Goal: Task Accomplishment & Management: Manage account settings

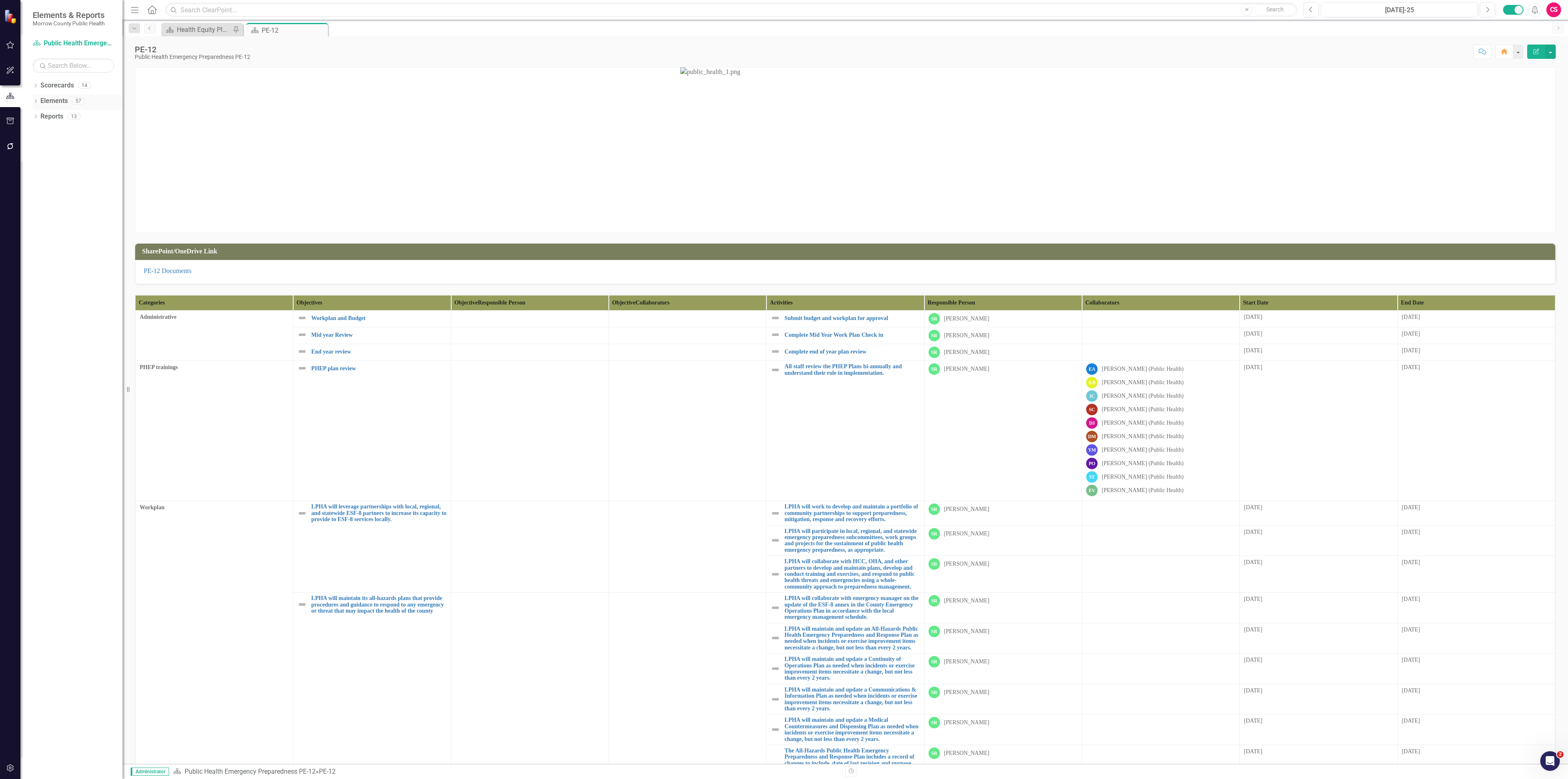
click at [55, 99] on link "Elements" at bounding box center [54, 100] width 27 height 9
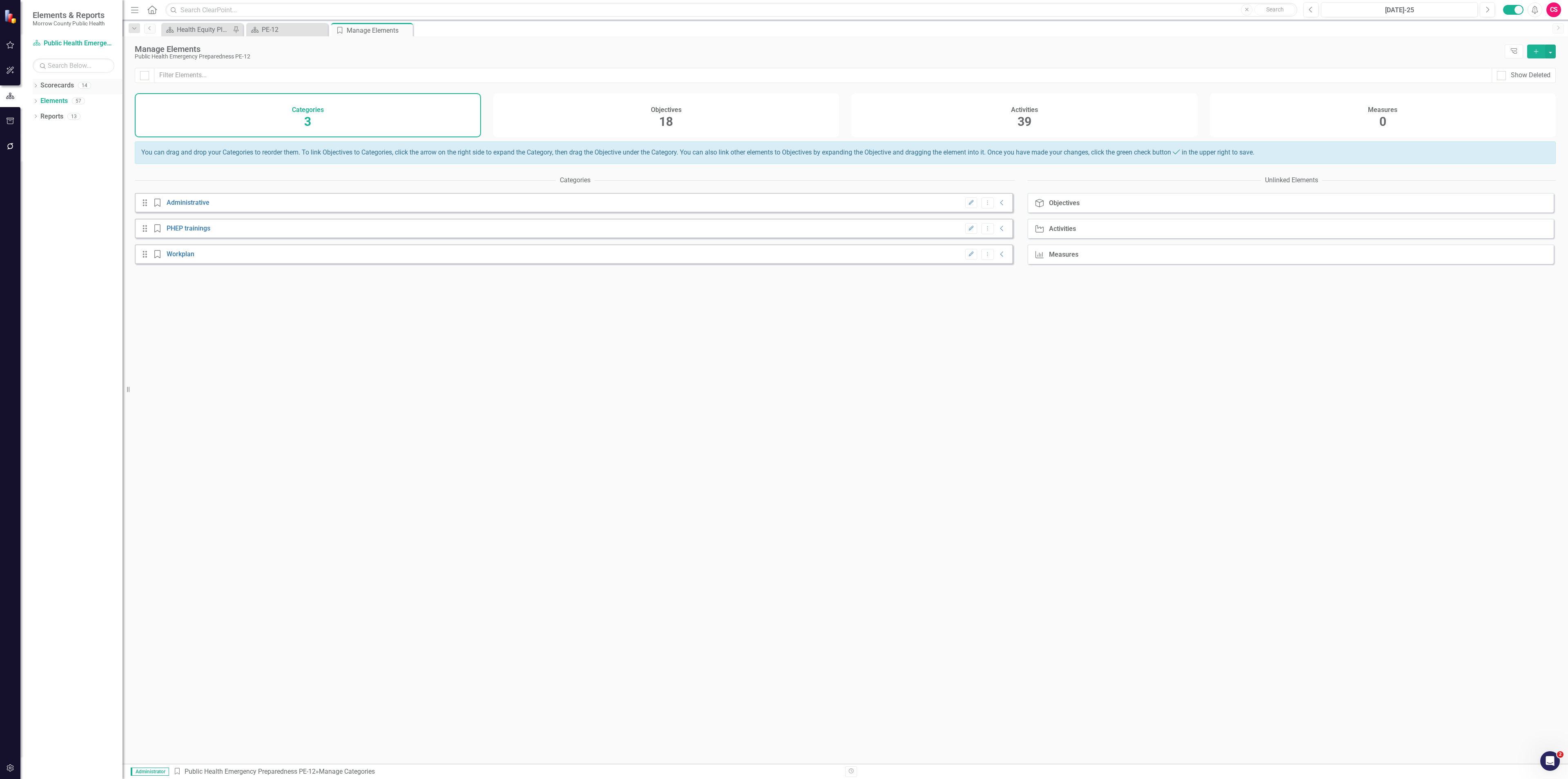
click at [35, 84] on icon "Dropdown" at bounding box center [35, 86] width 5 height 4
click at [61, 115] on link "Maternal, Child and Adolescent Health PE-42" at bounding box center [83, 116] width 77 height 9
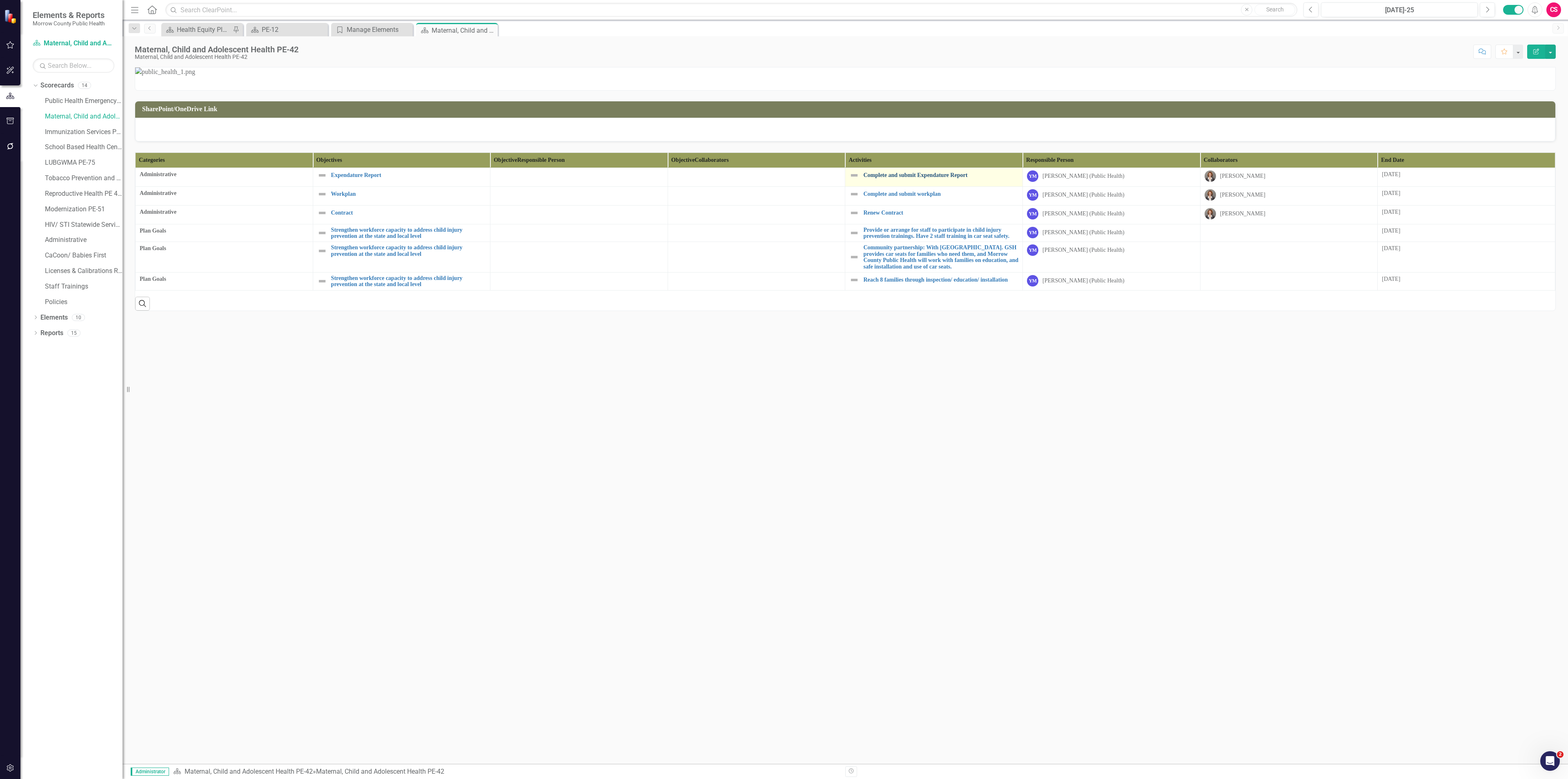
click at [887, 178] on link "Complete and submit Expendature Report" at bounding box center [940, 175] width 155 height 6
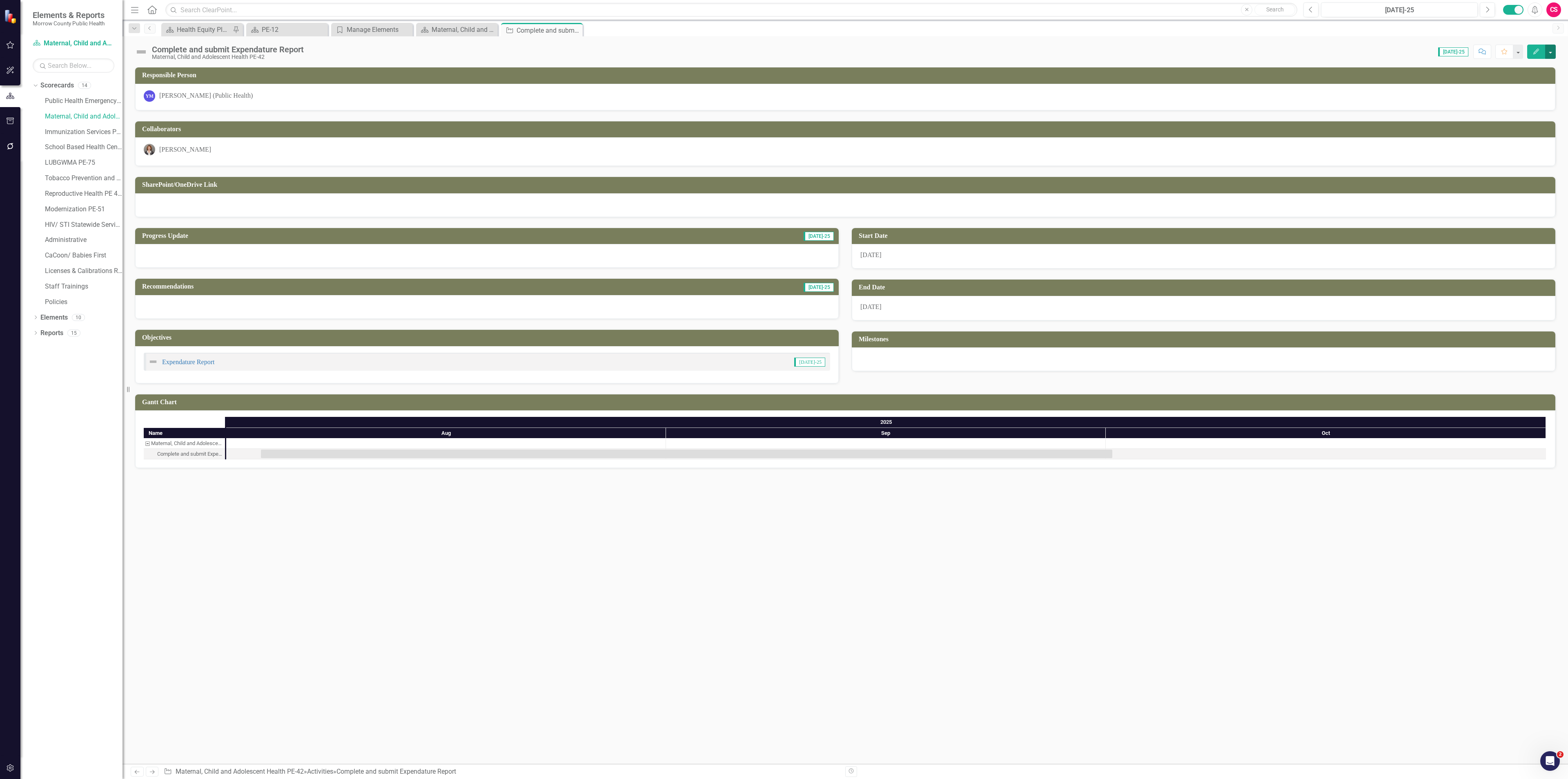
click at [1551, 53] on button "button" at bounding box center [1550, 51] width 10 height 14
click at [1525, 79] on link "Edit Report Edit Layout" at bounding box center [1505, 82] width 99 height 15
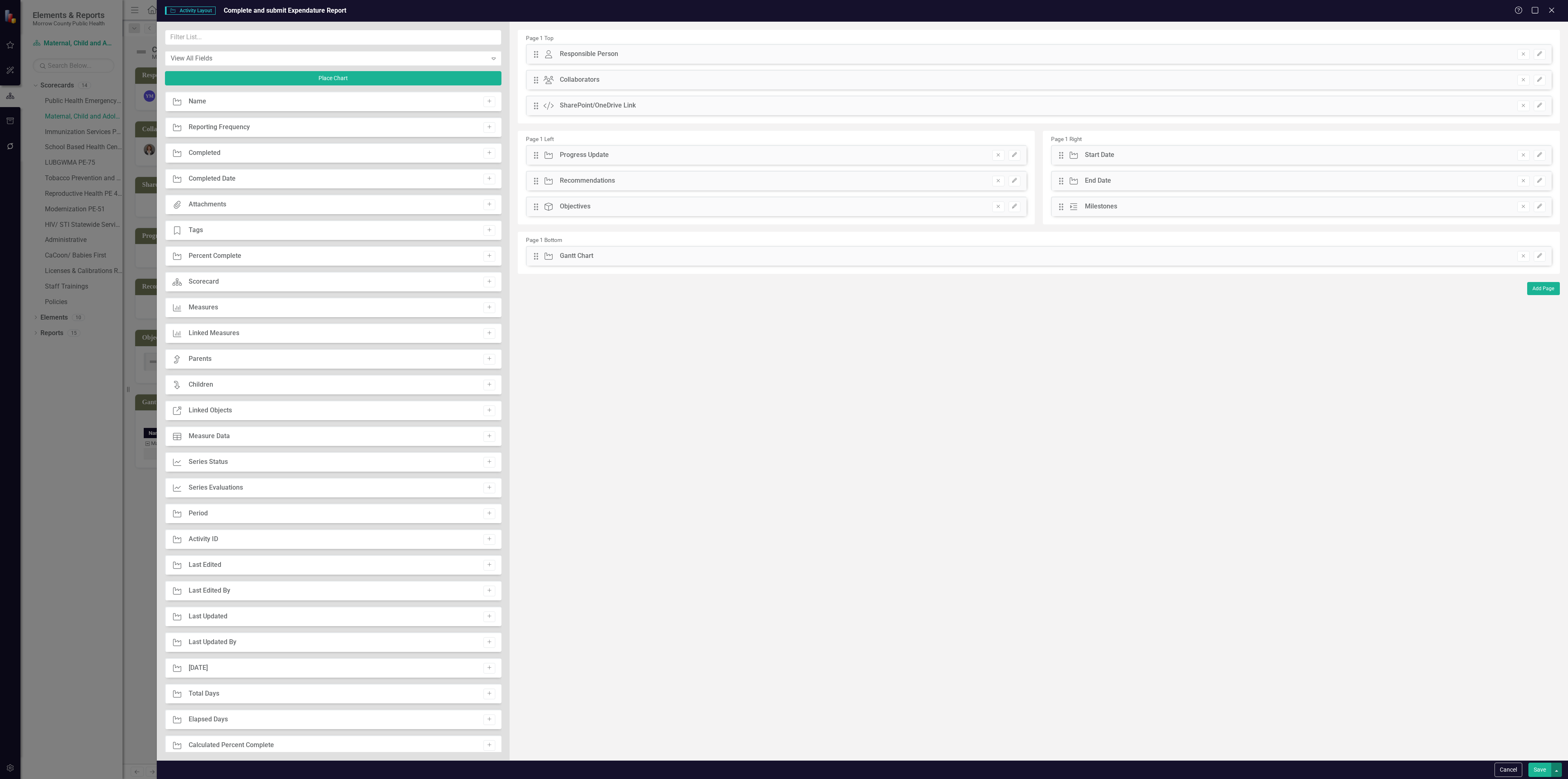
click at [1555, 772] on button "button" at bounding box center [1556, 769] width 10 height 14
click at [1517, 750] on link "Update all Activities in this account" at bounding box center [1480, 755] width 163 height 15
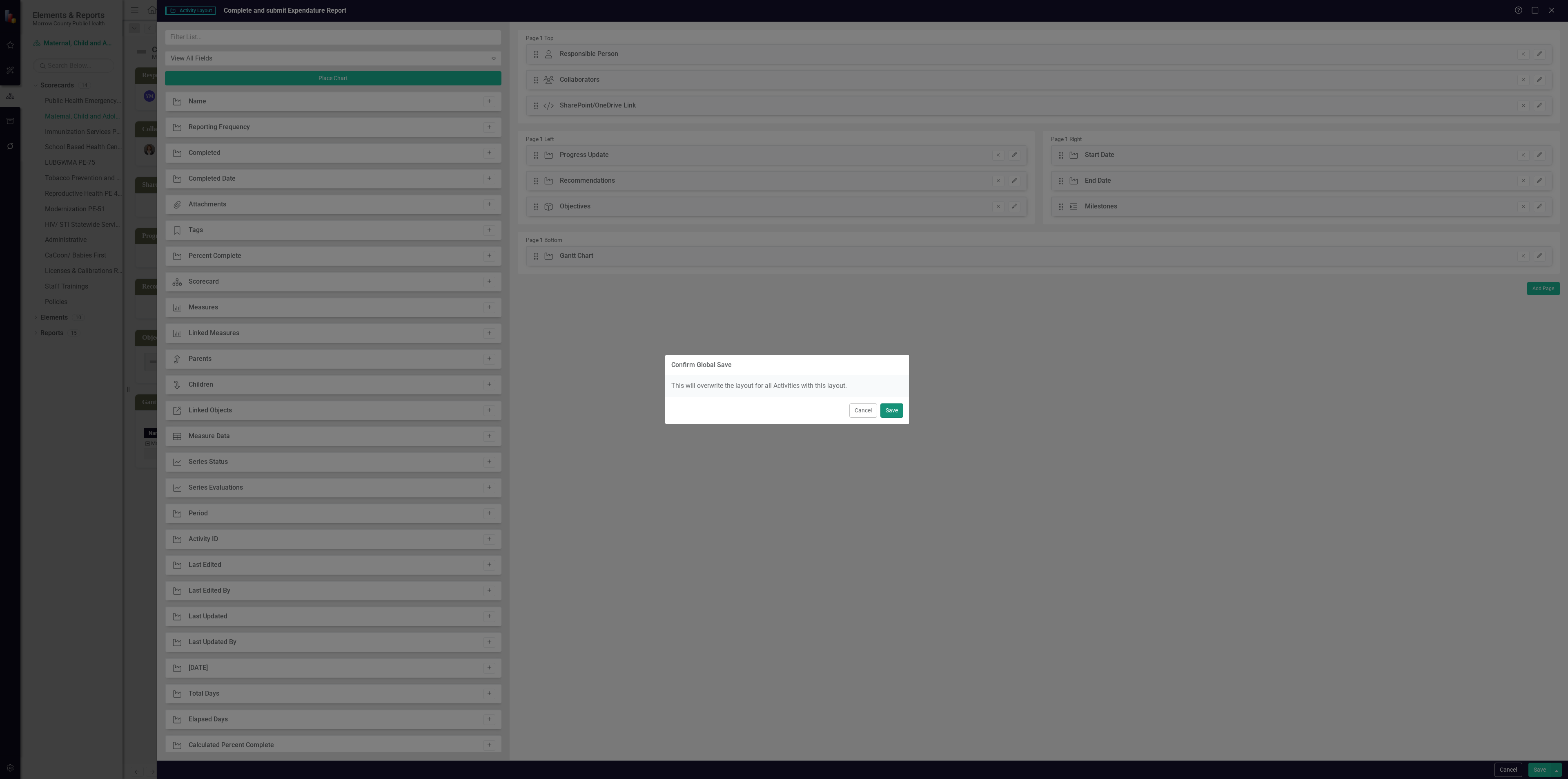
click at [885, 410] on button "Save" at bounding box center [892, 410] width 23 height 14
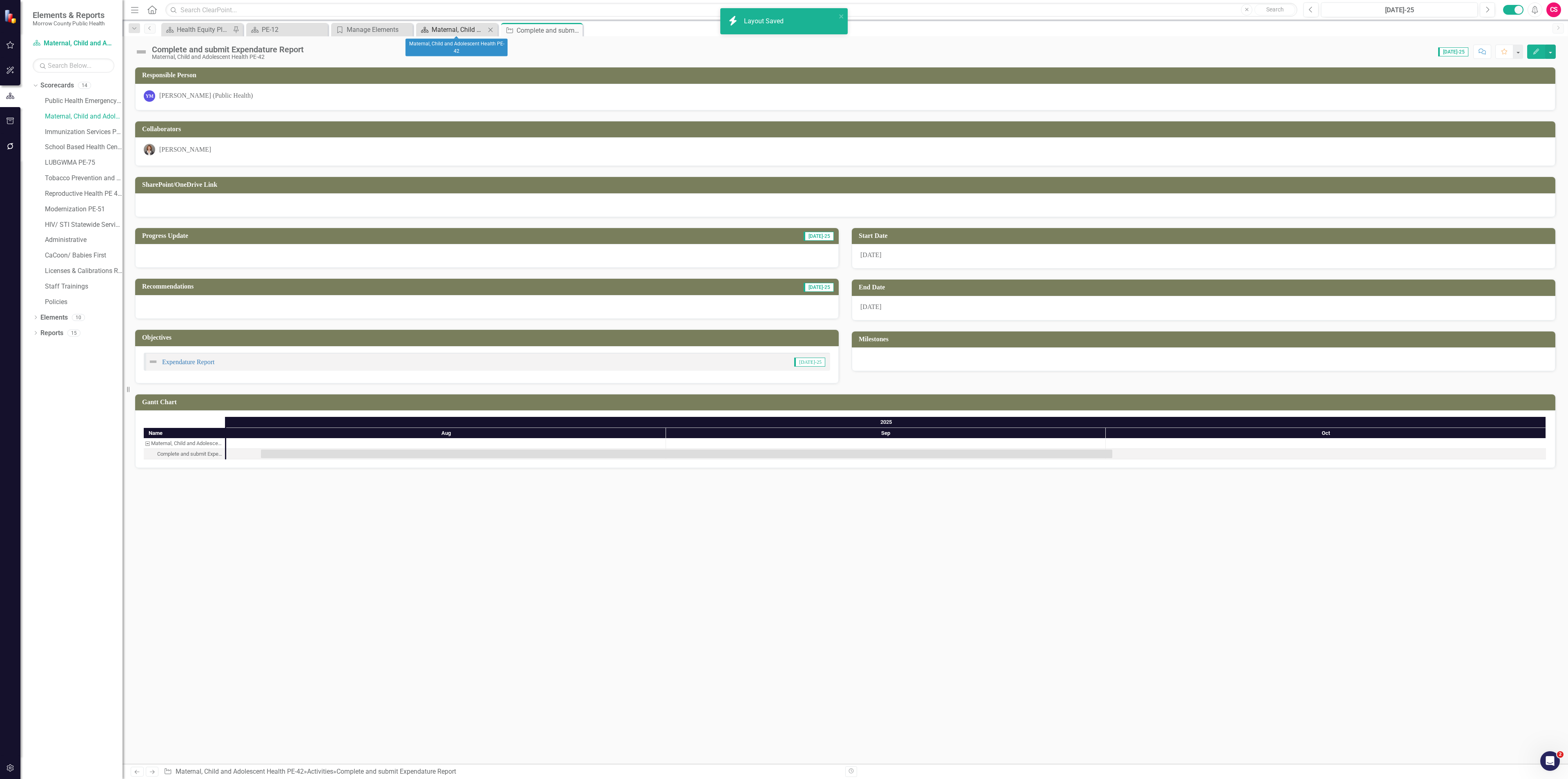
click at [445, 30] on div "Maternal, Child and Adolescent Health PE-42" at bounding box center [458, 29] width 54 height 10
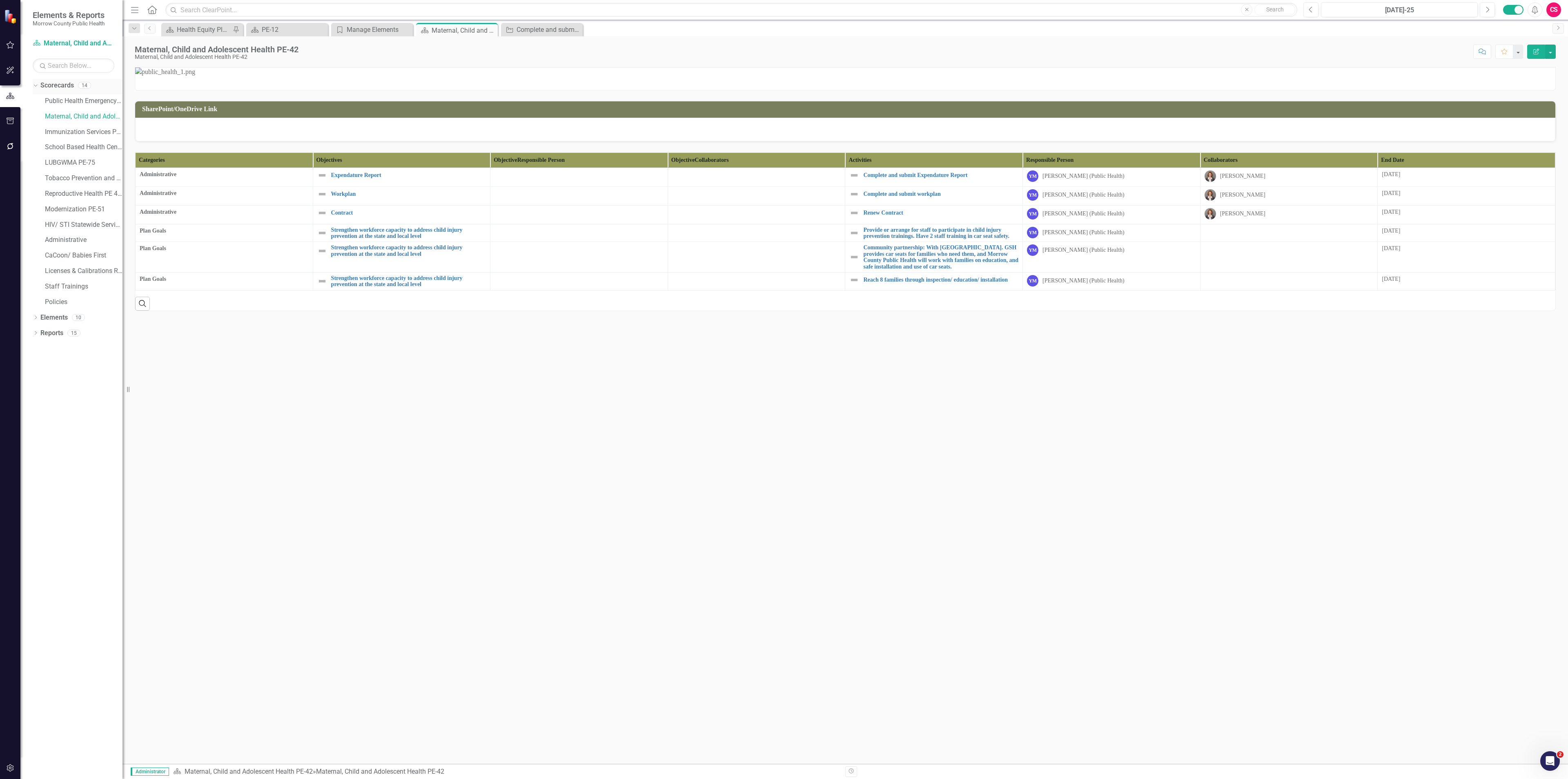
click at [36, 83] on icon "Dropdown" at bounding box center [34, 85] width 4 height 5
click at [48, 99] on link "Elements" at bounding box center [54, 100] width 27 height 9
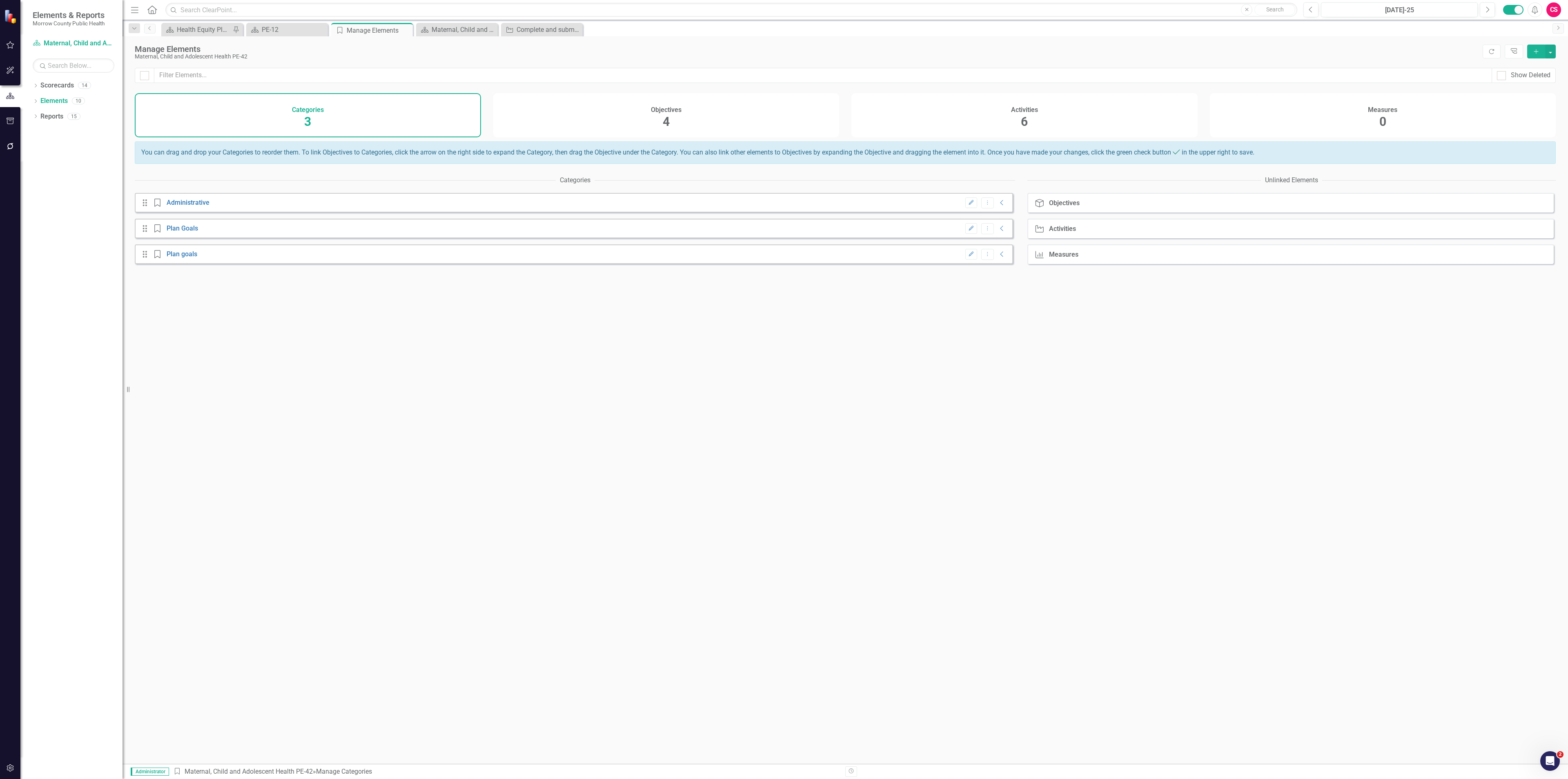
click at [945, 124] on div "Activities 6" at bounding box center [1024, 115] width 346 height 44
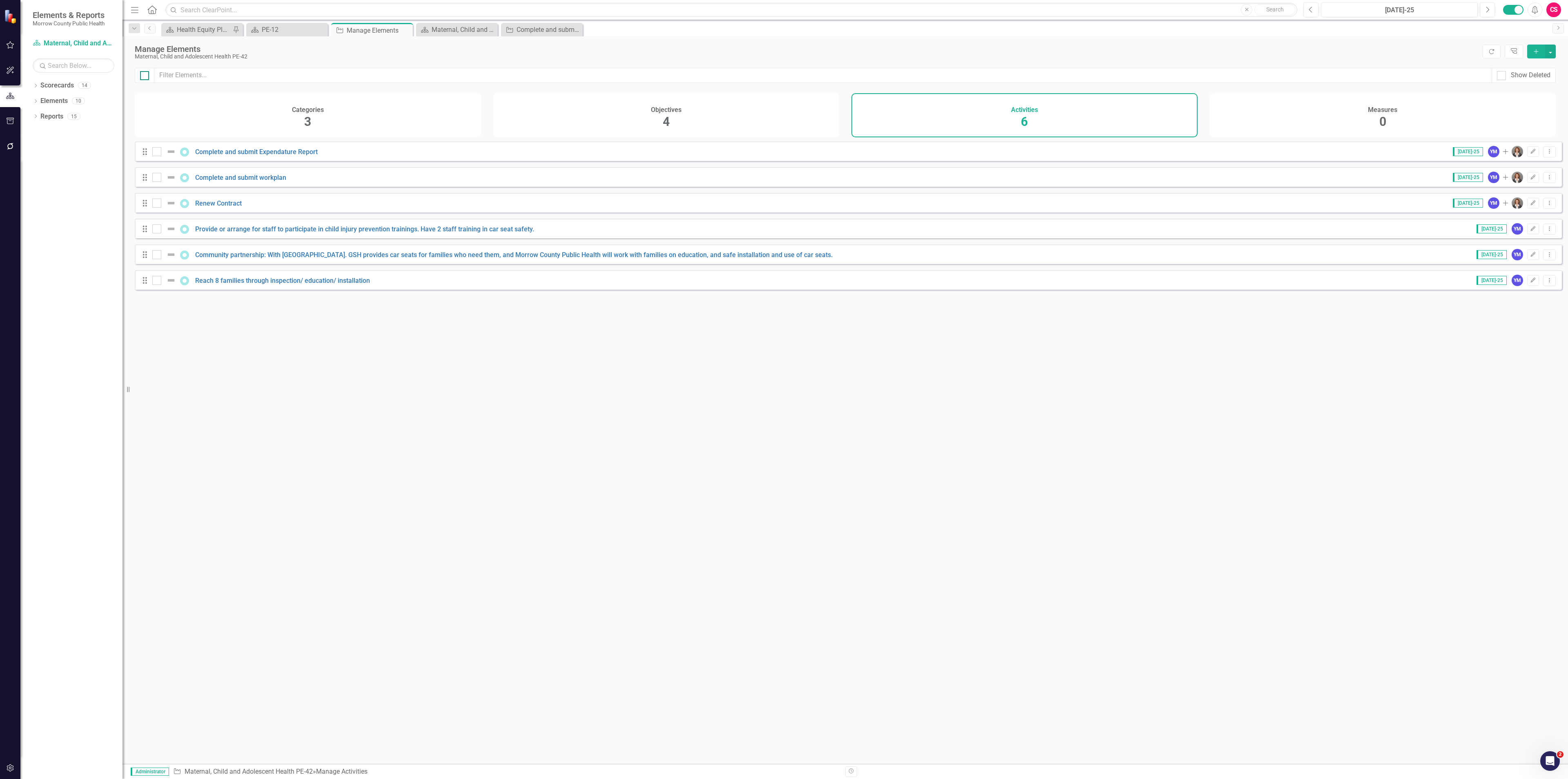
click at [145, 76] on div at bounding box center [144, 76] width 9 height 9
click at [145, 76] on input "checkbox" at bounding box center [142, 74] width 5 height 5
checkbox input "true"
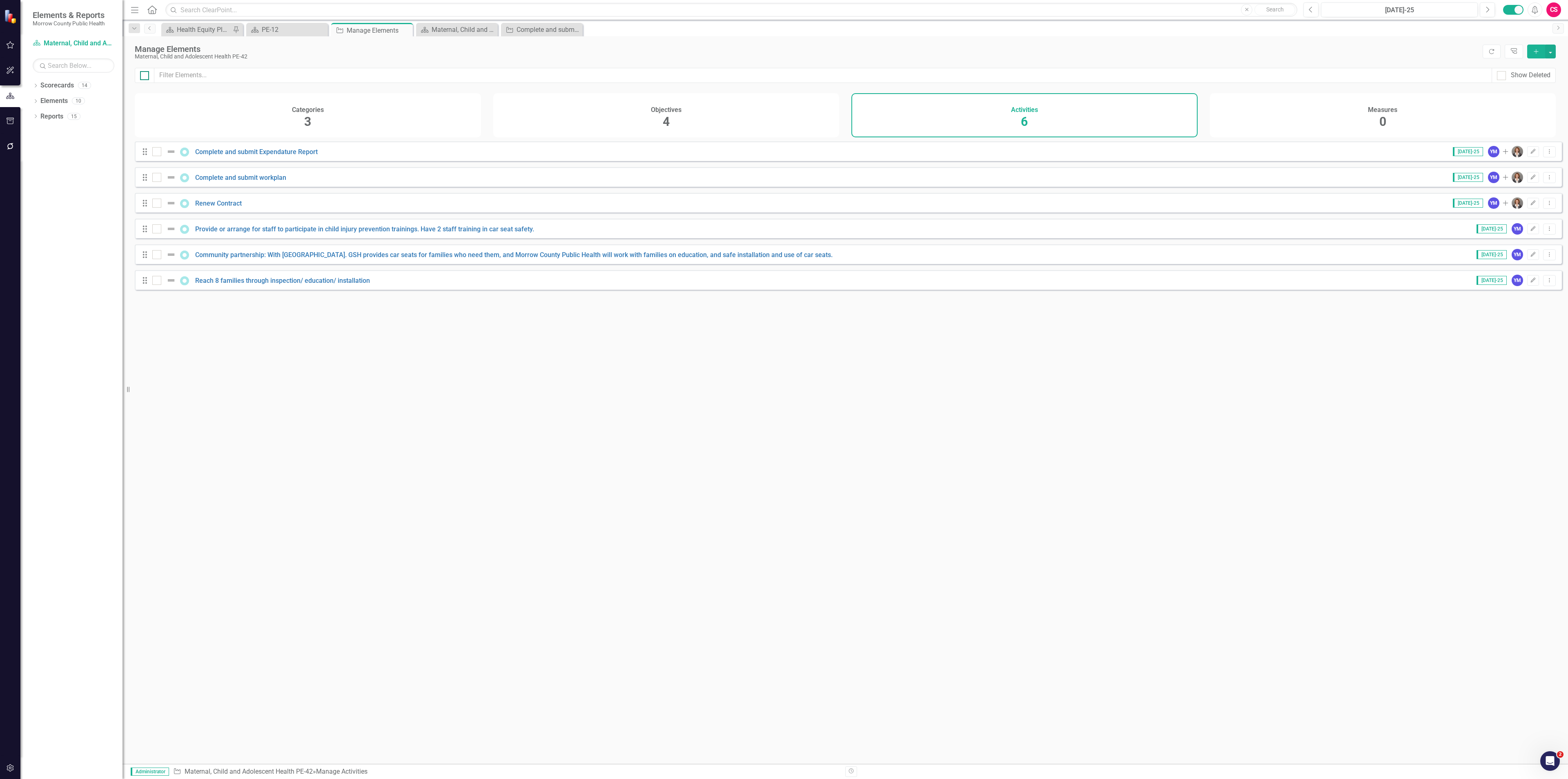
checkbox input "true"
click at [1549, 51] on button "button" at bounding box center [1550, 51] width 10 height 14
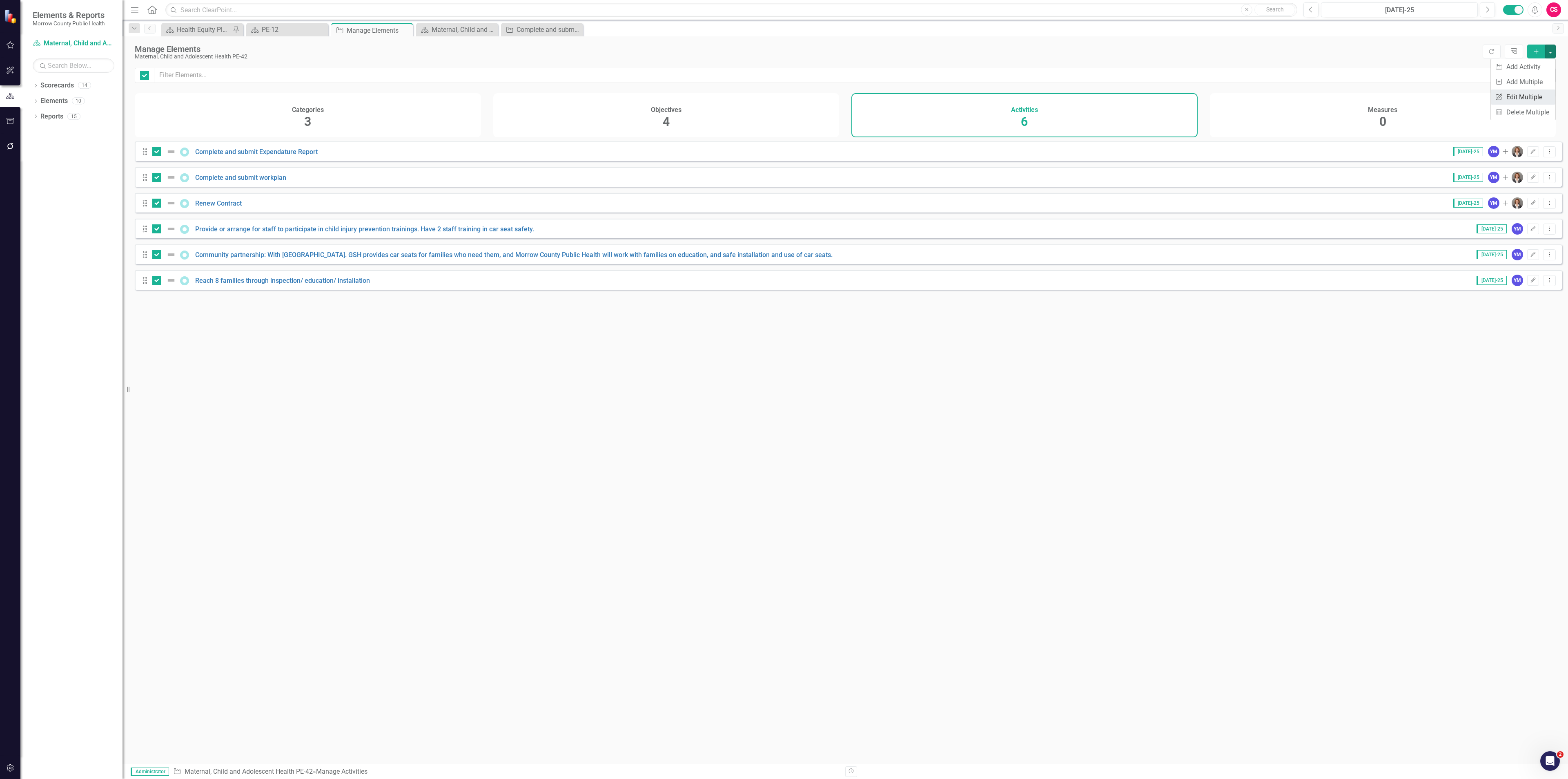
click at [1525, 94] on link "Edit Multiple Edit Multiple" at bounding box center [1523, 97] width 65 height 15
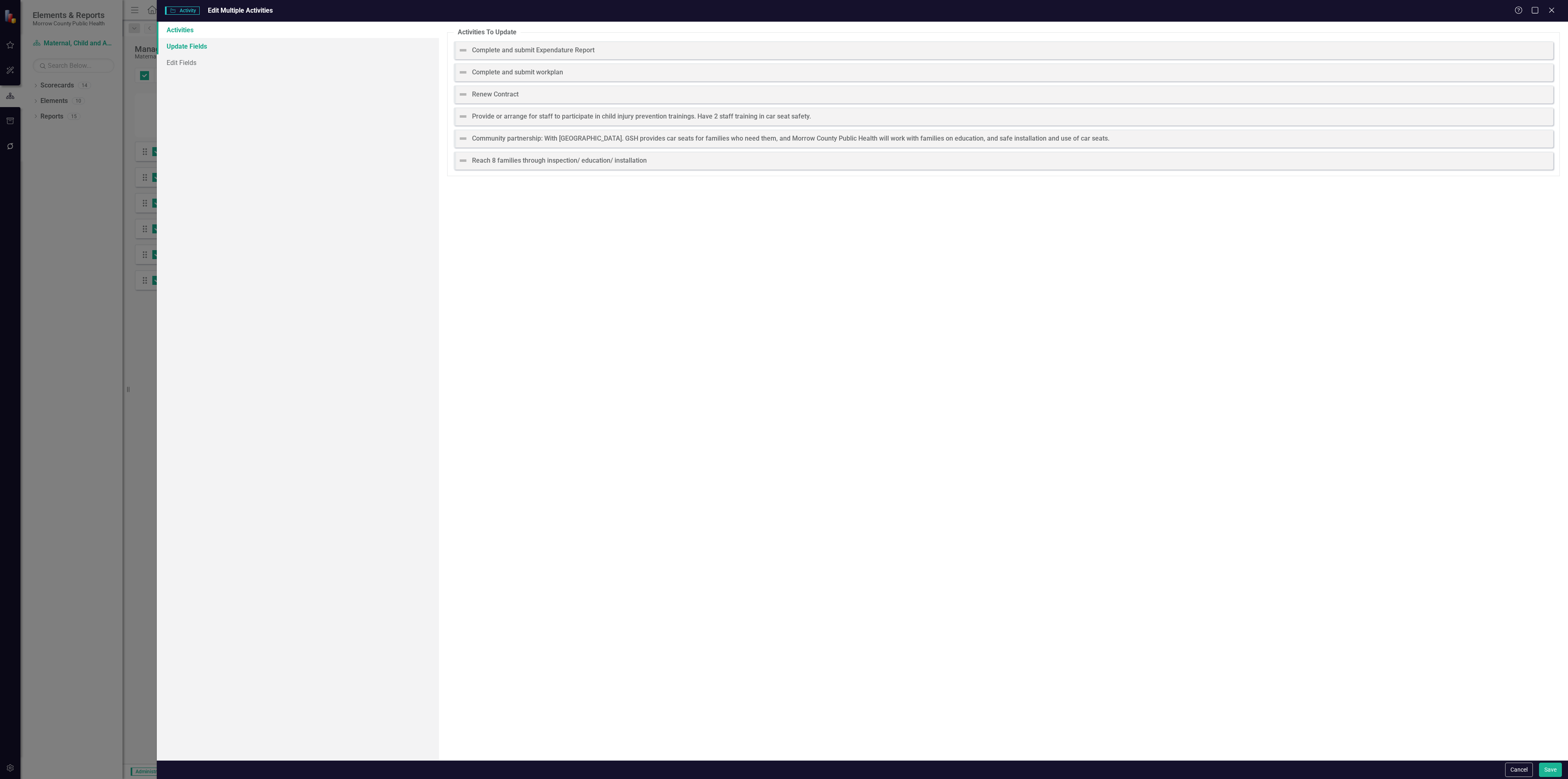
click at [201, 47] on link "Update Fields" at bounding box center [298, 46] width 282 height 16
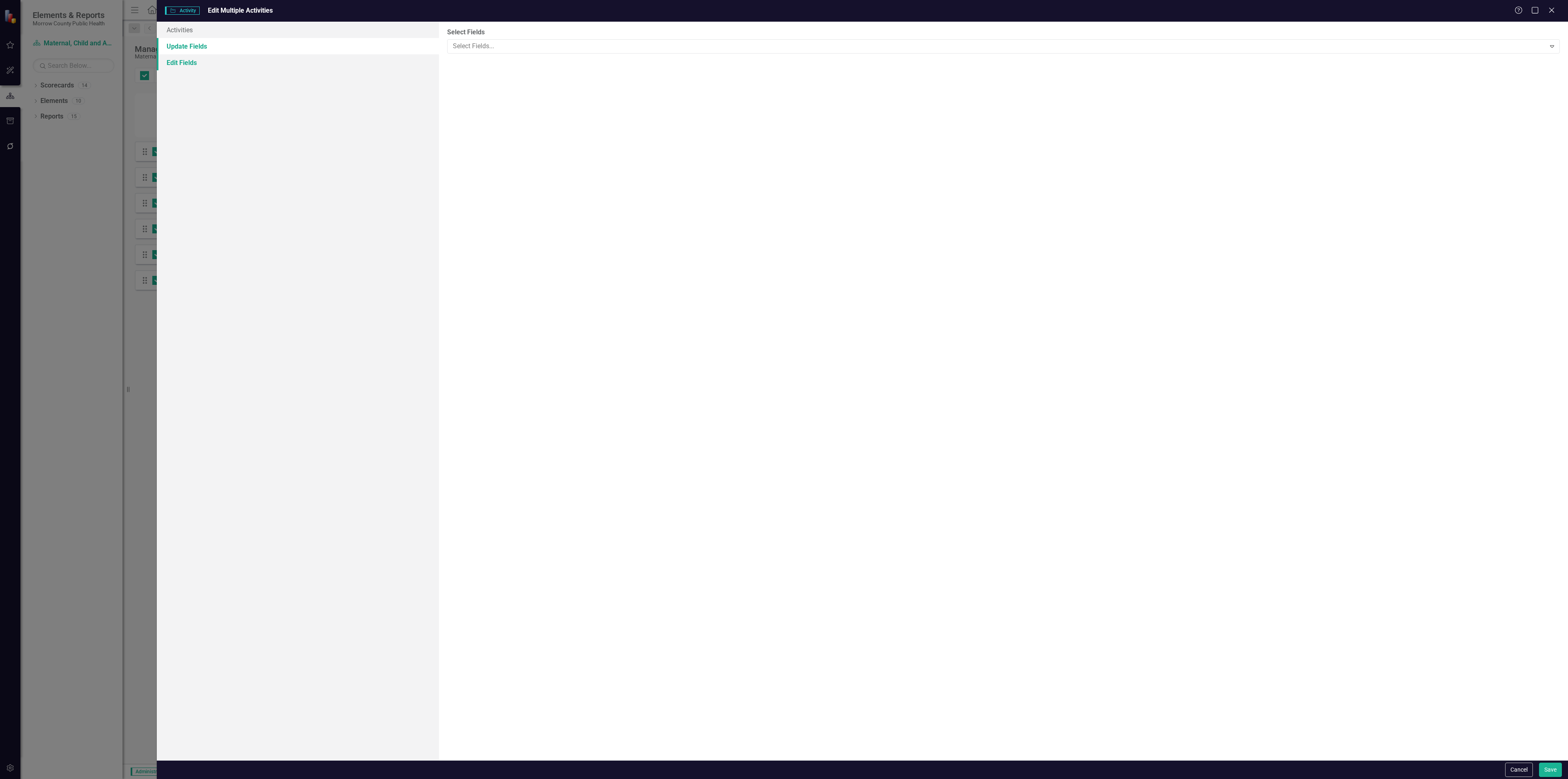
click at [195, 60] on link "Edit Fields" at bounding box center [298, 62] width 282 height 16
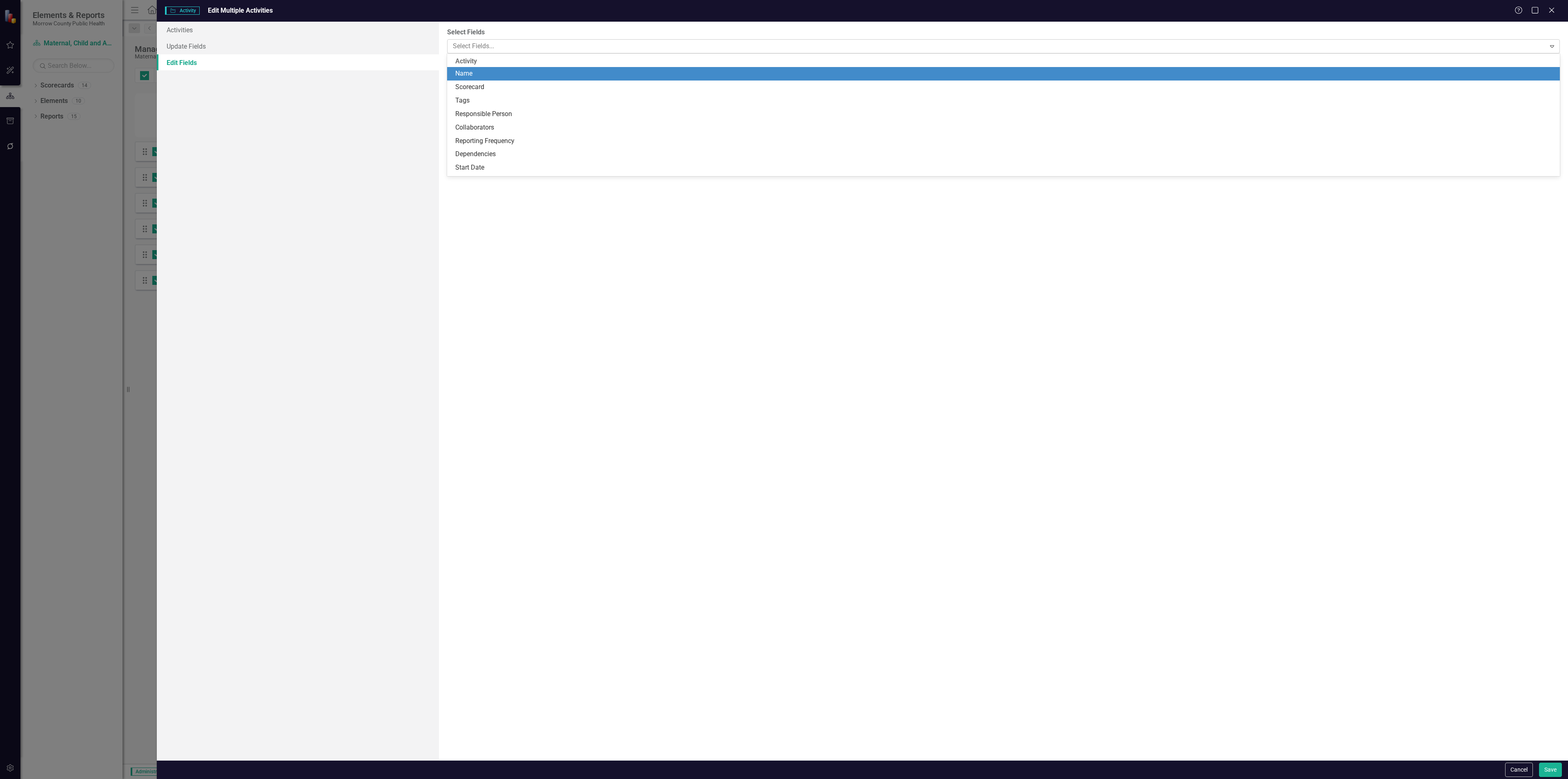
click at [512, 44] on div at bounding box center [998, 46] width 1096 height 11
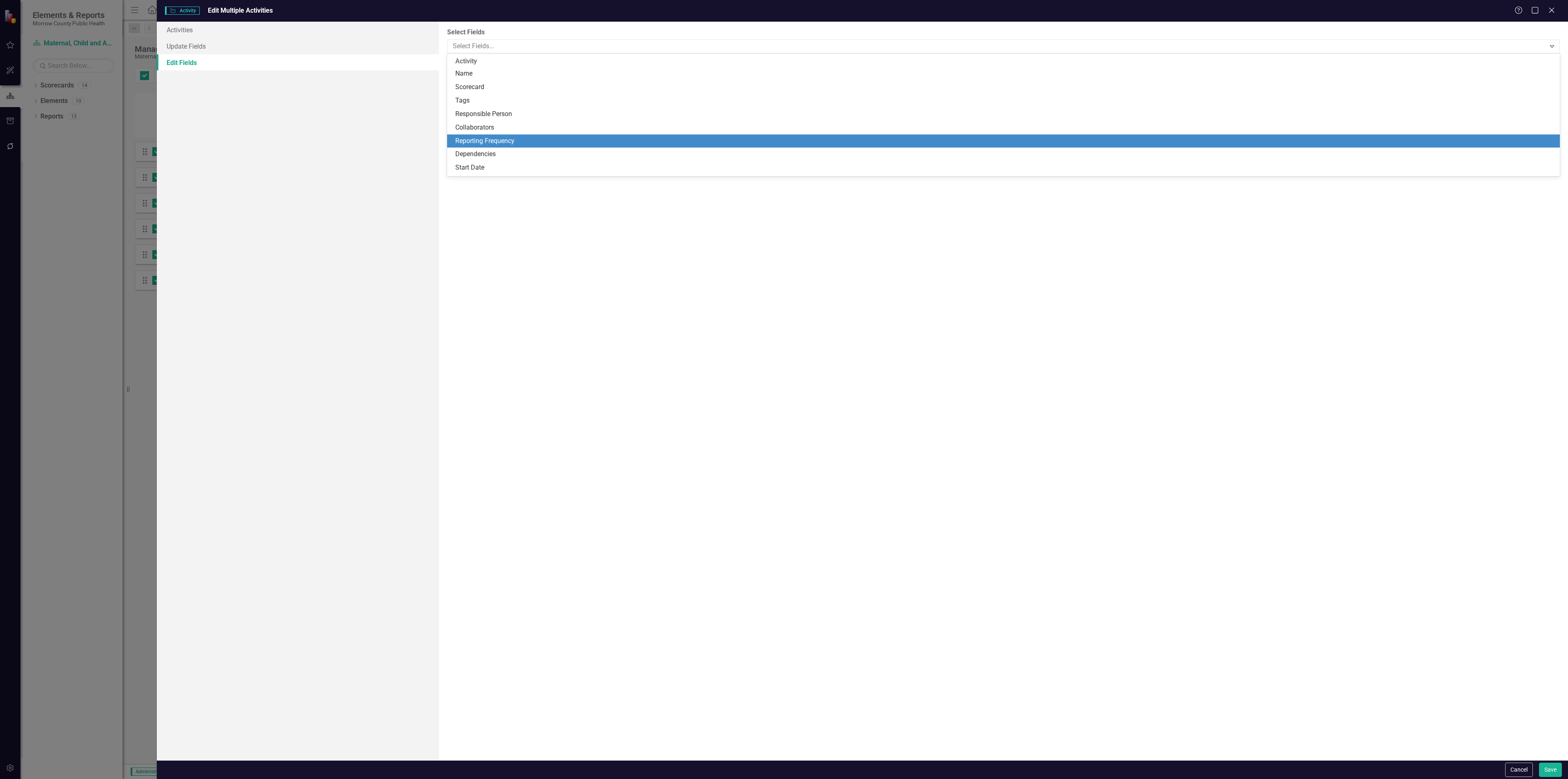
click at [514, 138] on div "Reporting Frequency" at bounding box center [1005, 141] width 1100 height 9
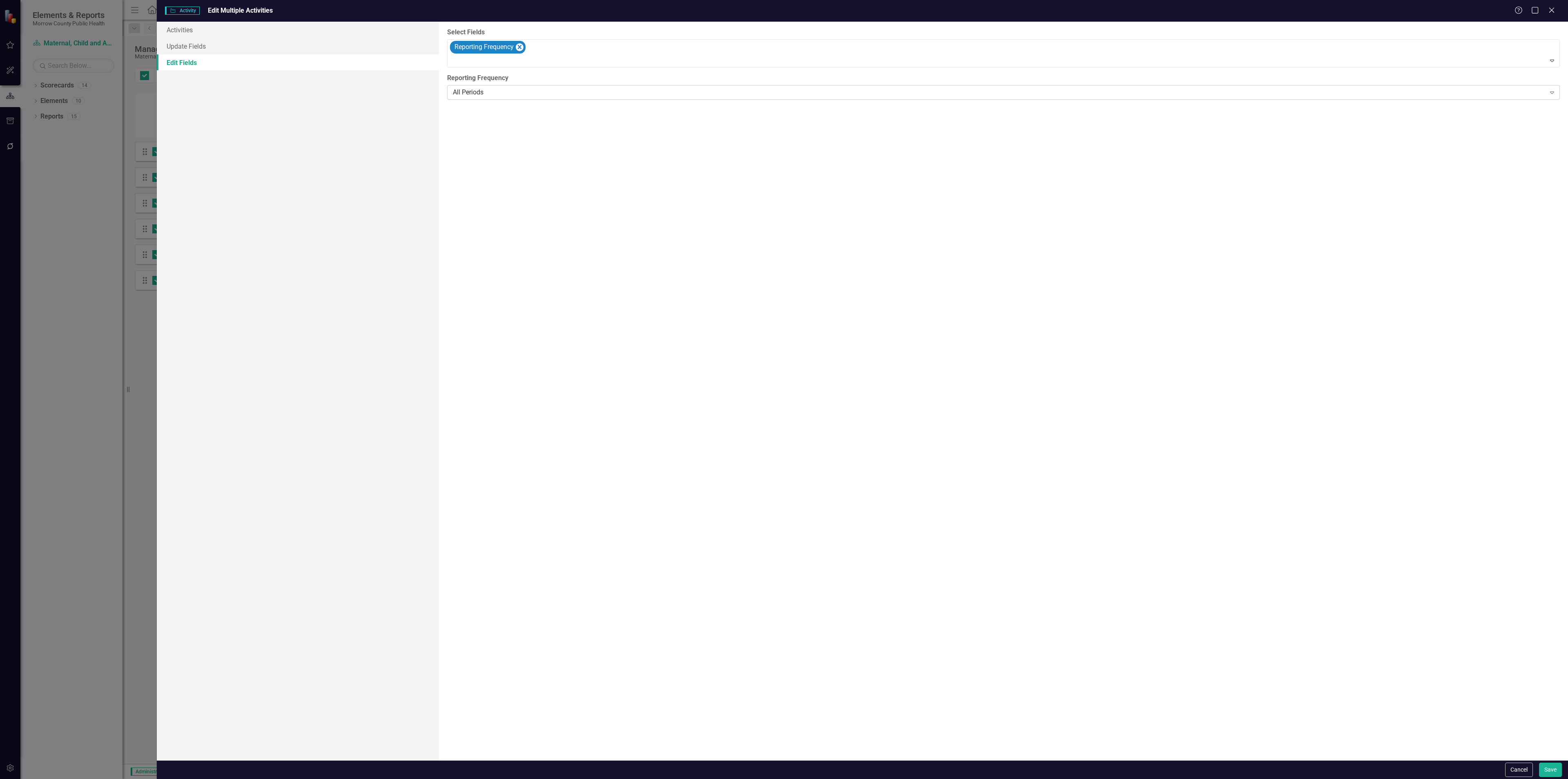
click at [520, 96] on div "All Periods" at bounding box center [999, 92] width 1092 height 9
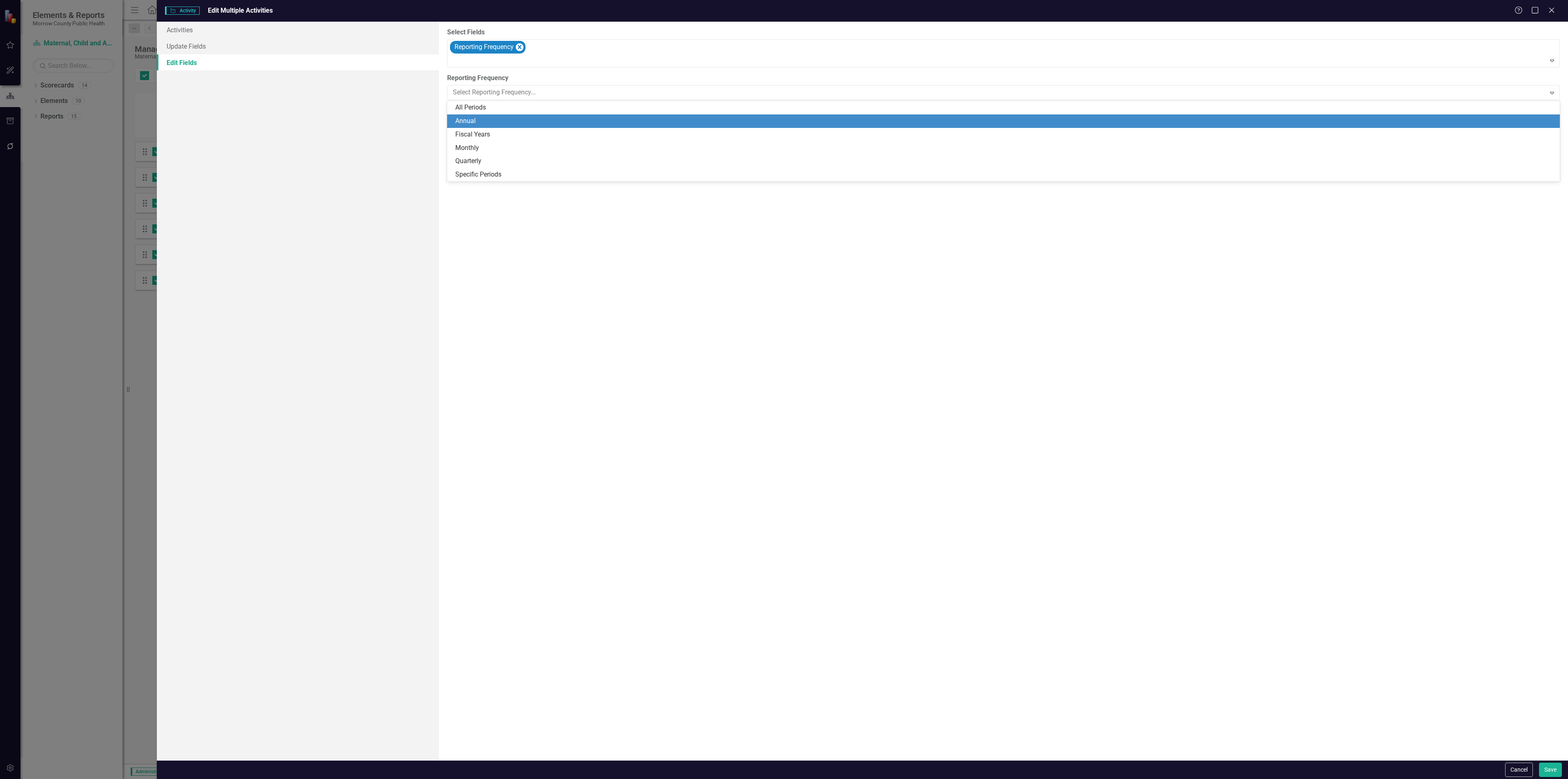
click at [508, 118] on div "Annual" at bounding box center [1005, 121] width 1100 height 9
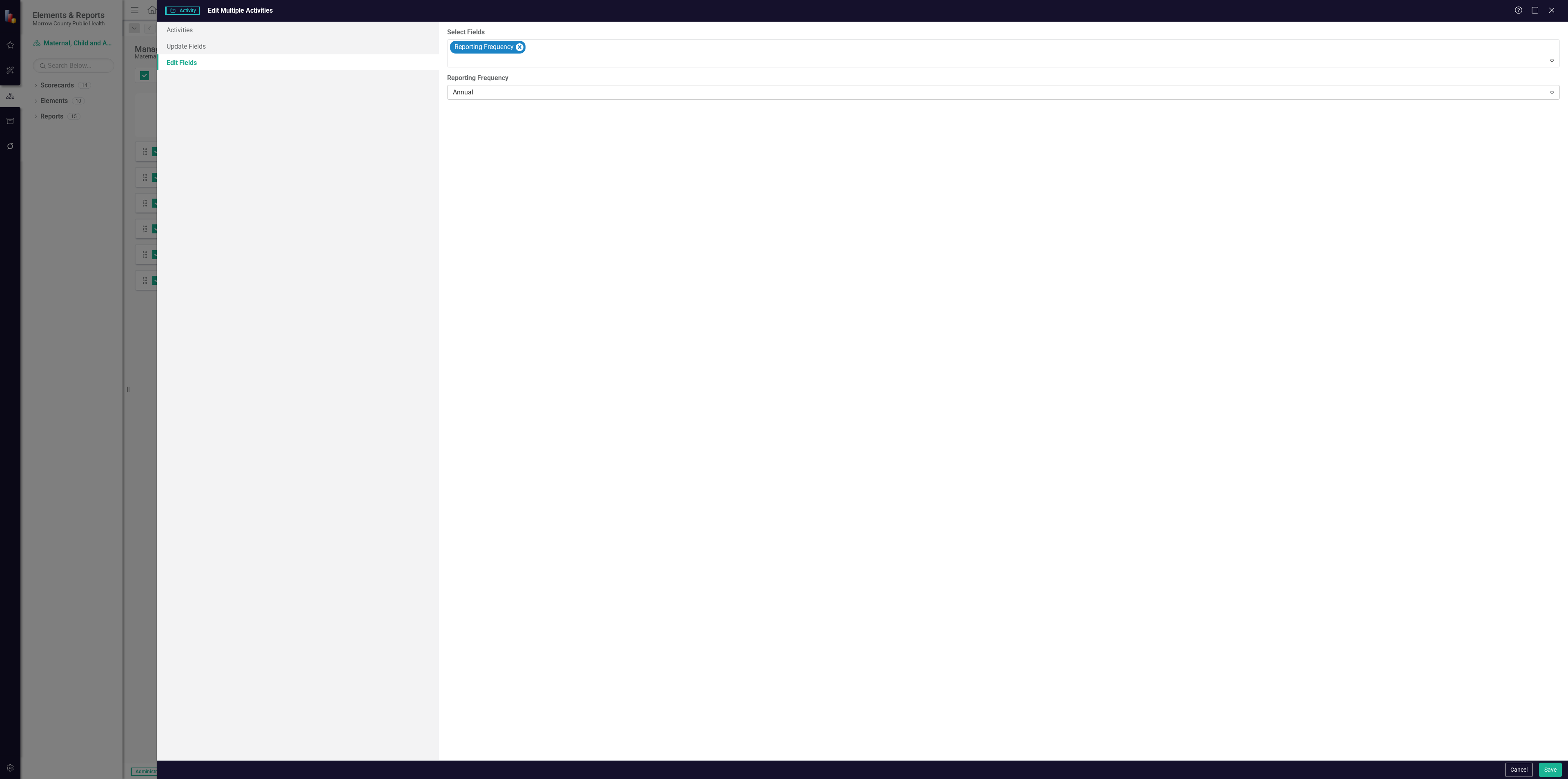
click at [525, 96] on div "Annual" at bounding box center [999, 92] width 1092 height 9
click at [1507, 765] on button "Cancel" at bounding box center [1519, 769] width 28 height 14
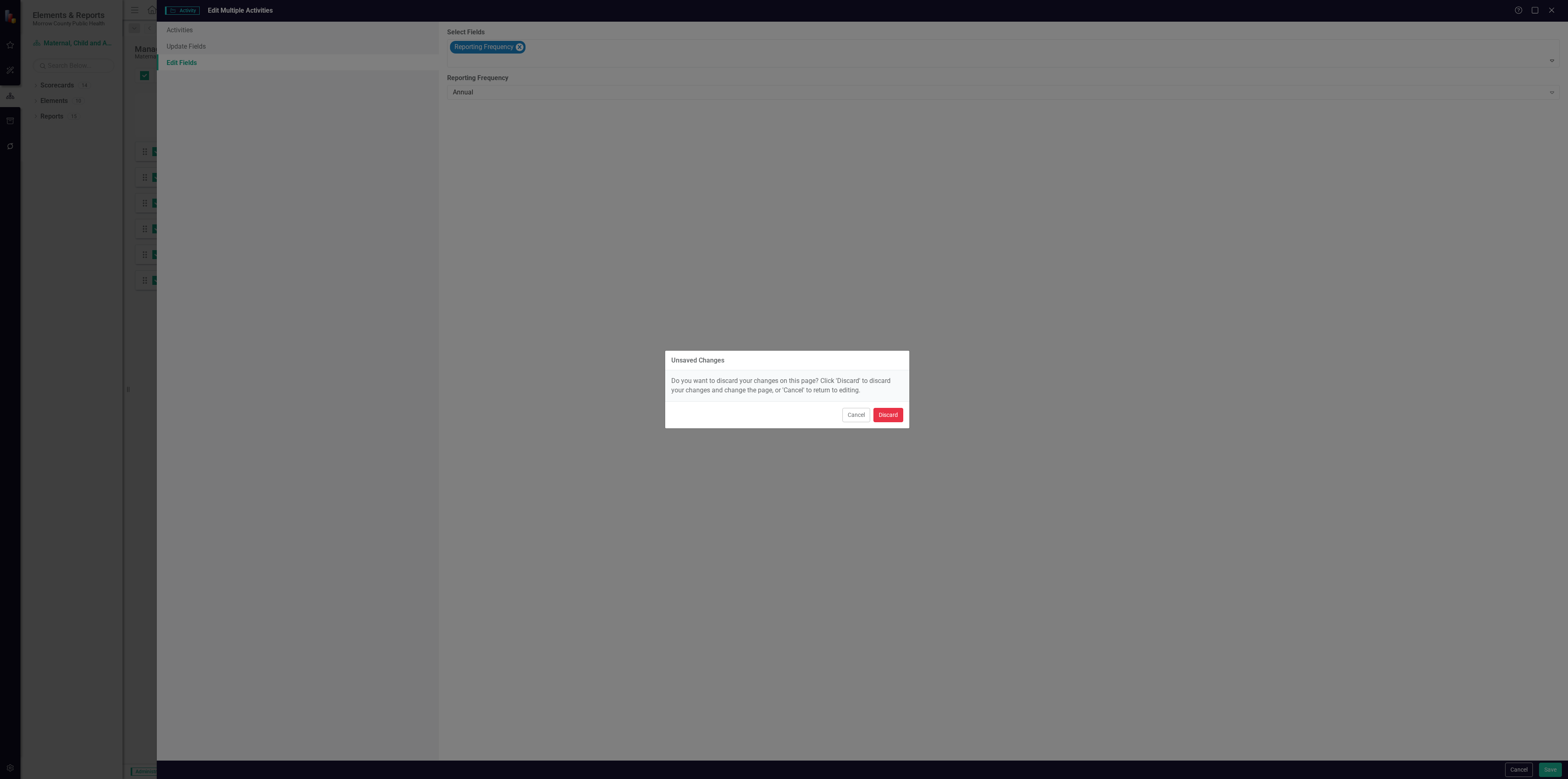
click at [890, 413] on button "Discard" at bounding box center [888, 414] width 30 height 14
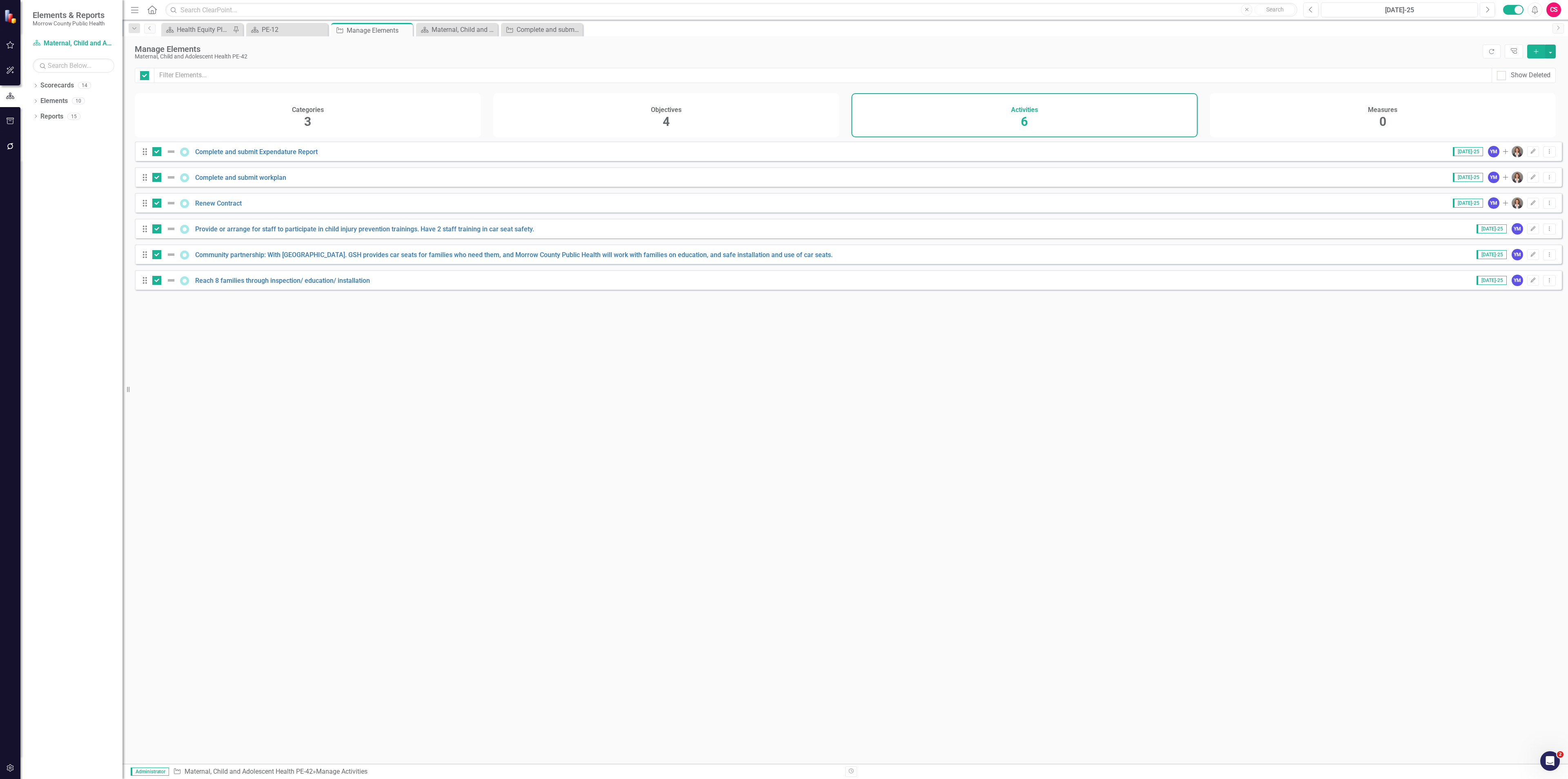
click at [9, 771] on icon "button" at bounding box center [10, 767] width 9 height 7
click at [61, 121] on link "Reporting Frequencies" at bounding box center [74, 123] width 82 height 9
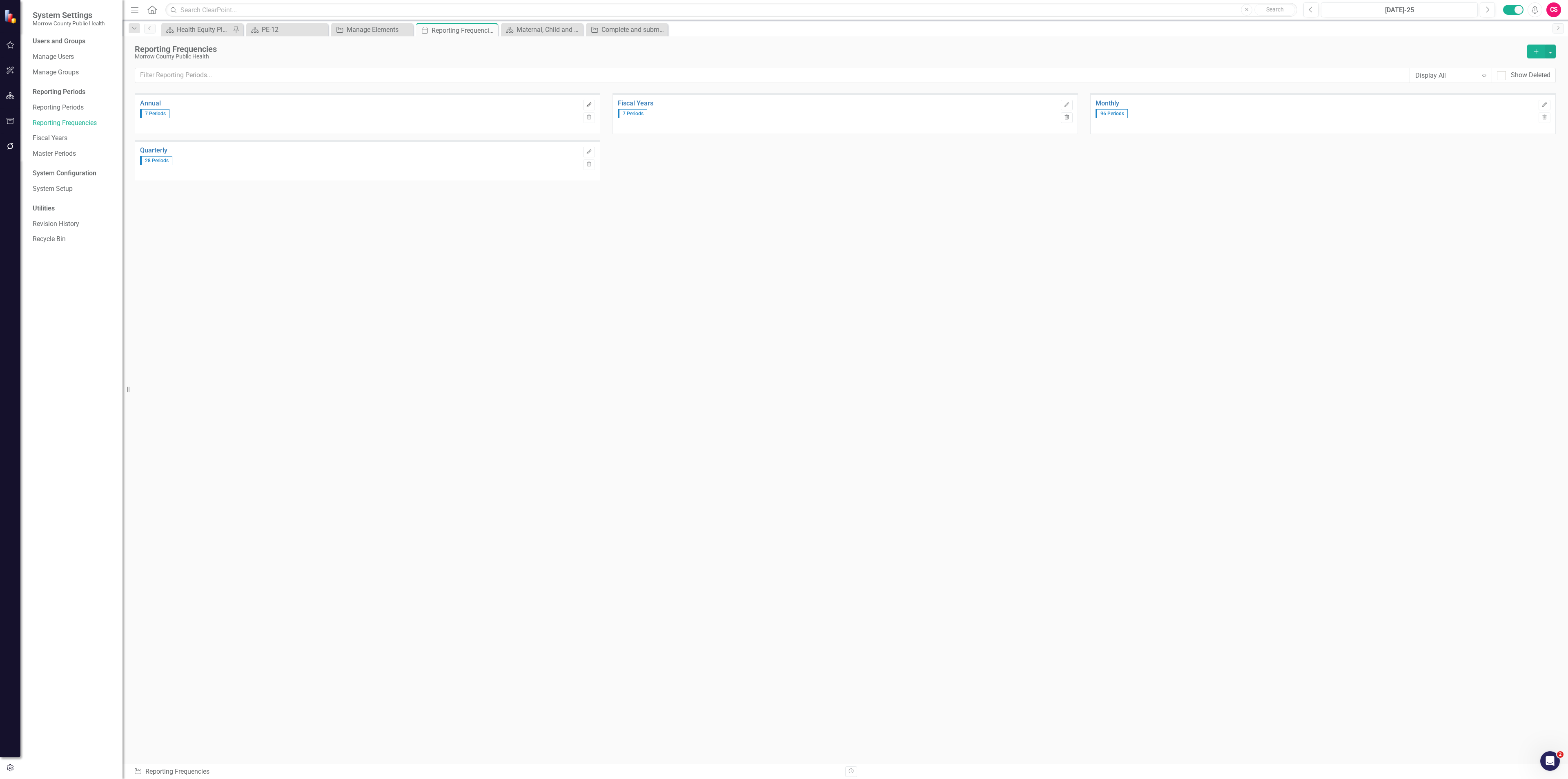
click at [589, 105] on icon "Edit" at bounding box center [589, 105] width 6 height 5
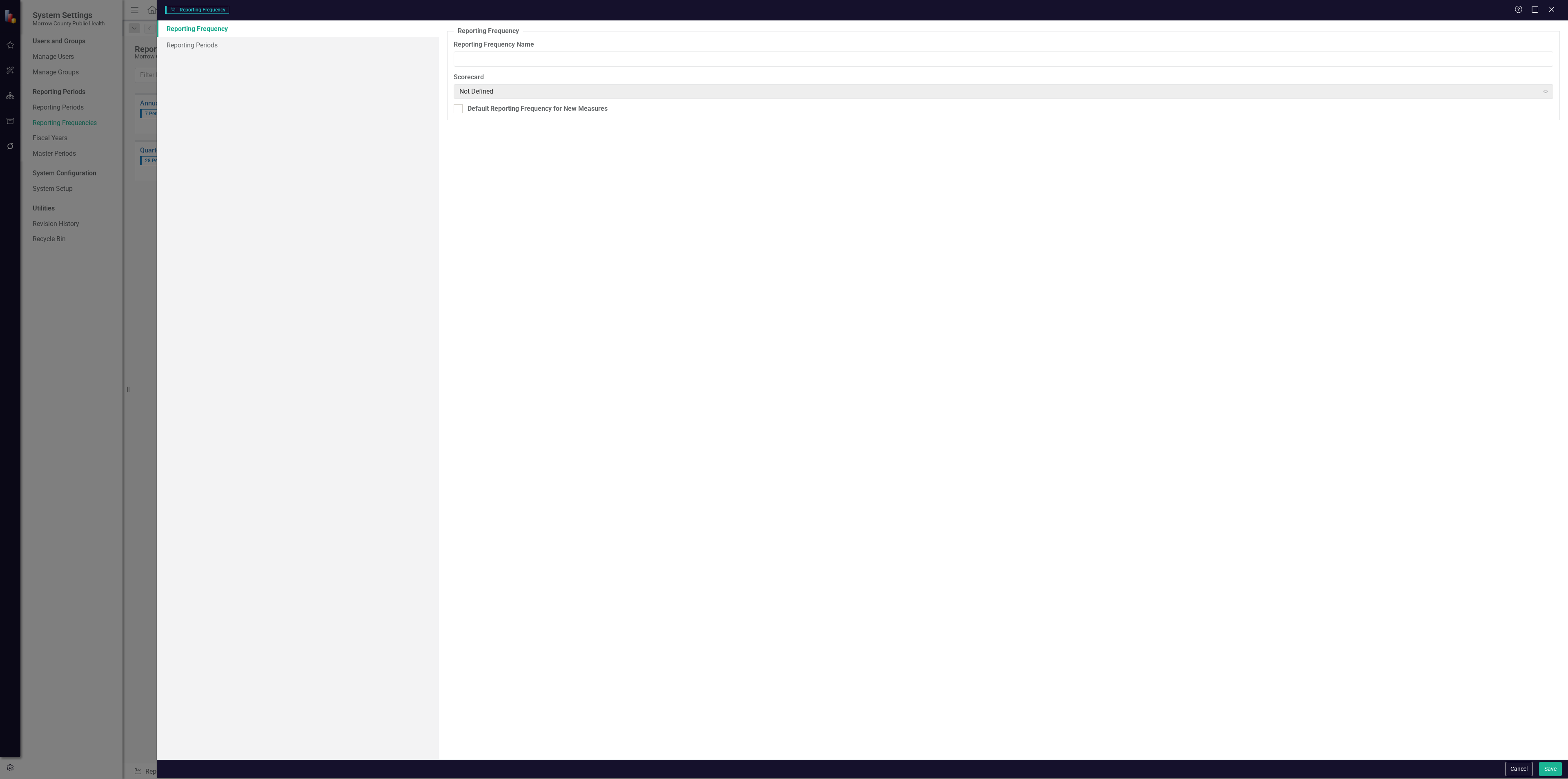
type input "Annual"
click at [277, 48] on link "Reporting Periods" at bounding box center [298, 44] width 282 height 16
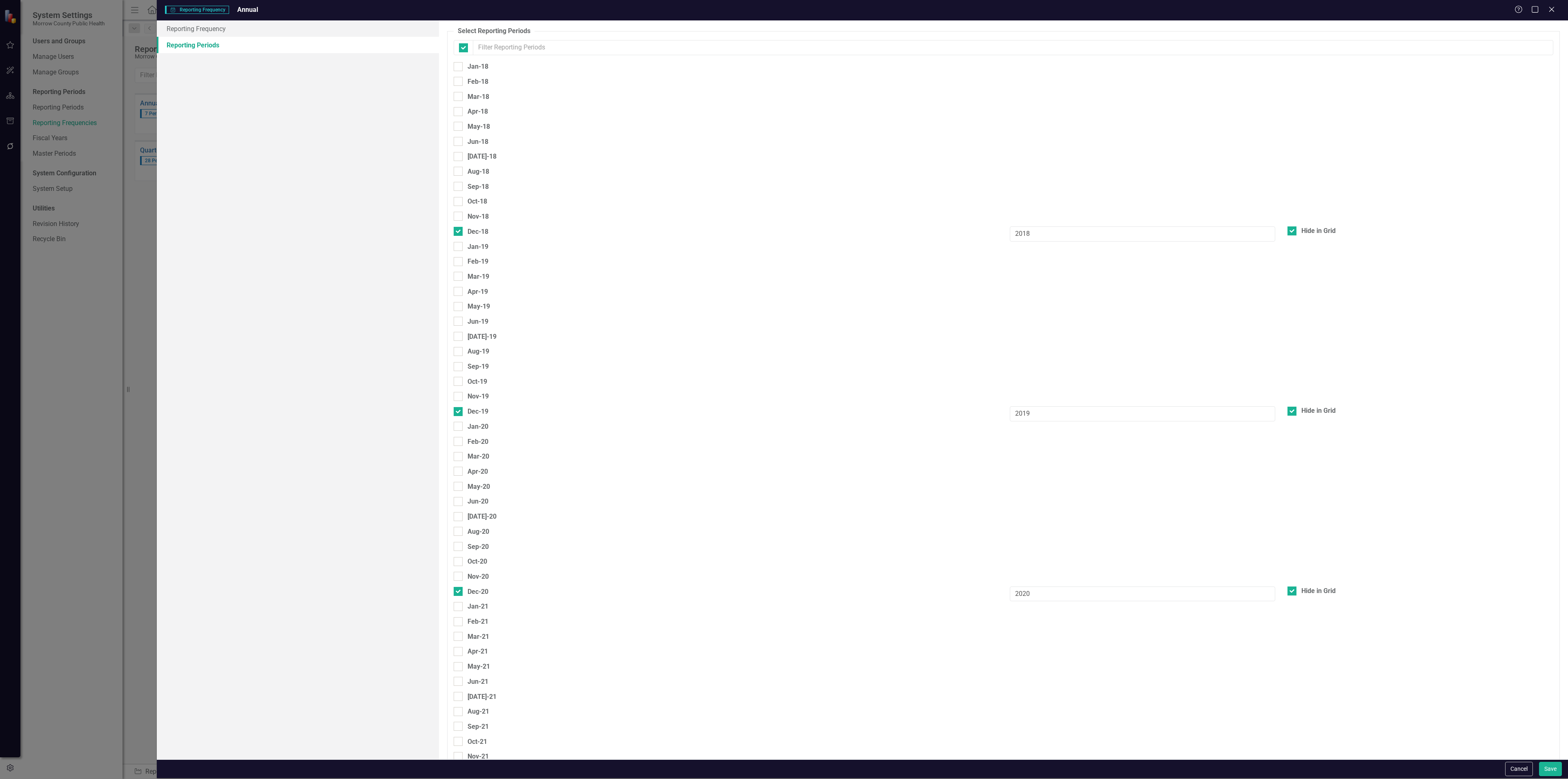
checkbox input "false"
click at [1508, 767] on button "Cancel" at bounding box center [1519, 768] width 28 height 14
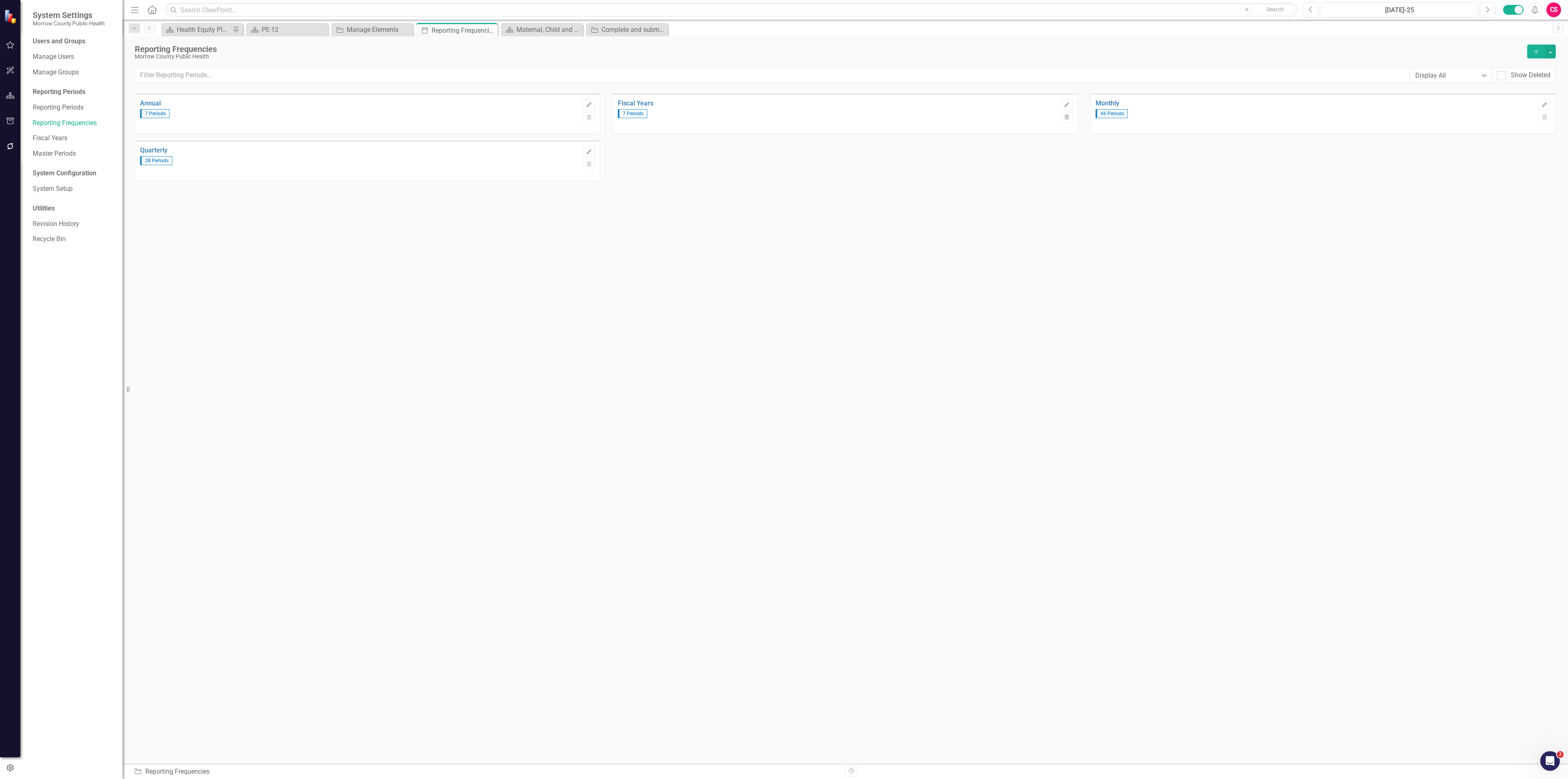
click at [1533, 52] on icon "Add" at bounding box center [1536, 51] width 7 height 5
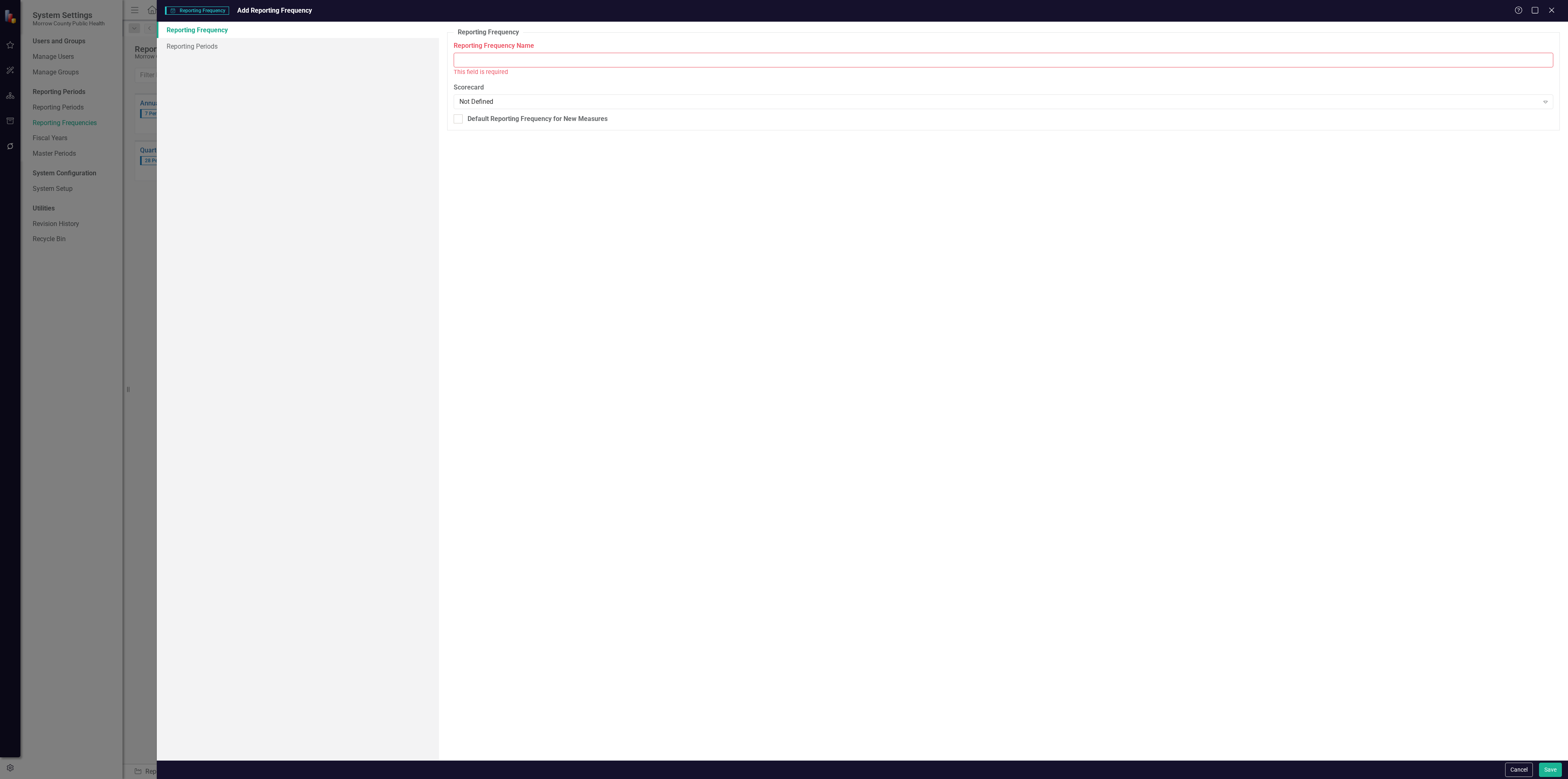
click at [828, 58] on input "Reporting Frequency Name" at bounding box center [1003, 60] width 1100 height 15
type input "10/1 Due Date Annual"
click at [237, 49] on link "Reporting Periods" at bounding box center [298, 46] width 282 height 16
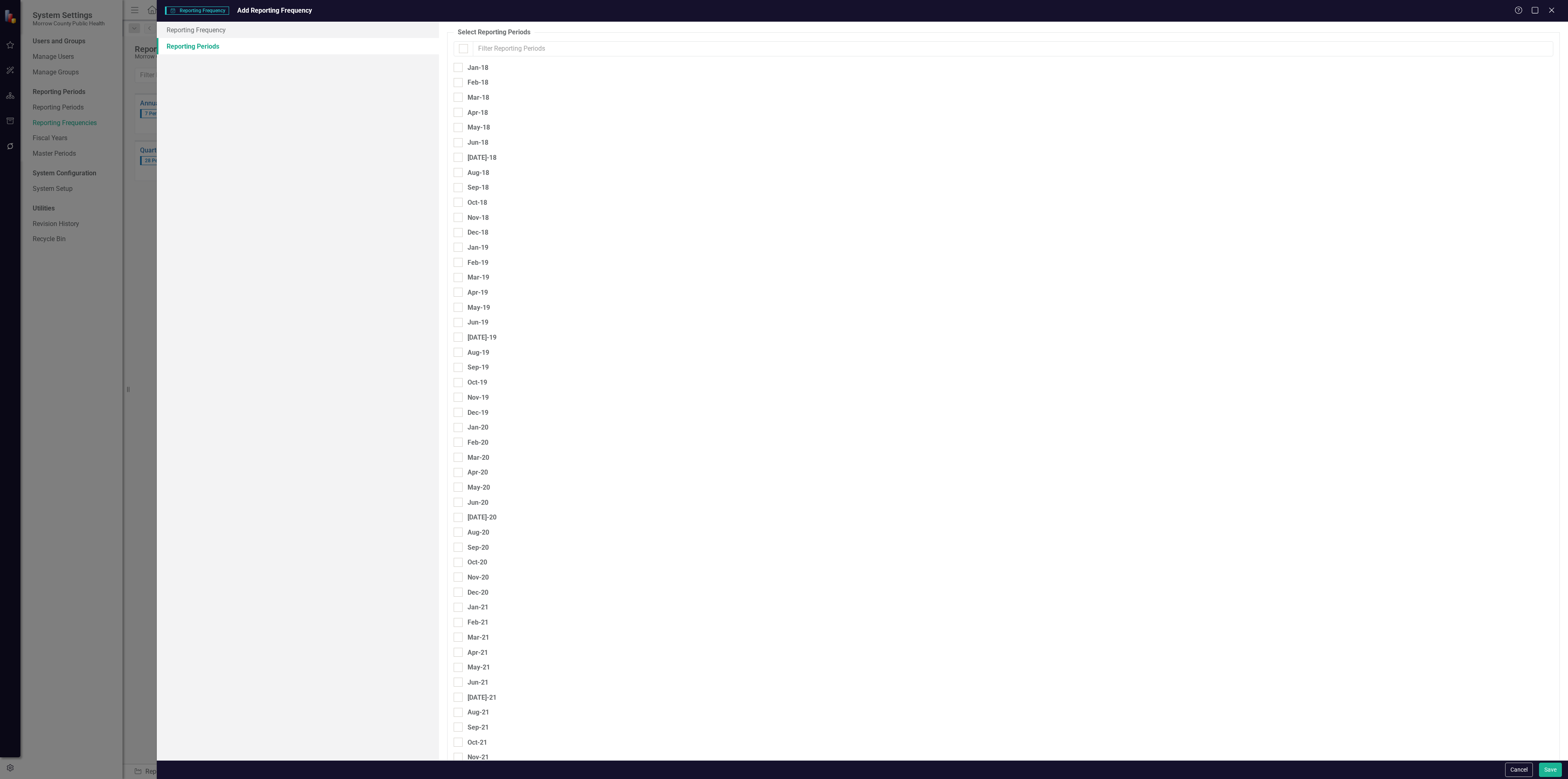
checkbox input "false"
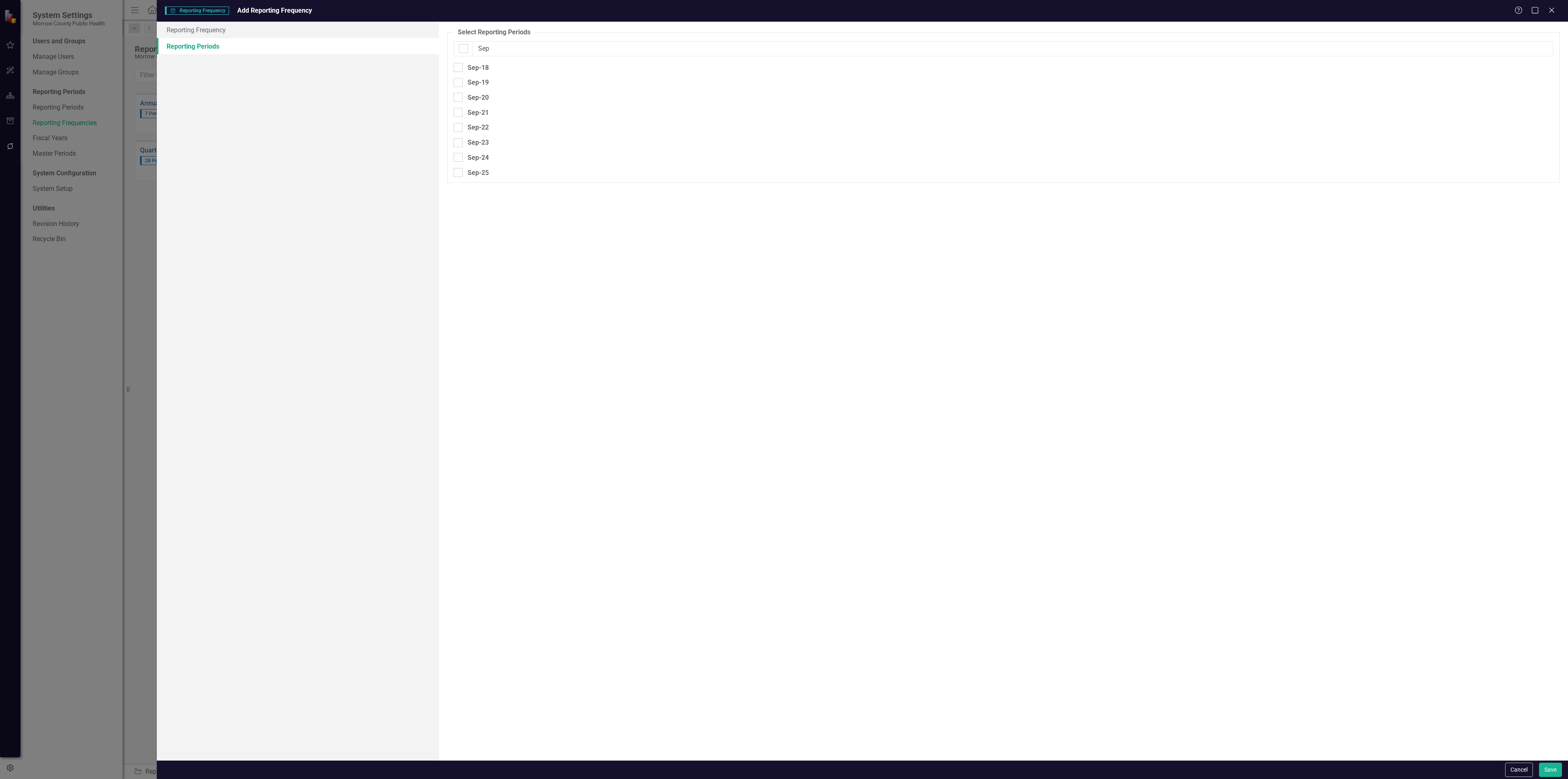
type input "Sep"
click at [458, 74] on div "Sep-18" at bounding box center [471, 69] width 35 height 12
click at [456, 69] on div at bounding box center [458, 67] width 9 height 9
click at [456, 68] on input "Sep-18" at bounding box center [456, 65] width 5 height 5
checkbox input "true"
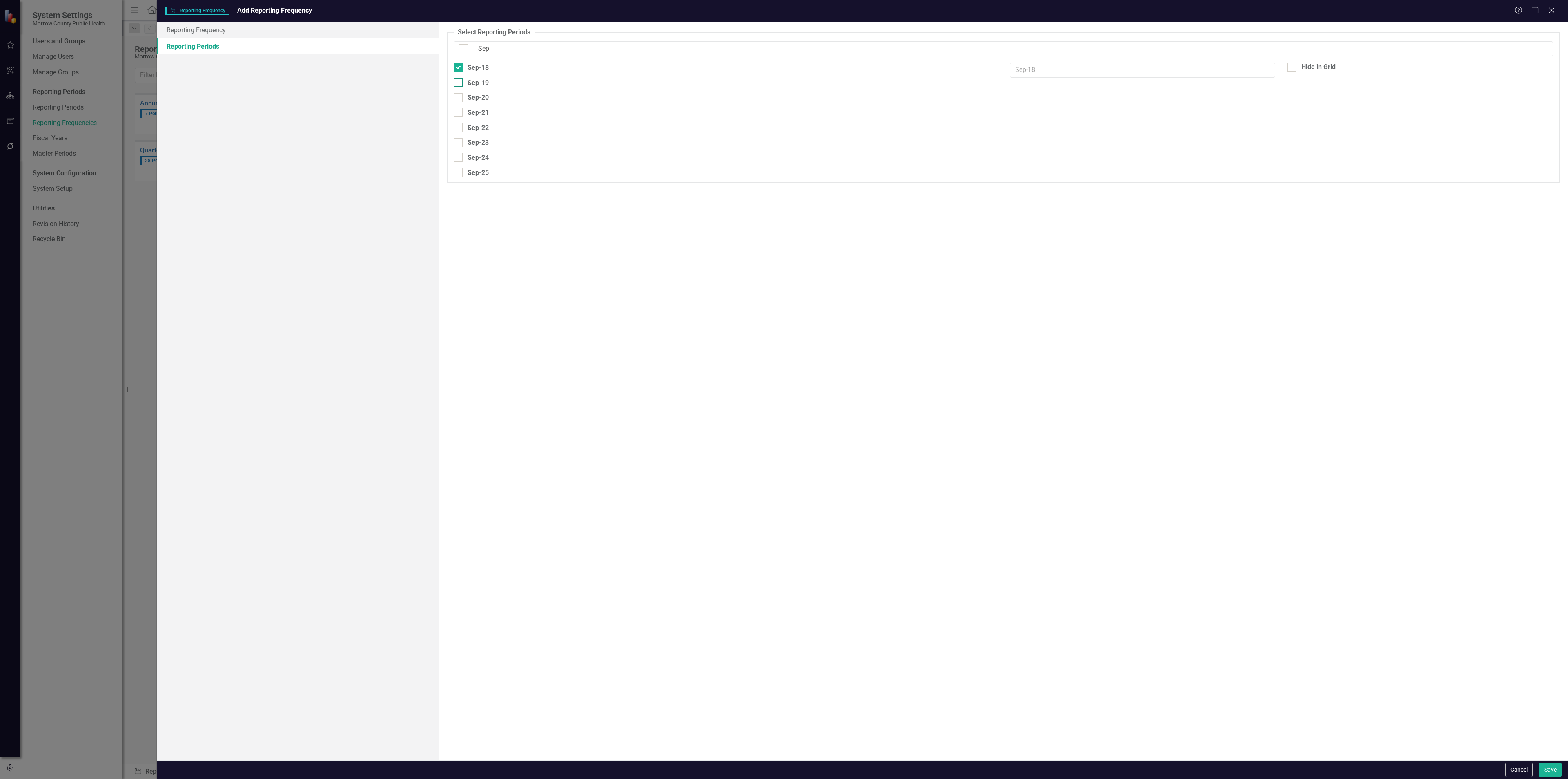
click at [456, 86] on div at bounding box center [458, 82] width 9 height 9
click at [456, 83] on input "Sep-19" at bounding box center [456, 80] width 5 height 5
checkbox input "true"
click at [458, 97] on input "Sep-20" at bounding box center [456, 96] width 5 height 5
checkbox input "true"
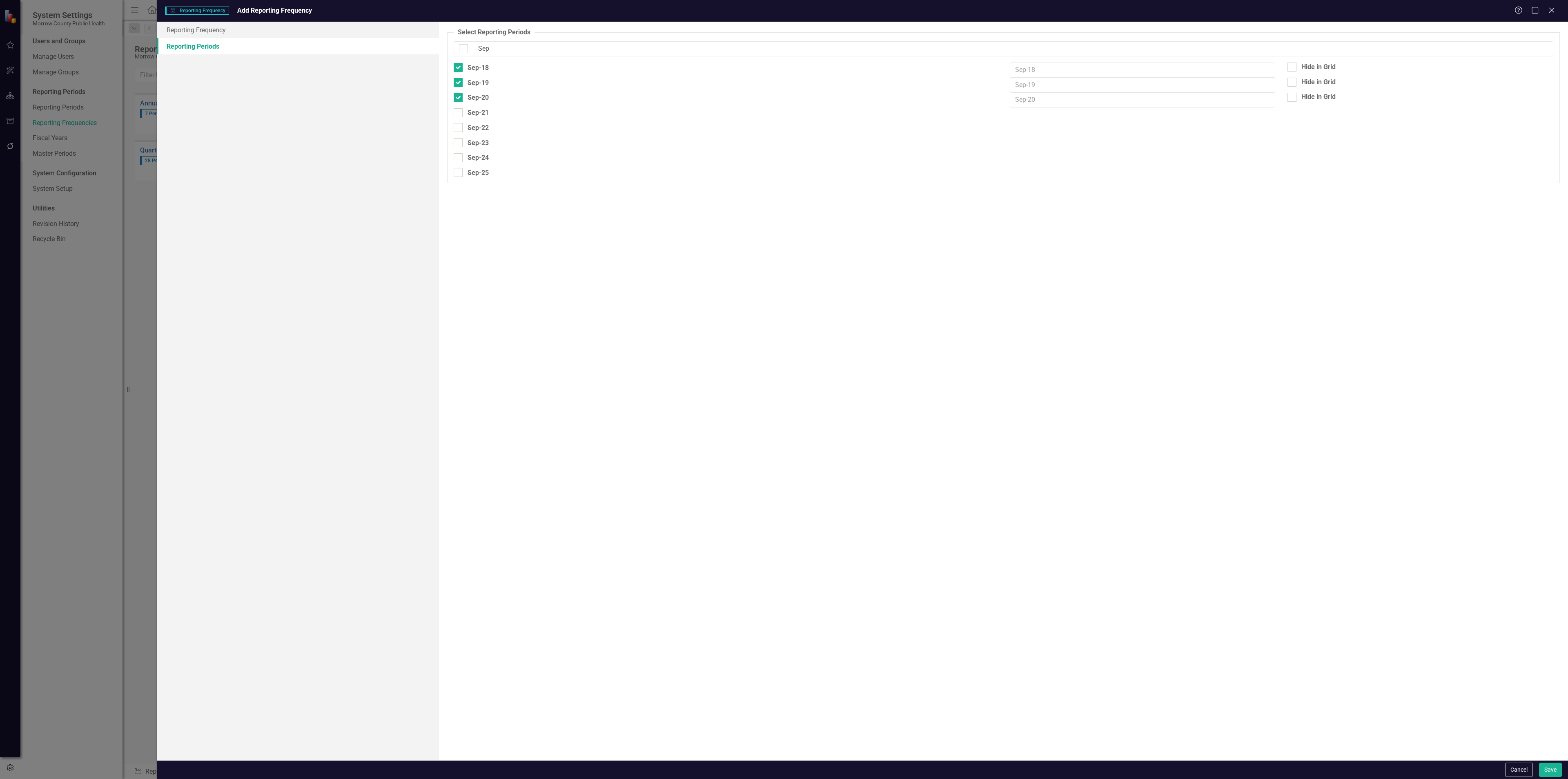
click at [460, 120] on div "Sep-21" at bounding box center [471, 113] width 35 height 12
click at [458, 118] on div "Sep-21" at bounding box center [471, 112] width 35 height 10
click at [458, 113] on input "Sep-21" at bounding box center [456, 111] width 5 height 5
checkbox input "true"
click at [458, 127] on input "Sep-22" at bounding box center [456, 125] width 5 height 5
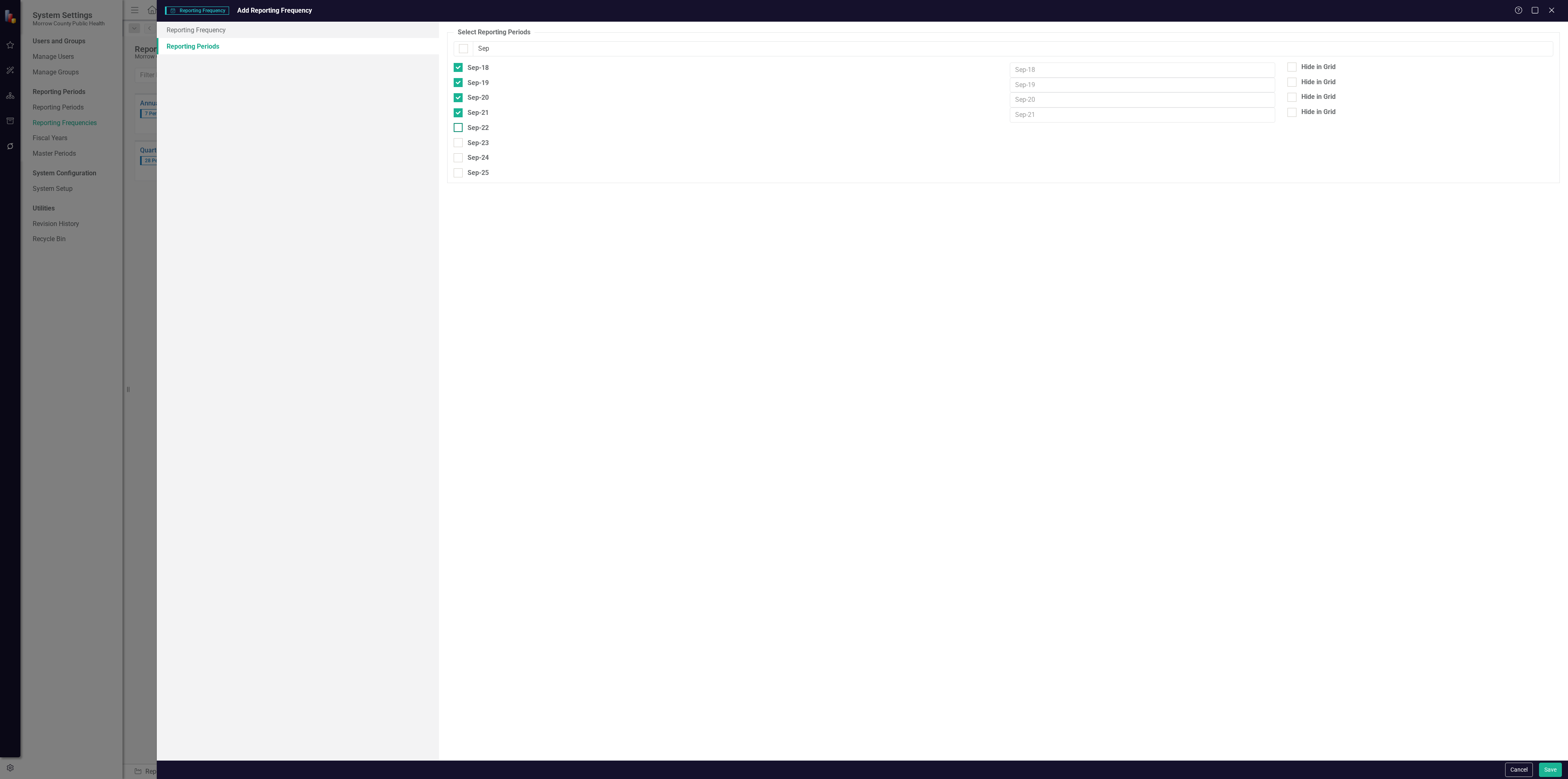
checkbox input "true"
click at [460, 144] on div at bounding box center [458, 143] width 9 height 9
click at [459, 143] on input "Sep-23" at bounding box center [456, 141] width 5 height 5
checkbox input "true"
click at [458, 158] on input "Sep-24" at bounding box center [456, 156] width 5 height 5
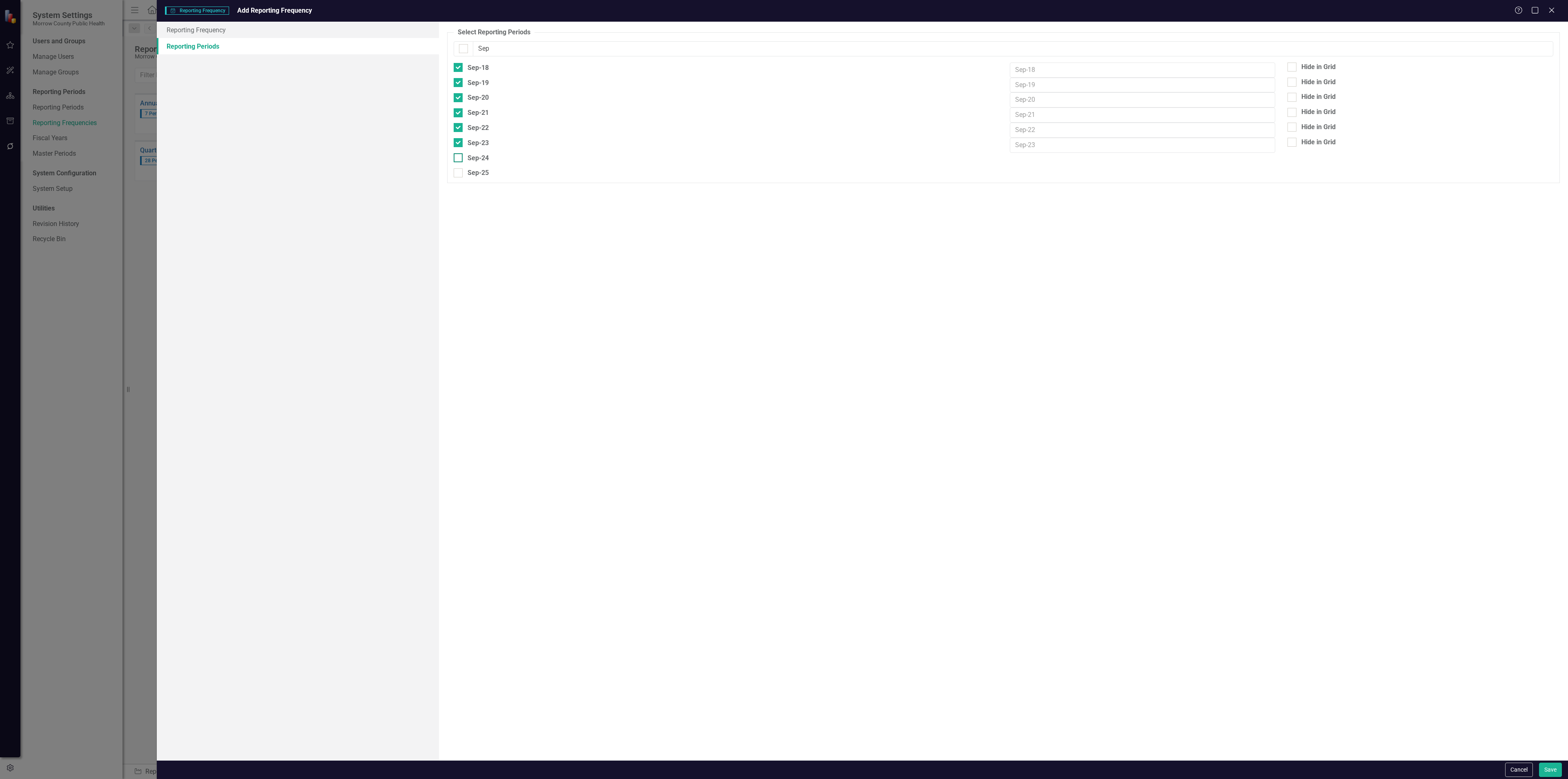
checkbox input "true"
click at [458, 174] on input "Sep-25" at bounding box center [456, 171] width 5 height 5
checkbox input "true"
click at [457, 66] on input "Sep-18" at bounding box center [456, 65] width 5 height 5
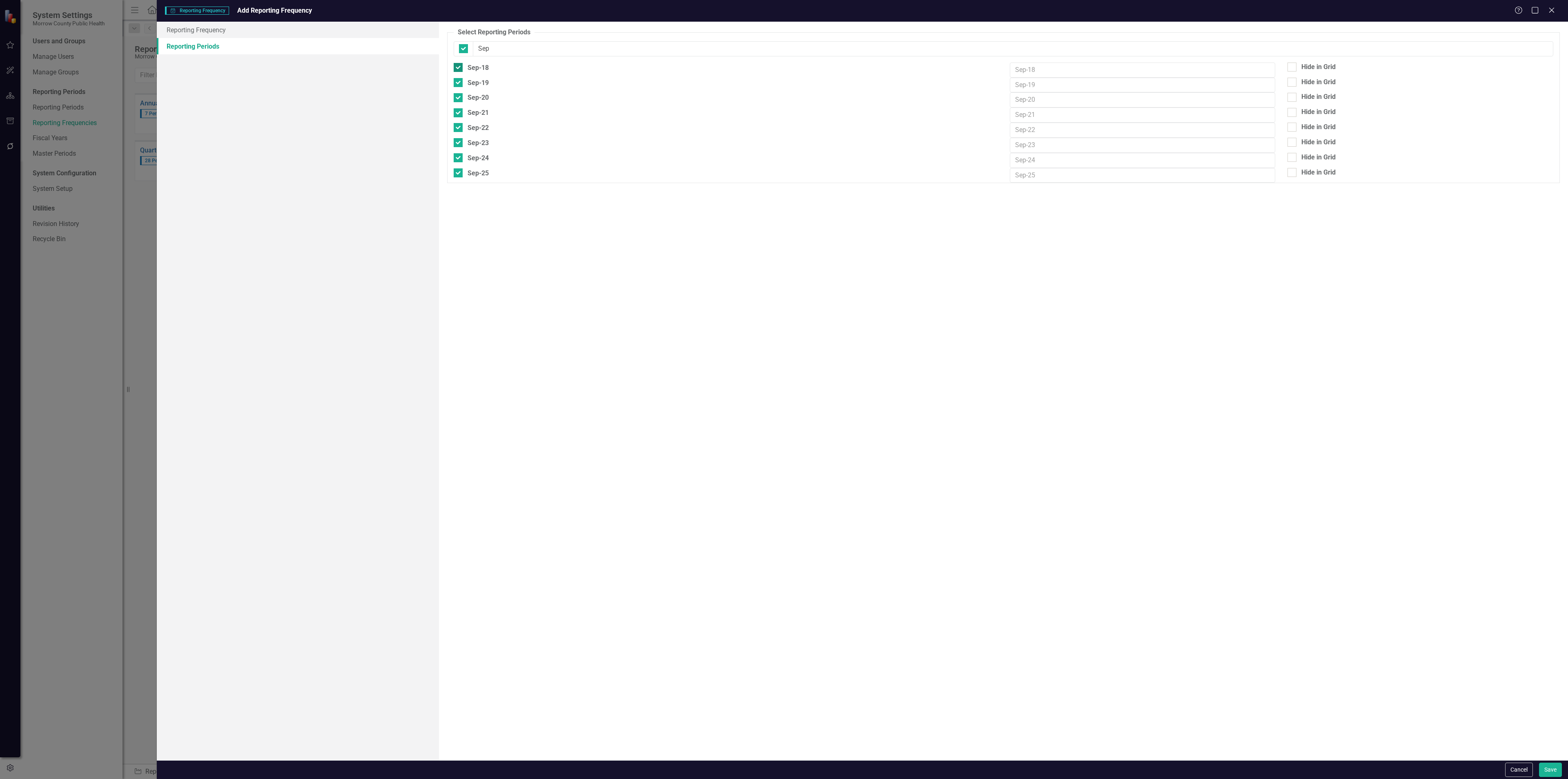
checkbox input "false"
click at [457, 88] on div "Sep-19" at bounding box center [471, 82] width 35 height 10
click at [457, 83] on input "Sep-19" at bounding box center [456, 80] width 5 height 5
checkbox input "false"
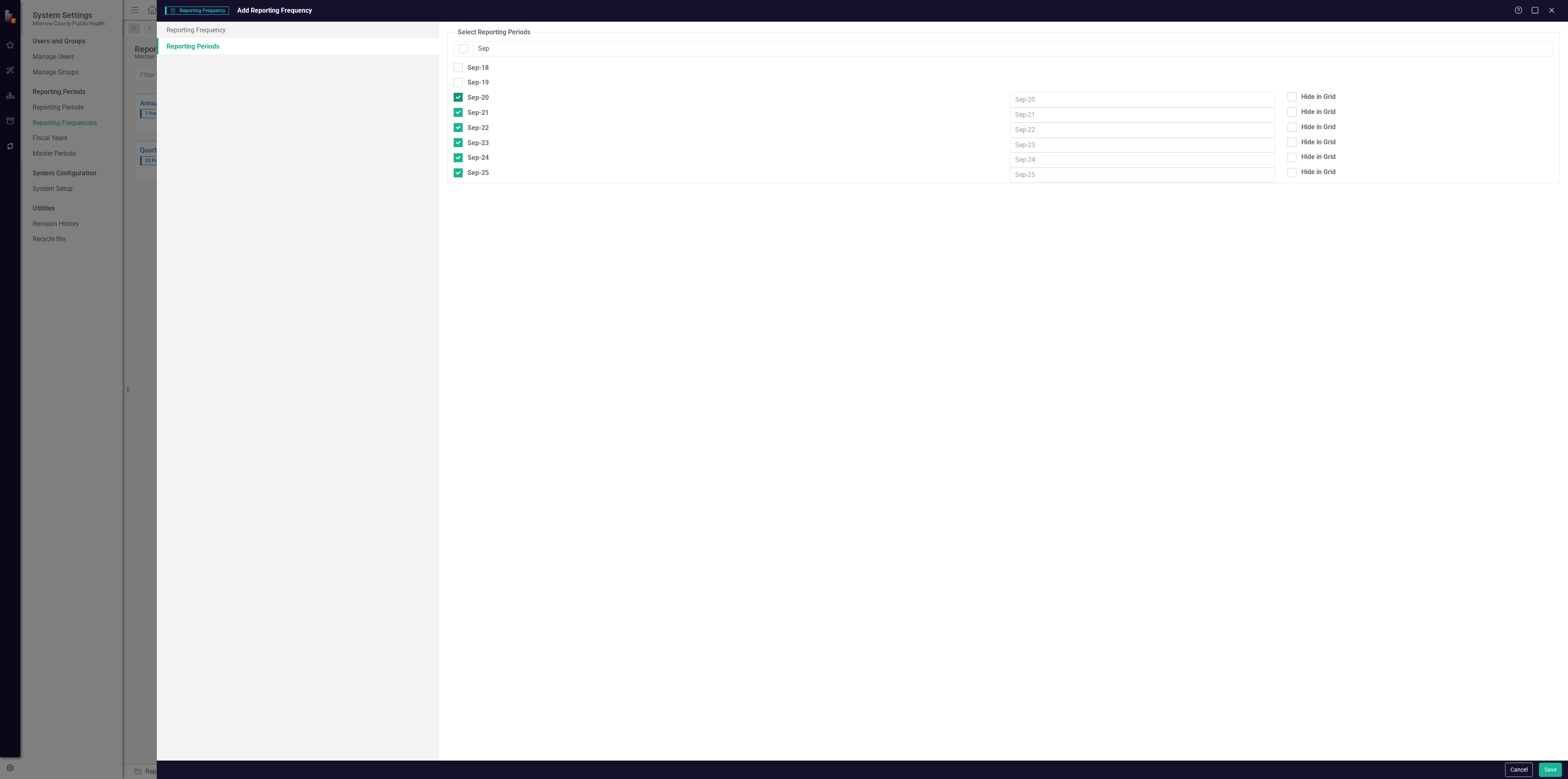
drag, startPoint x: 457, startPoint y: 94, endPoint x: 457, endPoint y: 98, distance: 4.0
click at [457, 94] on input "Sep-20" at bounding box center [456, 95] width 5 height 5
checkbox input "false"
click at [457, 110] on input "Sep-21" at bounding box center [456, 110] width 5 height 5
checkbox input "false"
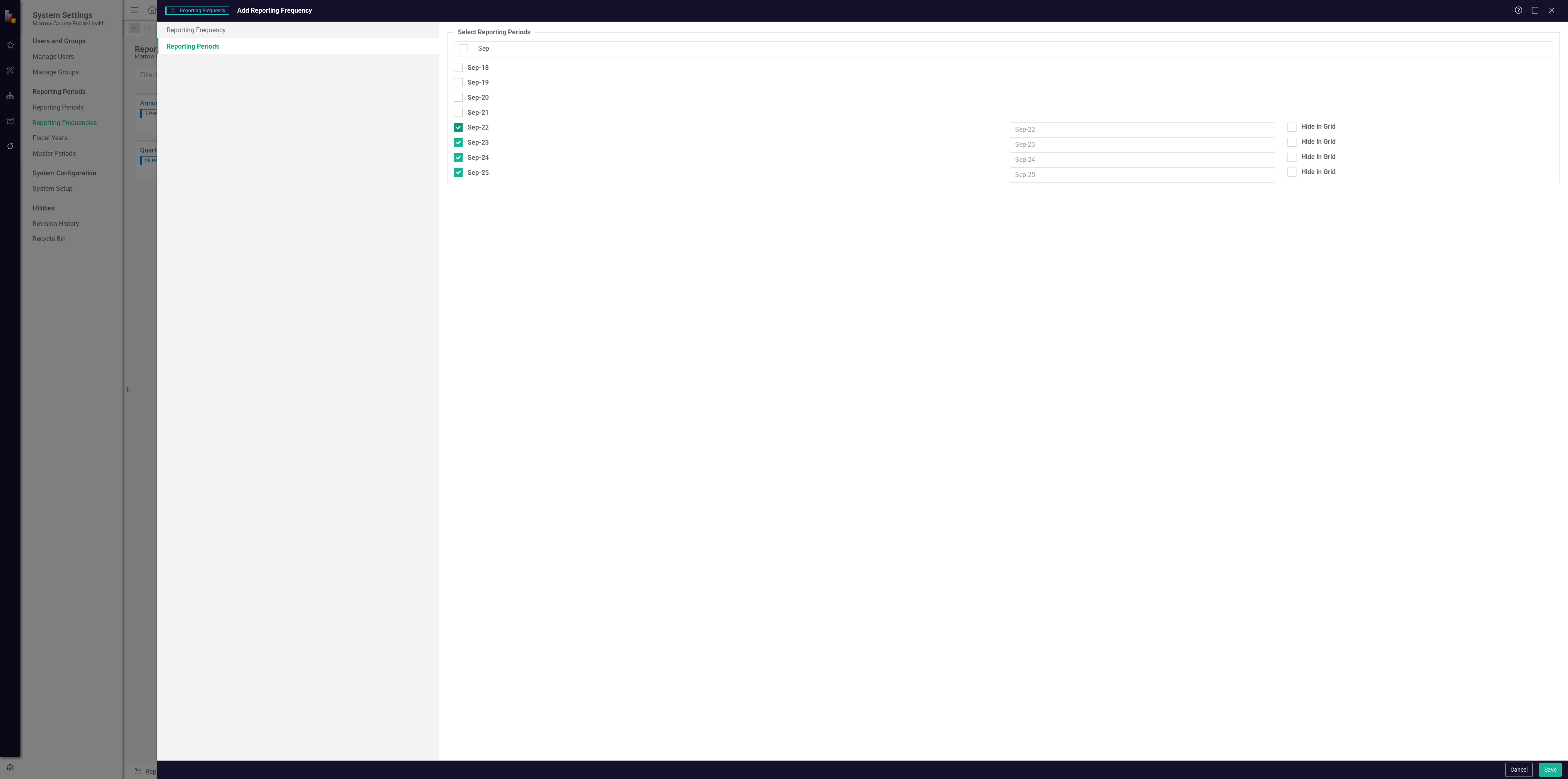
click at [456, 124] on input "Sep-22" at bounding box center [456, 125] width 5 height 5
checkbox input "false"
click at [224, 34] on link "Reporting Frequency" at bounding box center [298, 30] width 282 height 16
click at [506, 91] on div "Not Defined" at bounding box center [999, 92] width 1079 height 9
click at [228, 48] on link "Reporting Periods" at bounding box center [298, 46] width 282 height 16
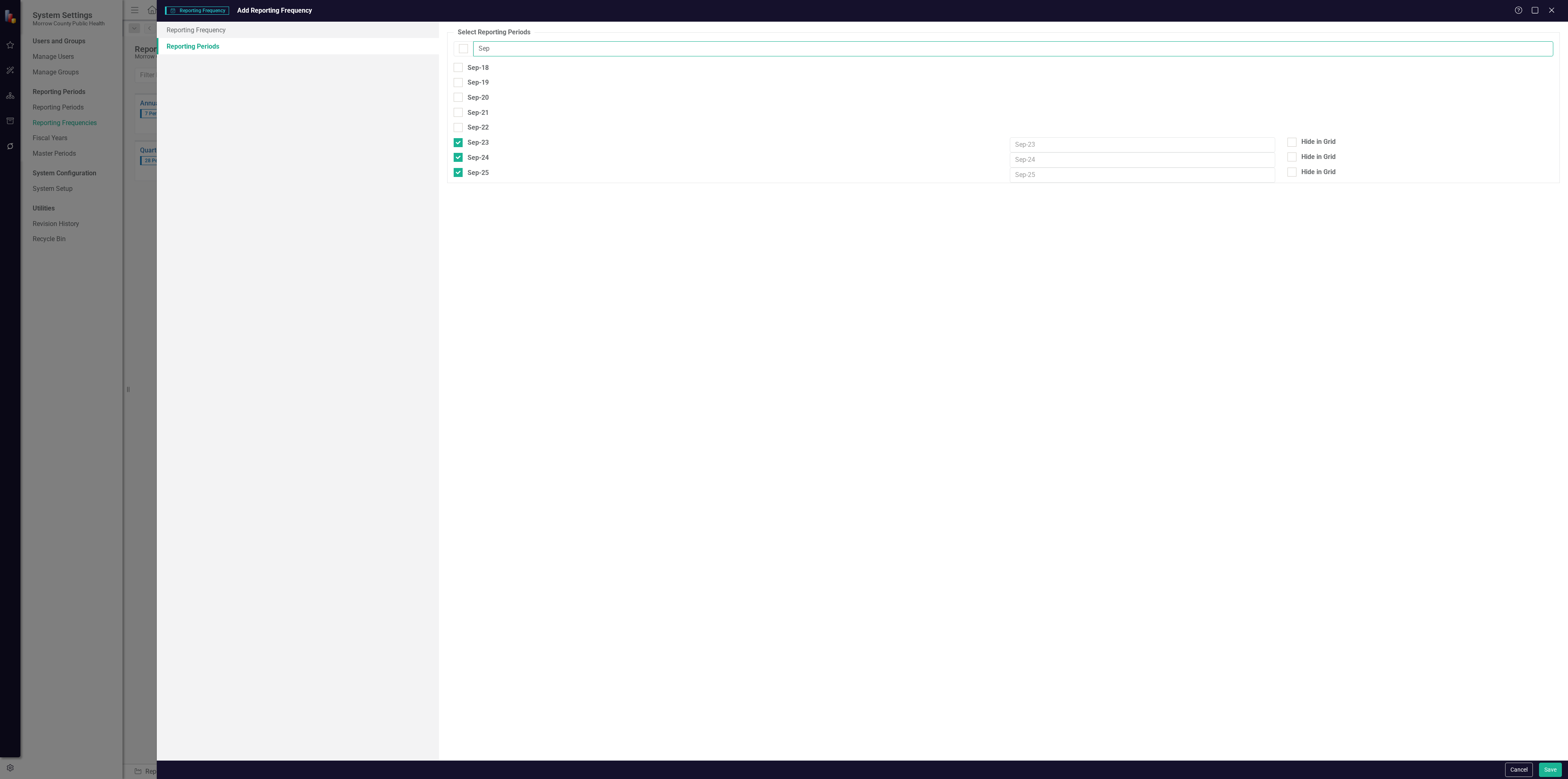
click at [496, 46] on input "Sep" at bounding box center [1013, 49] width 1080 height 15
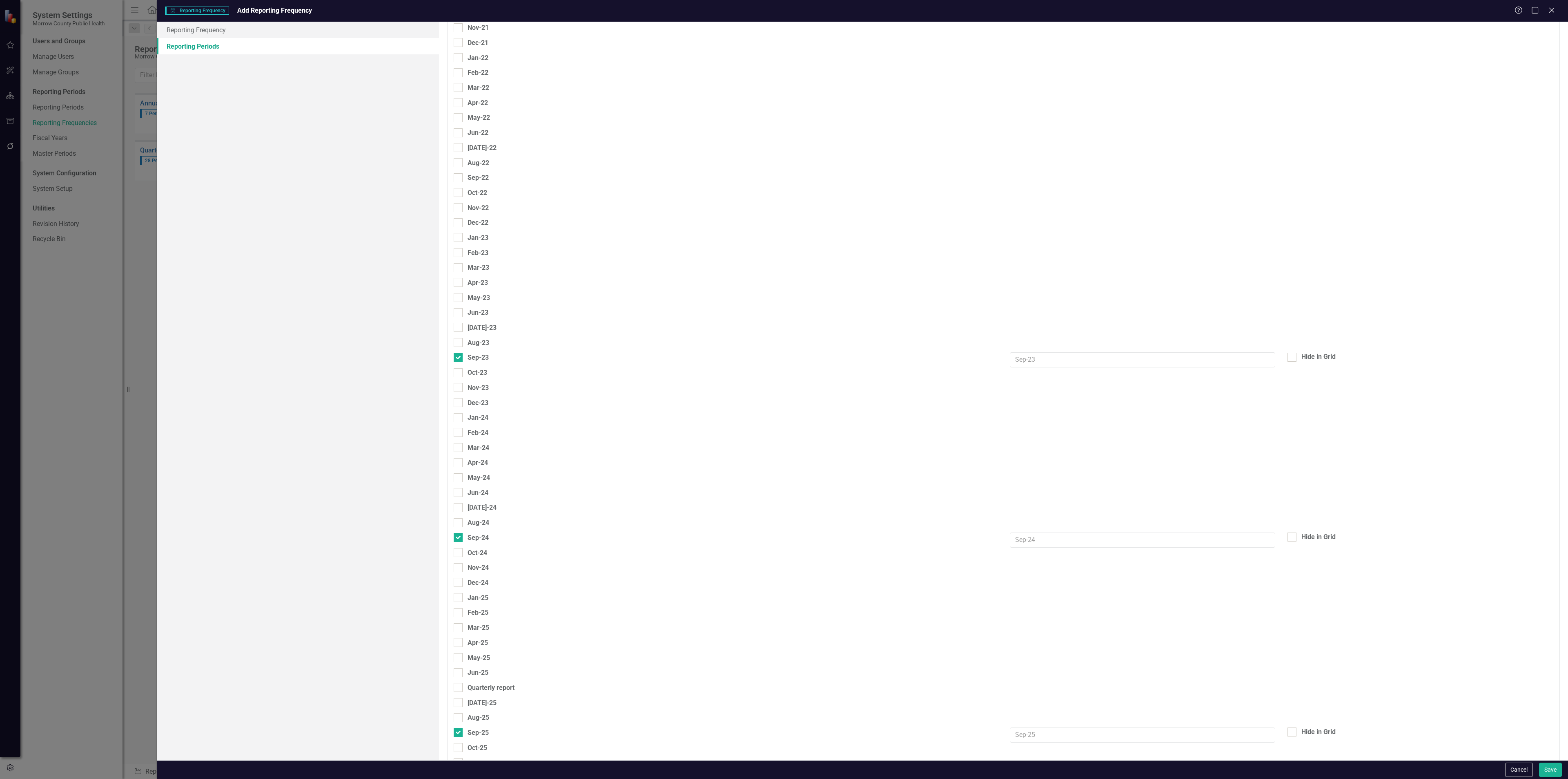
scroll to position [746, 0]
click at [1508, 773] on button "Cancel" at bounding box center [1519, 769] width 28 height 14
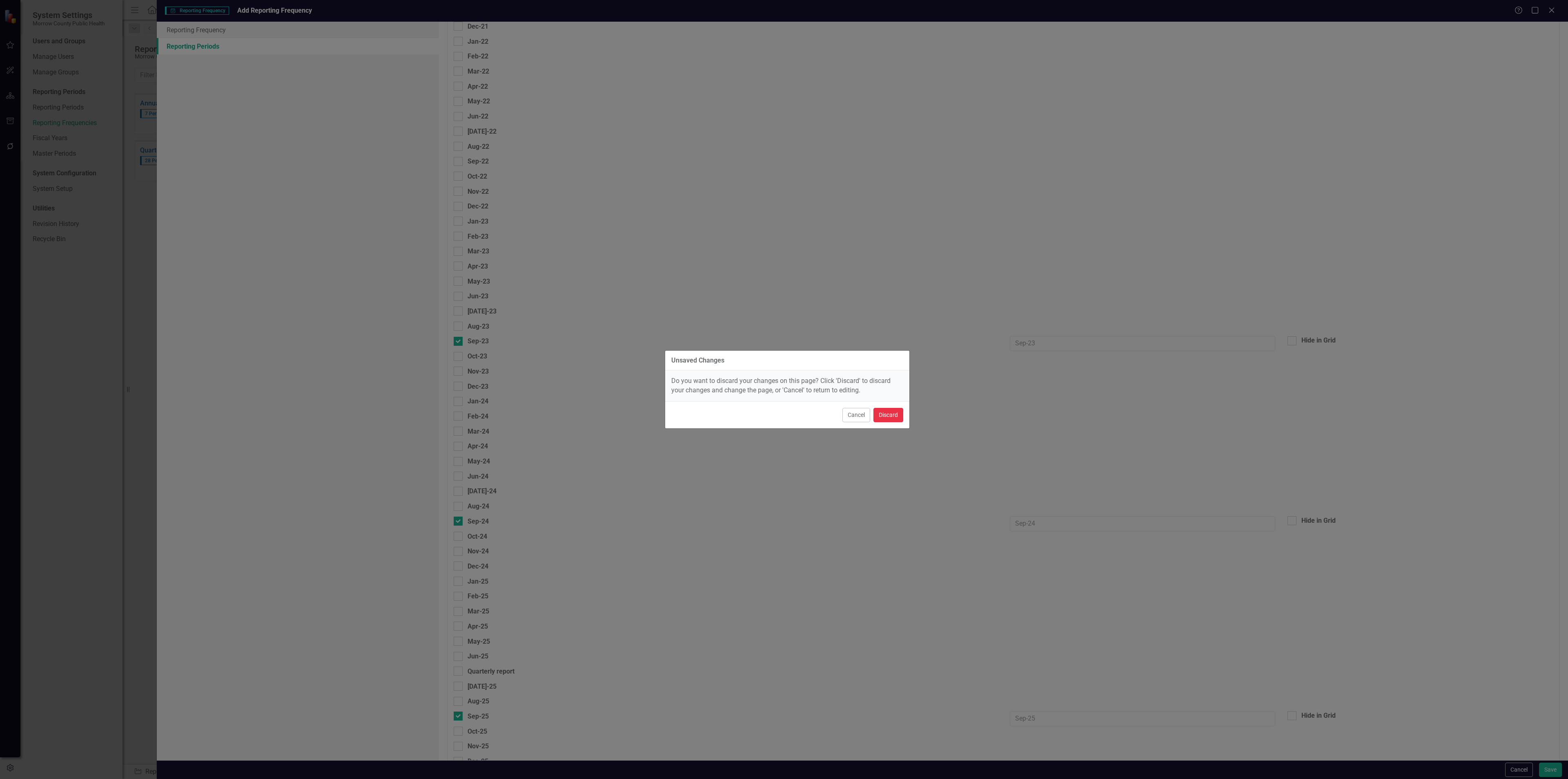
click at [894, 415] on button "Discard" at bounding box center [888, 414] width 30 height 14
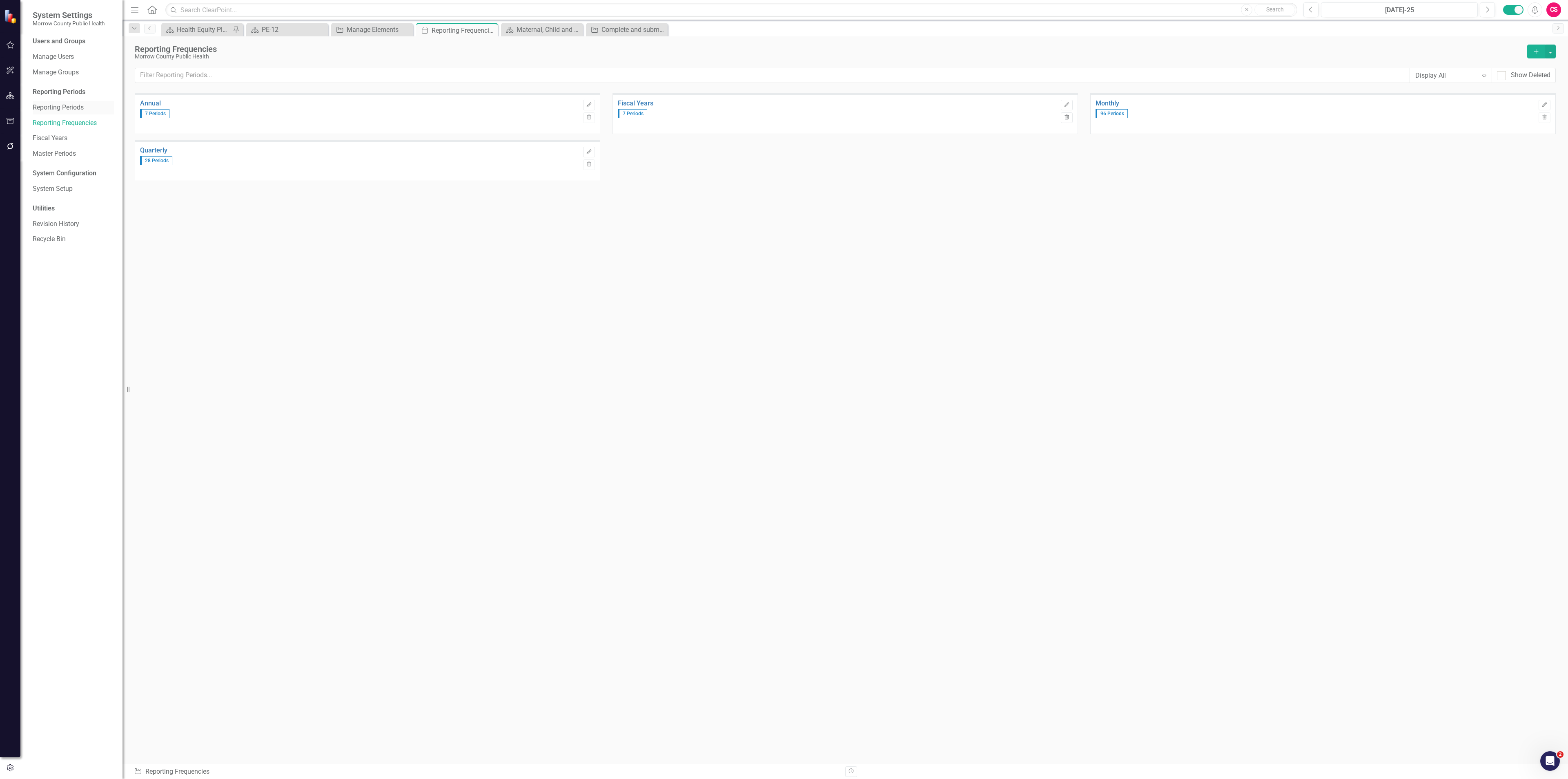
click at [66, 112] on div "Reporting Periods" at bounding box center [74, 108] width 82 height 13
click at [70, 109] on link "Reporting Periods" at bounding box center [74, 107] width 82 height 9
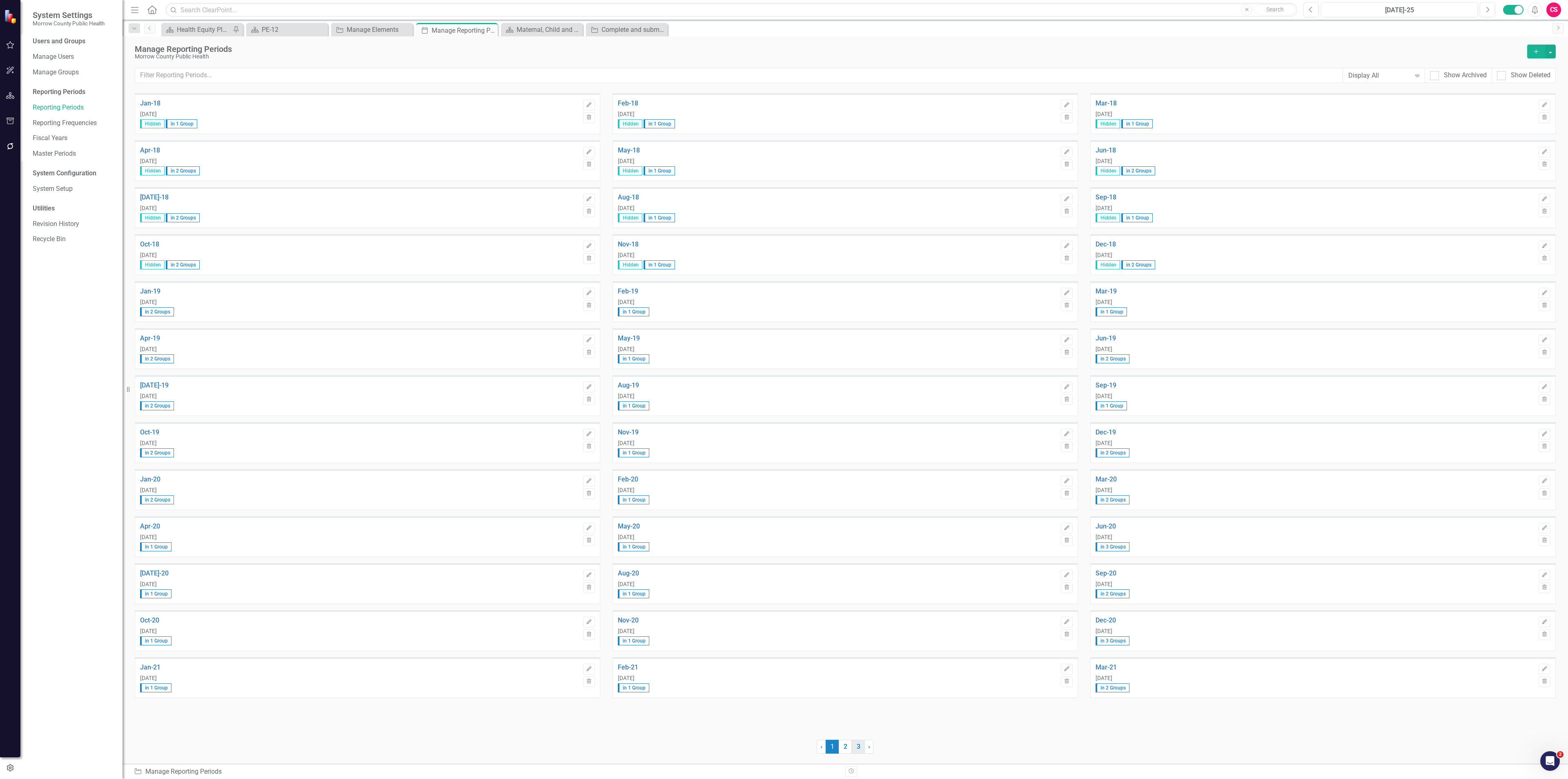
click at [859, 748] on link "3" at bounding box center [858, 746] width 13 height 14
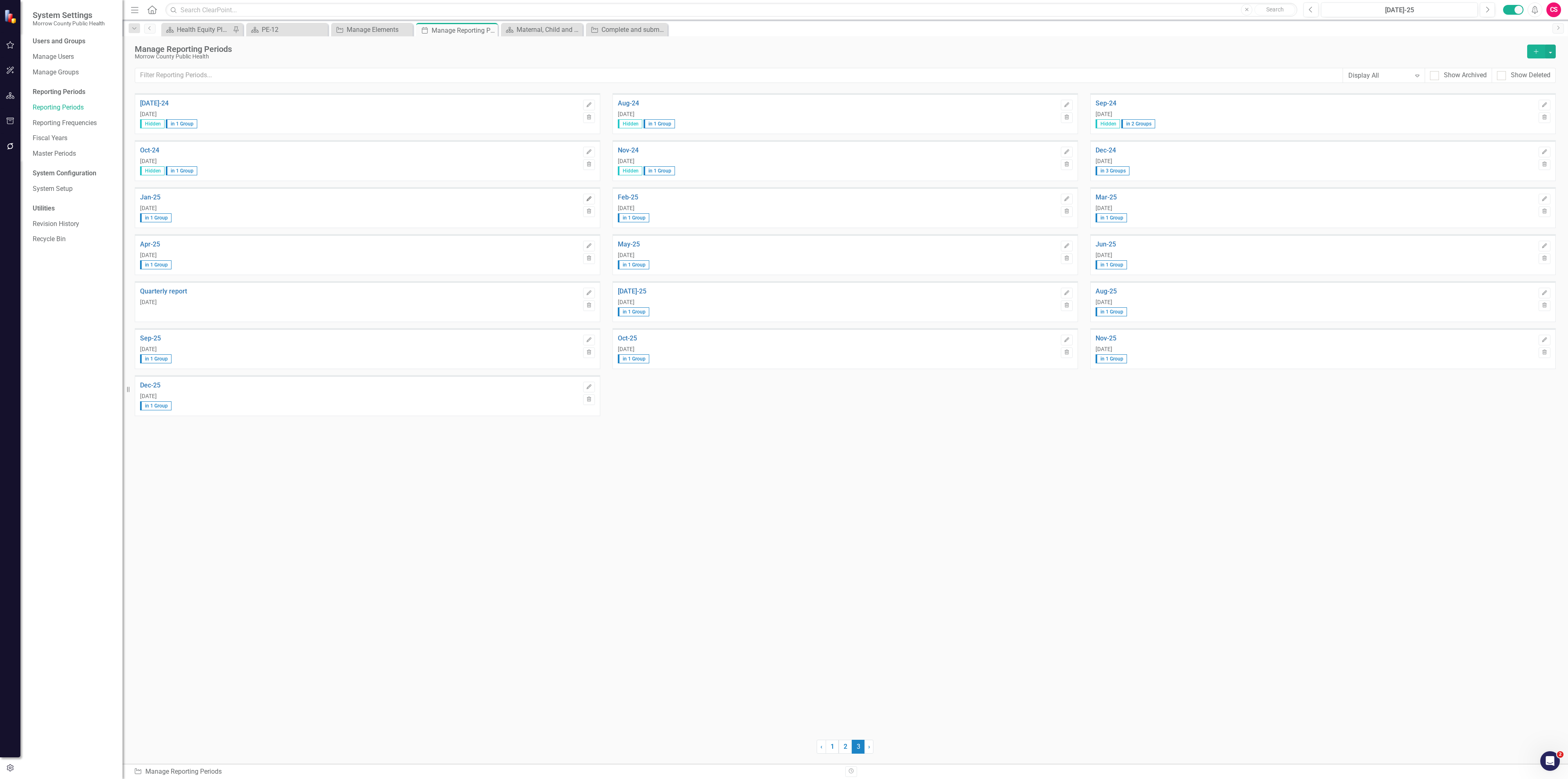
click at [587, 200] on icon "Edit" at bounding box center [589, 199] width 6 height 5
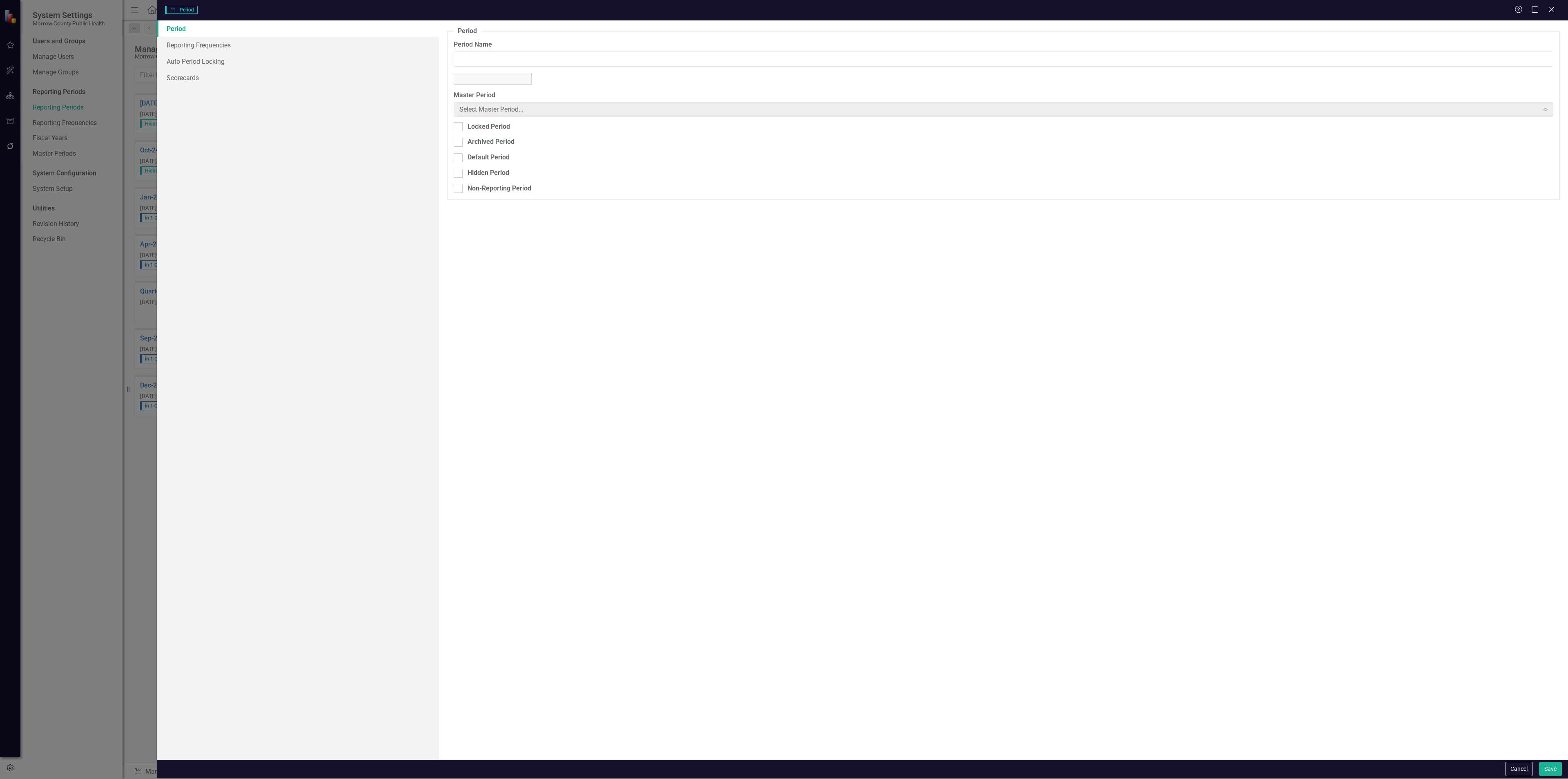
type input "Jan-25"
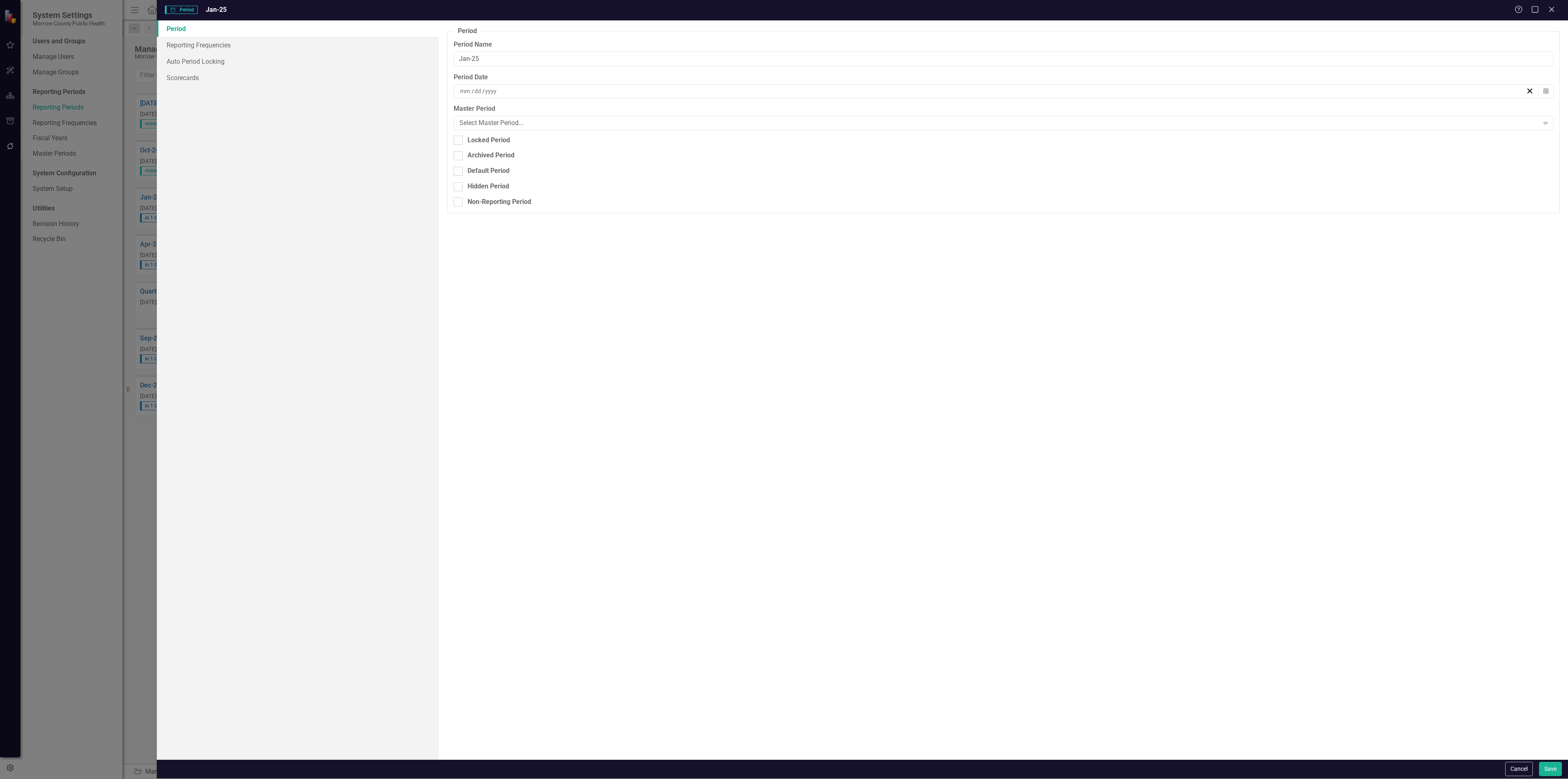
type input "1"
type input "31"
type input "2025"
click at [1514, 763] on button "Cancel" at bounding box center [1519, 768] width 28 height 14
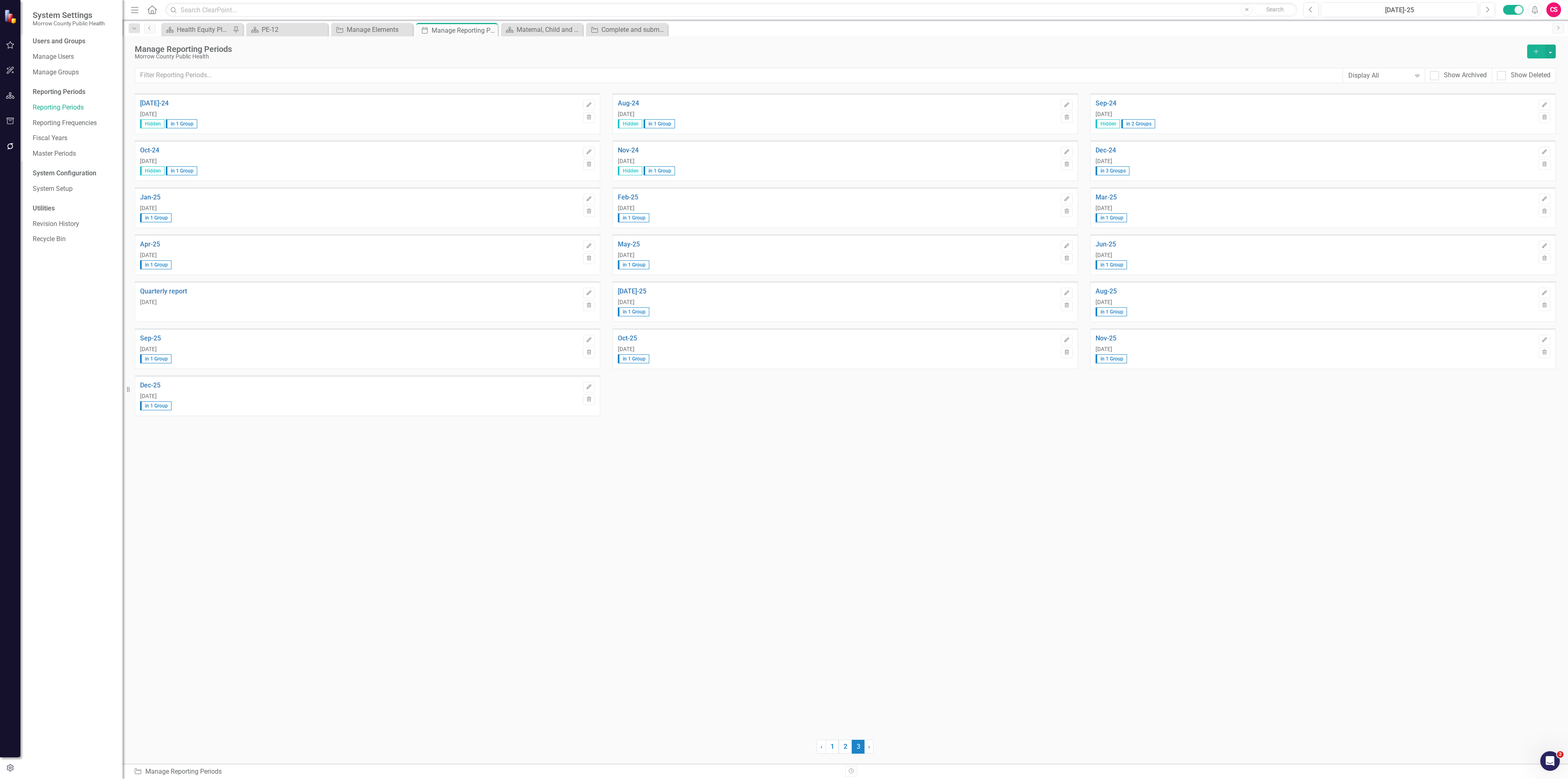
click at [1556, 48] on div "Manage Reporting Periods Morrow County Public Health Add Display All Expand Sho…" at bounding box center [845, 65] width 1446 height 57
click at [1551, 49] on button "button" at bounding box center [1550, 51] width 10 height 14
click at [1522, 75] on link "Add Multiple Add Multiple" at bounding box center [1515, 82] width 80 height 15
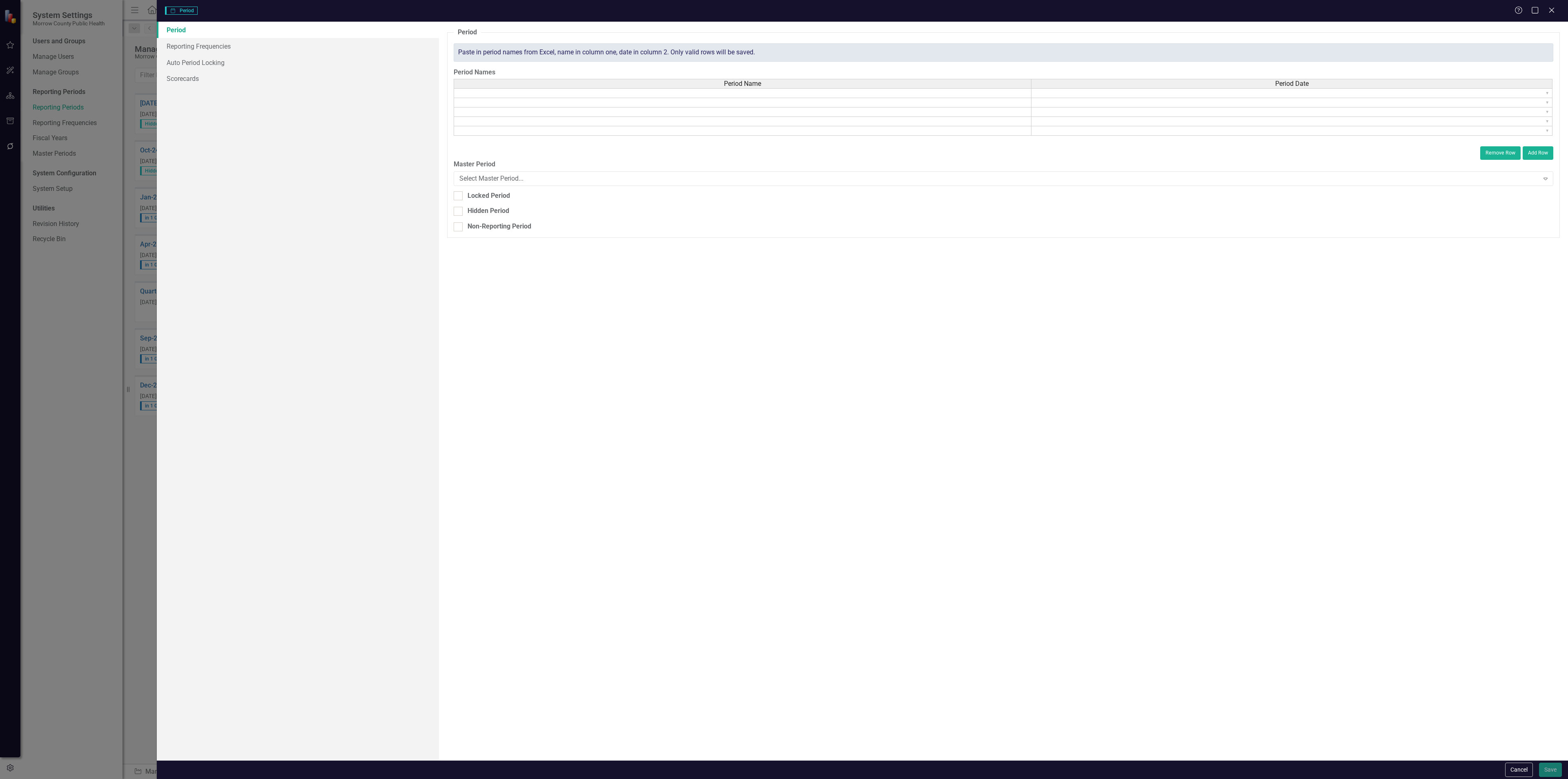
click at [604, 96] on td at bounding box center [742, 93] width 578 height 10
type textarea "Jan-26"
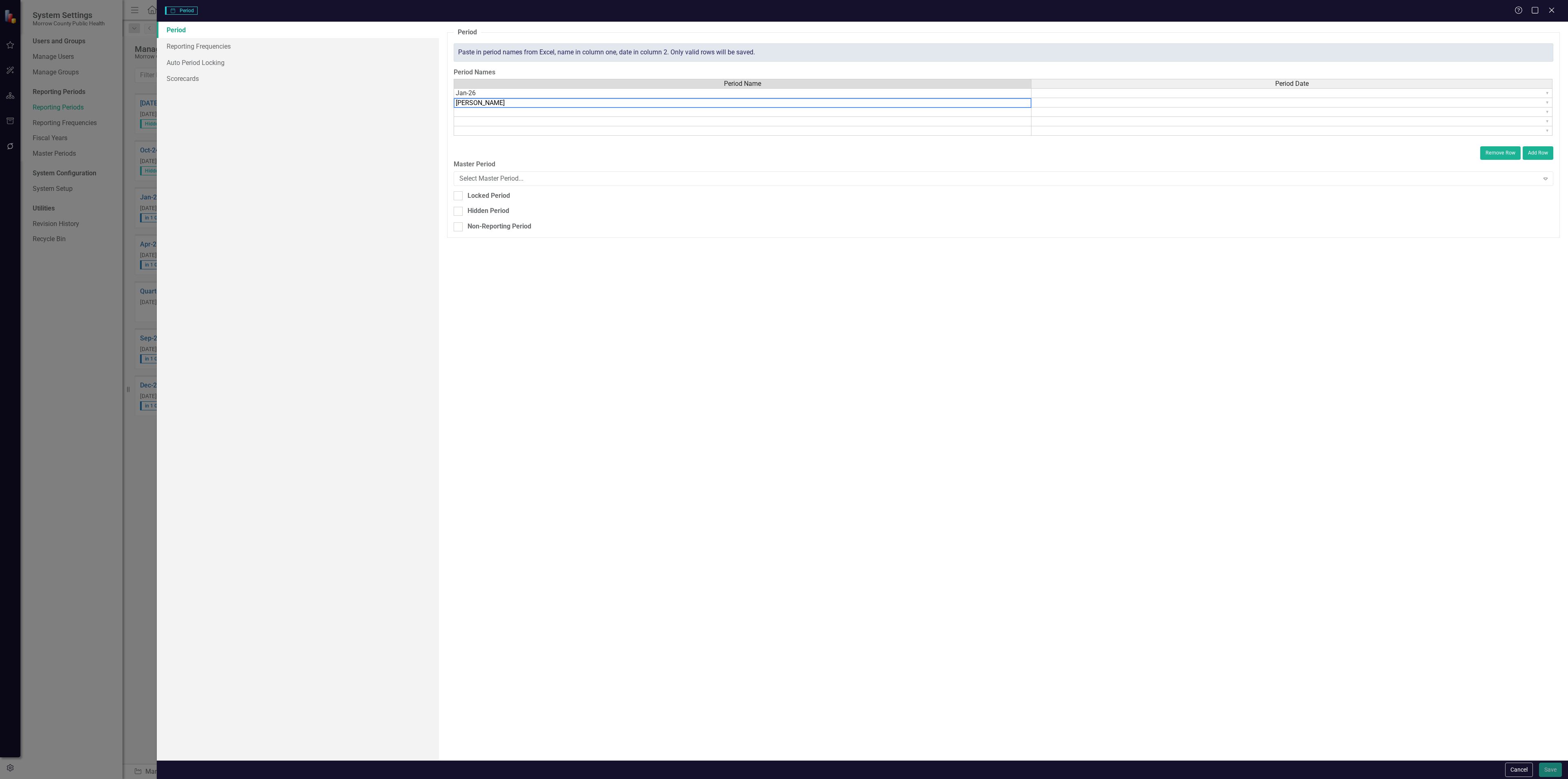
type textarea "J"
type textarea "Feb-26"
type textarea "Mar-26"
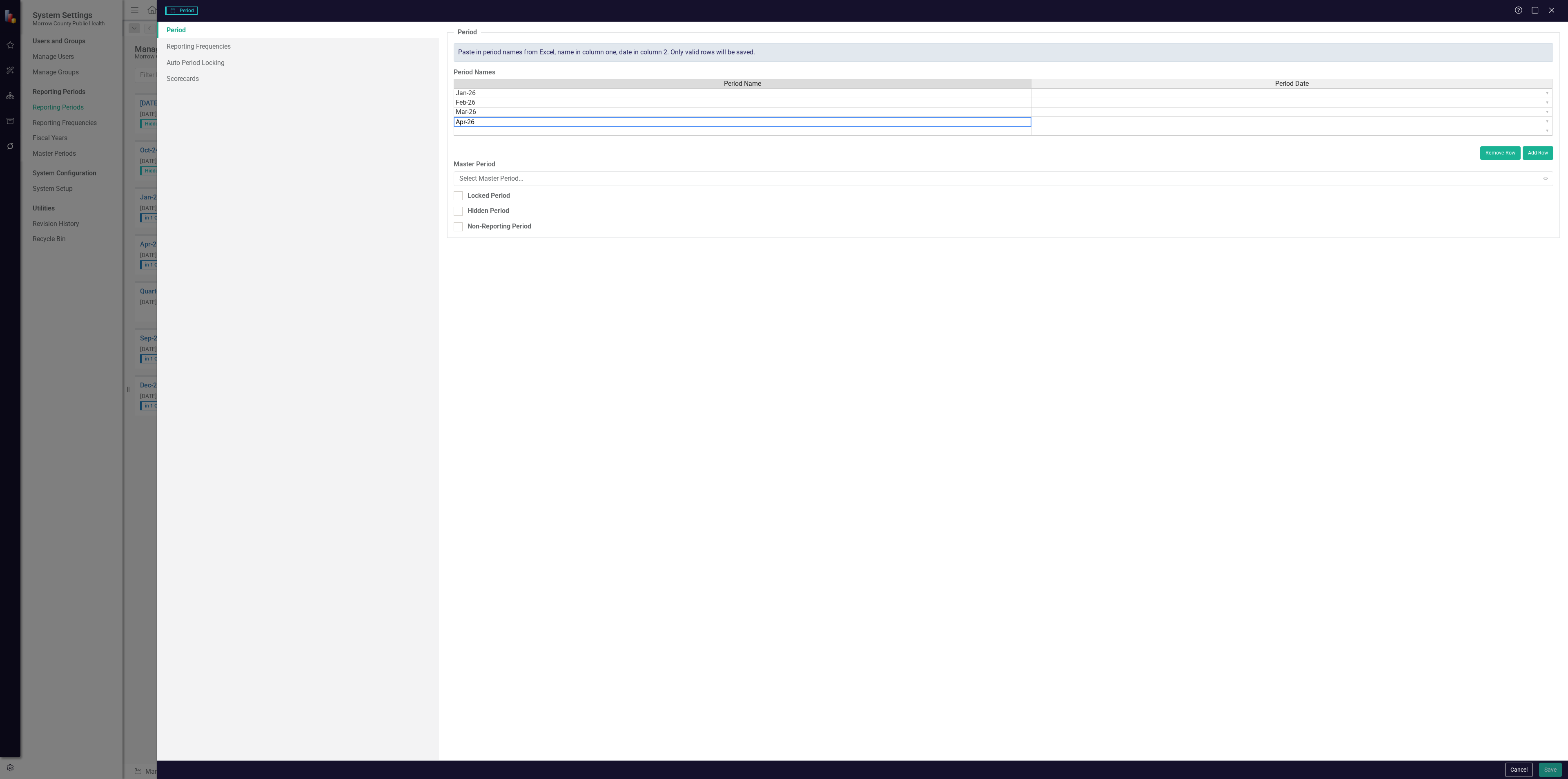
type textarea "Apr-26"
type textarea "May-26"
click at [1538, 153] on button "Add Row" at bounding box center [1538, 152] width 30 height 13
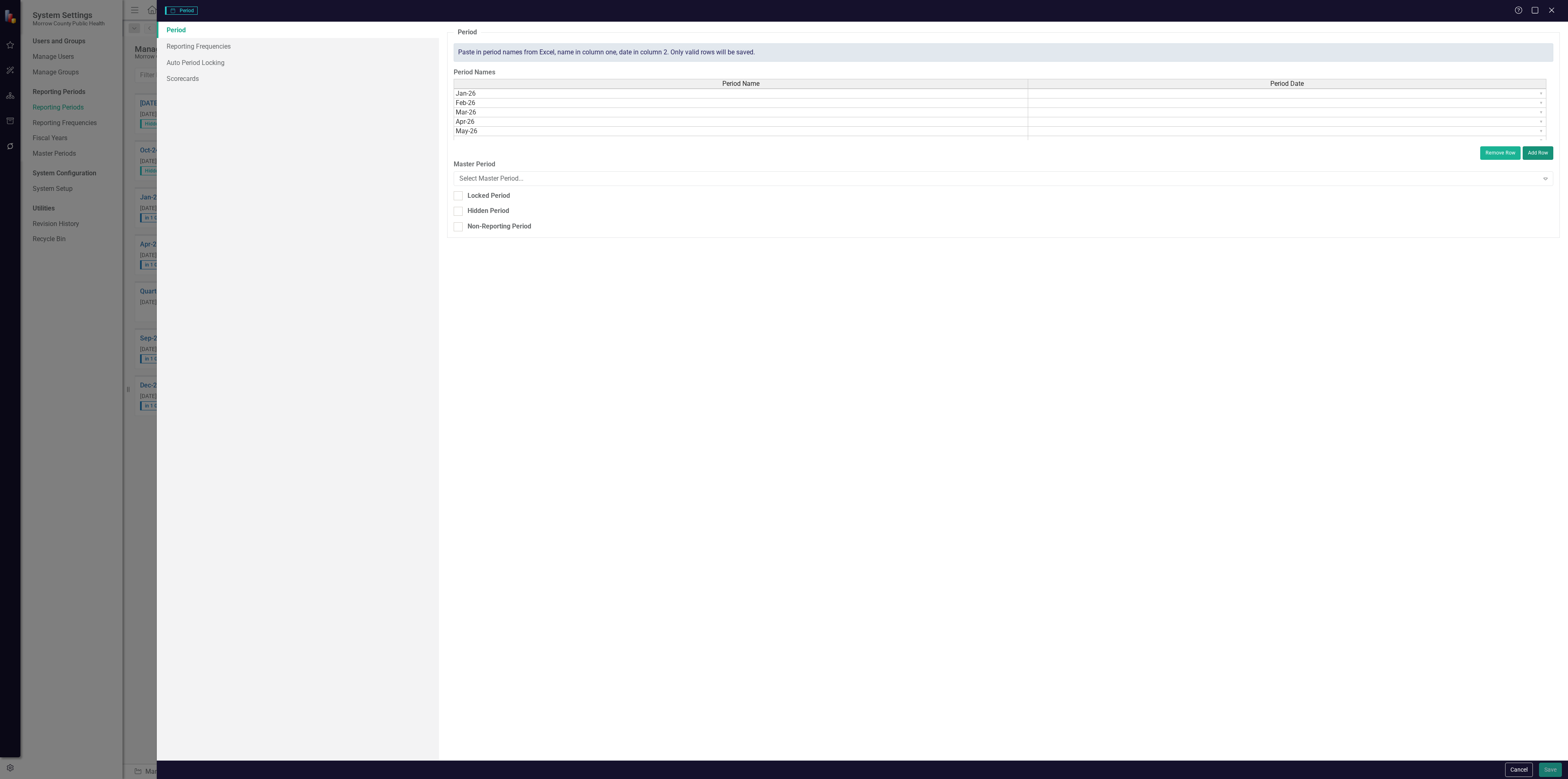
scroll to position [26, 0]
click at [1531, 152] on button "Add Row" at bounding box center [1538, 152] width 30 height 13
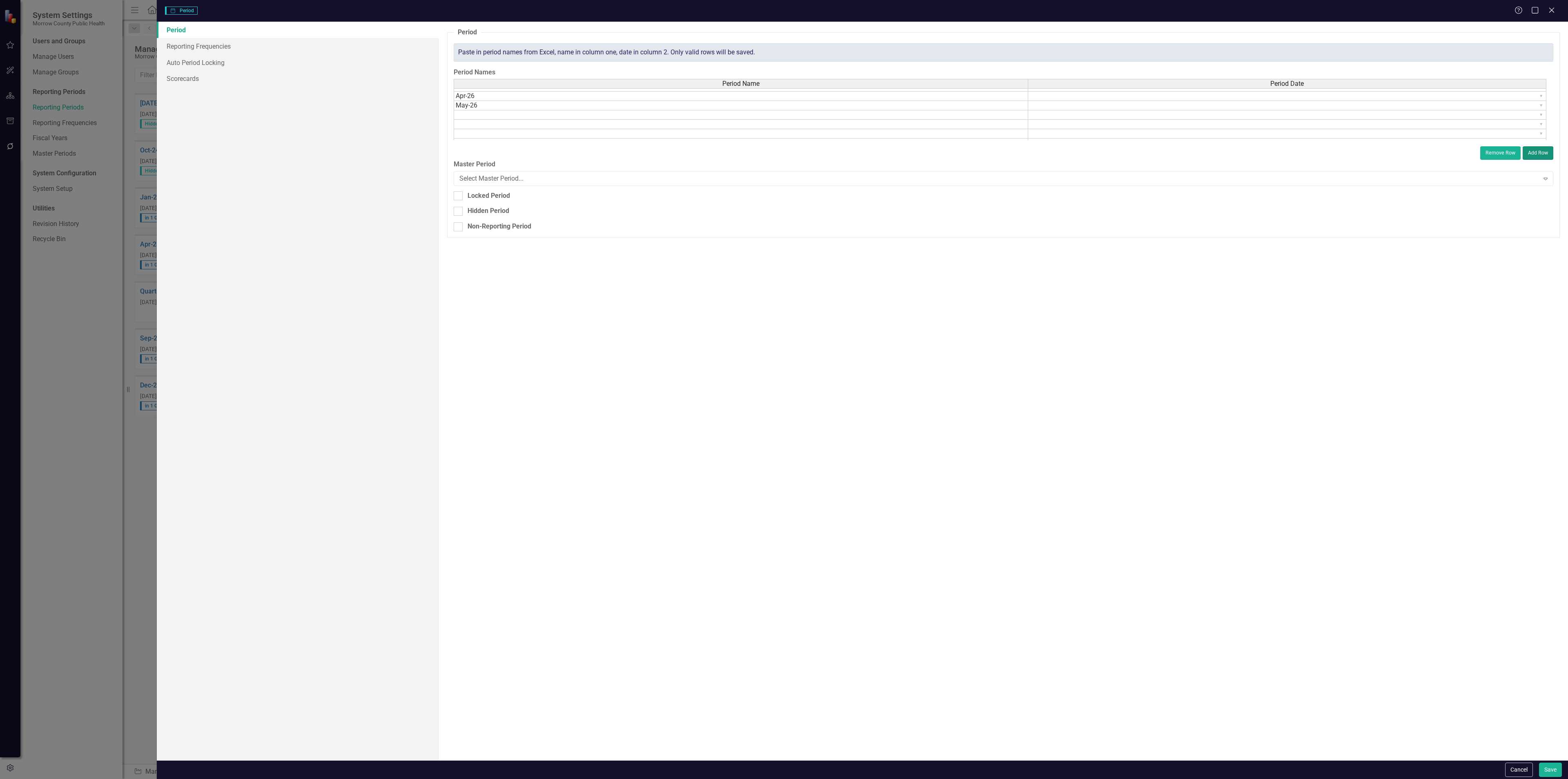
click at [1531, 152] on button "Add Row" at bounding box center [1538, 152] width 30 height 13
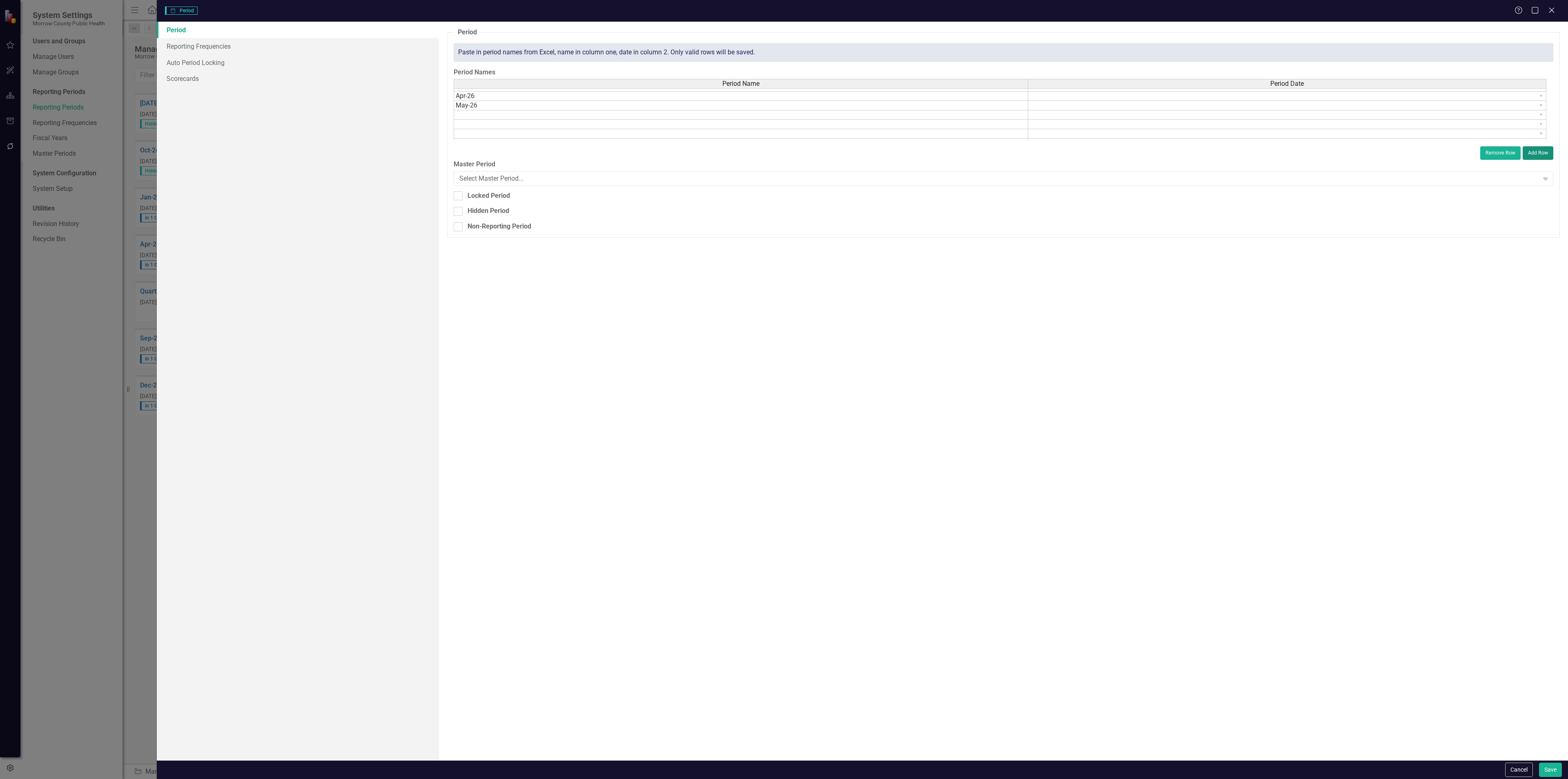
click at [1531, 152] on button "Add Row" at bounding box center [1538, 152] width 30 height 13
click at [475, 116] on td at bounding box center [741, 115] width 575 height 9
click at [474, 117] on td at bounding box center [741, 115] width 575 height 9
type textarea "Jun-26"
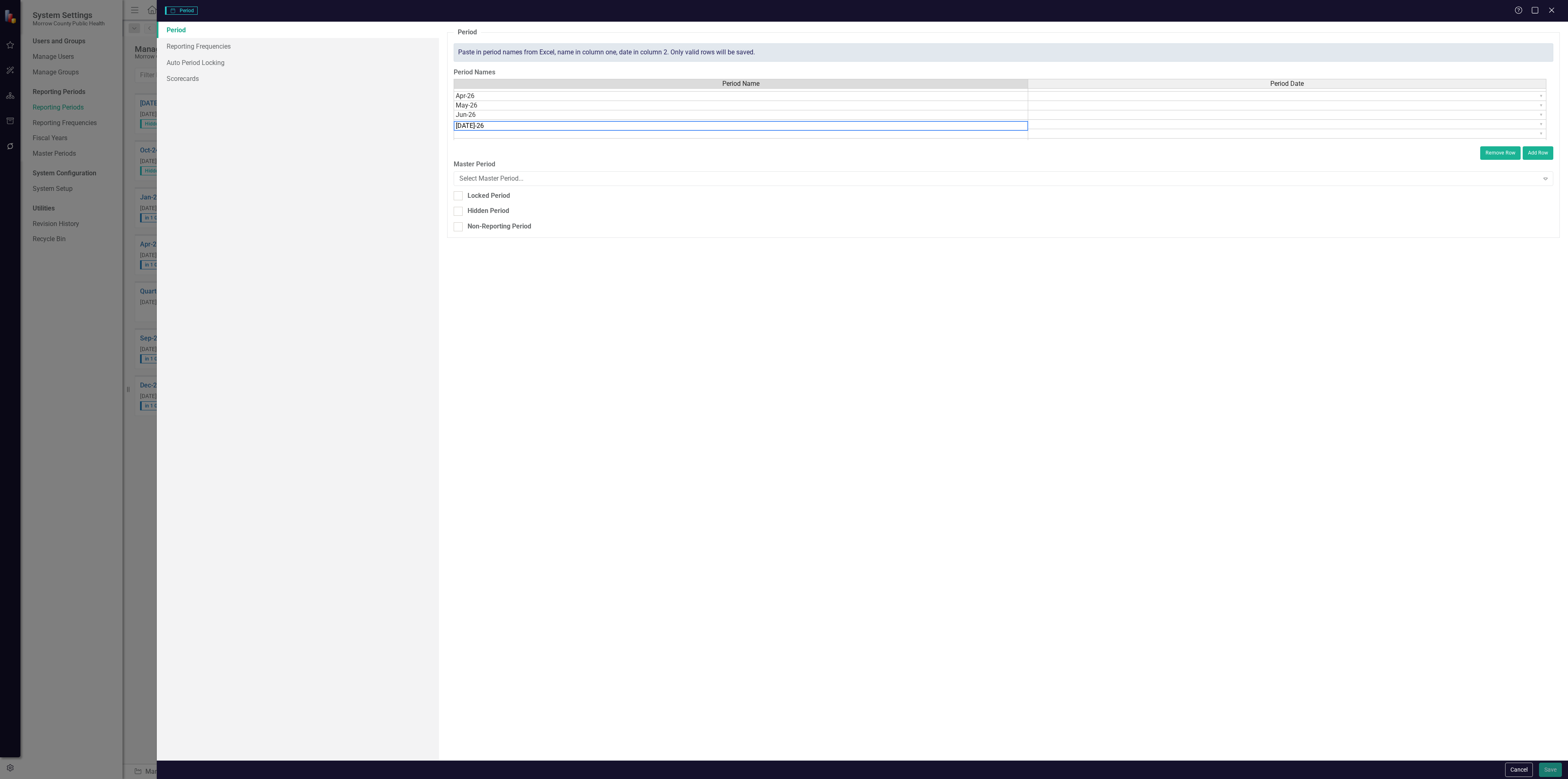
type textarea "[DATE]-26"
type textarea "Aug-26"
type textarea "Sep-26"
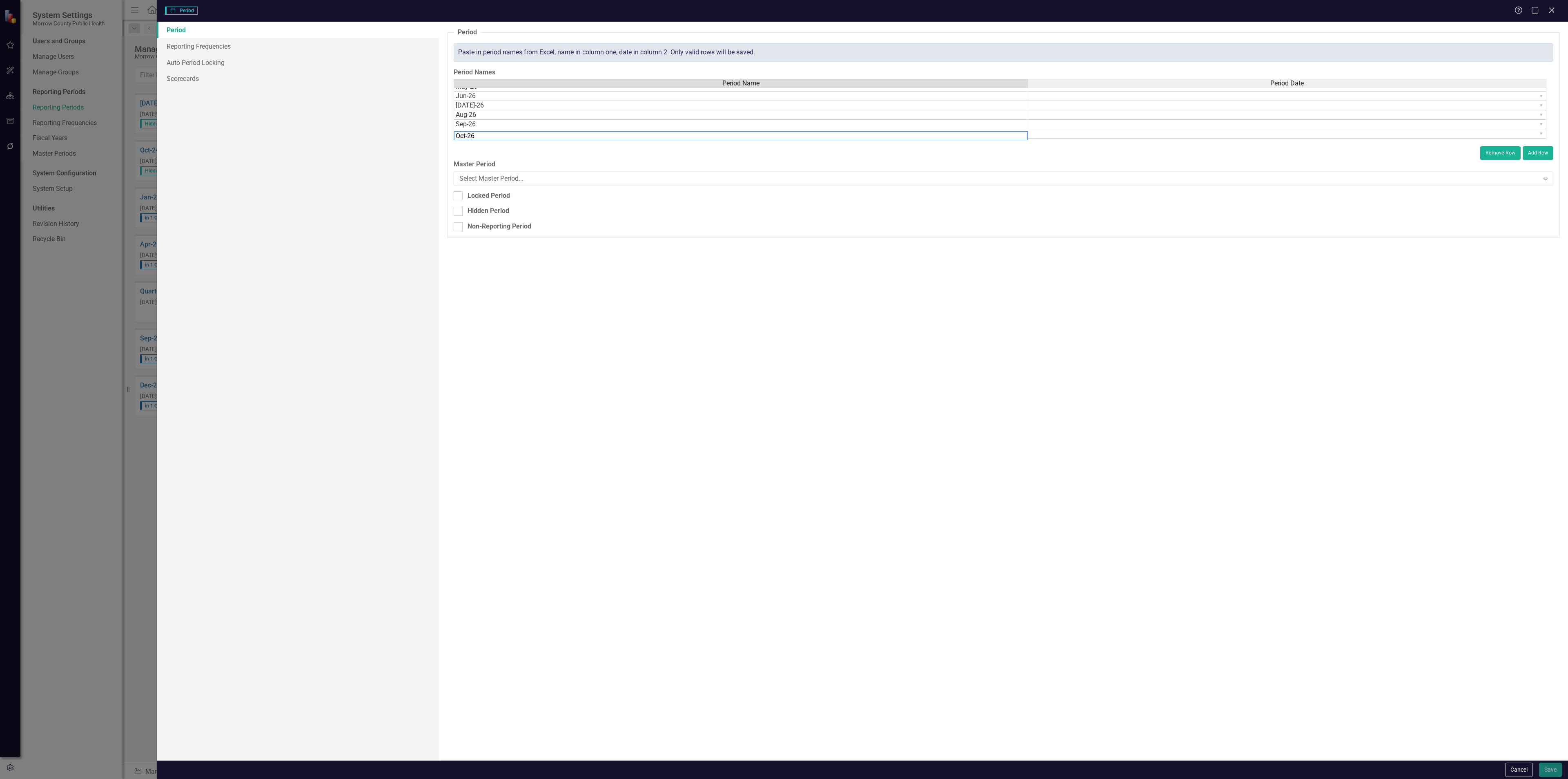
type textarea "Oct-26"
type textarea "Nov-26"
type textarea "Dec-26"
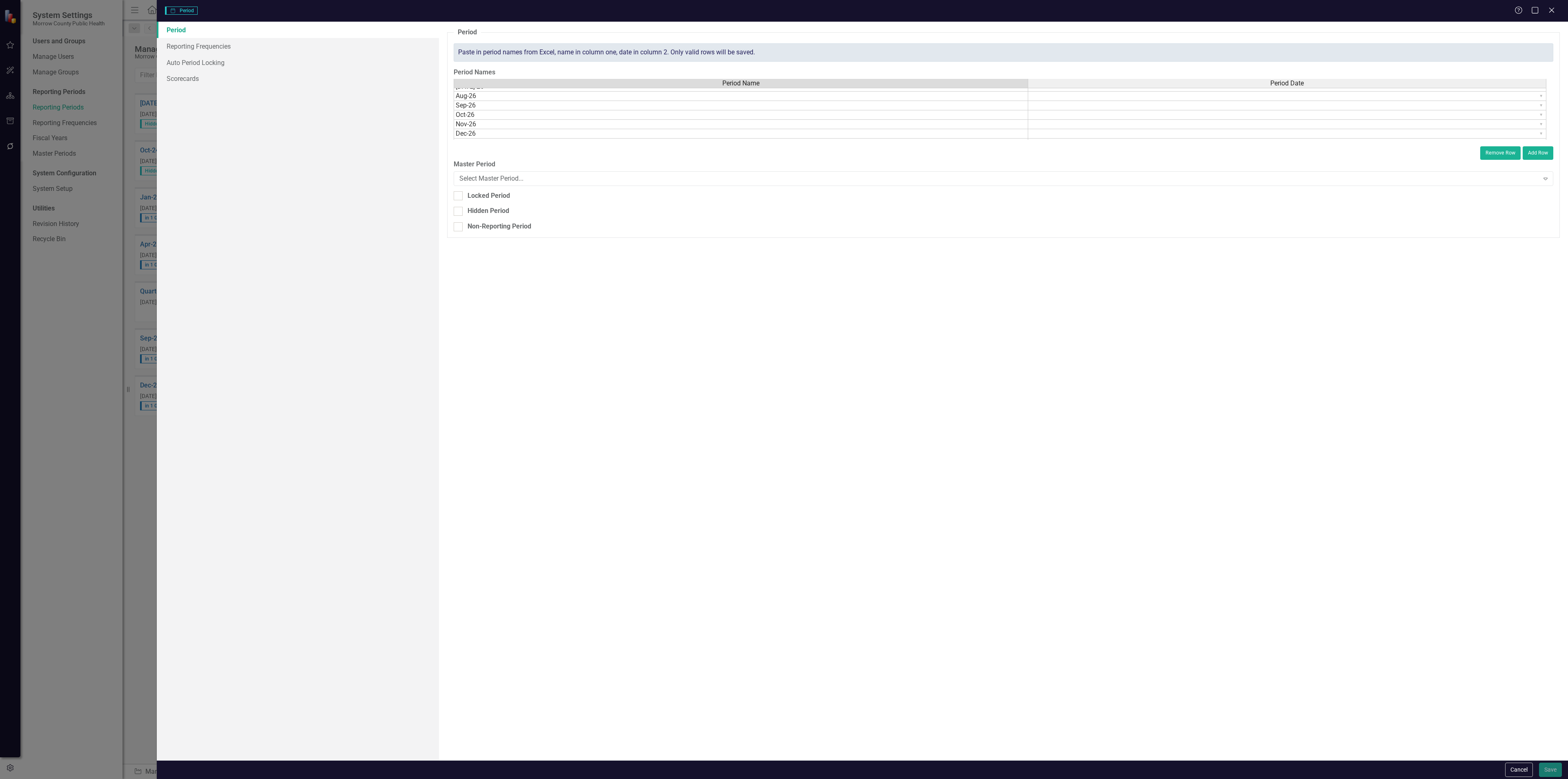
scroll to position [72, 0]
type textarea "Jan-27"
type textarea "Feb-27"
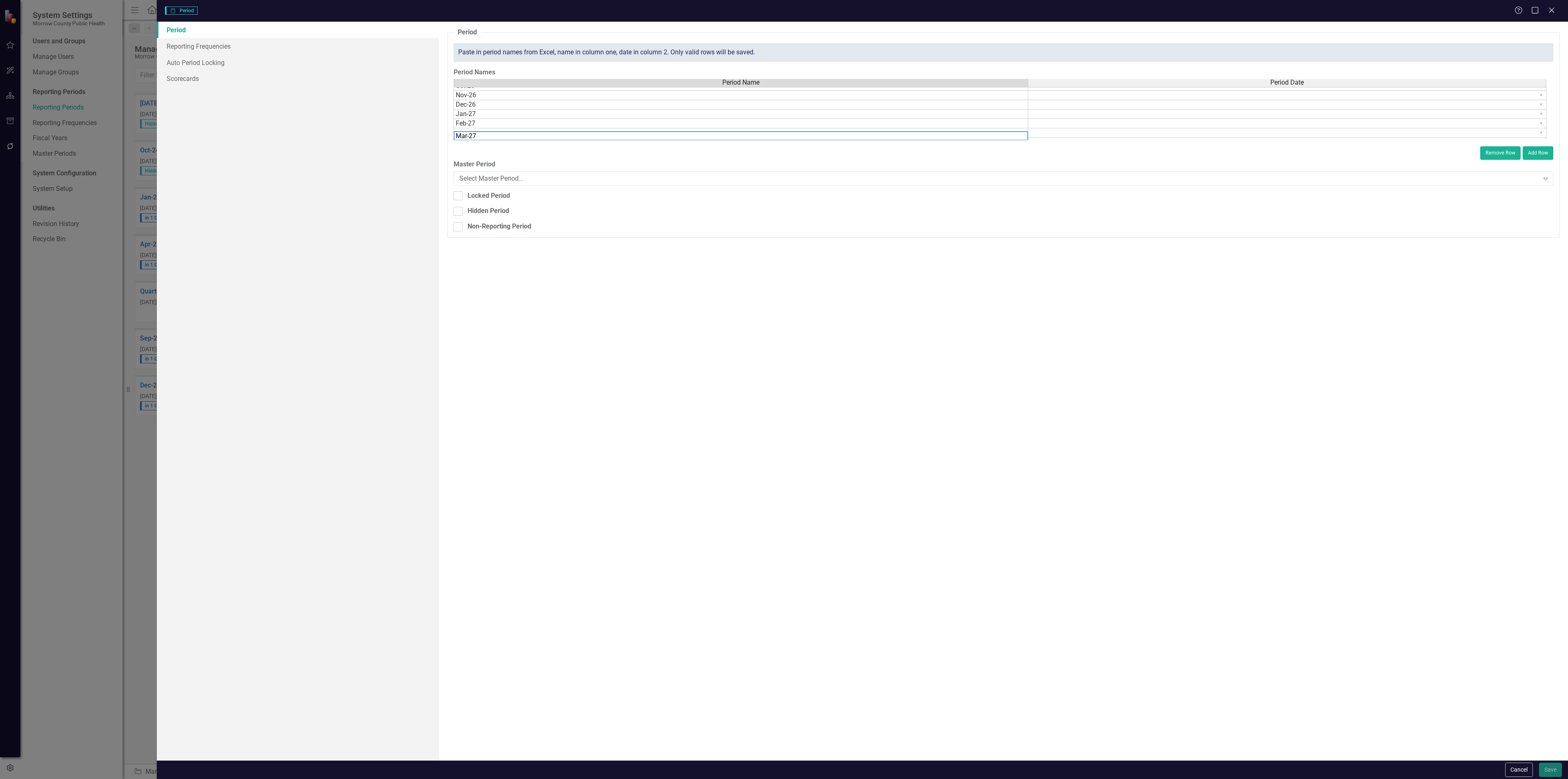
type textarea "Mar-27"
type textarea "Apr-27"
type textarea "M"
type textarea "Apr-27"
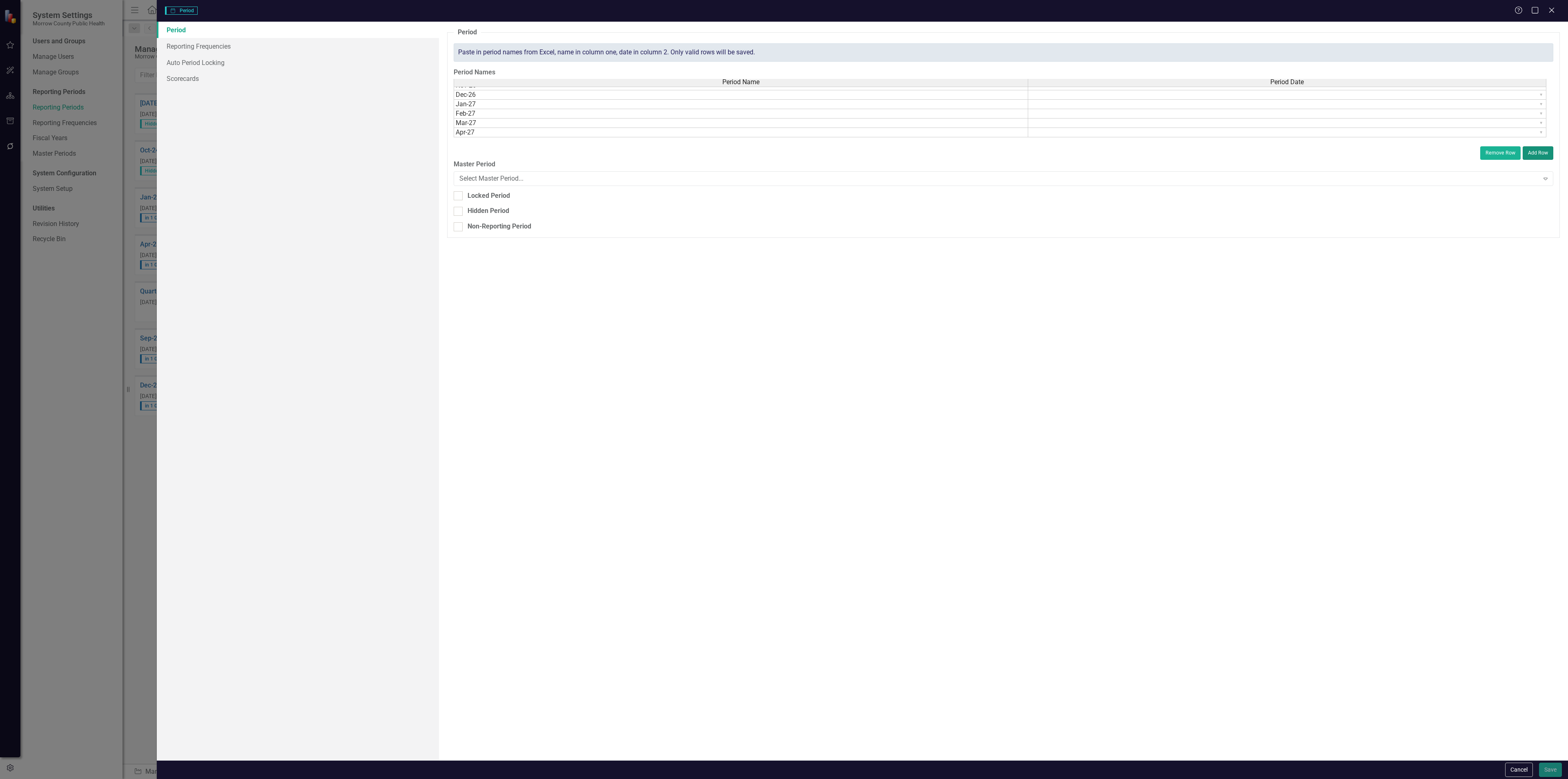
click at [1539, 152] on button "Add Row" at bounding box center [1538, 152] width 30 height 13
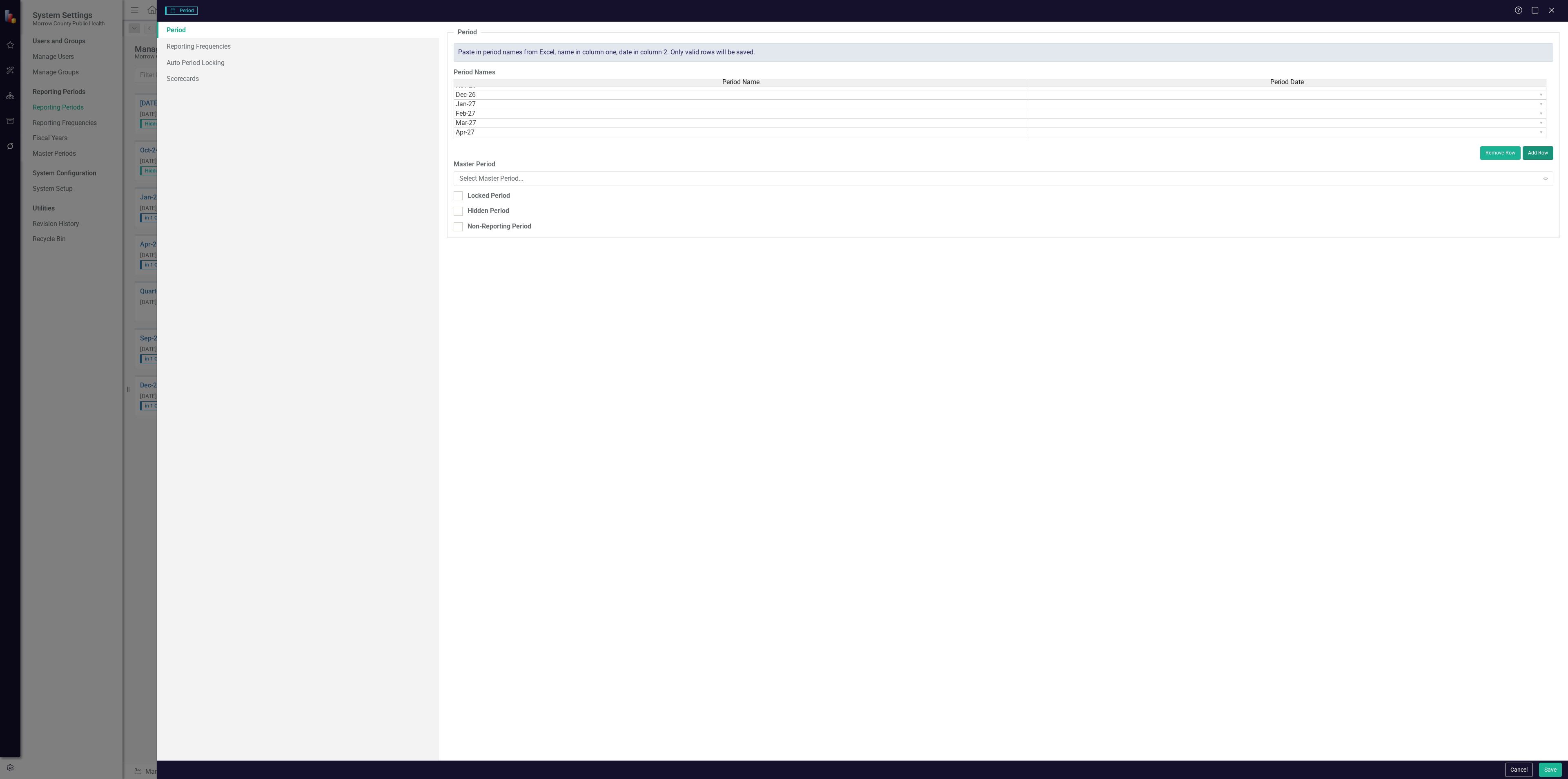
click at [1539, 152] on button "Add Row" at bounding box center [1538, 152] width 30 height 13
click at [1539, 151] on button "Add Row" at bounding box center [1538, 152] width 30 height 13
click at [506, 104] on tbody "Jan-26 ▼ Feb-26 ▼ Mar-26 ▼ Apr-26 ▼ May-26 ▼ Jun-26 ▼ [DATE]-26 ▼ Aug-26 ▼ Sep-…" at bounding box center [999, 40] width 1093 height 198
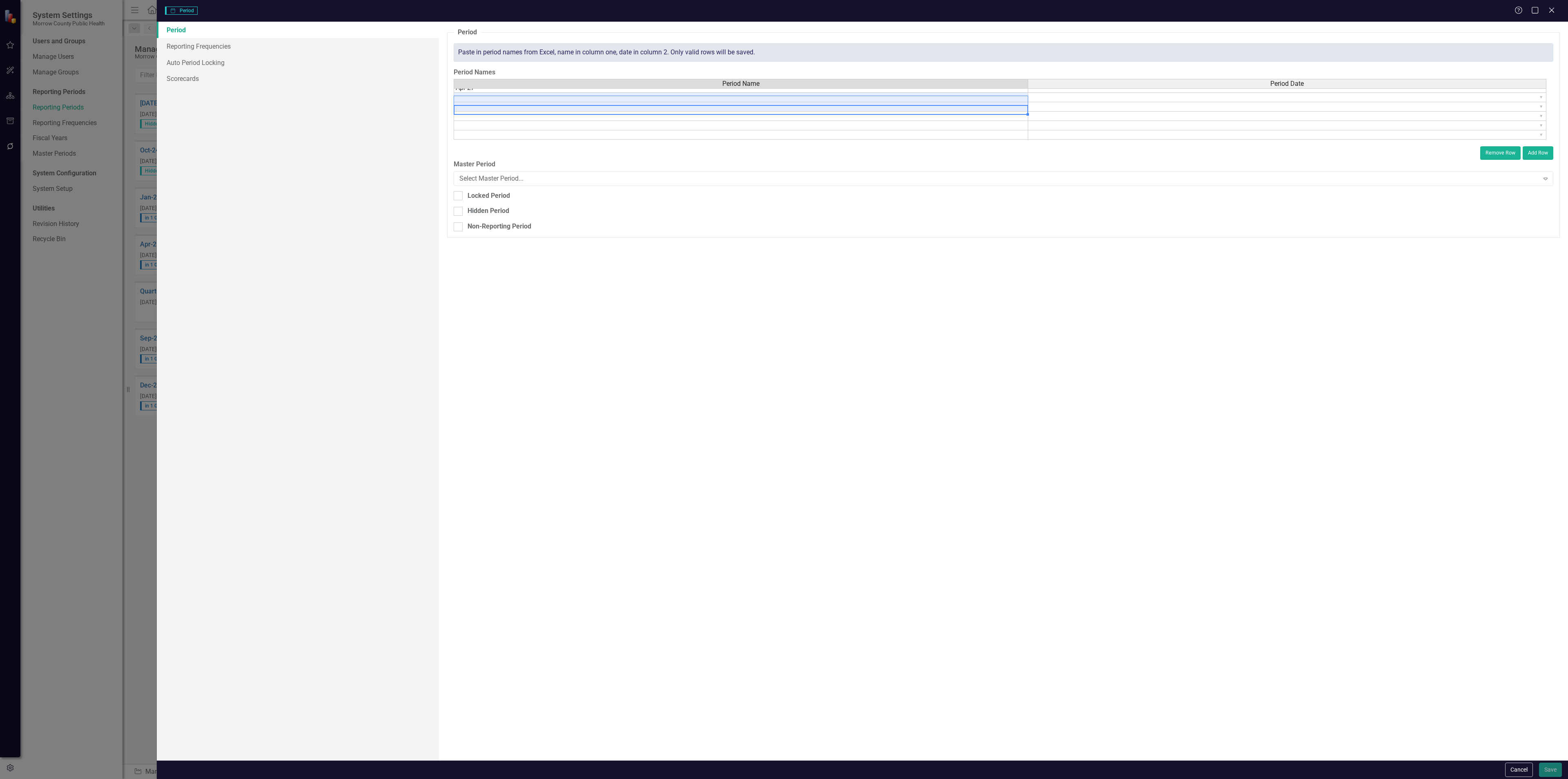
click at [503, 99] on td at bounding box center [741, 97] width 575 height 9
type textarea "May-27"
type textarea "Jun-27"
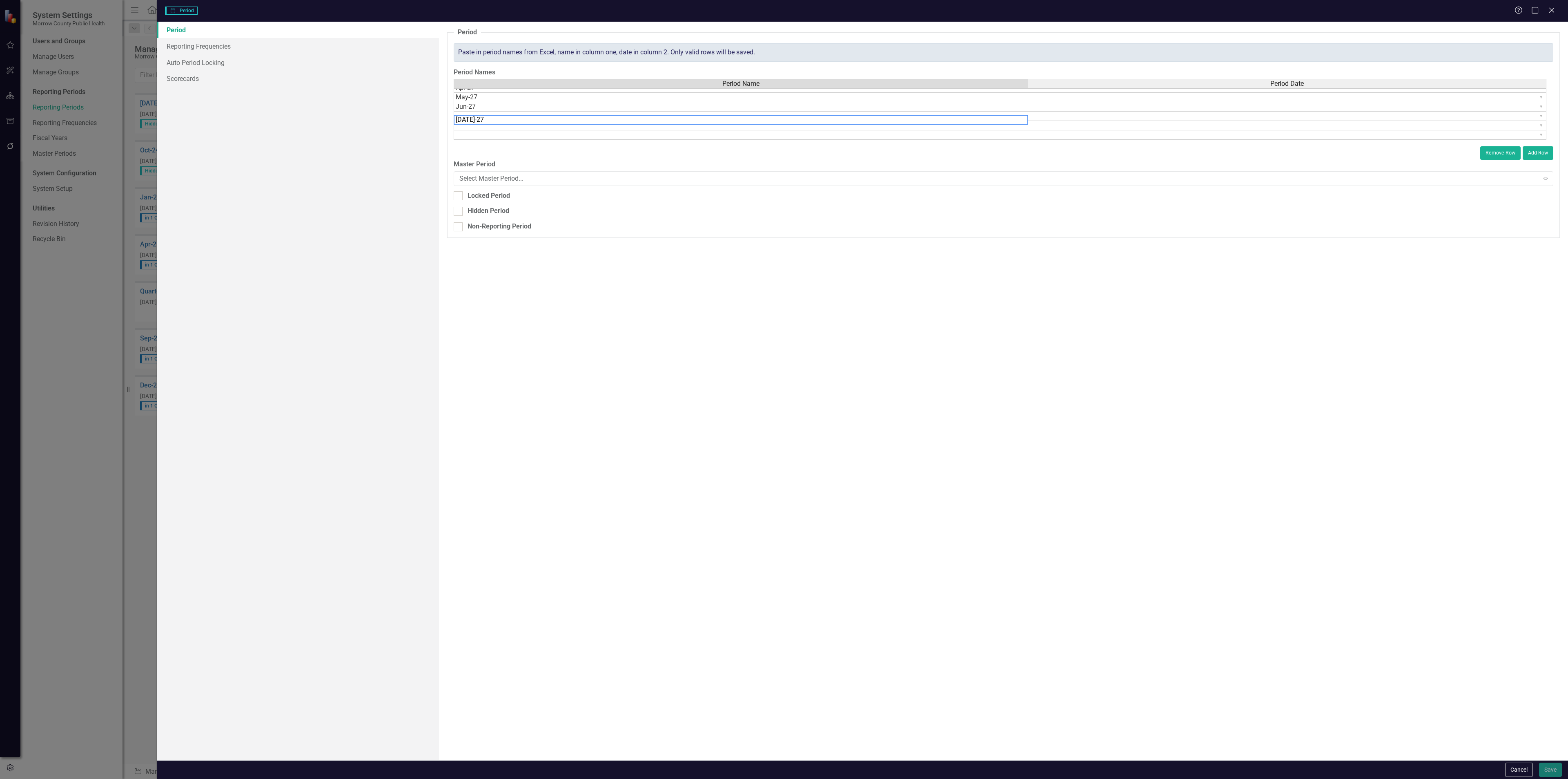
type textarea "[DATE]-27"
type textarea "Aug-27"
type textarea "Sep-27"
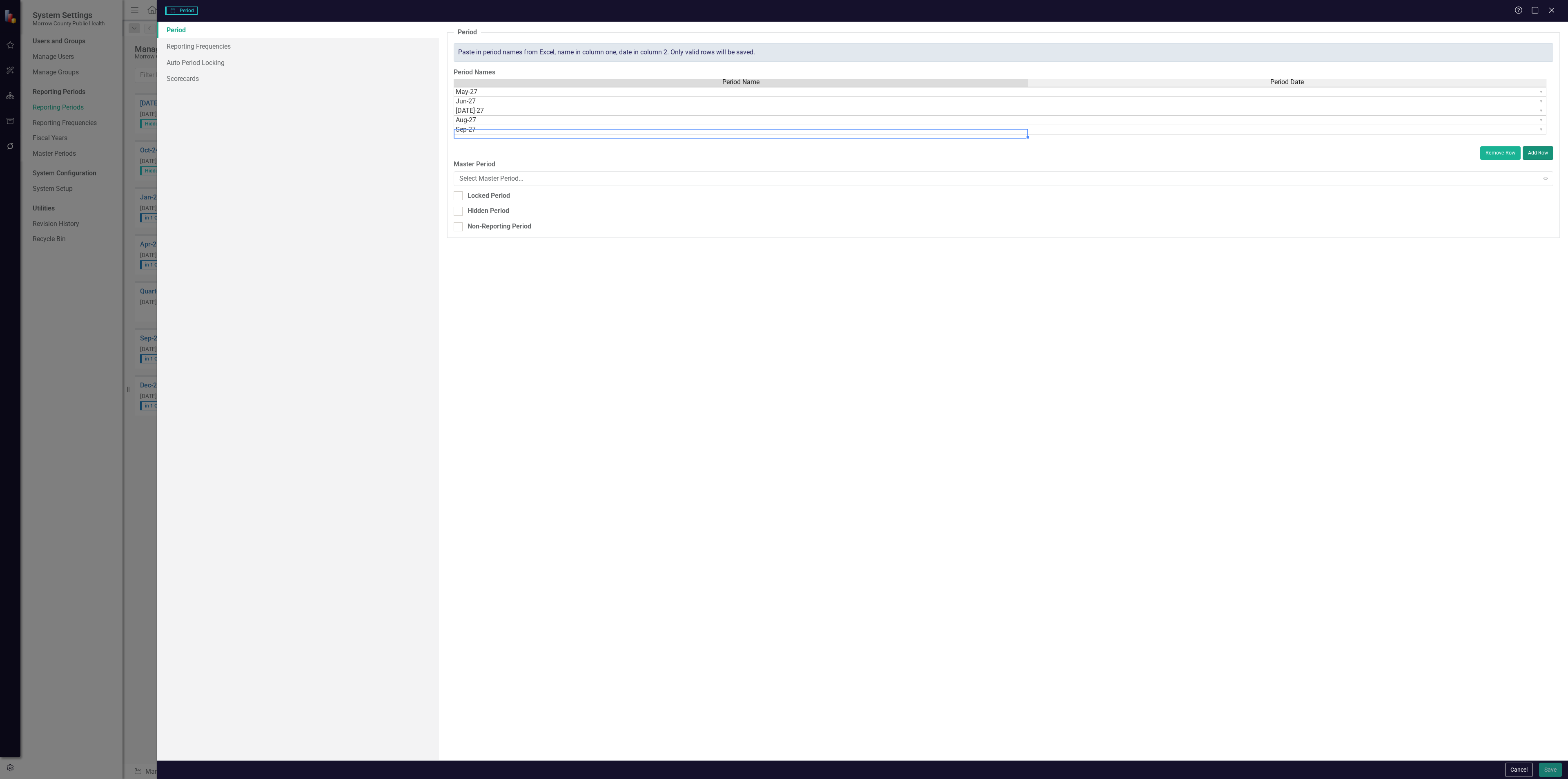
click at [1542, 153] on button "Add Row" at bounding box center [1538, 152] width 30 height 13
click at [1540, 156] on button "Add Row" at bounding box center [1538, 152] width 30 height 13
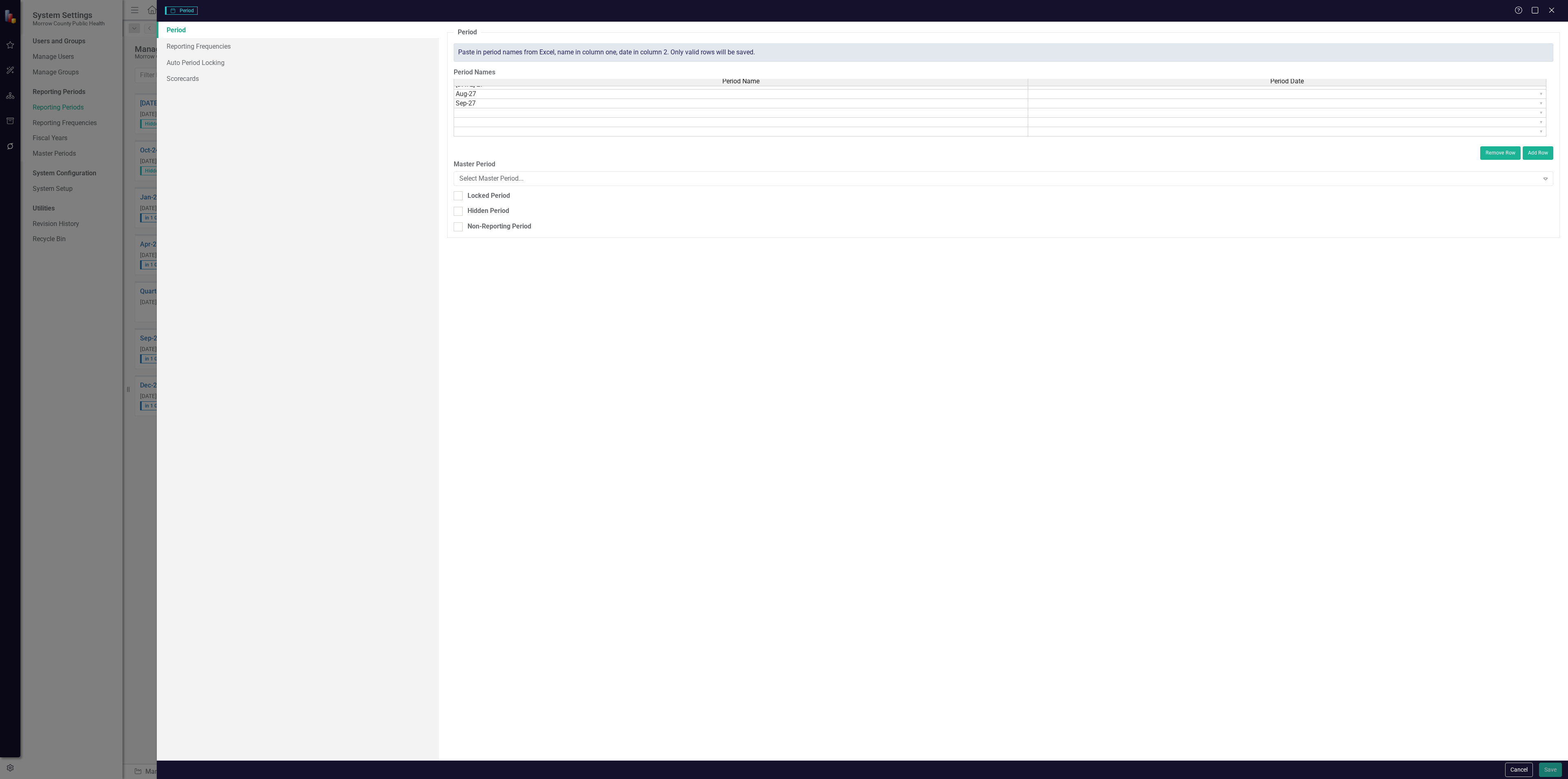
click at [495, 113] on td at bounding box center [741, 113] width 575 height 9
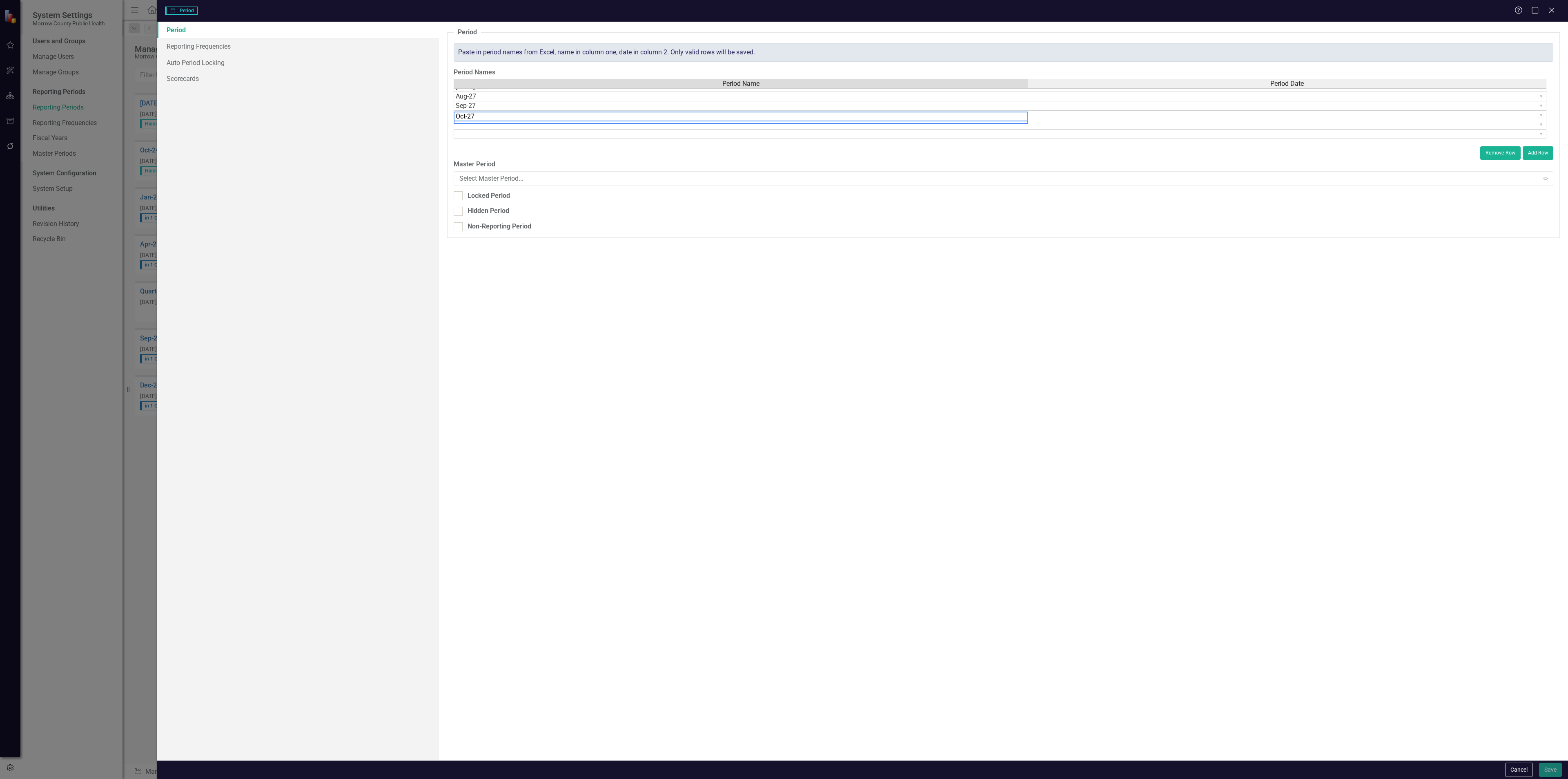
type textarea "Oct-27"
type textarea "Nov-27"
click at [1189, 92] on td "▼" at bounding box center [1287, 93] width 518 height 10
type textarea "Dec-27"
click at [1189, 93] on td "▼" at bounding box center [1287, 93] width 518 height 10
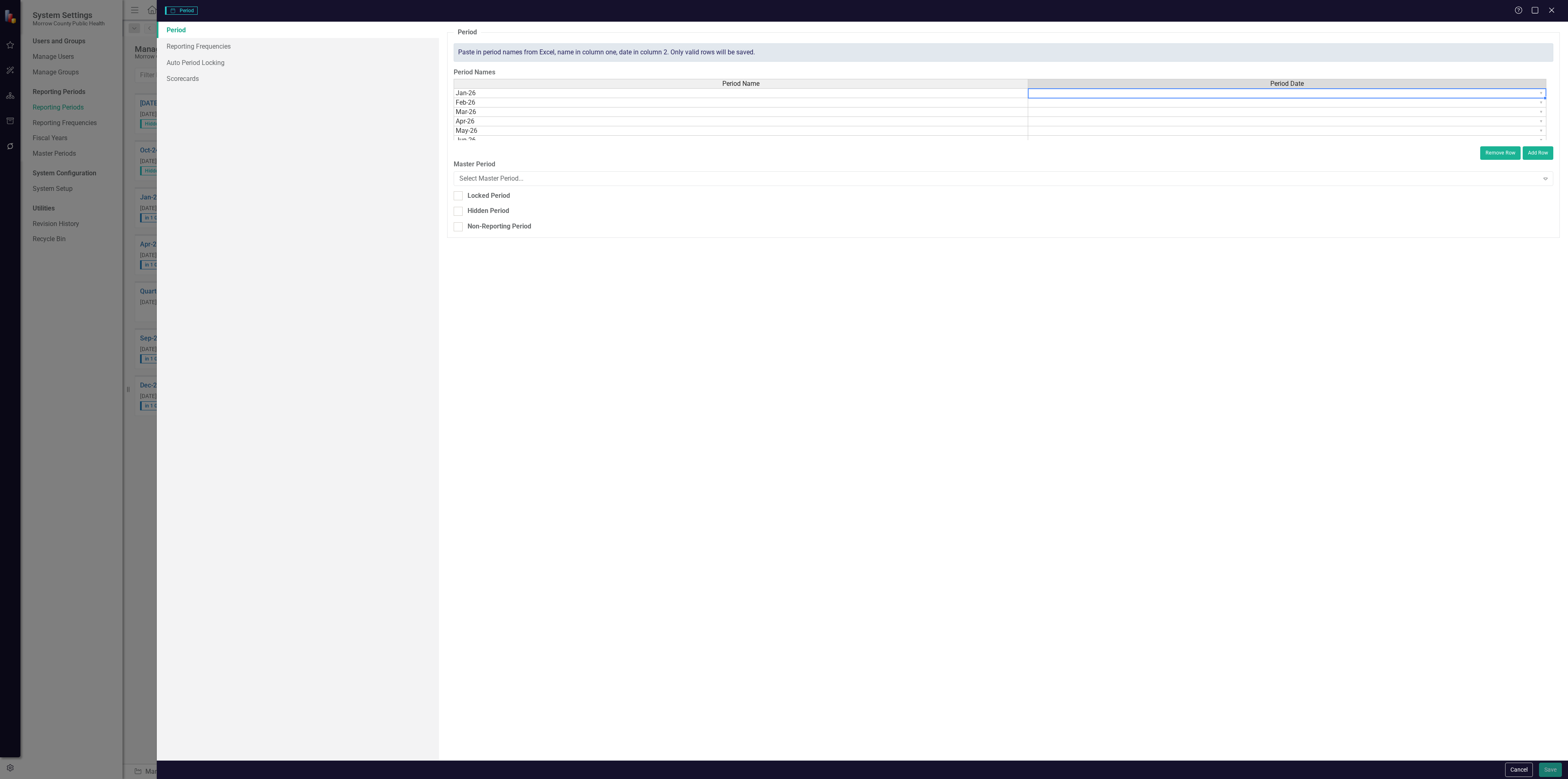
click at [1189, 93] on textarea "[DATE]" at bounding box center [1287, 93] width 519 height 10
type textarea "[DATE]"
click at [1488, 105] on td "▼" at bounding box center [1264, 102] width 564 height 9
type textarea "[DATE]"
click at [1051, 115] on td "▼" at bounding box center [1264, 111] width 564 height 9
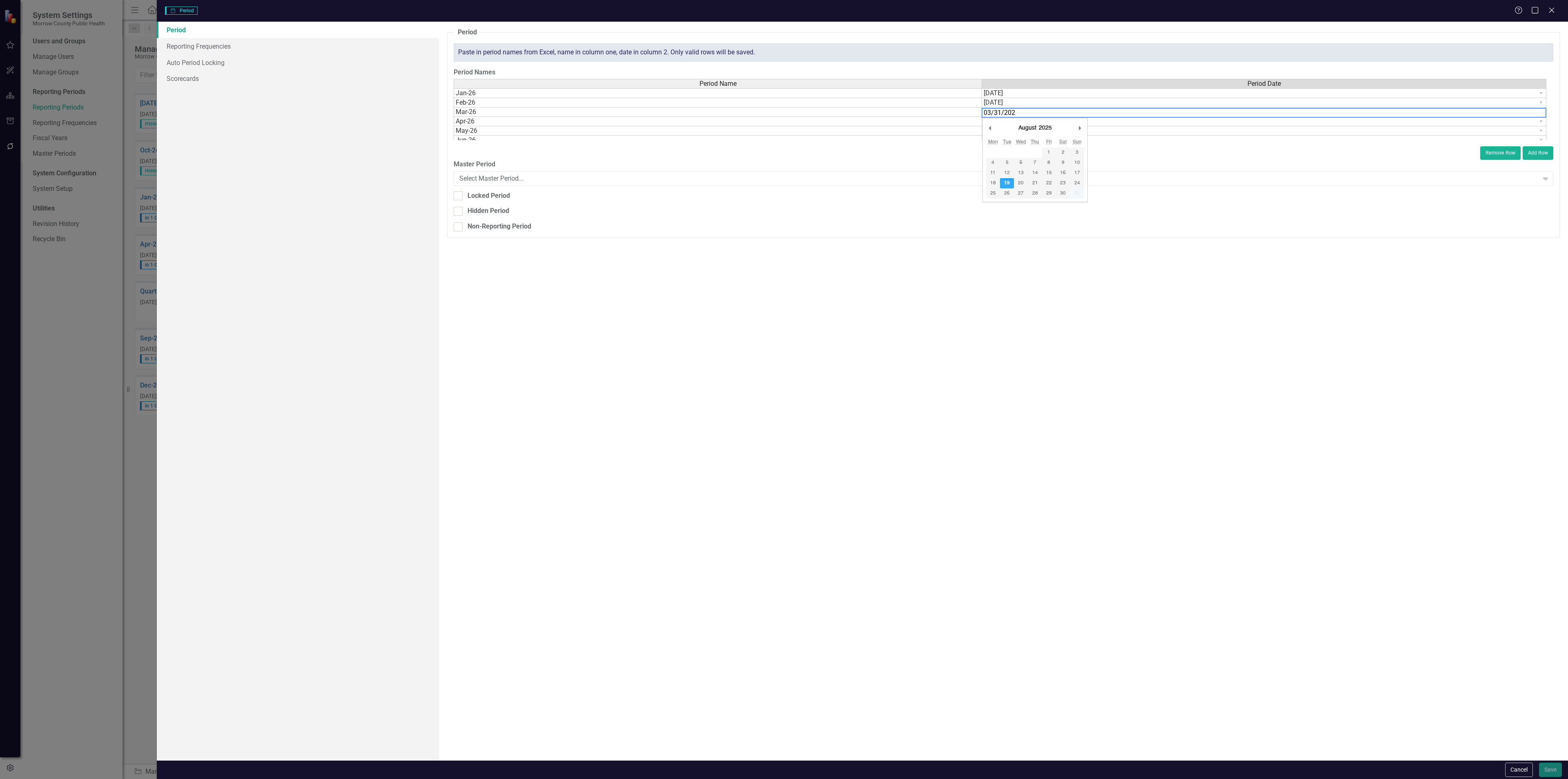
type textarea "[DATE]"
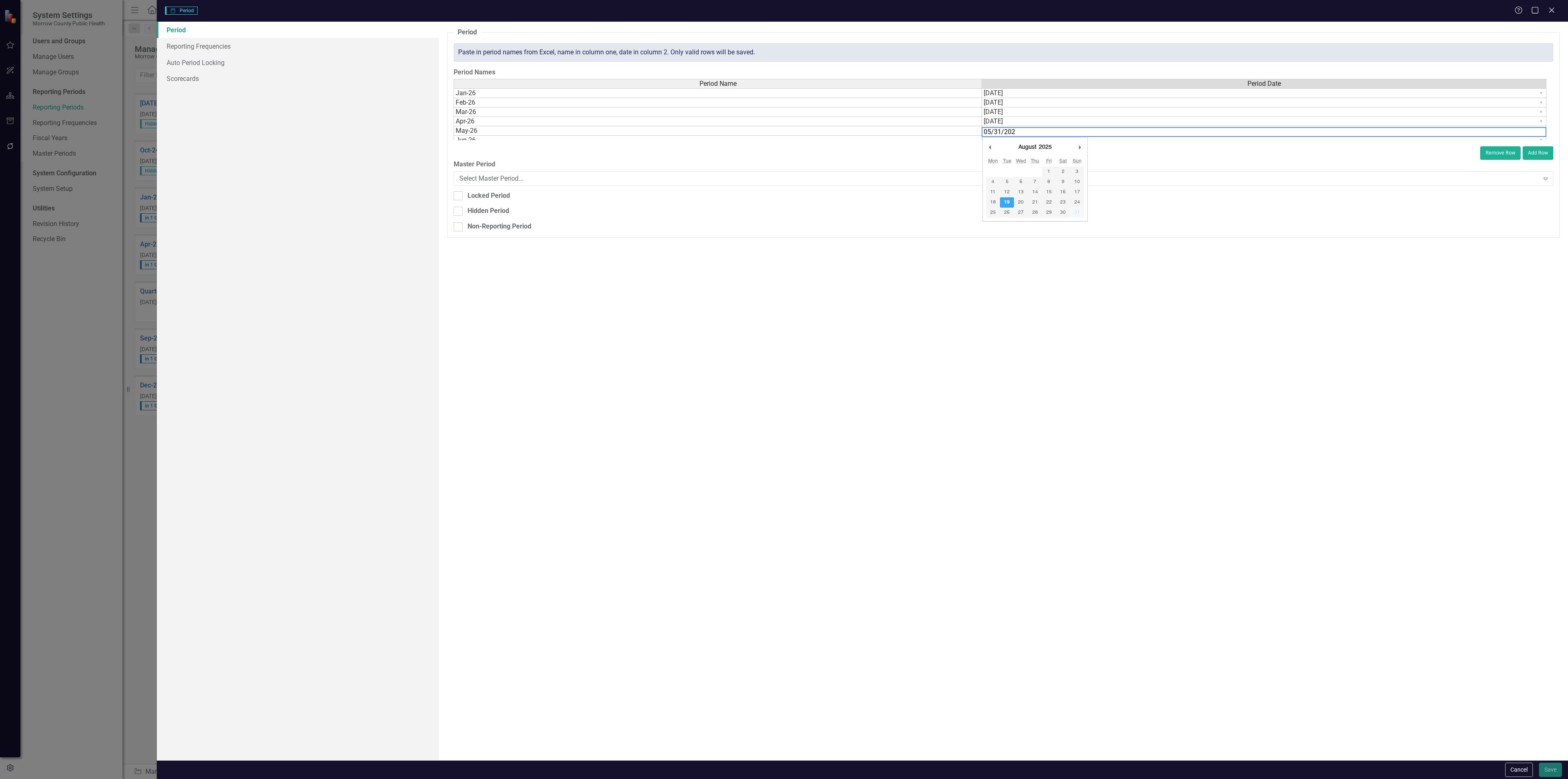
type textarea "[DATE]"
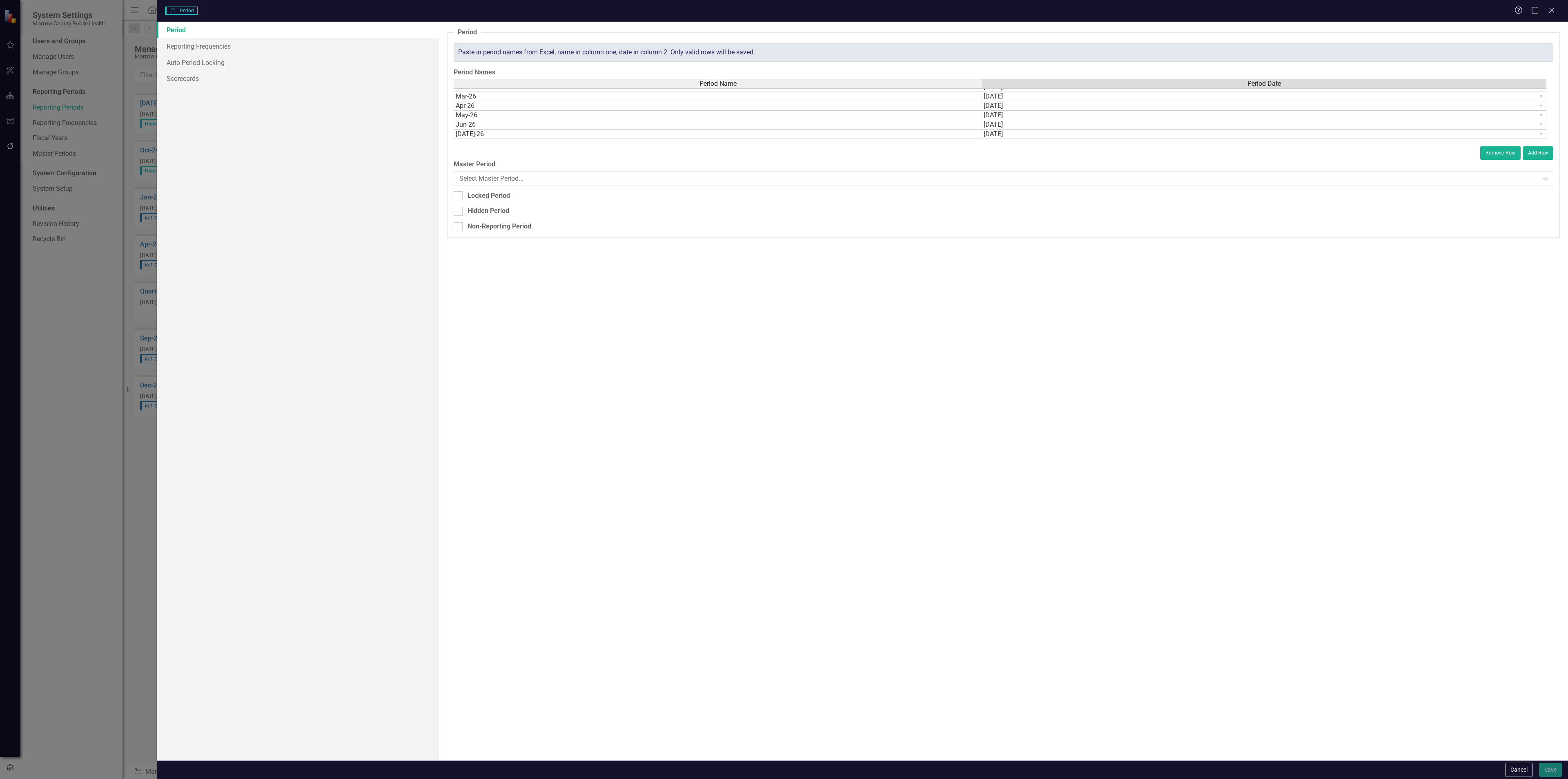
scroll to position [25, 0]
click at [1012, 139] on td "▼" at bounding box center [1264, 134] width 564 height 9
click at [996, 133] on td "▼" at bounding box center [1264, 132] width 564 height 9
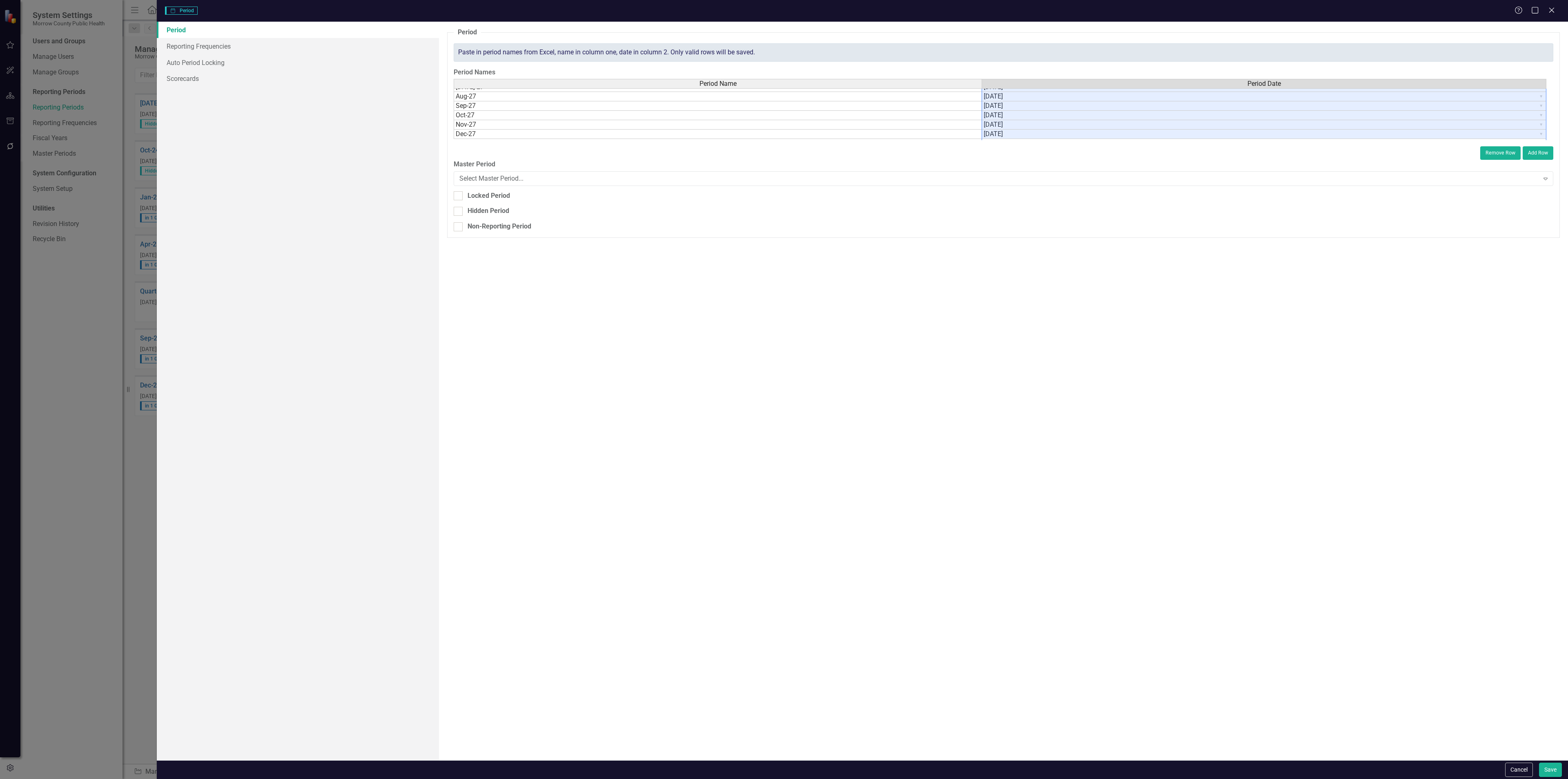
scroll to position [179, 0]
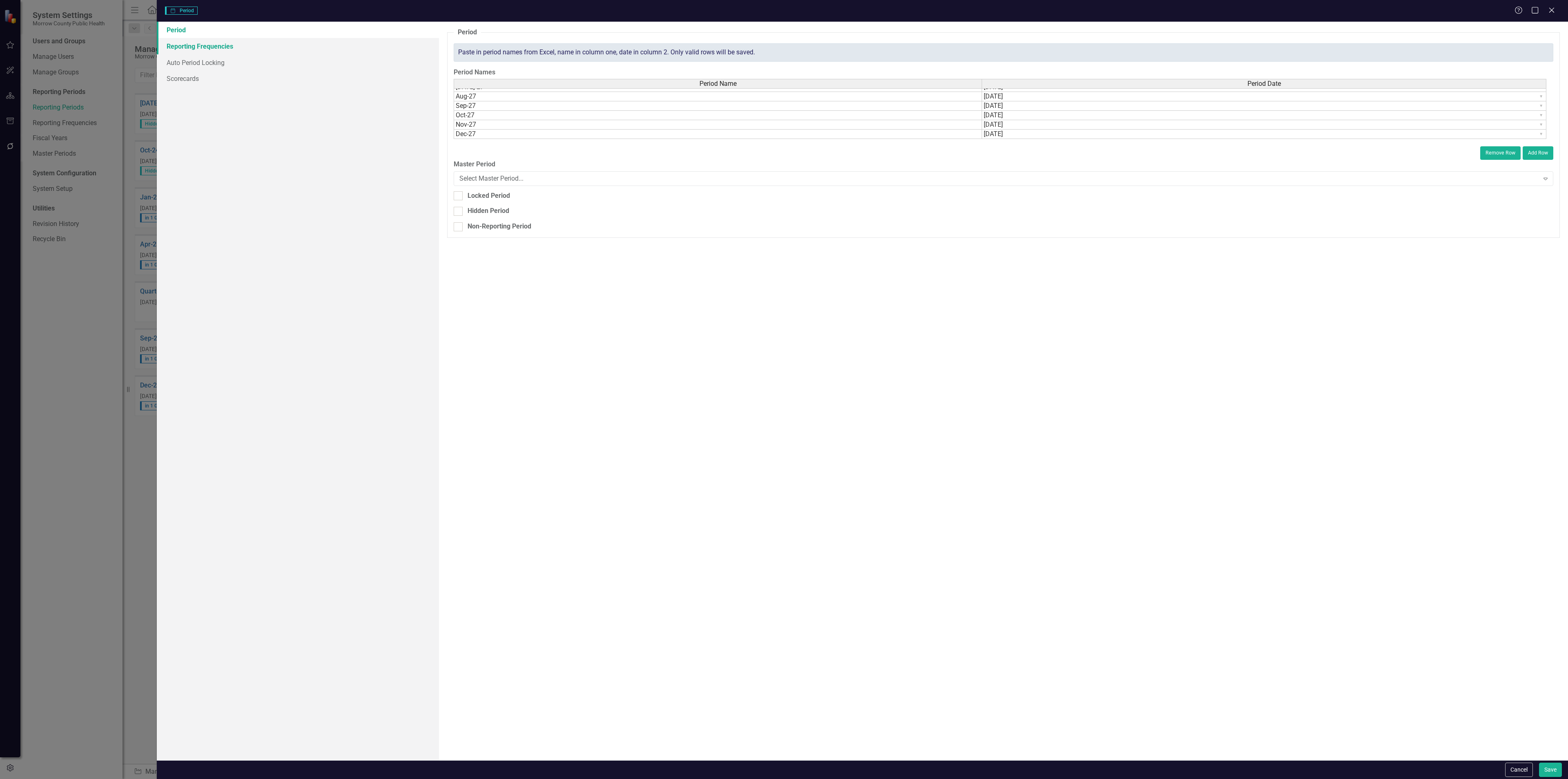
click at [222, 45] on link "Reporting Frequencies" at bounding box center [298, 46] width 282 height 16
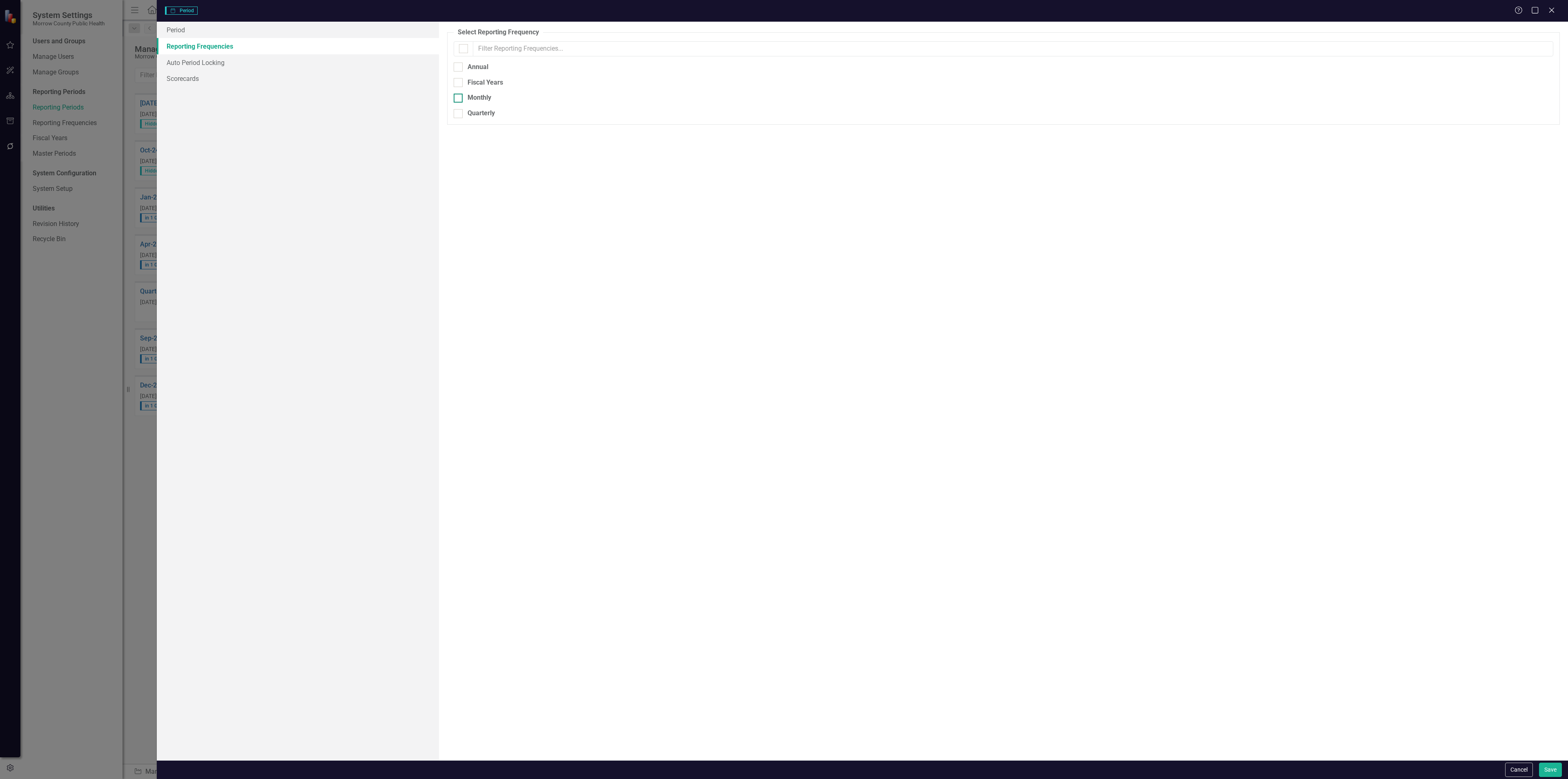
click at [457, 98] on input "Monthly" at bounding box center [456, 96] width 5 height 5
checkbox input "true"
click at [200, 31] on link "Period" at bounding box center [298, 30] width 282 height 16
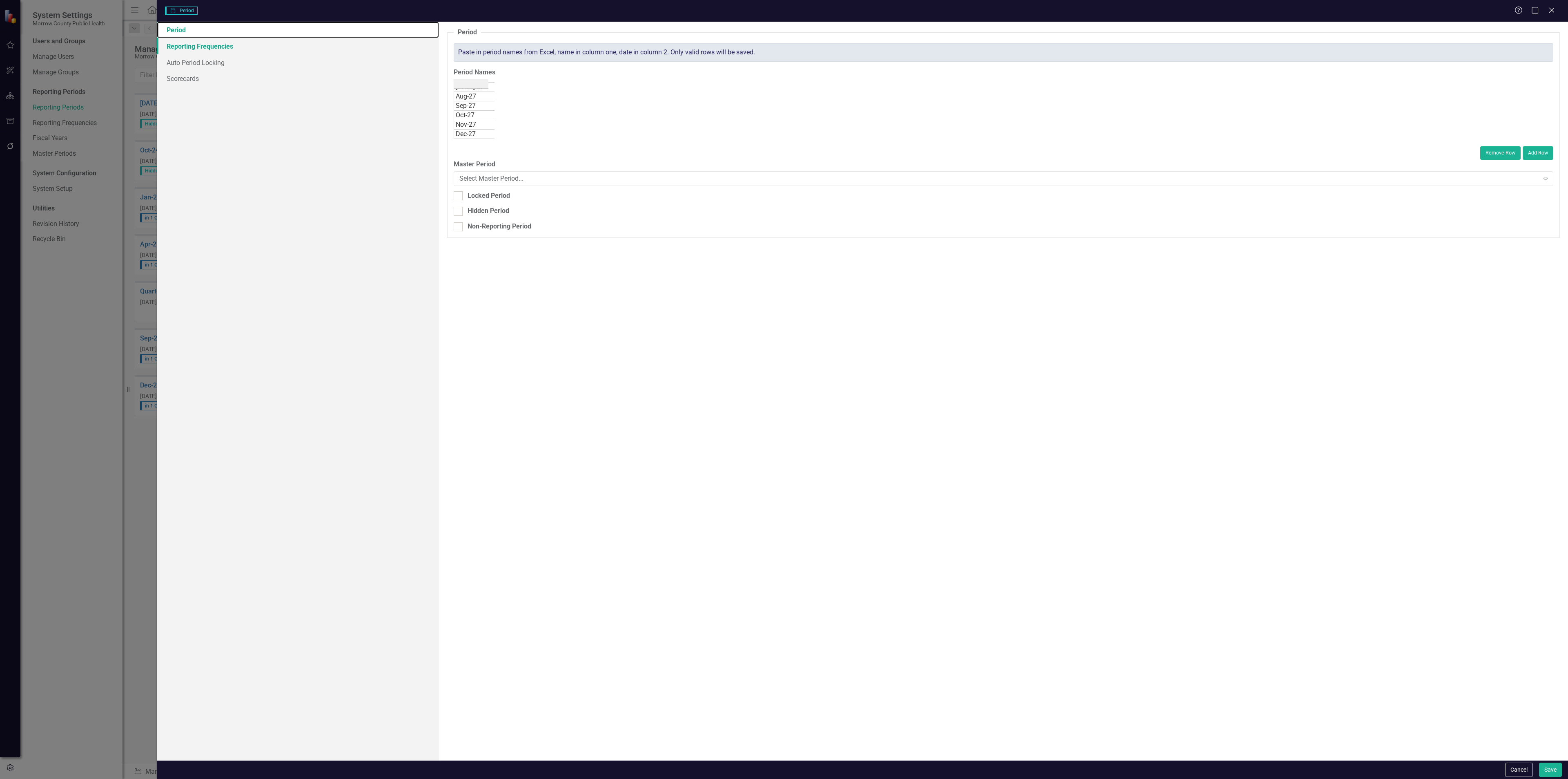
scroll to position [177, 0]
click at [558, 179] on div "Select Master Period..." at bounding box center [999, 178] width 1079 height 9
click at [1546, 765] on button "Save" at bounding box center [1550, 769] width 23 height 14
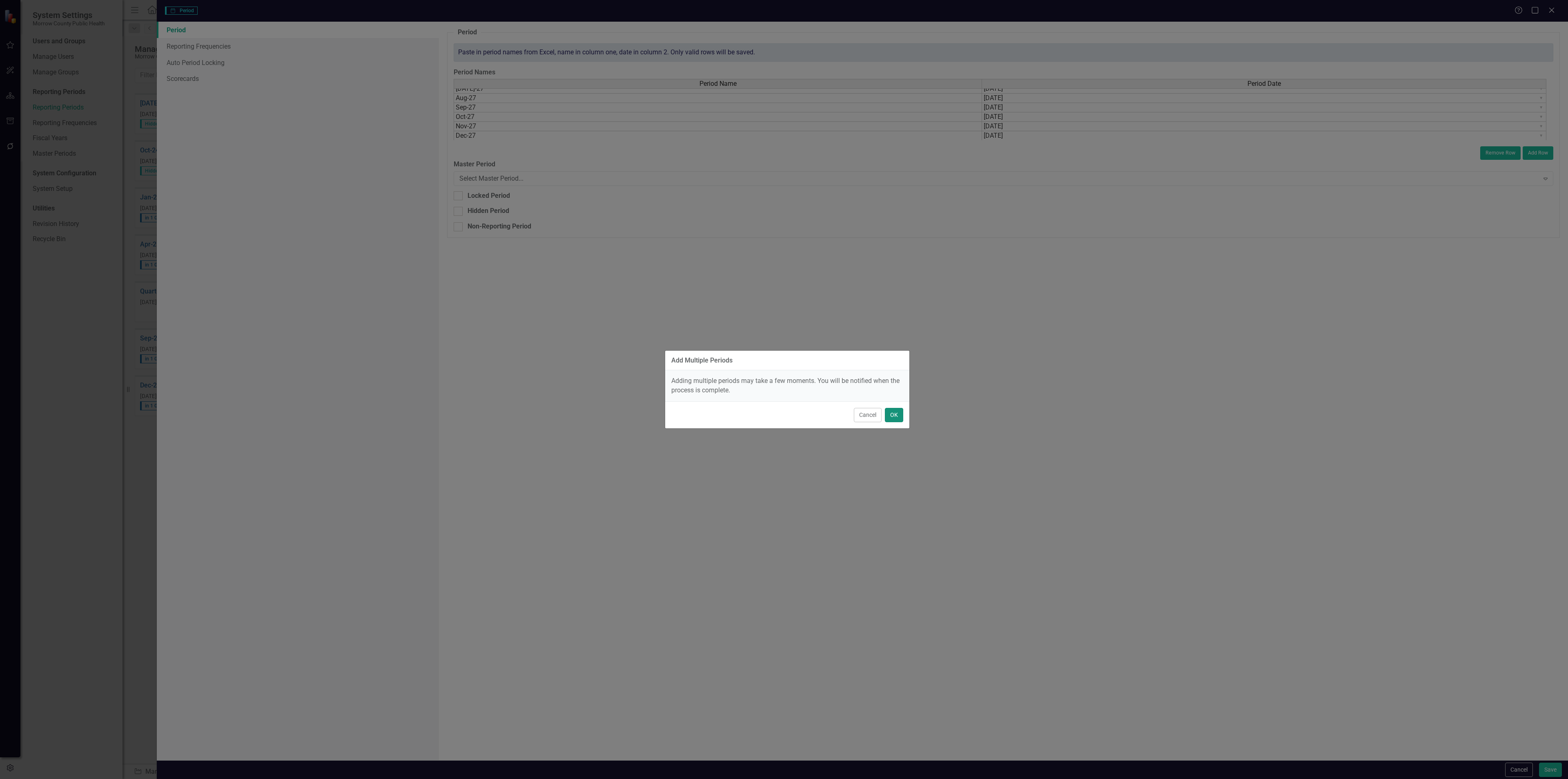
click at [896, 419] on button "OK" at bounding box center [894, 414] width 18 height 14
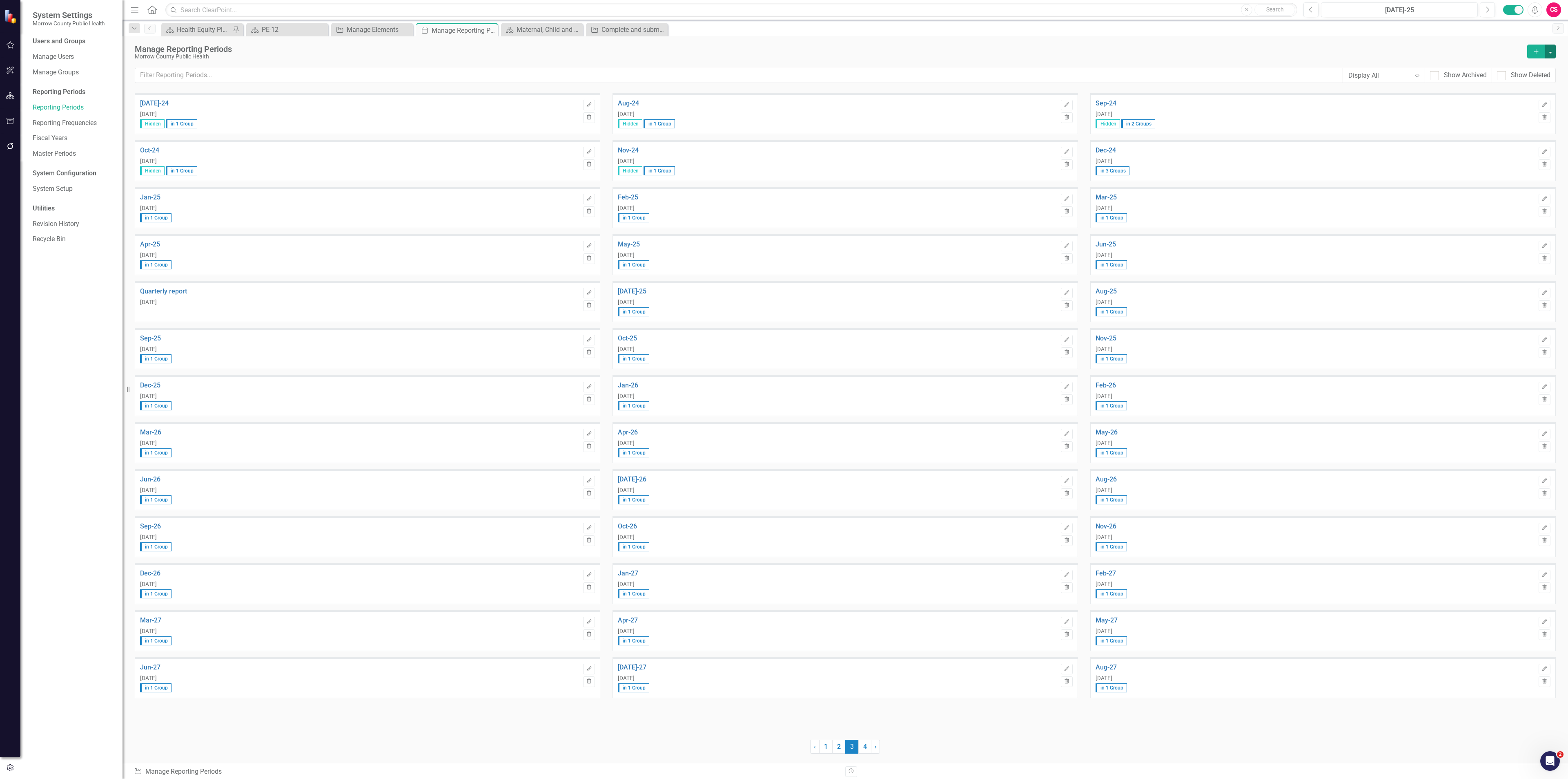
click at [1547, 51] on button "button" at bounding box center [1550, 51] width 10 height 14
click at [1505, 77] on link "Add Multiple Add Multiple" at bounding box center [1515, 82] width 80 height 15
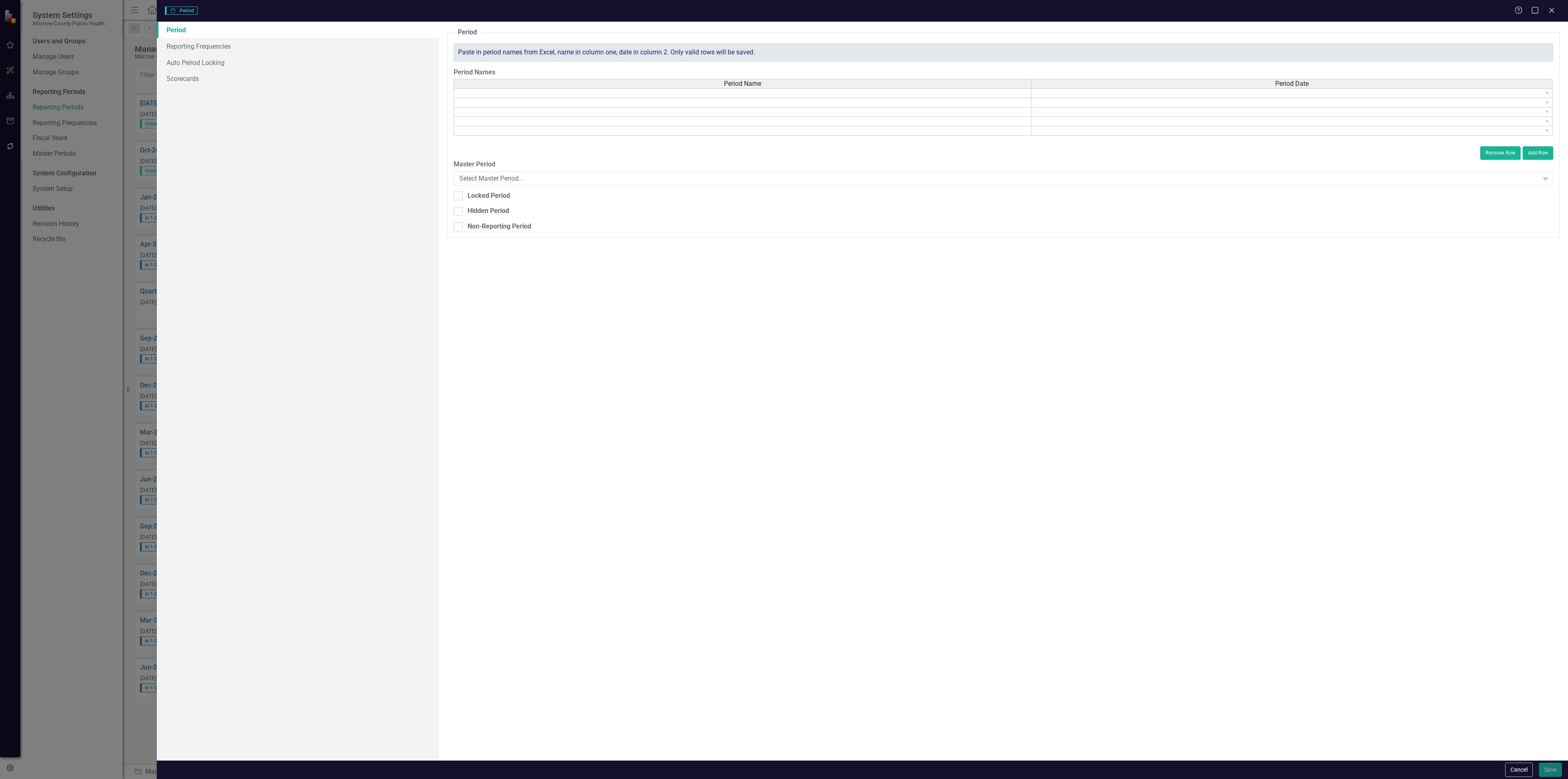
click at [681, 93] on td at bounding box center [742, 93] width 578 height 10
click at [1510, 771] on button "Cancel" at bounding box center [1519, 769] width 28 height 14
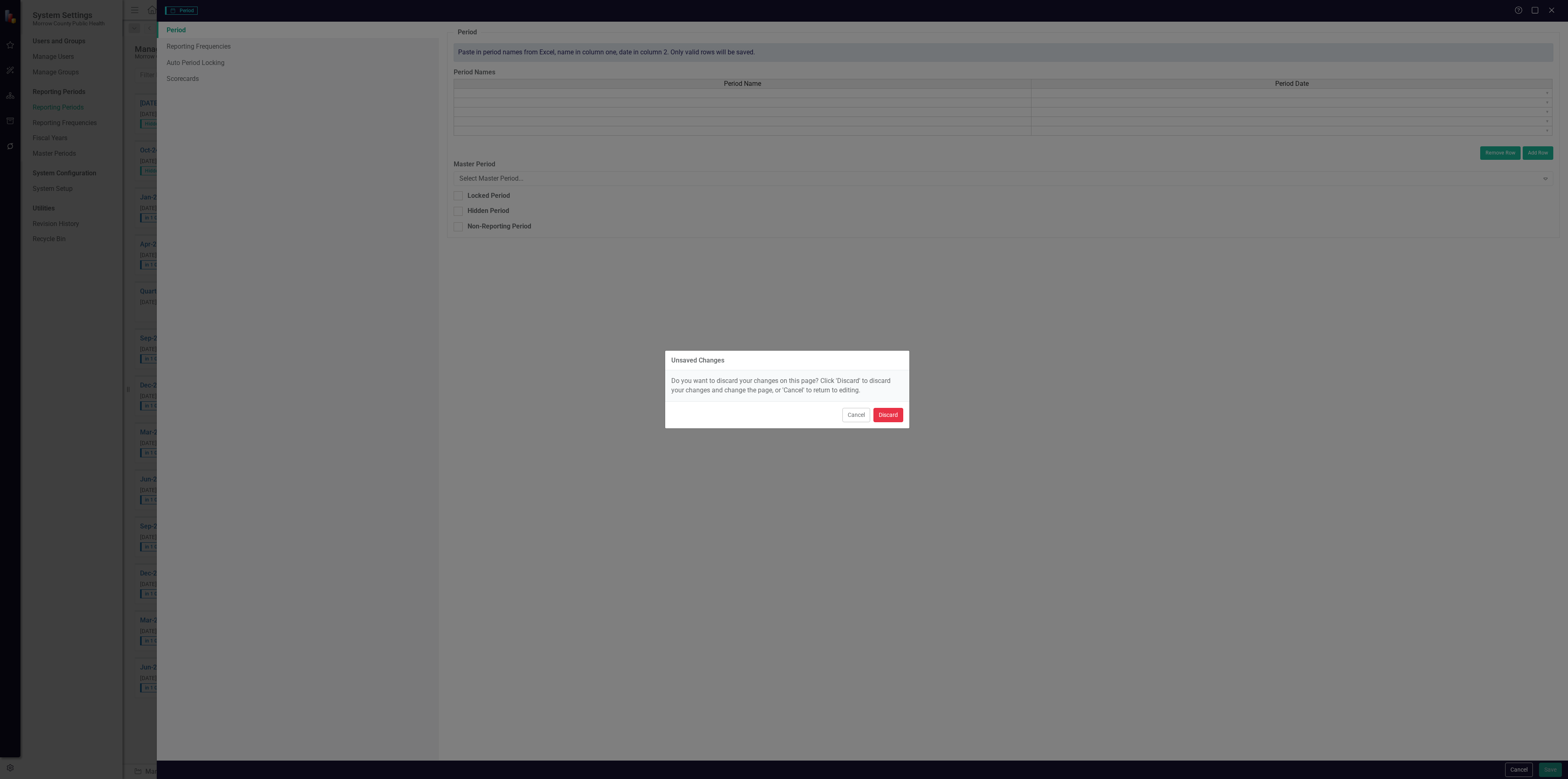
click at [888, 412] on button "Discard" at bounding box center [888, 414] width 30 height 14
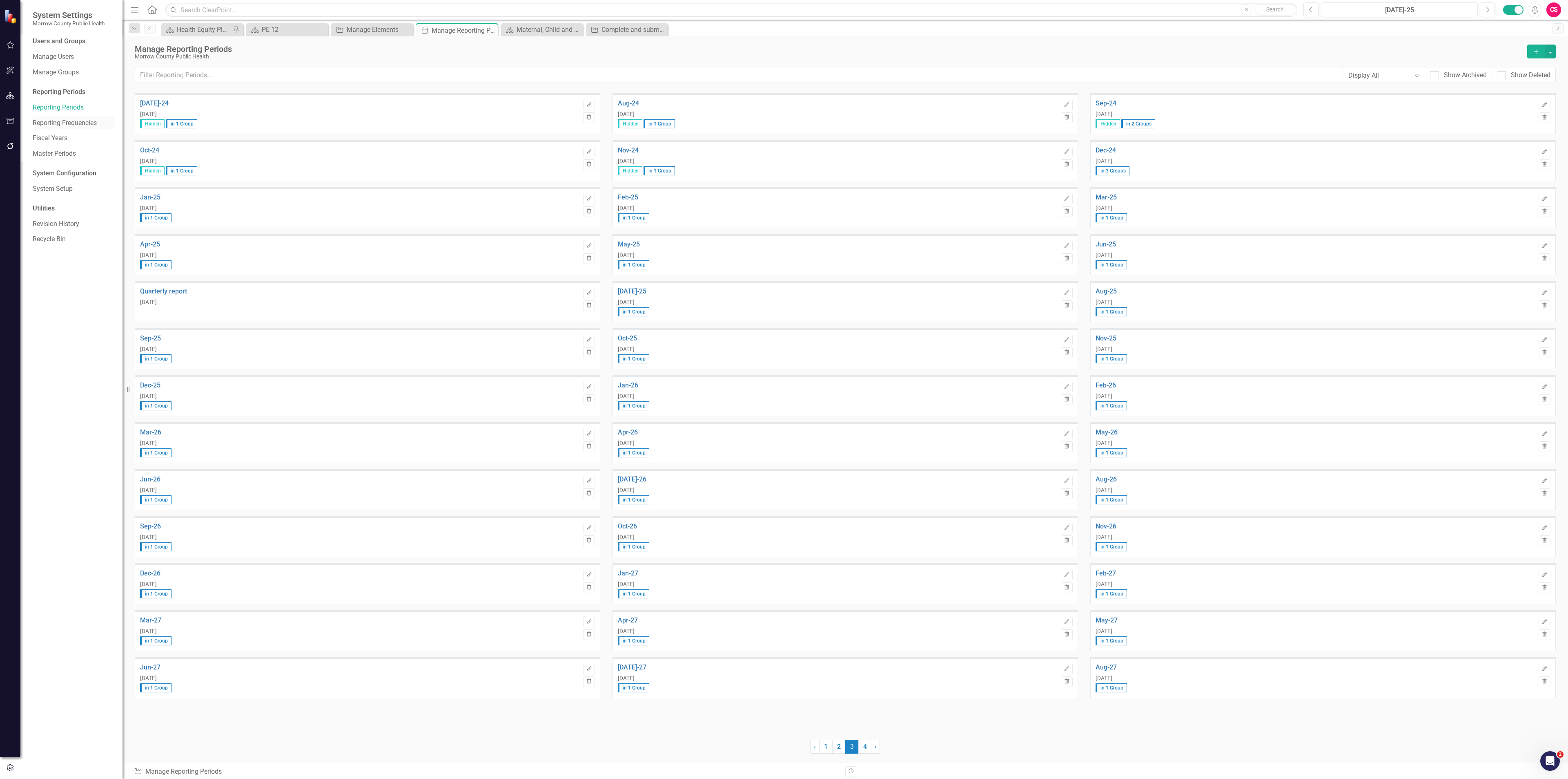
click at [71, 121] on link "Reporting Frequencies" at bounding box center [74, 123] width 82 height 9
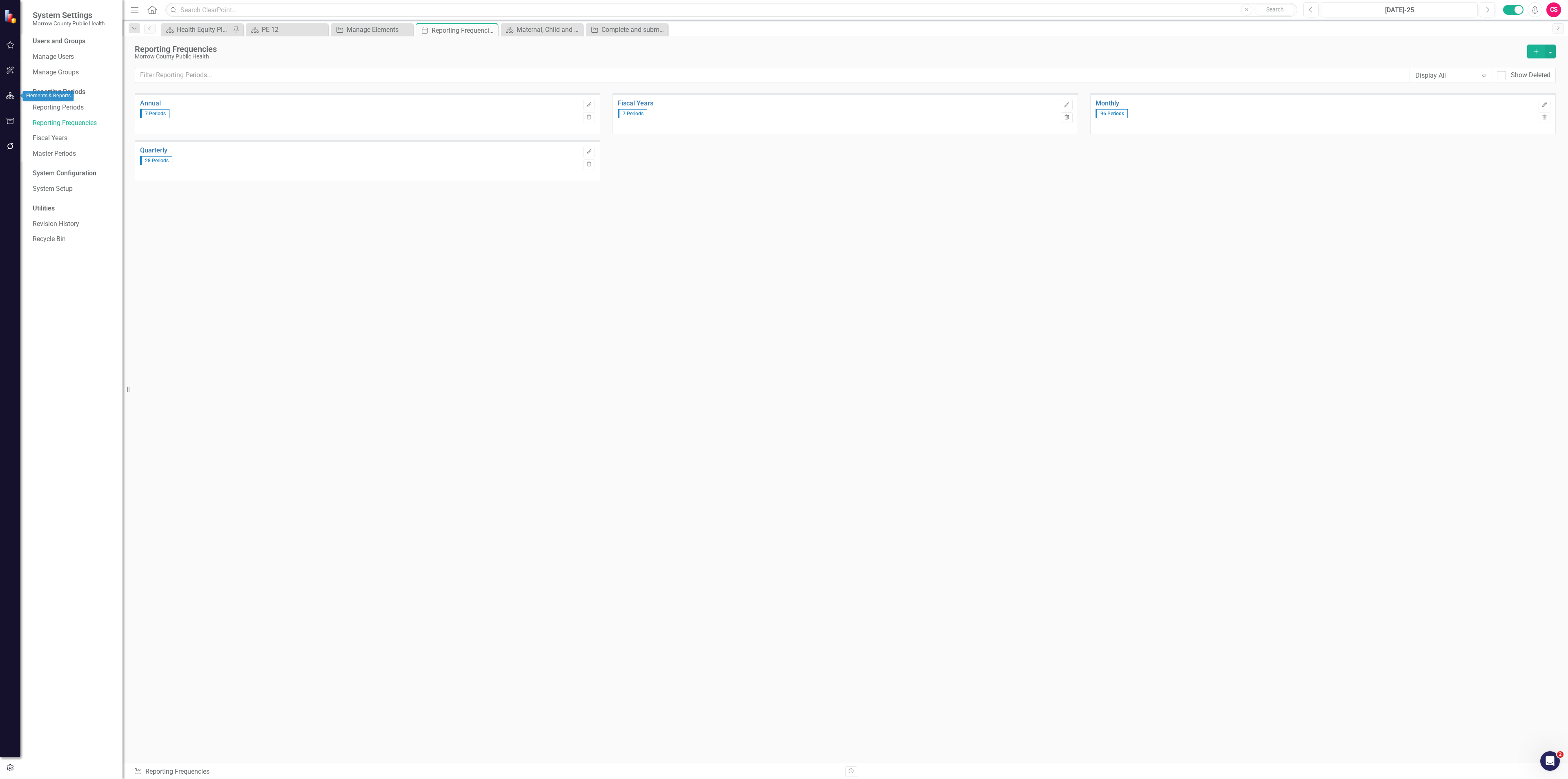
click at [6, 96] on icon "button" at bounding box center [10, 96] width 9 height 7
click at [51, 86] on link "Scorecards" at bounding box center [57, 85] width 33 height 9
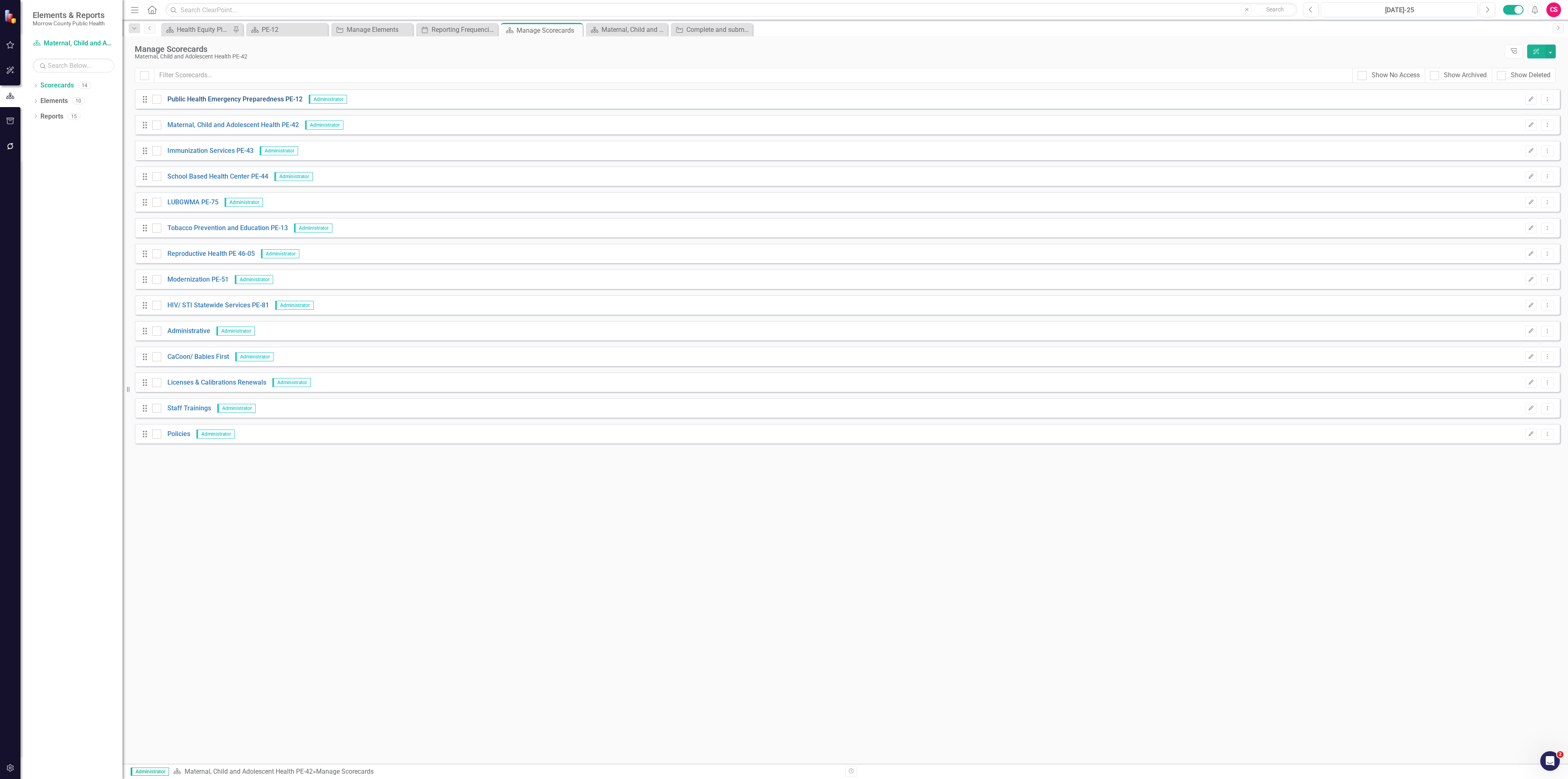
click at [208, 102] on link "Public Health Emergency Preparedness PE-12" at bounding box center [232, 99] width 141 height 9
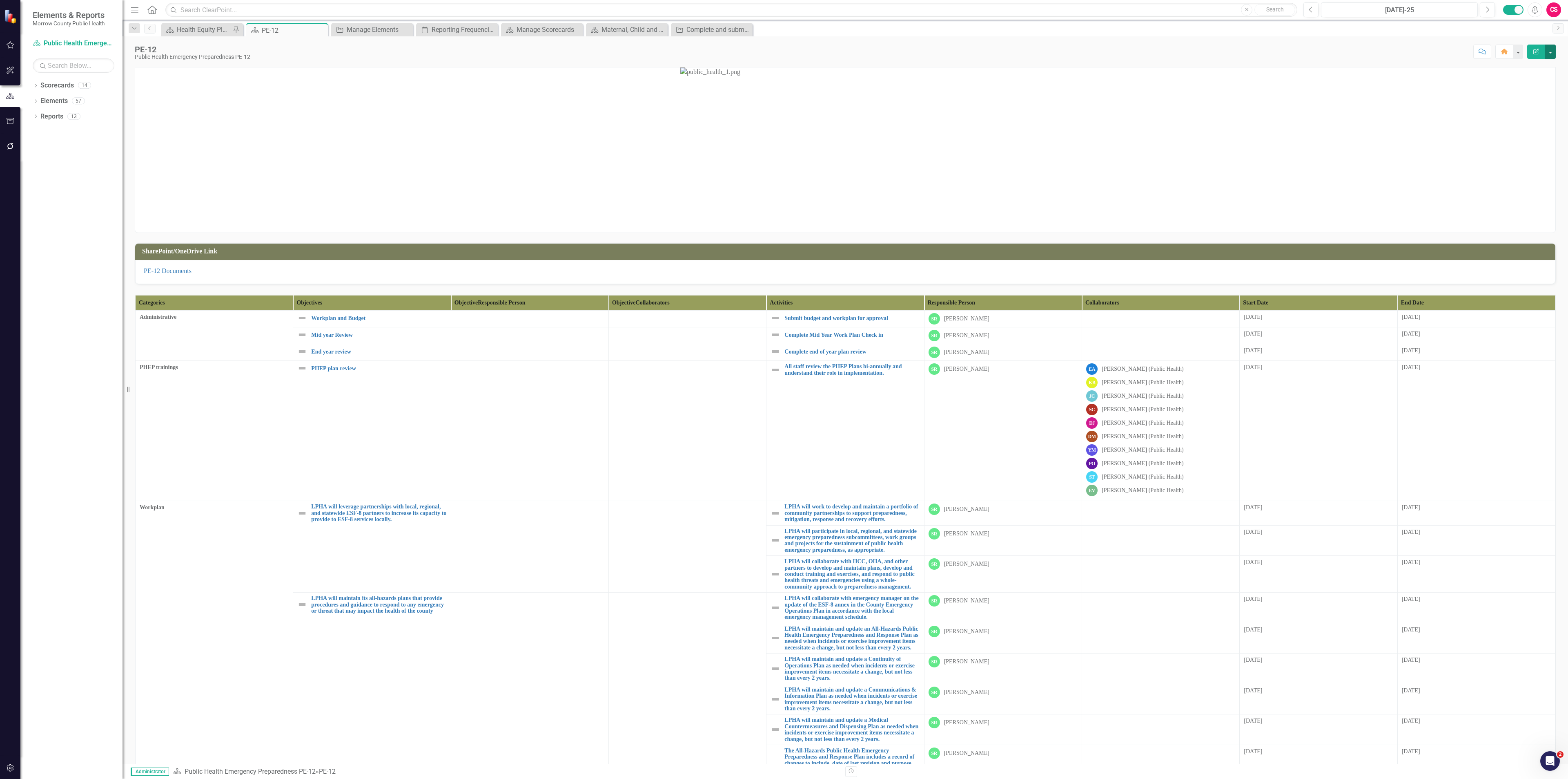
click at [1549, 52] on button "button" at bounding box center [1550, 51] width 10 height 14
click at [1039, 261] on div "PE-12 Documents" at bounding box center [845, 272] width 1420 height 24
click at [59, 113] on link "Reports" at bounding box center [52, 116] width 23 height 9
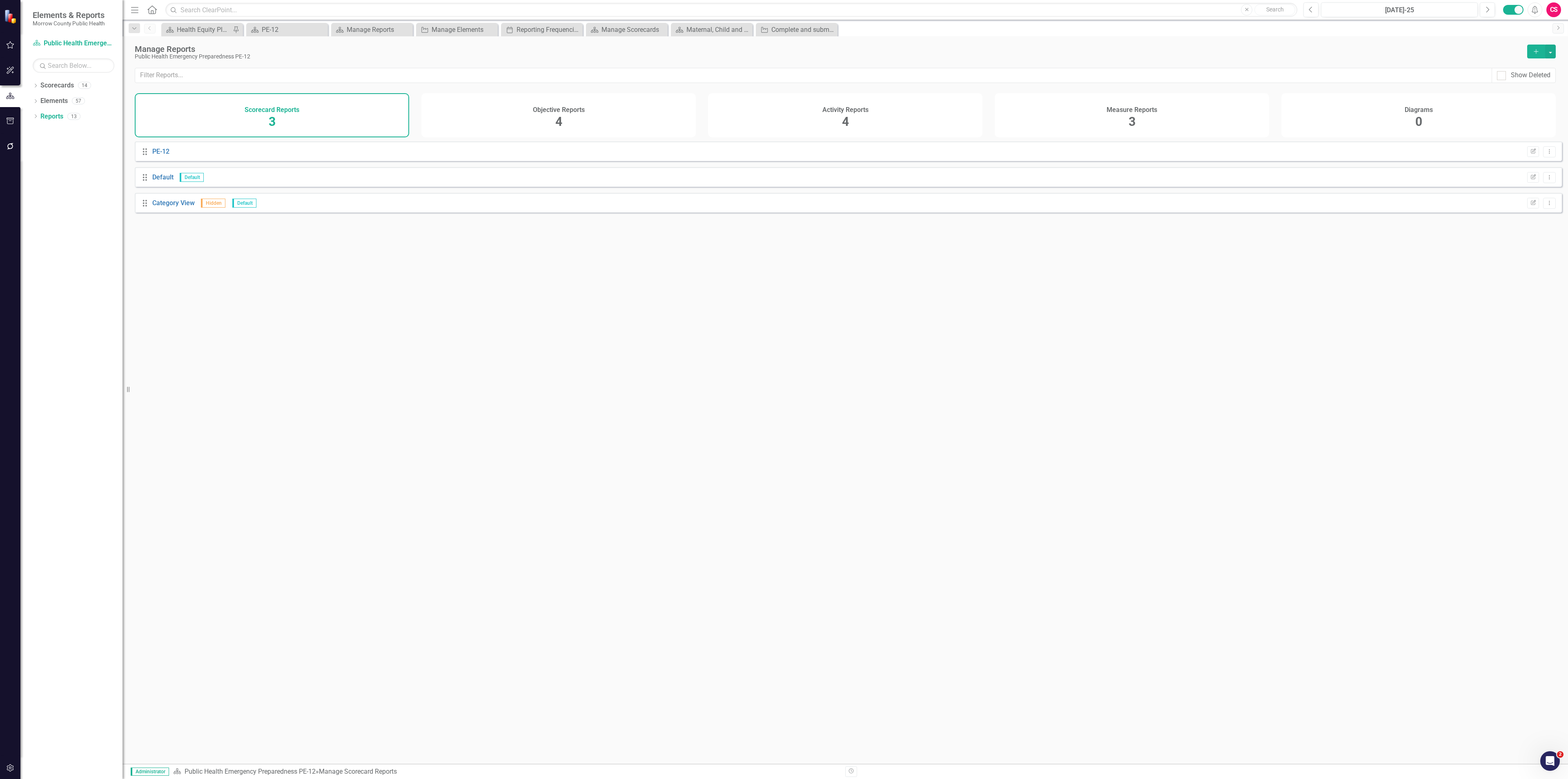
click at [1069, 110] on div "Measure Reports 3" at bounding box center [1132, 115] width 275 height 44
click at [53, 91] on div "Scorecards" at bounding box center [57, 85] width 33 height 13
click at [58, 84] on link "Scorecards" at bounding box center [57, 85] width 33 height 9
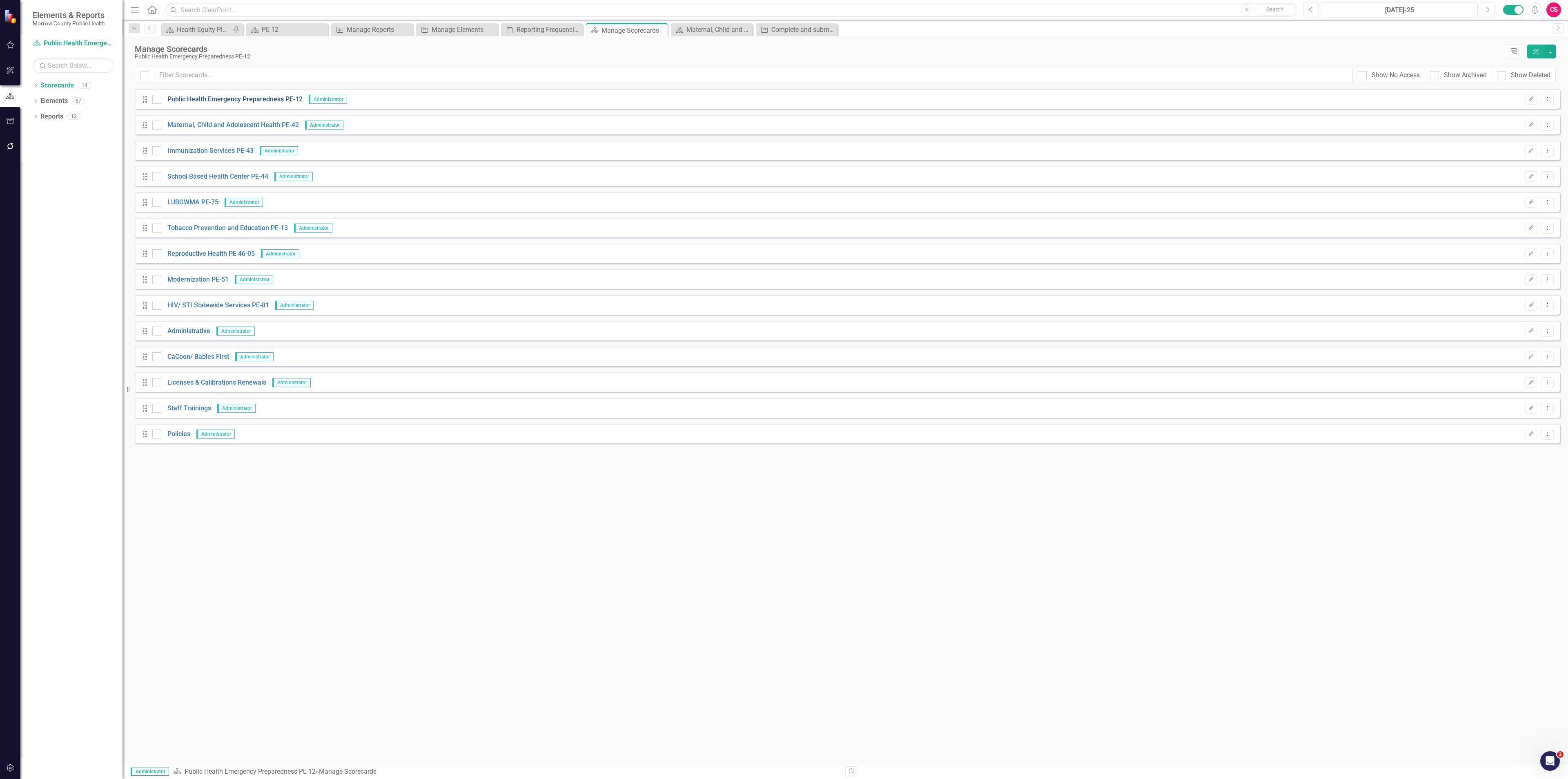
click at [203, 97] on link "Public Health Emergency Preparedness PE-12" at bounding box center [232, 99] width 141 height 9
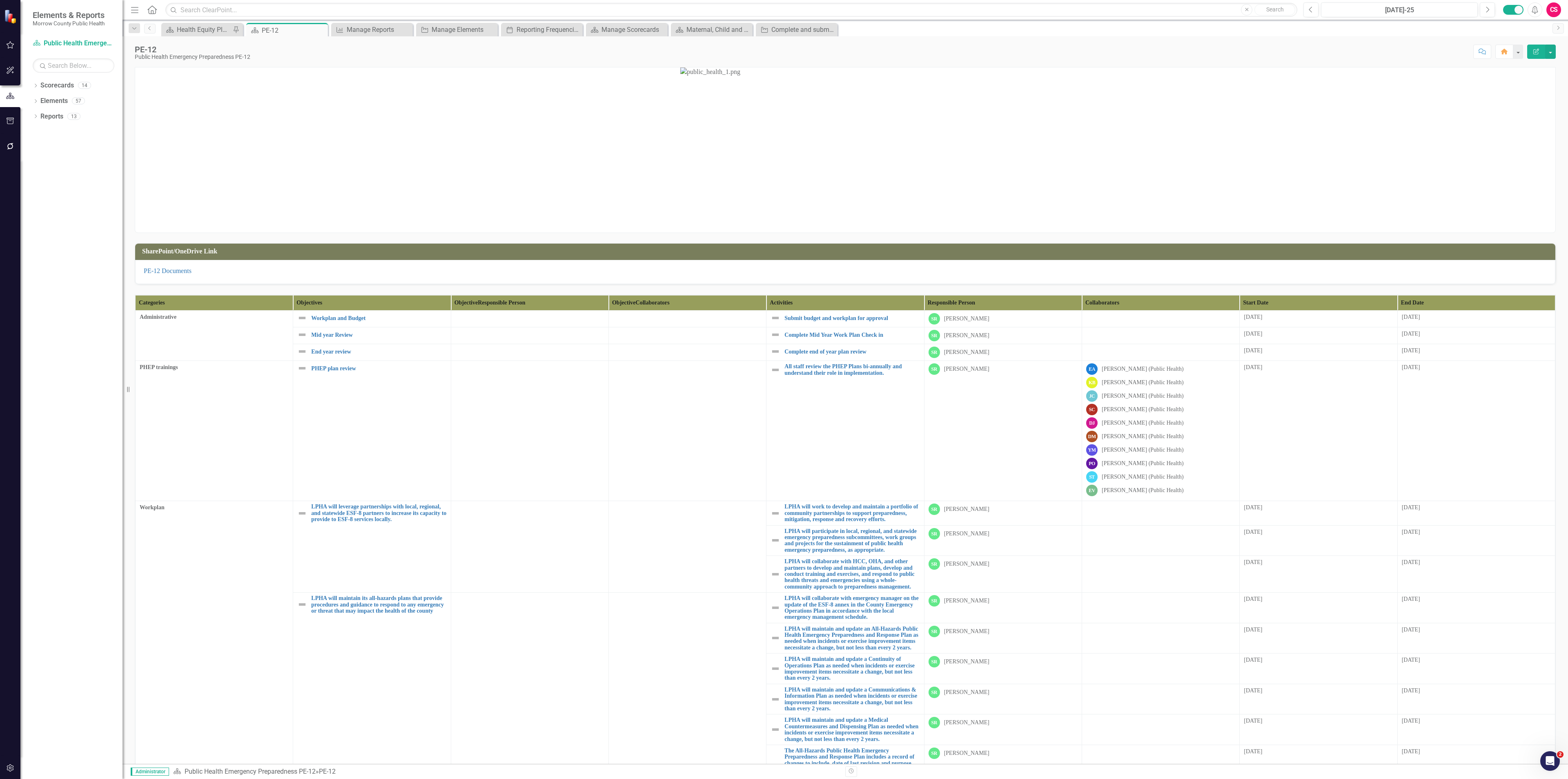
click at [1463, 303] on th "End Date" at bounding box center [1476, 303] width 158 height 15
click at [1463, 303] on th "End Date" at bounding box center [1476, 303] width 158 height 15
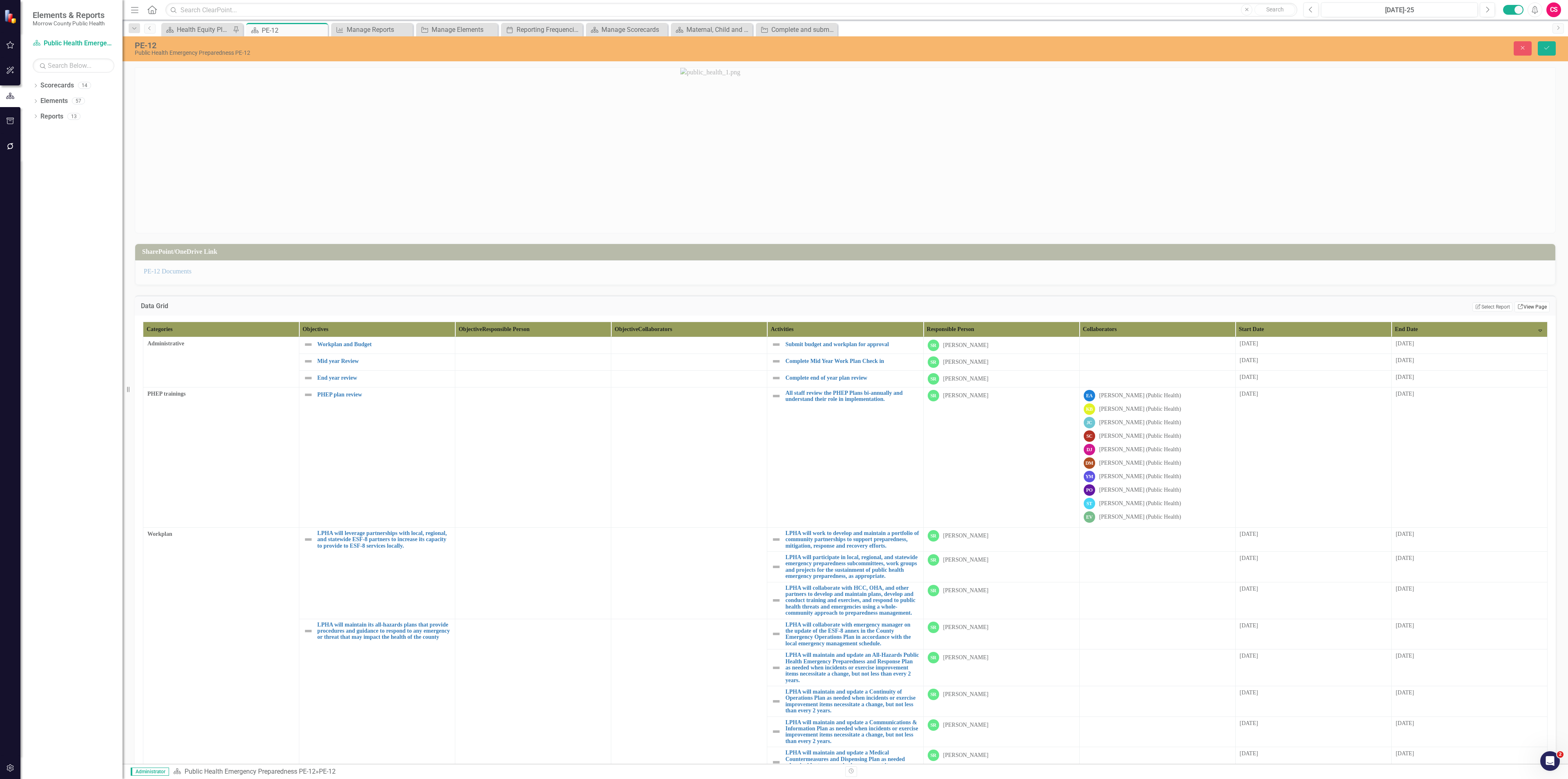
click at [1518, 308] on link "Link View Page" at bounding box center [1532, 306] width 35 height 10
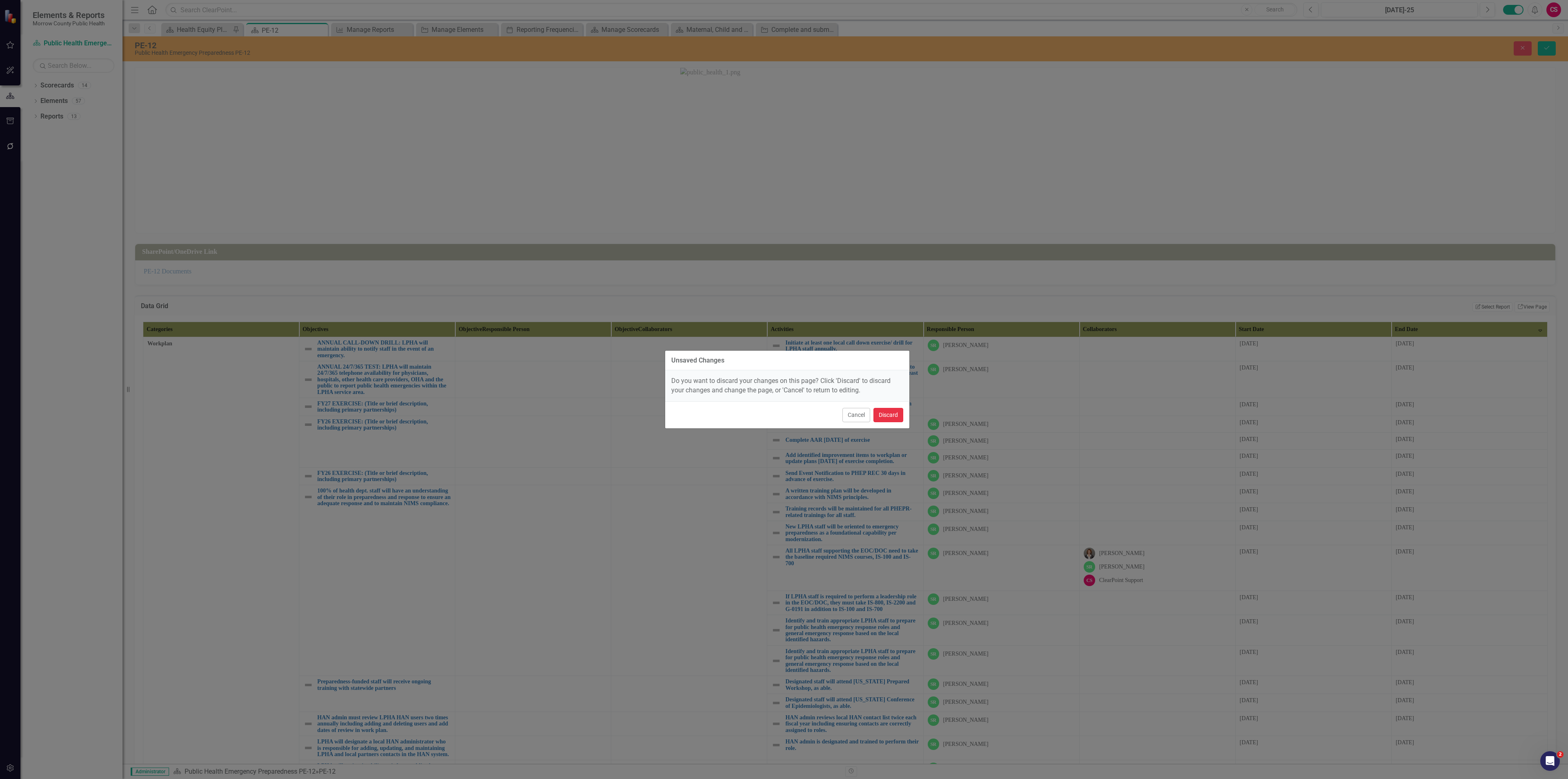
click at [894, 415] on button "Discard" at bounding box center [888, 414] width 30 height 14
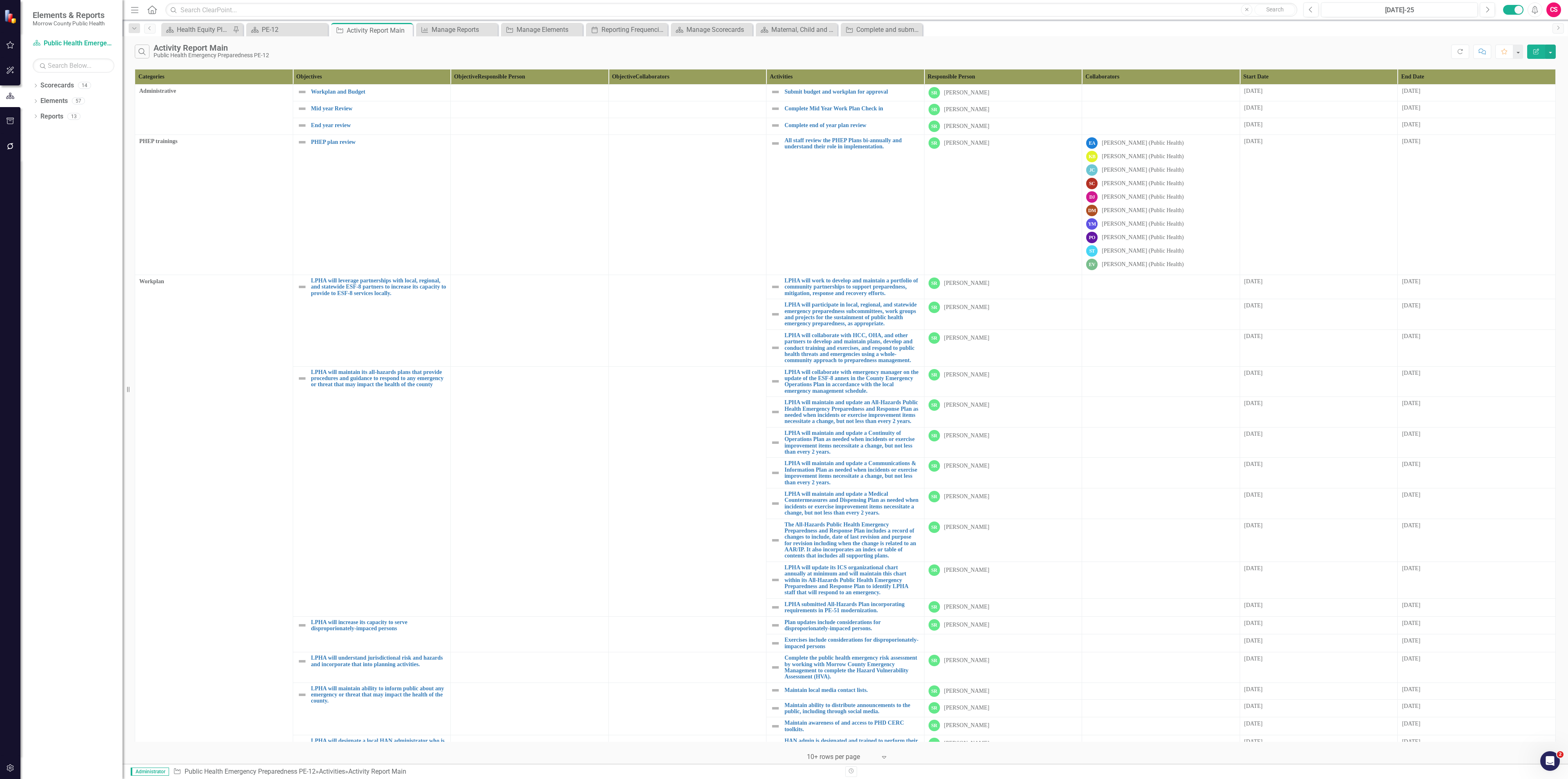
click at [1529, 53] on button "Edit Report" at bounding box center [1536, 51] width 18 height 14
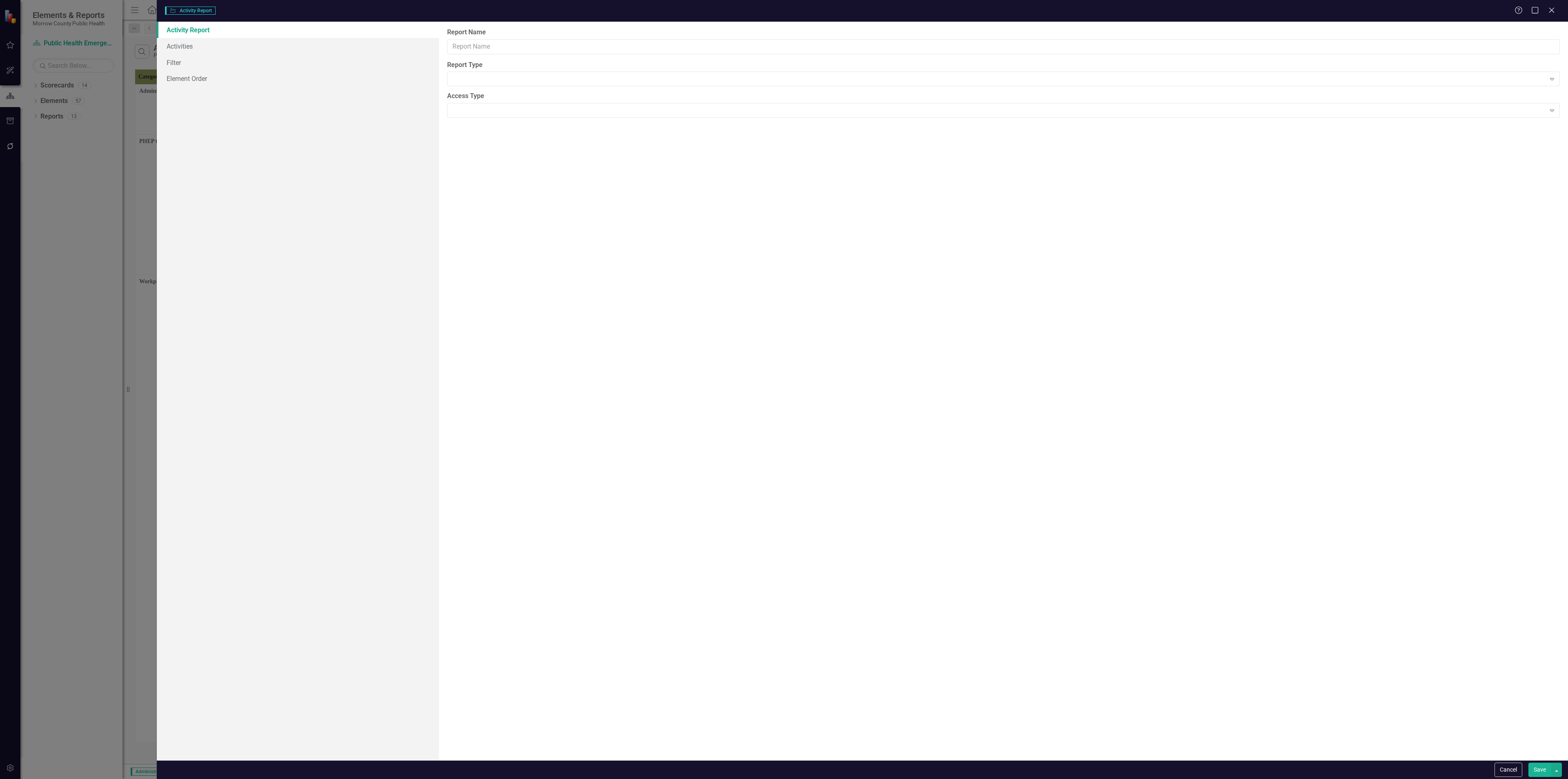
type input "Activity Report Main"
click at [201, 47] on link "Columns" at bounding box center [298, 46] width 282 height 16
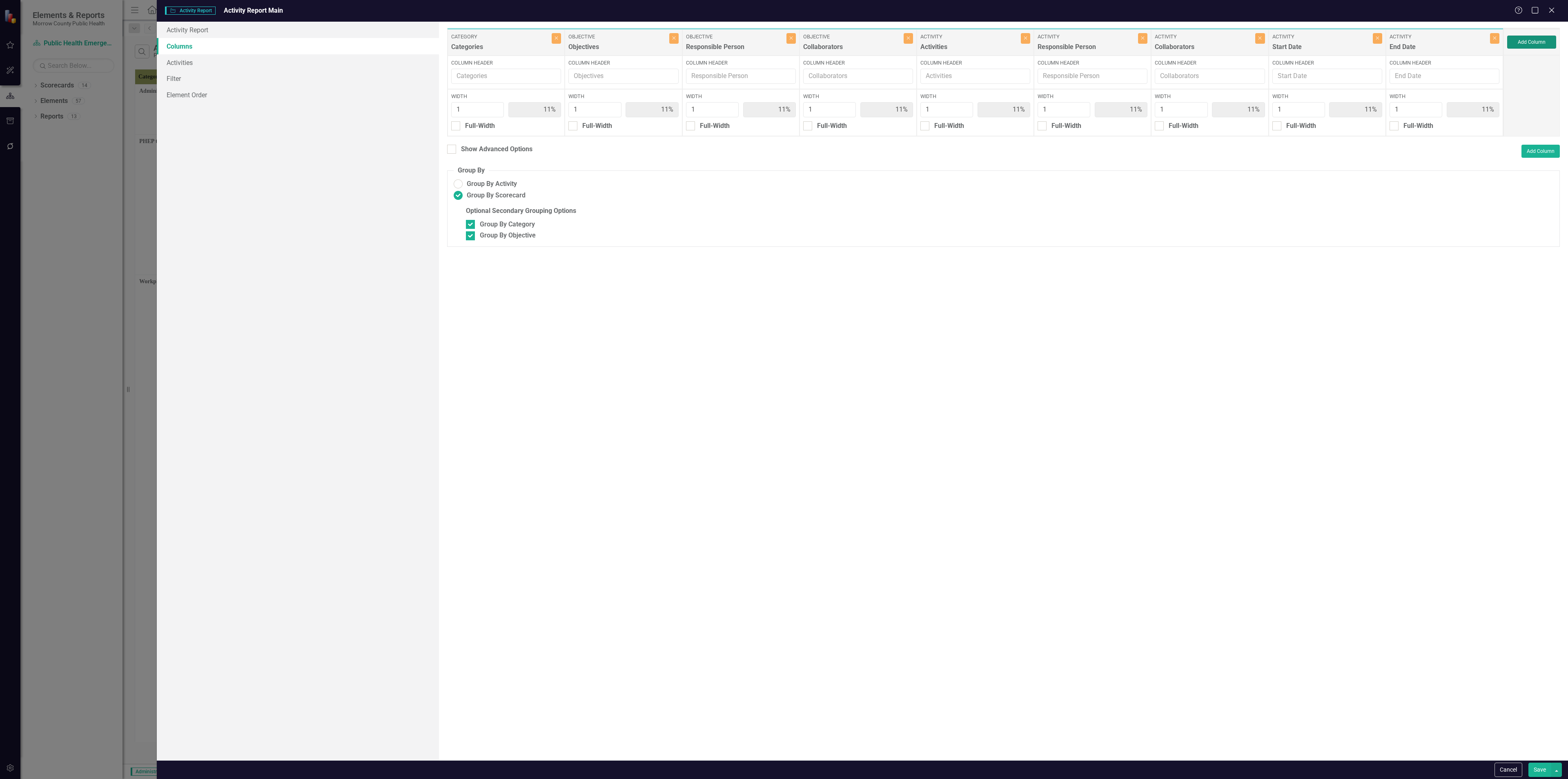
click at [1534, 38] on button "Add Column" at bounding box center [1531, 41] width 49 height 13
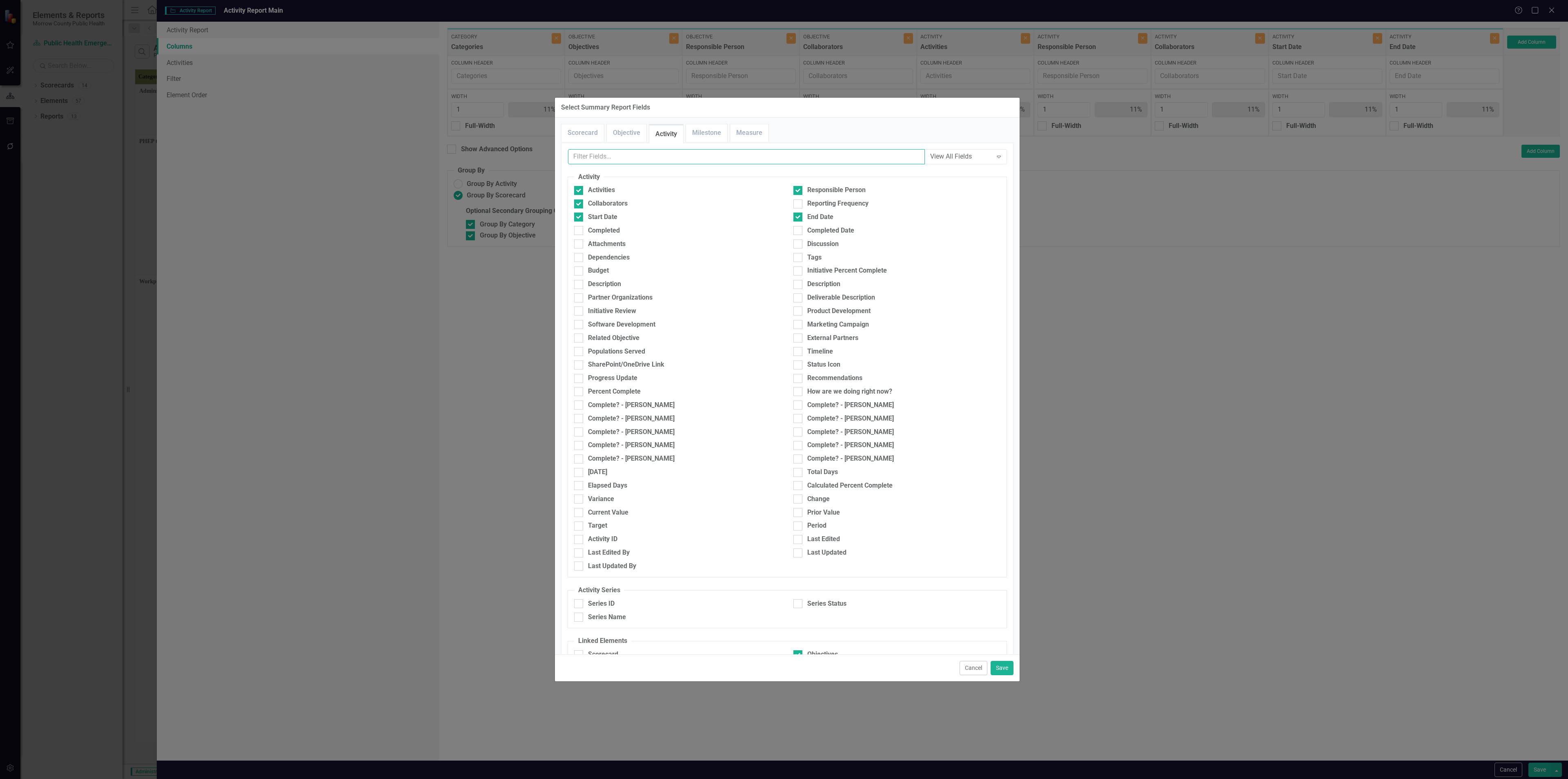
click at [713, 160] on input "text" at bounding box center [746, 157] width 357 height 15
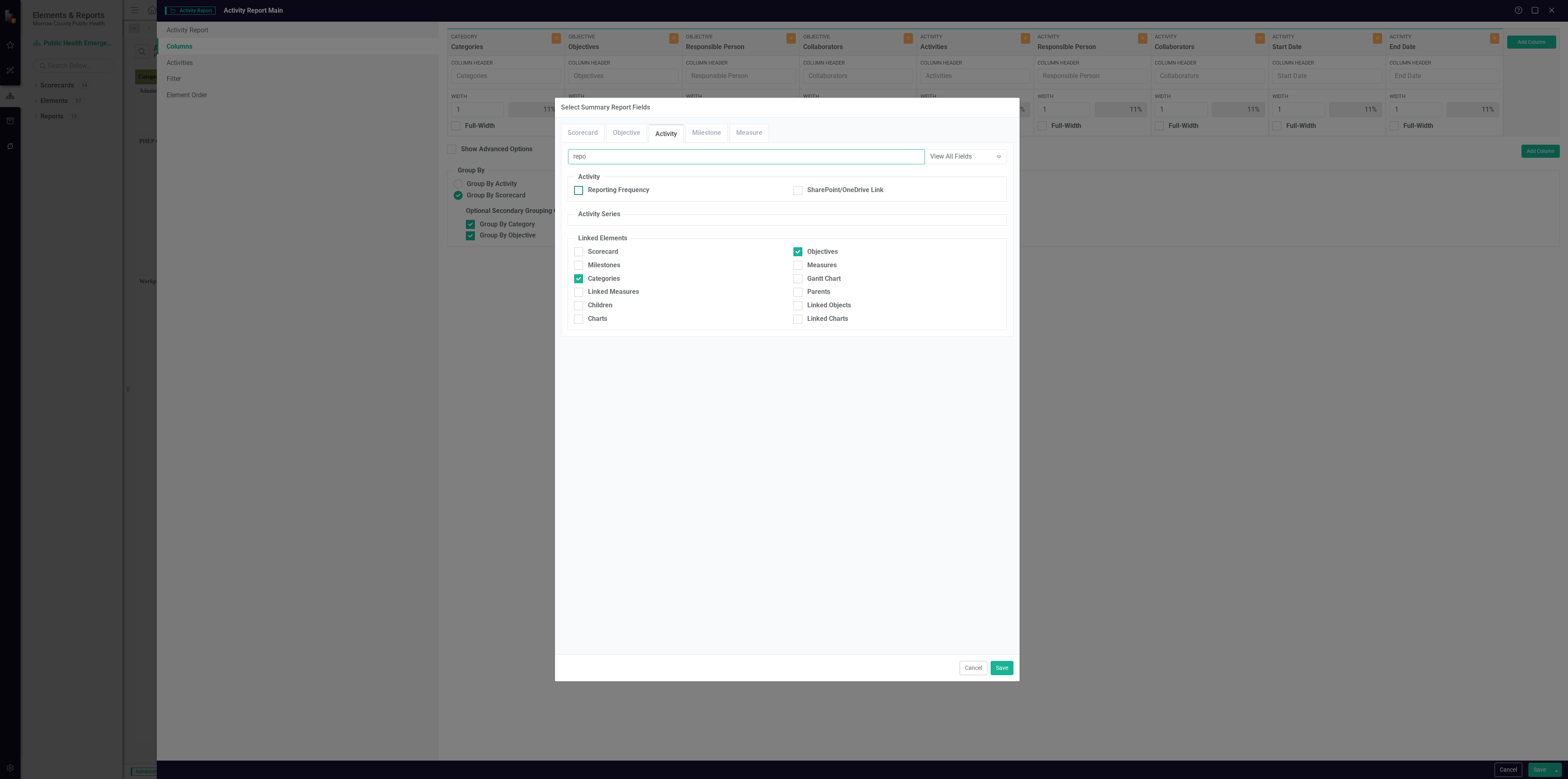
type input "repo"
click at [632, 194] on div "Reporting Frequency" at bounding box center [618, 190] width 61 height 9
click at [579, 191] on input "Reporting Frequency" at bounding box center [576, 188] width 5 height 5
checkbox input "true"
click at [996, 667] on button "Save" at bounding box center [1002, 668] width 23 height 14
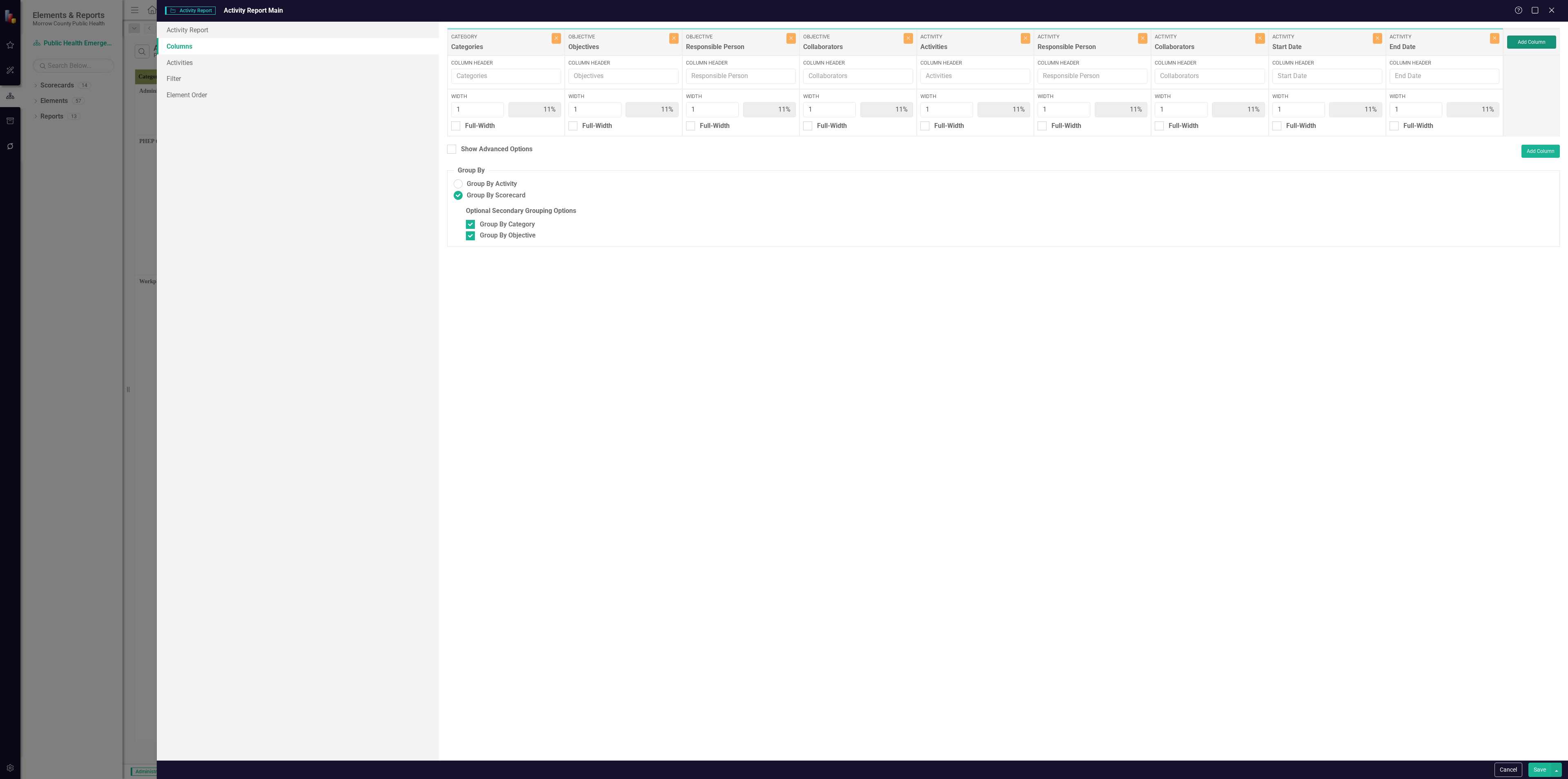
type input "10%"
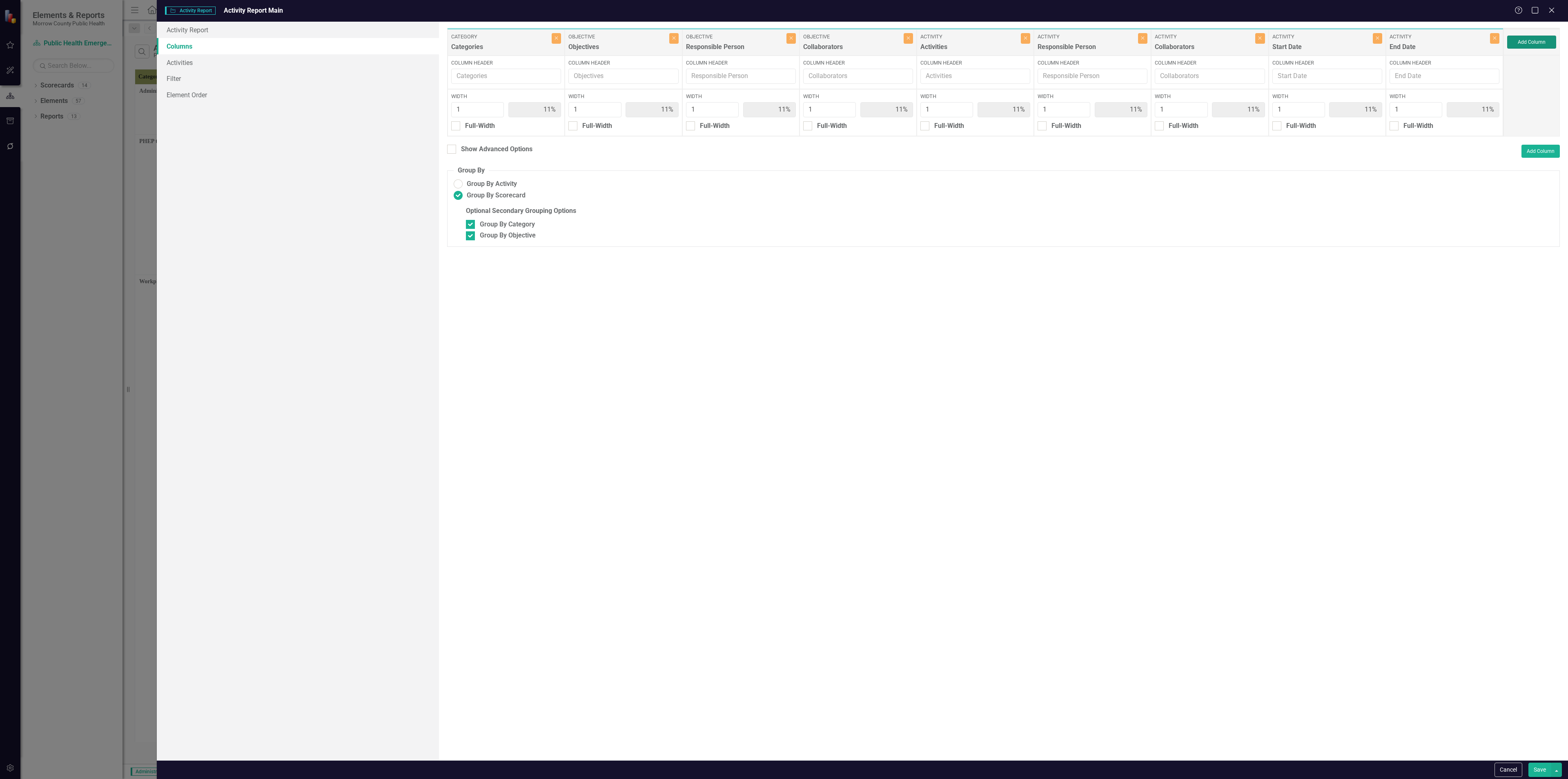
type input "10%"
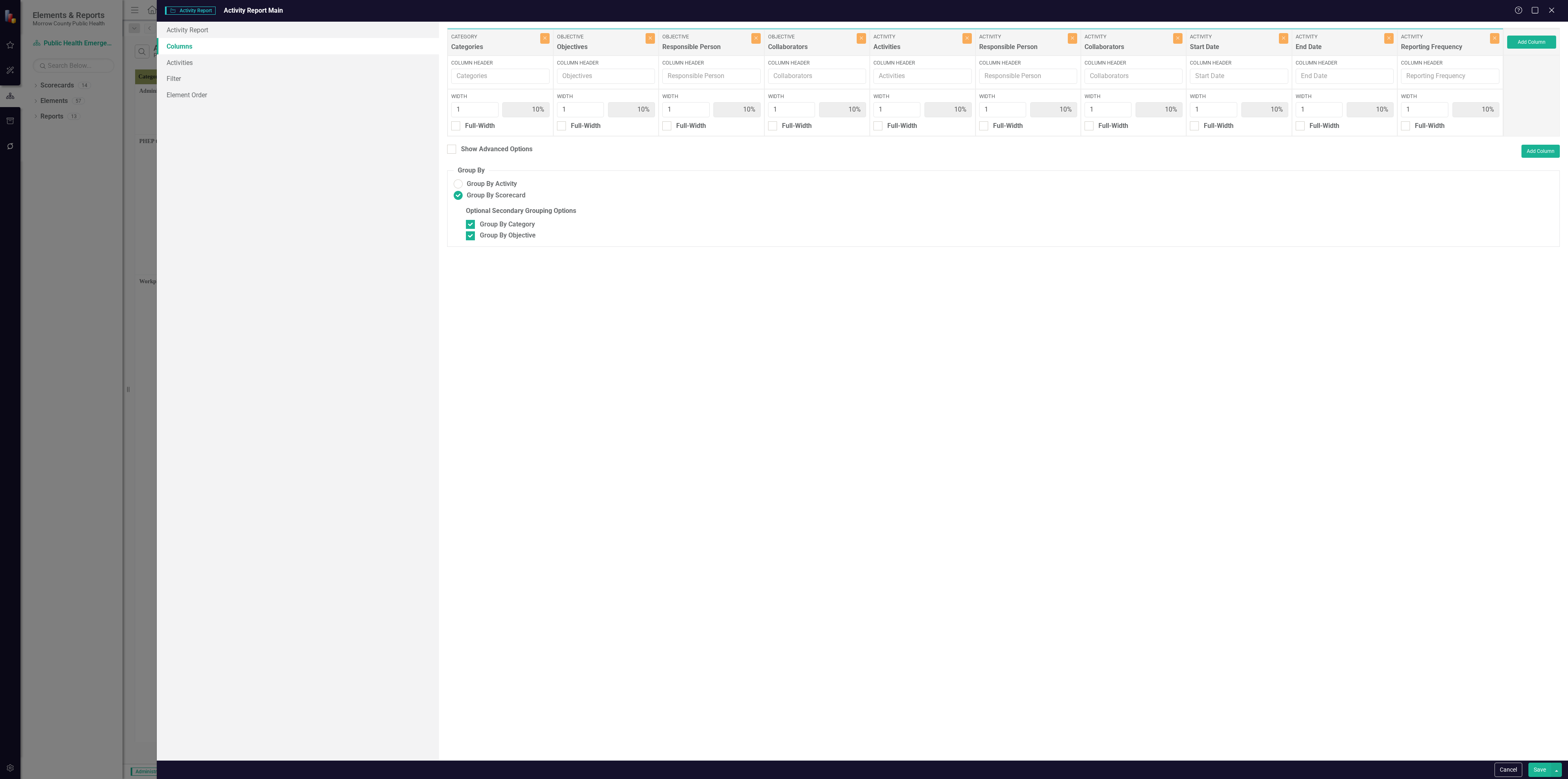
click at [1541, 772] on button "Save" at bounding box center [1540, 769] width 23 height 14
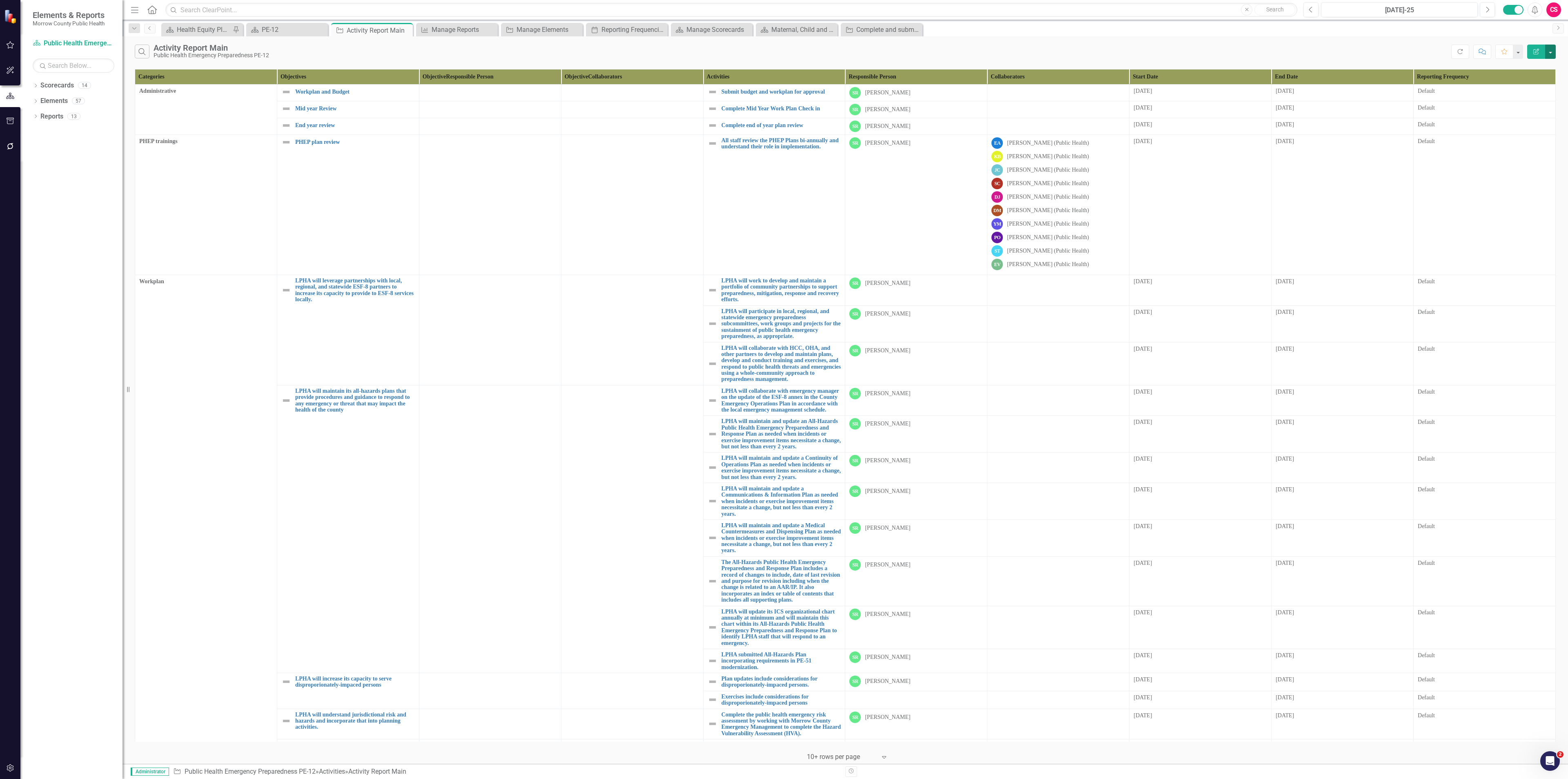
click at [1547, 48] on button "button" at bounding box center [1550, 51] width 10 height 14
click at [1533, 60] on link "Edit Report Edit Report" at bounding box center [1523, 68] width 65 height 15
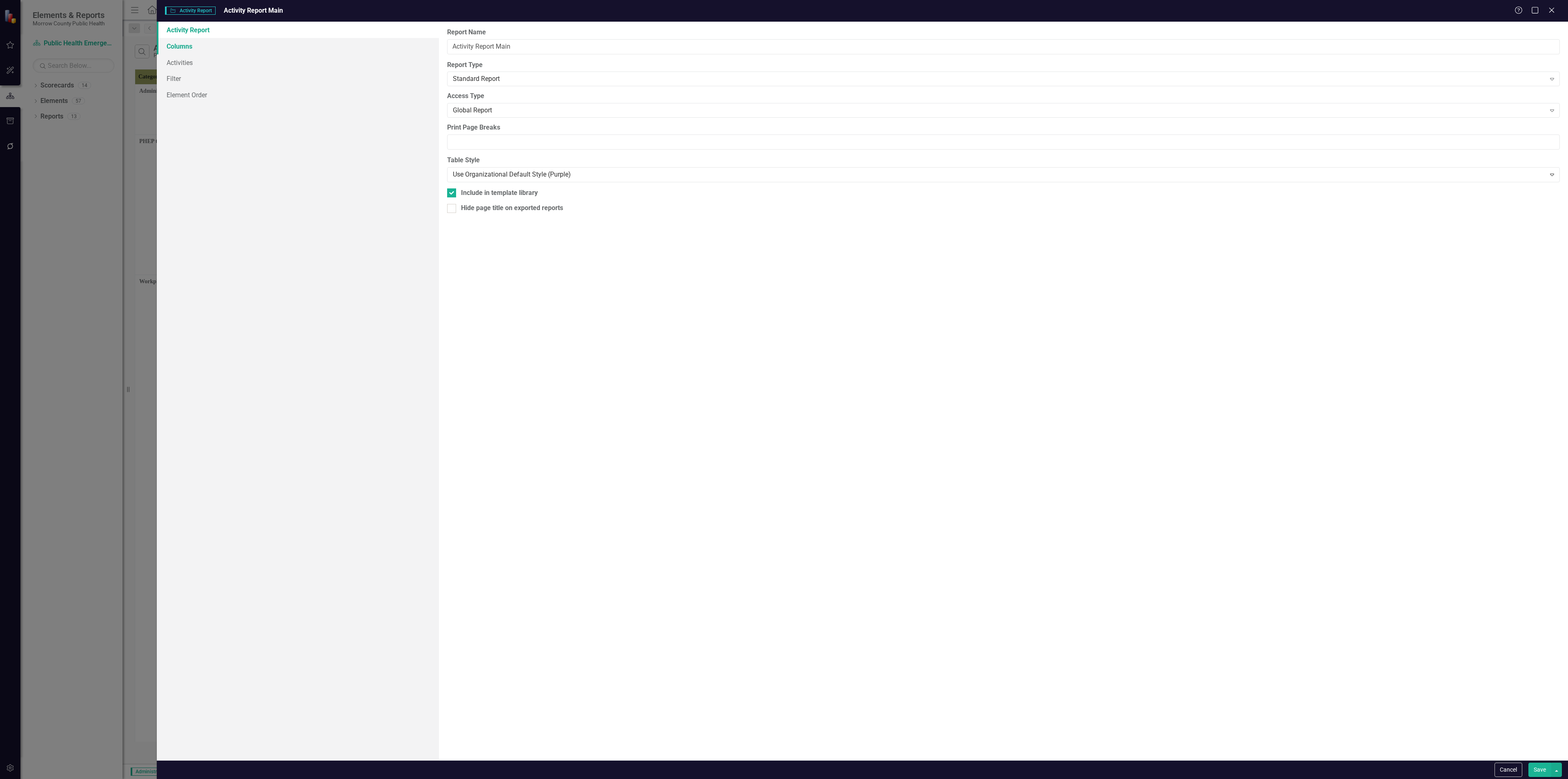
click at [197, 43] on link "Columns" at bounding box center [298, 46] width 282 height 16
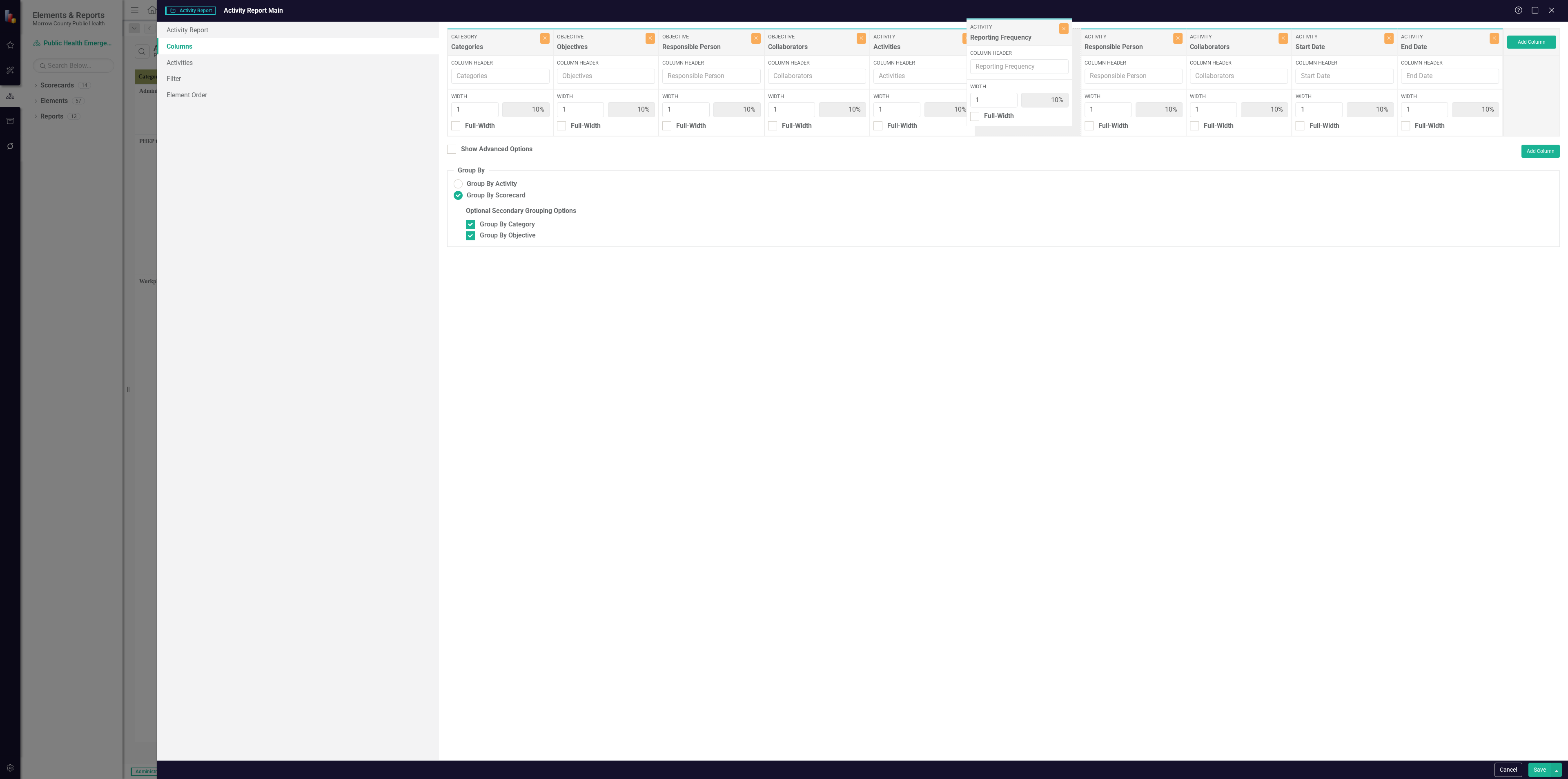
drag, startPoint x: 1443, startPoint y: 43, endPoint x: 1013, endPoint y: 33, distance: 430.1
click at [1013, 33] on div "Category Categories Close Column Header Width 1 10% Full-Width Objective Object…" at bounding box center [975, 82] width 1056 height 108
click at [1535, 770] on button "Save" at bounding box center [1540, 769] width 23 height 14
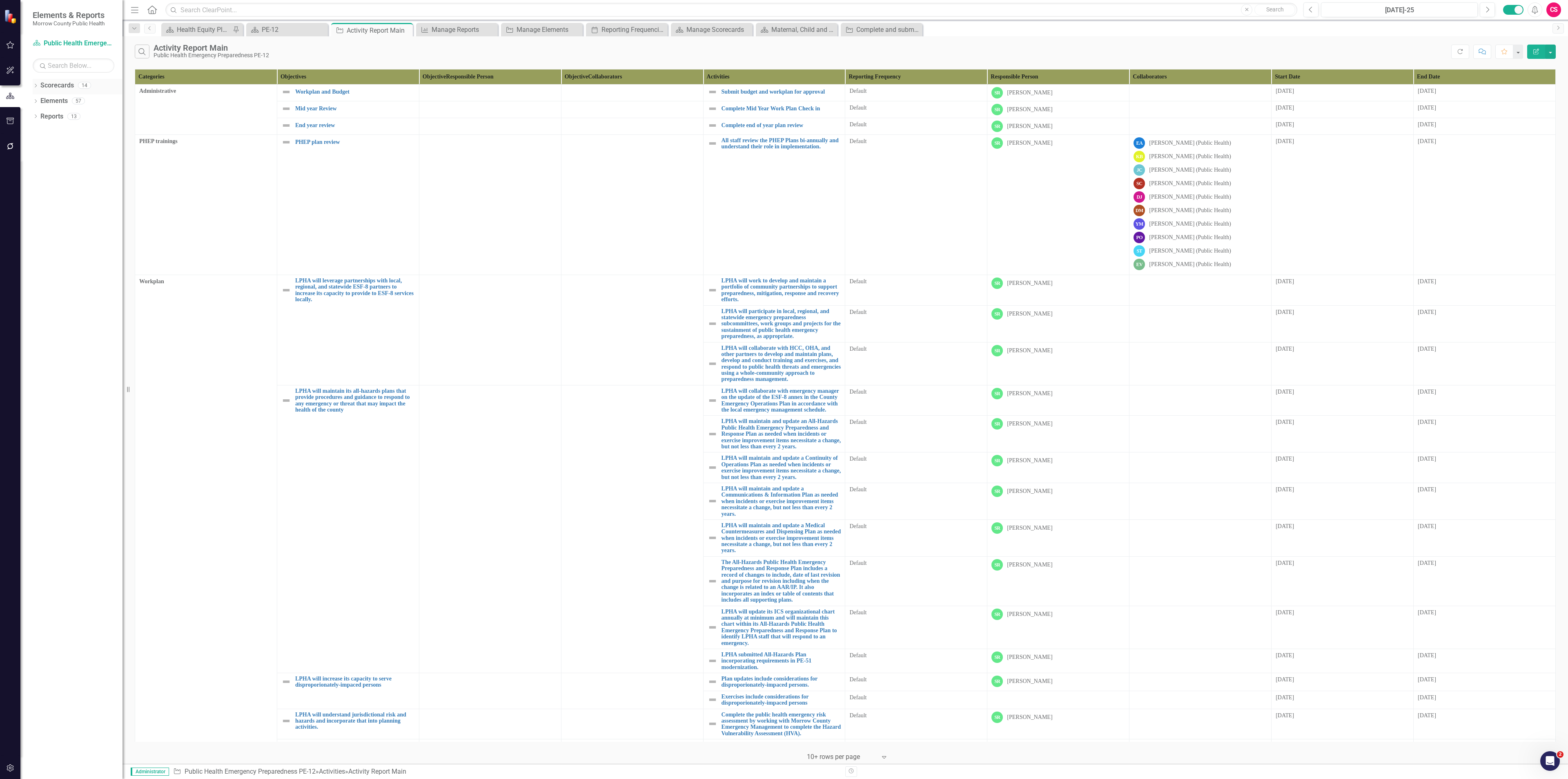
click at [41, 81] on link "Scorecards" at bounding box center [57, 85] width 33 height 9
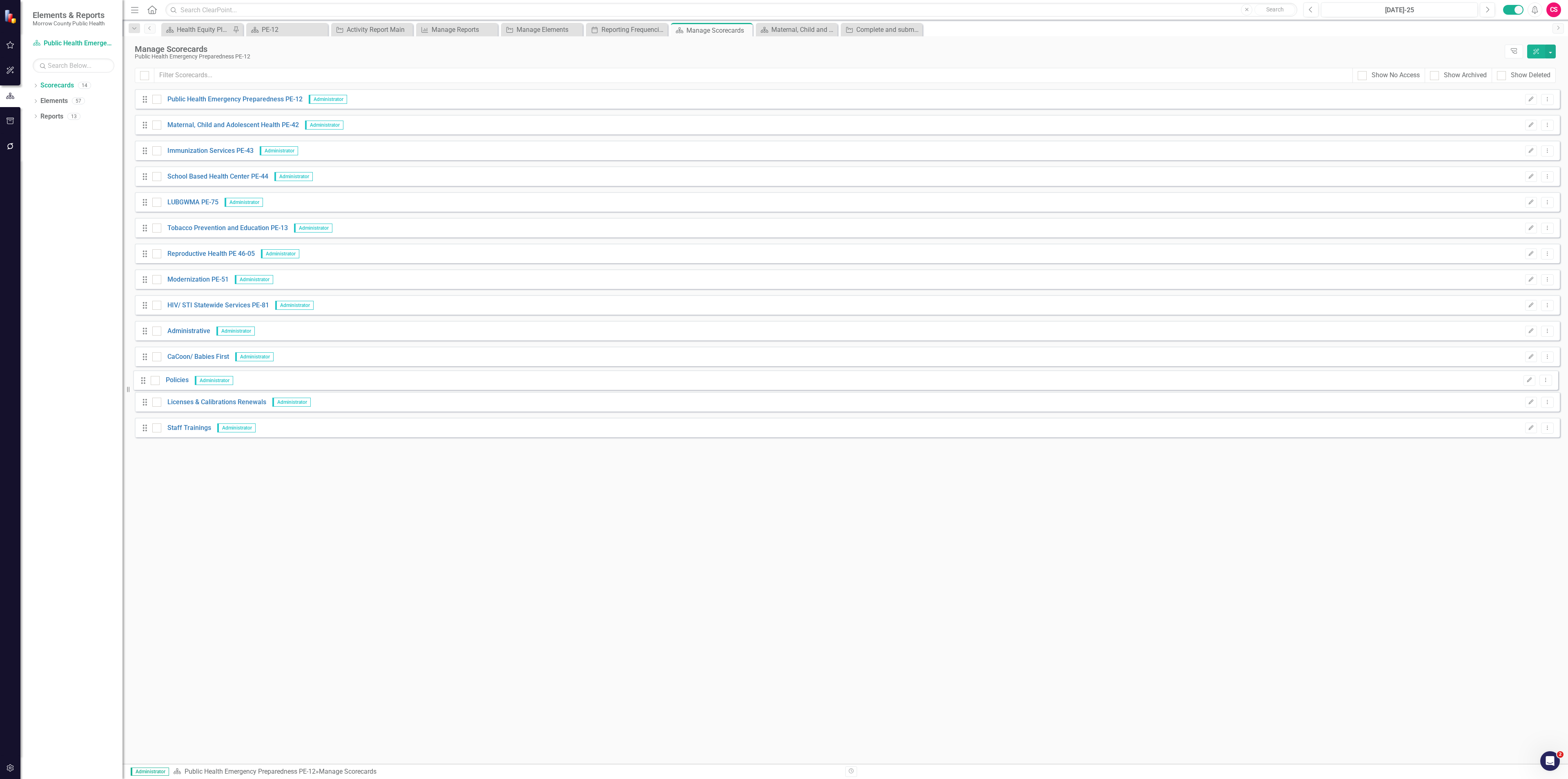
drag, startPoint x: 141, startPoint y: 437, endPoint x: 139, endPoint y: 382, distance: 55.0
click at [139, 382] on div "Drag Public Health Emergency Preparedness PE-12 Administrator Edit Dropdown Men…" at bounding box center [847, 266] width 1425 height 354
click at [178, 385] on link "Policies" at bounding box center [176, 382] width 29 height 9
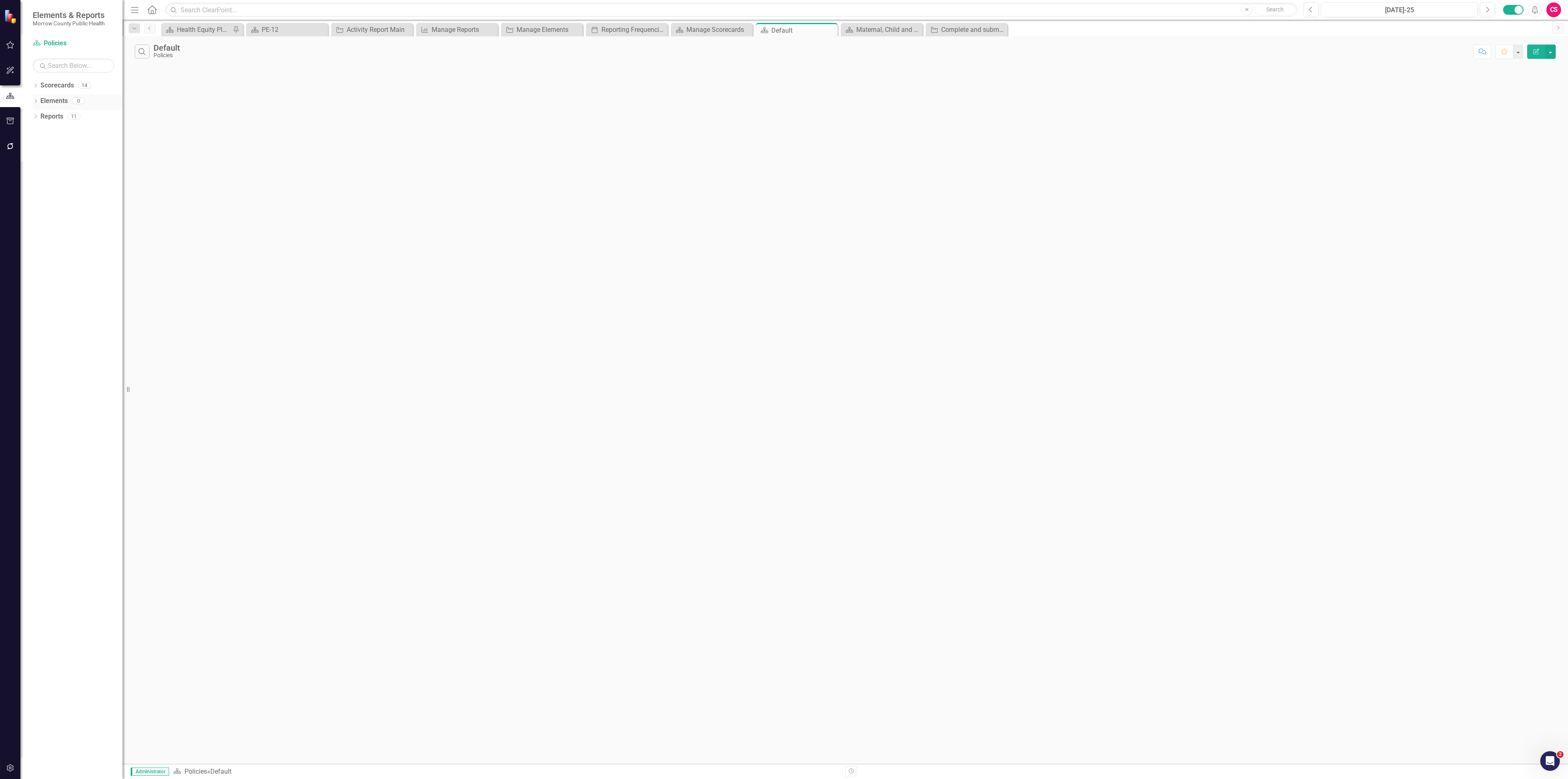
click at [58, 98] on link "Elements" at bounding box center [54, 100] width 27 height 9
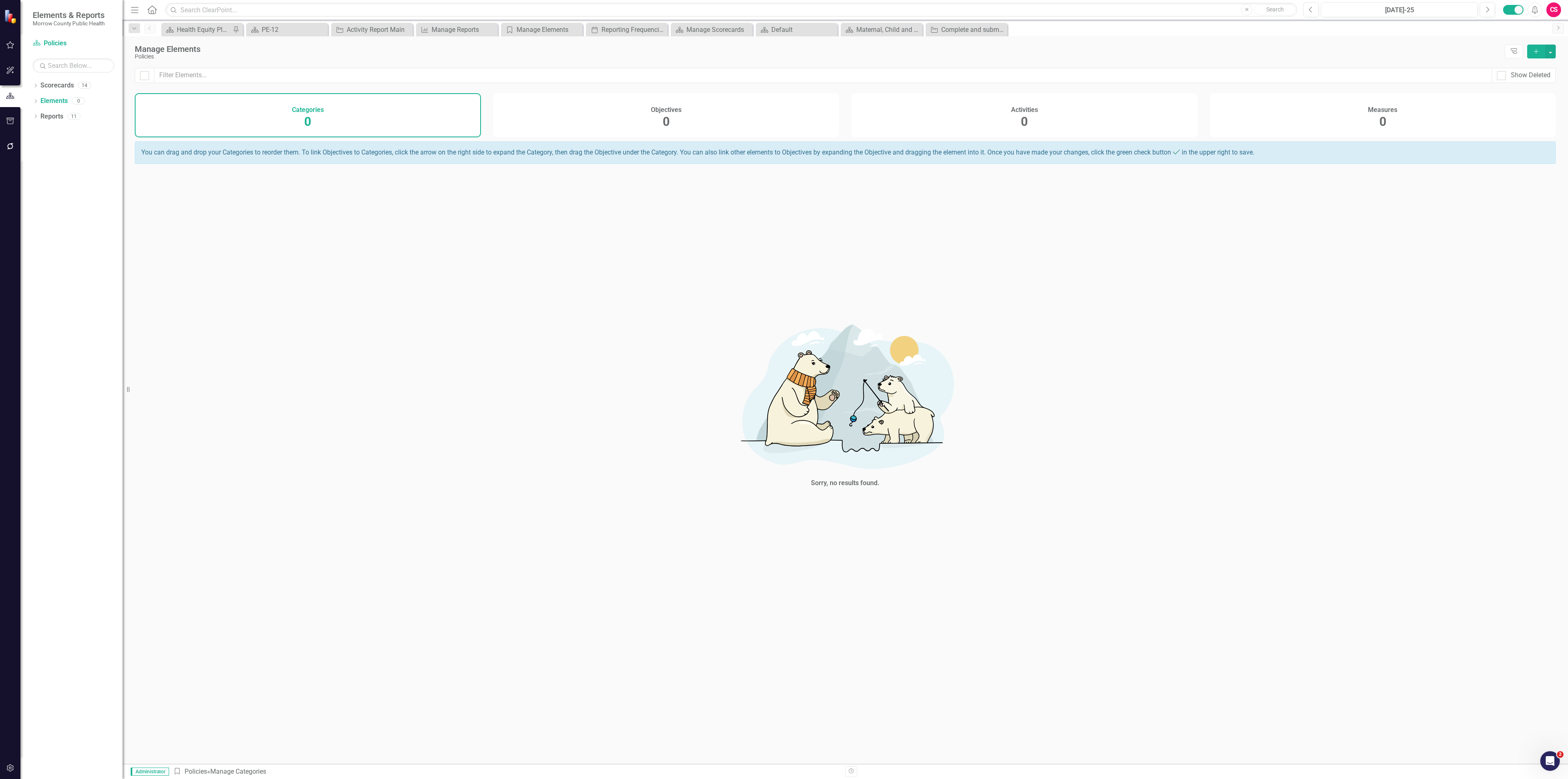
click at [945, 110] on div "Activities 0" at bounding box center [1024, 115] width 346 height 44
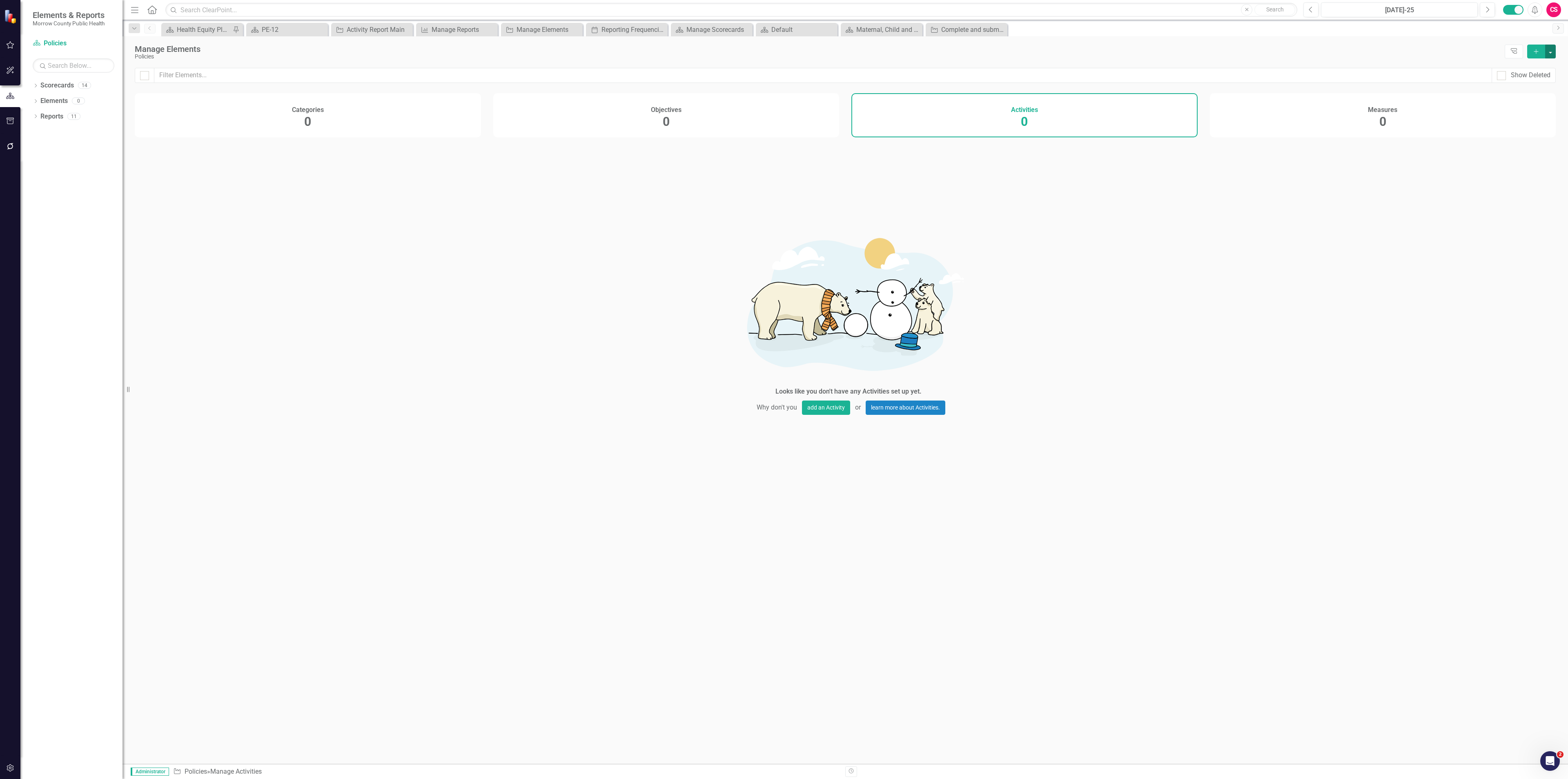
click at [1549, 49] on button "button" at bounding box center [1550, 51] width 10 height 14
click at [1528, 68] on link "Activity Add Activity" at bounding box center [1523, 66] width 65 height 15
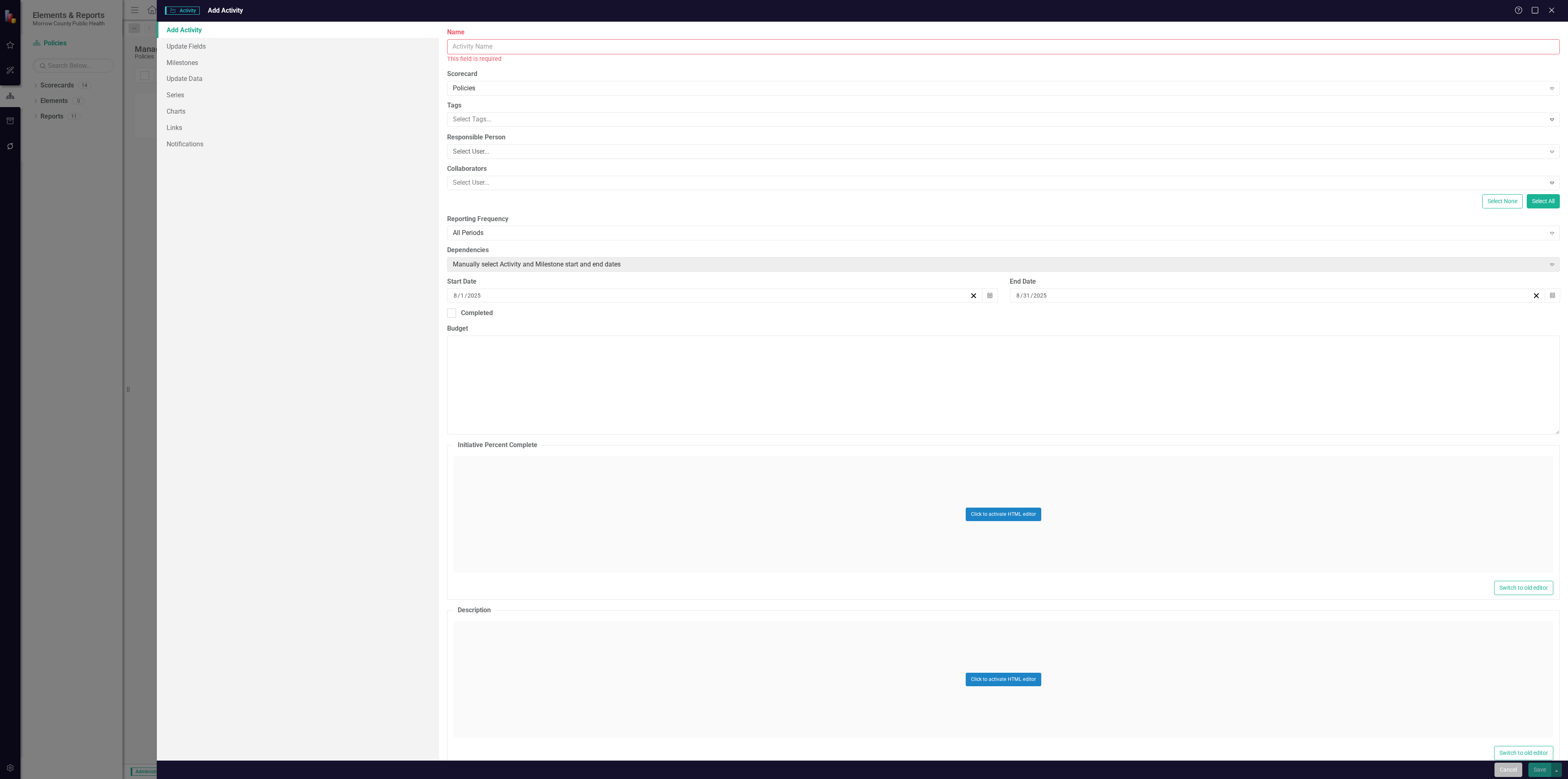
click at [1497, 773] on button "Cancel" at bounding box center [1508, 769] width 28 height 14
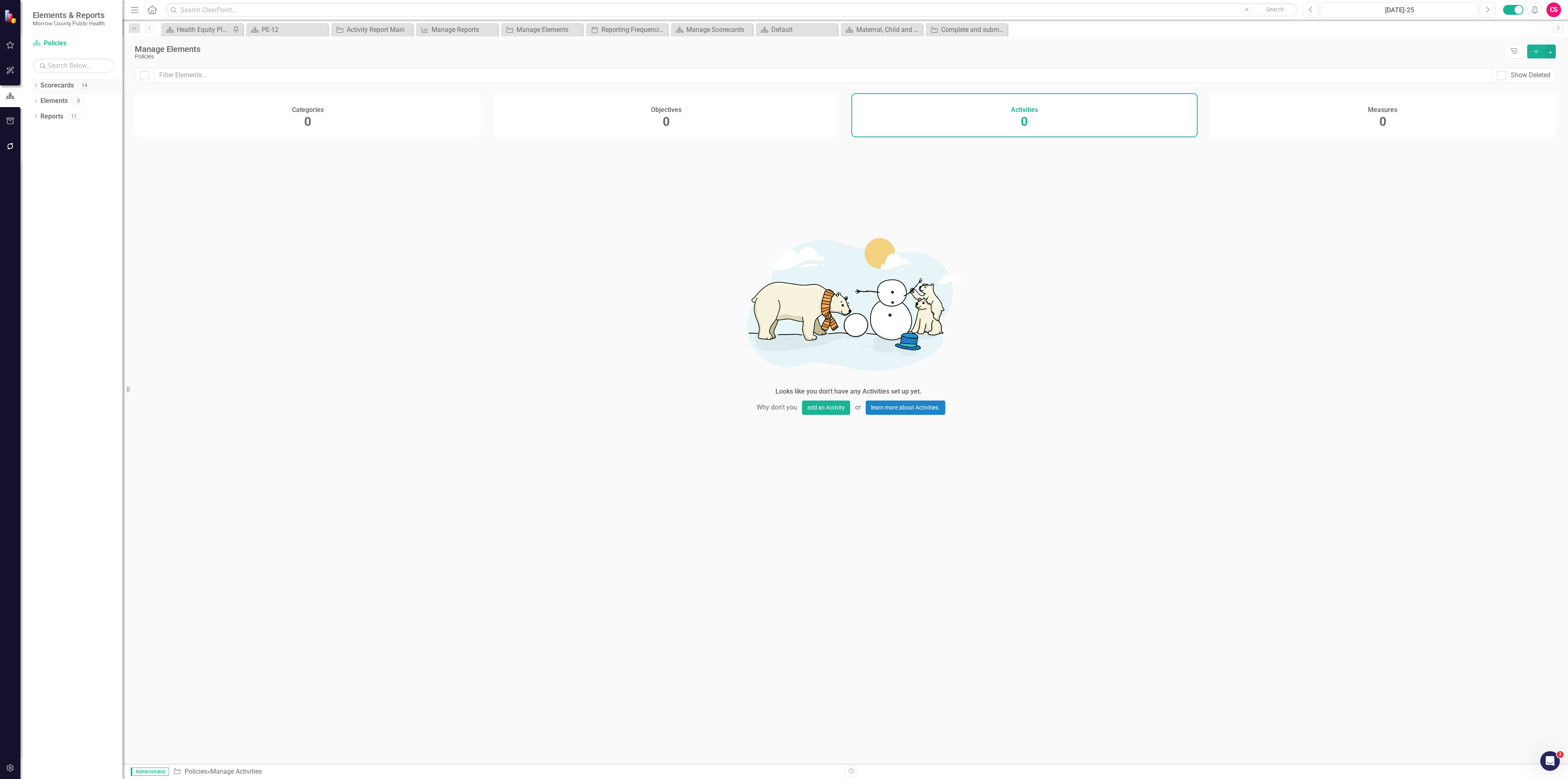
click at [69, 83] on link "Scorecards" at bounding box center [57, 85] width 33 height 9
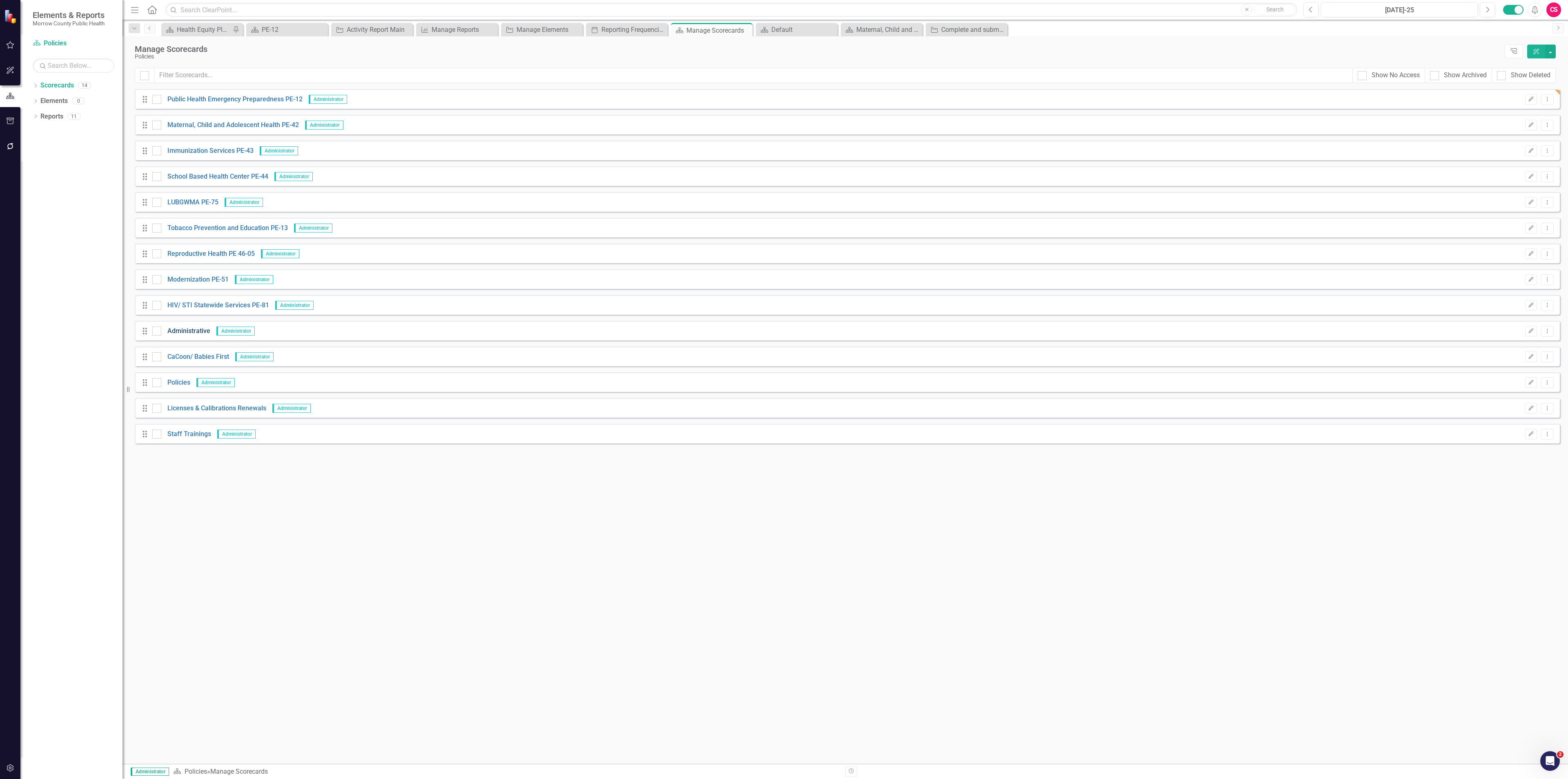
click at [182, 332] on link "Administrative" at bounding box center [186, 331] width 49 height 9
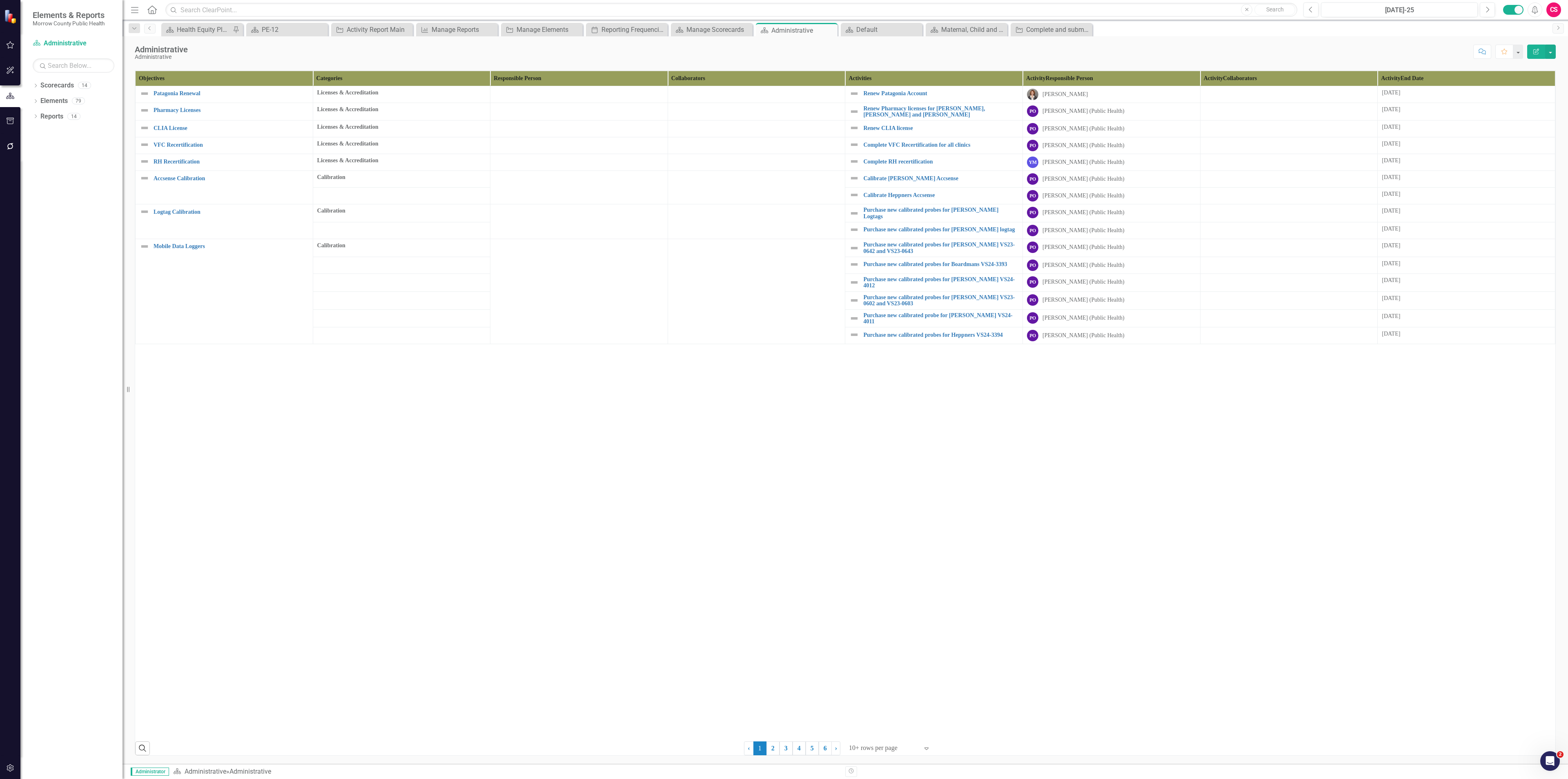
scroll to position [306, 0]
click at [863, 747] on div at bounding box center [884, 748] width 69 height 11
click at [874, 736] on div "Display All Rows" at bounding box center [889, 732] width 77 height 9
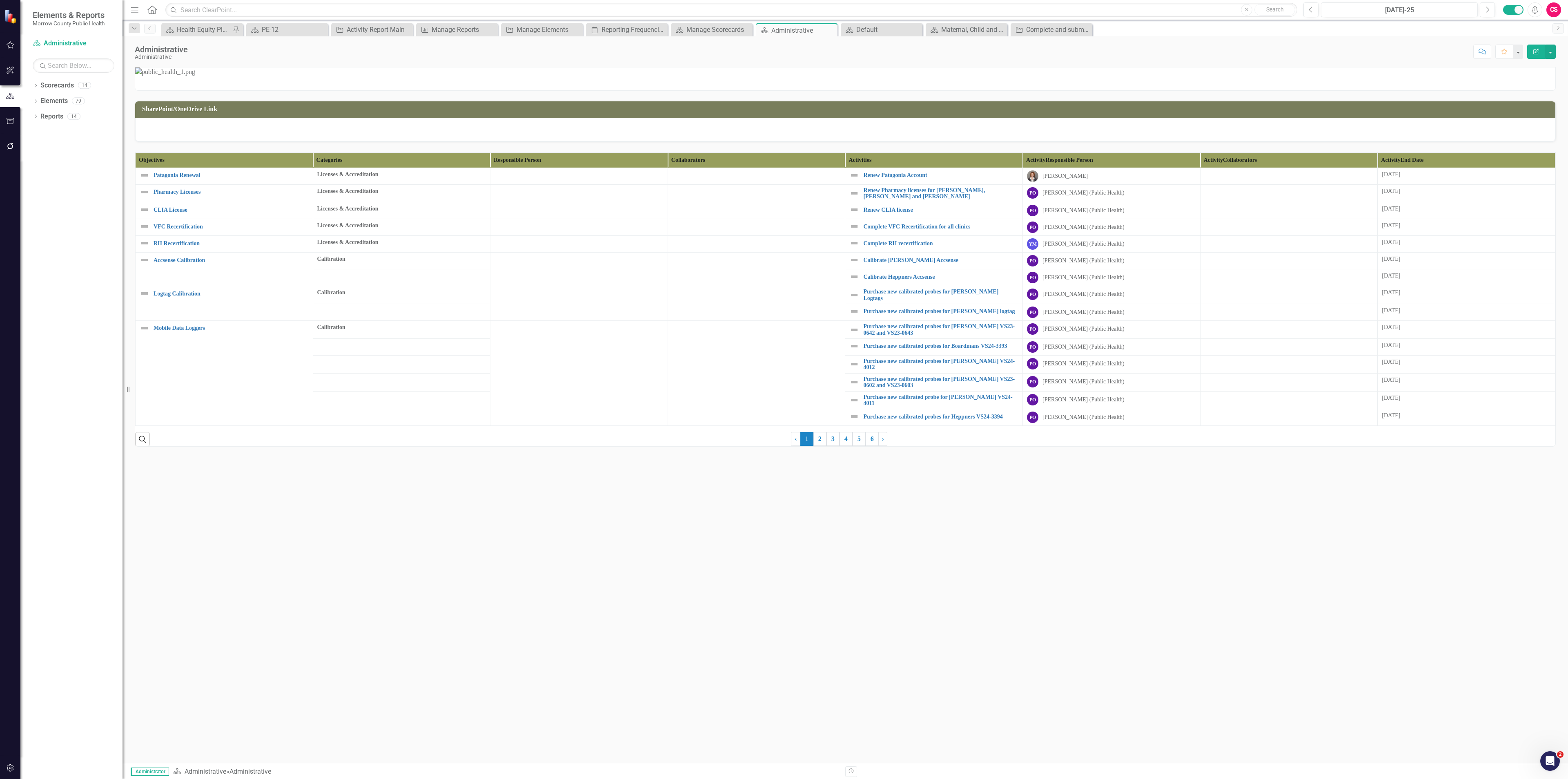
scroll to position [0, 0]
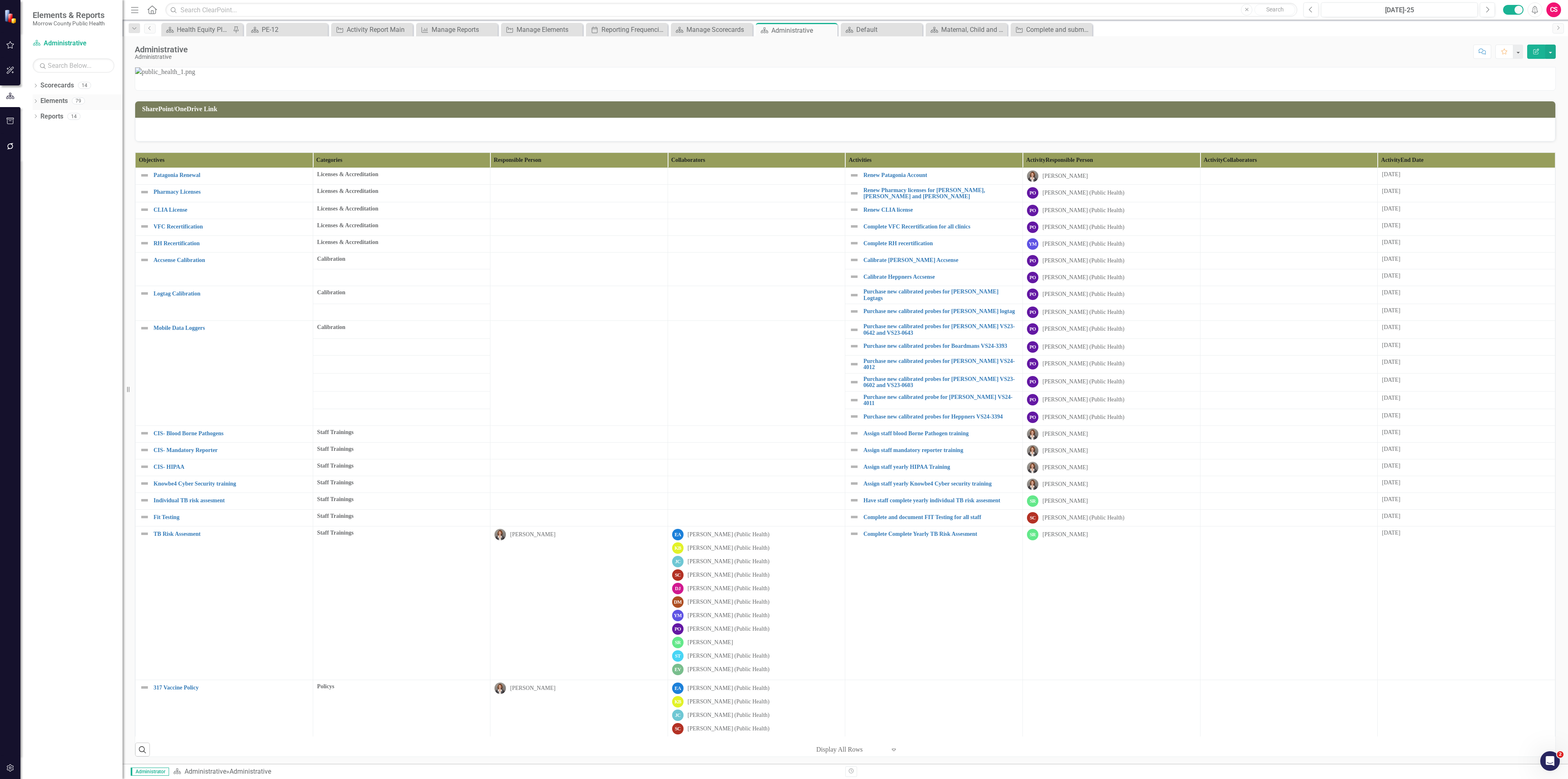
click at [68, 97] on div "Elements 79" at bounding box center [81, 102] width 82 height 15
click at [48, 94] on div "Elements" at bounding box center [54, 101] width 27 height 13
click at [64, 102] on link "Elements" at bounding box center [54, 100] width 27 height 9
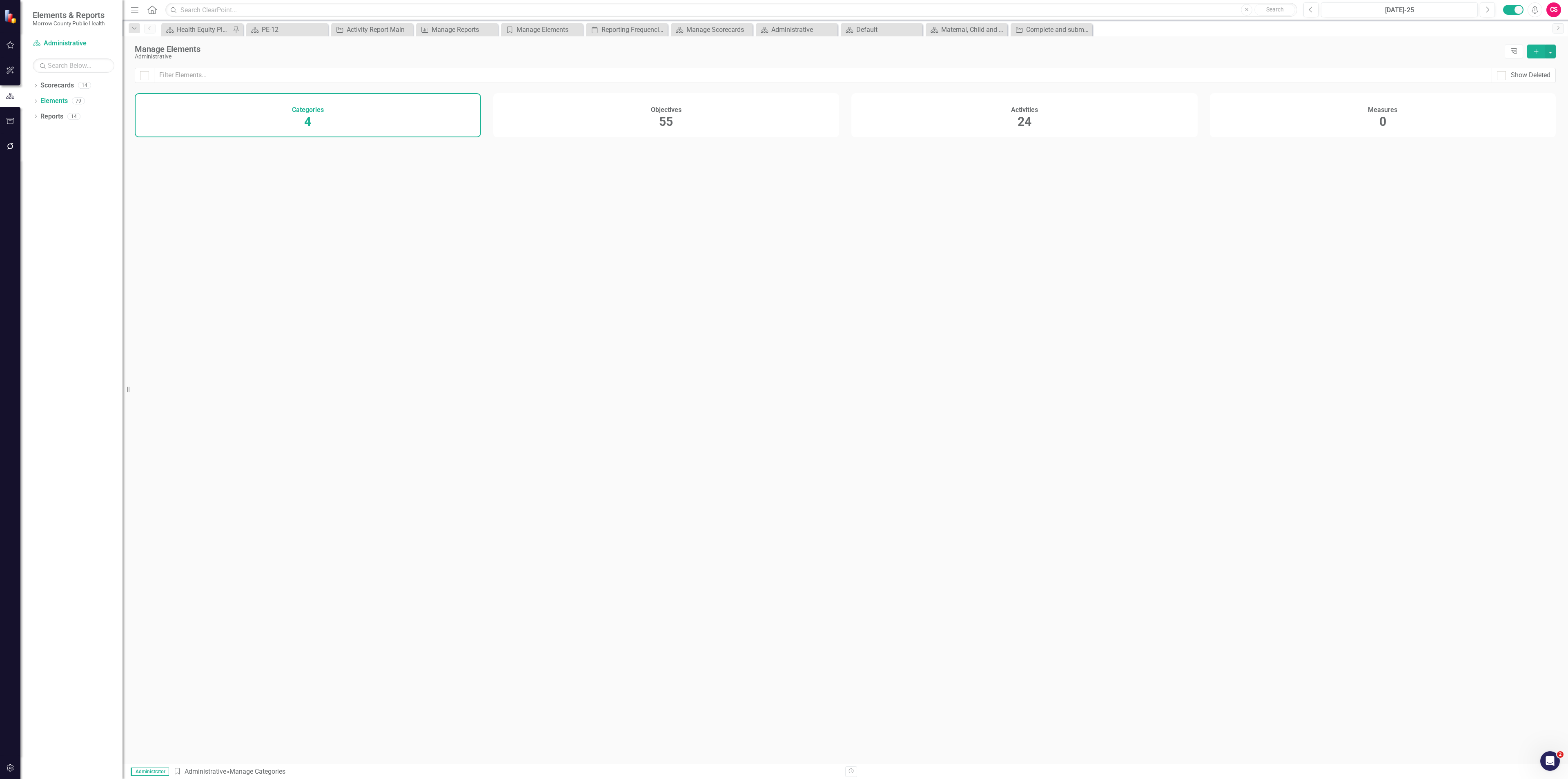
click at [615, 123] on div "Objectives 55" at bounding box center [666, 115] width 346 height 44
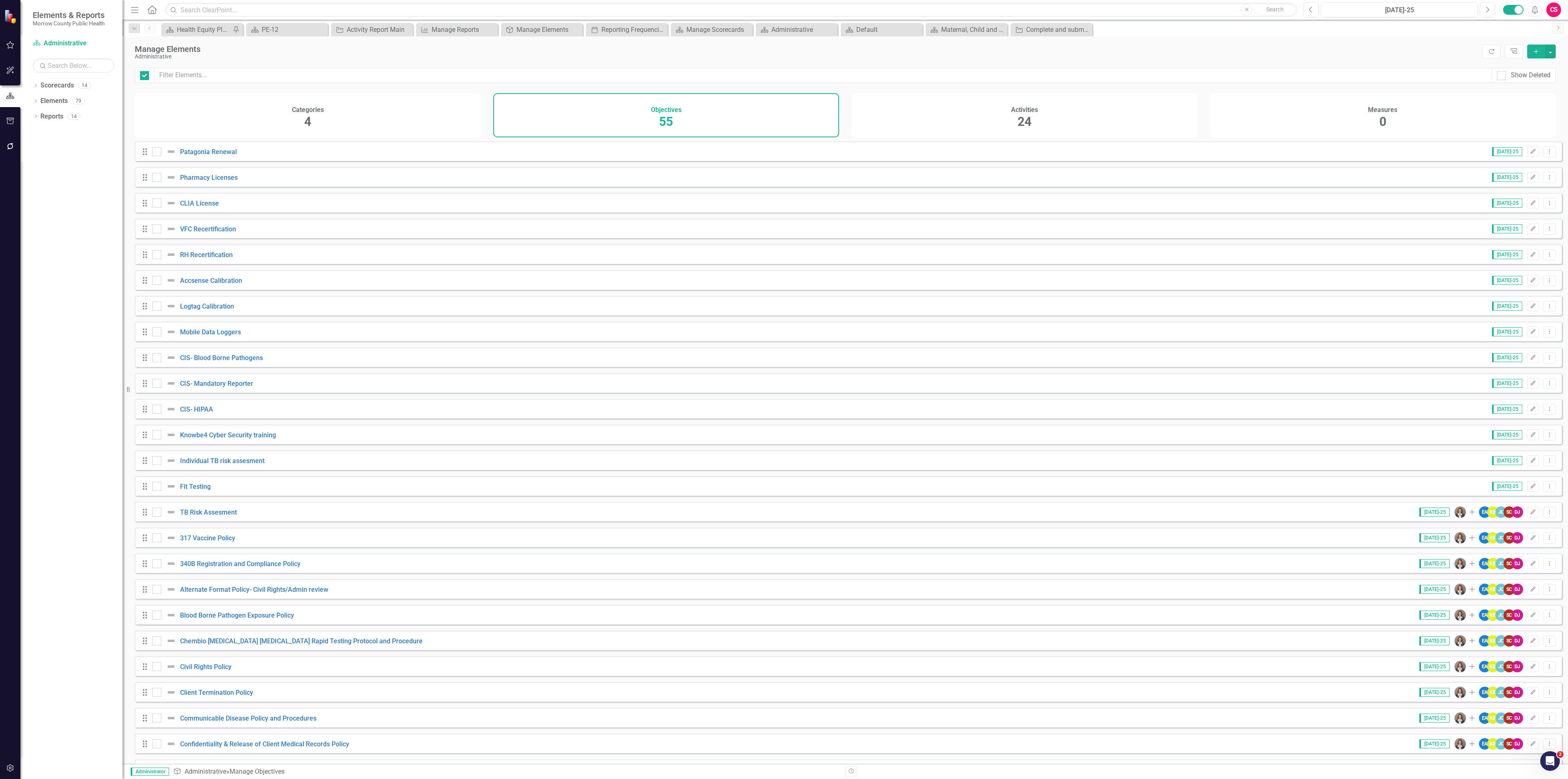
checkbox input "false"
click at [156, 152] on input "checkbox" at bounding box center [155, 149] width 5 height 5
checkbox input "true"
click at [155, 182] on div at bounding box center [156, 177] width 9 height 9
click at [155, 178] on input "checkbox" at bounding box center [155, 175] width 5 height 5
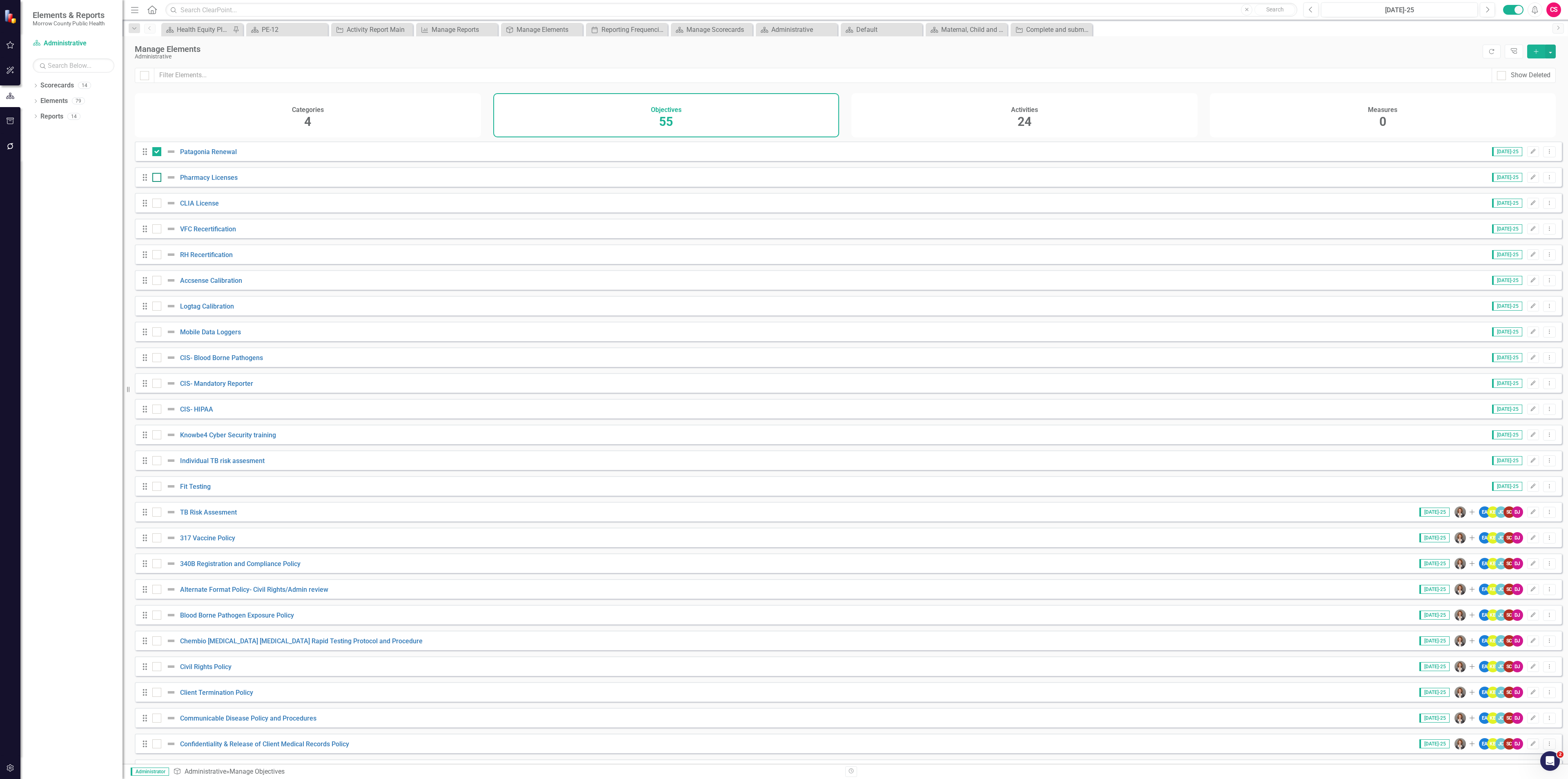
checkbox input "true"
click at [155, 204] on input "checkbox" at bounding box center [155, 201] width 5 height 5
checkbox input "true"
click at [153, 230] on input "checkbox" at bounding box center [155, 227] width 5 height 5
checkbox input "true"
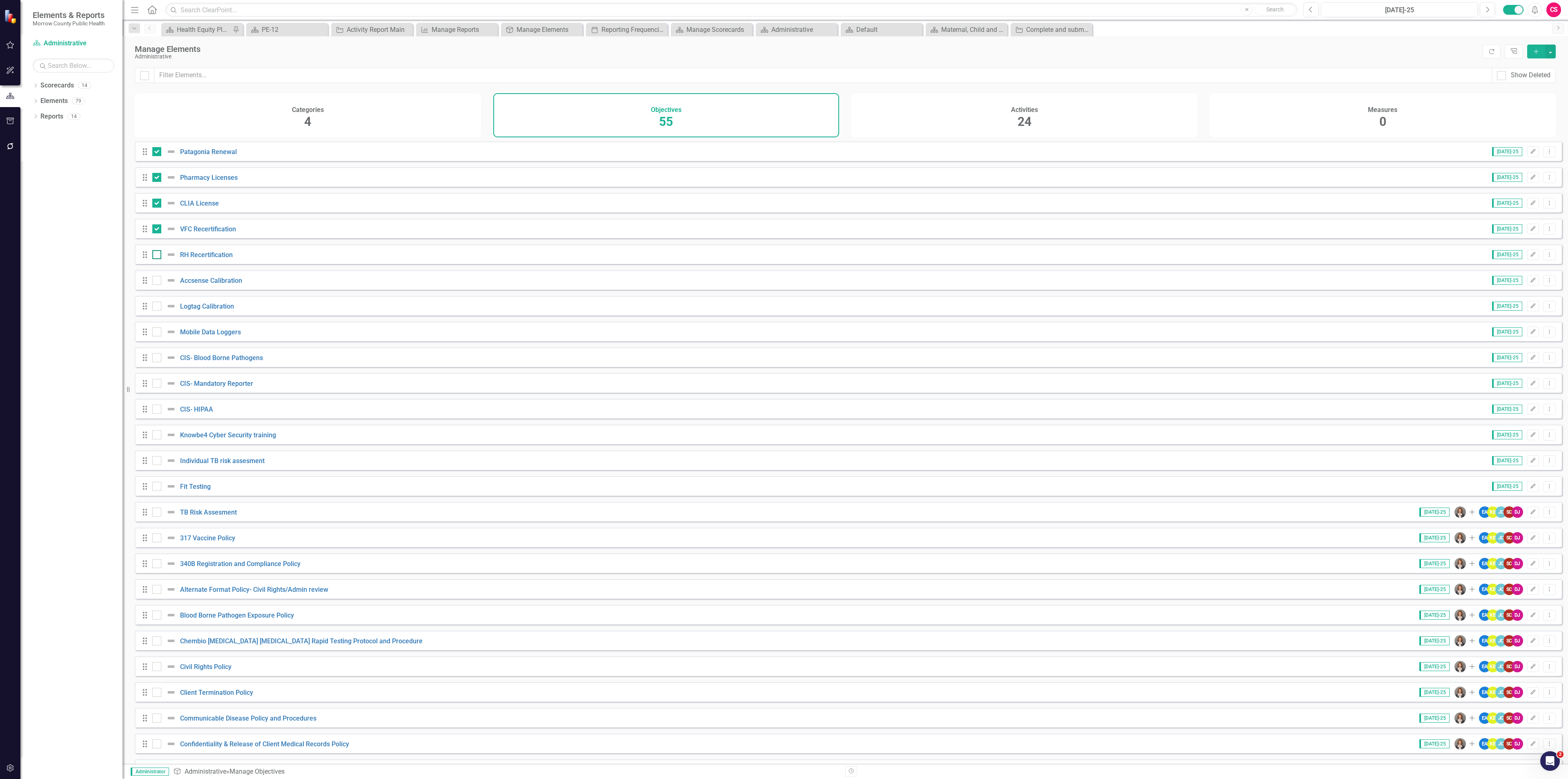
click at [156, 259] on div at bounding box center [156, 255] width 9 height 9
click at [156, 255] on input "checkbox" at bounding box center [155, 253] width 5 height 5
checkbox input "true"
click at [158, 284] on div at bounding box center [156, 279] width 9 height 9
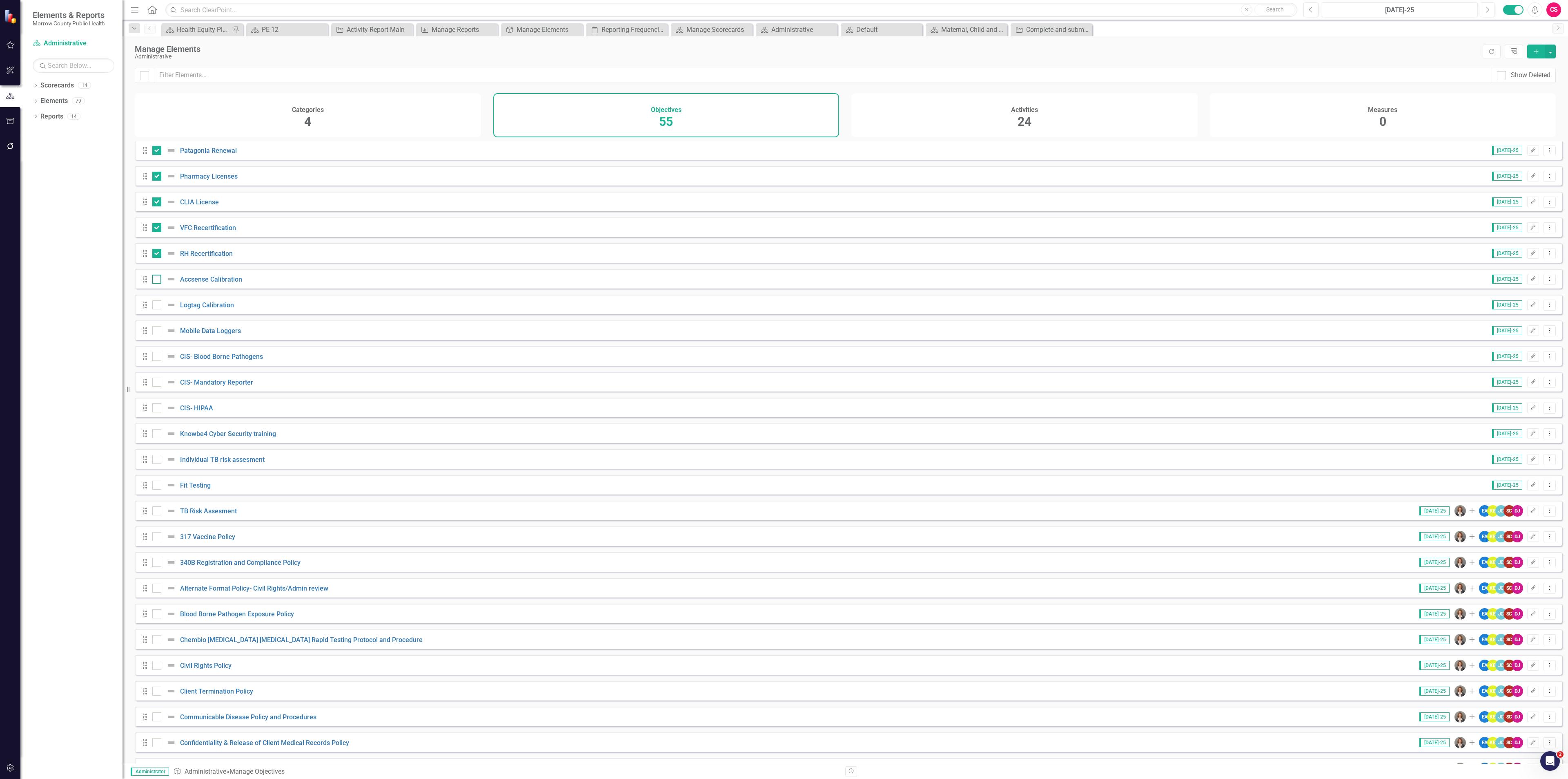
click at [158, 280] on input "checkbox" at bounding box center [155, 277] width 5 height 5
checkbox input "true"
click at [157, 306] on input "checkbox" at bounding box center [155, 303] width 5 height 5
checkbox input "true"
click at [157, 333] on div at bounding box center [156, 330] width 9 height 9
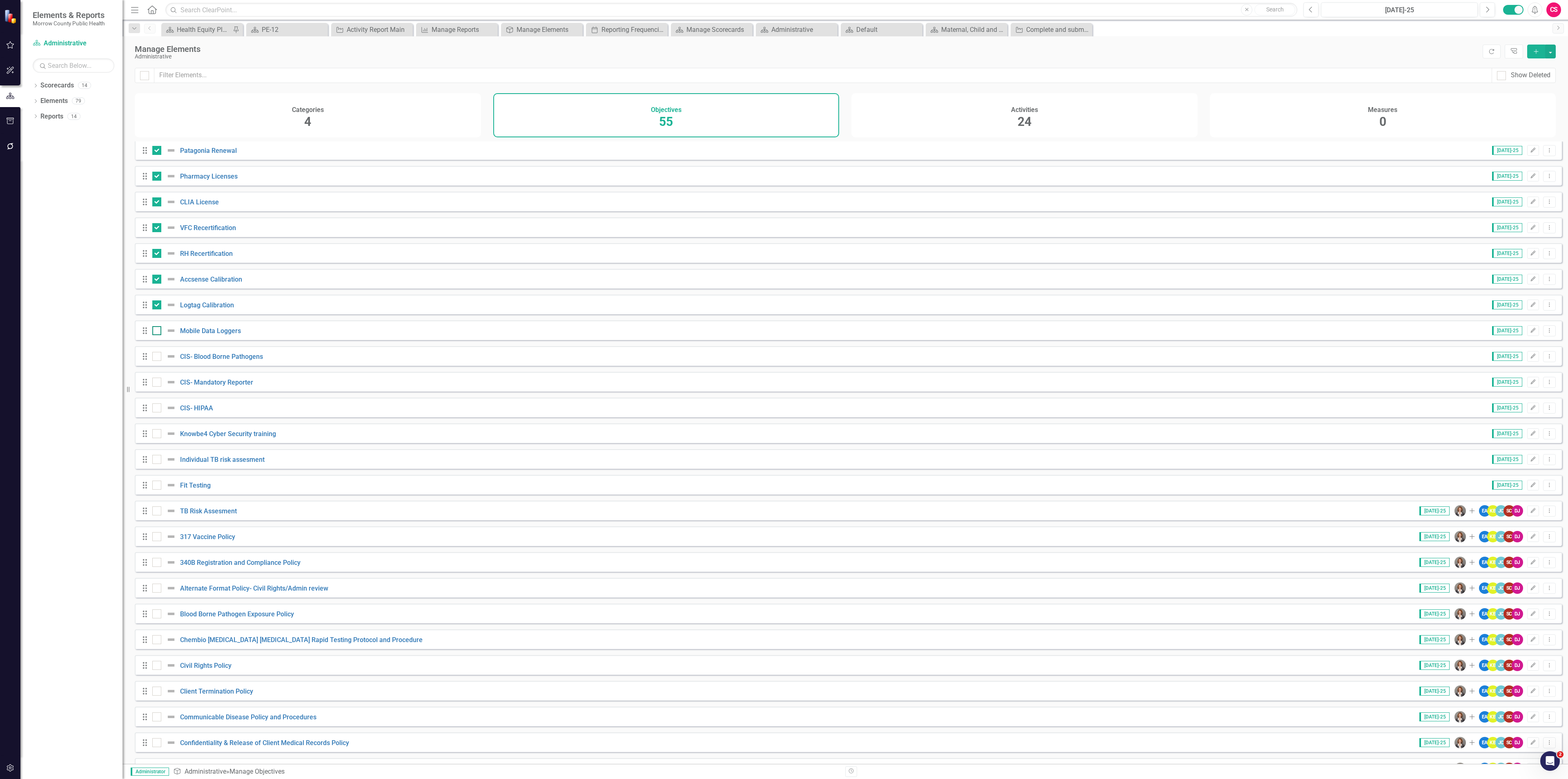
click at [157, 331] on input "checkbox" at bounding box center [155, 328] width 5 height 5
checkbox input "true"
click at [1547, 54] on button "button" at bounding box center [1550, 51] width 10 height 14
click at [1534, 94] on link "Edit Multiple Edit Multiple" at bounding box center [1523, 97] width 65 height 15
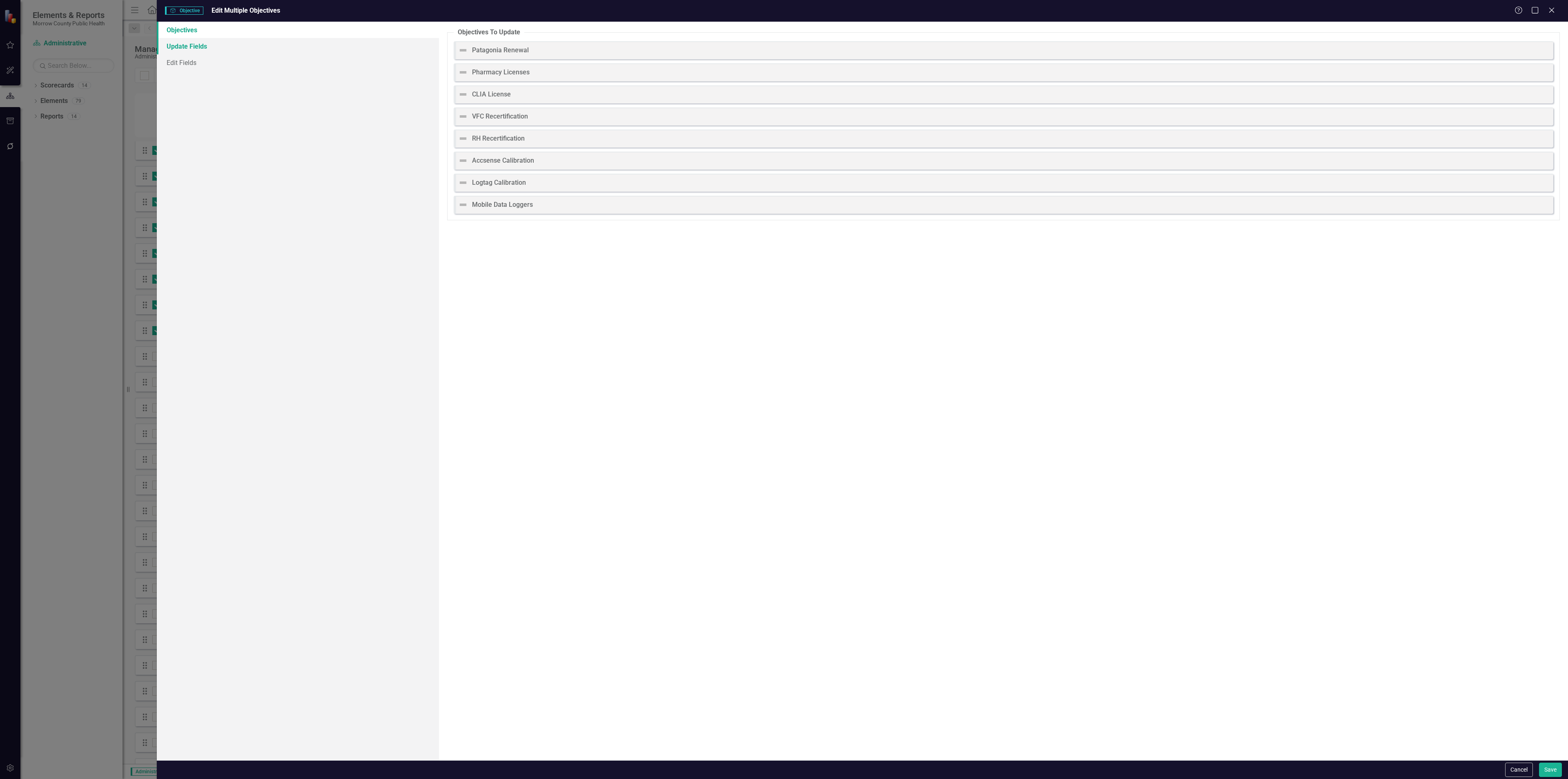
click at [213, 49] on link "Update Fields" at bounding box center [298, 46] width 282 height 16
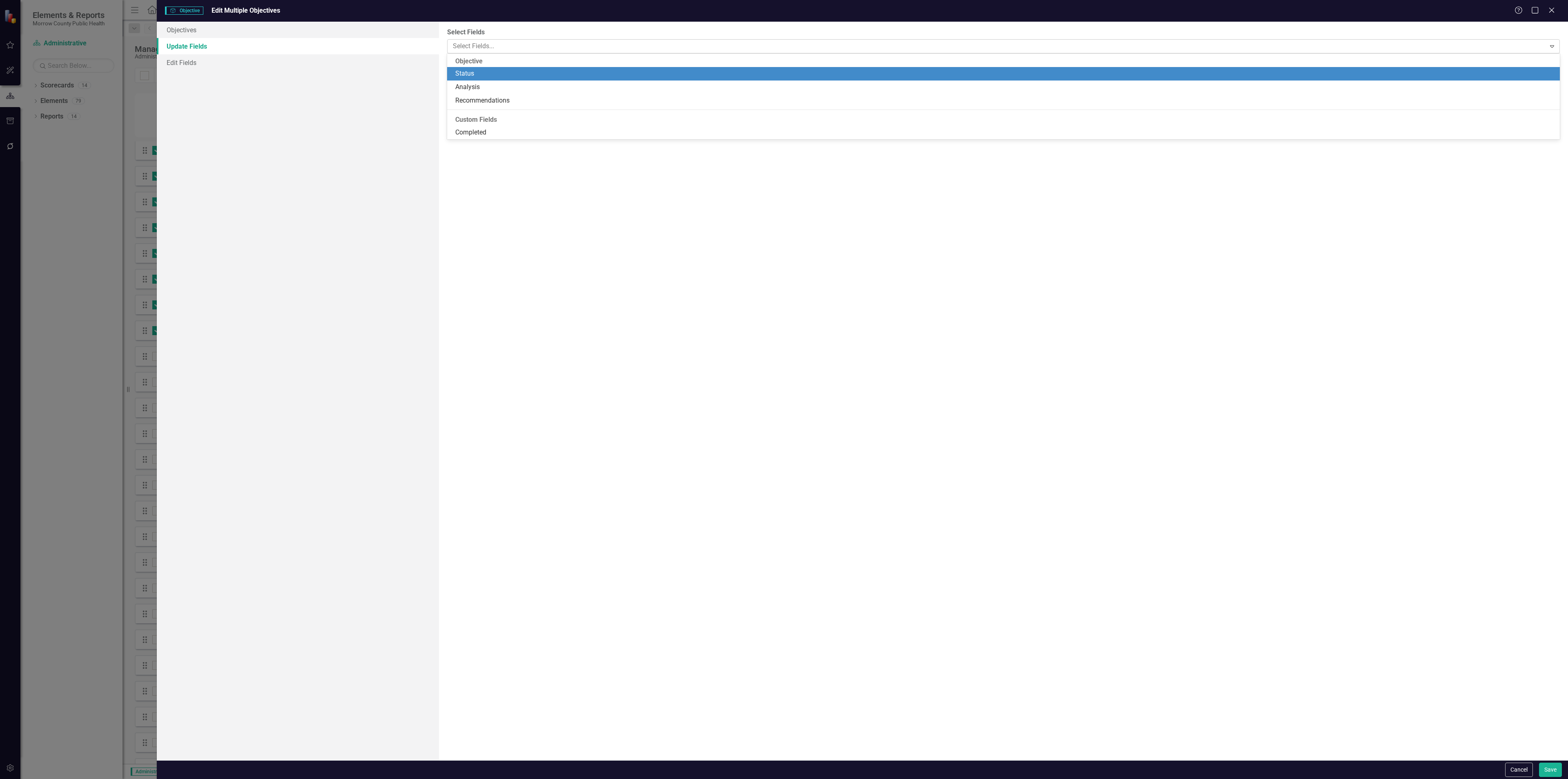
click at [464, 48] on div at bounding box center [998, 46] width 1096 height 11
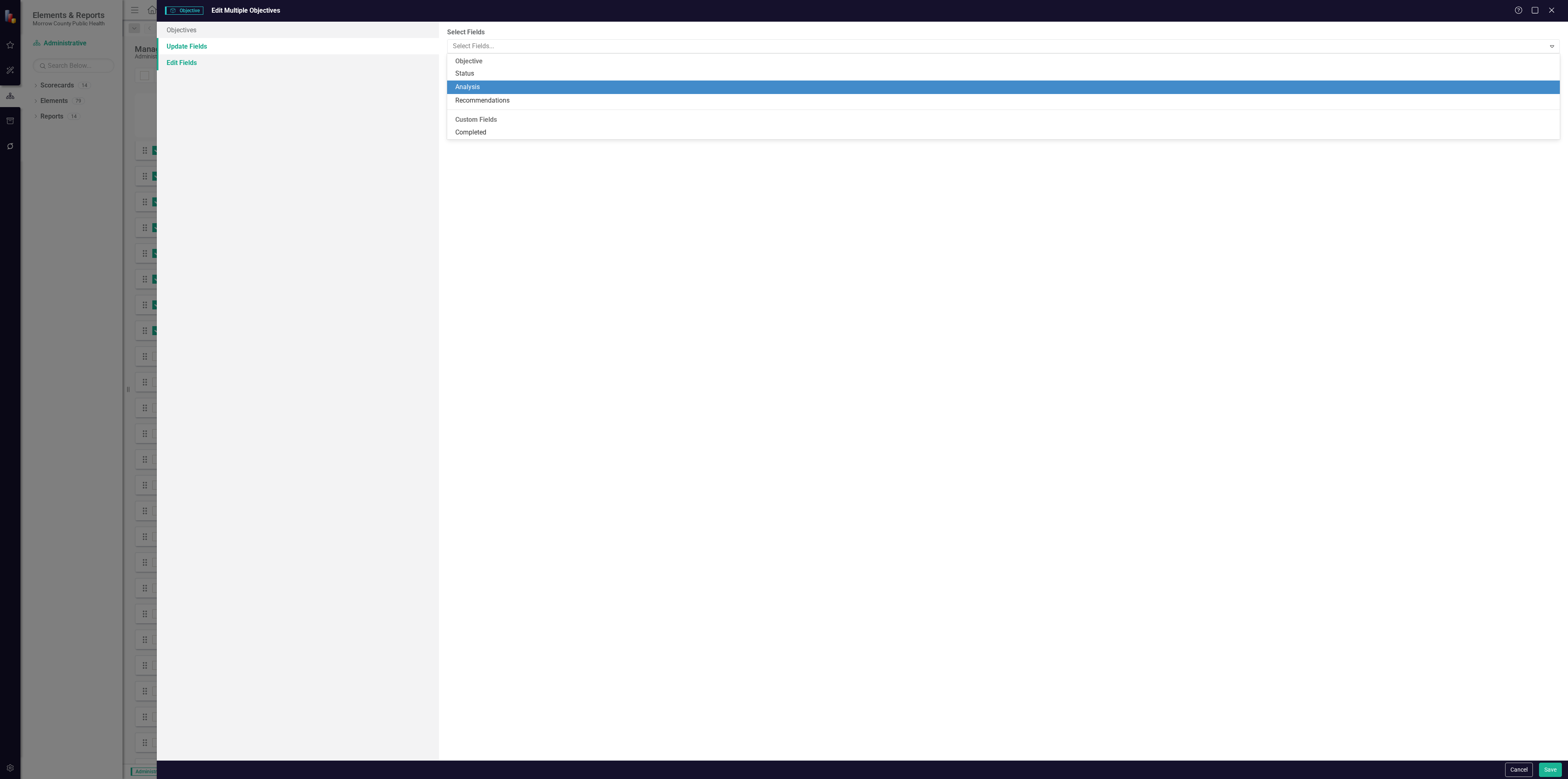
click at [275, 65] on link "Edit Fields" at bounding box center [298, 62] width 282 height 16
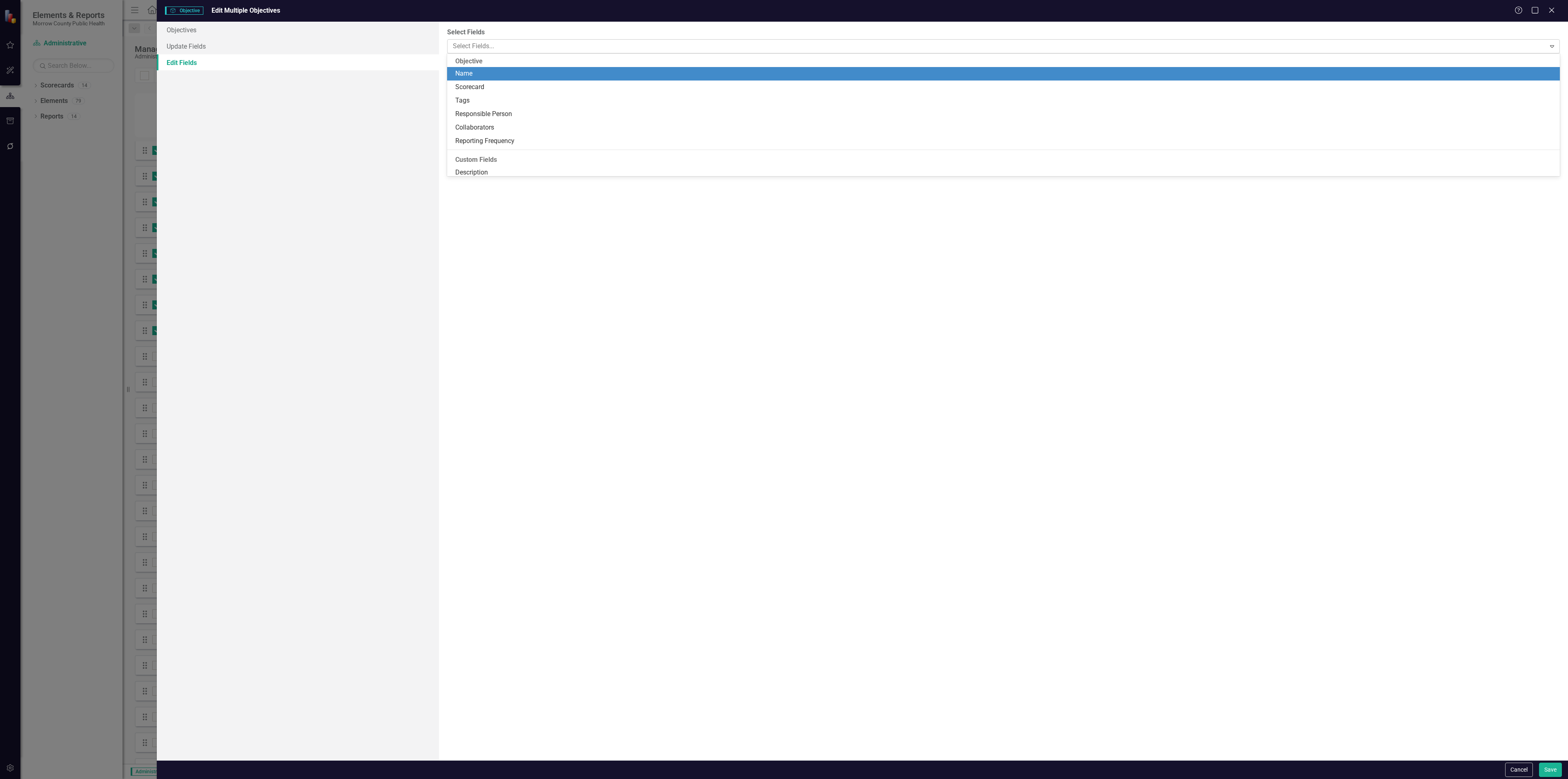
click at [480, 48] on div at bounding box center [998, 46] width 1096 height 11
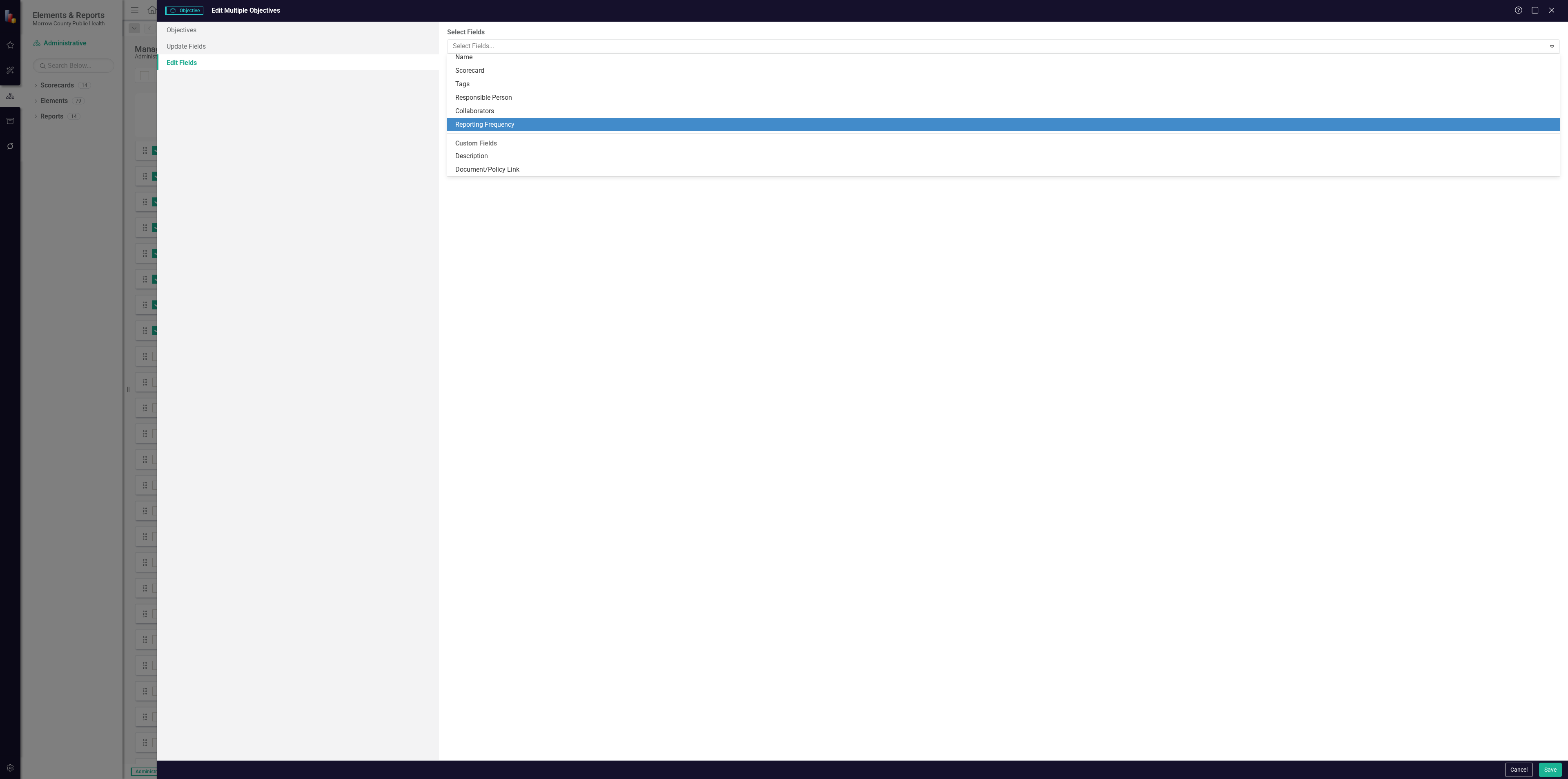
scroll to position [0, 0]
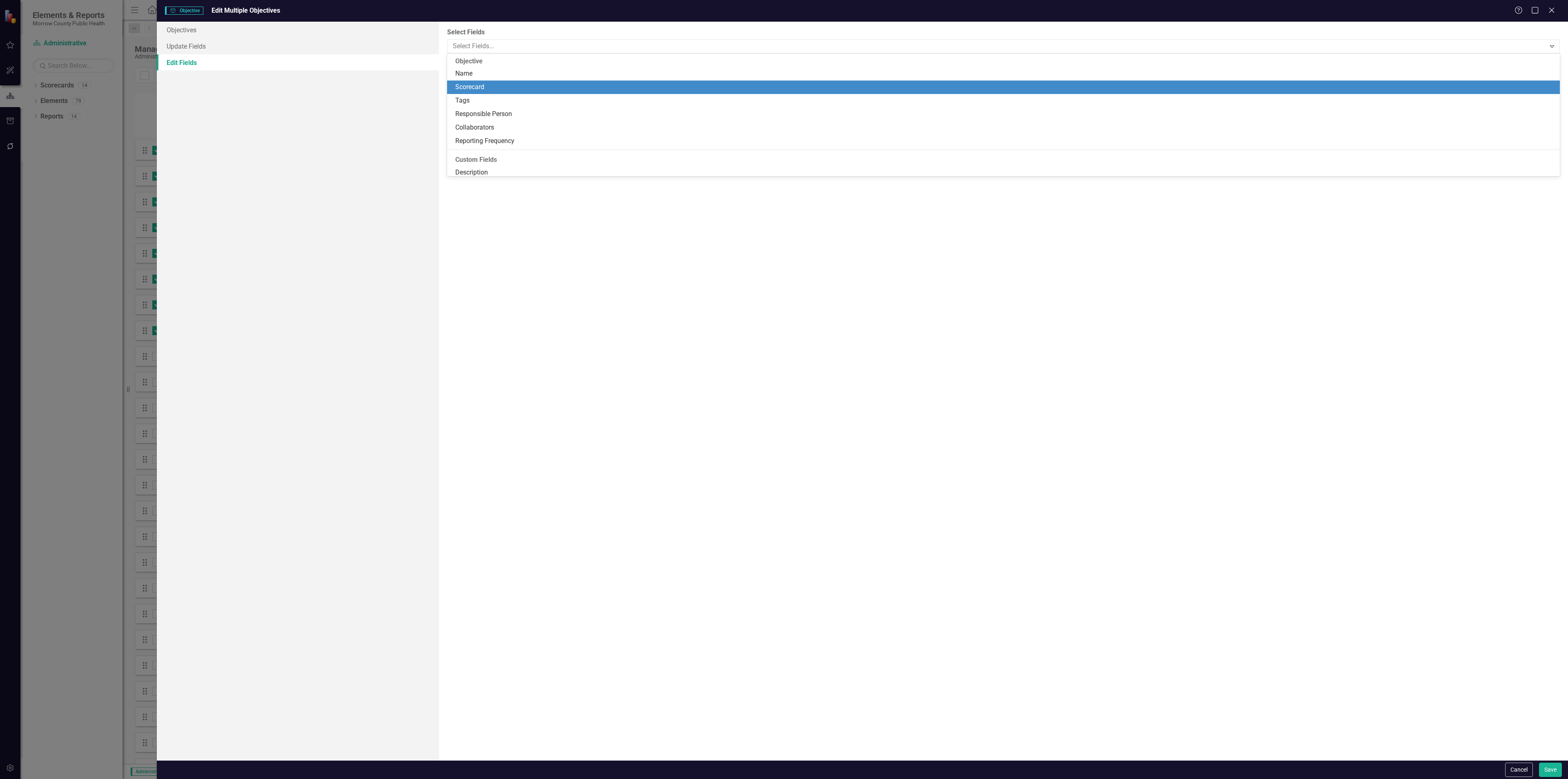
click at [502, 83] on div "Scorecard" at bounding box center [1005, 87] width 1100 height 9
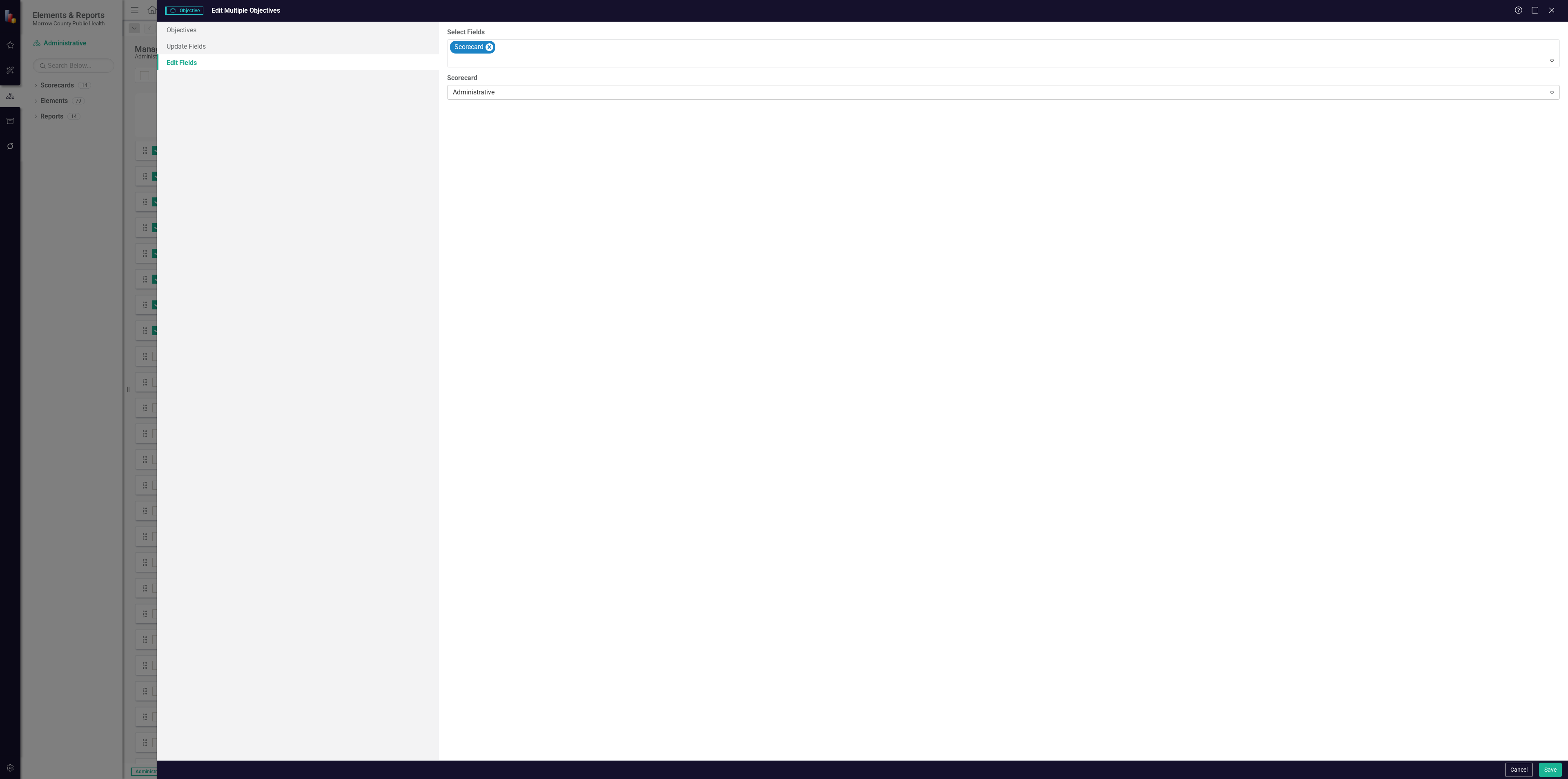
click at [508, 90] on div "Administrative" at bounding box center [999, 92] width 1092 height 9
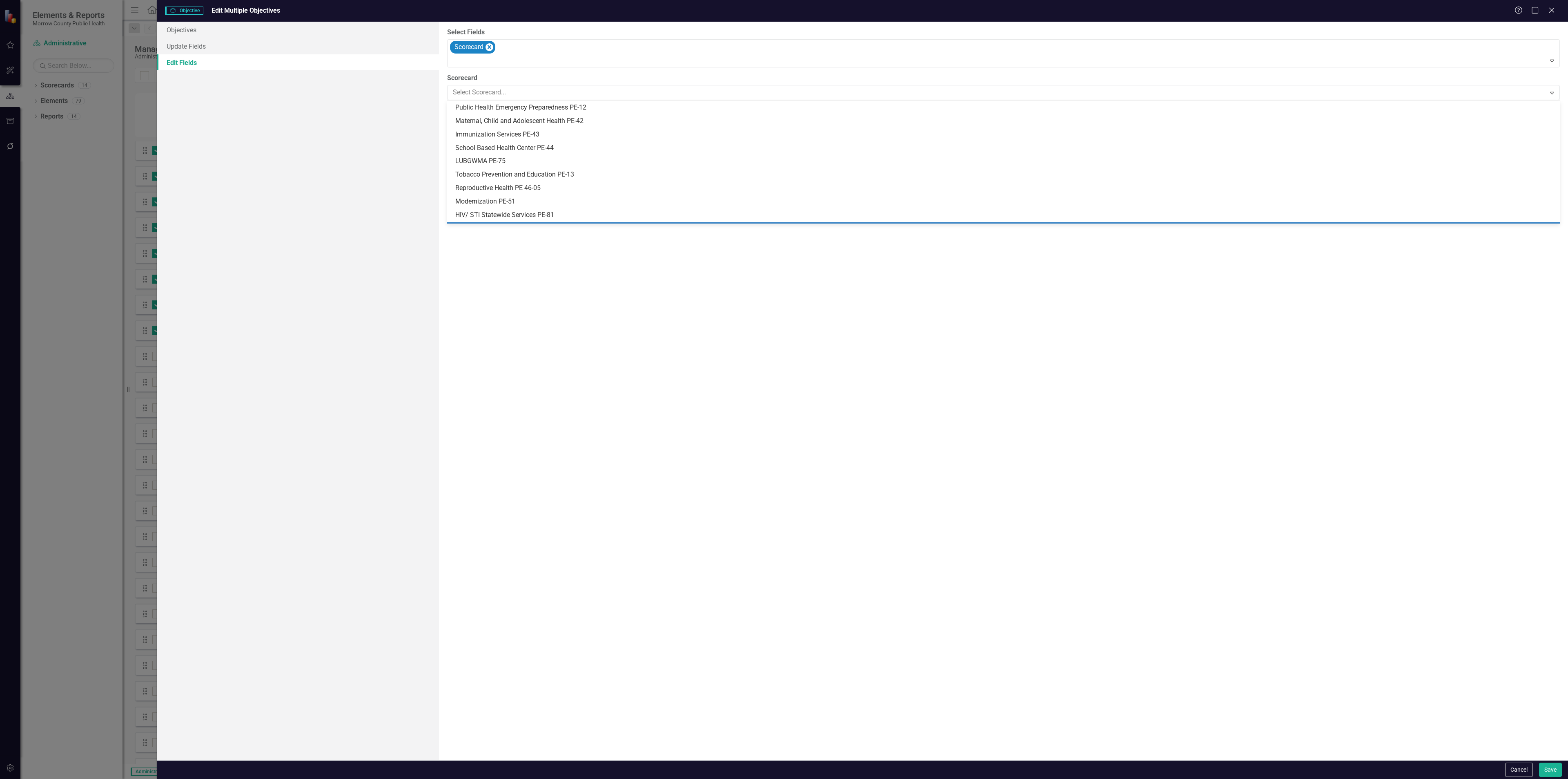
scroll to position [65, 0]
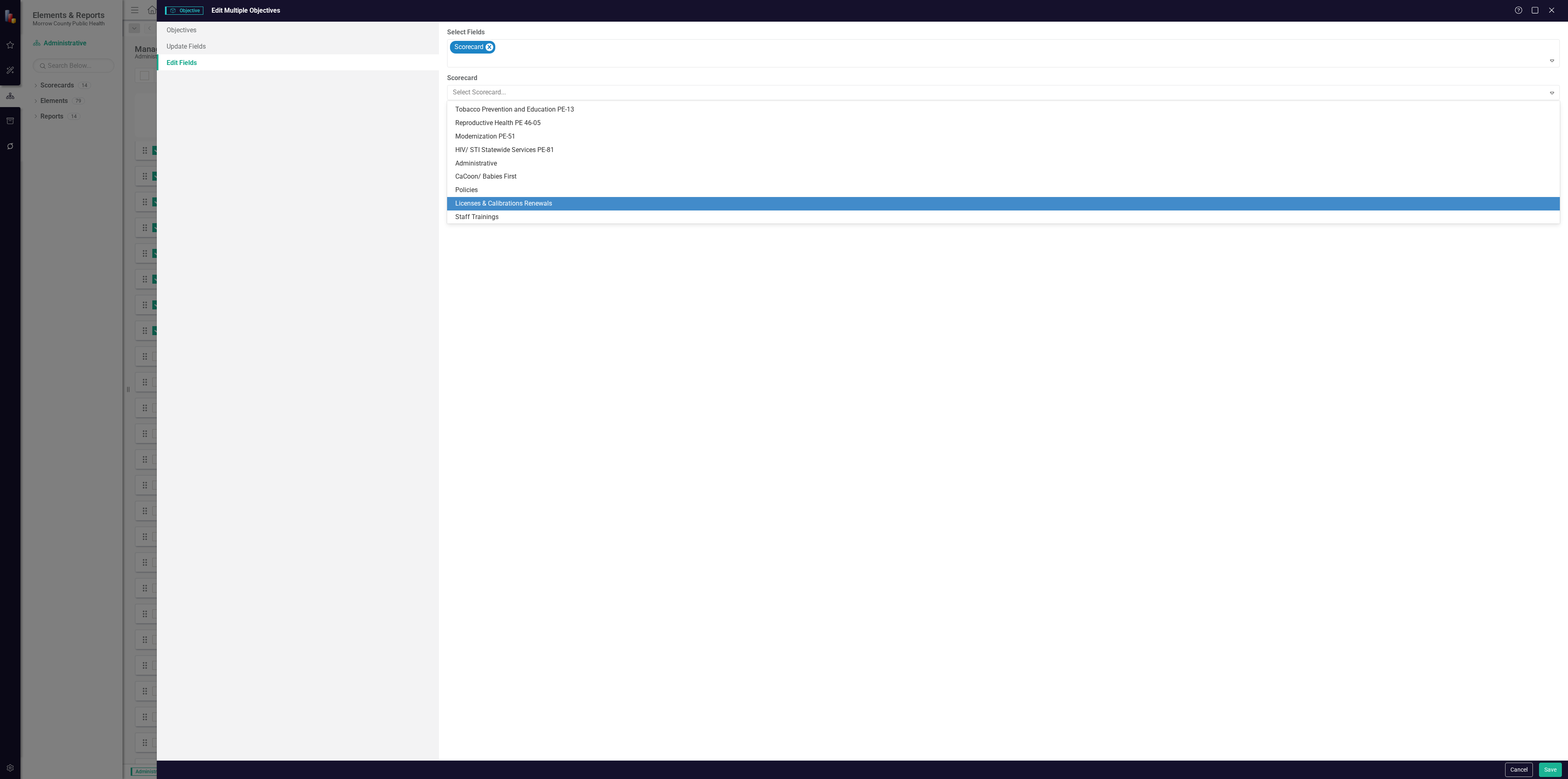
click at [525, 204] on div "Licenses & Calibrations Renewals" at bounding box center [1005, 203] width 1100 height 9
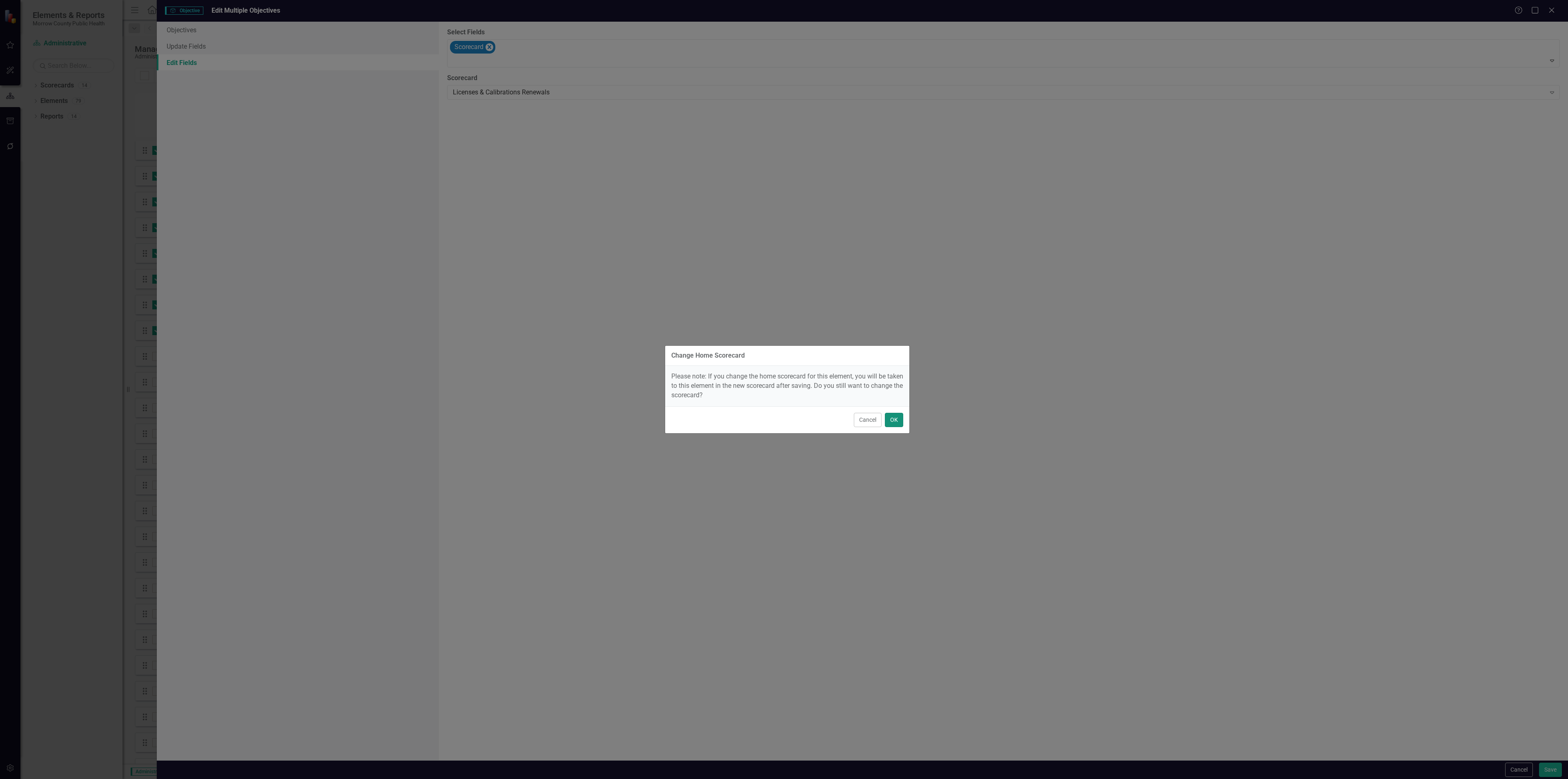
click at [895, 418] on button "OK" at bounding box center [894, 420] width 18 height 14
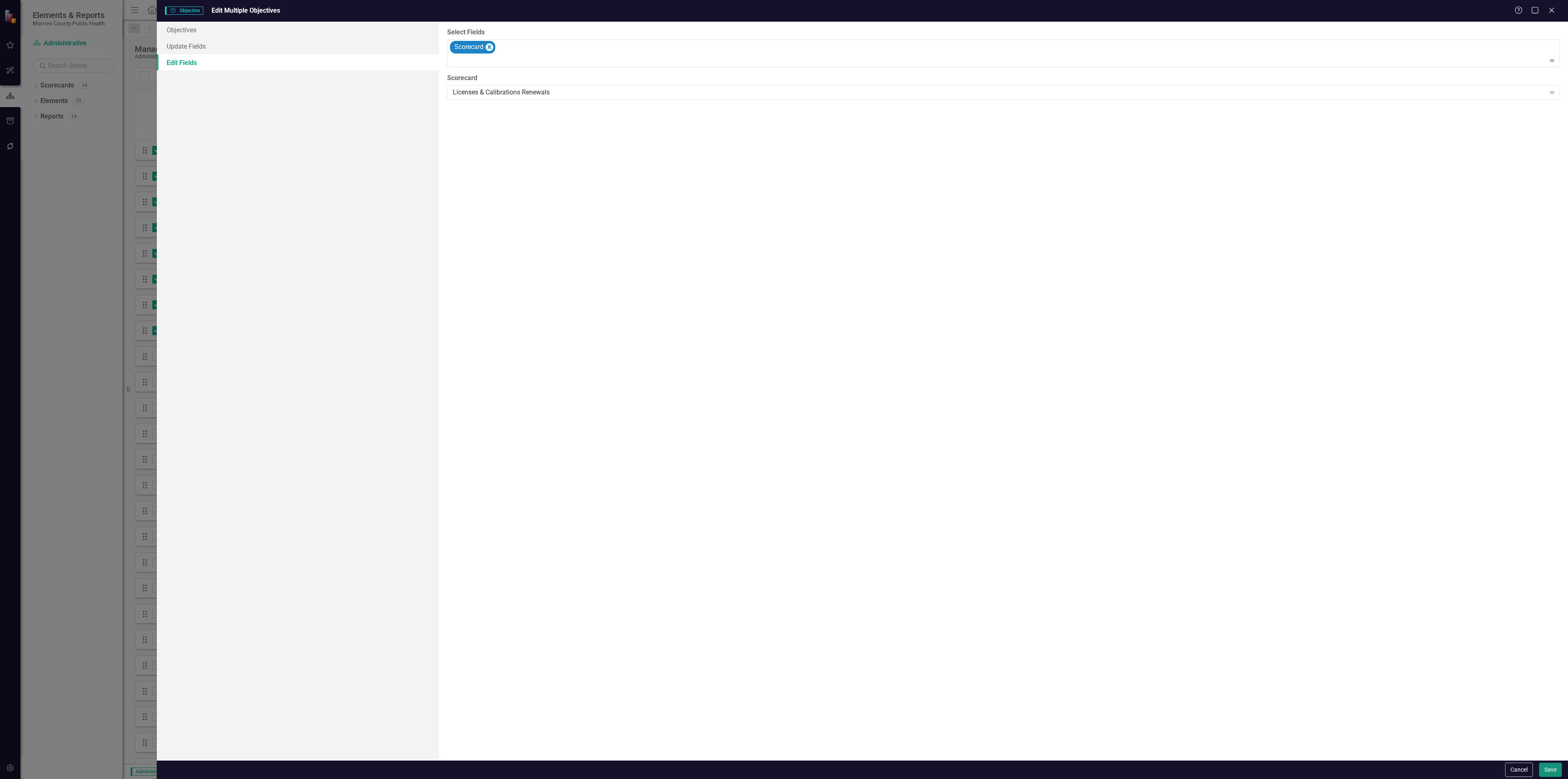
click at [1550, 770] on button "Save" at bounding box center [1550, 769] width 23 height 14
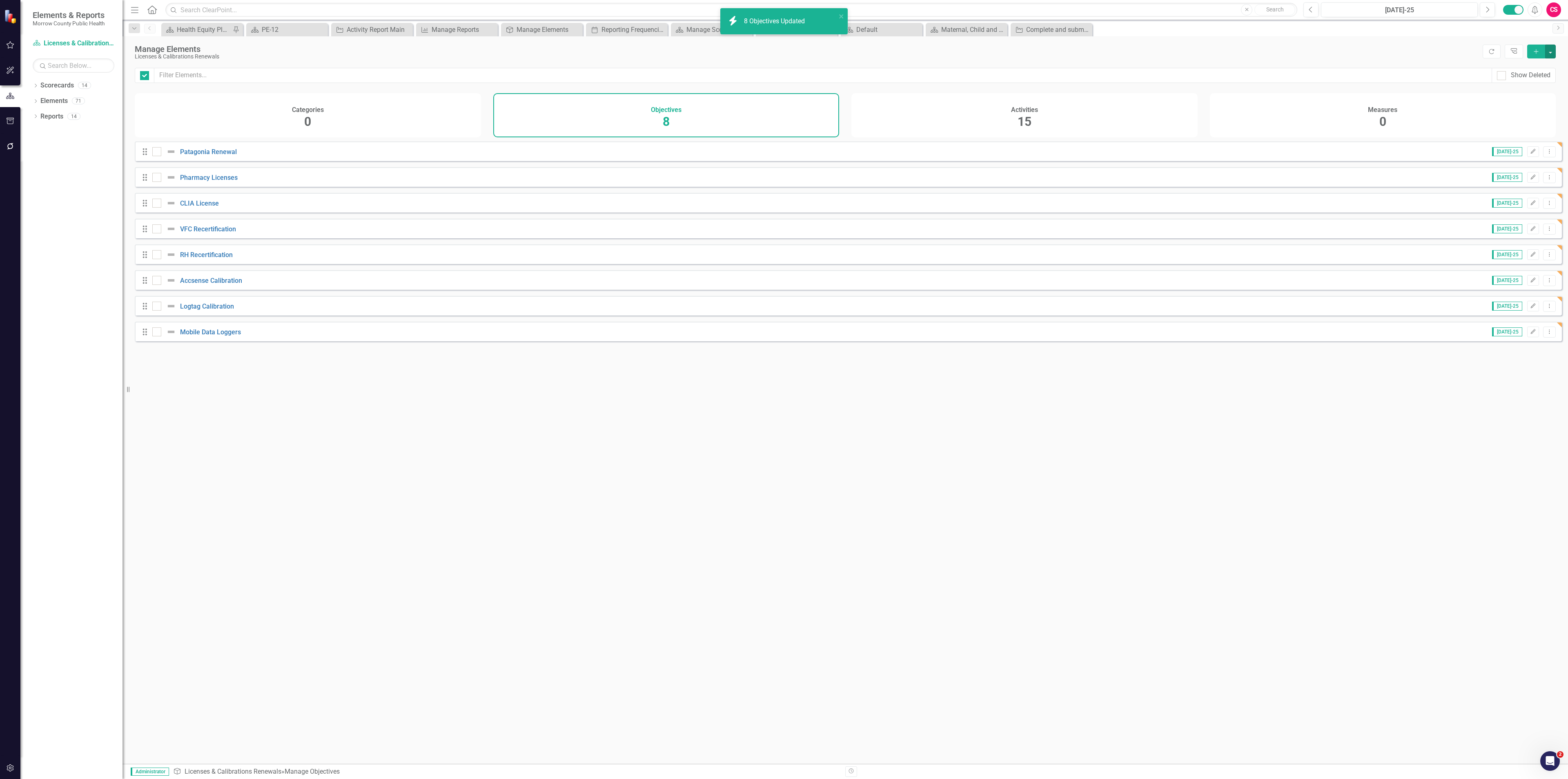
checkbox input "false"
click at [55, 87] on link "Scorecards" at bounding box center [57, 85] width 33 height 9
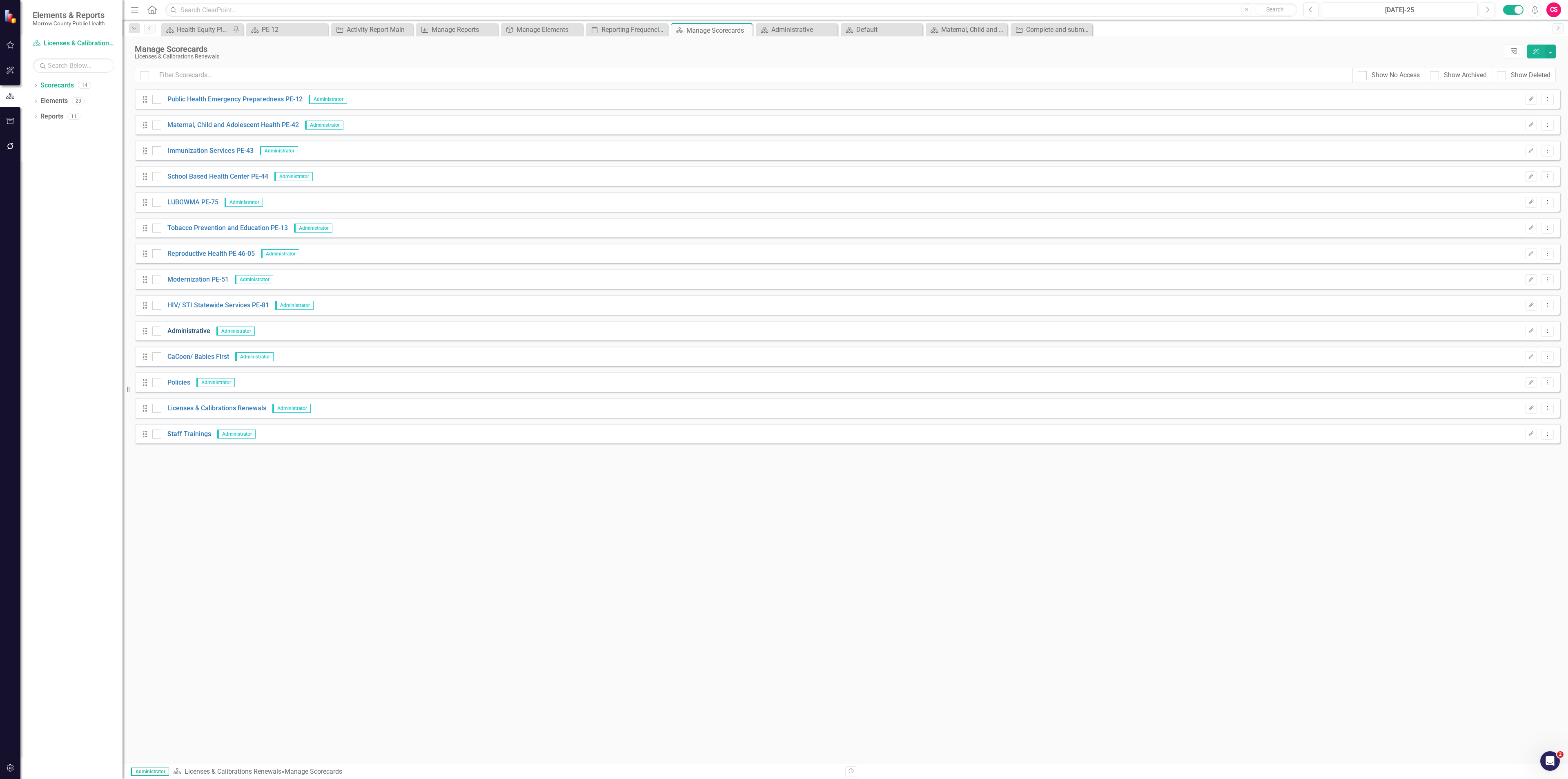
click at [180, 327] on link "Administrative" at bounding box center [186, 331] width 49 height 9
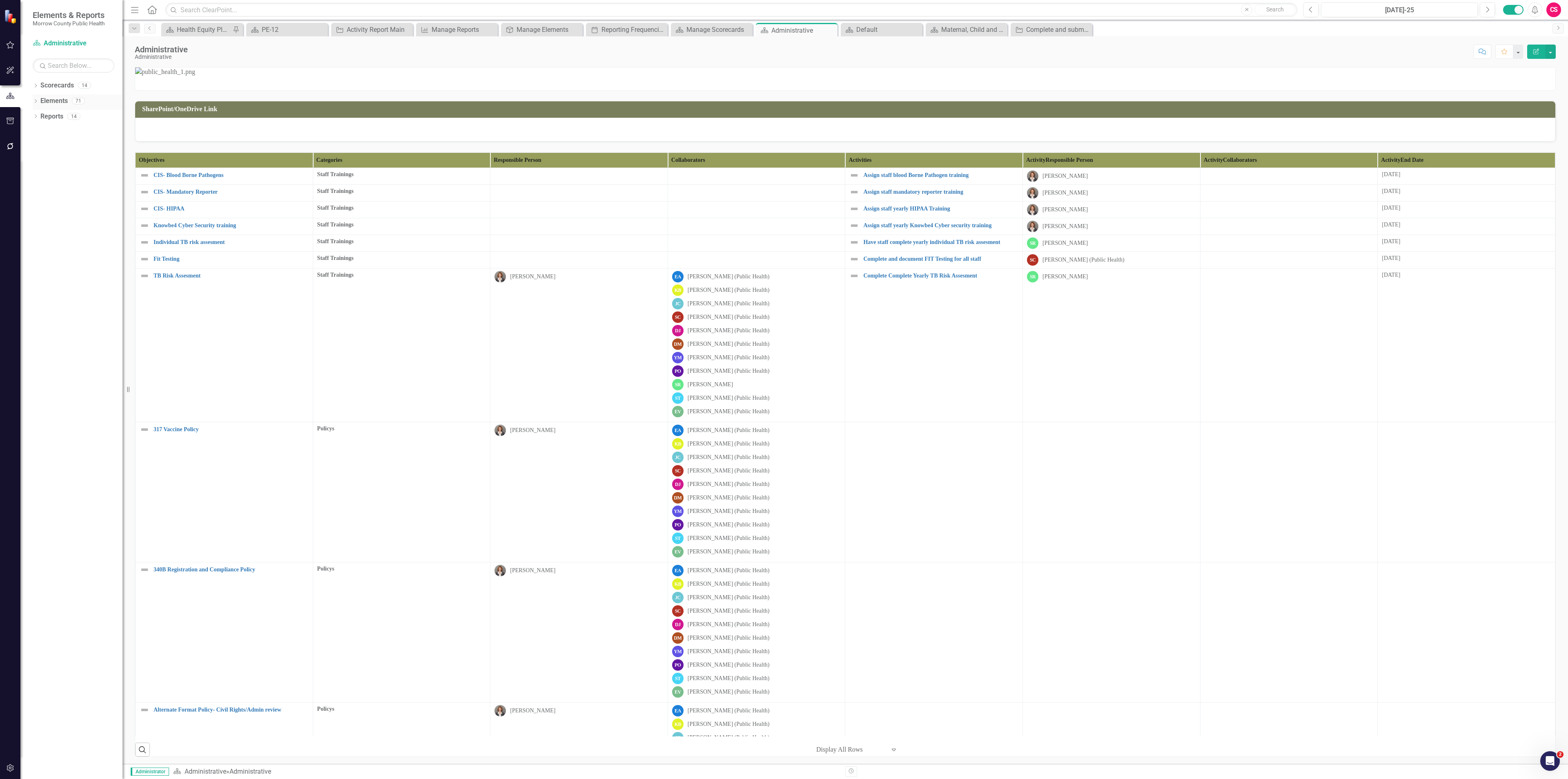
click at [55, 102] on link "Elements" at bounding box center [54, 100] width 27 height 9
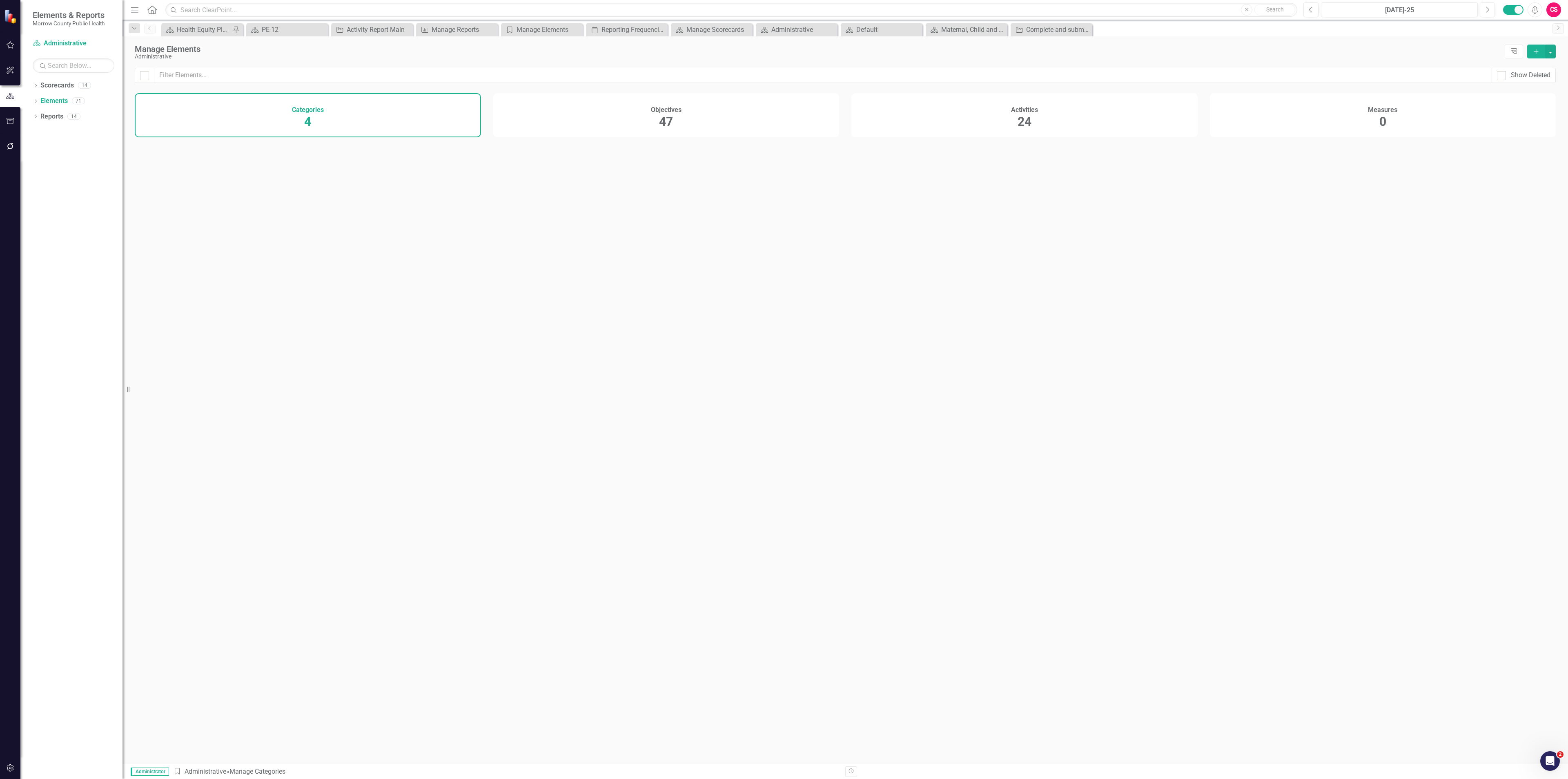
click at [551, 119] on div "Objectives 47" at bounding box center [666, 115] width 346 height 44
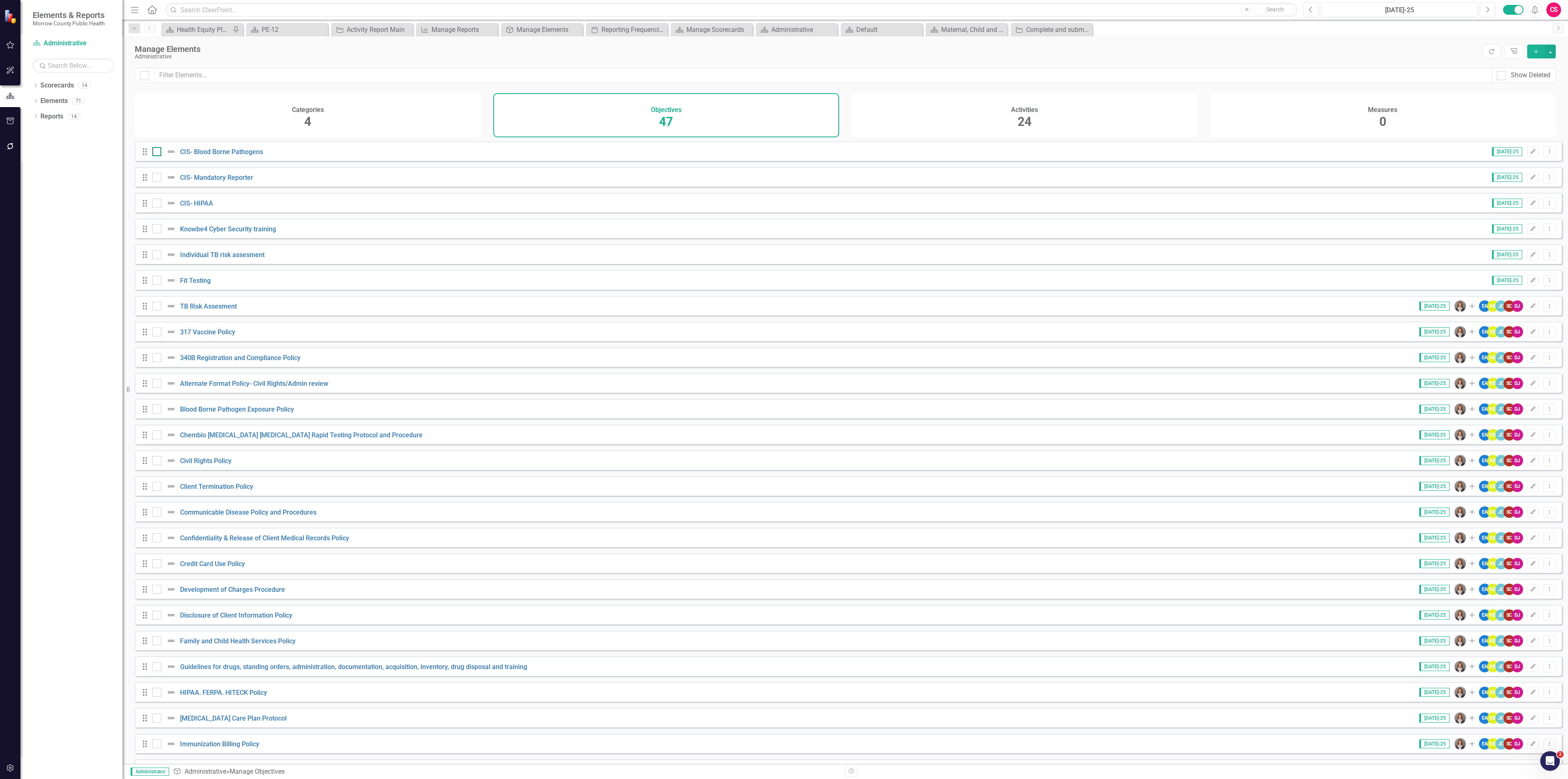
click at [156, 156] on div at bounding box center [156, 151] width 9 height 9
click at [156, 152] on input "checkbox" at bounding box center [155, 149] width 5 height 5
checkbox input "true"
click at [153, 178] on input "checkbox" at bounding box center [155, 175] width 5 height 5
drag, startPoint x: 153, startPoint y: 179, endPoint x: 155, endPoint y: 184, distance: 5.4
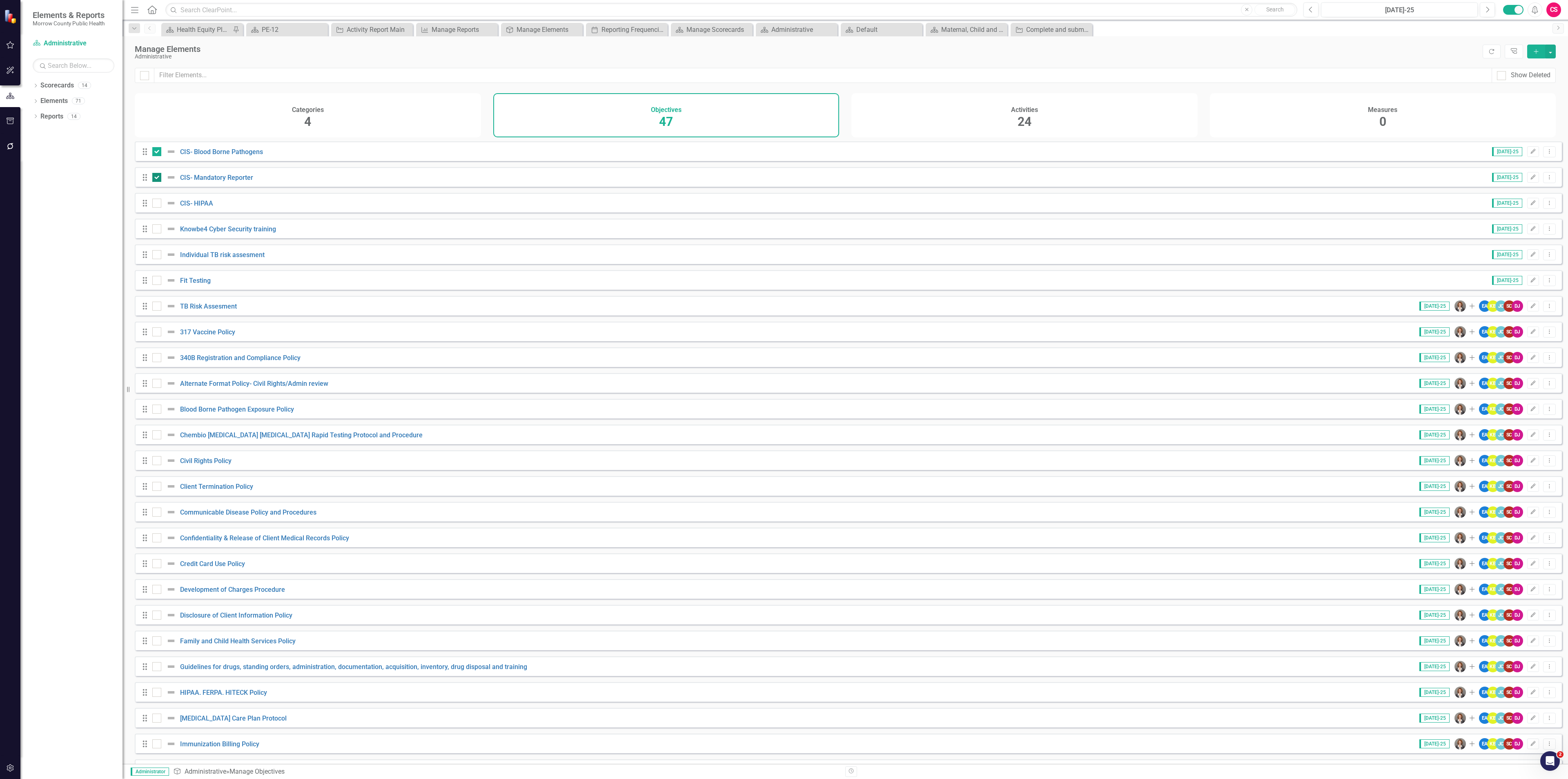
click at [153, 178] on input "checkbox" at bounding box center [155, 175] width 5 height 5
checkbox input "false"
click at [156, 204] on input "checkbox" at bounding box center [155, 201] width 5 height 5
checkbox input "true"
click at [155, 230] on input "checkbox" at bounding box center [155, 227] width 5 height 5
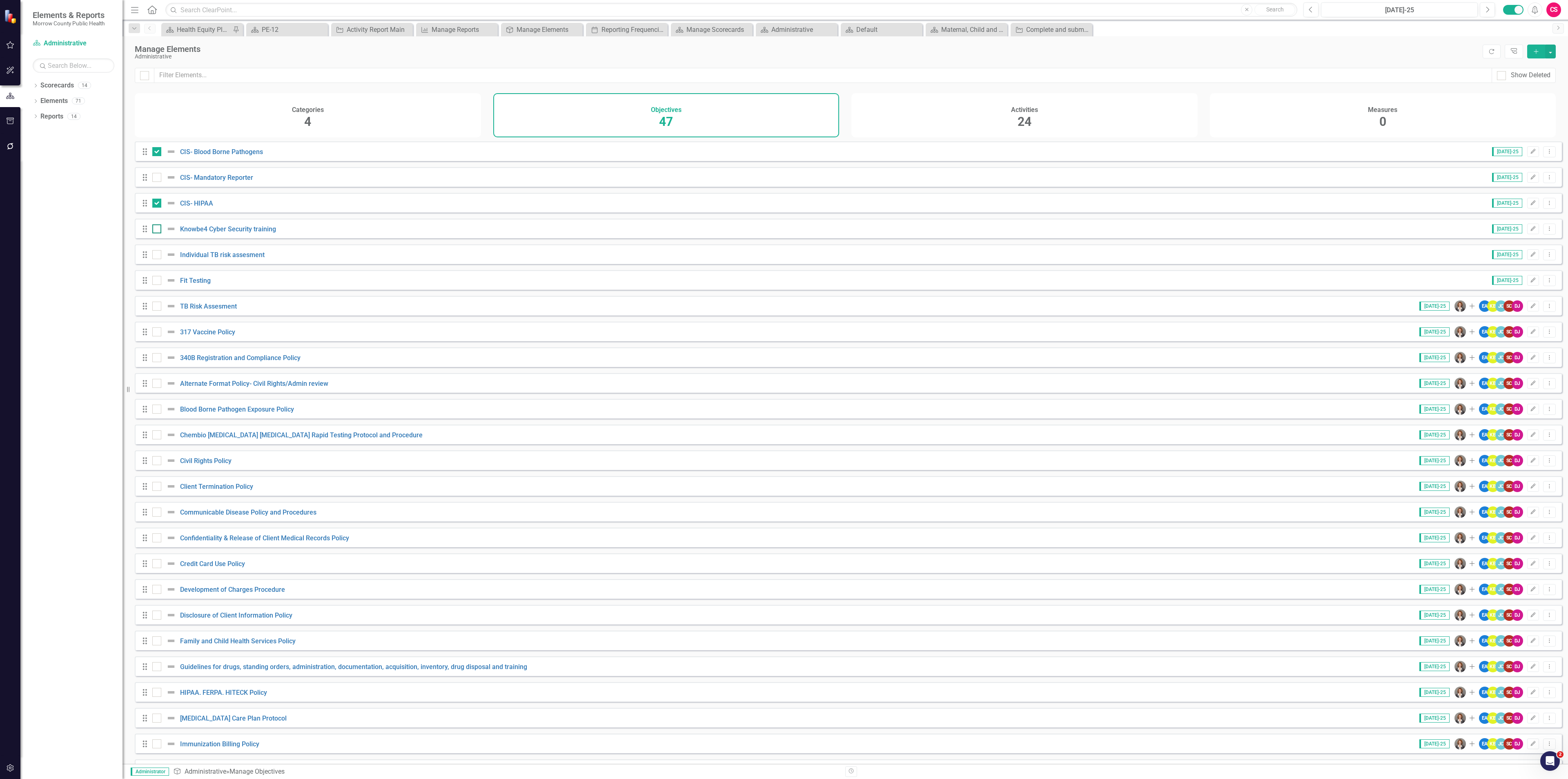
checkbox input "true"
click at [157, 255] on input "checkbox" at bounding box center [155, 253] width 5 height 5
checkbox input "true"
click at [156, 281] on input "checkbox" at bounding box center [155, 278] width 5 height 5
checkbox input "true"
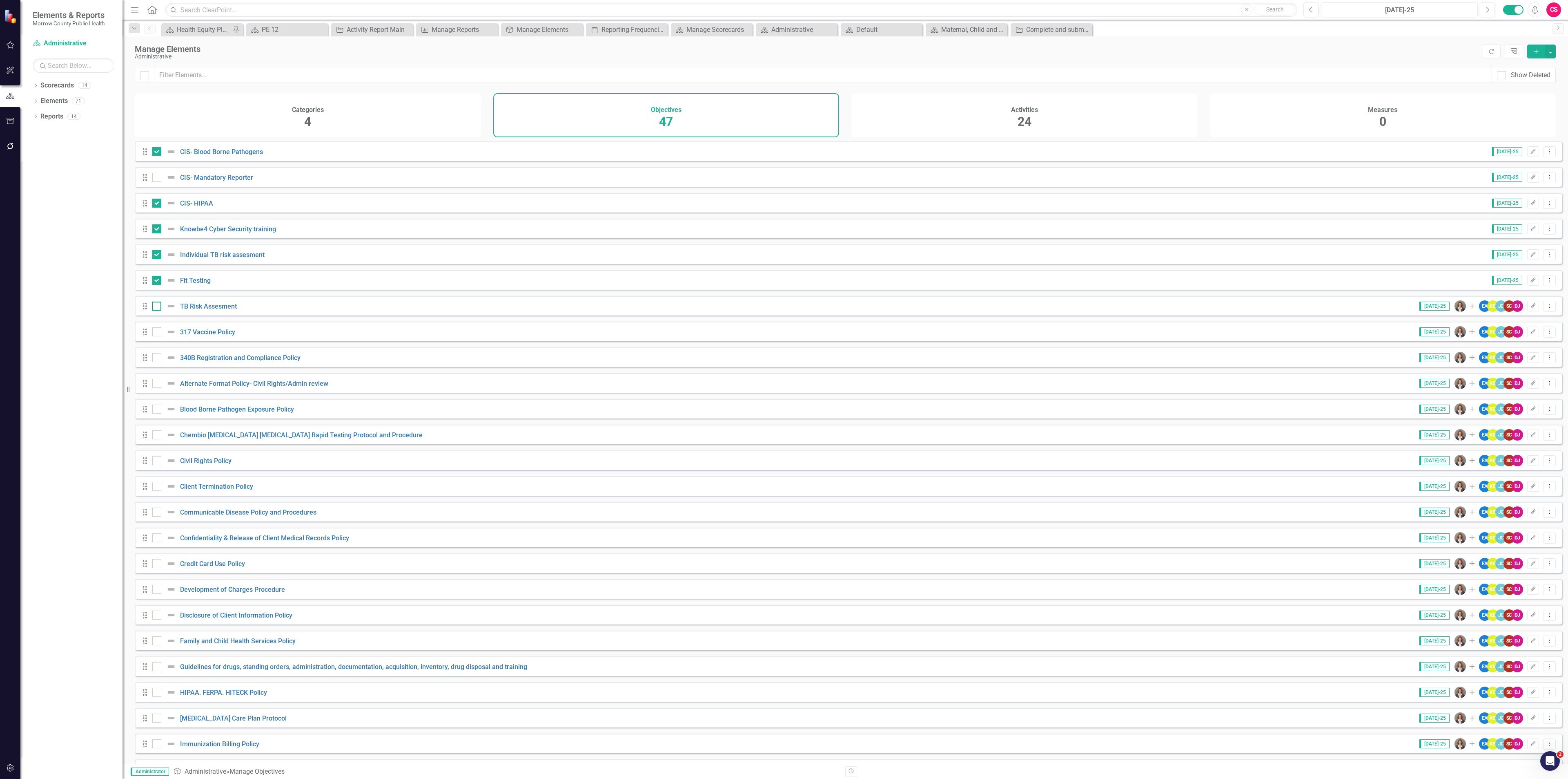
click at [152, 311] on div at bounding box center [156, 306] width 9 height 9
click at [152, 307] on input "checkbox" at bounding box center [155, 304] width 5 height 5
checkbox input "true"
click at [155, 182] on div at bounding box center [156, 177] width 9 height 9
click at [155, 178] on input "checkbox" at bounding box center [155, 175] width 5 height 5
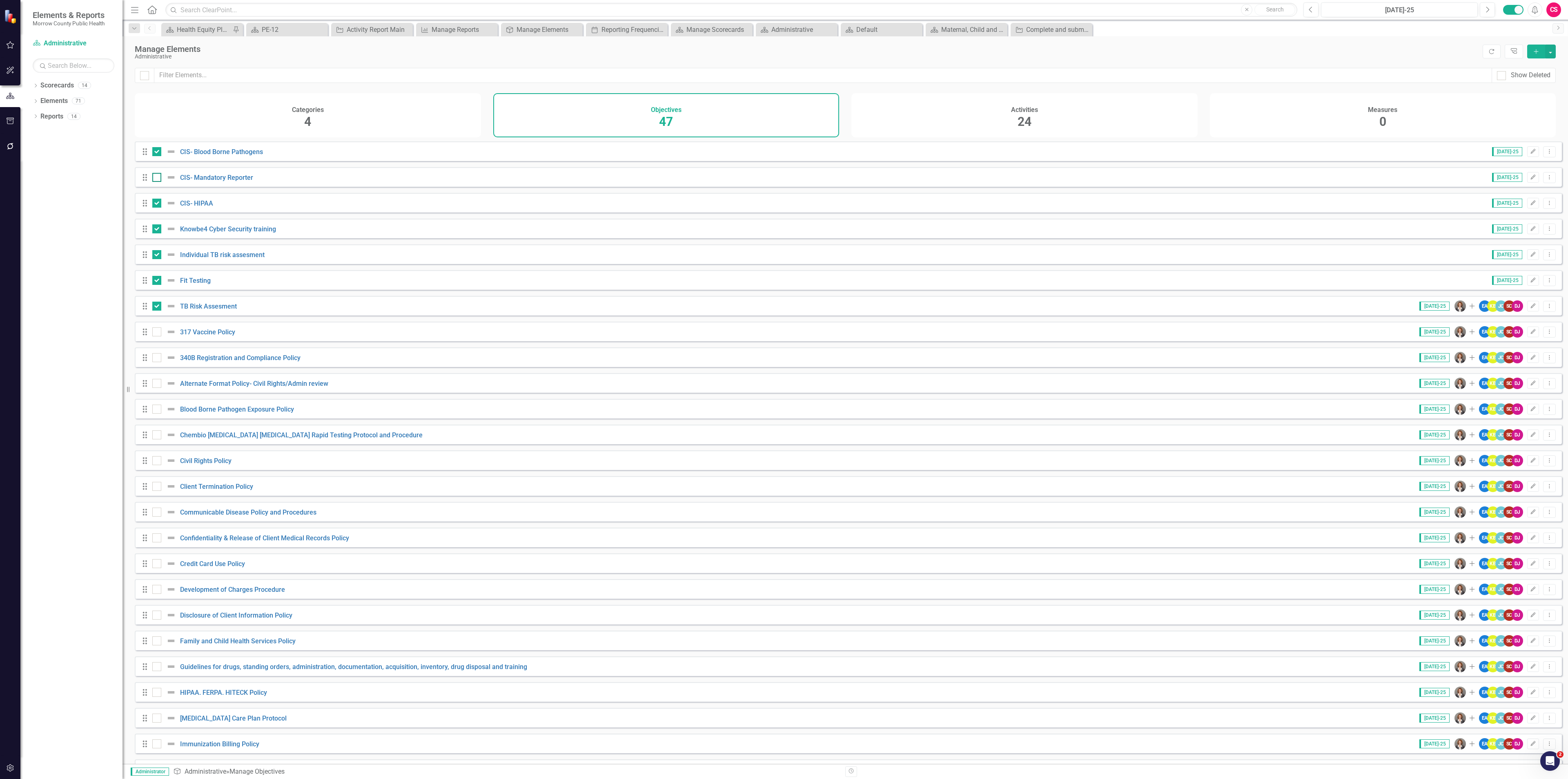
checkbox input "true"
click at [1547, 52] on button "button" at bounding box center [1550, 51] width 10 height 14
click at [1533, 94] on link "Edit Multiple Edit Multiple" at bounding box center [1523, 97] width 65 height 15
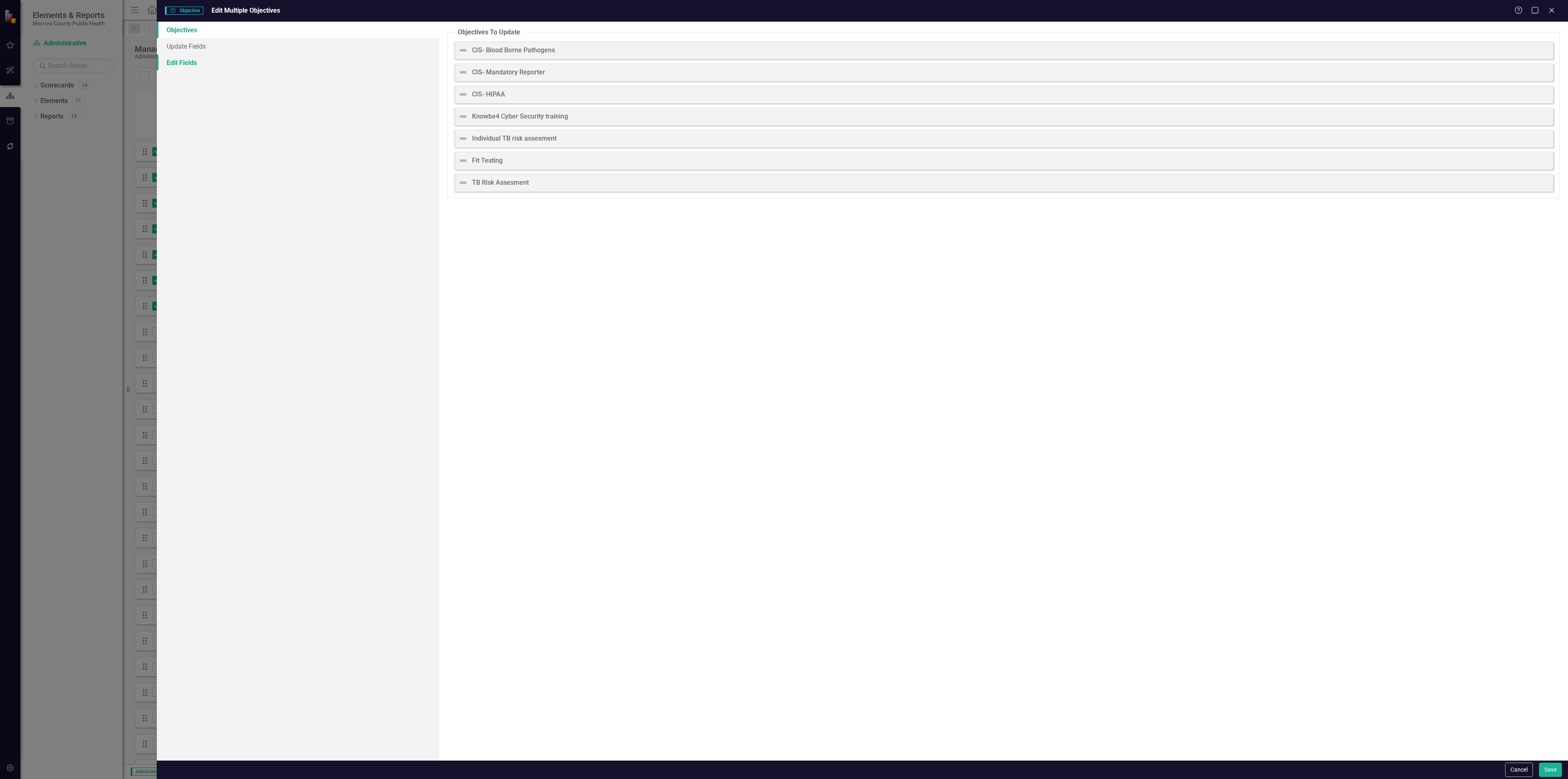
click at [242, 68] on link "Edit Fields" at bounding box center [298, 62] width 282 height 16
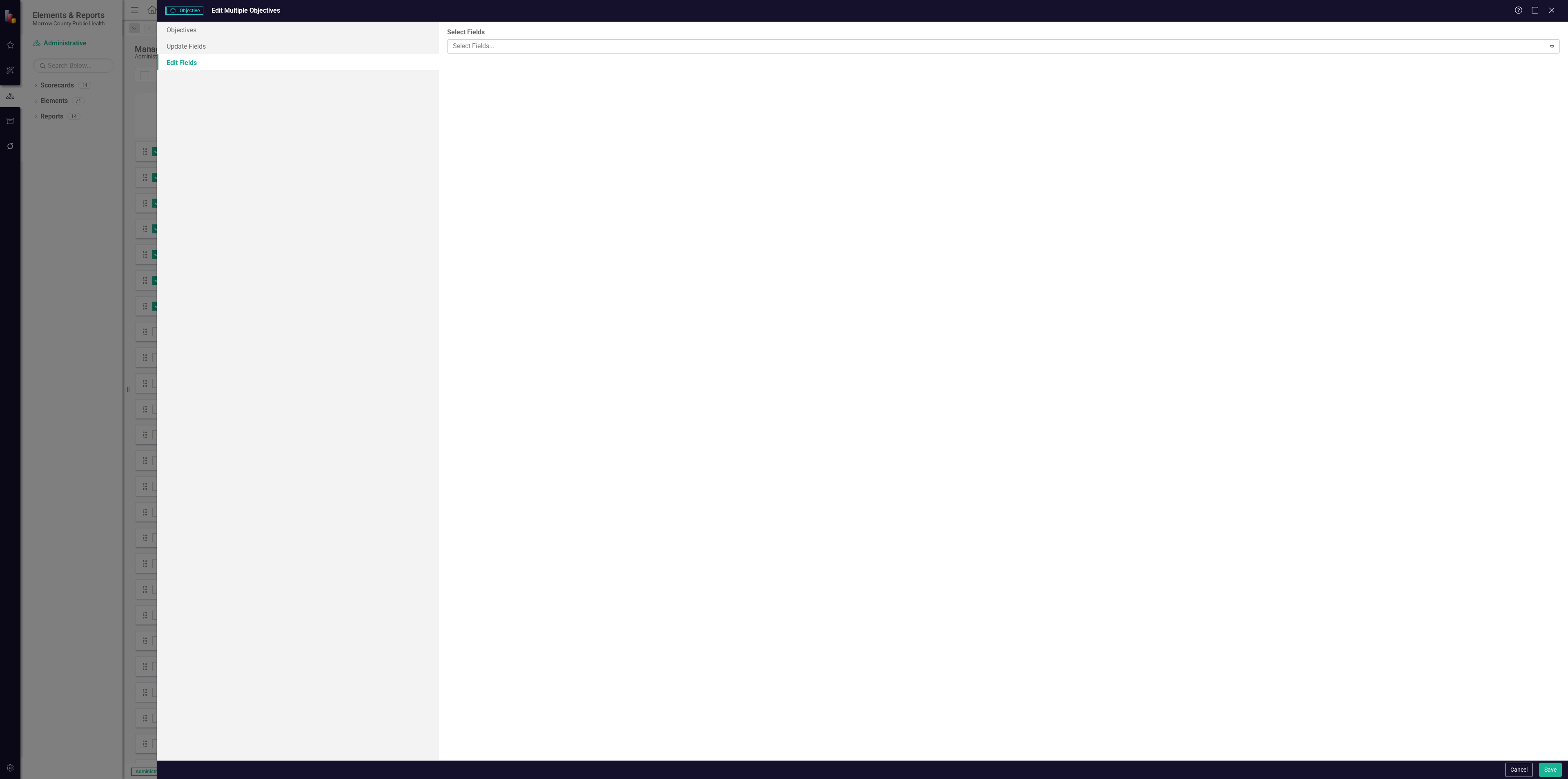
click at [532, 46] on div at bounding box center [998, 46] width 1096 height 11
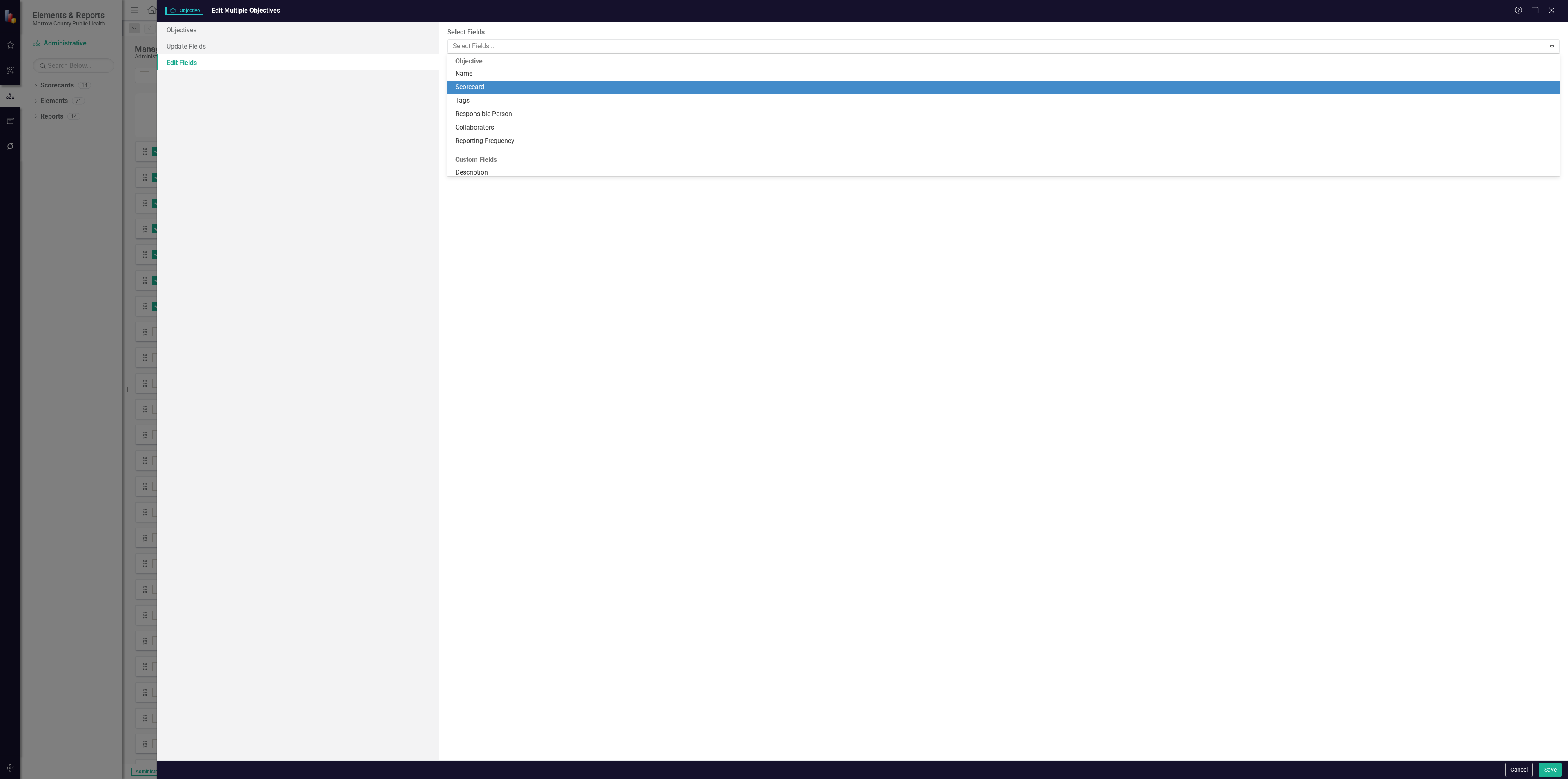
click at [508, 88] on div "Scorecard" at bounding box center [1005, 87] width 1100 height 9
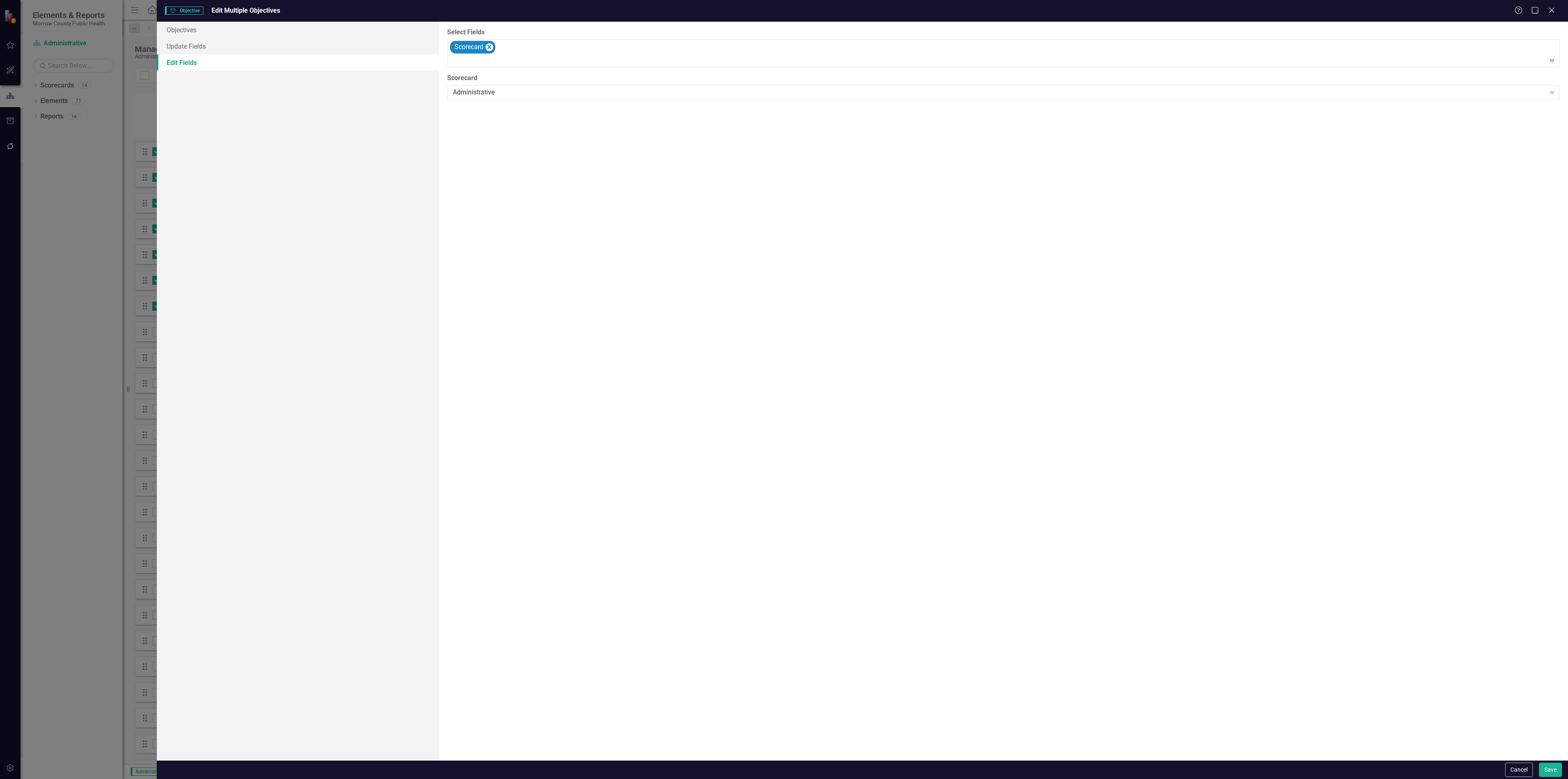
click at [508, 88] on div "Administrative" at bounding box center [999, 92] width 1092 height 9
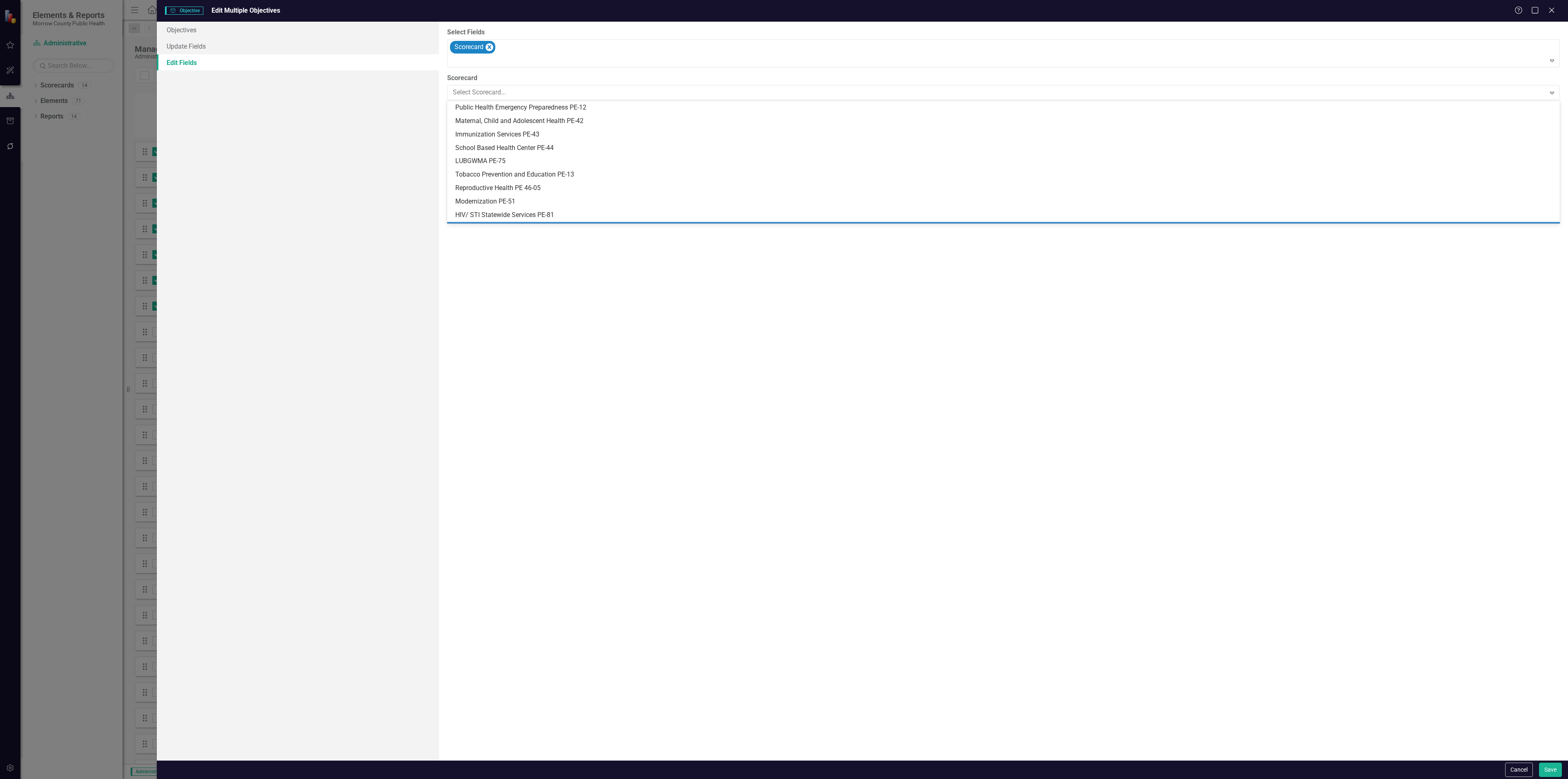
scroll to position [65, 0]
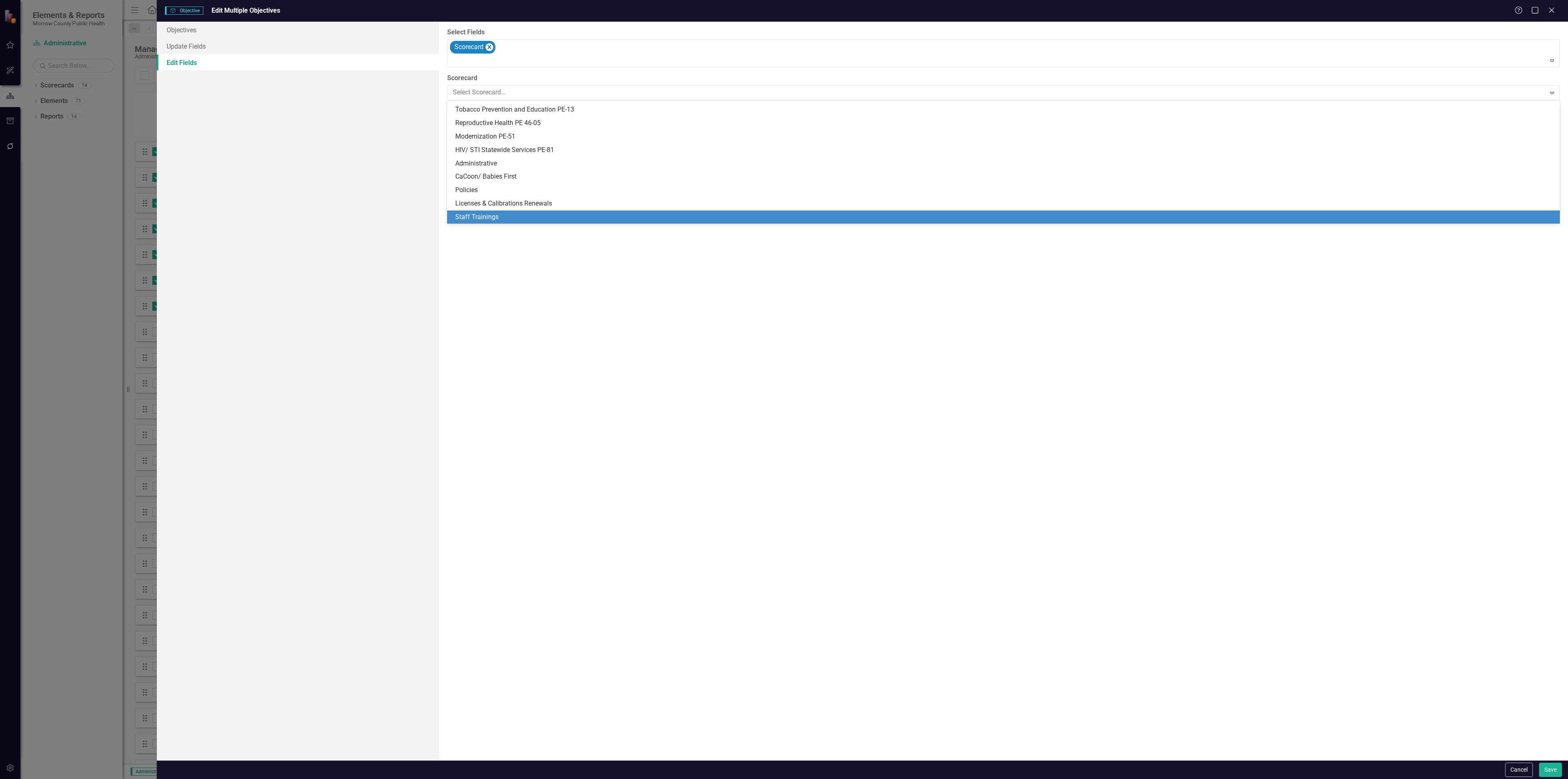
click at [506, 217] on div "Staff Trainings" at bounding box center [1005, 217] width 1100 height 9
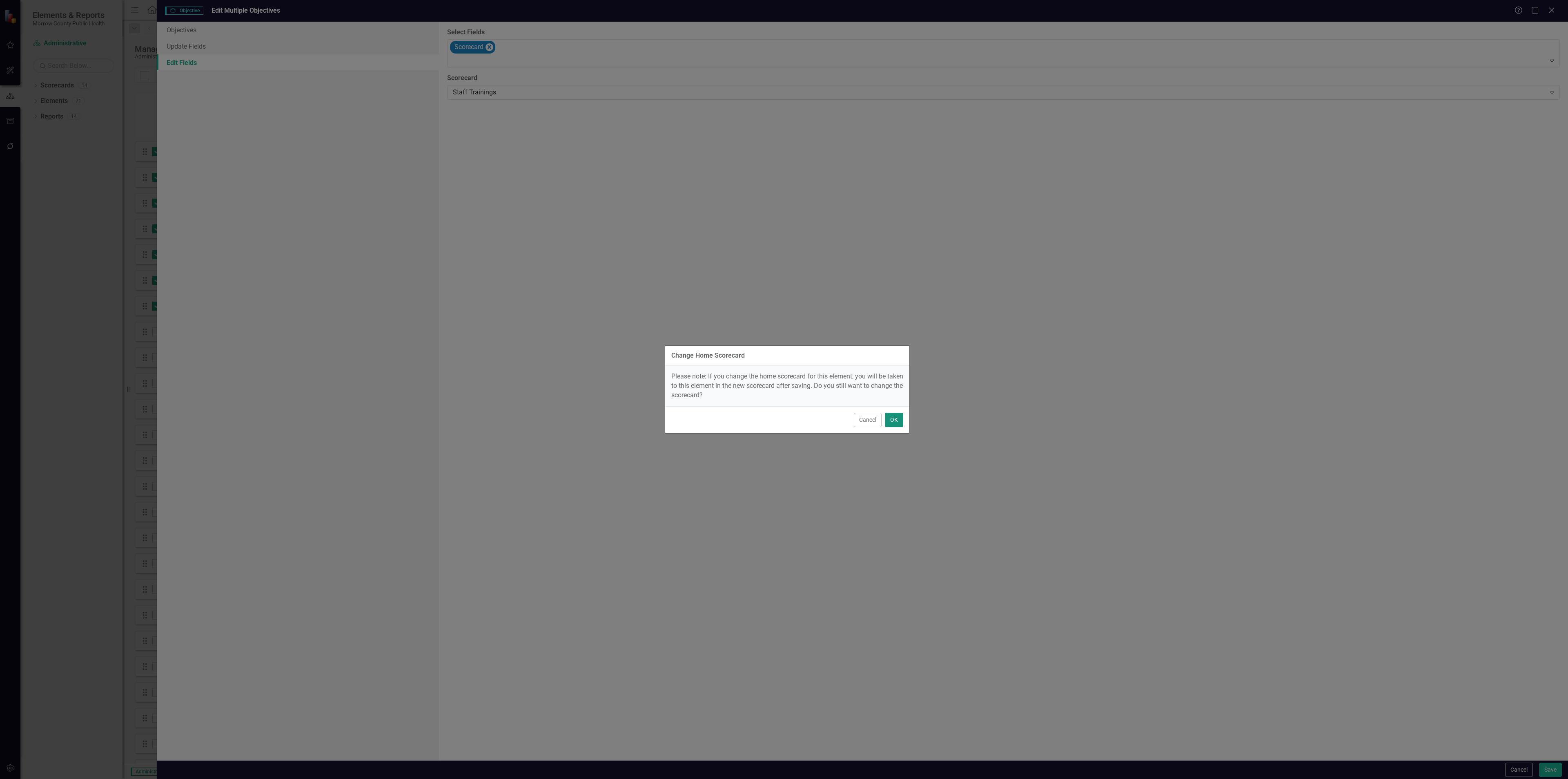
click at [894, 421] on button "OK" at bounding box center [894, 420] width 18 height 14
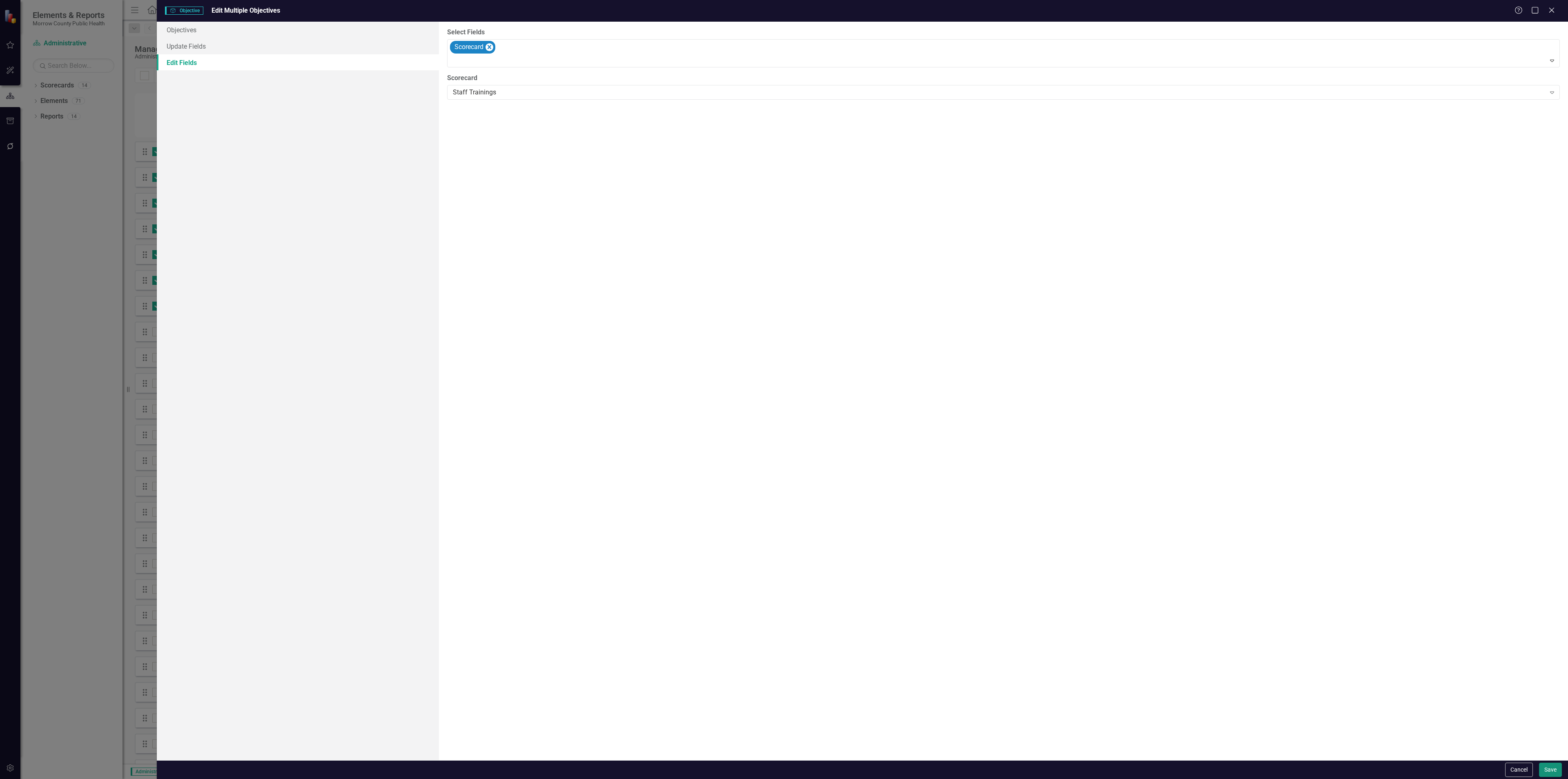
click at [1550, 772] on button "Save" at bounding box center [1550, 769] width 23 height 14
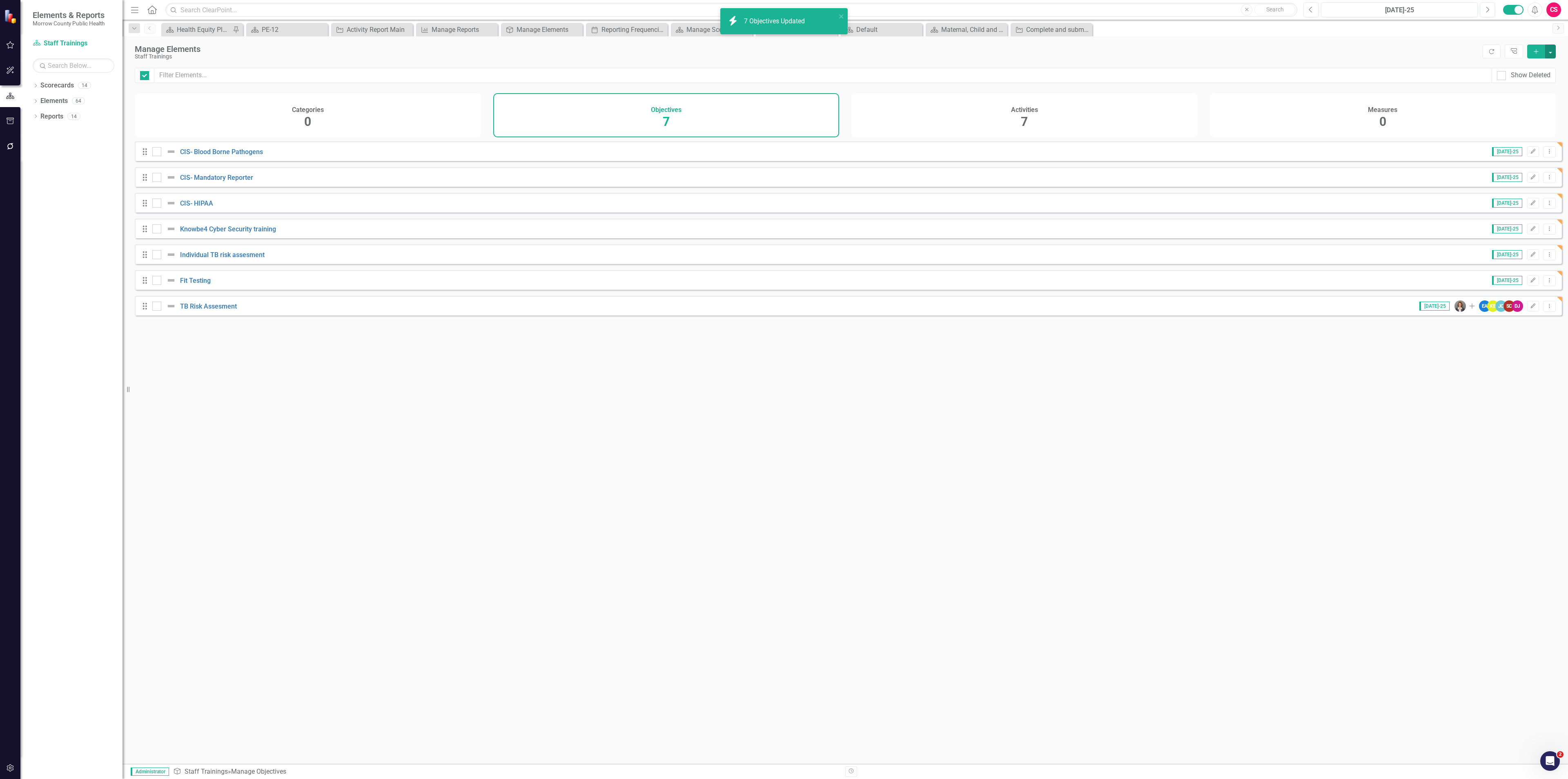
checkbox input "false"
click at [63, 84] on link "Scorecards" at bounding box center [57, 85] width 33 height 9
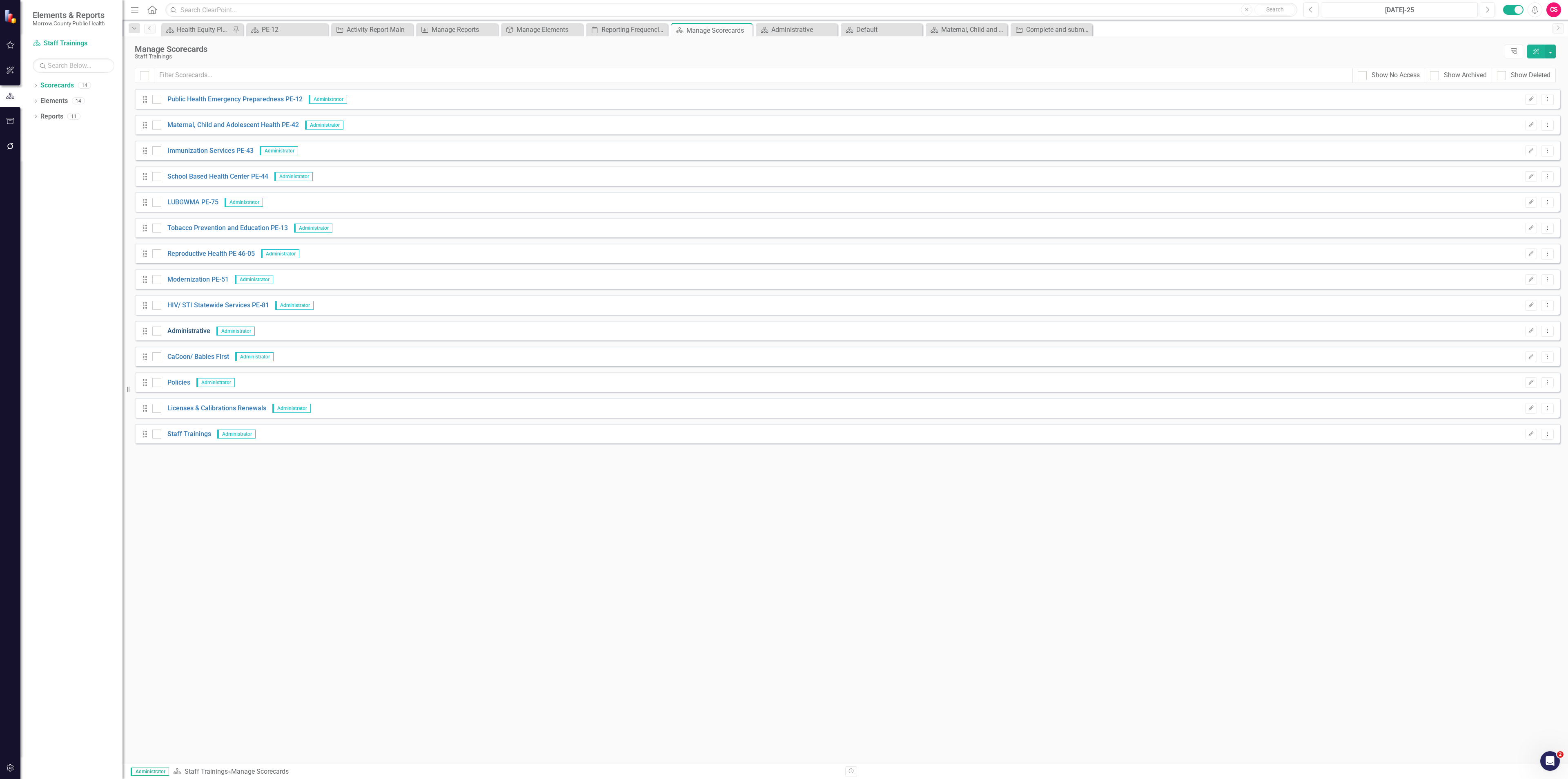
click at [186, 330] on link "Administrative" at bounding box center [186, 331] width 49 height 9
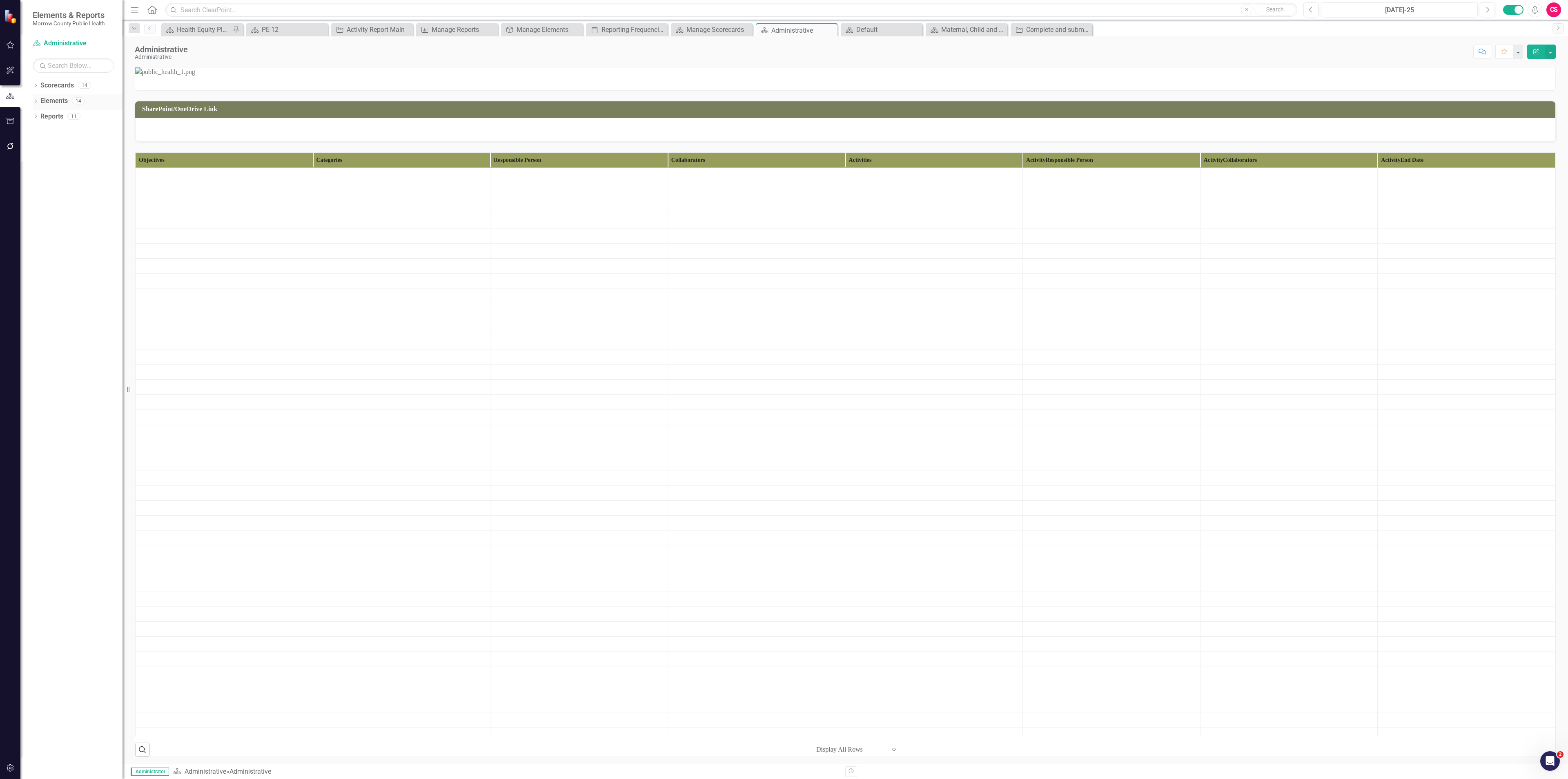
click at [58, 101] on link "Elements" at bounding box center [54, 100] width 27 height 9
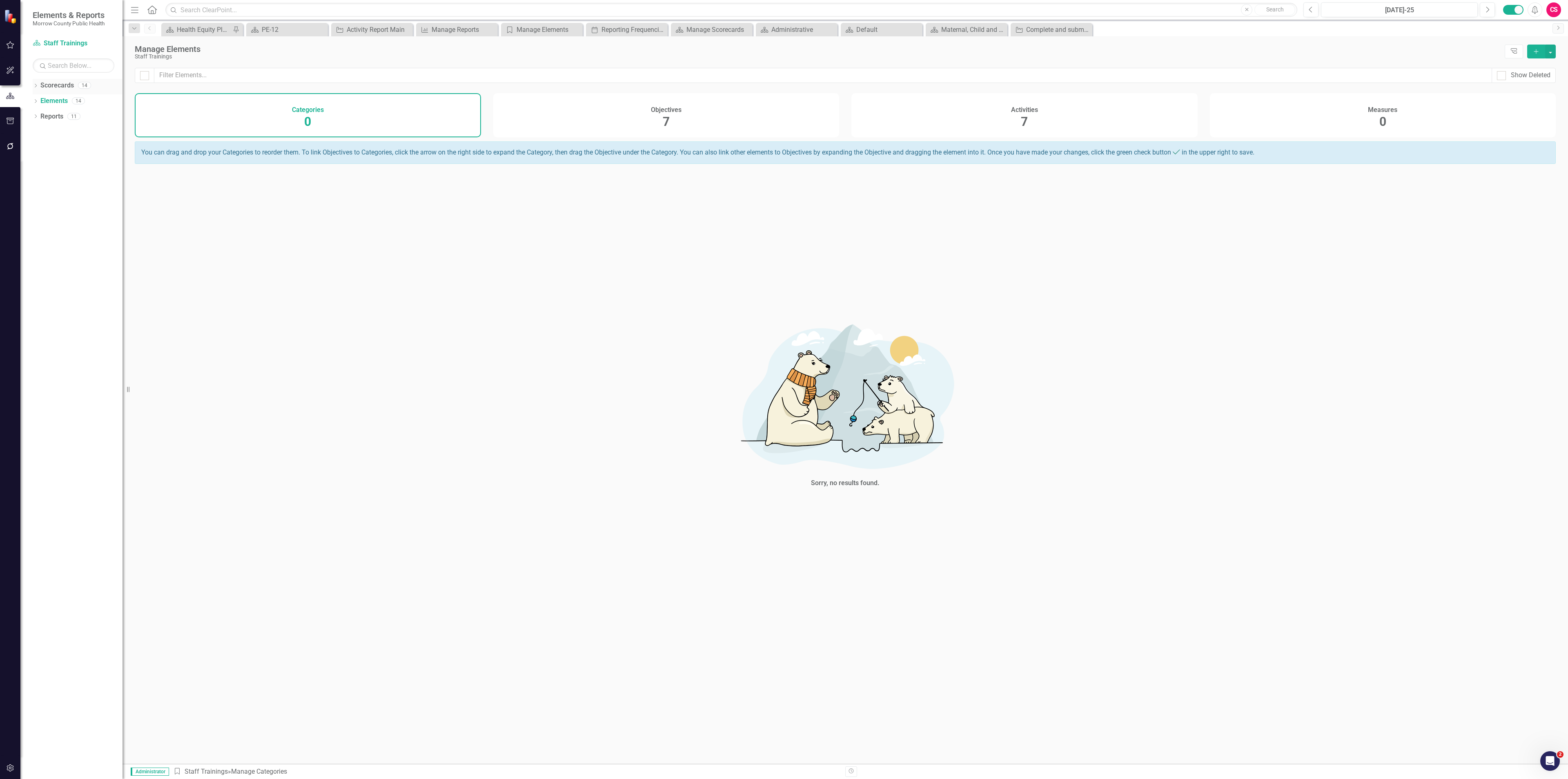
click at [57, 83] on link "Scorecards" at bounding box center [57, 85] width 33 height 9
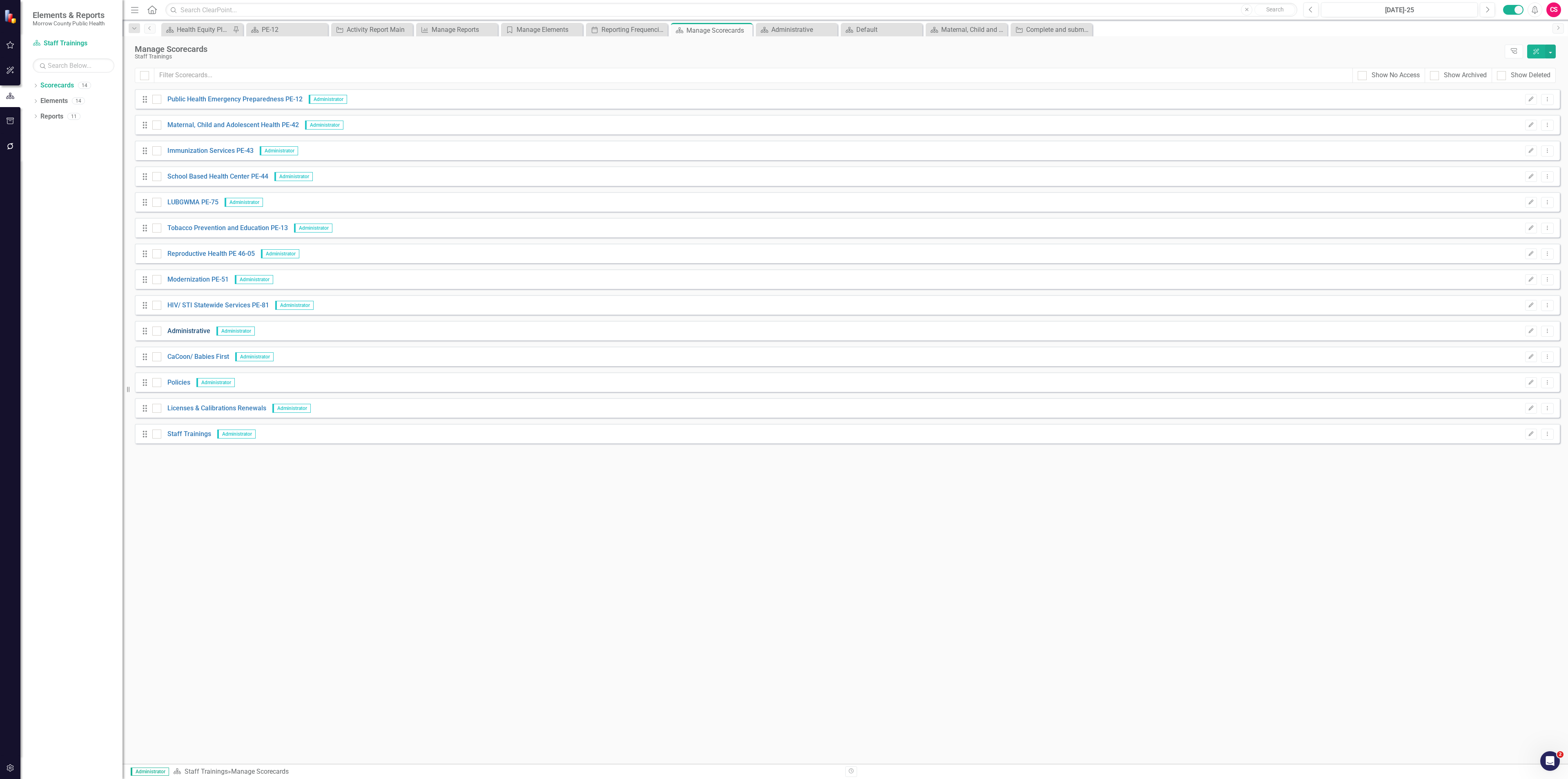
click at [191, 329] on link "Administrative" at bounding box center [186, 331] width 49 height 9
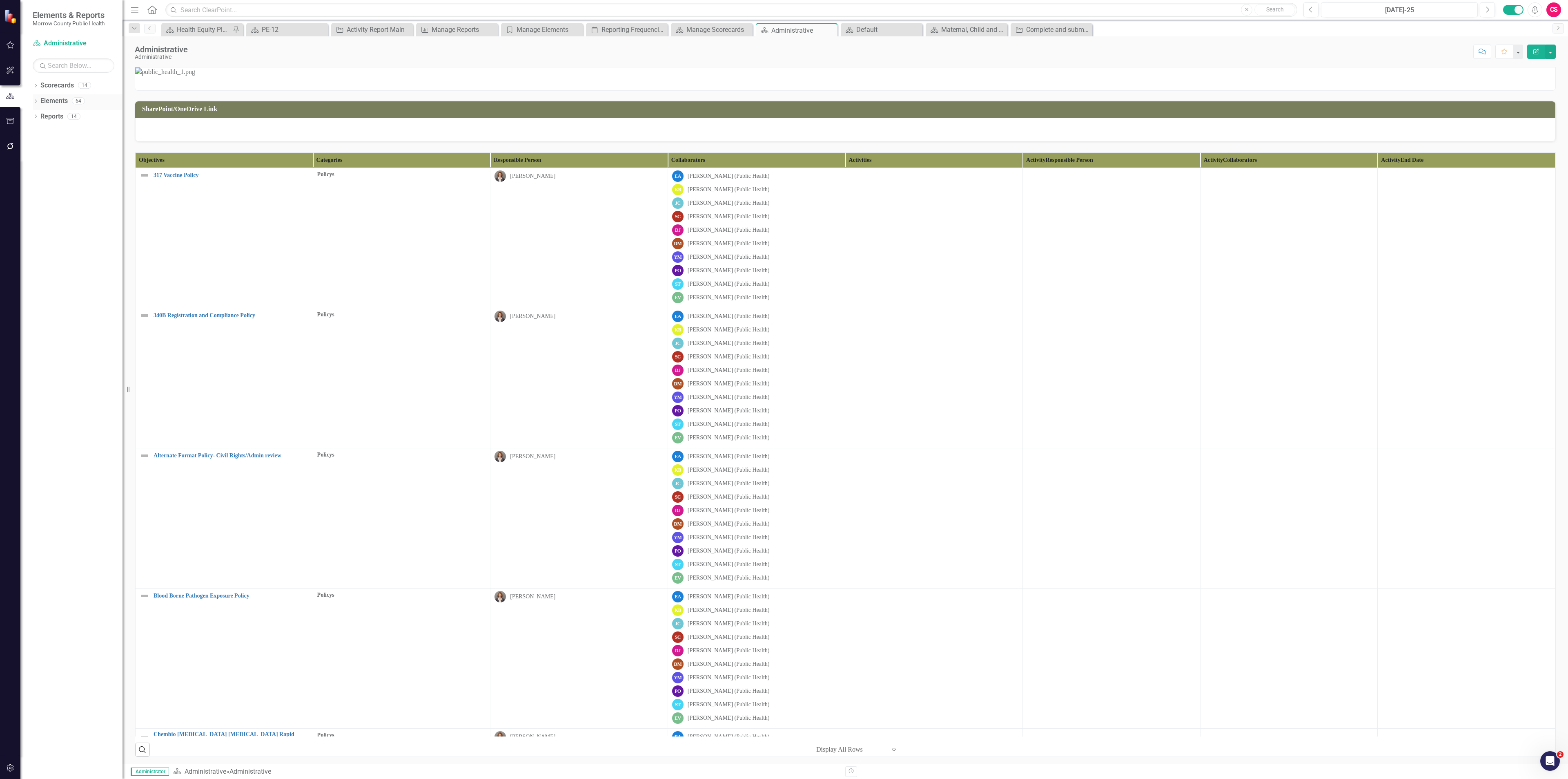
click at [59, 101] on link "Elements" at bounding box center [54, 100] width 27 height 9
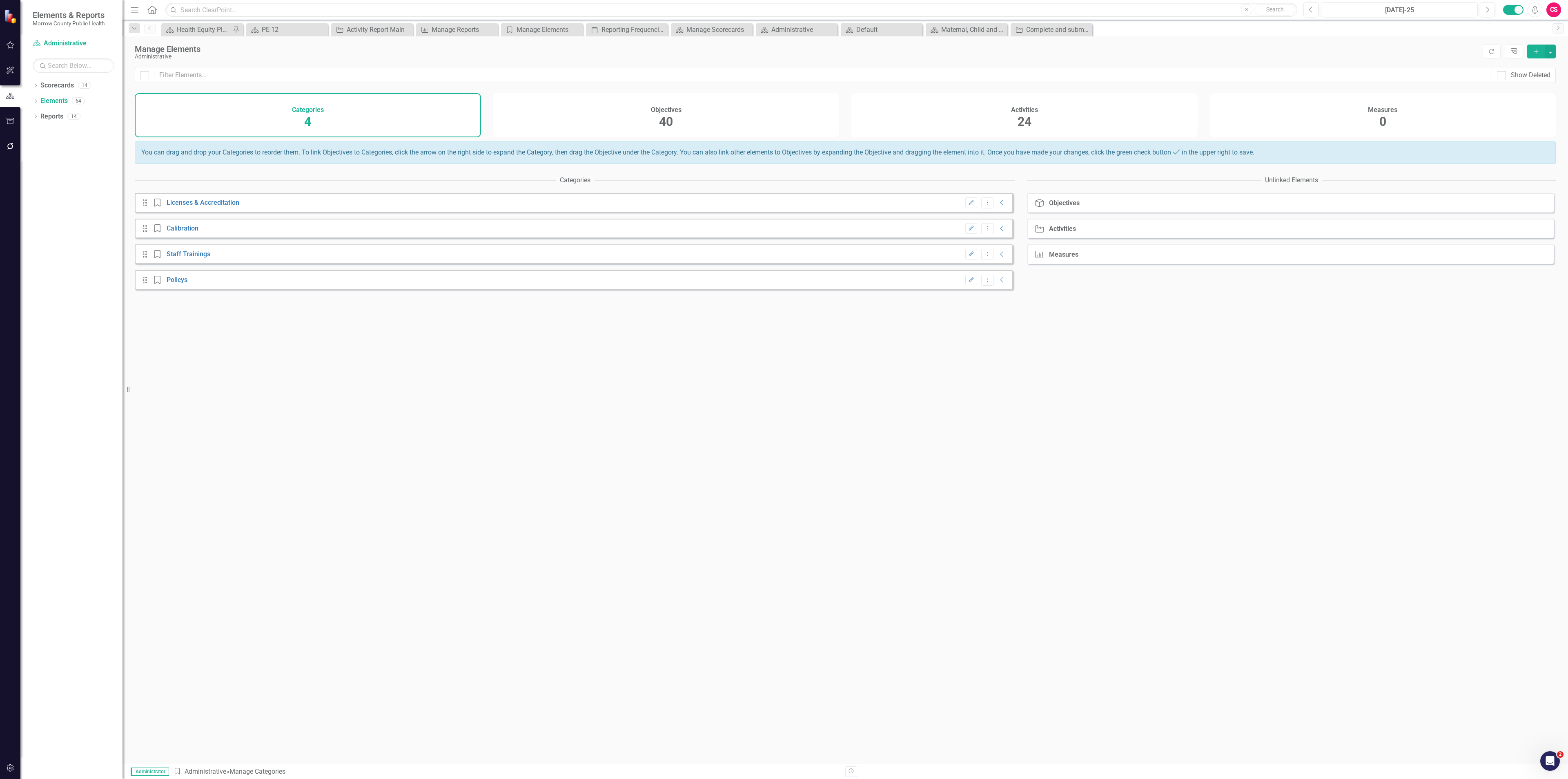
click at [598, 107] on div "Objectives 40" at bounding box center [666, 115] width 346 height 44
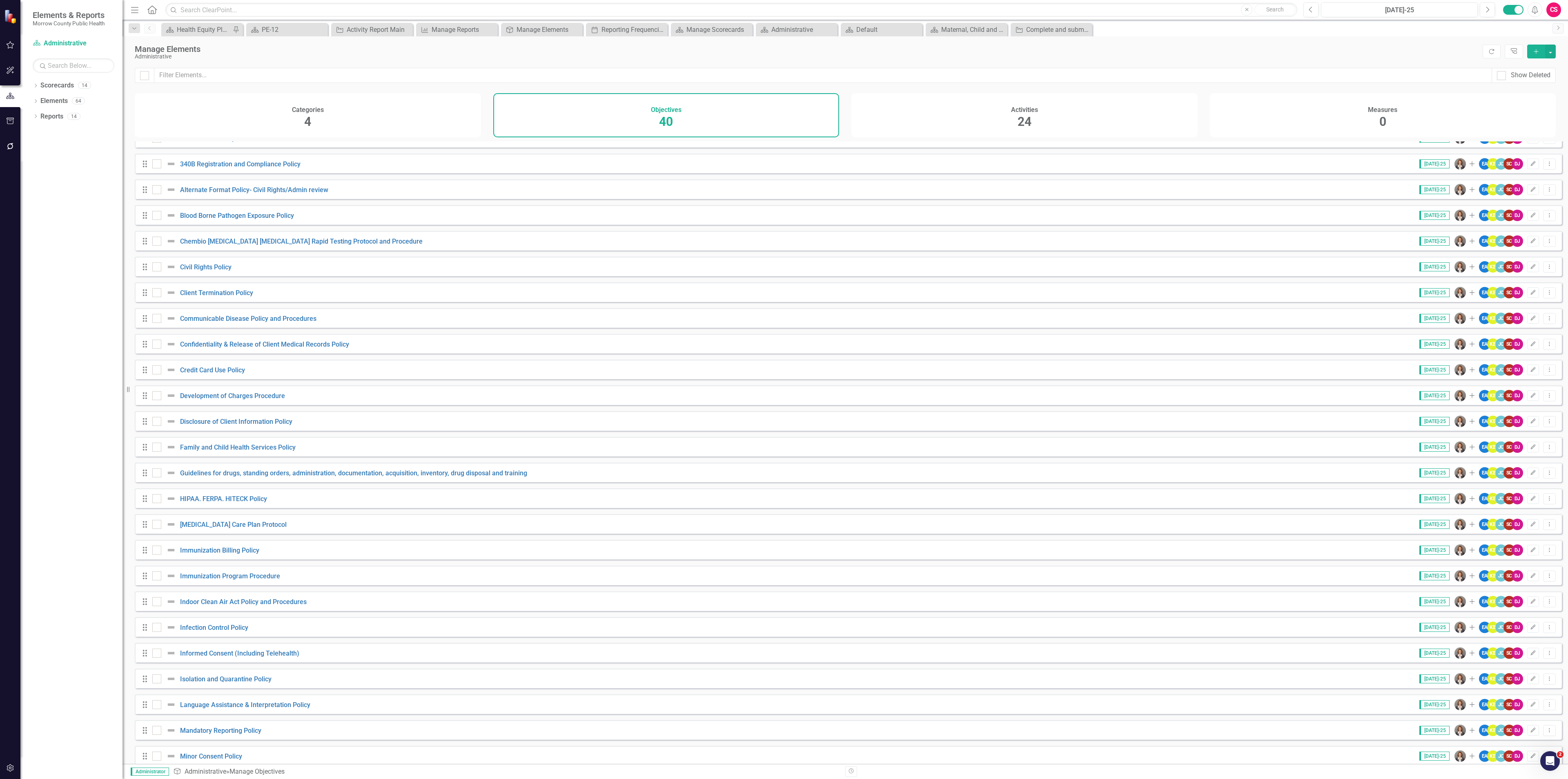
scroll to position [414, 0]
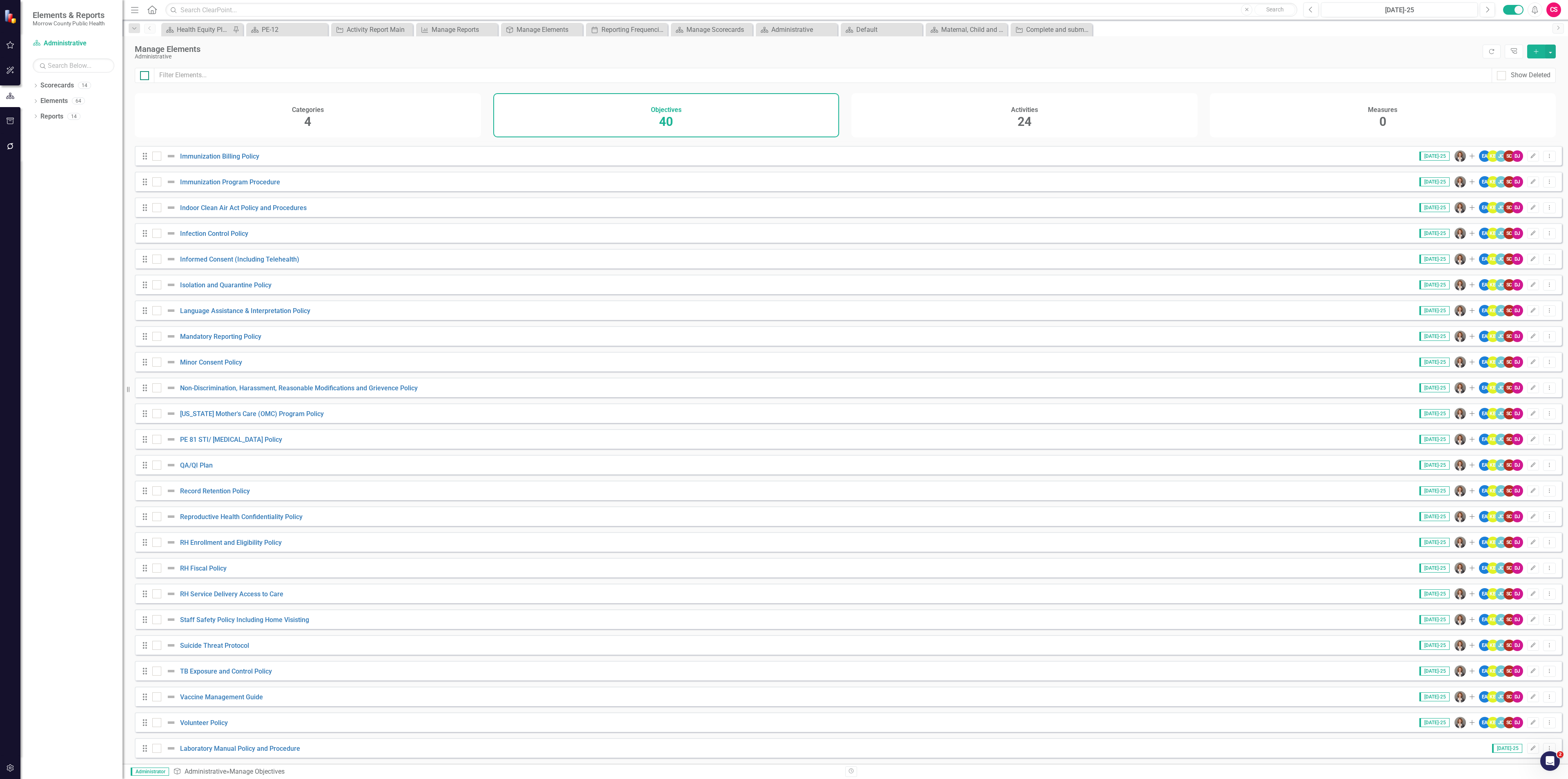
click at [145, 77] on div at bounding box center [144, 76] width 9 height 9
click at [145, 76] on input "checkbox" at bounding box center [142, 74] width 5 height 5
checkbox input "true"
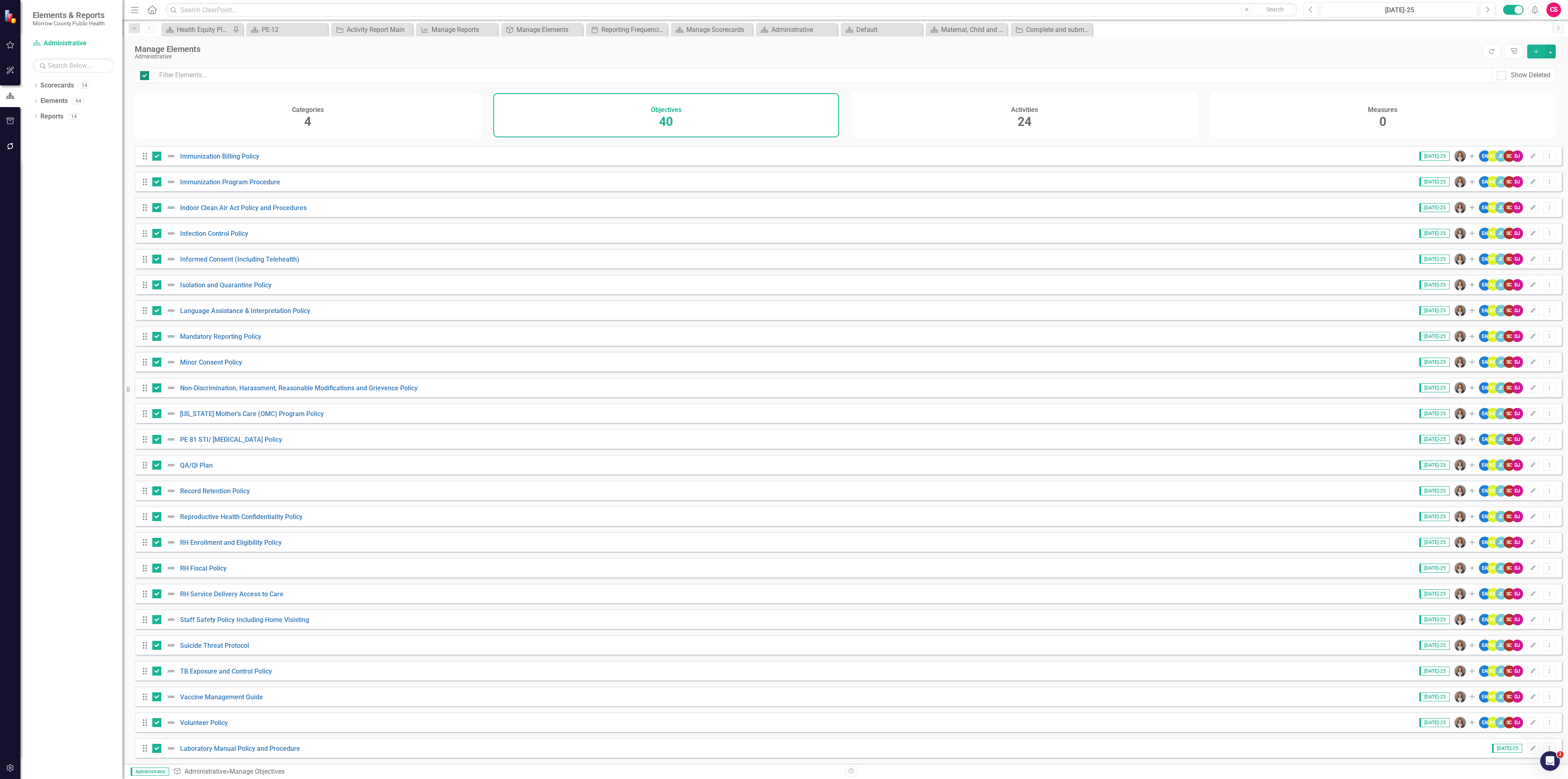
checkbox input "true"
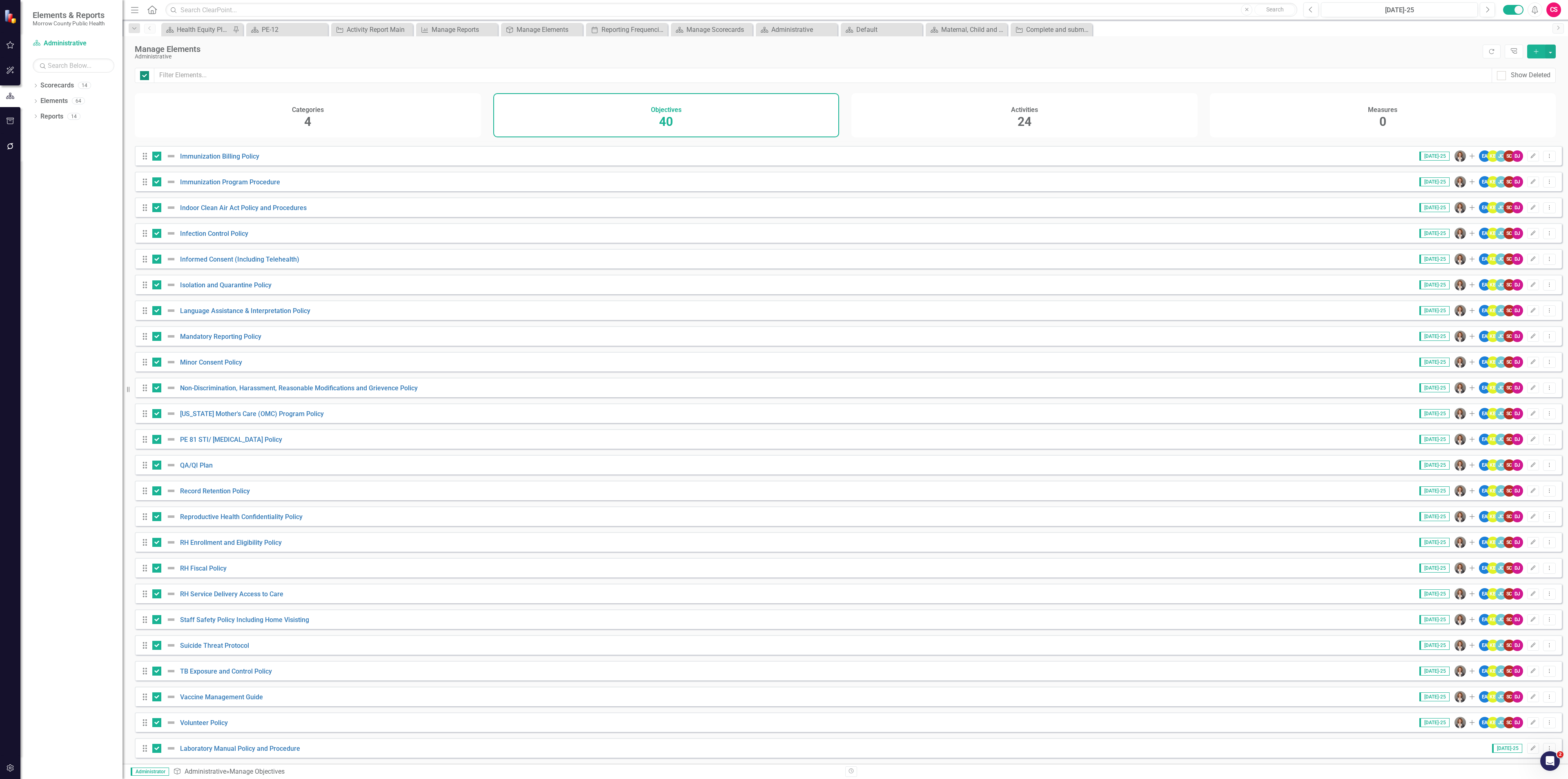
checkbox input "true"
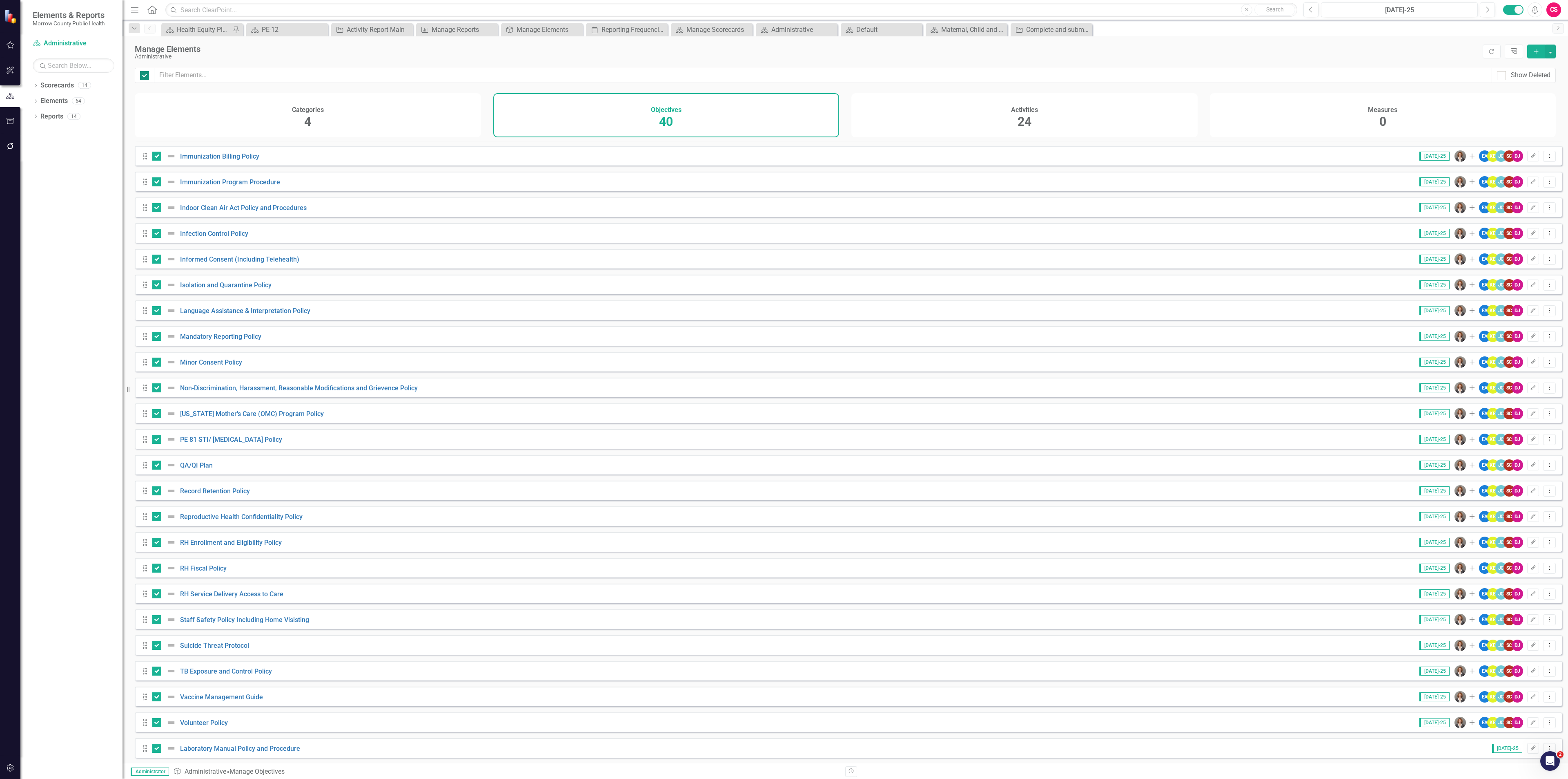
checkbox input "true"
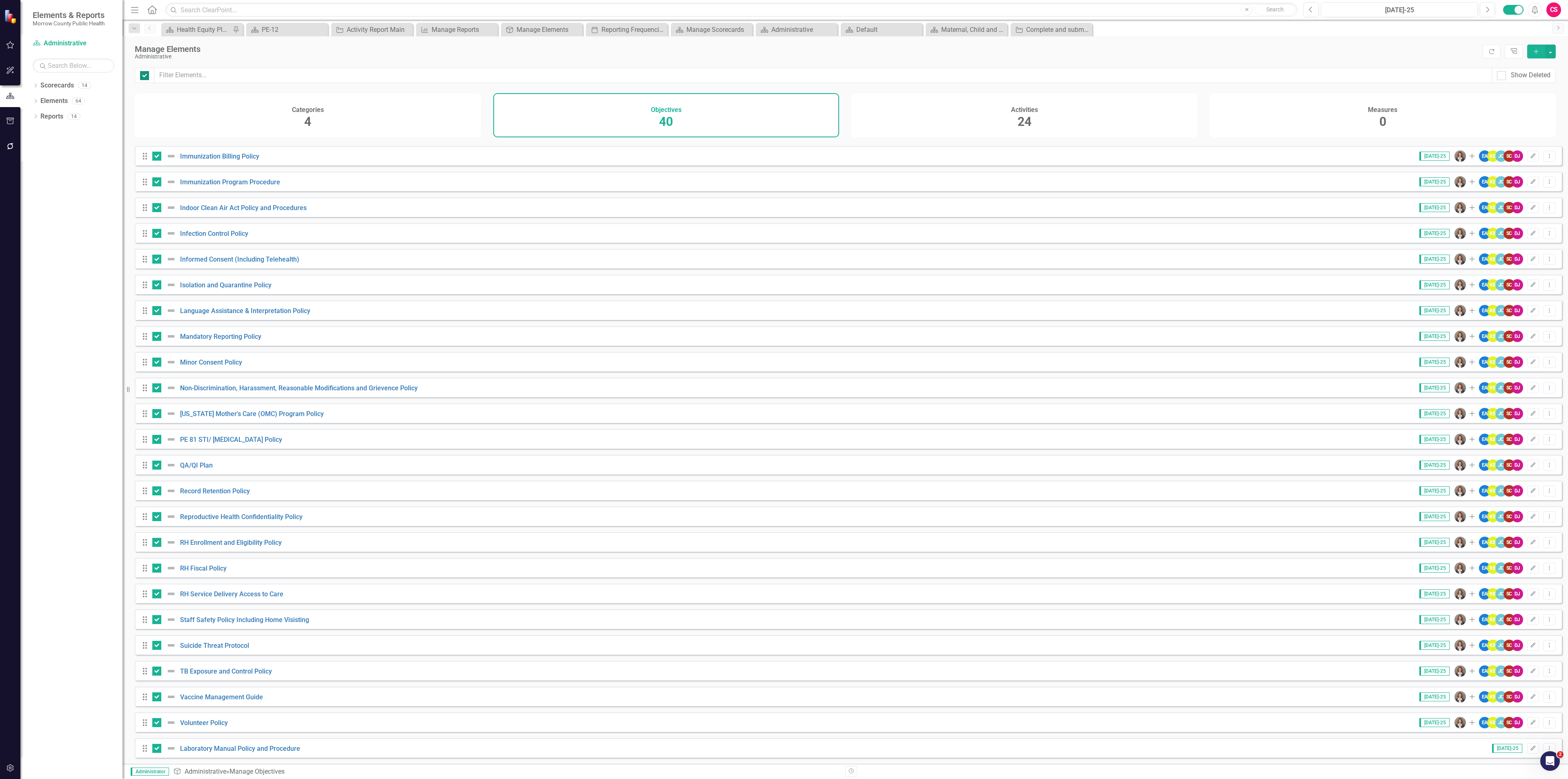
checkbox input "true"
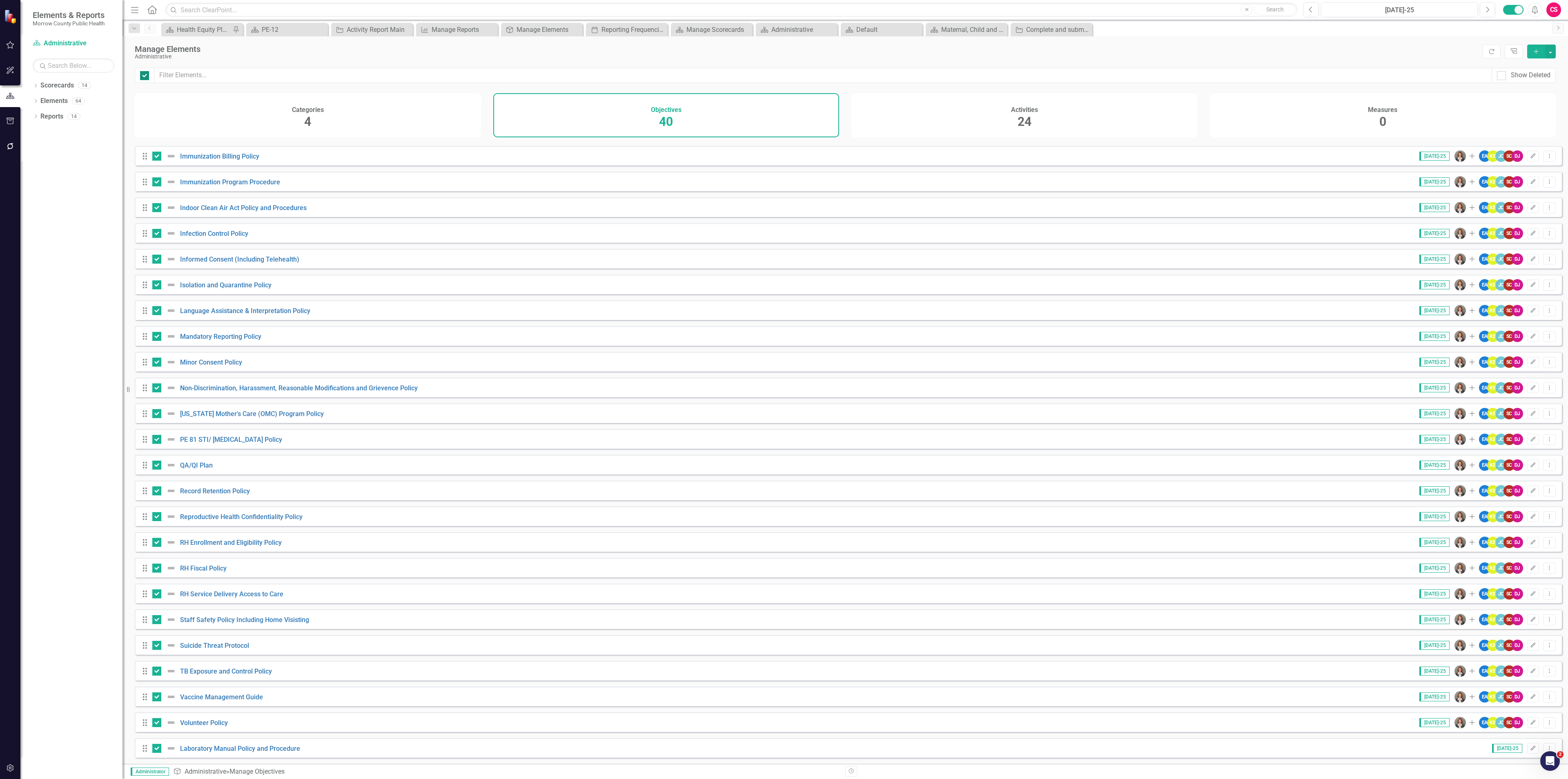
checkbox input "true"
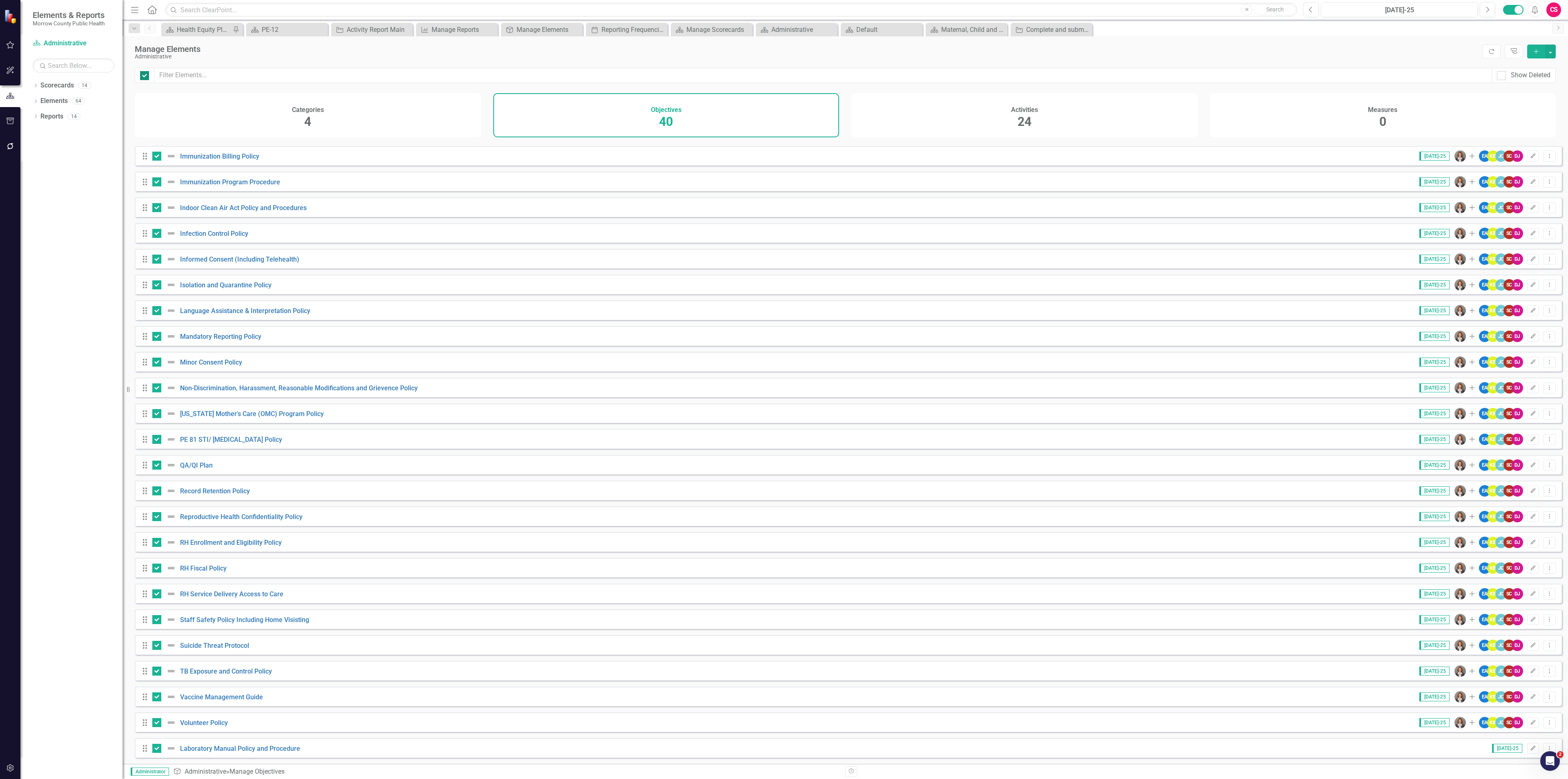
checkbox input "true"
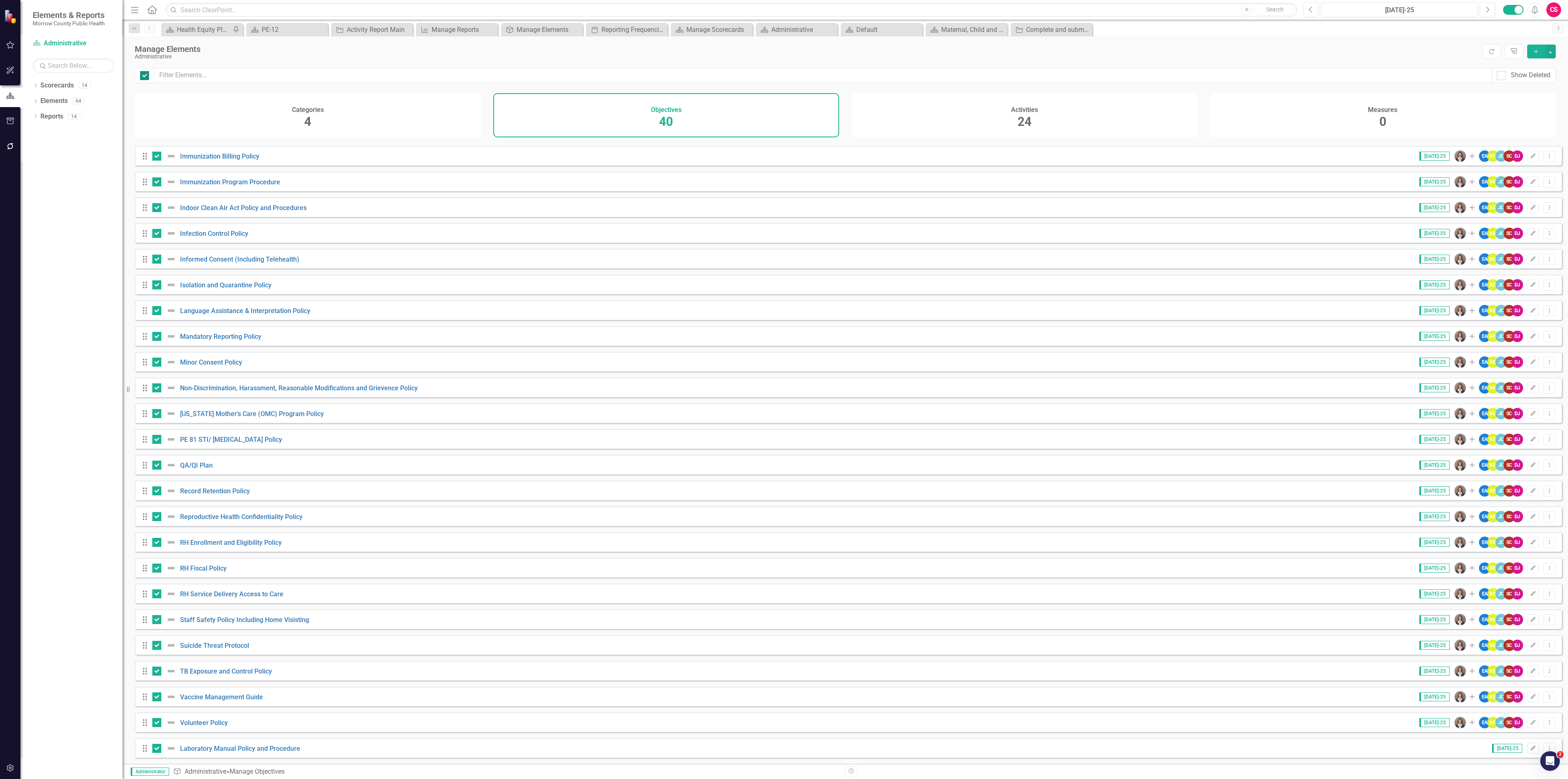
checkbox input "true"
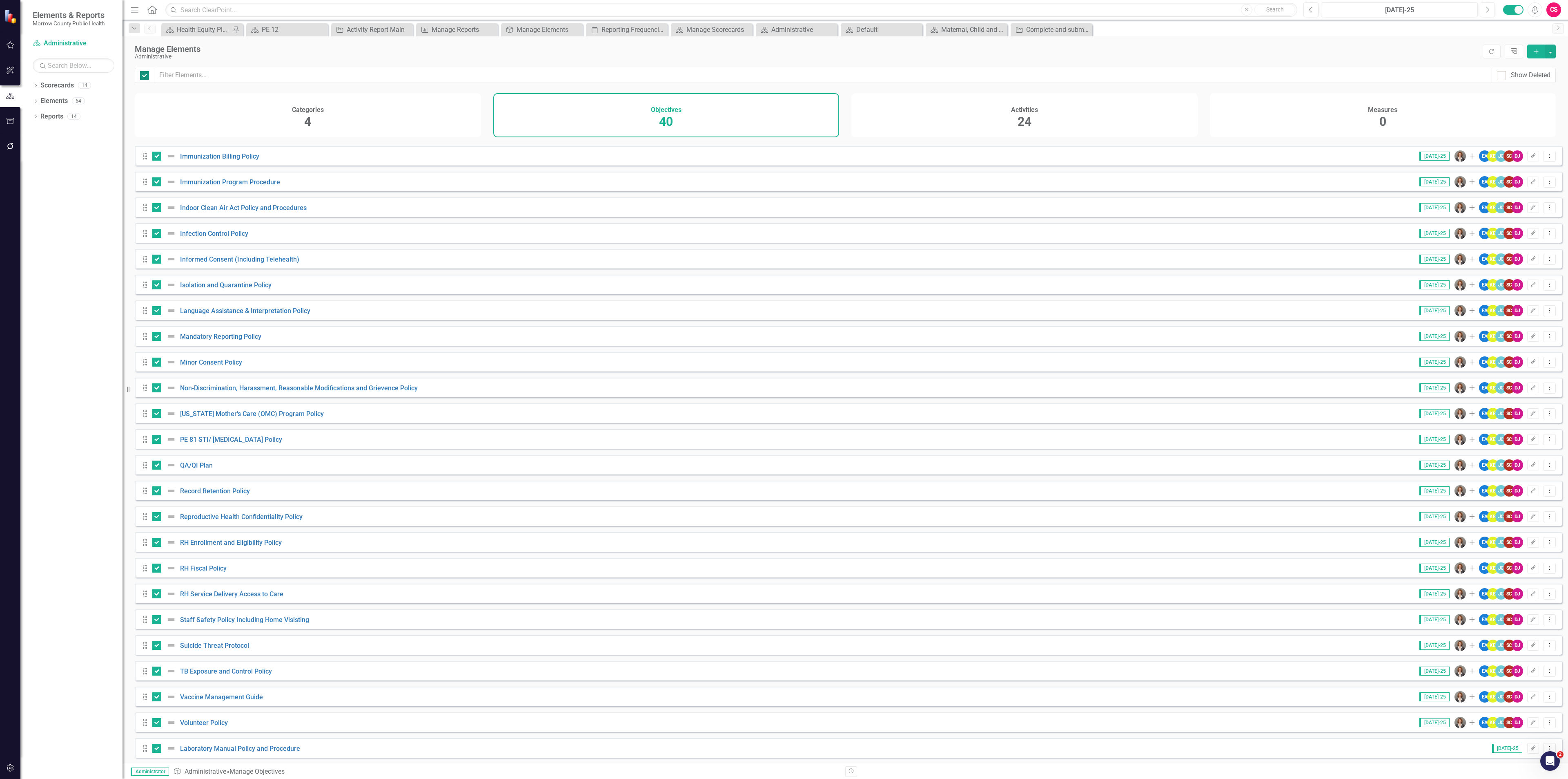
checkbox input "true"
click at [1547, 49] on button "button" at bounding box center [1550, 51] width 10 height 14
click at [1525, 92] on link "Edit Multiple Edit Multiple" at bounding box center [1523, 97] width 65 height 15
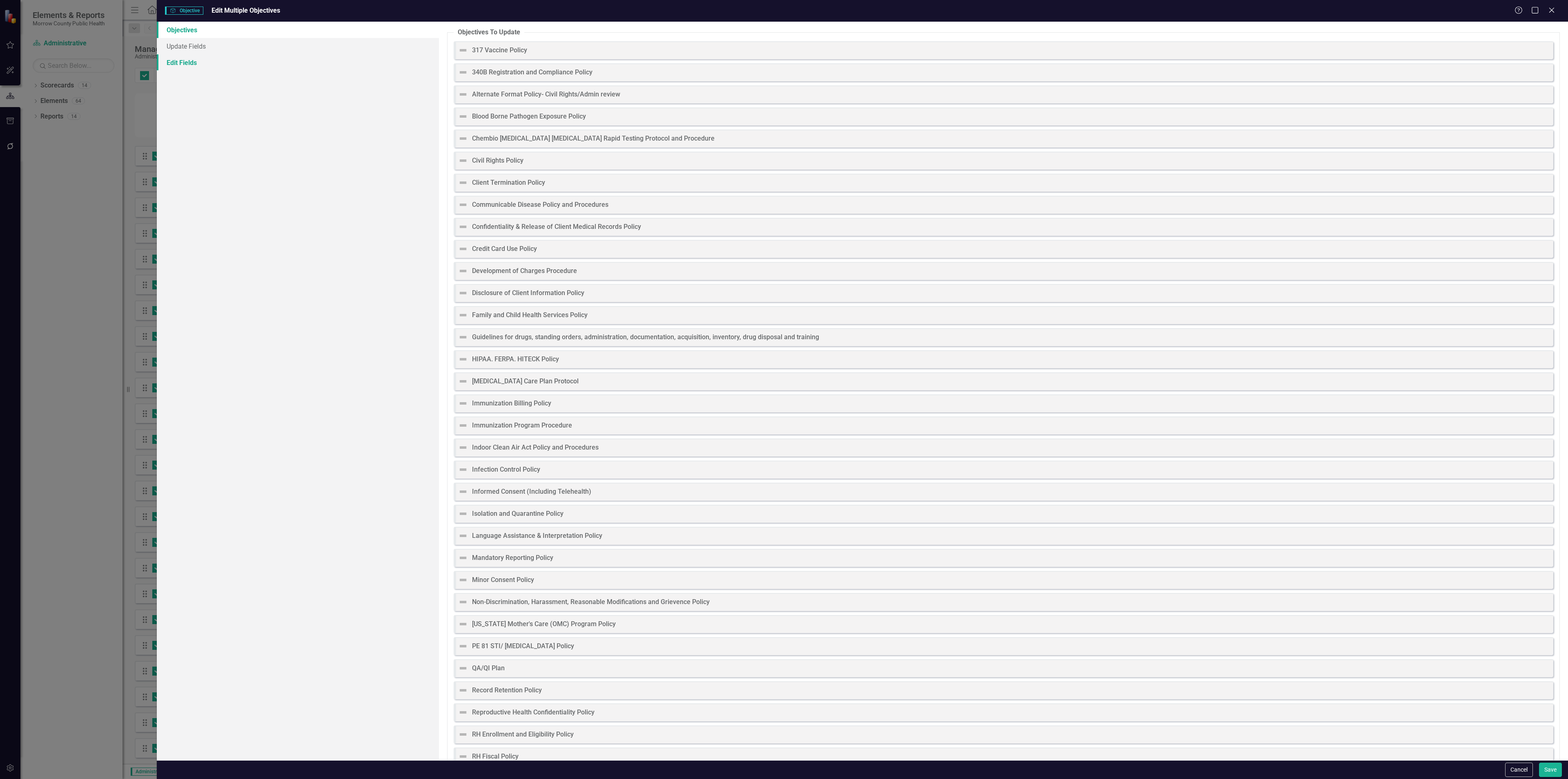
click at [257, 64] on link "Edit Fields" at bounding box center [298, 62] width 282 height 16
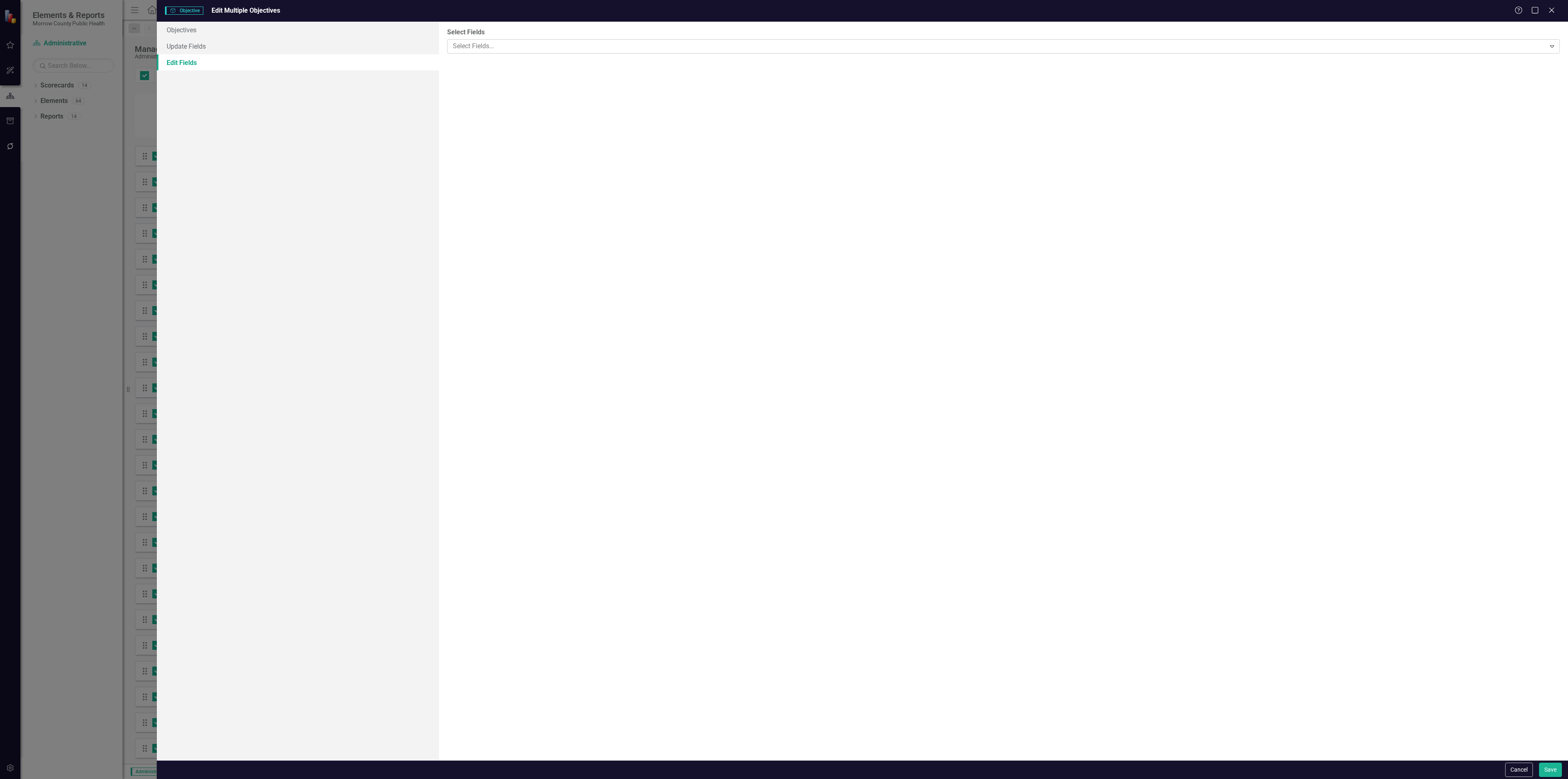
click at [477, 45] on div at bounding box center [998, 46] width 1096 height 11
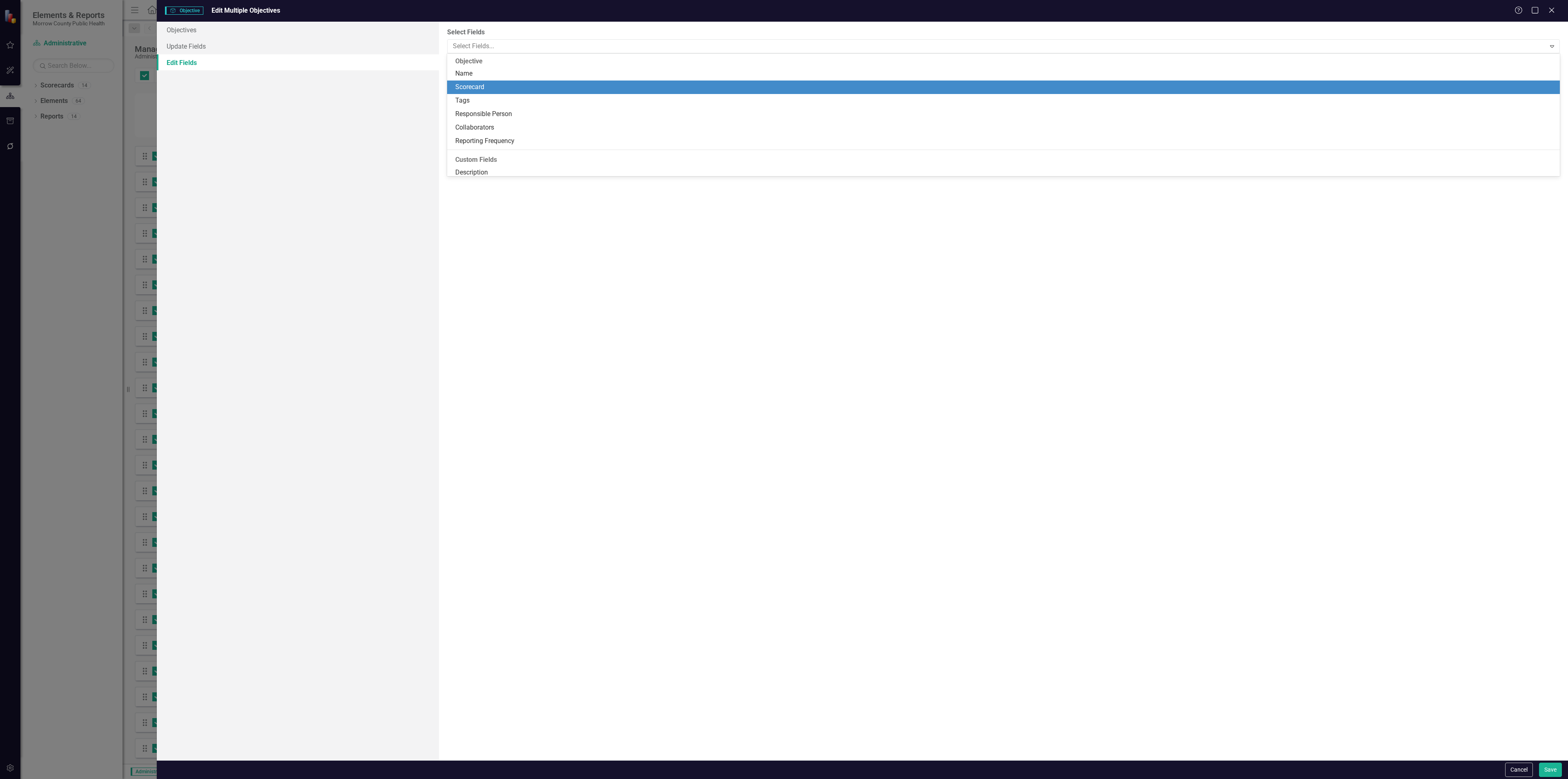
click at [485, 84] on div "Scorecard" at bounding box center [1005, 87] width 1100 height 9
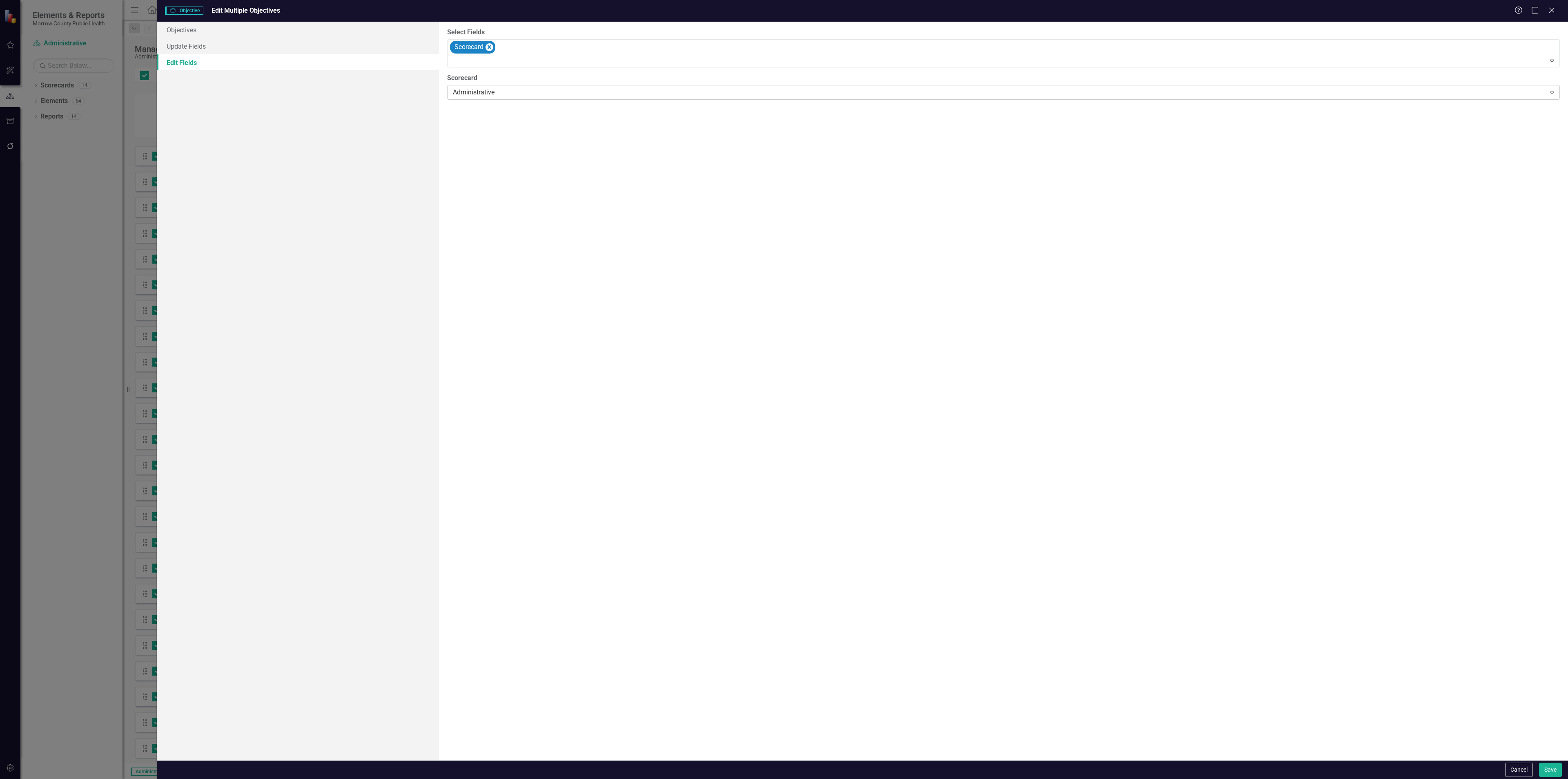
click at [499, 90] on div "Administrative" at bounding box center [999, 92] width 1092 height 9
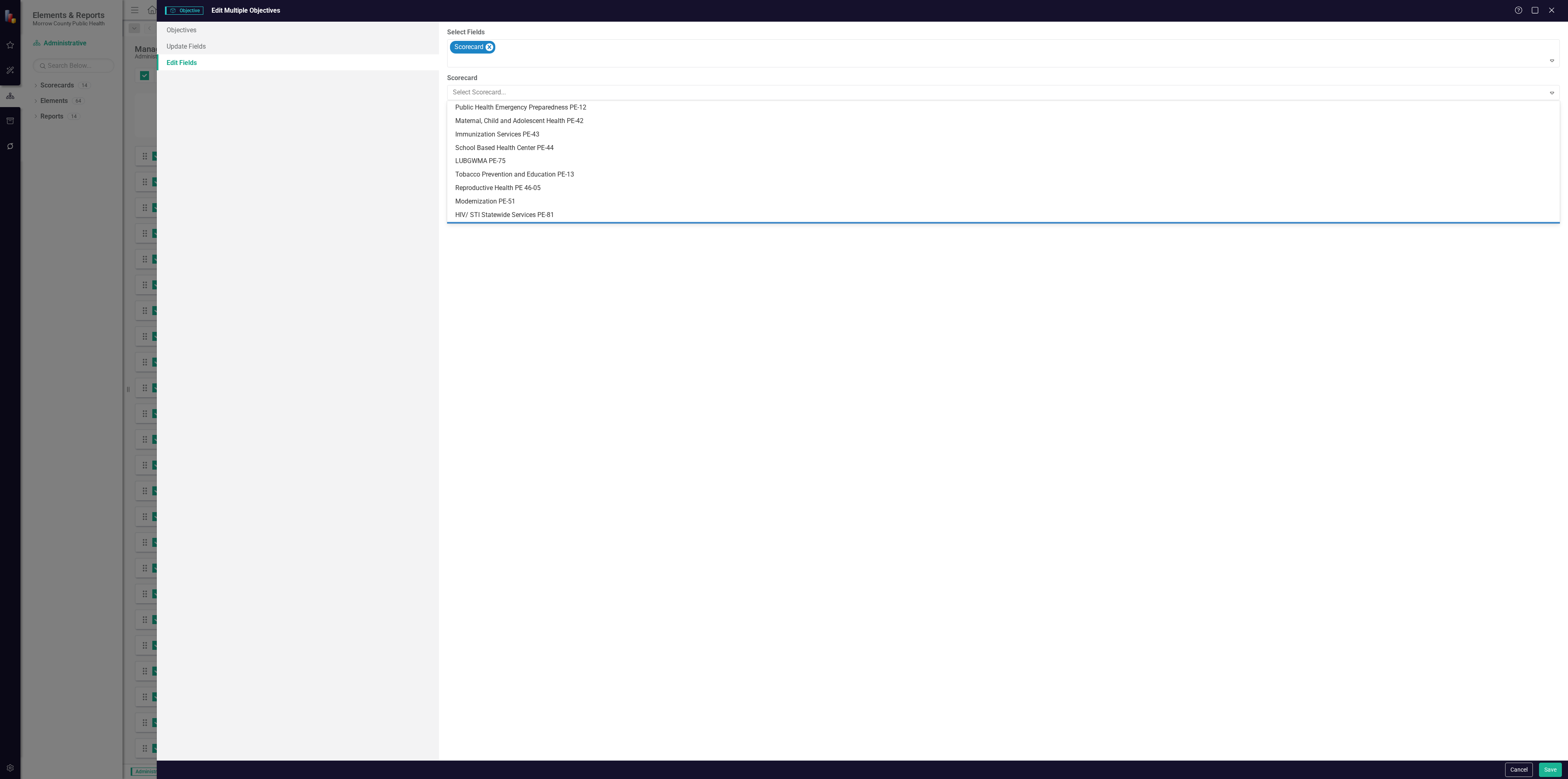
scroll to position [65, 0]
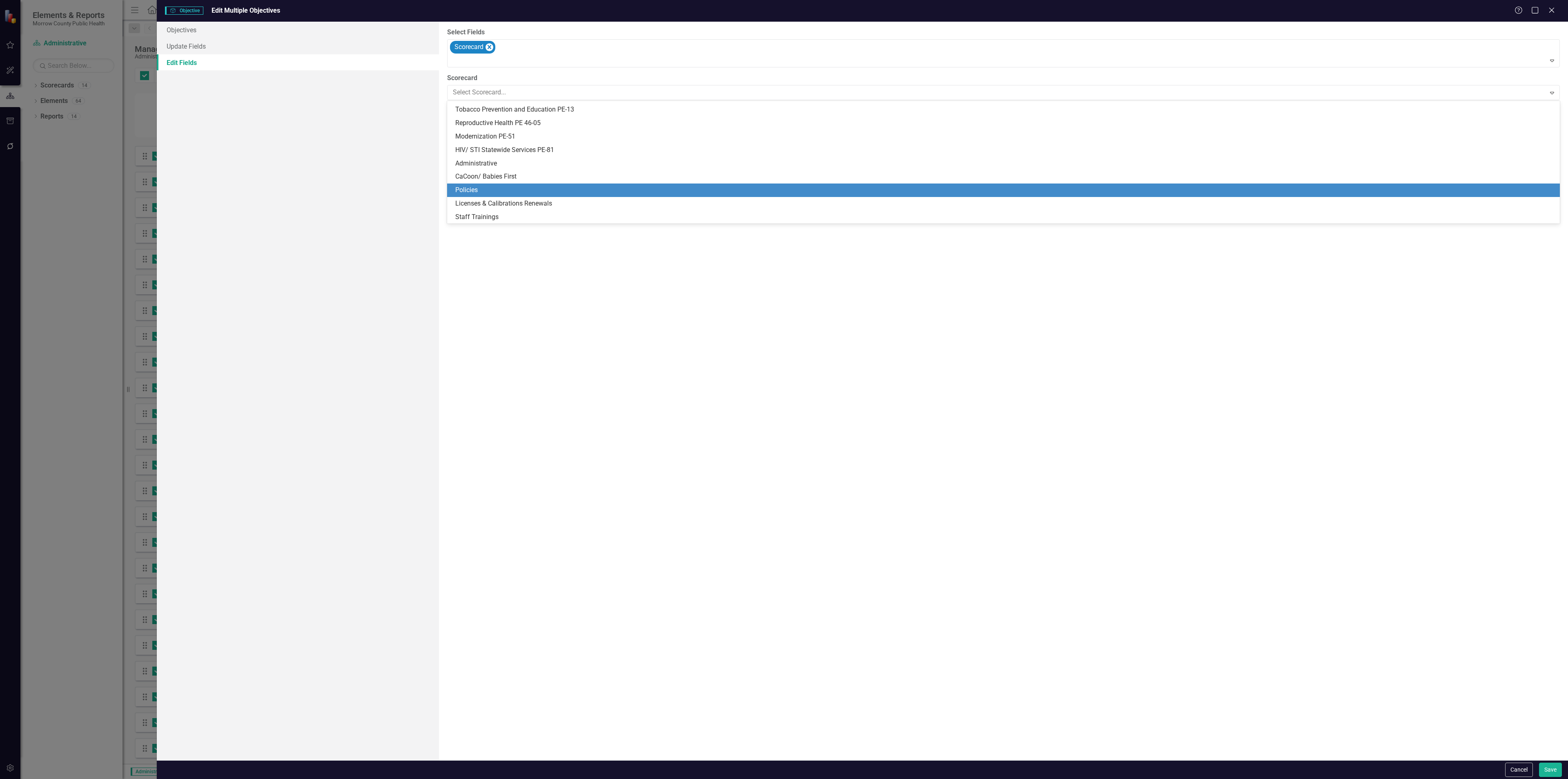
click at [491, 188] on div "Policies" at bounding box center [1005, 190] width 1100 height 9
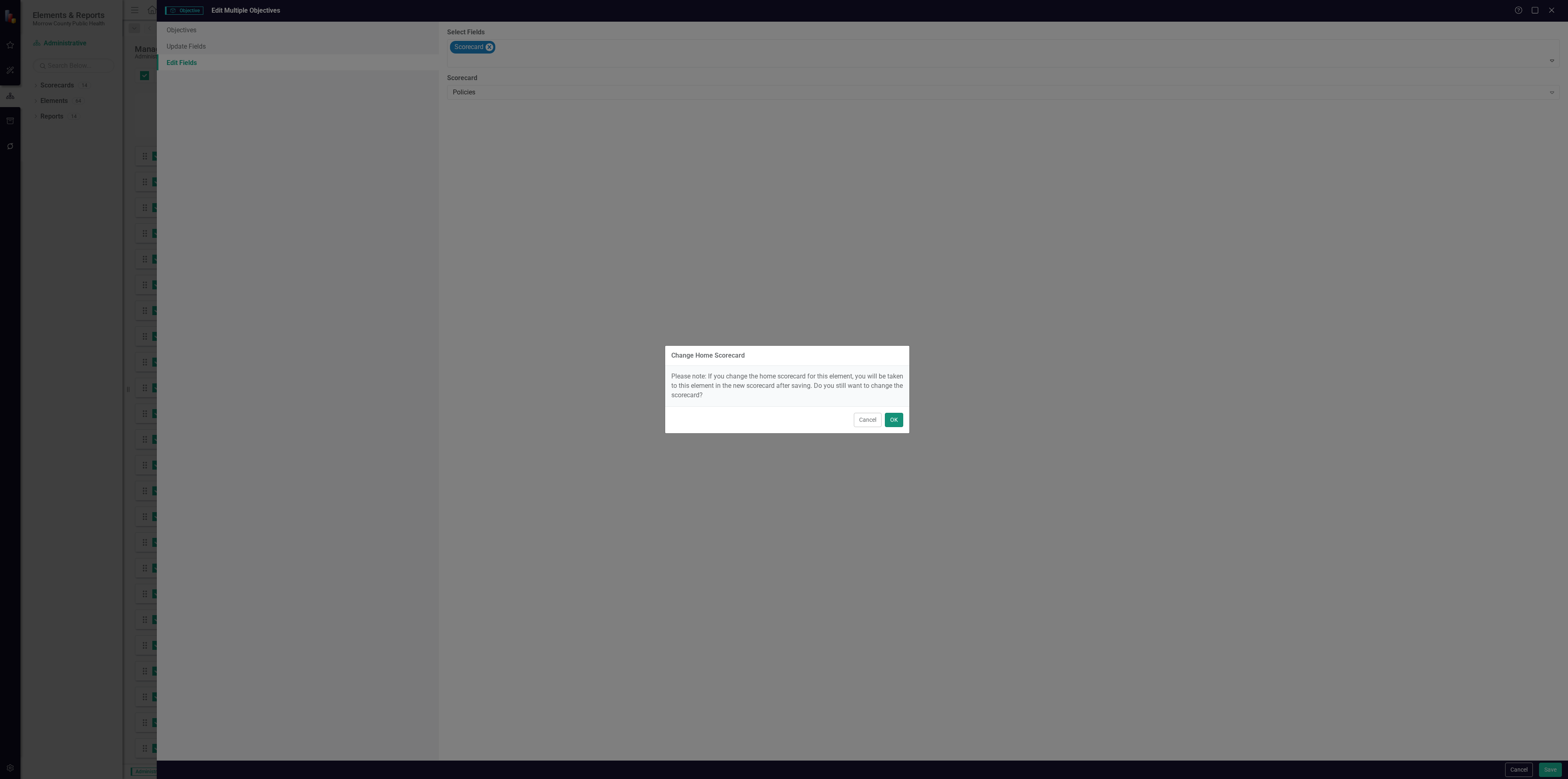
click at [896, 419] on button "OK" at bounding box center [894, 420] width 18 height 14
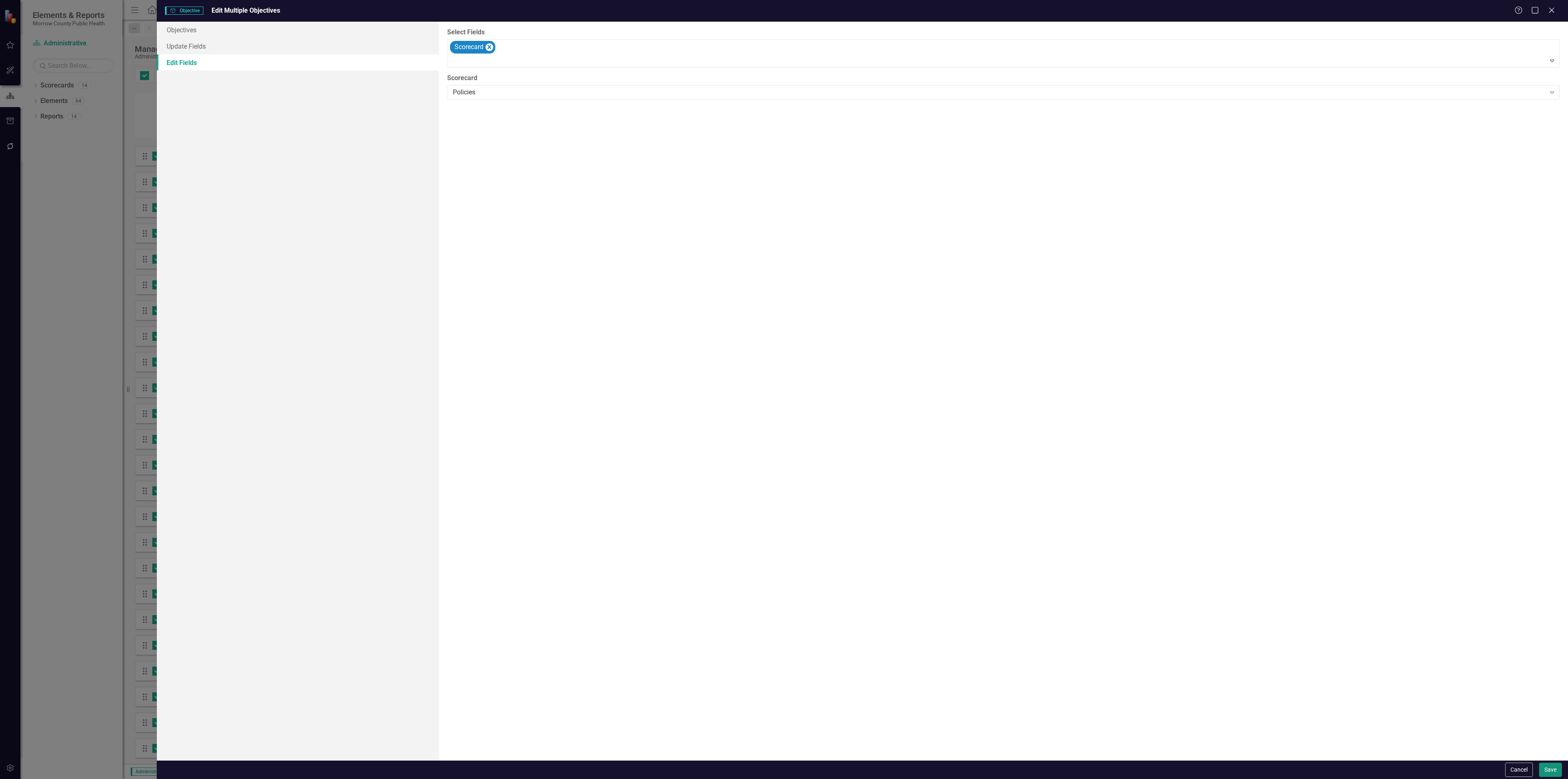
click at [1544, 770] on button "Save" at bounding box center [1550, 769] width 23 height 14
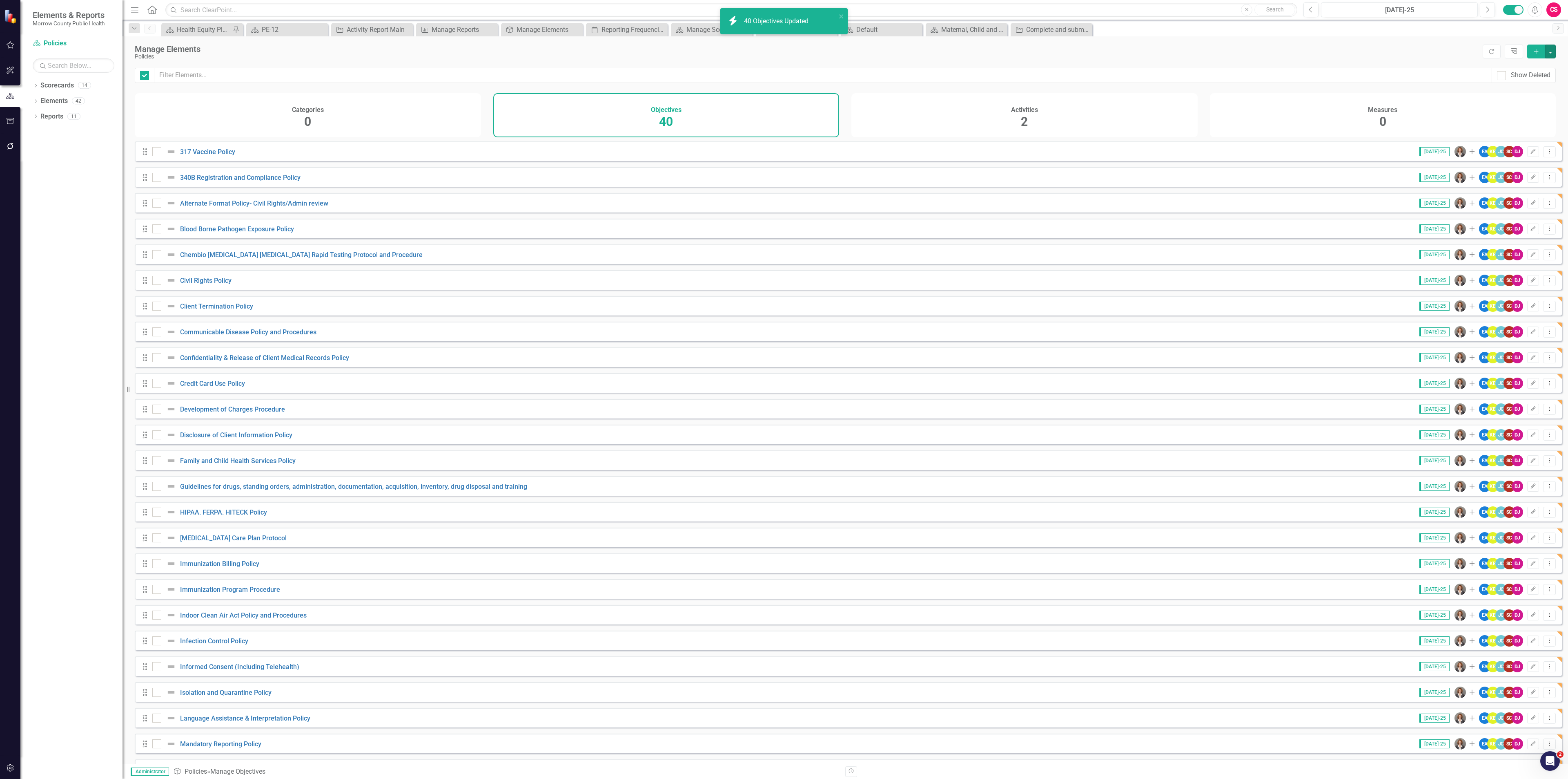
checkbox input "false"
click at [57, 82] on link "Scorecards" at bounding box center [57, 85] width 33 height 9
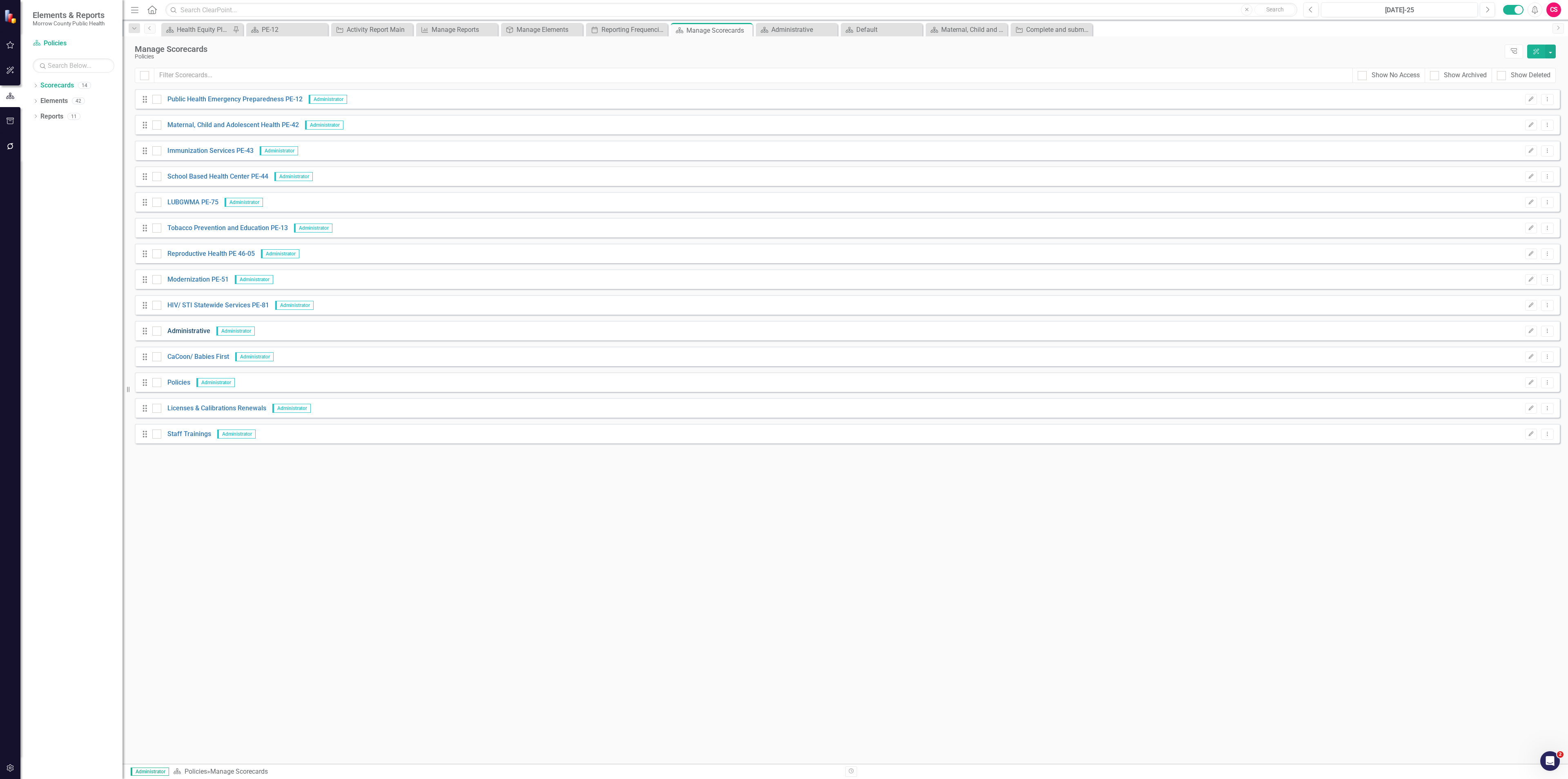
click at [192, 330] on link "Administrative" at bounding box center [186, 331] width 49 height 9
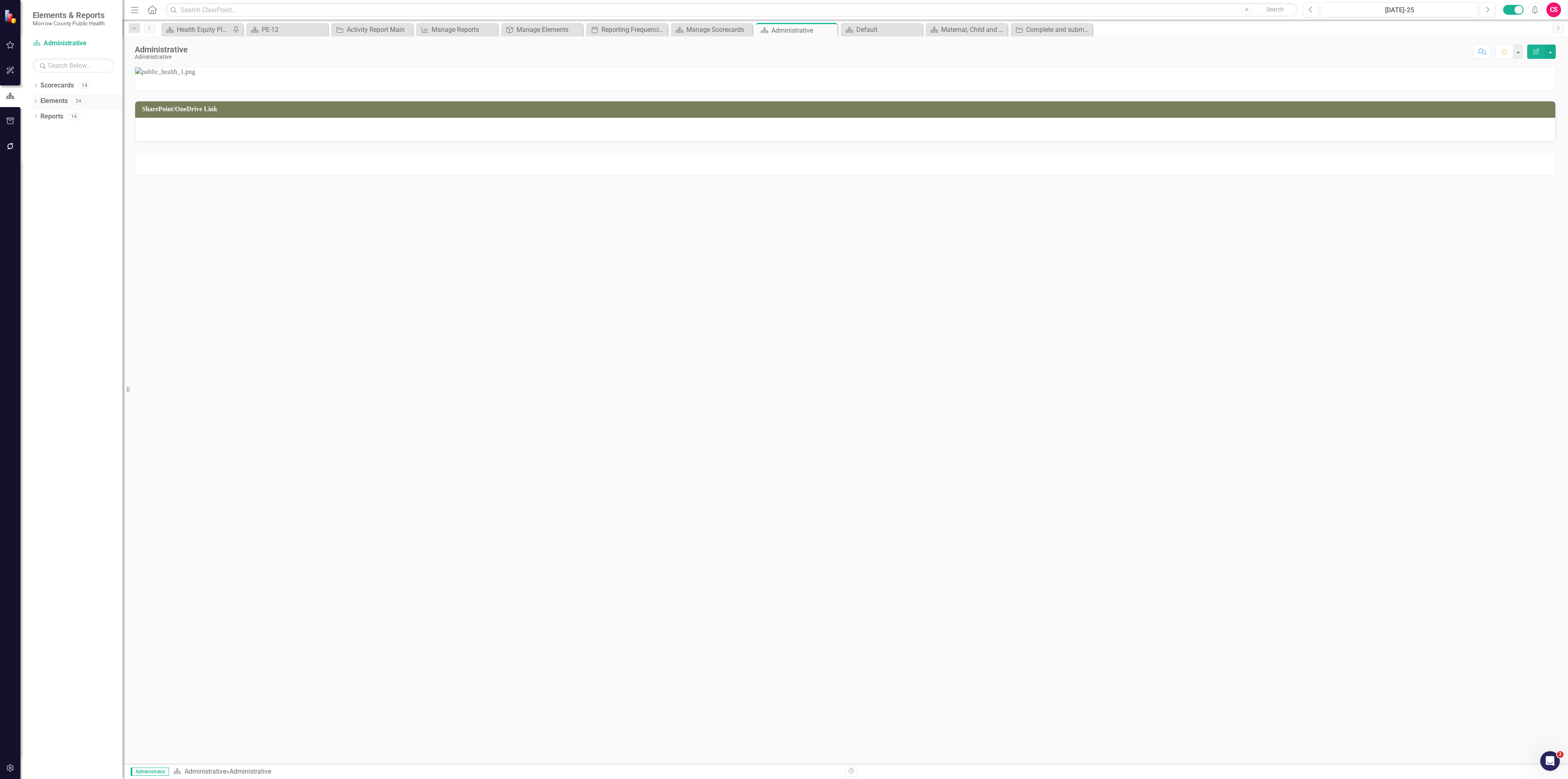
click at [52, 102] on link "Elements" at bounding box center [54, 100] width 27 height 9
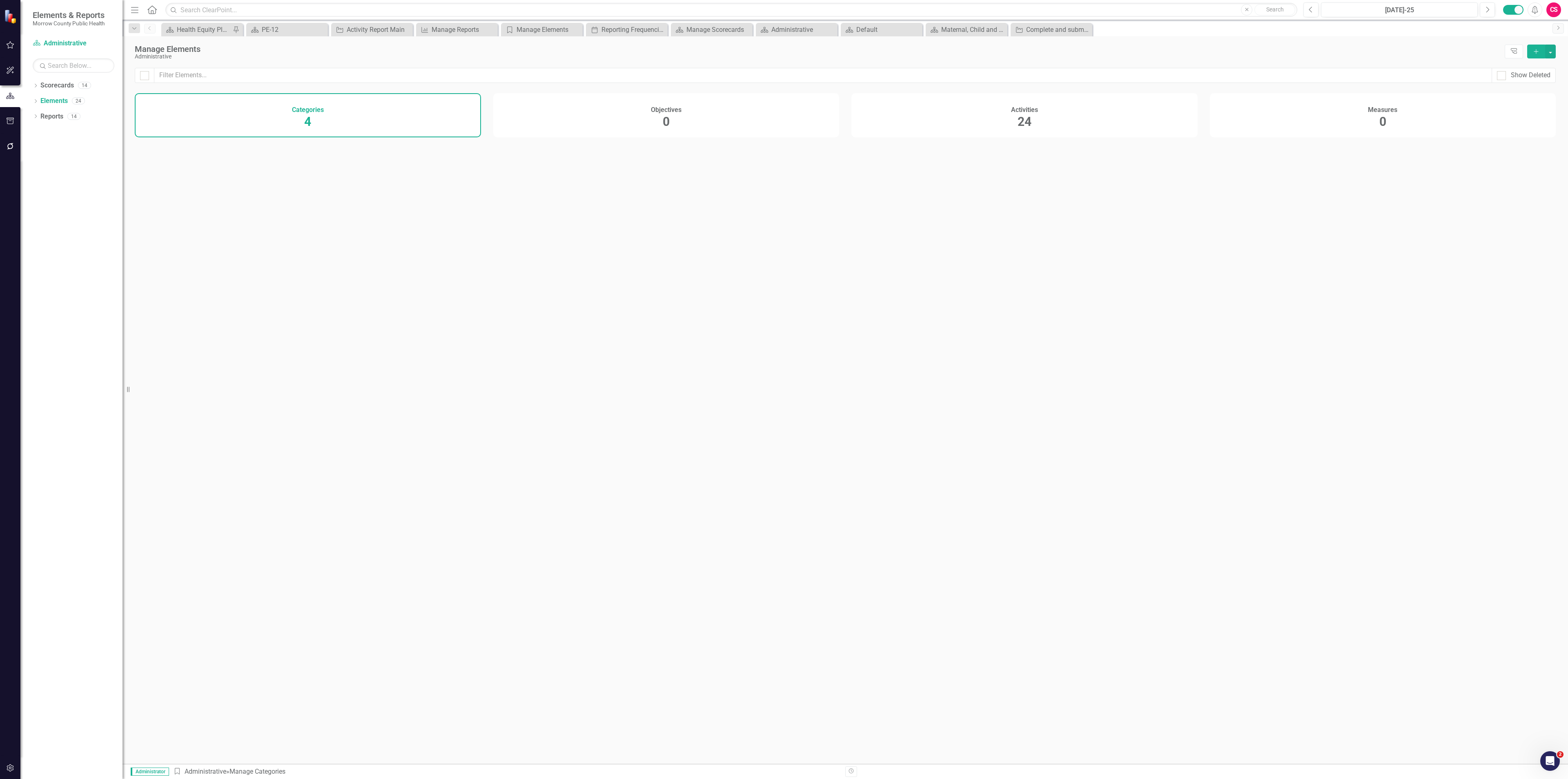
click at [904, 124] on div "Activities 24" at bounding box center [1024, 115] width 346 height 44
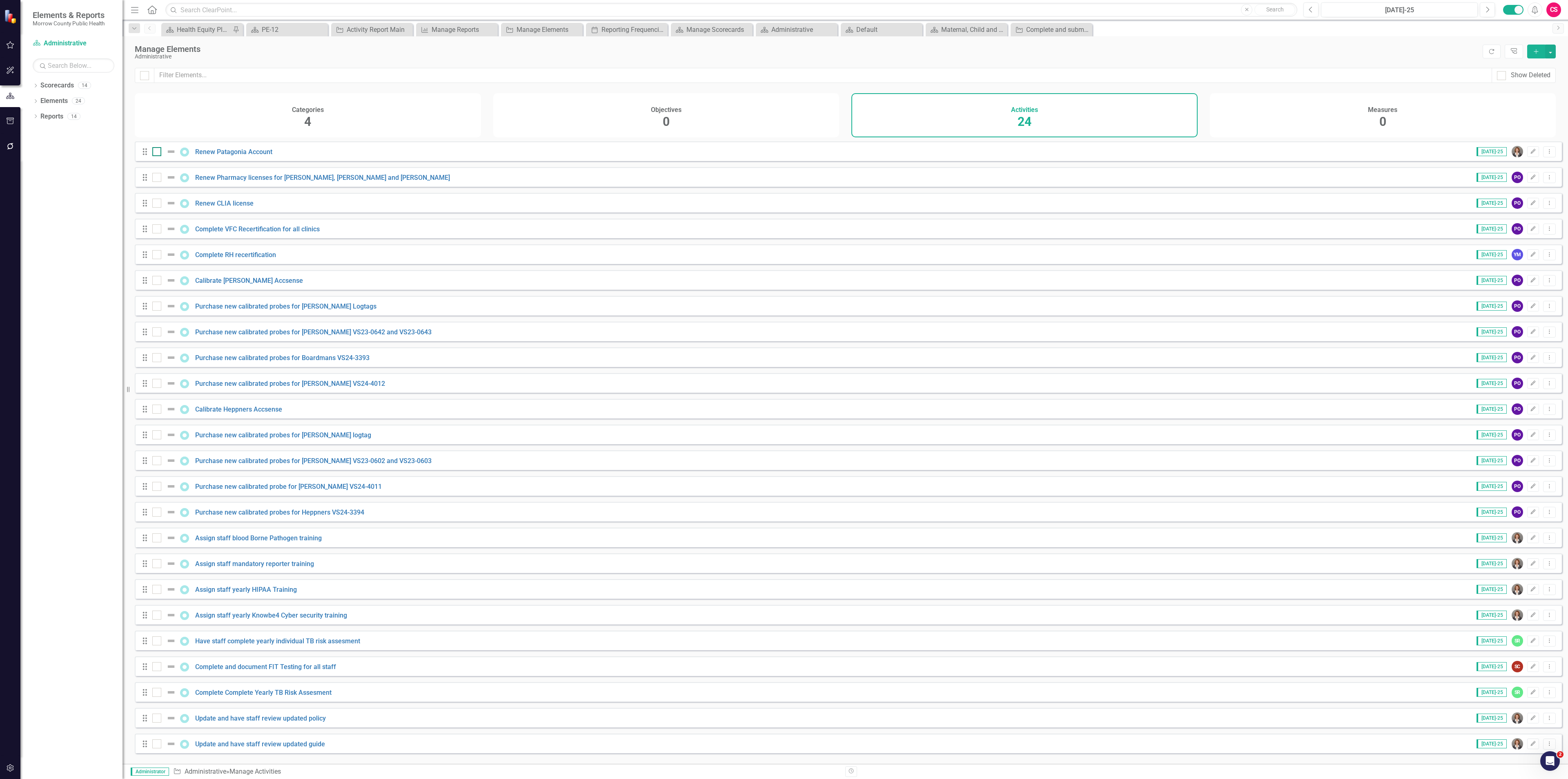
click at [156, 152] on input "checkbox" at bounding box center [155, 149] width 5 height 5
checkbox input "true"
click at [156, 178] on input "checkbox" at bounding box center [155, 175] width 5 height 5
checkbox input "true"
click at [156, 204] on input "checkbox" at bounding box center [155, 201] width 5 height 5
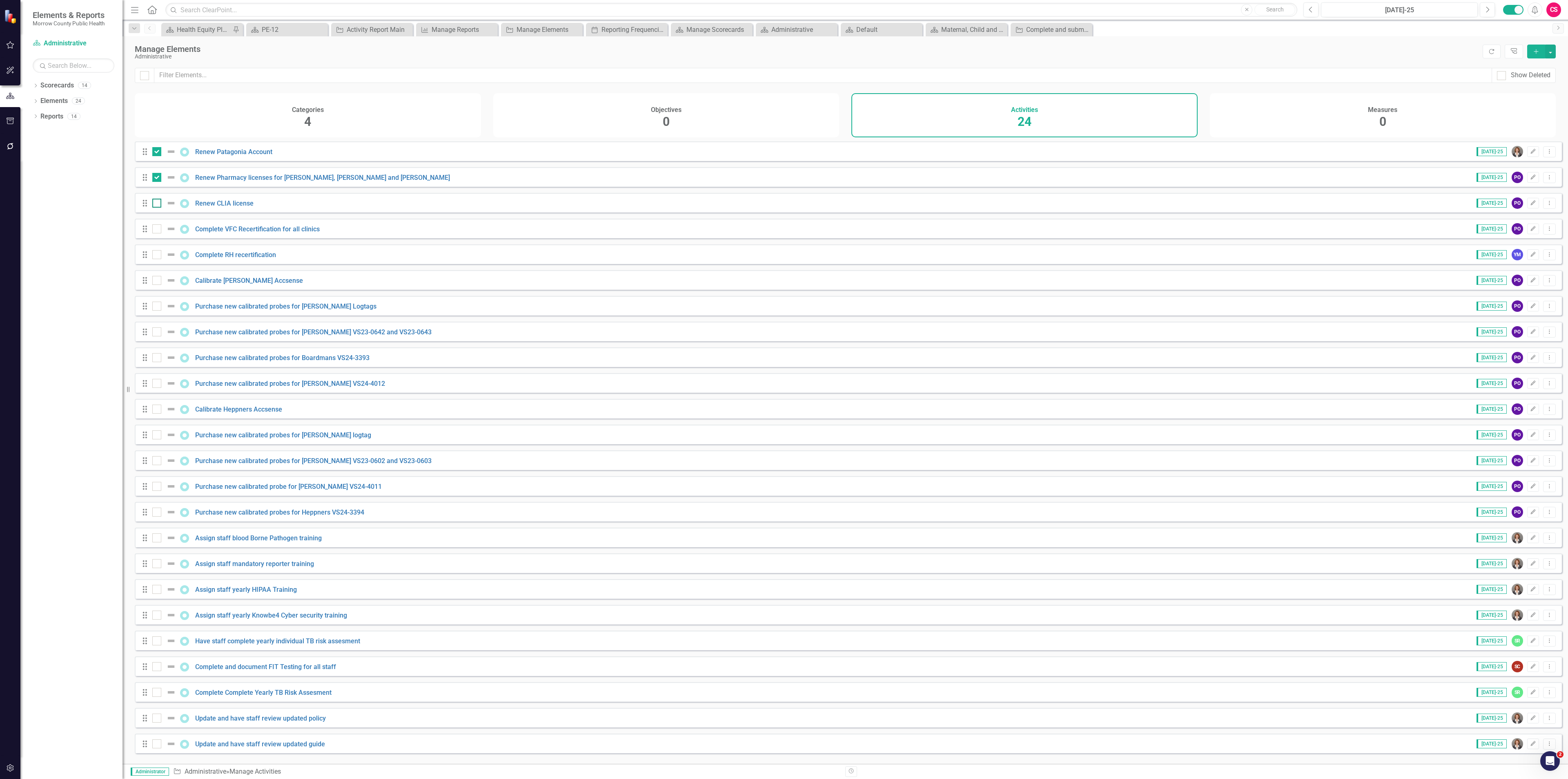
checkbox input "true"
click at [156, 233] on div at bounding box center [156, 228] width 9 height 9
click at [156, 230] on input "checkbox" at bounding box center [155, 227] width 5 height 5
checkbox input "true"
click at [157, 259] on div at bounding box center [156, 255] width 9 height 9
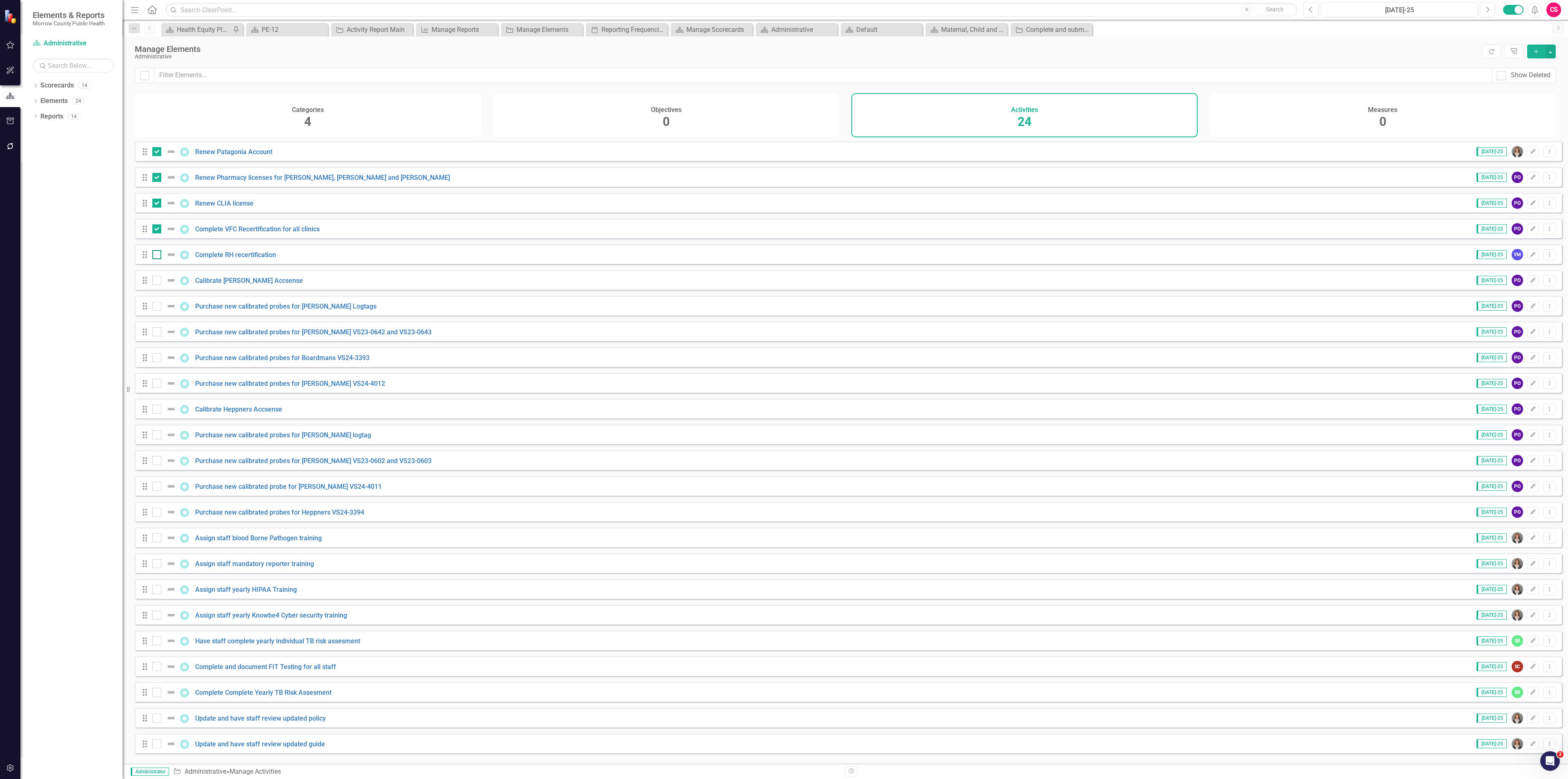
click at [157, 255] on input "checkbox" at bounding box center [155, 253] width 5 height 5
checkbox input "true"
click at [157, 281] on input "checkbox" at bounding box center [155, 278] width 5 height 5
click at [158, 283] on div at bounding box center [156, 280] width 9 height 9
click at [158, 281] on input "checkbox" at bounding box center [155, 278] width 5 height 5
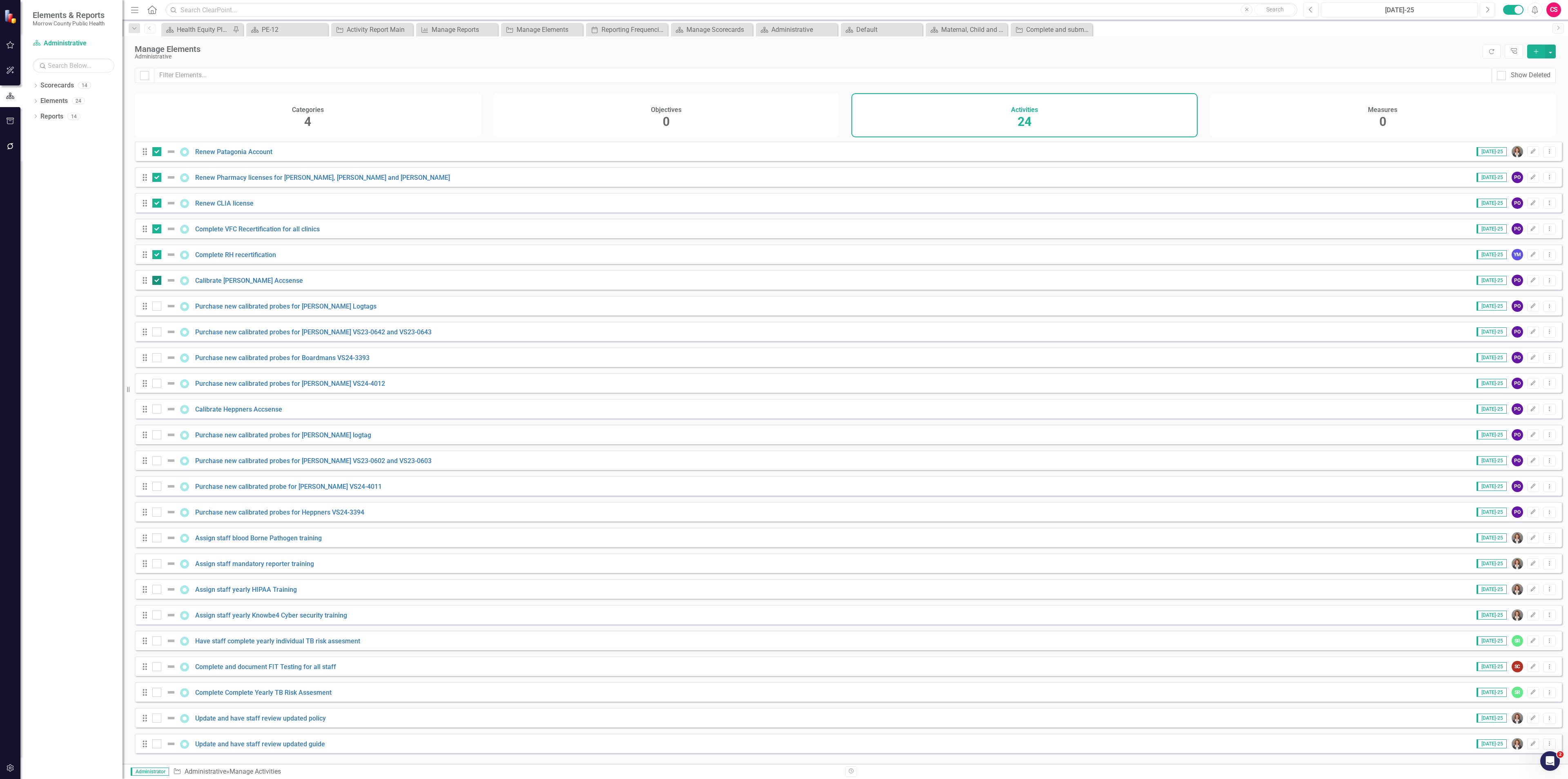
checkbox input "false"
click at [1549, 54] on button "button" at bounding box center [1550, 51] width 10 height 14
click at [1519, 91] on link "Edit Multiple Edit Multiple" at bounding box center [1523, 97] width 65 height 15
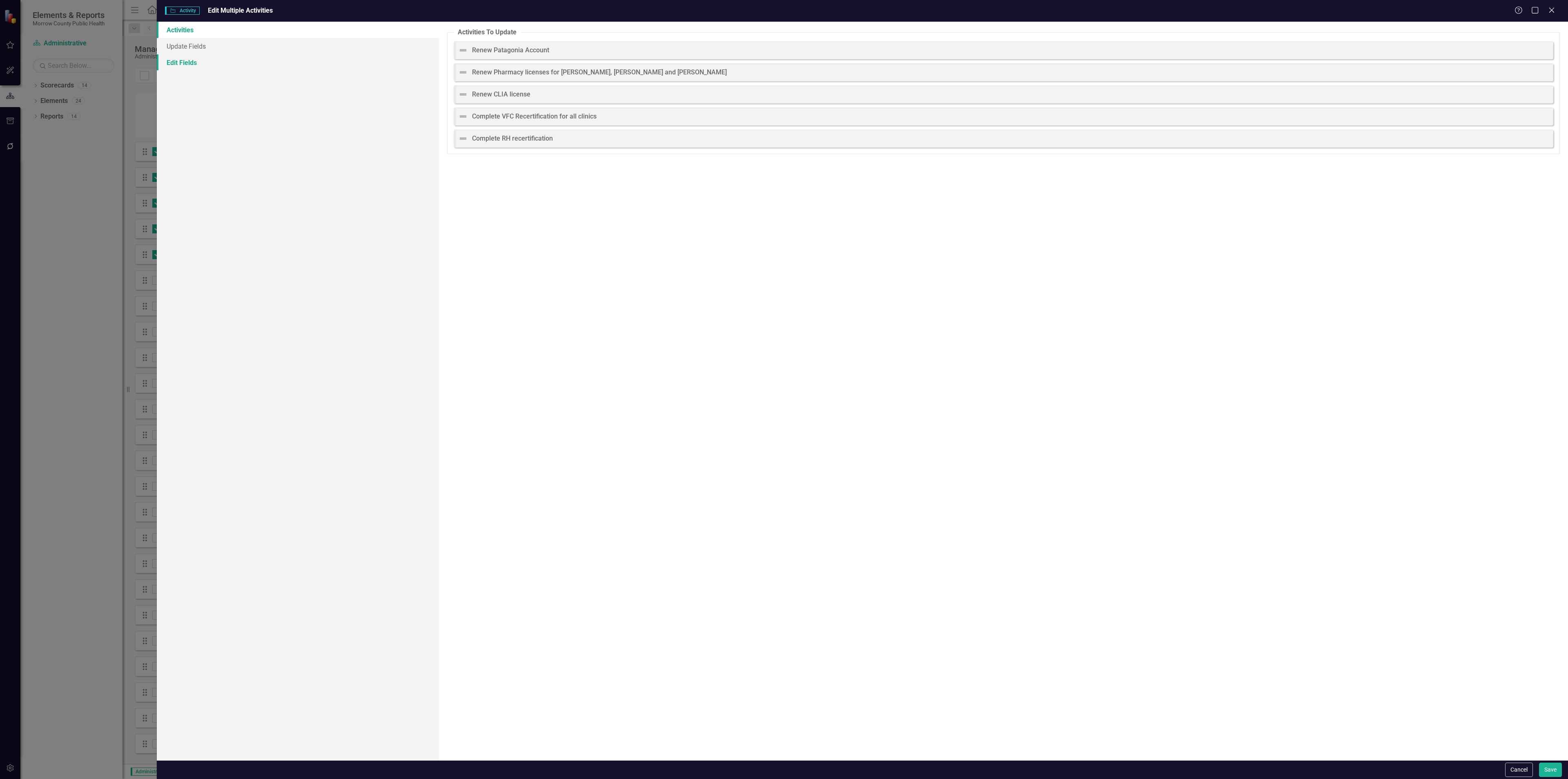
click at [211, 60] on link "Edit Fields" at bounding box center [298, 62] width 282 height 16
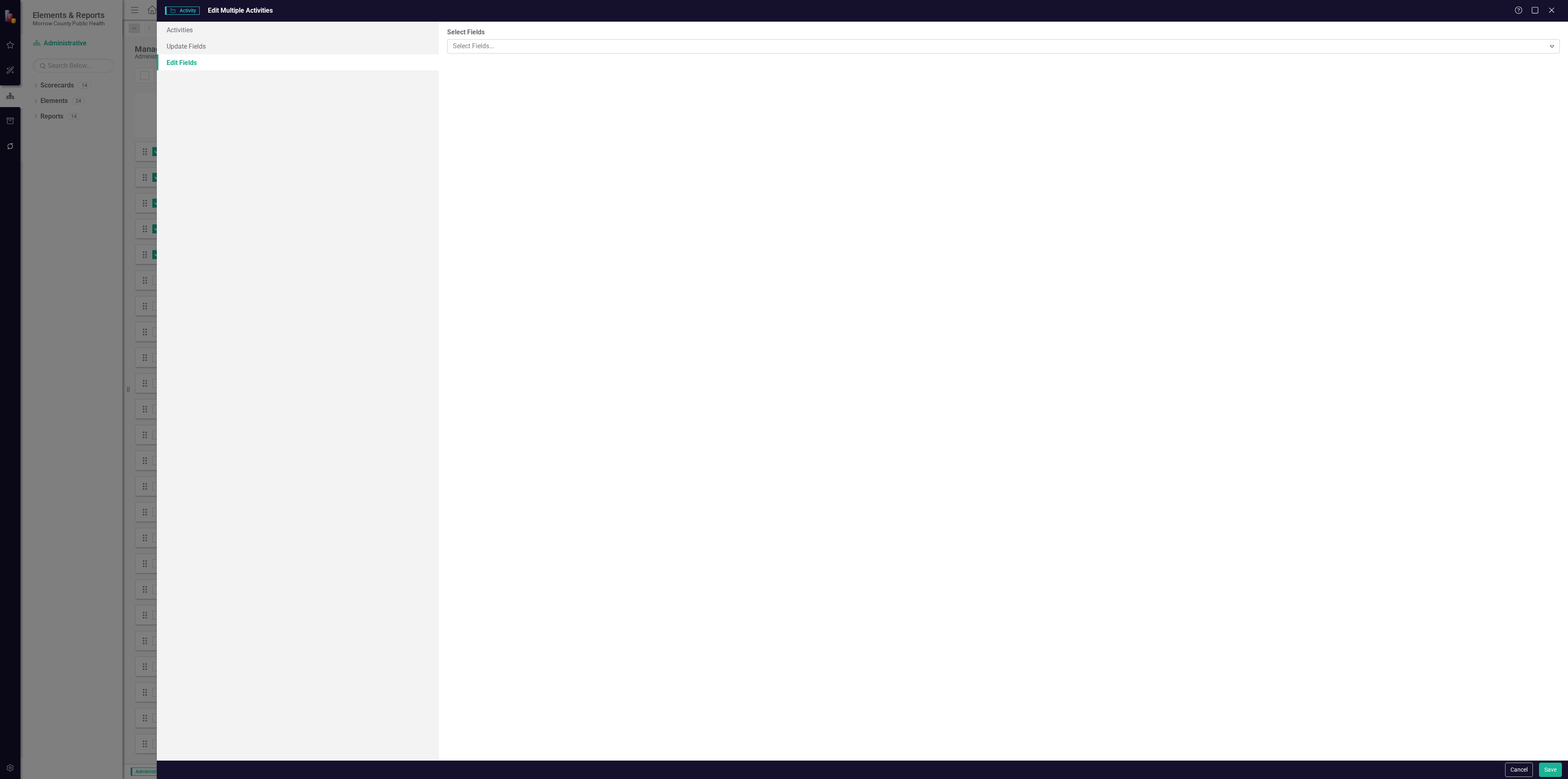
click at [529, 46] on div at bounding box center [998, 46] width 1096 height 11
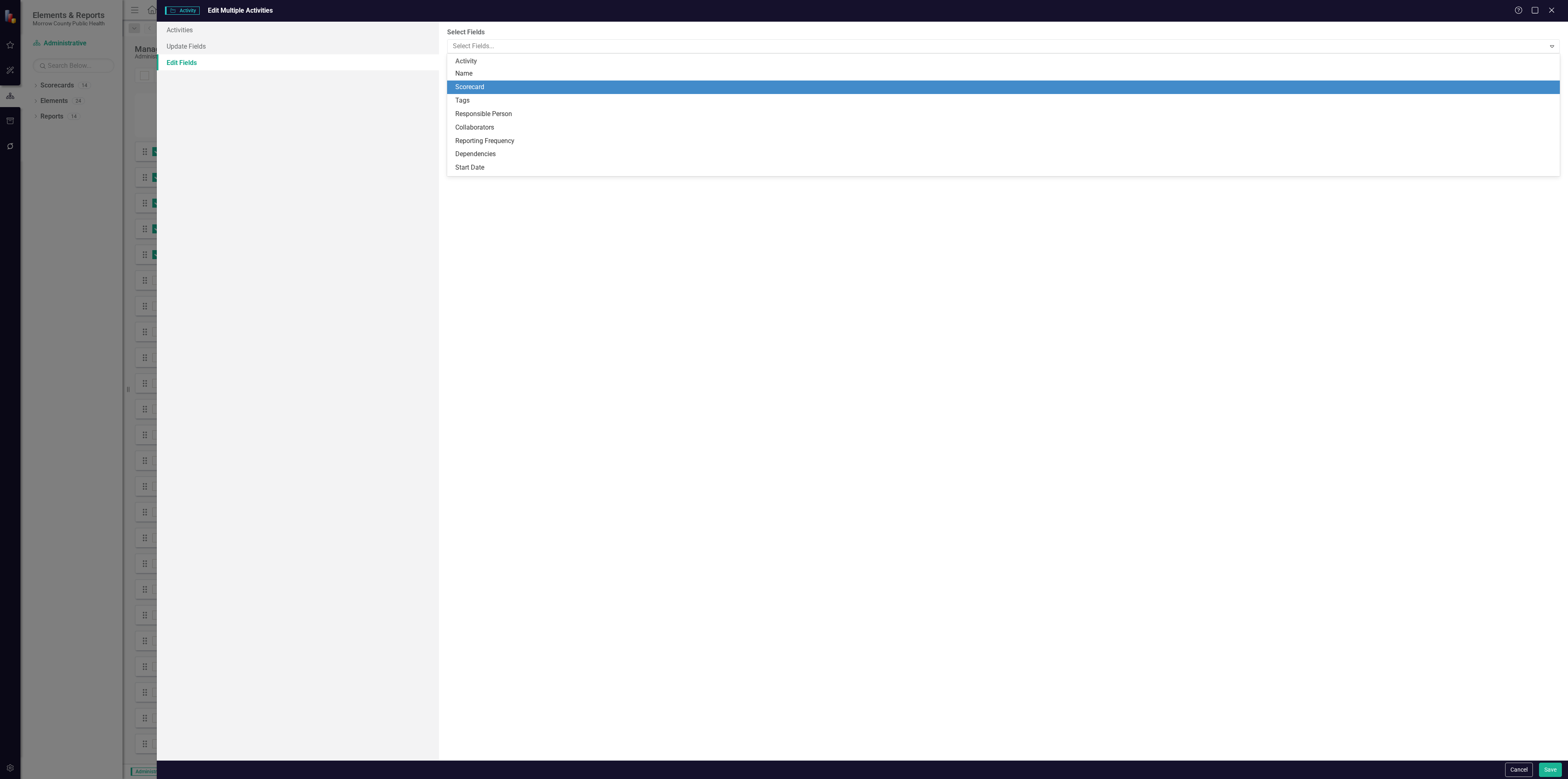
click at [513, 86] on div "Scorecard" at bounding box center [1005, 87] width 1100 height 9
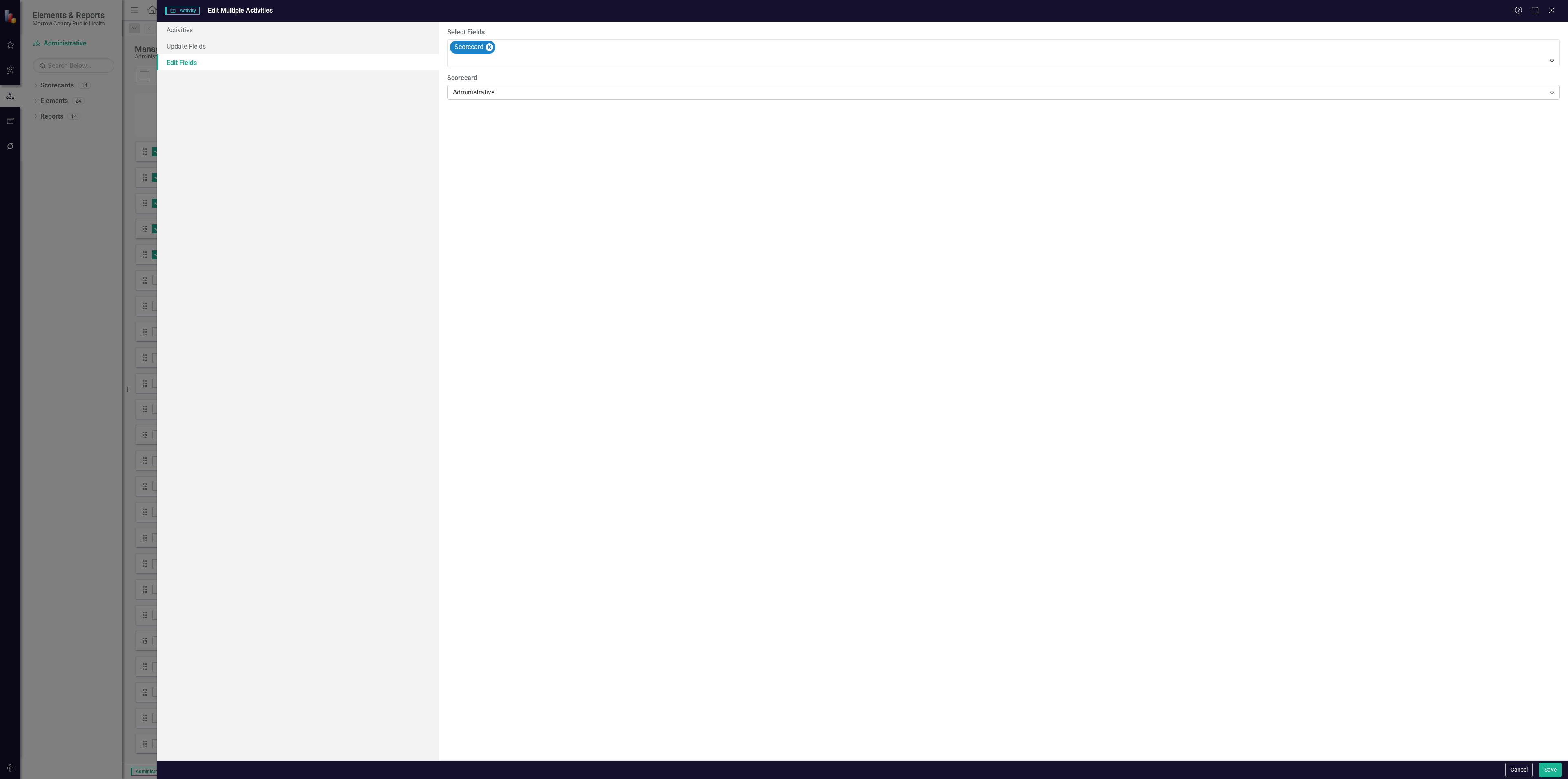
click at [513, 87] on div "Administrative Expand" at bounding box center [1004, 93] width 1113 height 15
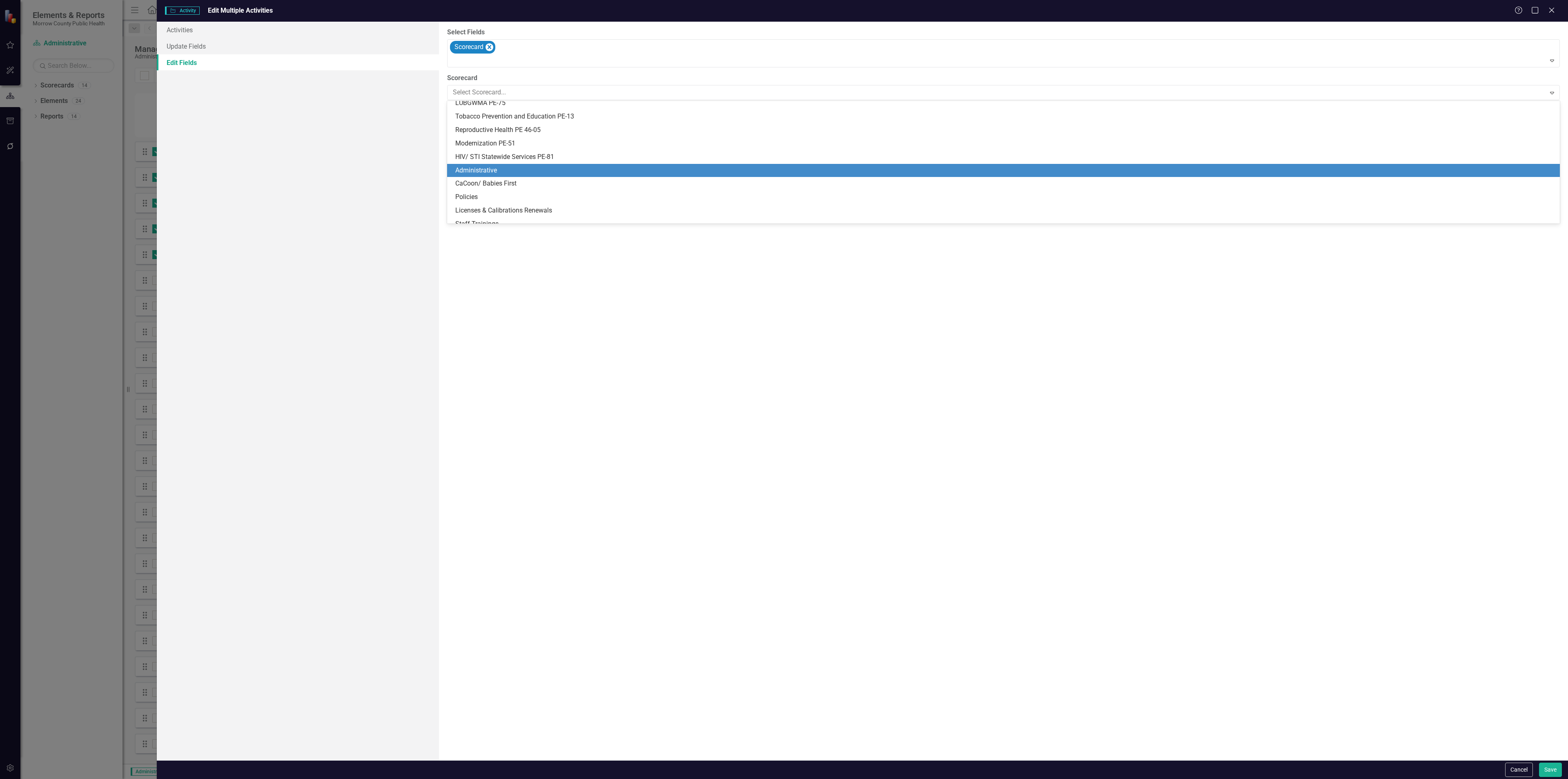
scroll to position [65, 0]
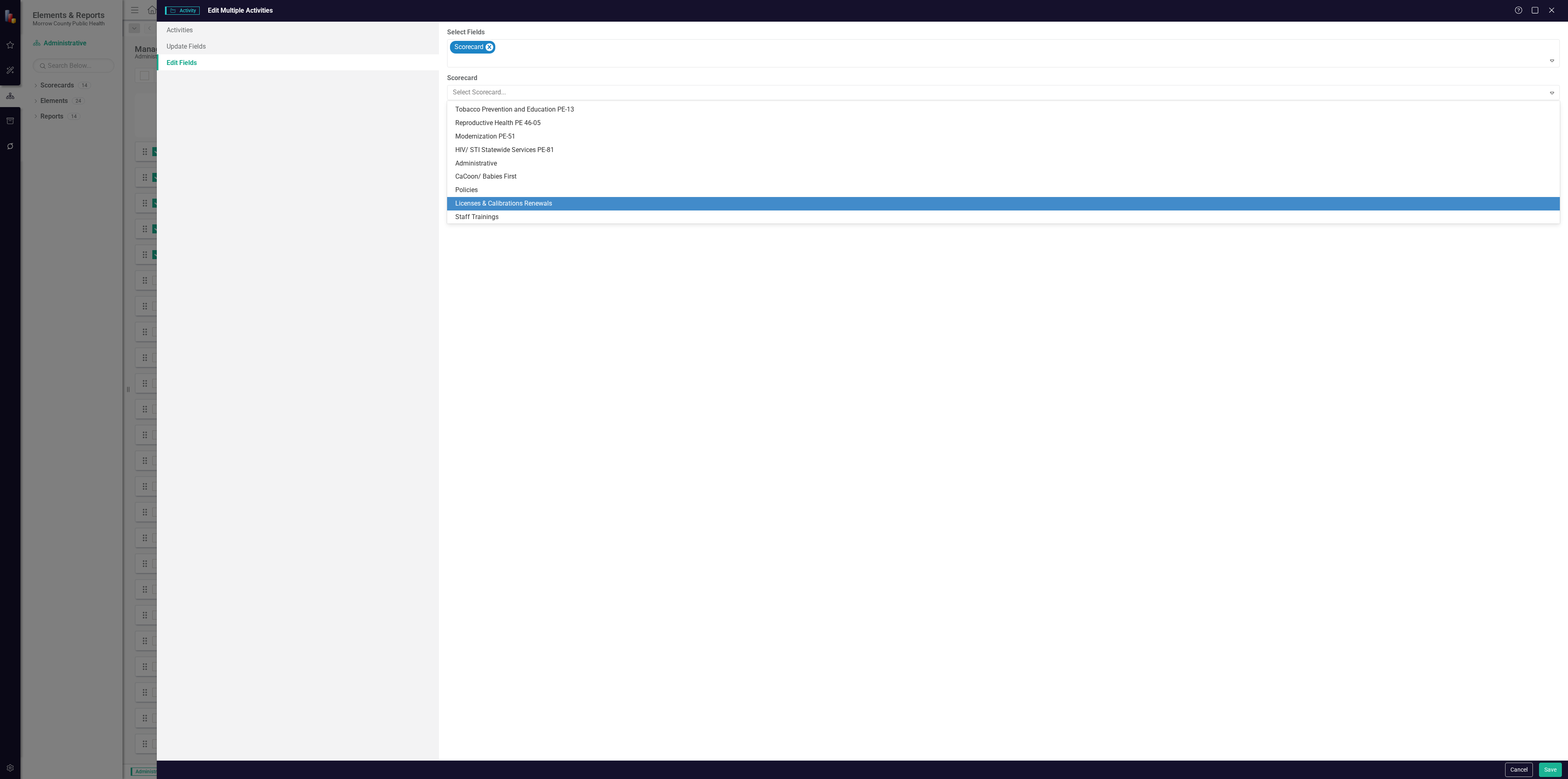
click at [511, 204] on div "Licenses & Calibrations Renewals" at bounding box center [1005, 203] width 1100 height 9
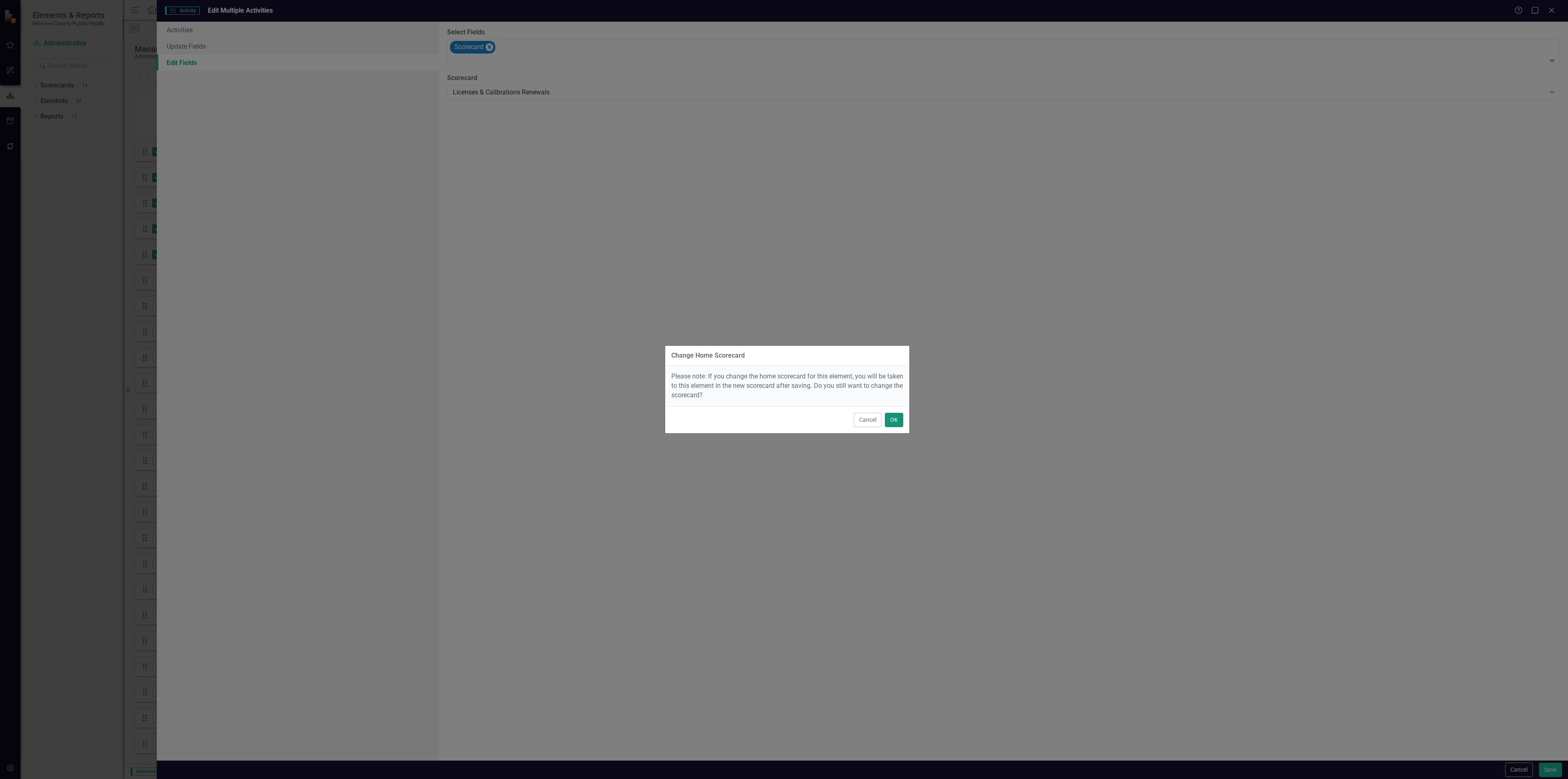
click at [892, 420] on button "OK" at bounding box center [894, 420] width 18 height 14
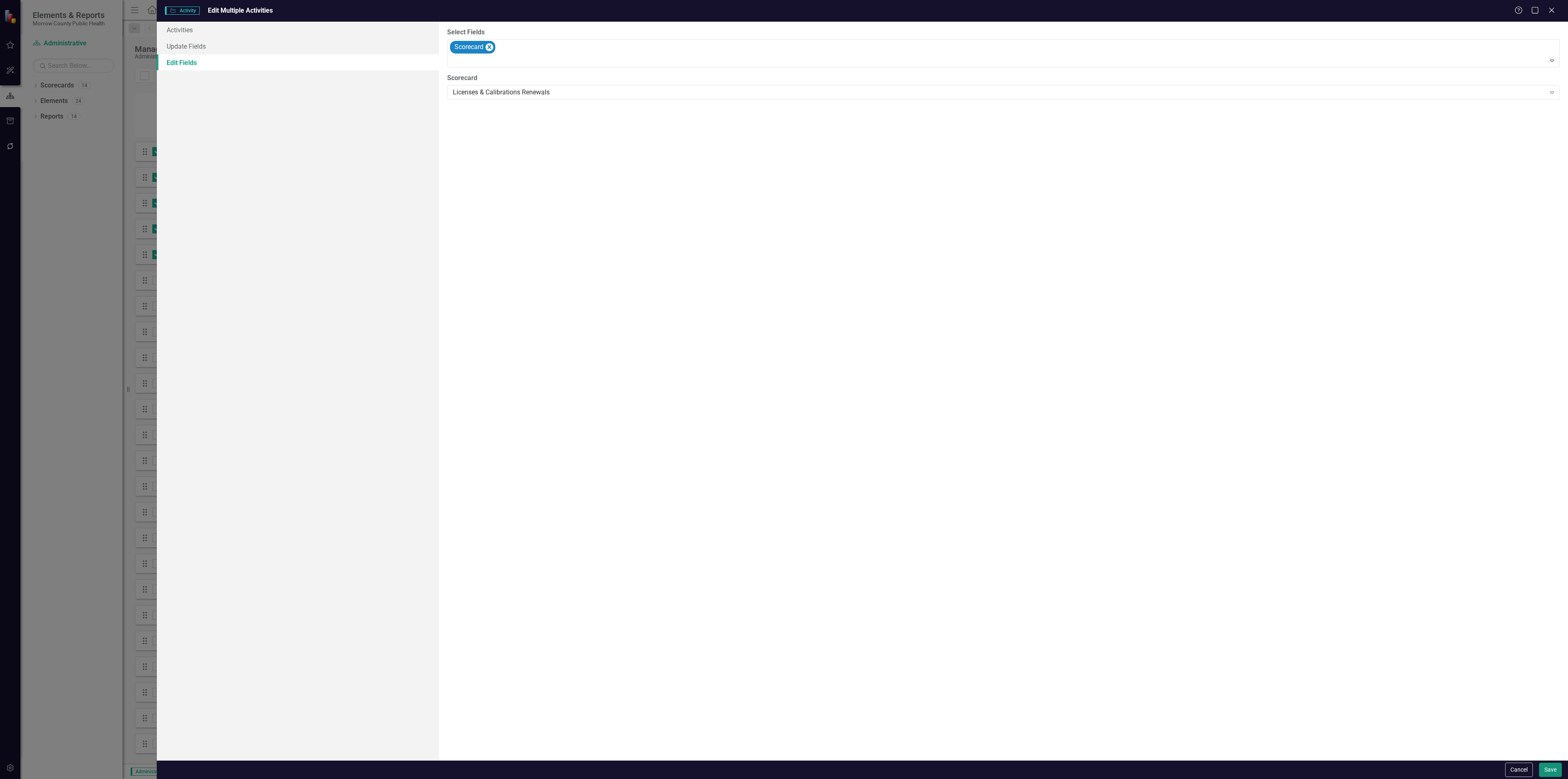
click at [1549, 772] on button "Save" at bounding box center [1550, 769] width 23 height 14
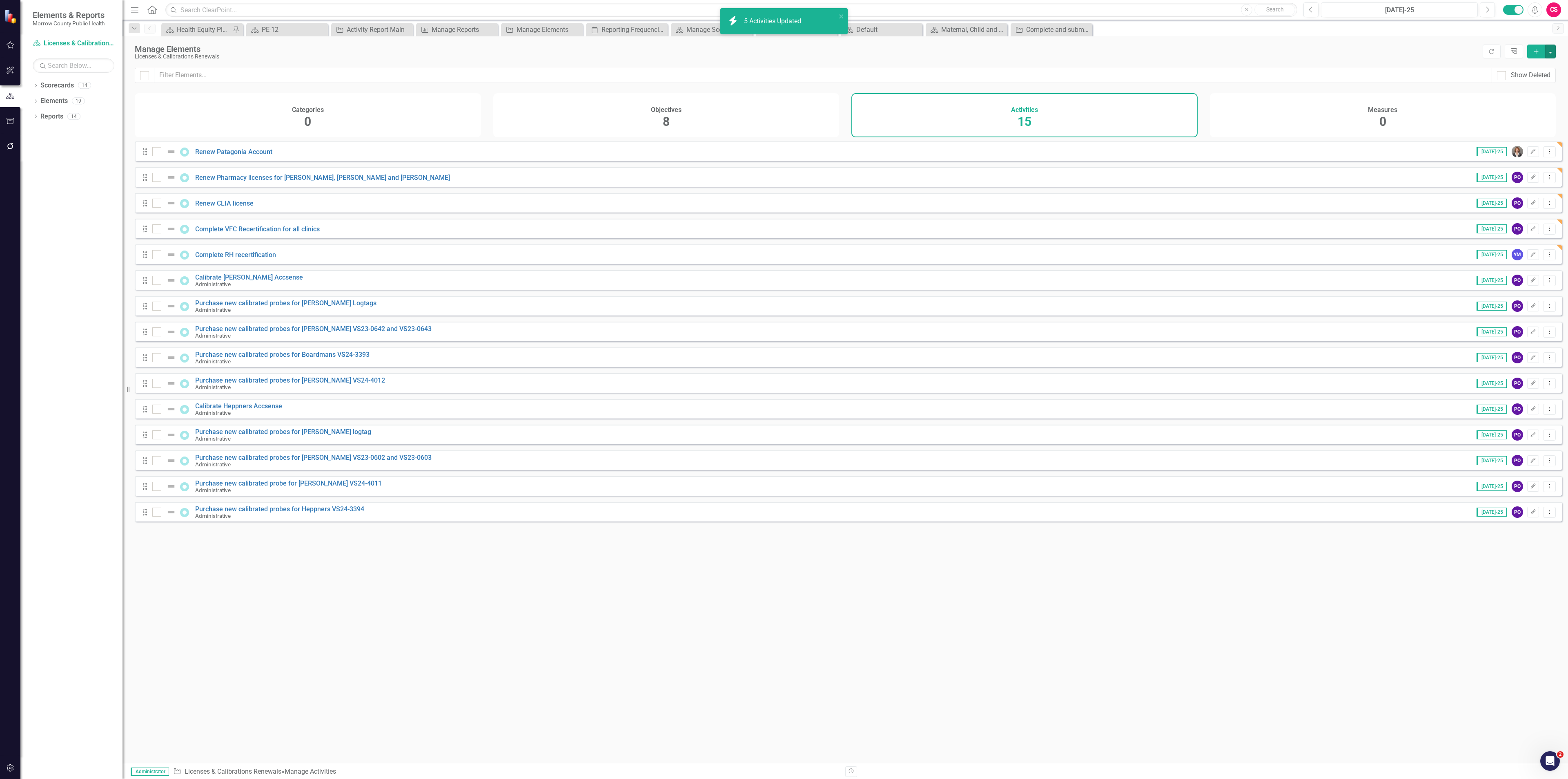
checkbox input "false"
click at [61, 87] on link "Scorecards" at bounding box center [57, 85] width 33 height 9
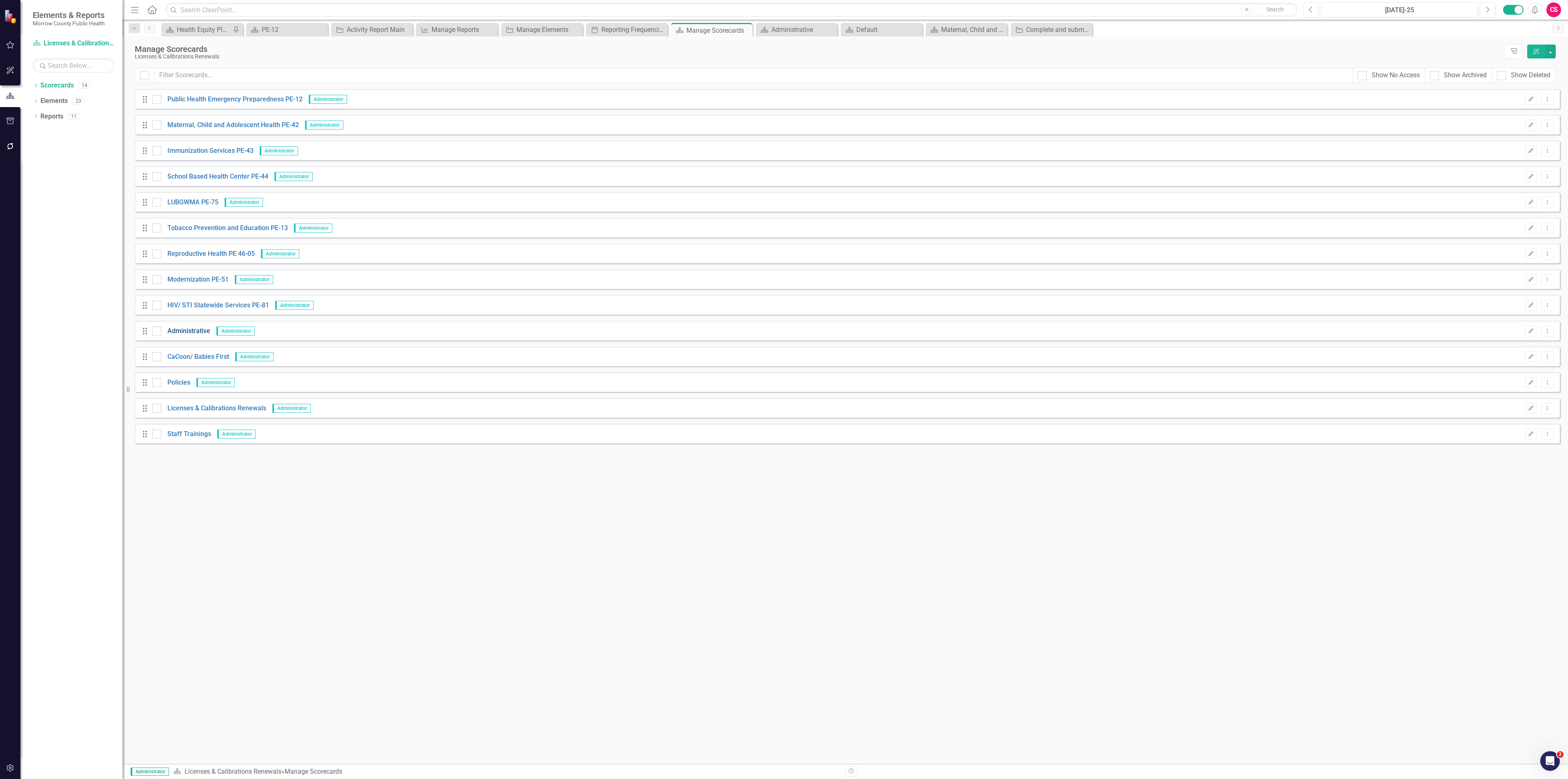
click at [191, 330] on link "Administrative" at bounding box center [186, 331] width 49 height 9
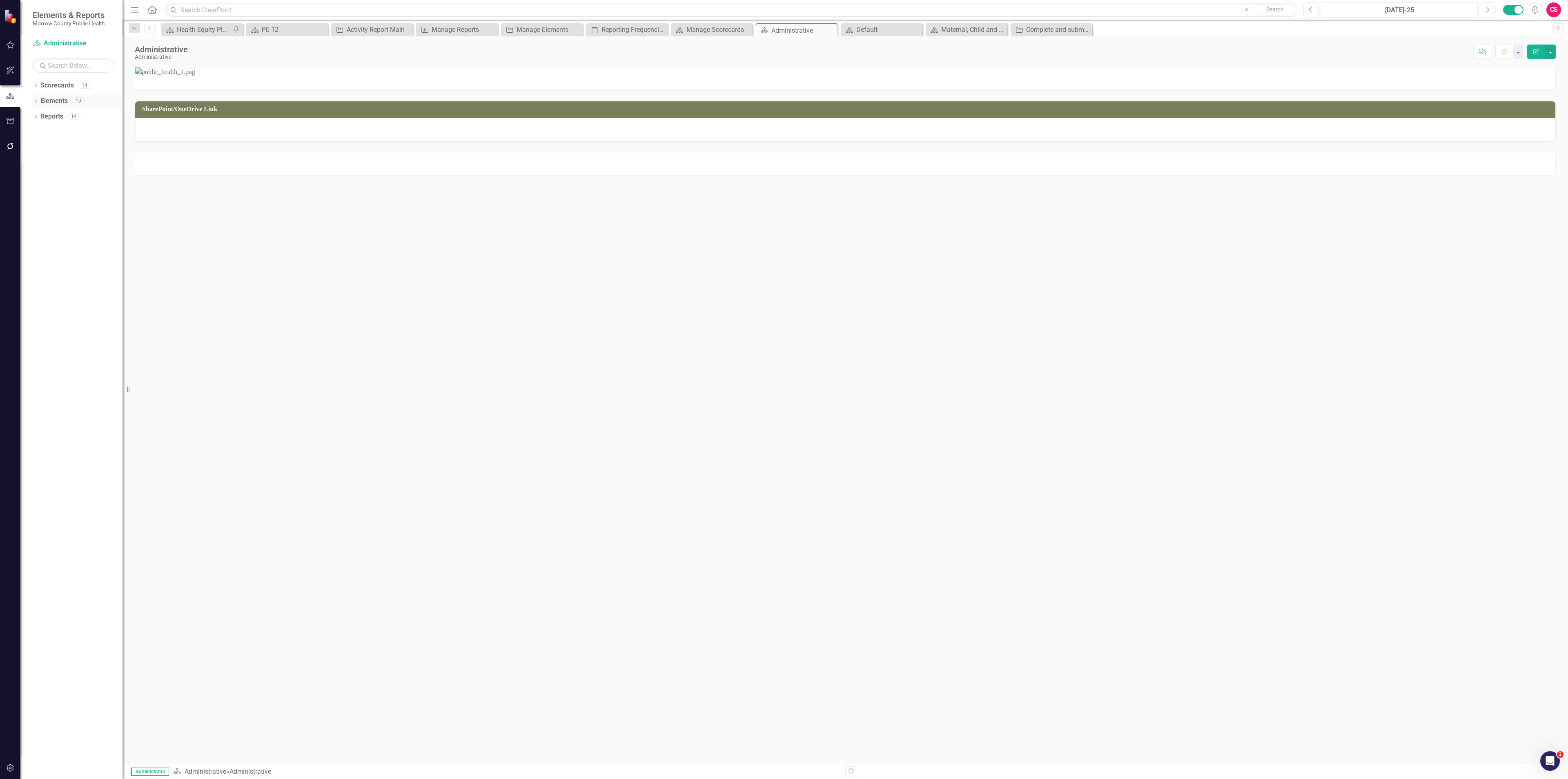
click at [61, 99] on link "Elements" at bounding box center [54, 100] width 27 height 9
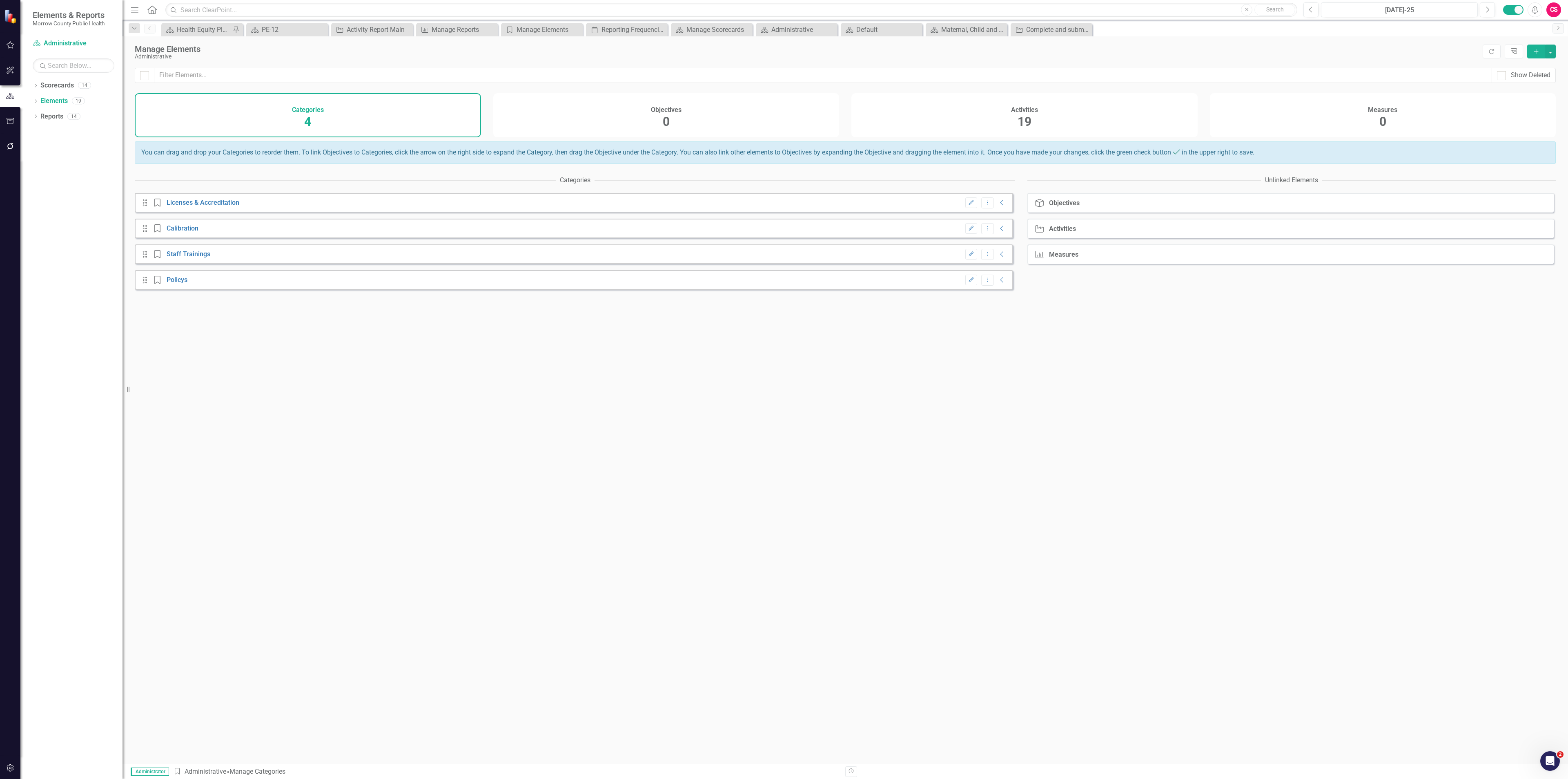
click at [946, 121] on div "Activities 19" at bounding box center [1024, 115] width 346 height 44
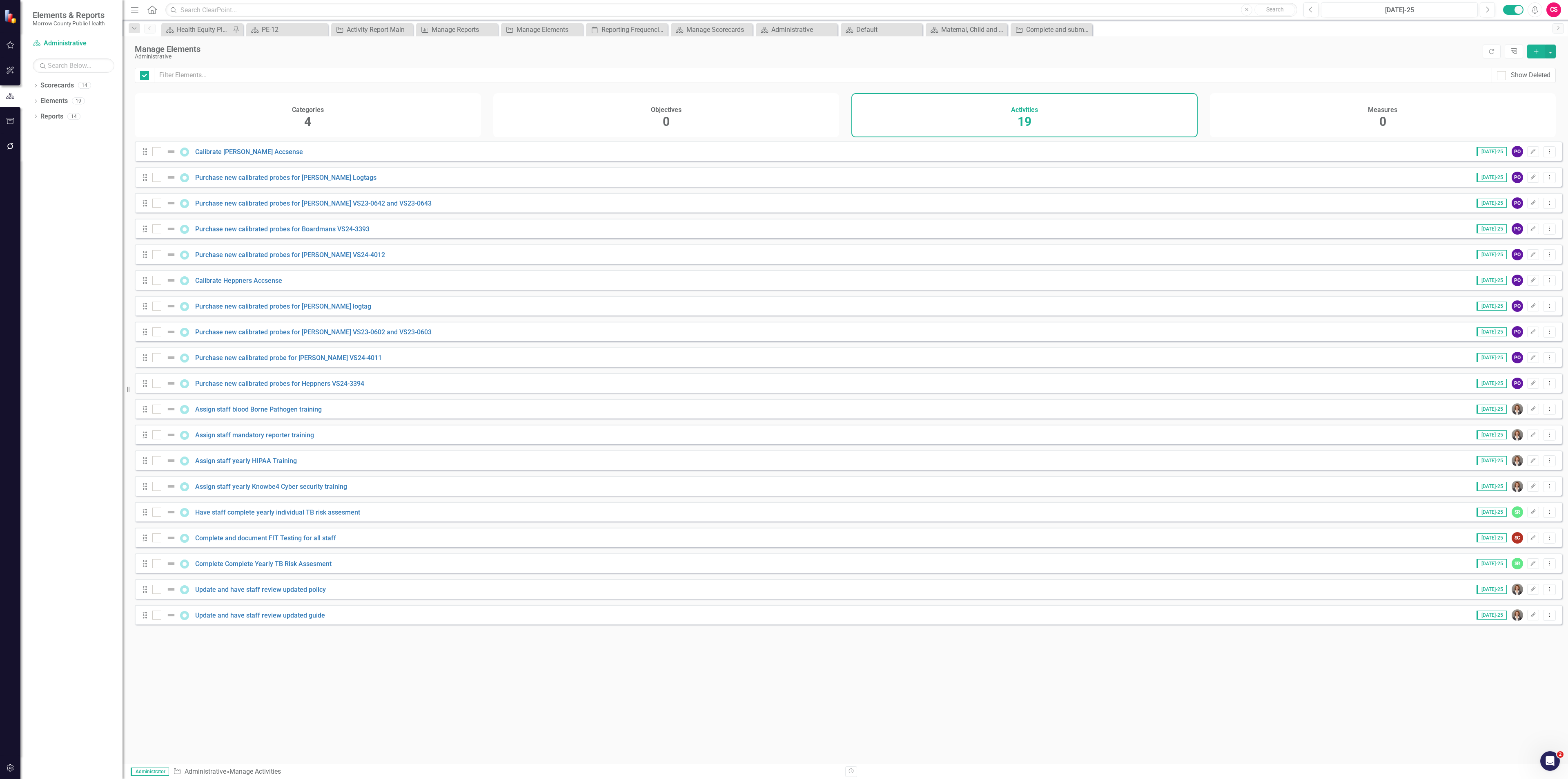
checkbox input "false"
click at [158, 156] on div at bounding box center [156, 151] width 9 height 9
click at [158, 152] on input "checkbox" at bounding box center [155, 149] width 5 height 5
checkbox input "true"
click at [156, 384] on input "checkbox" at bounding box center [155, 381] width 5 height 5
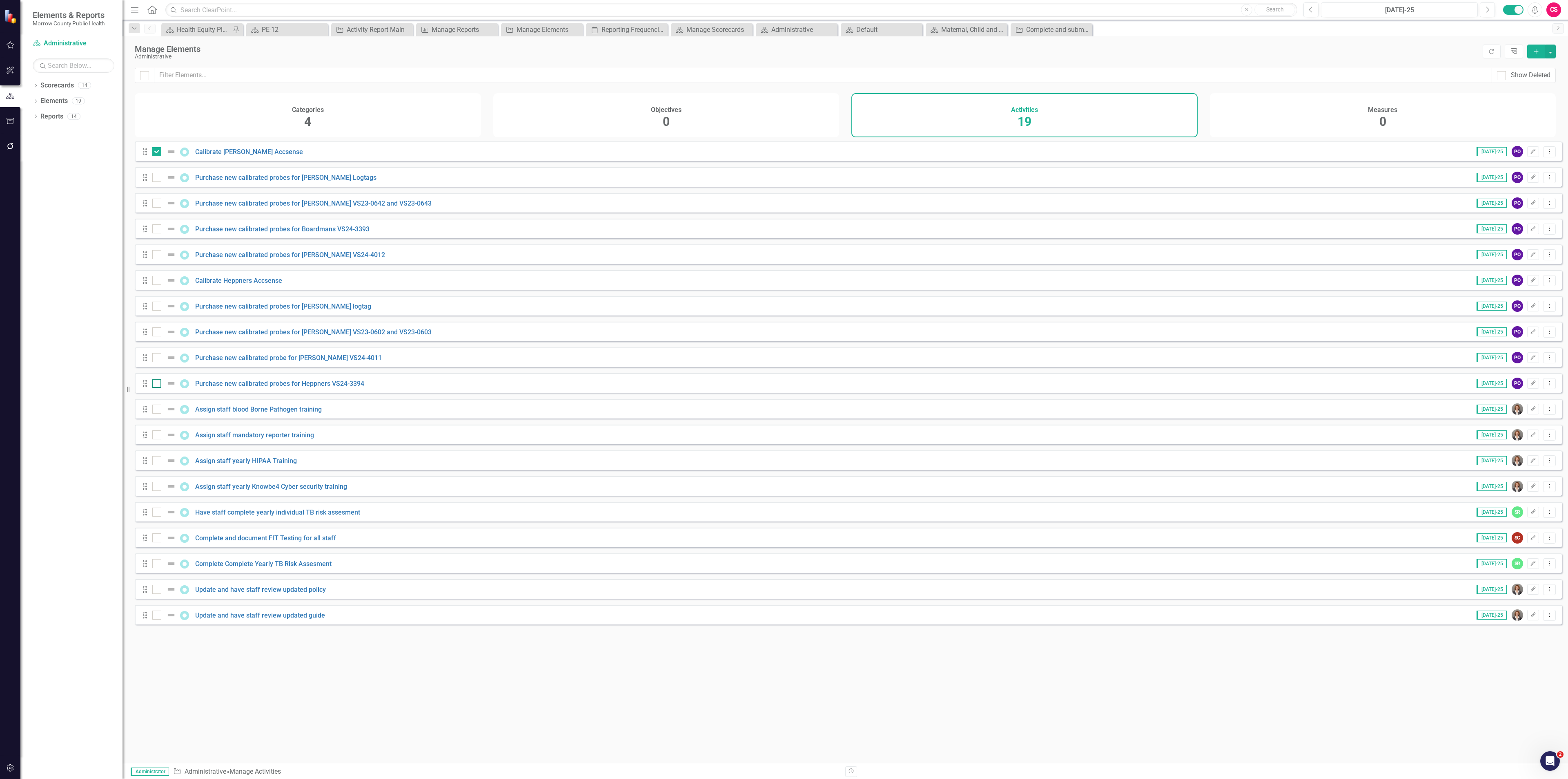
checkbox input "true"
click at [153, 367] on div "Drag Purchase new calibrated probe for [PERSON_NAME] VS24-4011 [DATE]-25 PO Edi…" at bounding box center [848, 357] width 1427 height 19
click at [153, 362] on div at bounding box center [156, 358] width 9 height 9
click at [153, 358] on input "checkbox" at bounding box center [155, 356] width 5 height 5
checkbox input "true"
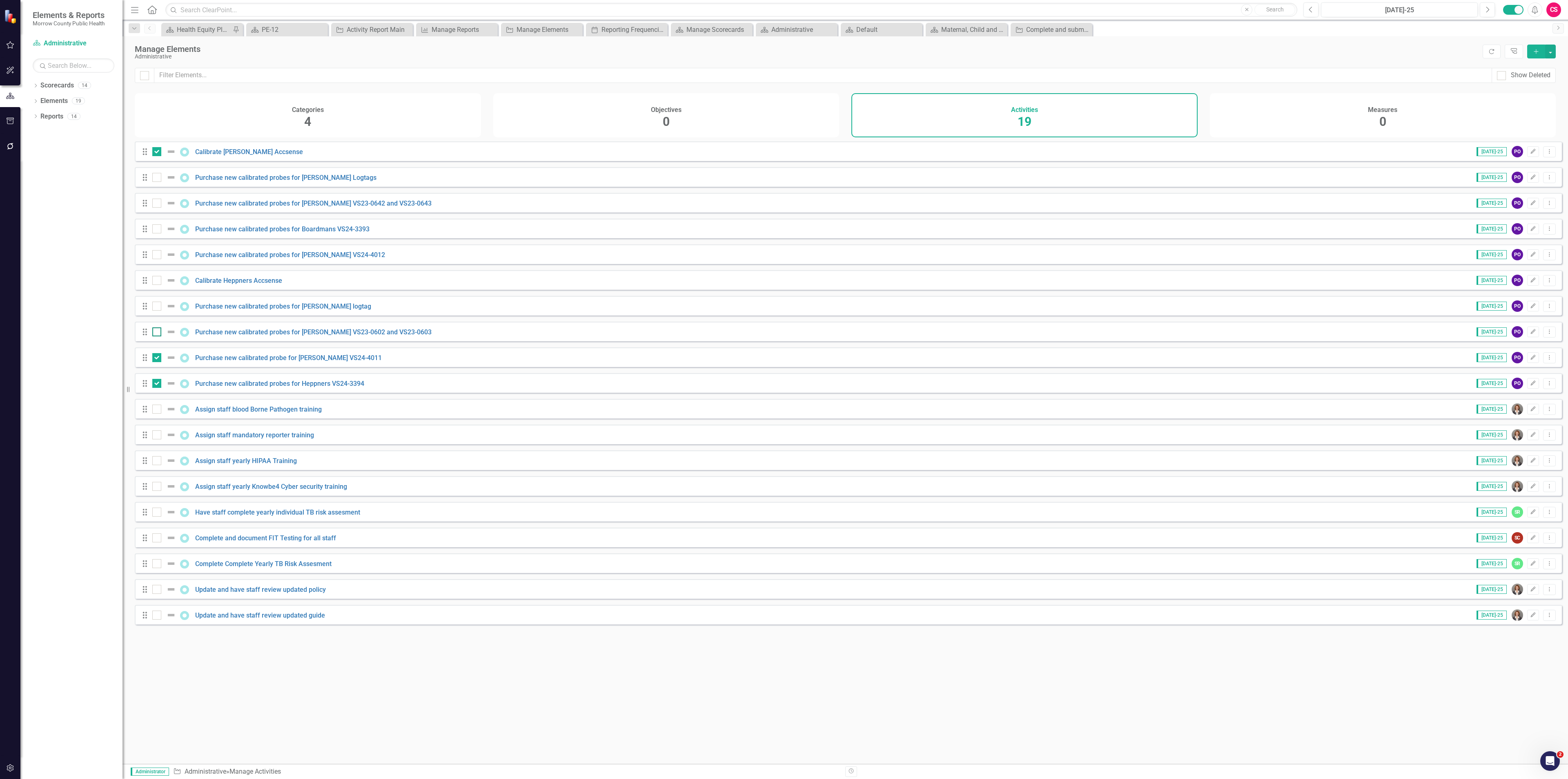
click at [153, 333] on input "checkbox" at bounding box center [155, 330] width 5 height 5
checkbox input "true"
click at [153, 311] on div at bounding box center [156, 306] width 9 height 9
click at [153, 307] on input "checkbox" at bounding box center [155, 304] width 5 height 5
checkbox input "true"
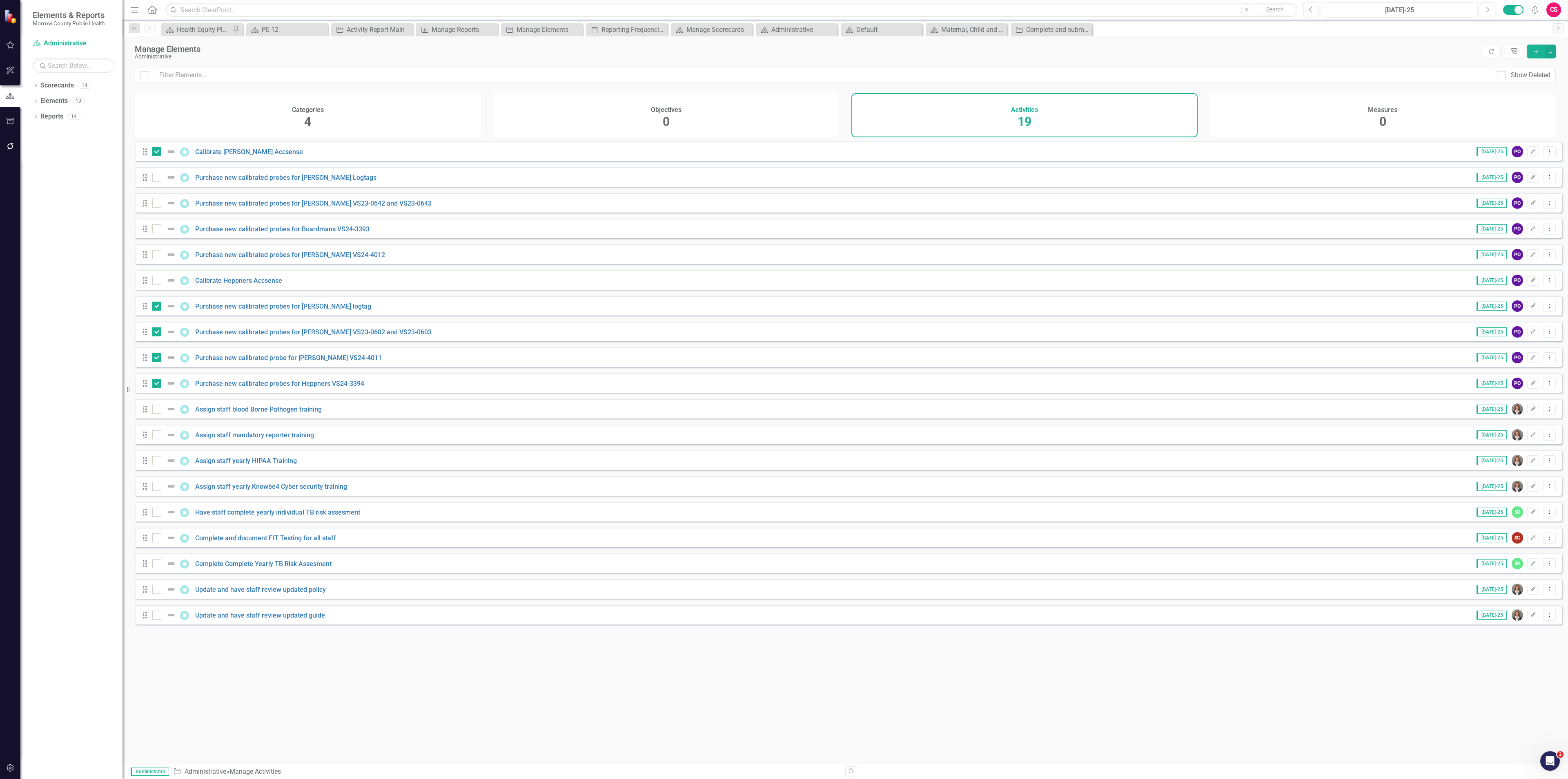
drag, startPoint x: 156, startPoint y: 286, endPoint x: 156, endPoint y: 275, distance: 11.0
click at [155, 281] on input "checkbox" at bounding box center [155, 278] width 5 height 5
checkbox input "true"
drag, startPoint x: 156, startPoint y: 259, endPoint x: 157, endPoint y: 245, distance: 14.0
click at [156, 255] on input "checkbox" at bounding box center [155, 253] width 5 height 5
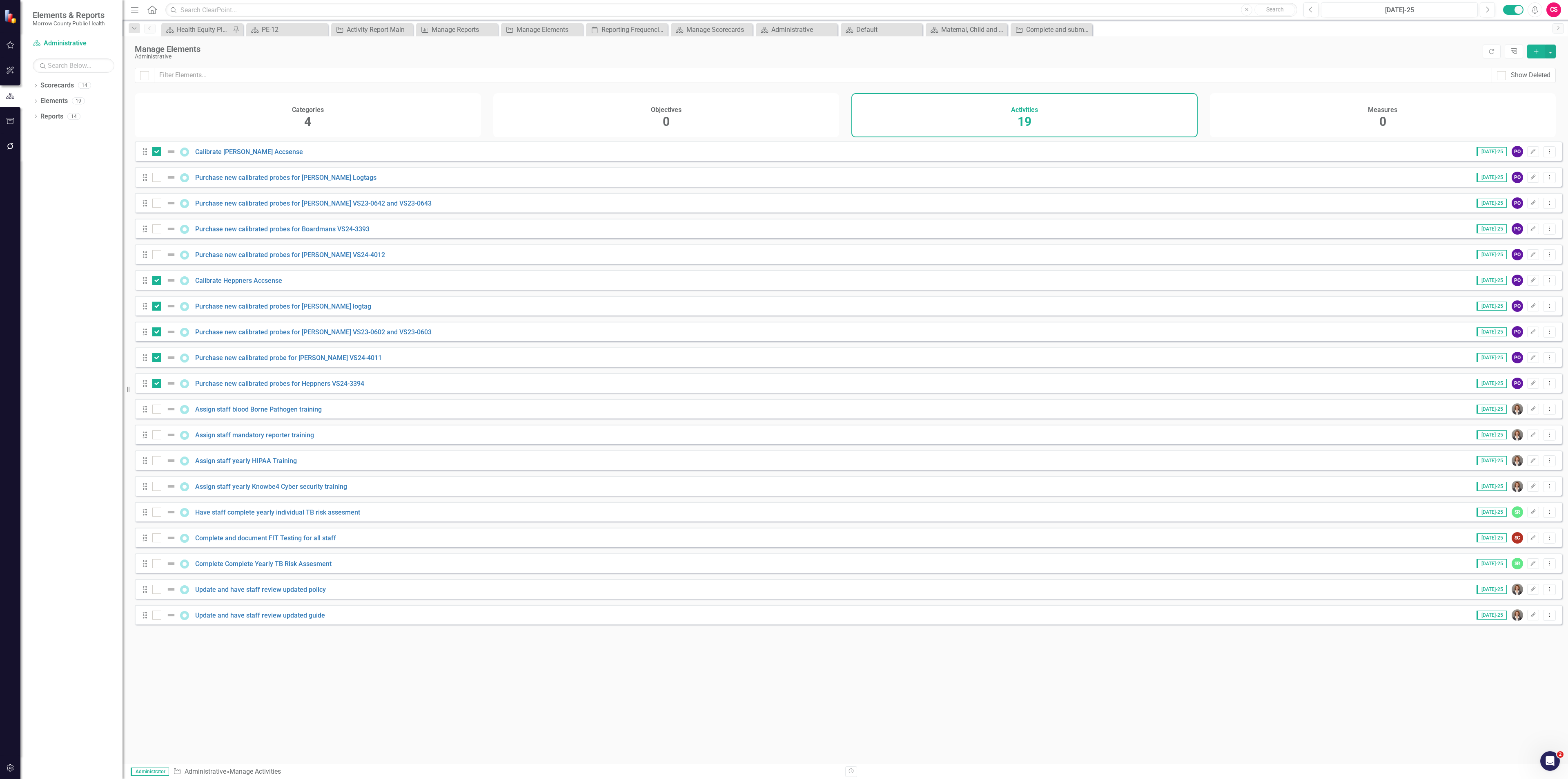
checkbox input "true"
drag, startPoint x: 157, startPoint y: 234, endPoint x: 157, endPoint y: 222, distance: 12.0
click at [157, 233] on div at bounding box center [156, 228] width 9 height 9
click at [157, 230] on input "checkbox" at bounding box center [155, 227] width 5 height 5
checkbox input "true"
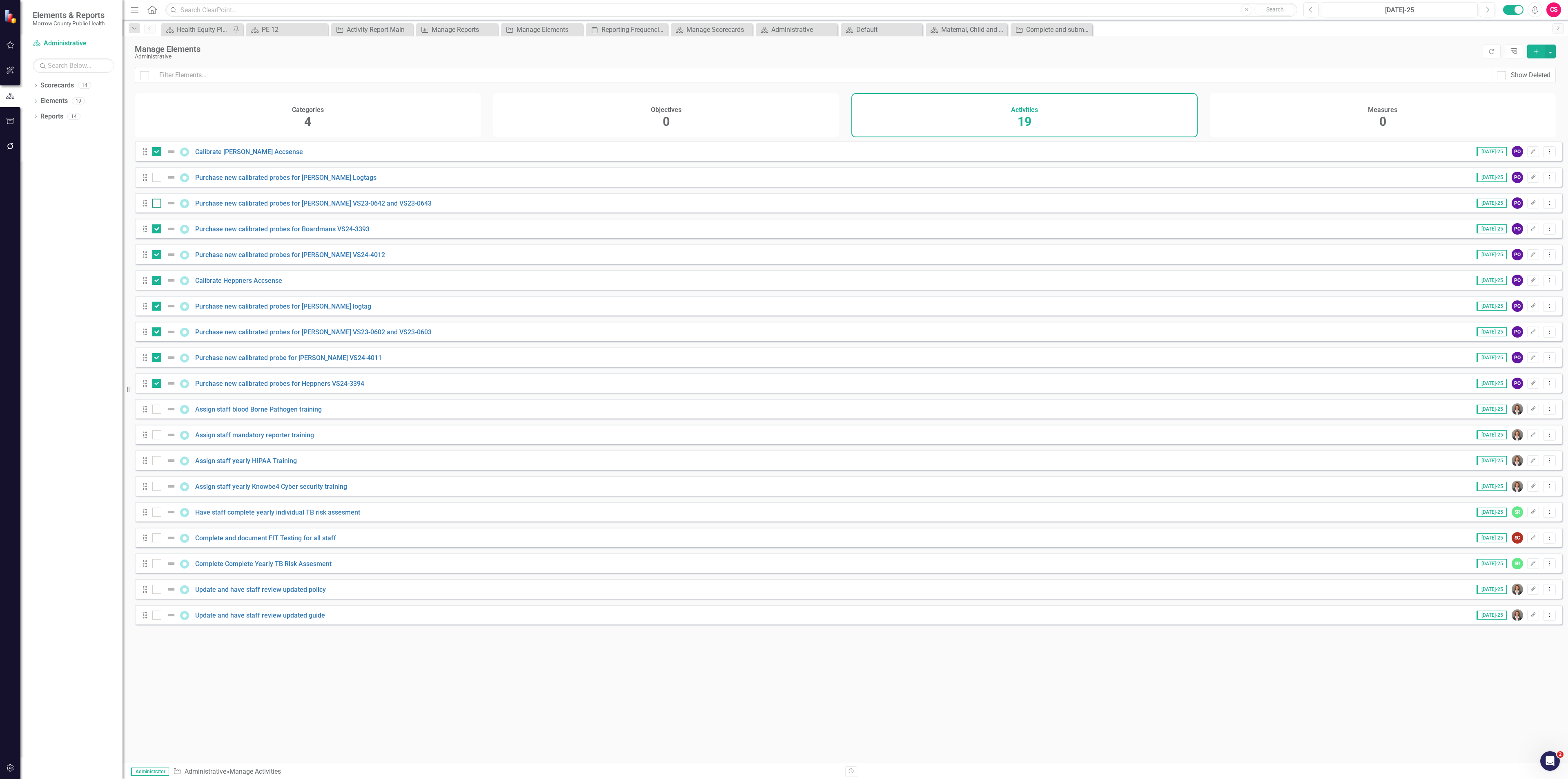
drag, startPoint x: 155, startPoint y: 214, endPoint x: 155, endPoint y: 205, distance: 9.0
click at [155, 208] on div at bounding box center [156, 203] width 9 height 9
click at [155, 204] on input "checkbox" at bounding box center [155, 201] width 5 height 5
checkbox input "true"
click at [155, 178] on input "checkbox" at bounding box center [155, 175] width 5 height 5
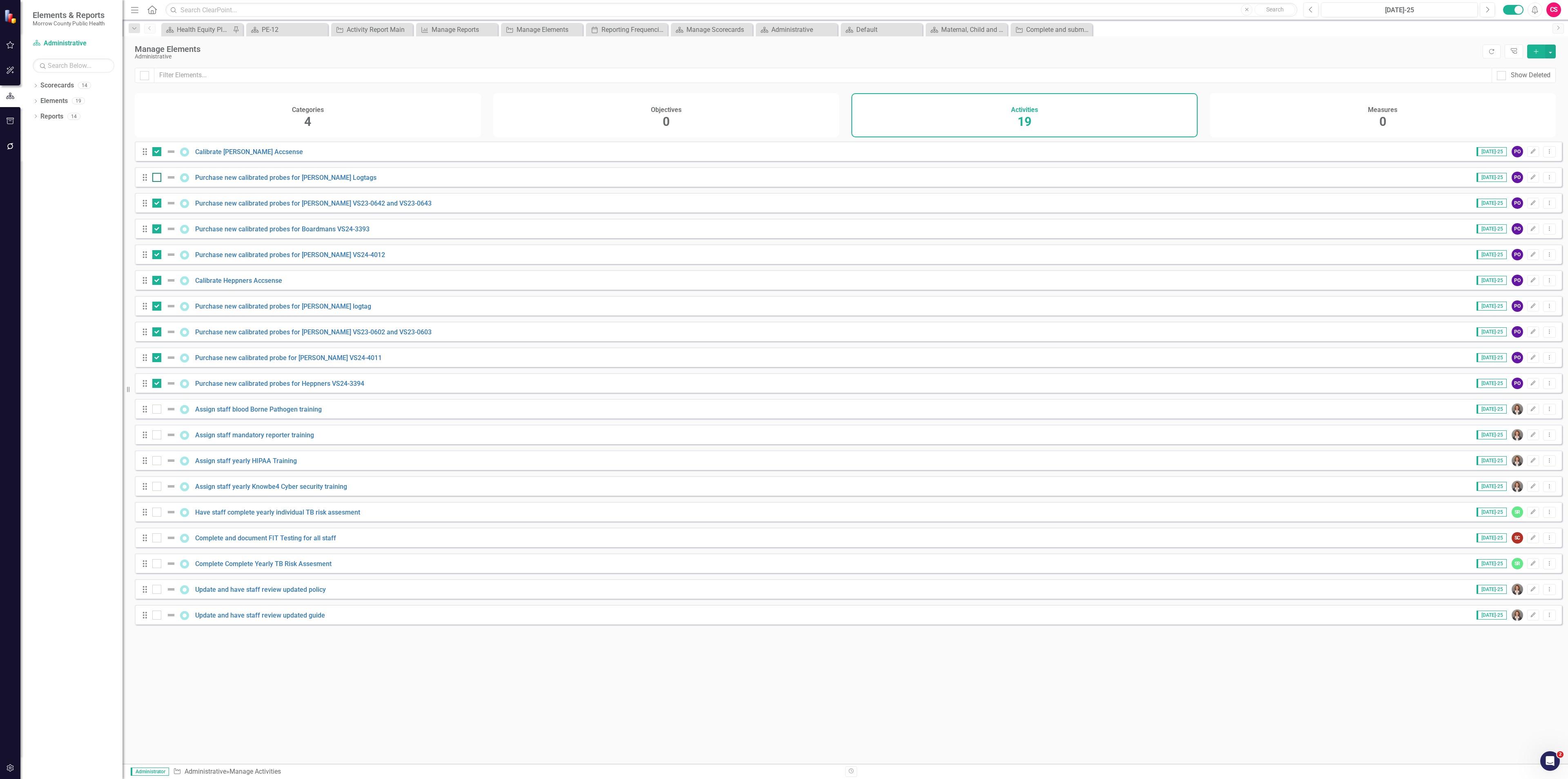
checkbox input "true"
click at [1553, 55] on button "button" at bounding box center [1550, 51] width 10 height 14
click at [1530, 91] on link "Edit Multiple Edit Multiple" at bounding box center [1523, 97] width 65 height 15
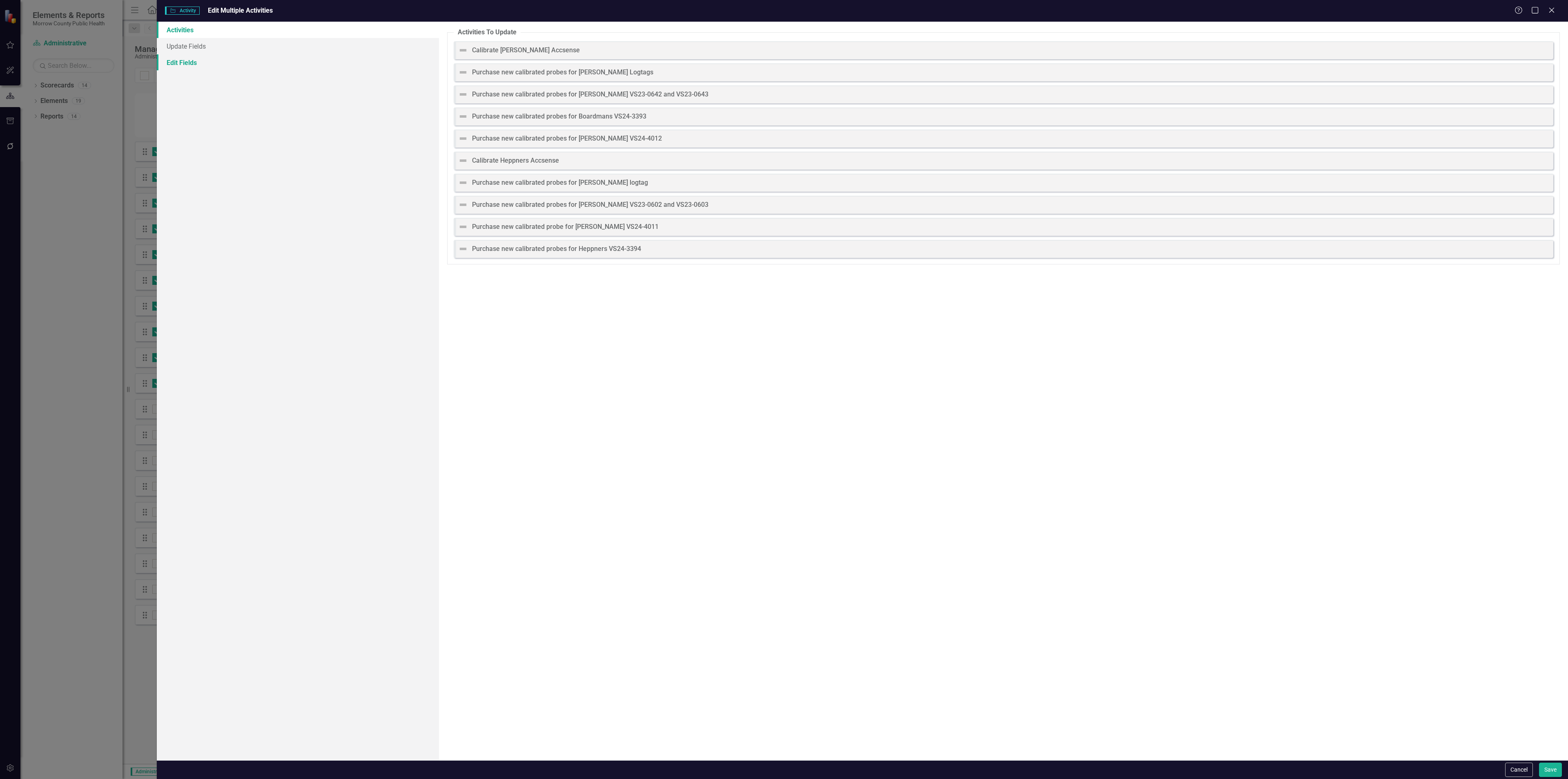
click at [226, 68] on link "Edit Fields" at bounding box center [298, 62] width 282 height 16
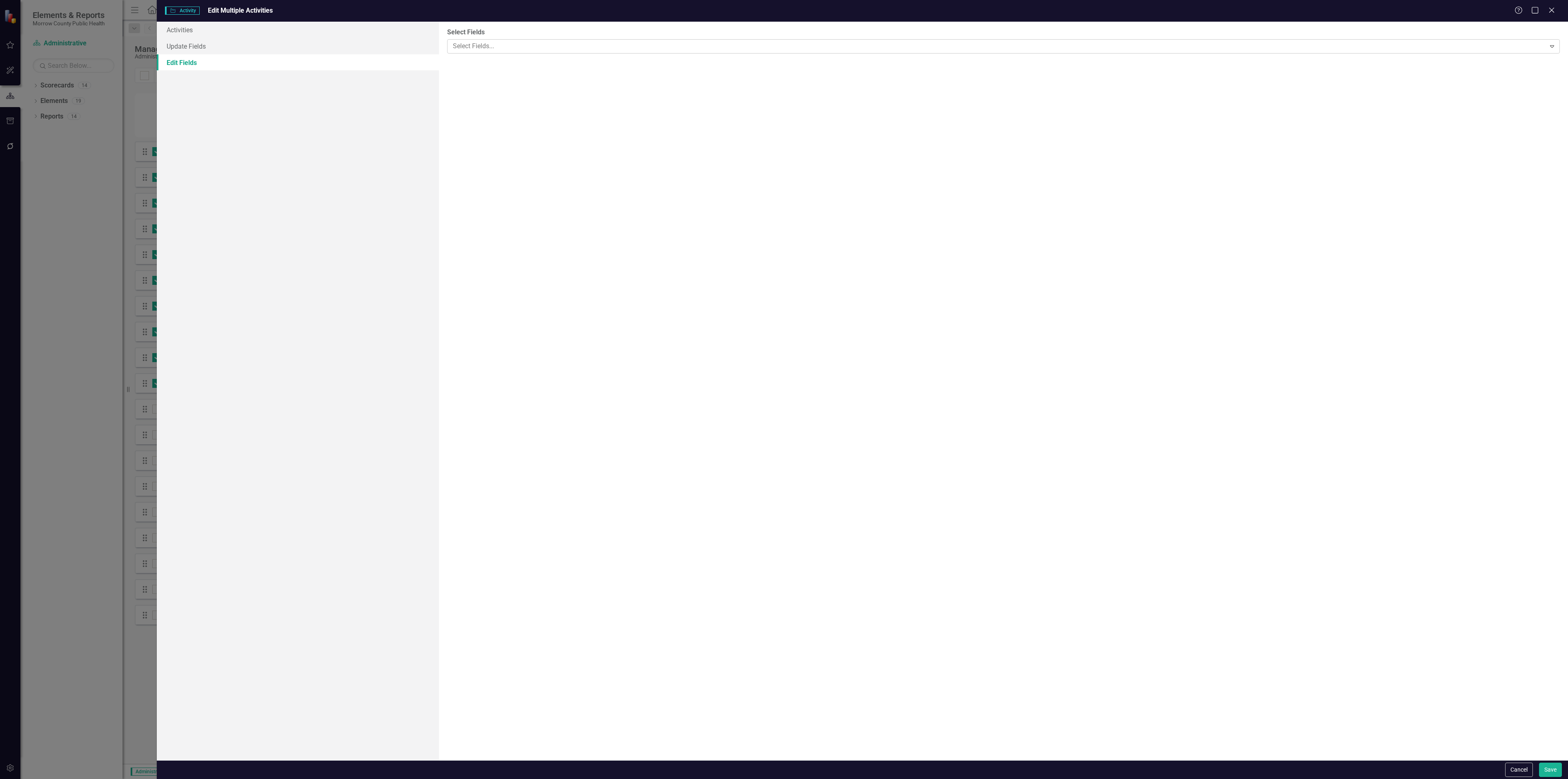
click at [502, 47] on div at bounding box center [998, 46] width 1096 height 11
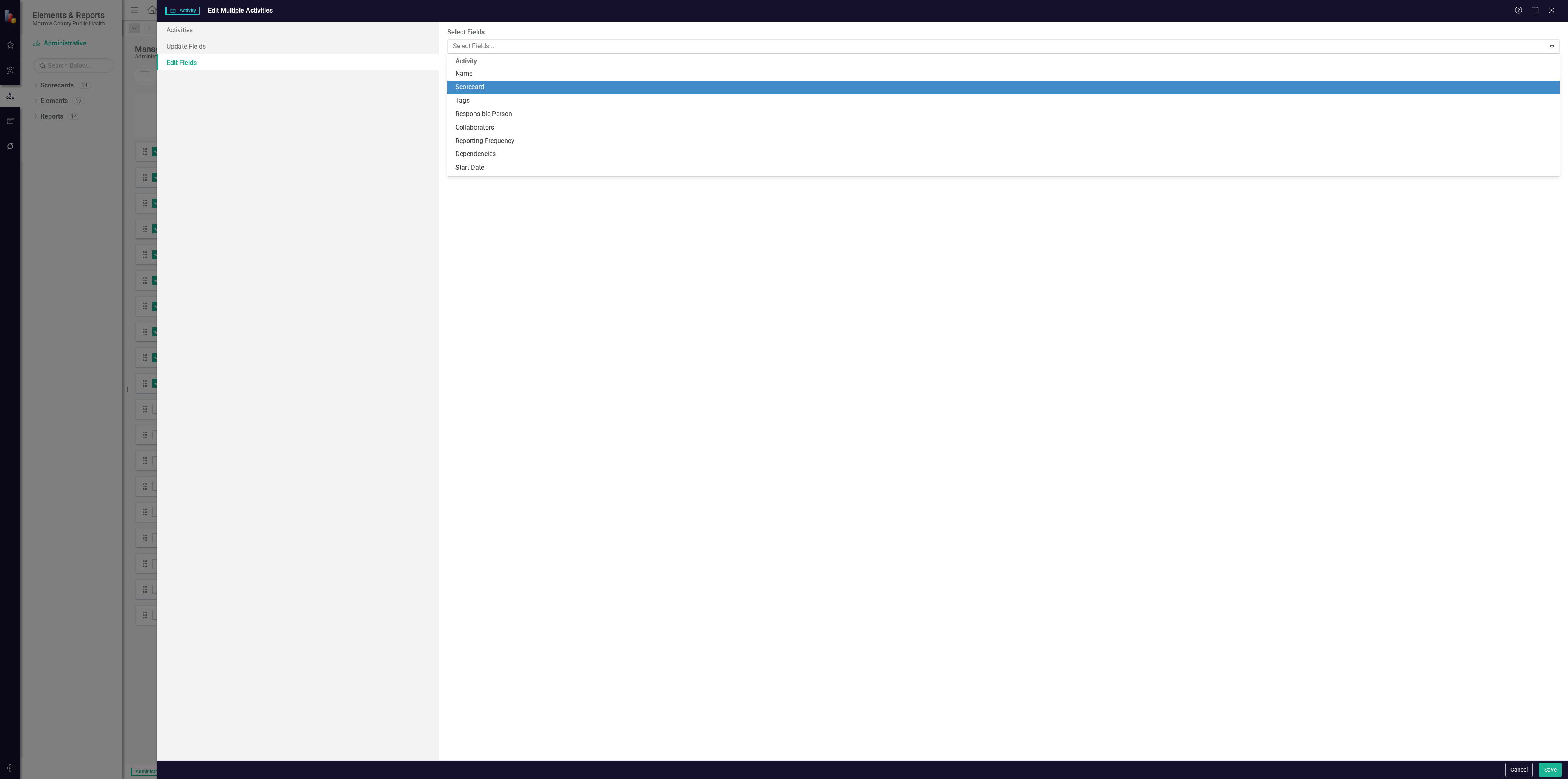
click at [483, 85] on div "Scorecard" at bounding box center [1005, 87] width 1100 height 9
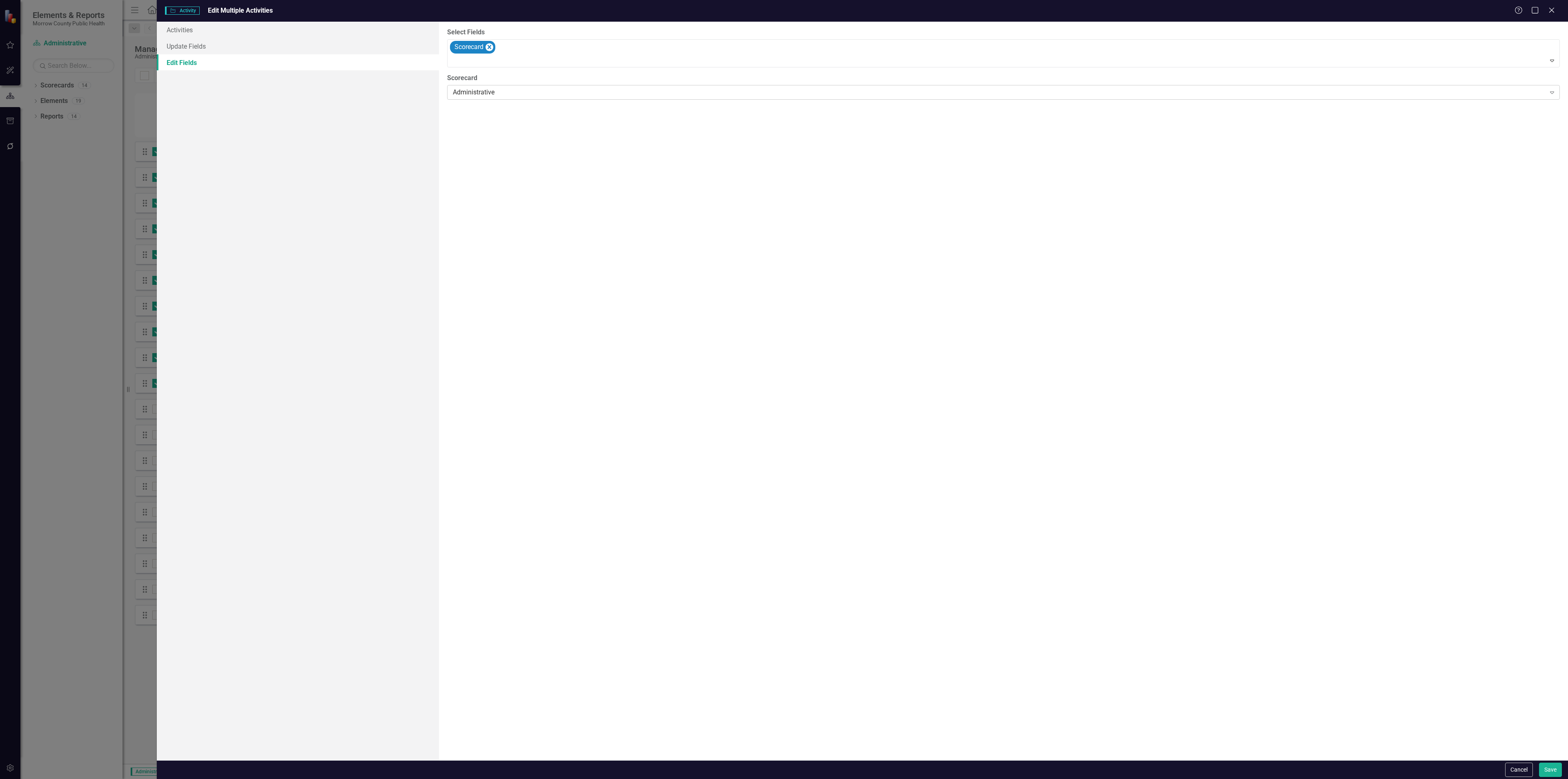
click at [499, 91] on div "Administrative" at bounding box center [999, 92] width 1092 height 9
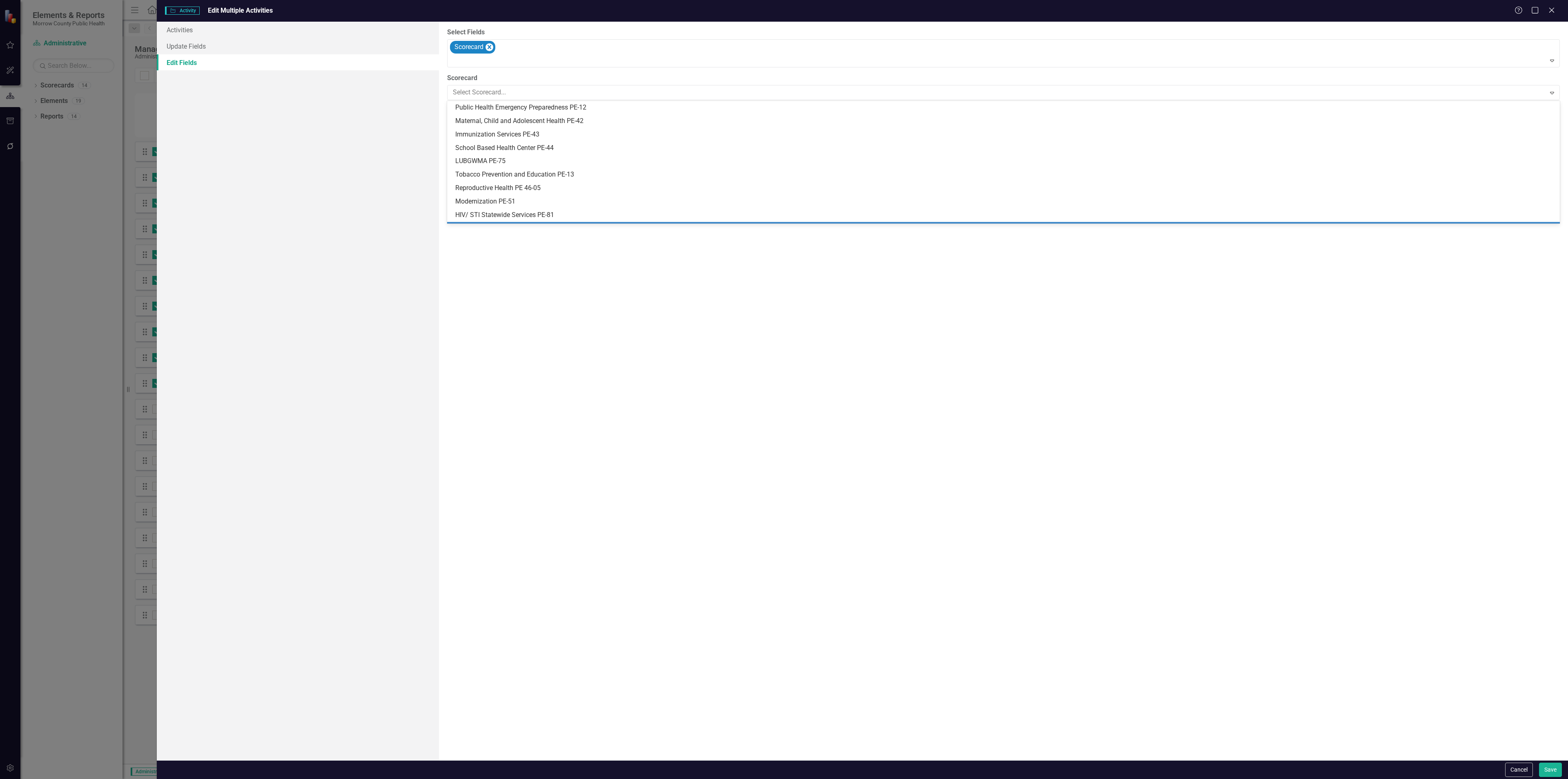
scroll to position [65, 0]
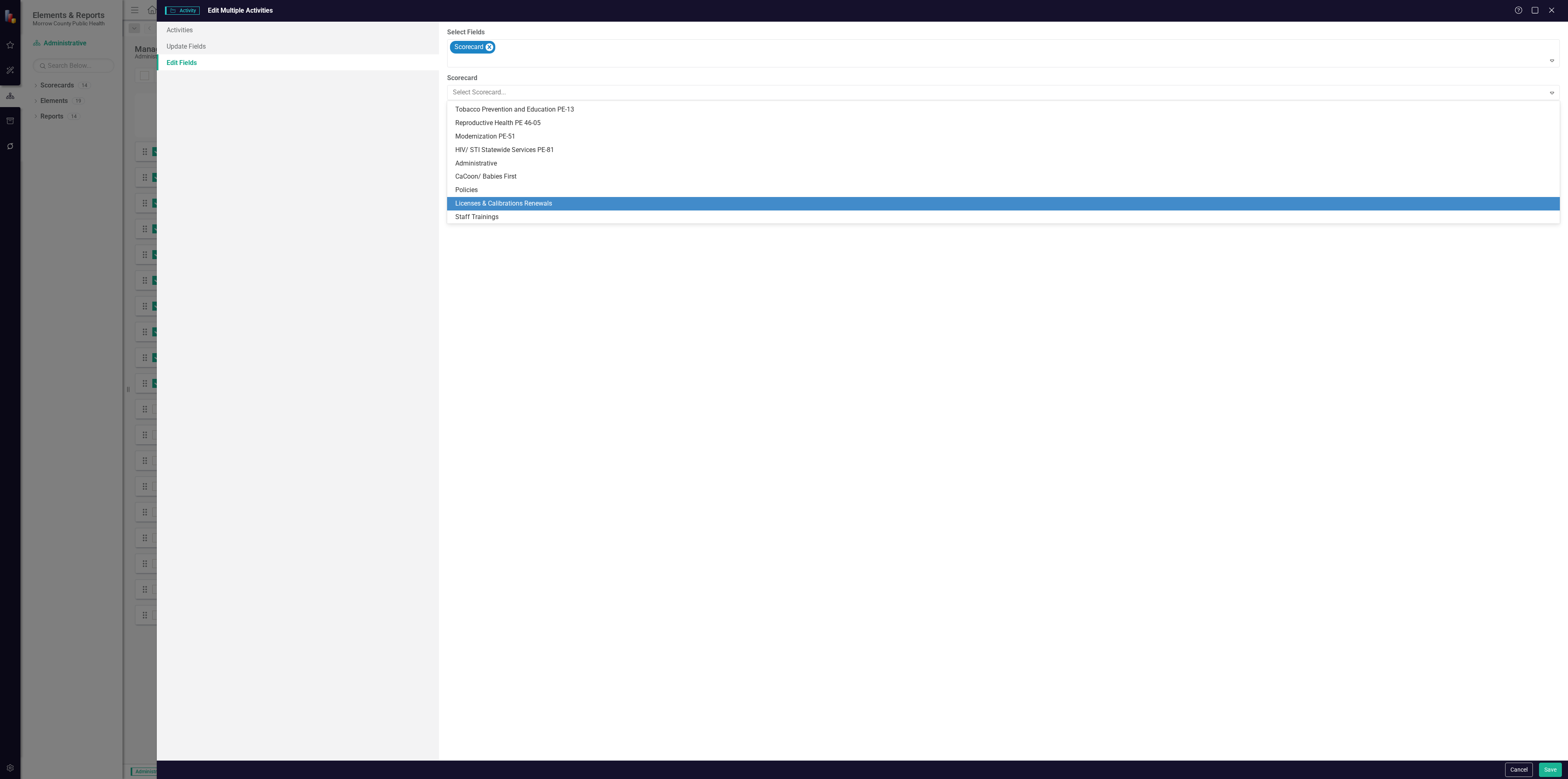
click at [497, 203] on div "Licenses & Calibrations Renewals" at bounding box center [1005, 203] width 1100 height 9
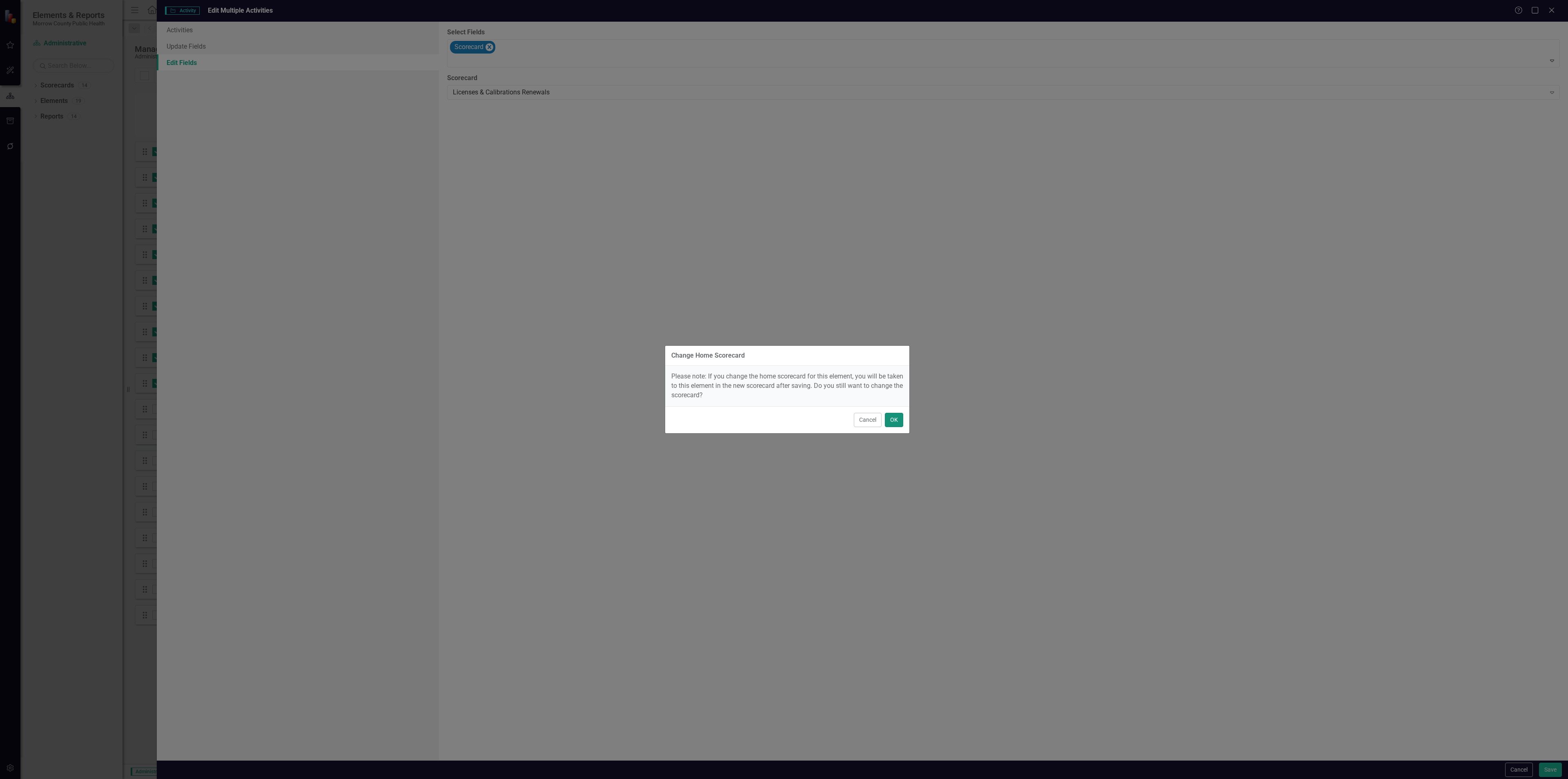
click at [891, 418] on button "OK" at bounding box center [894, 420] width 18 height 14
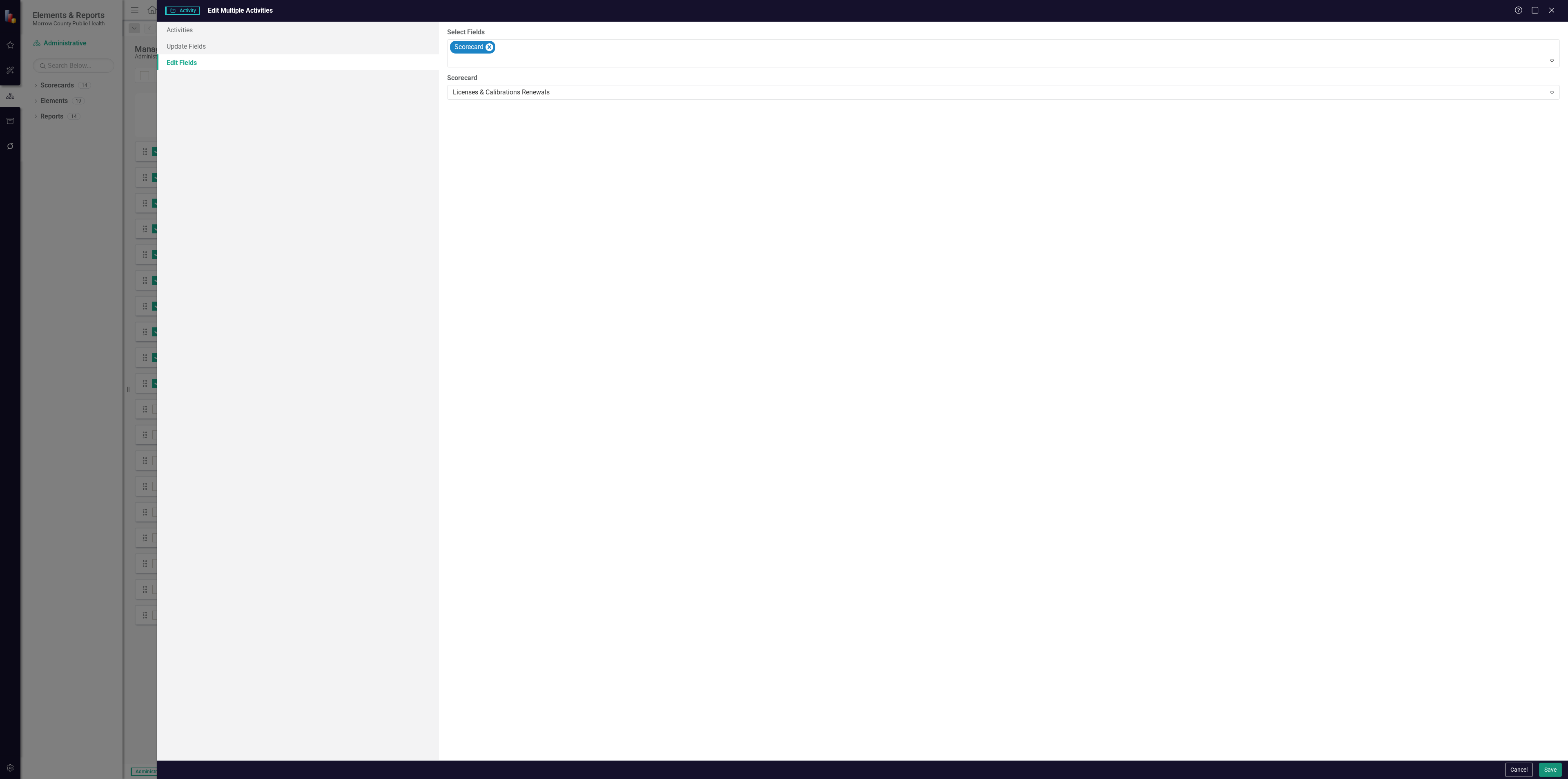
click at [1551, 772] on button "Save" at bounding box center [1550, 769] width 23 height 14
checkbox input "false"
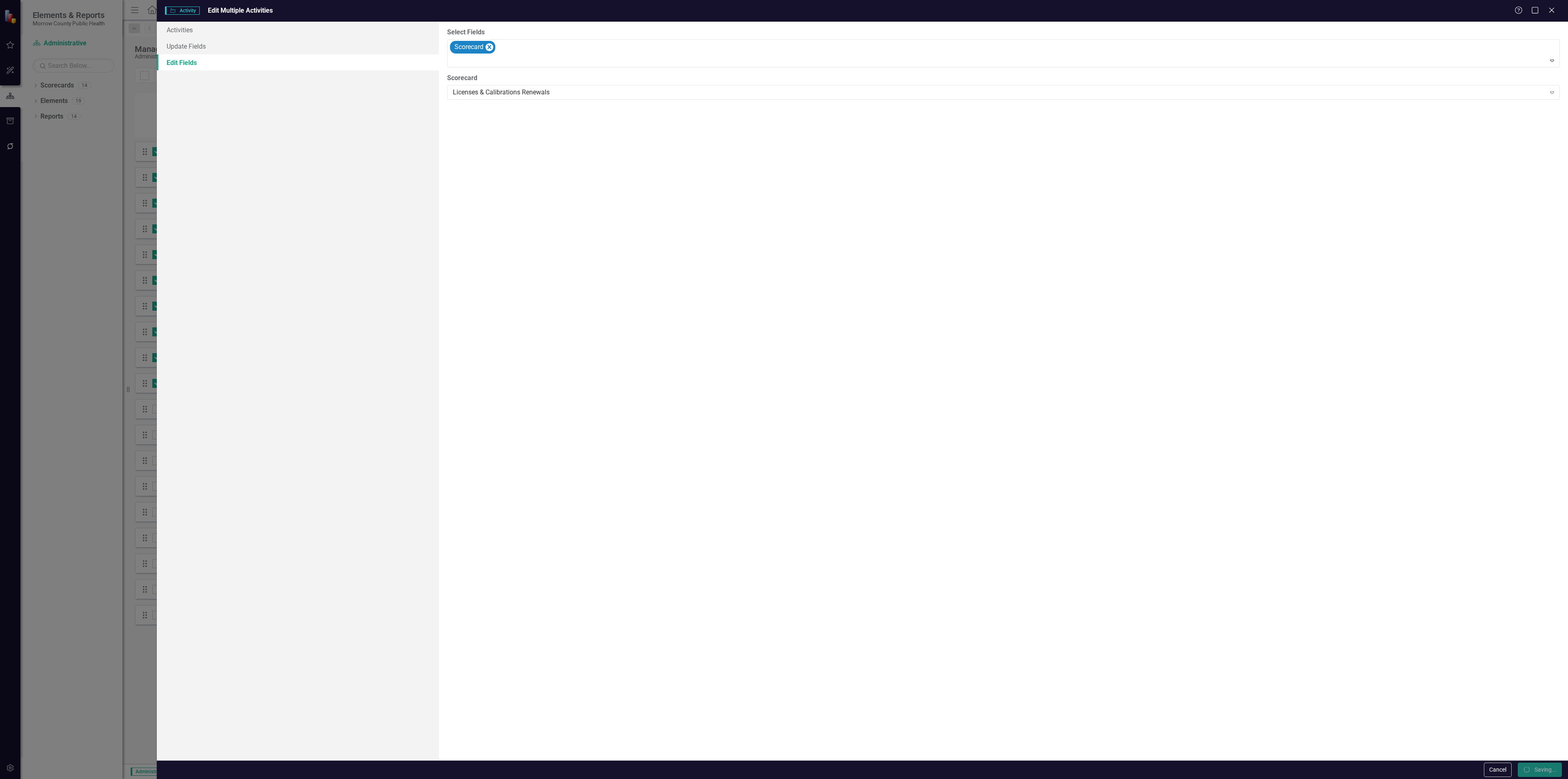
checkbox input "false"
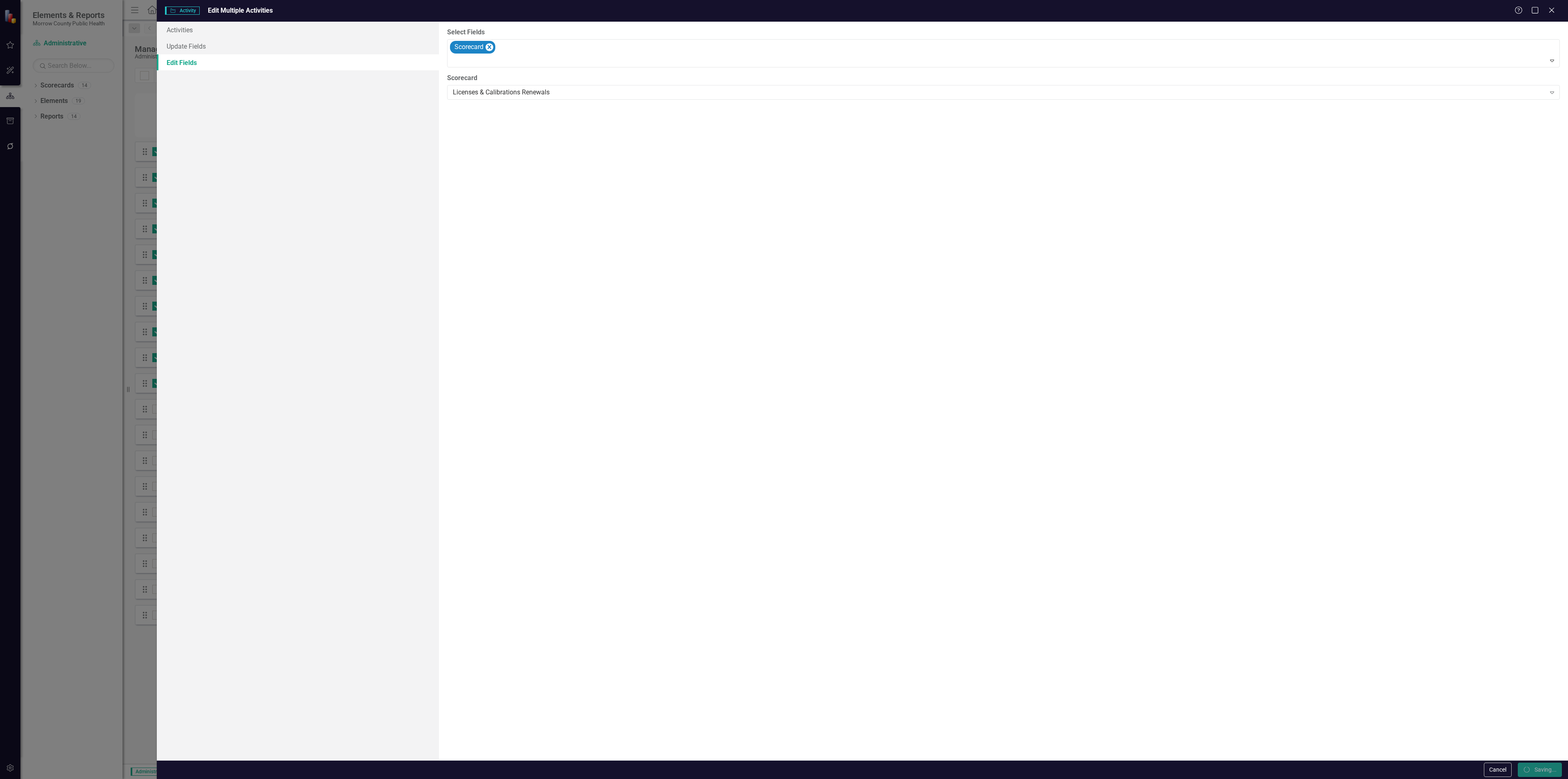
checkbox input "false"
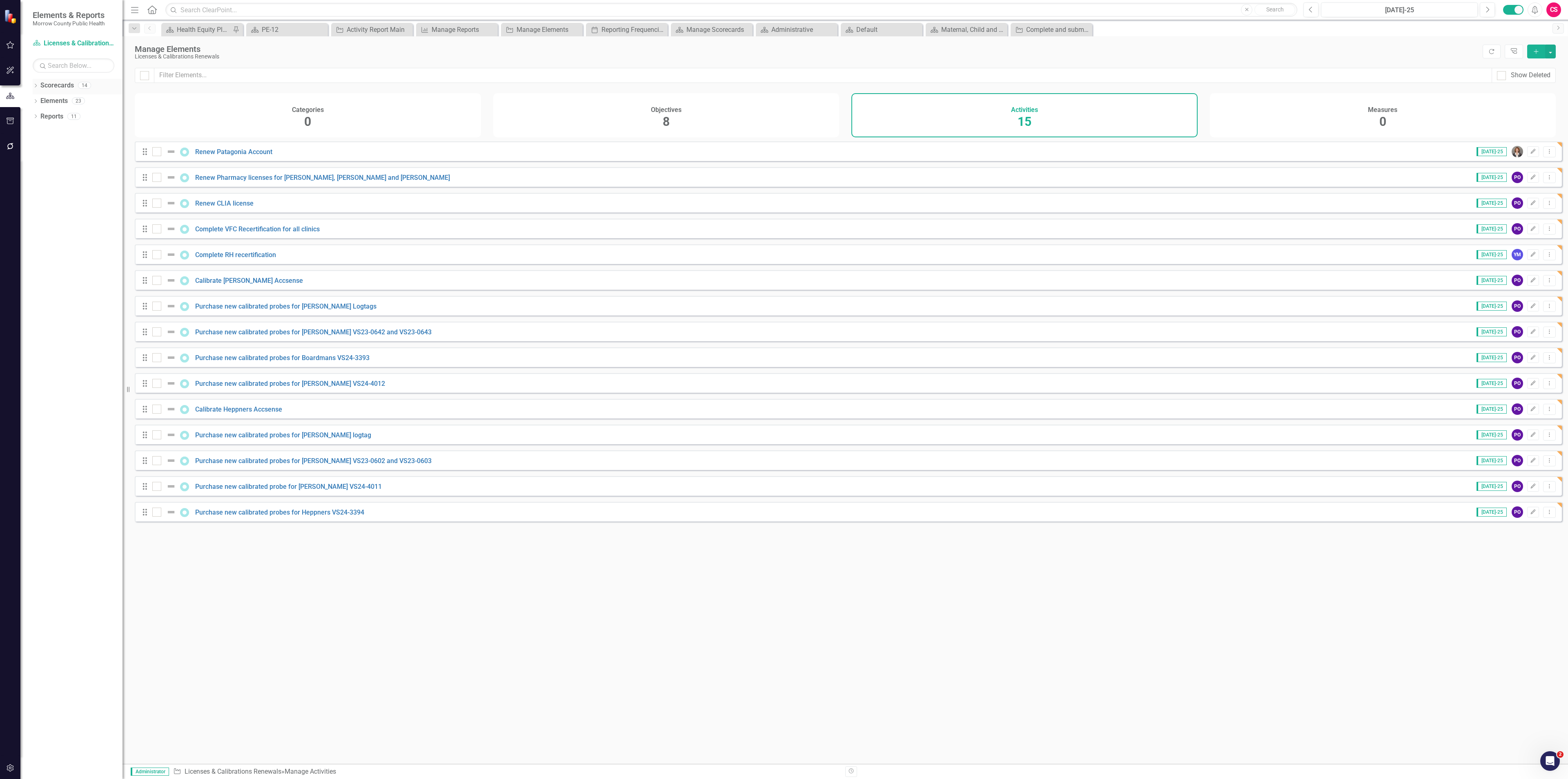
click at [61, 87] on link "Scorecards" at bounding box center [57, 85] width 33 height 9
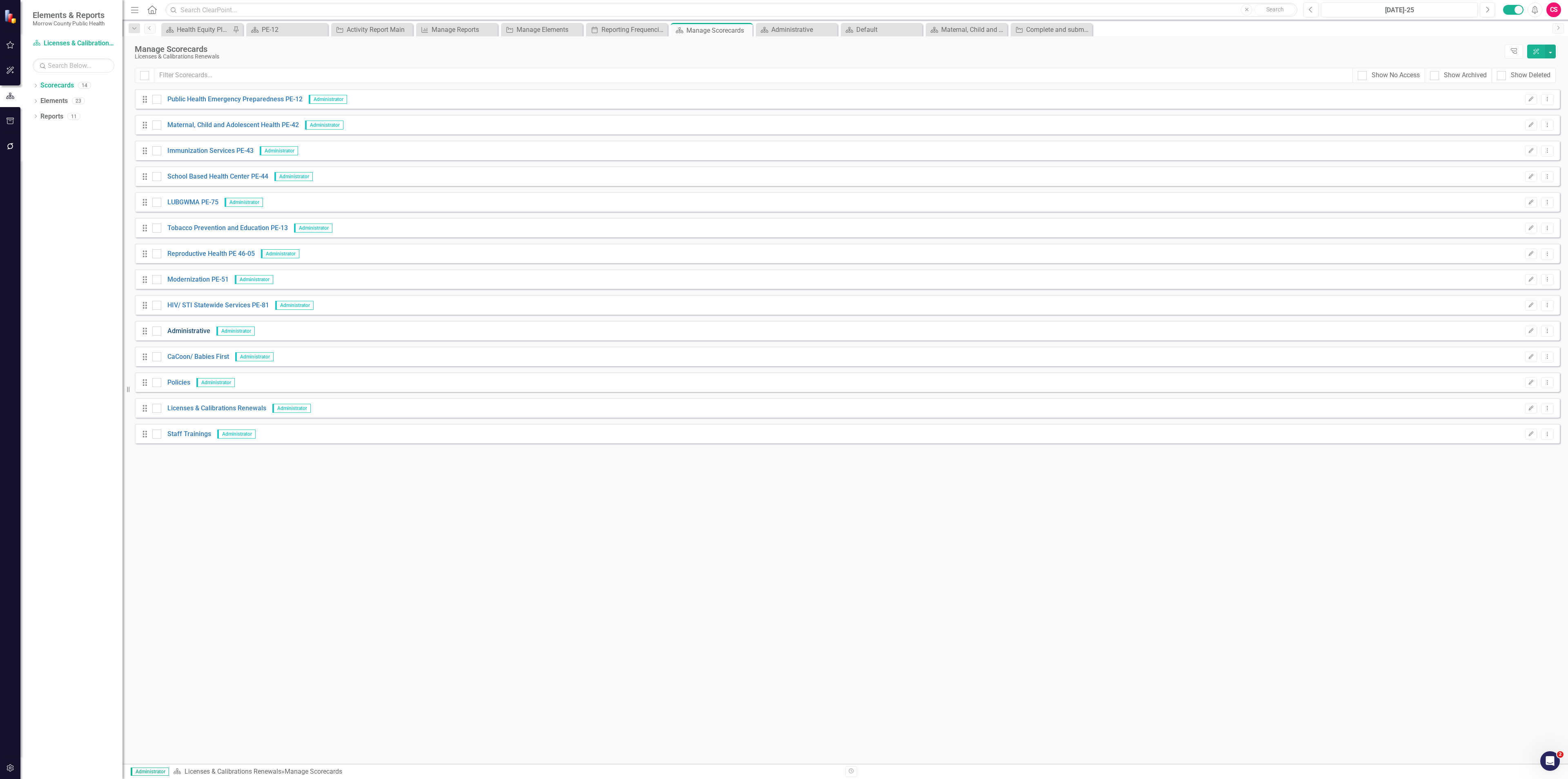
click at [189, 329] on link "Administrative" at bounding box center [186, 331] width 49 height 9
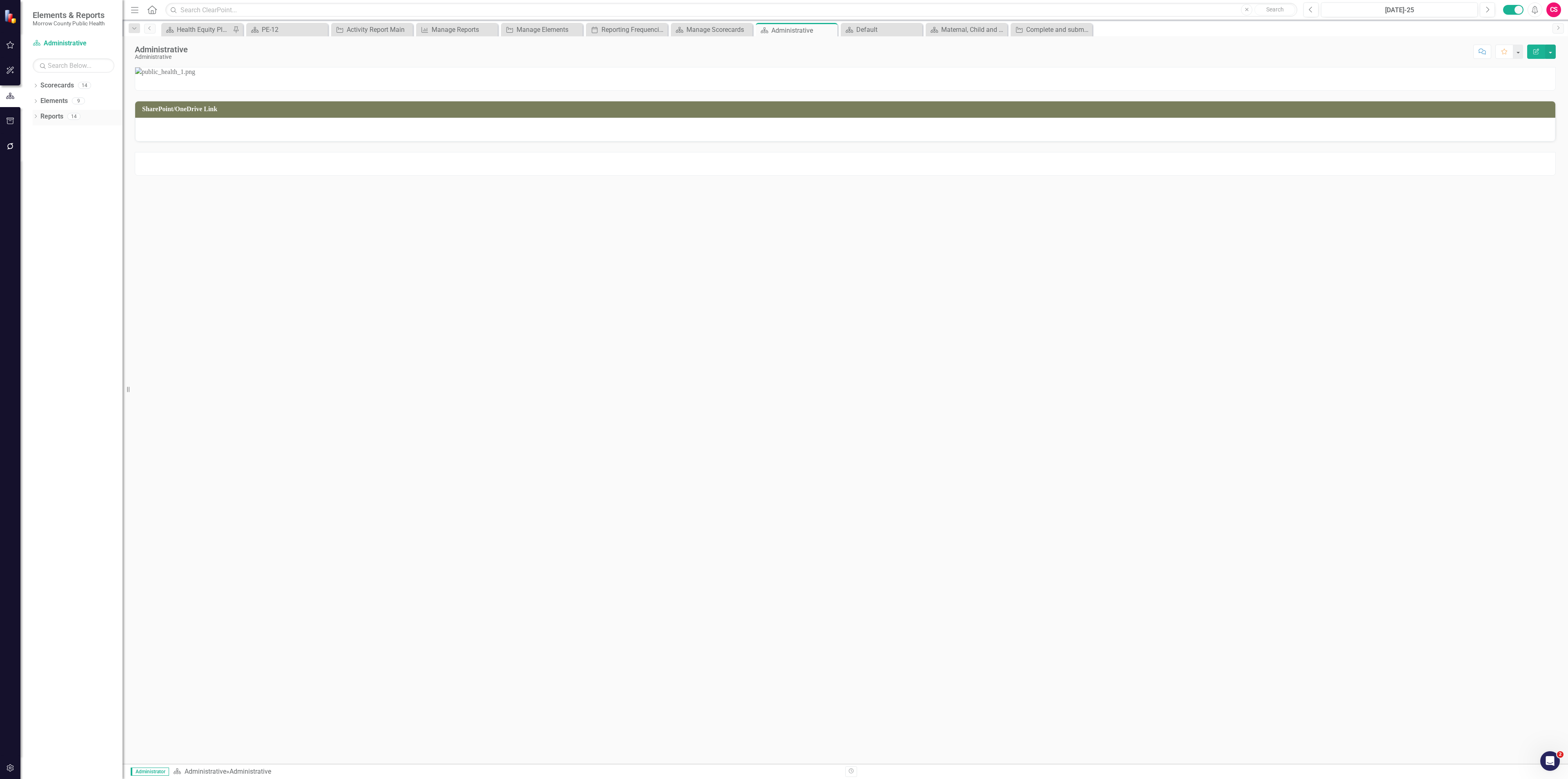
click at [58, 116] on link "Reports" at bounding box center [52, 116] width 23 height 9
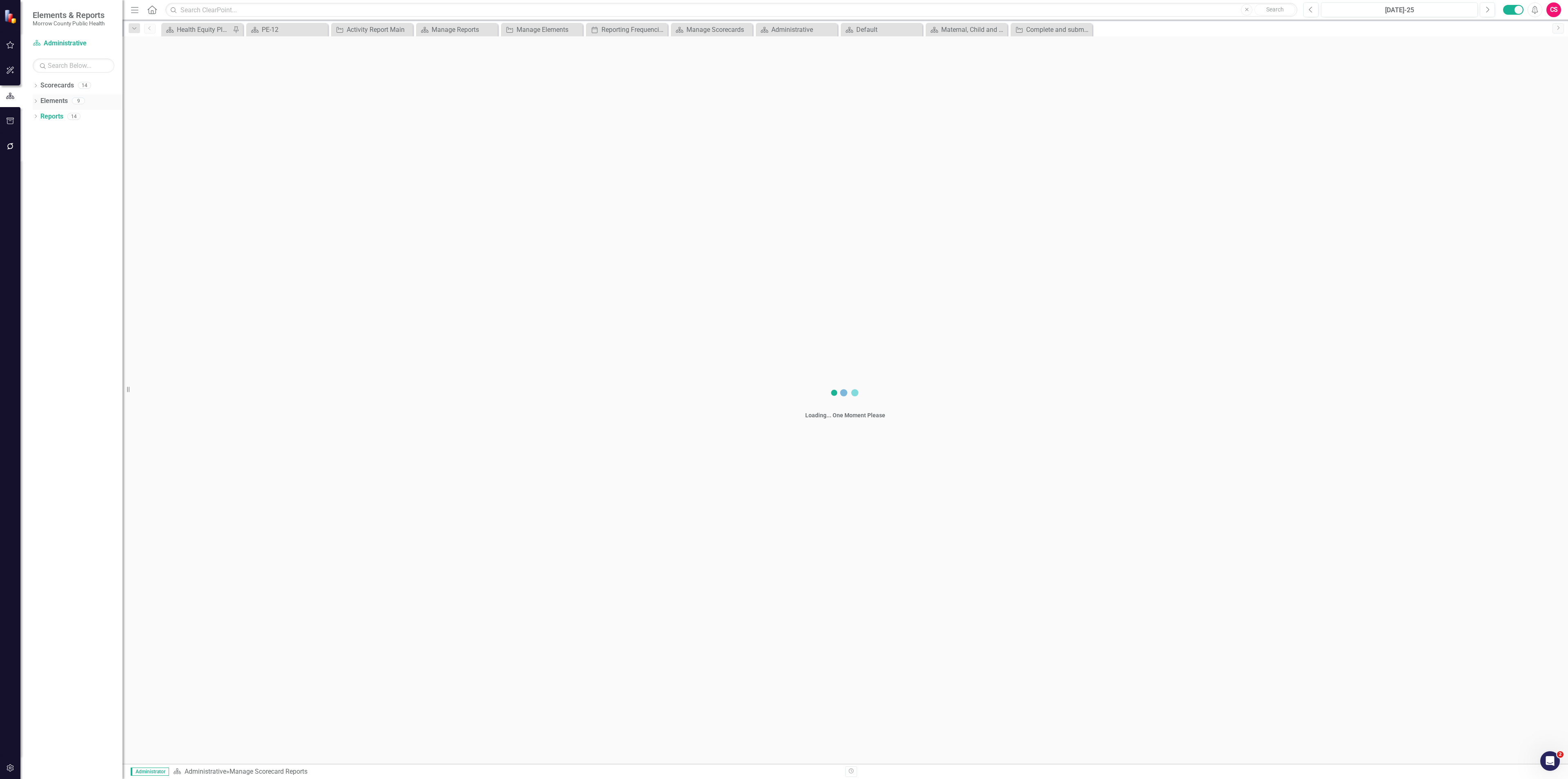
click at [57, 96] on div "Elements" at bounding box center [54, 101] width 27 height 13
click at [58, 97] on link "Elements" at bounding box center [54, 100] width 27 height 9
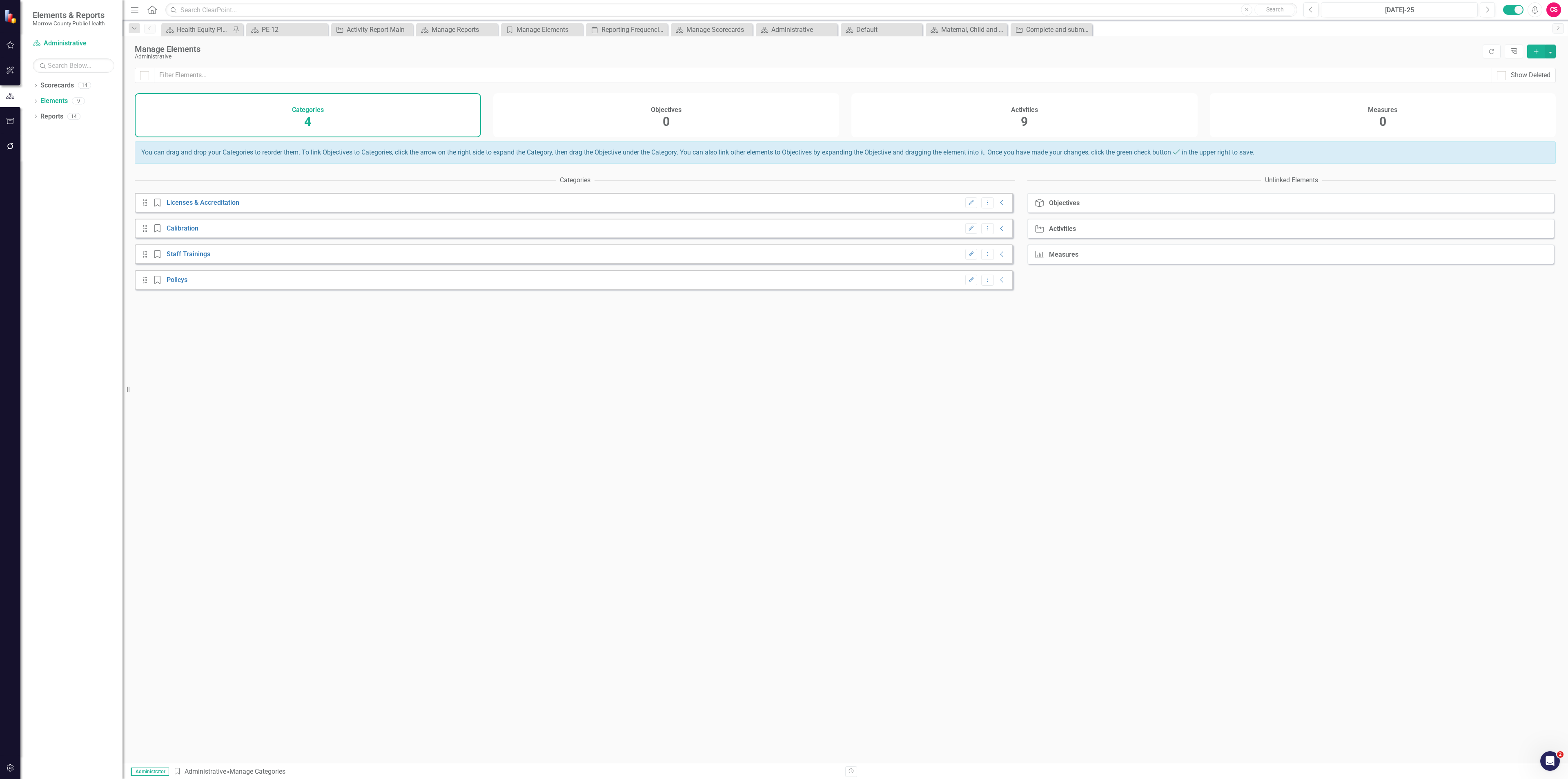
click at [909, 116] on div "Activities 9" at bounding box center [1024, 115] width 346 height 44
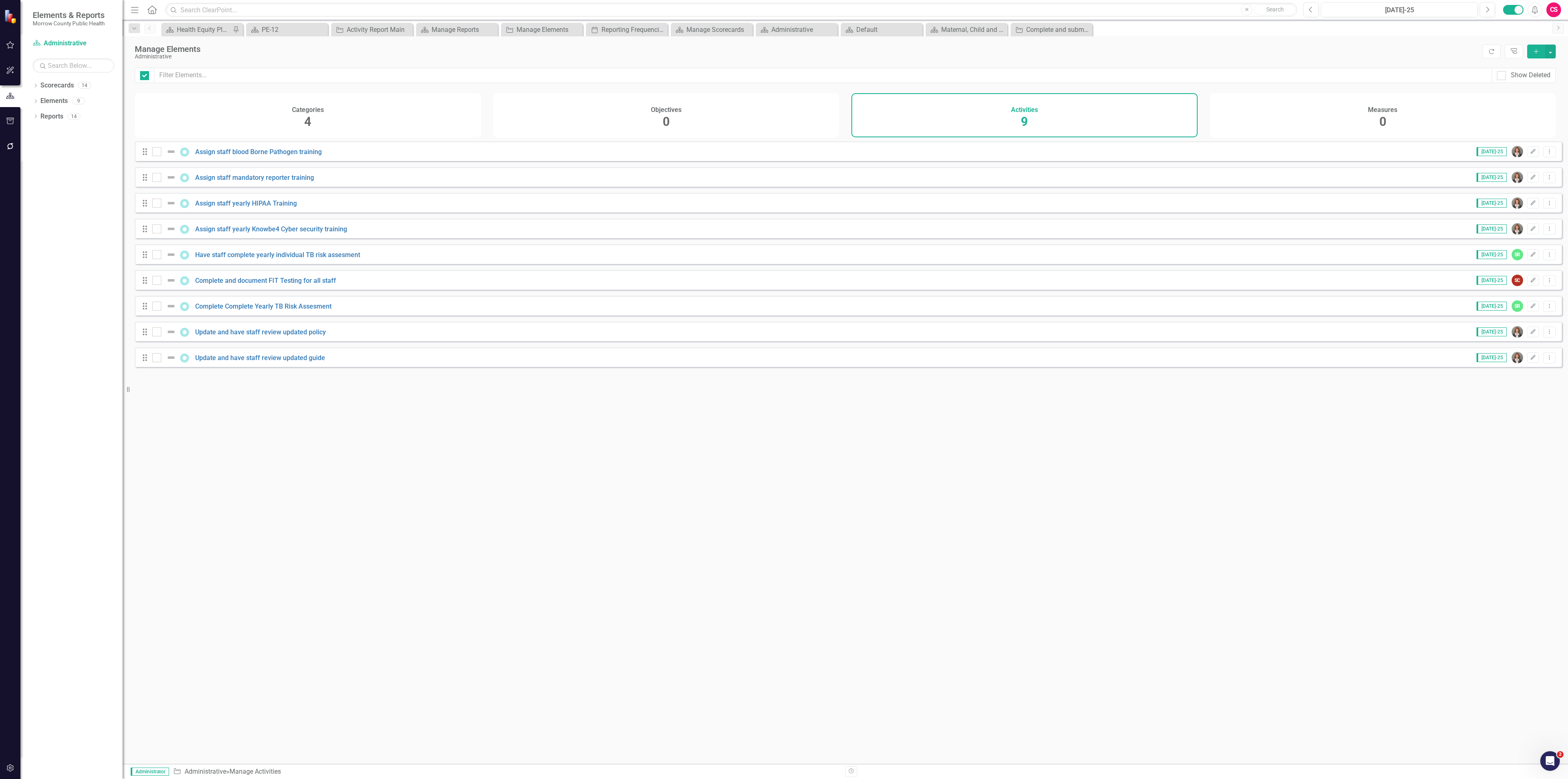
checkbox input "false"
click at [155, 152] on input "checkbox" at bounding box center [155, 149] width 5 height 5
checkbox input "true"
click at [155, 174] on div "Drag Assign staff mandatory reporter training [DATE]-25 Edit Dropdown Menu" at bounding box center [848, 177] width 1427 height 19
click at [155, 178] on input "checkbox" at bounding box center [155, 175] width 5 height 5
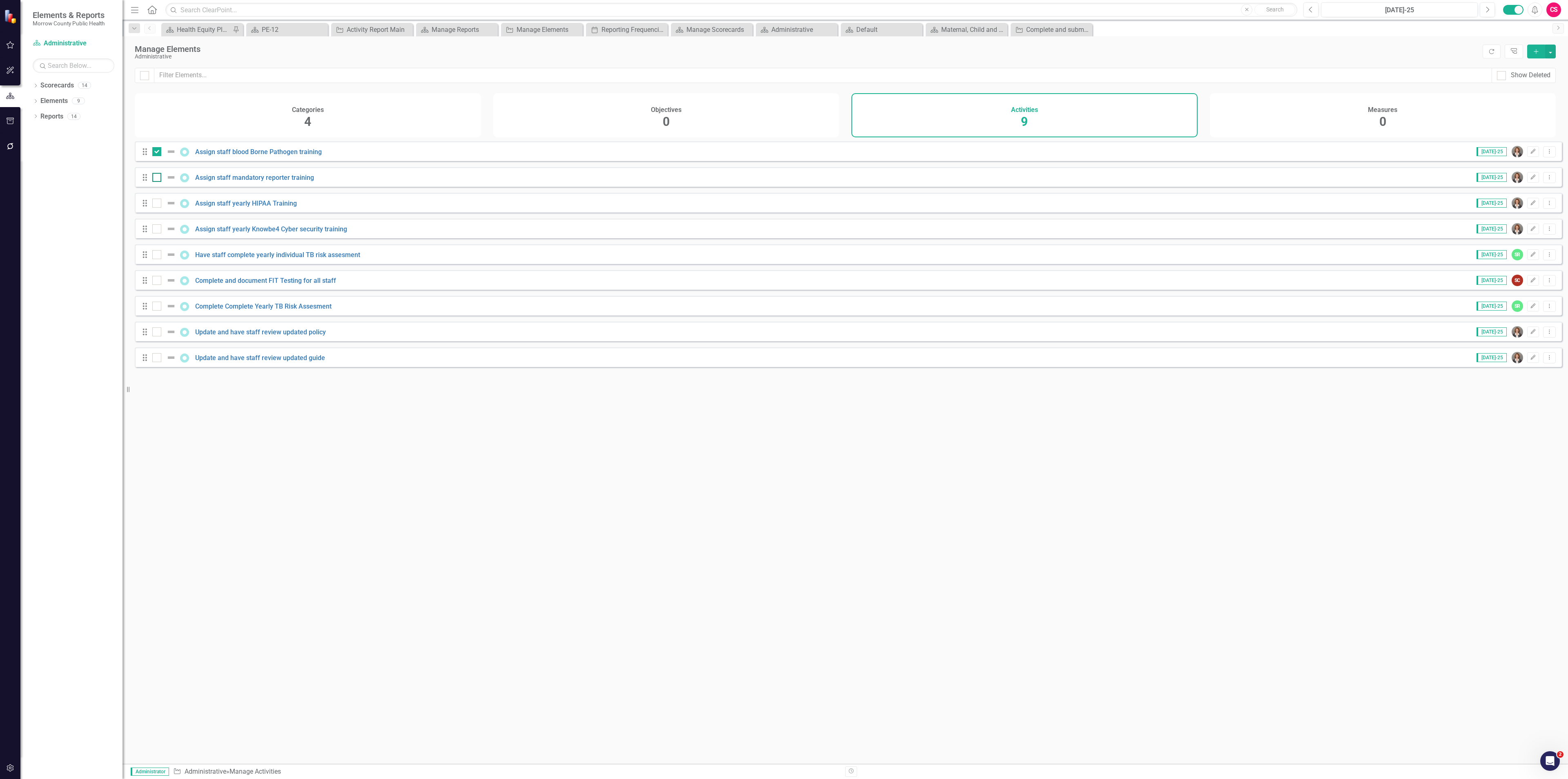
checkbox input "true"
click at [156, 208] on div at bounding box center [156, 203] width 9 height 9
click at [156, 204] on input "checkbox" at bounding box center [155, 201] width 5 height 5
checkbox input "true"
click at [156, 233] on div at bounding box center [156, 228] width 9 height 9
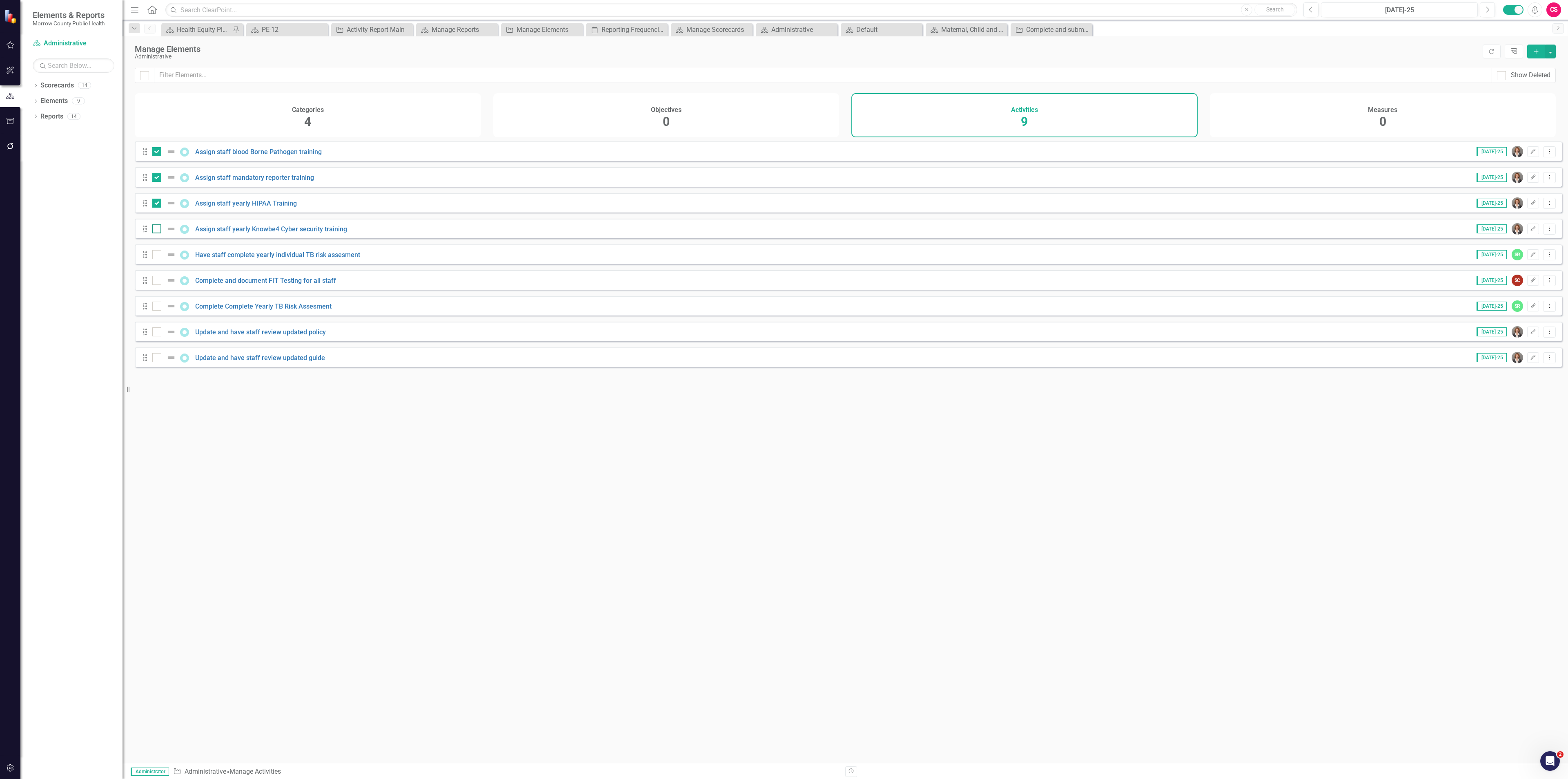
click at [156, 230] on input "checkbox" at bounding box center [155, 227] width 5 height 5
checkbox input "true"
click at [150, 259] on icon "Drag" at bounding box center [144, 254] width 10 height 8
click at [155, 259] on div at bounding box center [156, 255] width 9 height 9
click at [155, 255] on input "checkbox" at bounding box center [155, 253] width 5 height 5
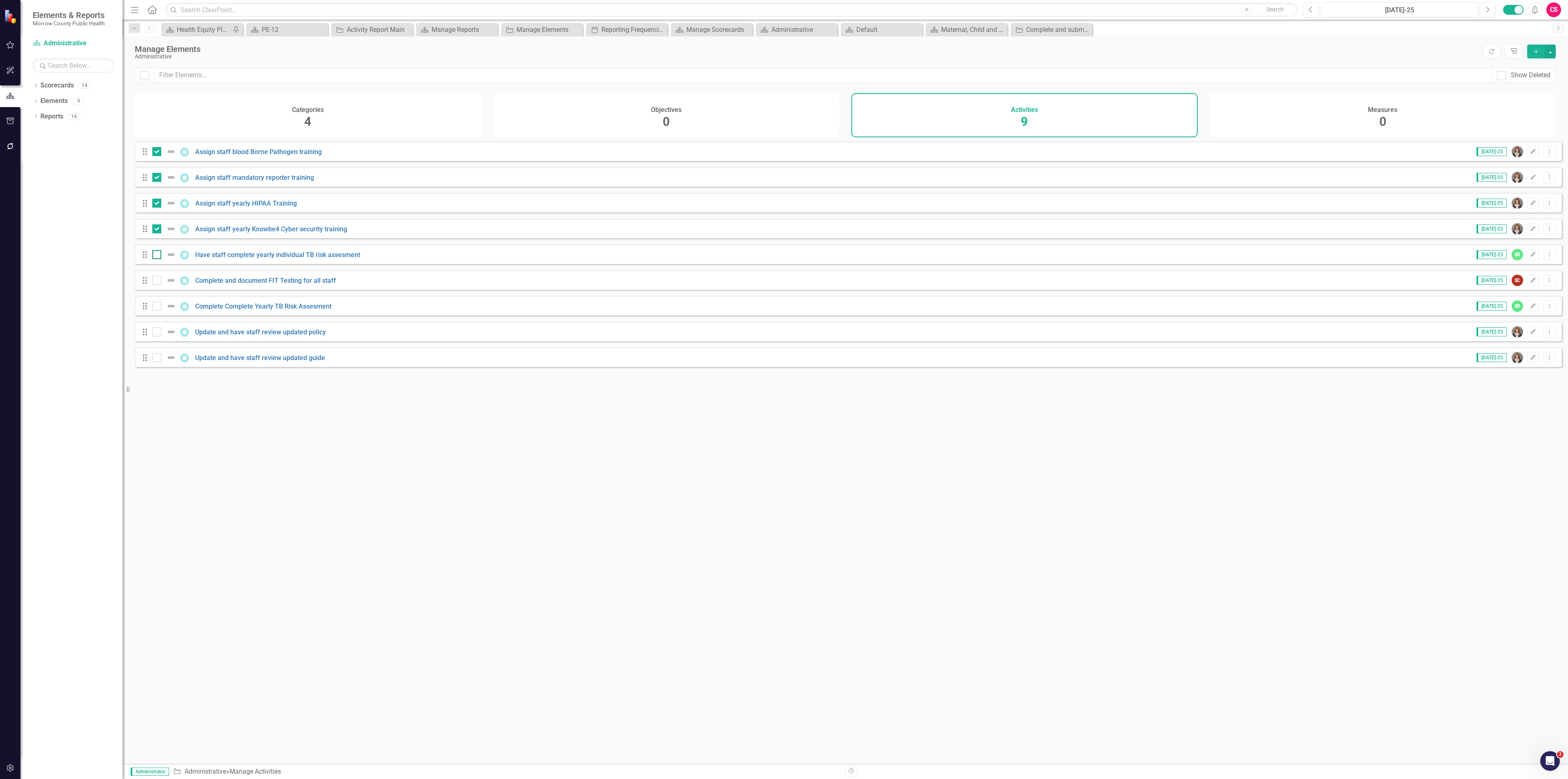
checkbox input "true"
click at [157, 285] on div at bounding box center [156, 280] width 9 height 9
click at [157, 281] on input "checkbox" at bounding box center [155, 278] width 5 height 5
checkbox input "true"
click at [156, 311] on div at bounding box center [156, 306] width 9 height 9
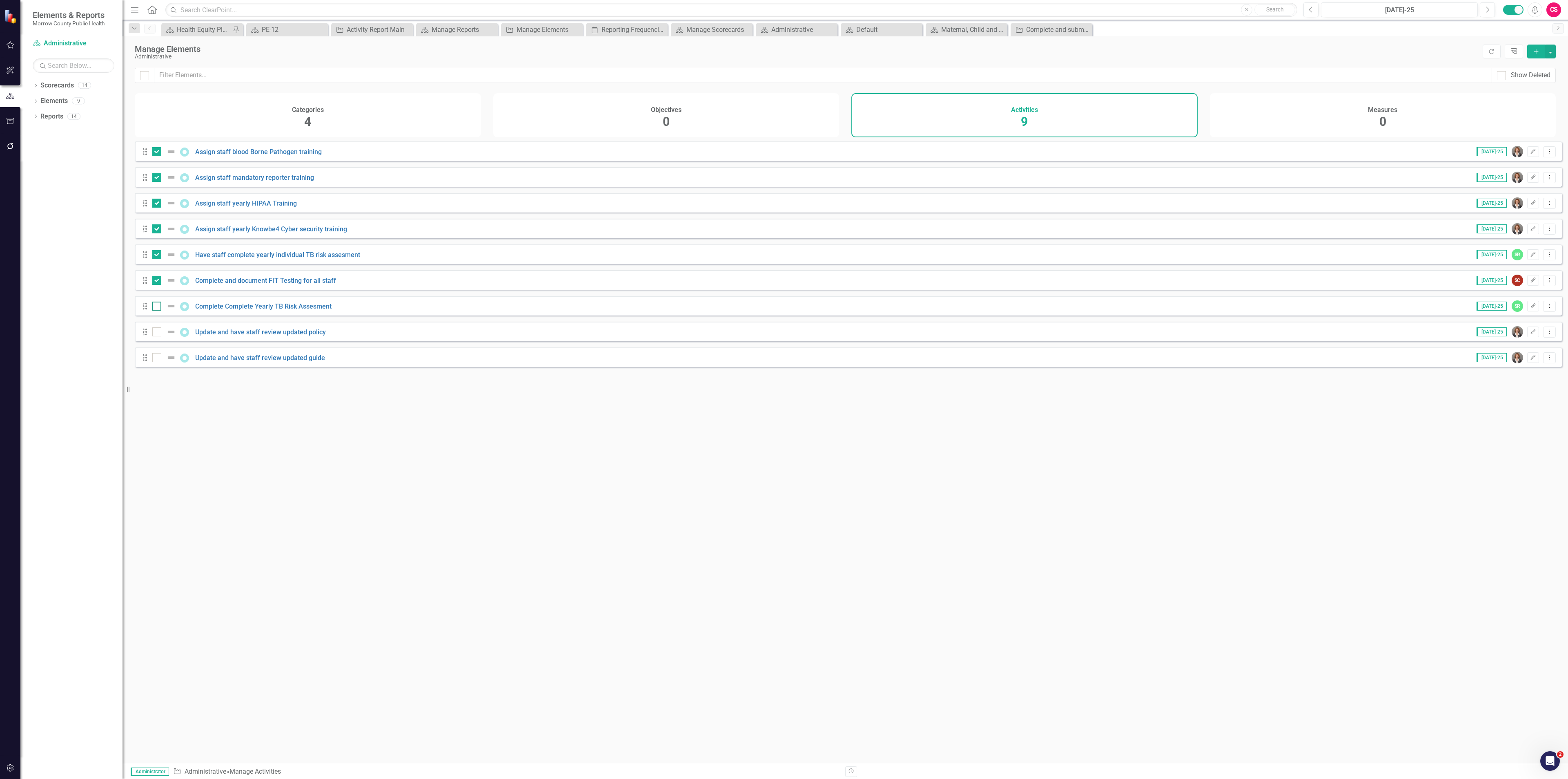
click at [156, 307] on input "checkbox" at bounding box center [155, 304] width 5 height 5
checkbox input "true"
click at [1553, 49] on button "button" at bounding box center [1550, 51] width 10 height 14
click at [1529, 94] on link "Edit Multiple Edit Multiple" at bounding box center [1523, 97] width 65 height 15
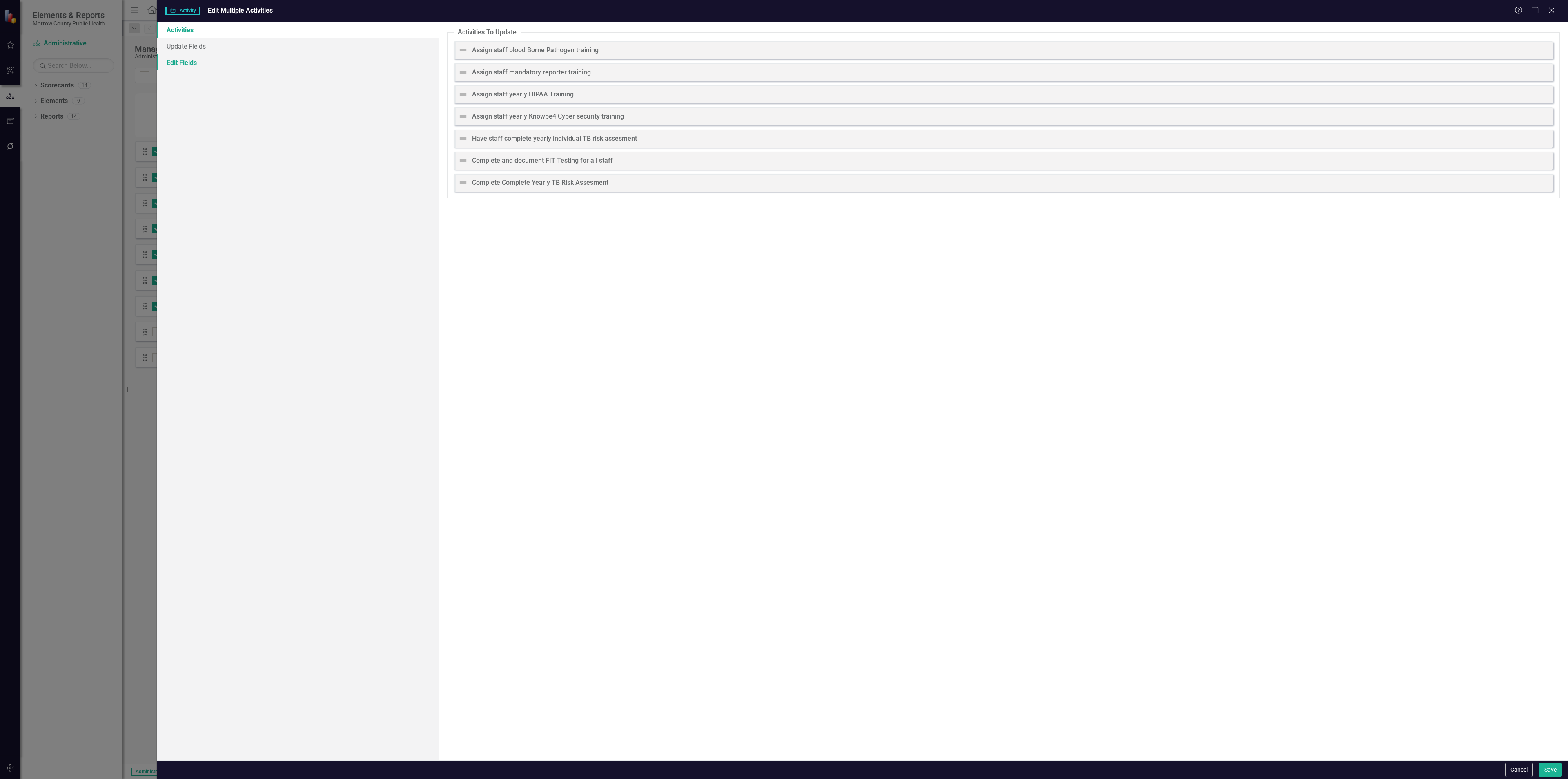
click at [290, 68] on link "Edit Fields" at bounding box center [298, 62] width 282 height 16
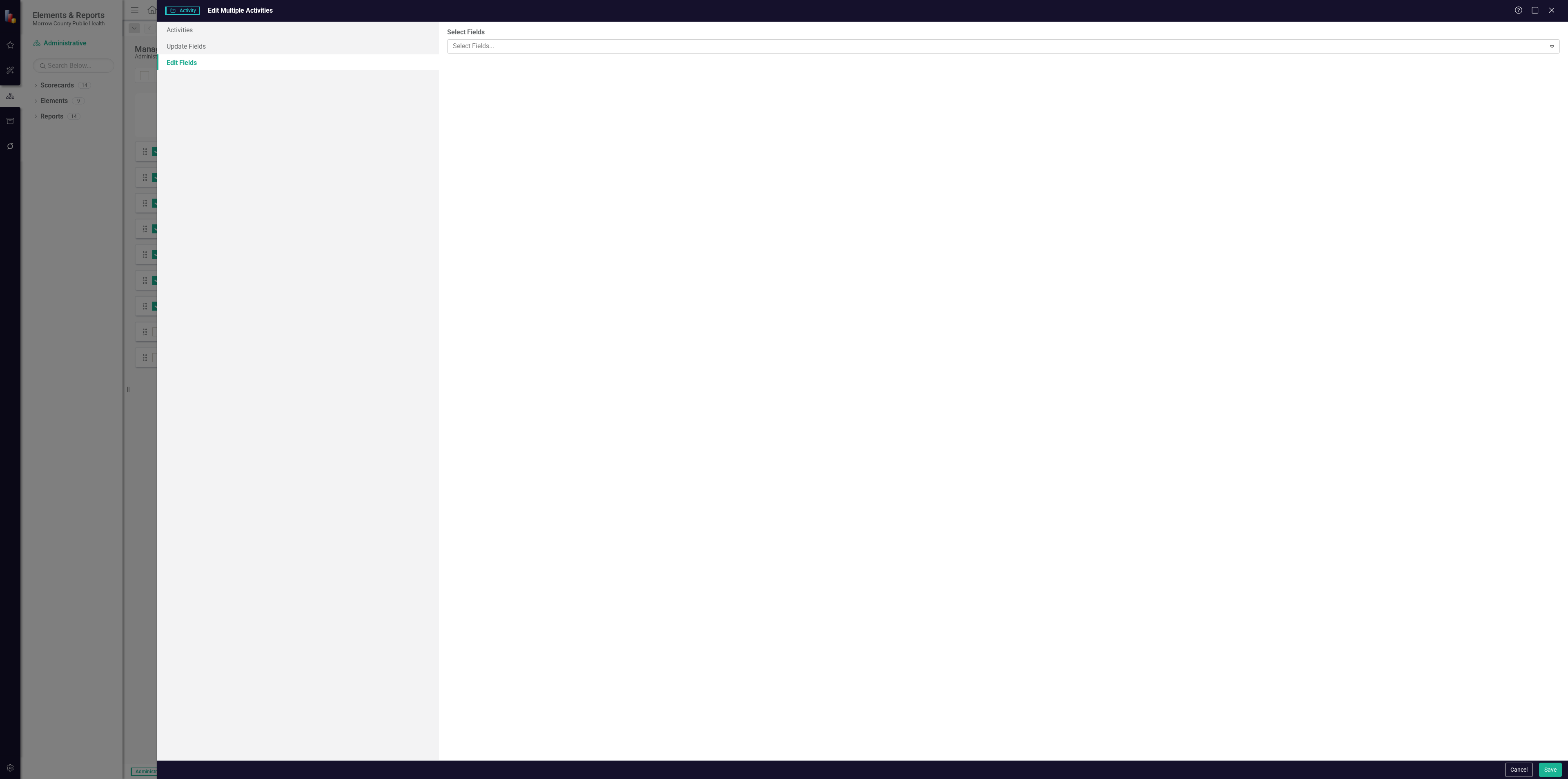
click at [522, 49] on div at bounding box center [998, 46] width 1096 height 11
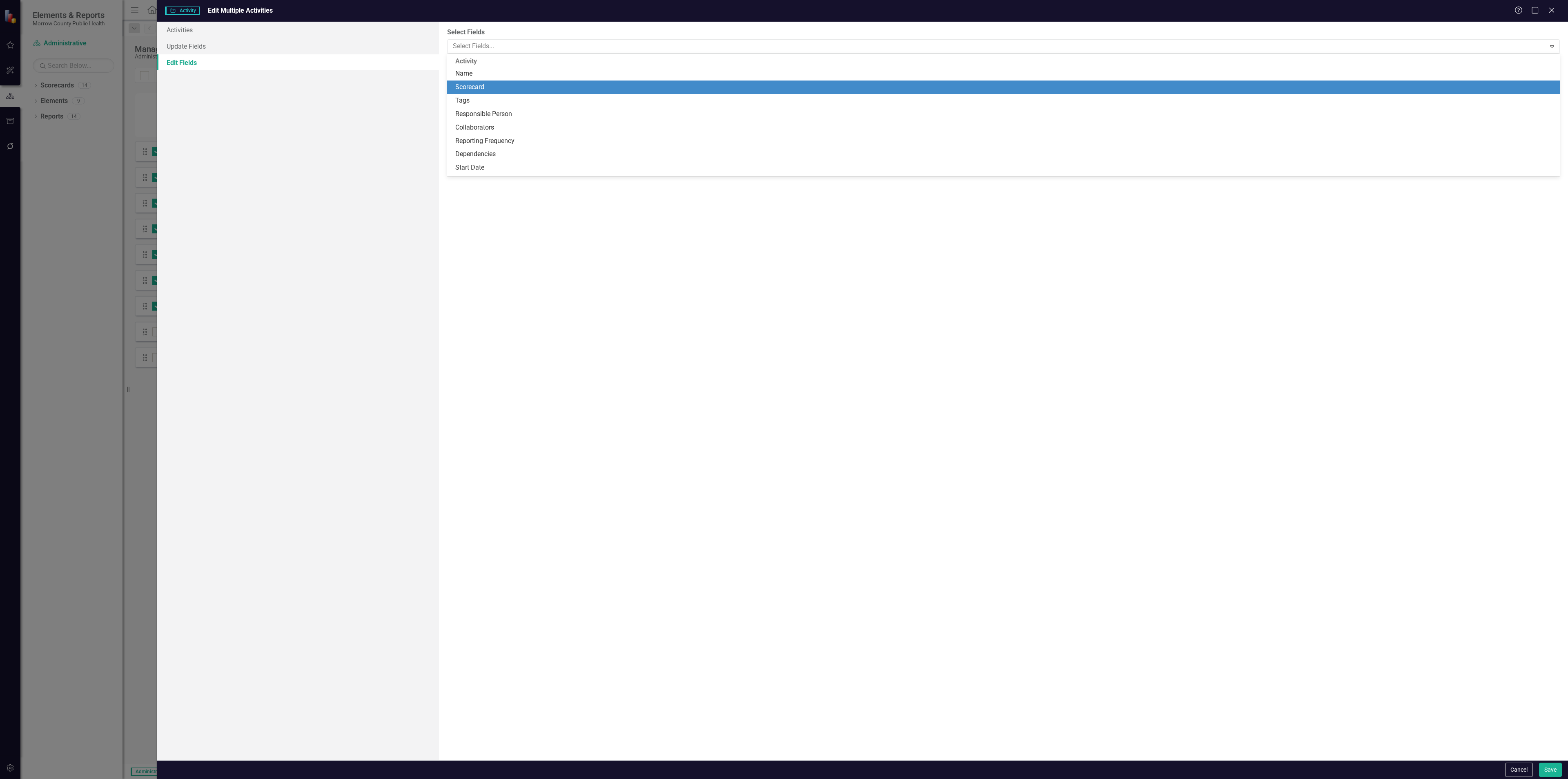
click at [503, 86] on div "Scorecard" at bounding box center [1005, 87] width 1100 height 9
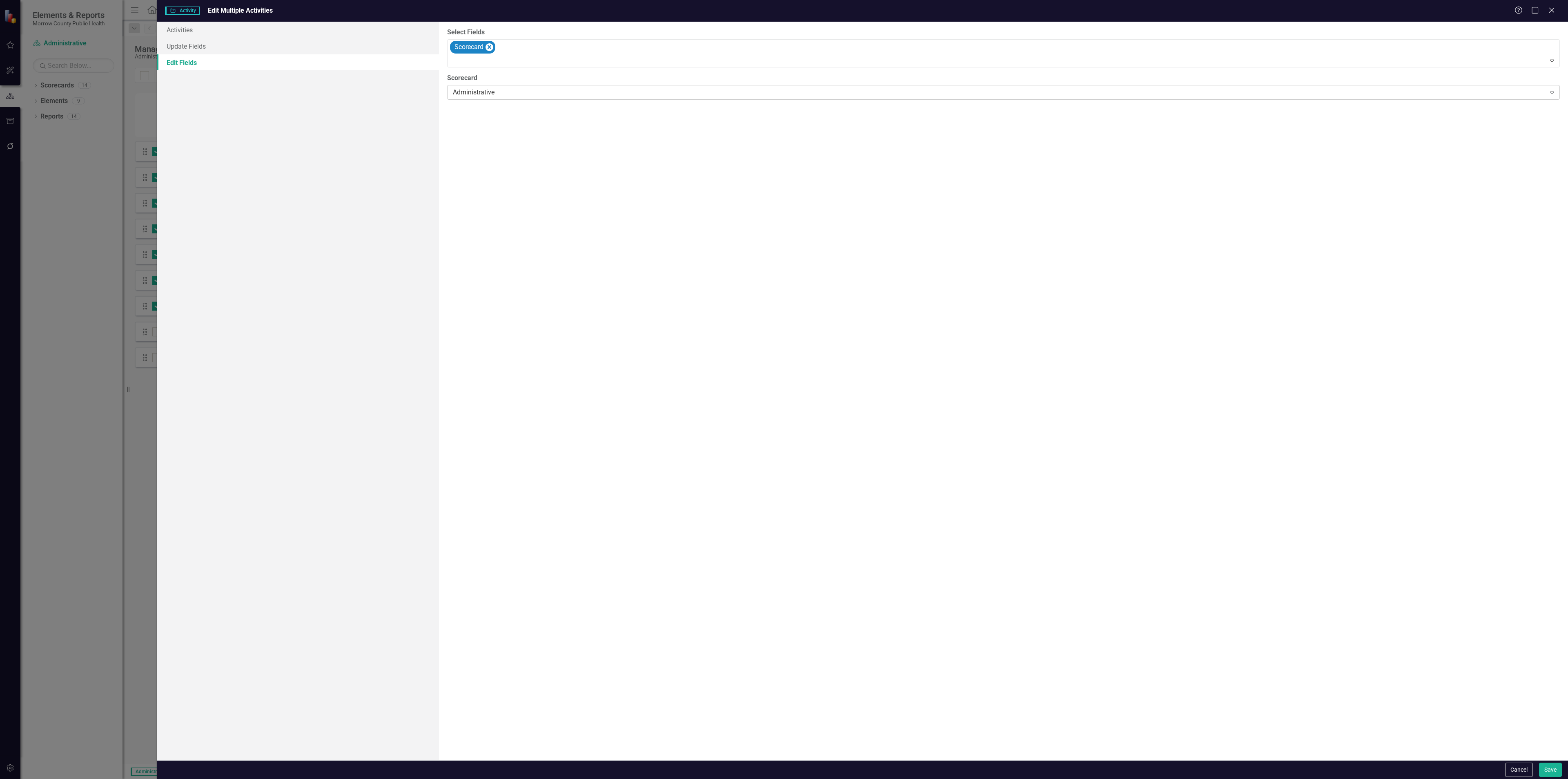
click at [505, 86] on div "Administrative Expand" at bounding box center [1004, 93] width 1113 height 15
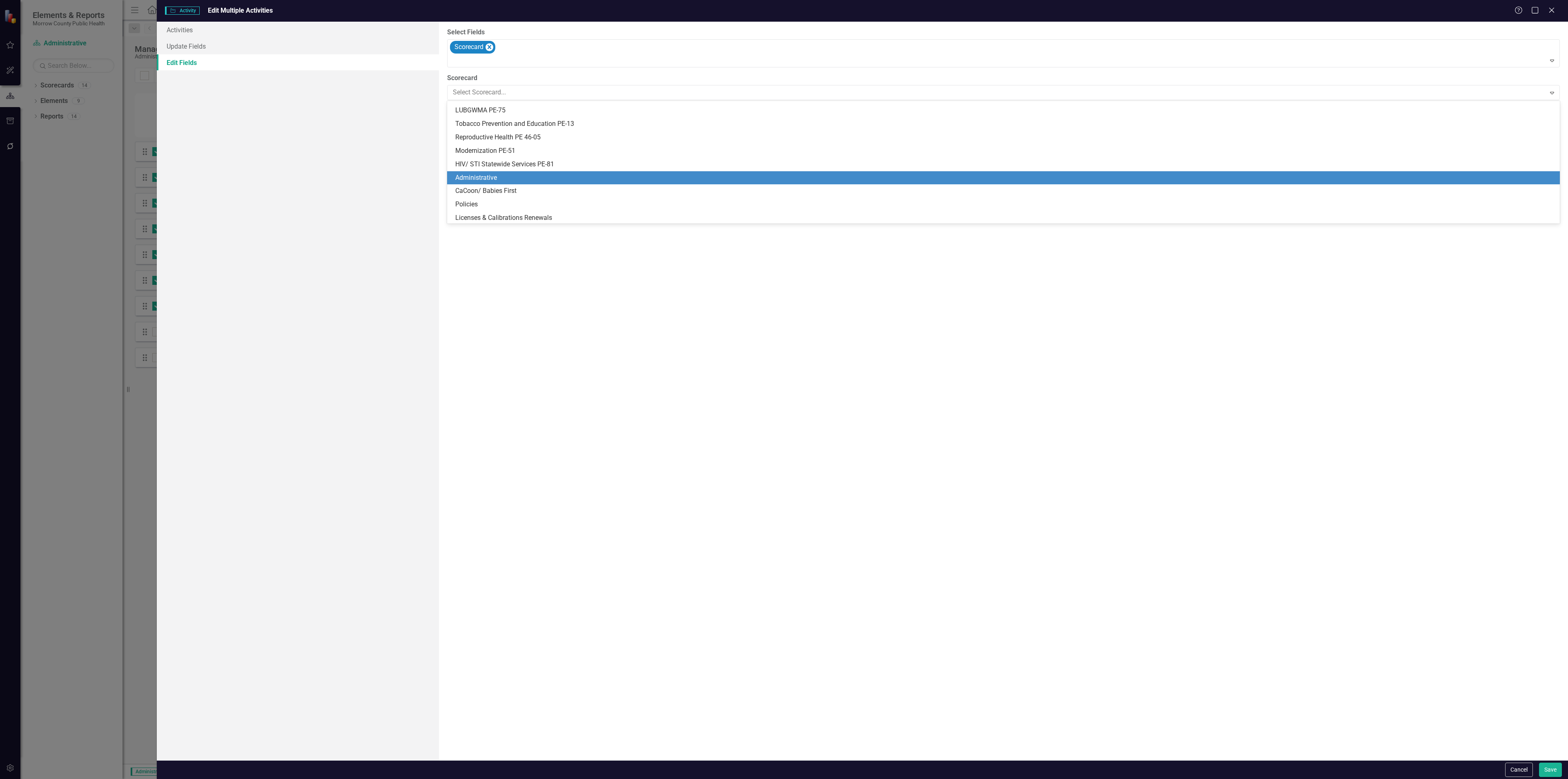
scroll to position [65, 0]
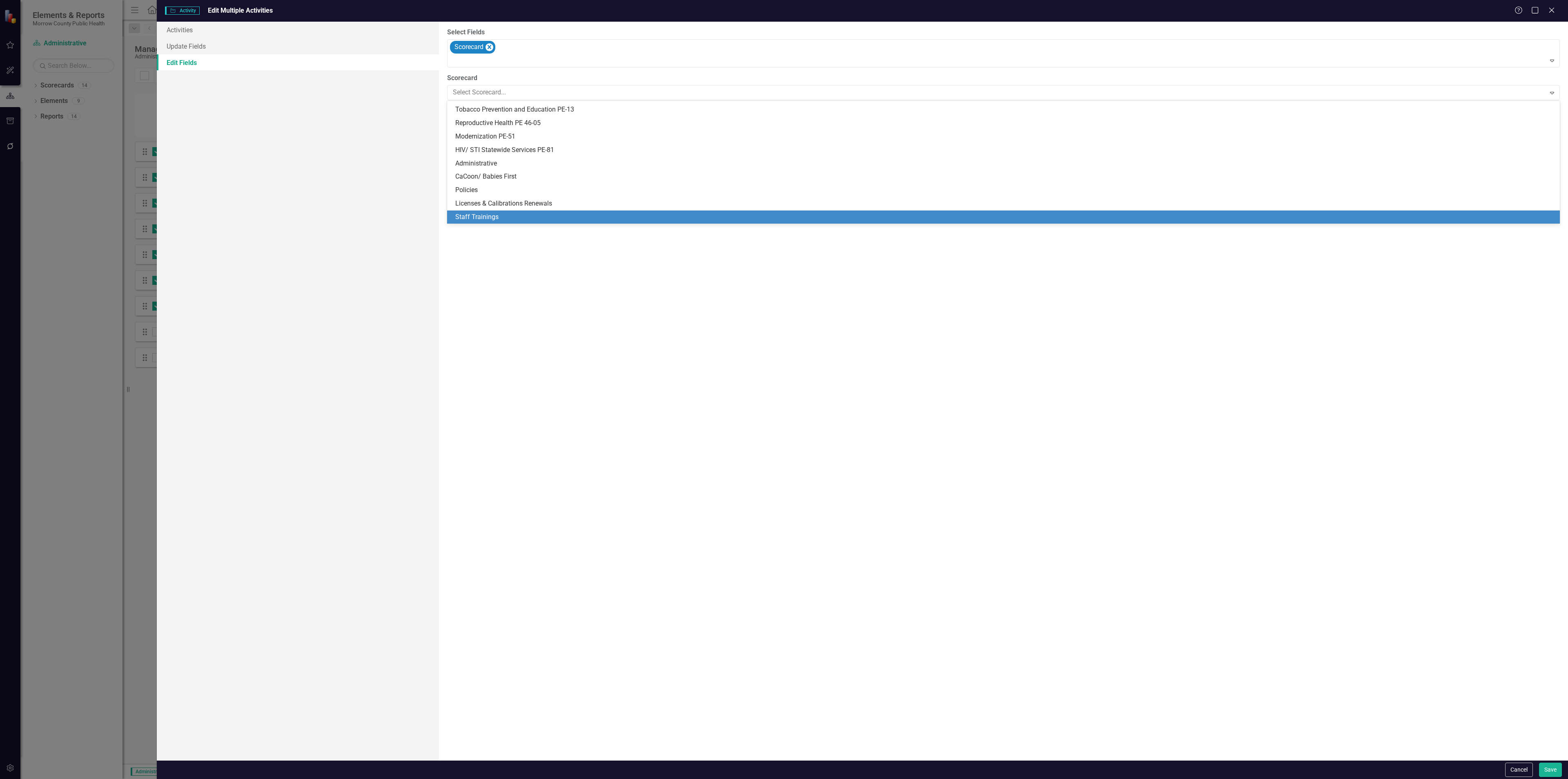
click at [494, 213] on div "Staff Trainings" at bounding box center [1005, 217] width 1100 height 9
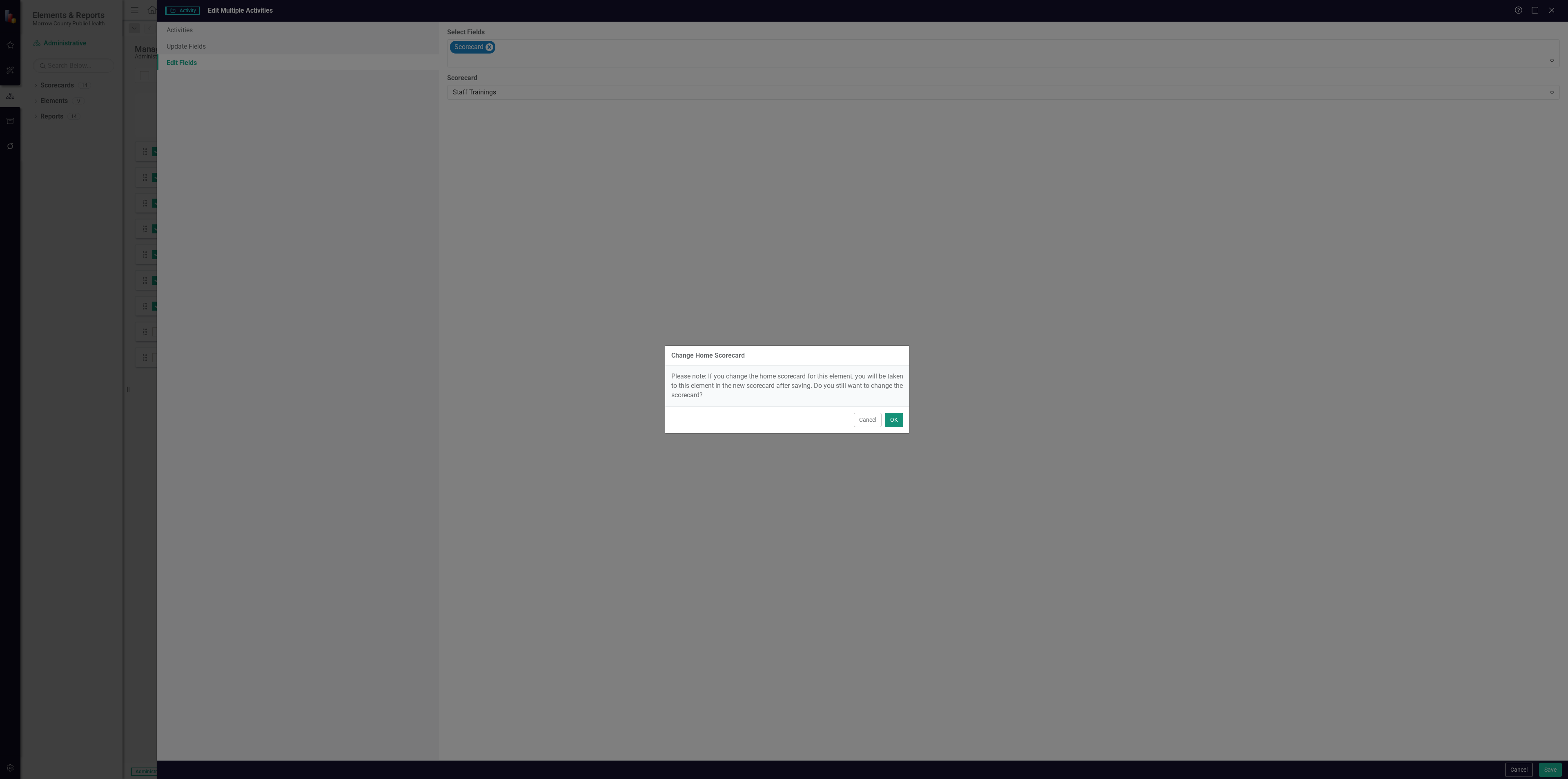
click at [889, 421] on button "OK" at bounding box center [894, 420] width 18 height 14
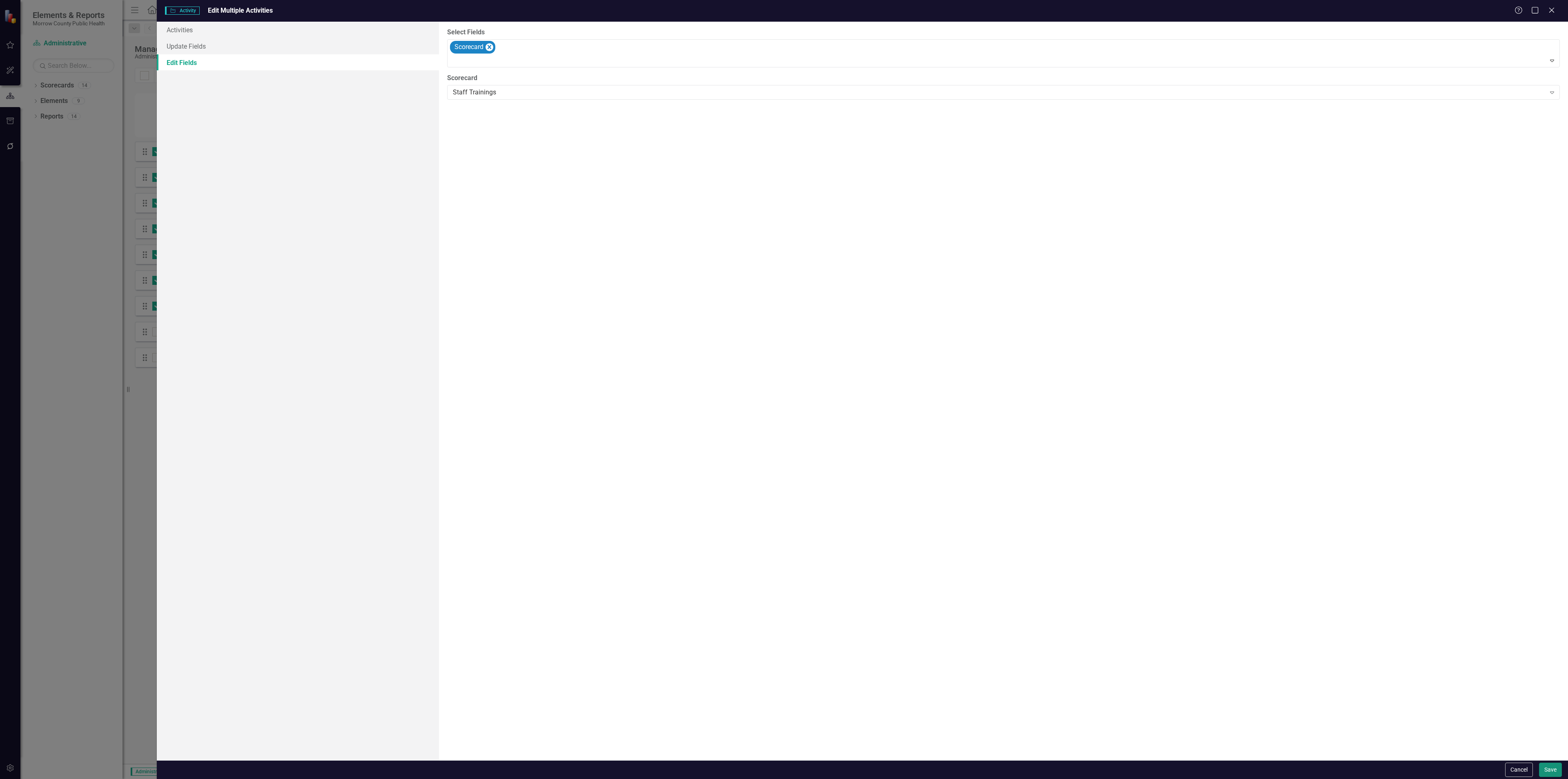
click at [1550, 770] on button "Save" at bounding box center [1550, 769] width 23 height 14
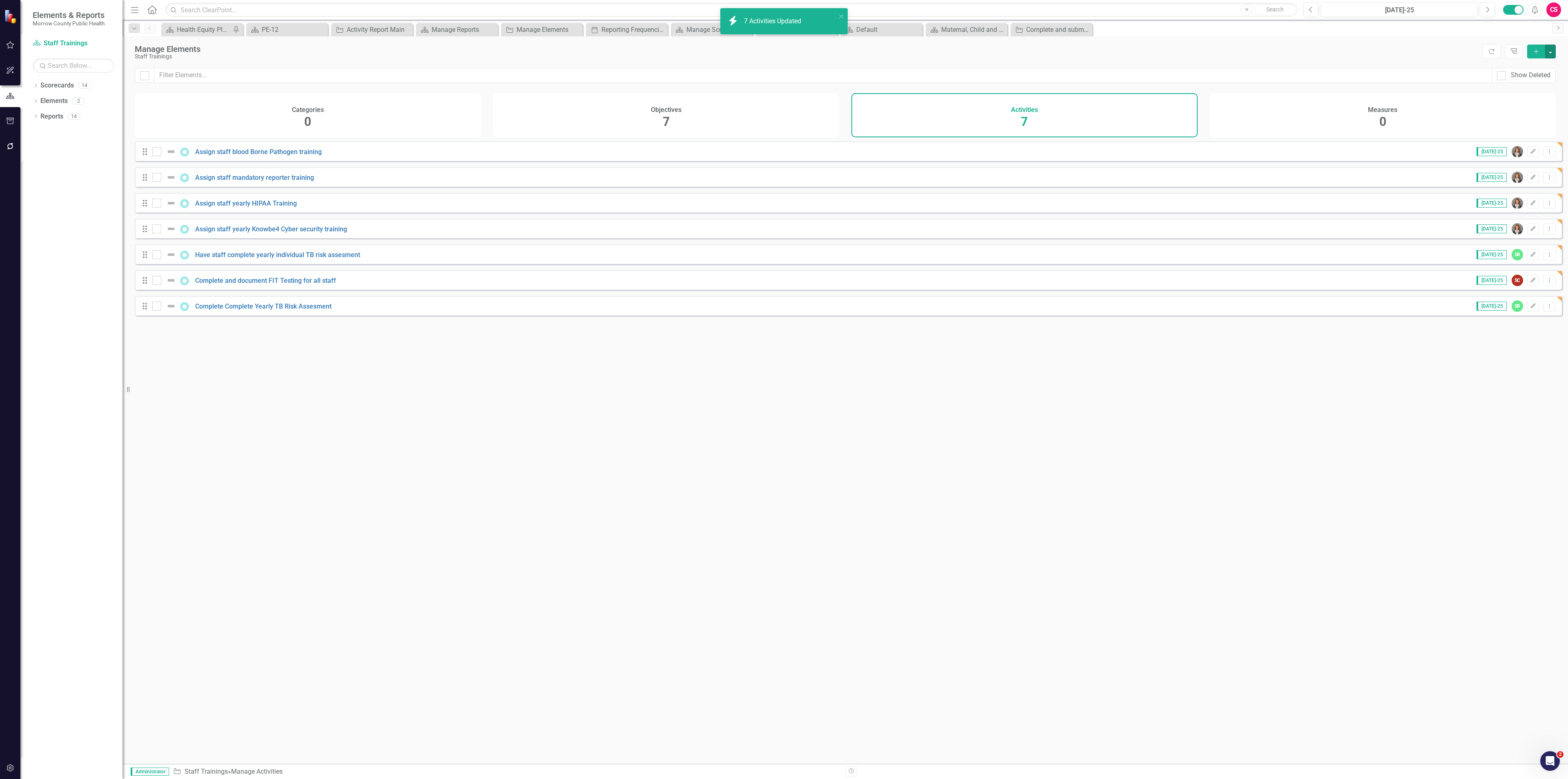
checkbox input "false"
click at [74, 88] on link "Scorecards" at bounding box center [57, 85] width 33 height 9
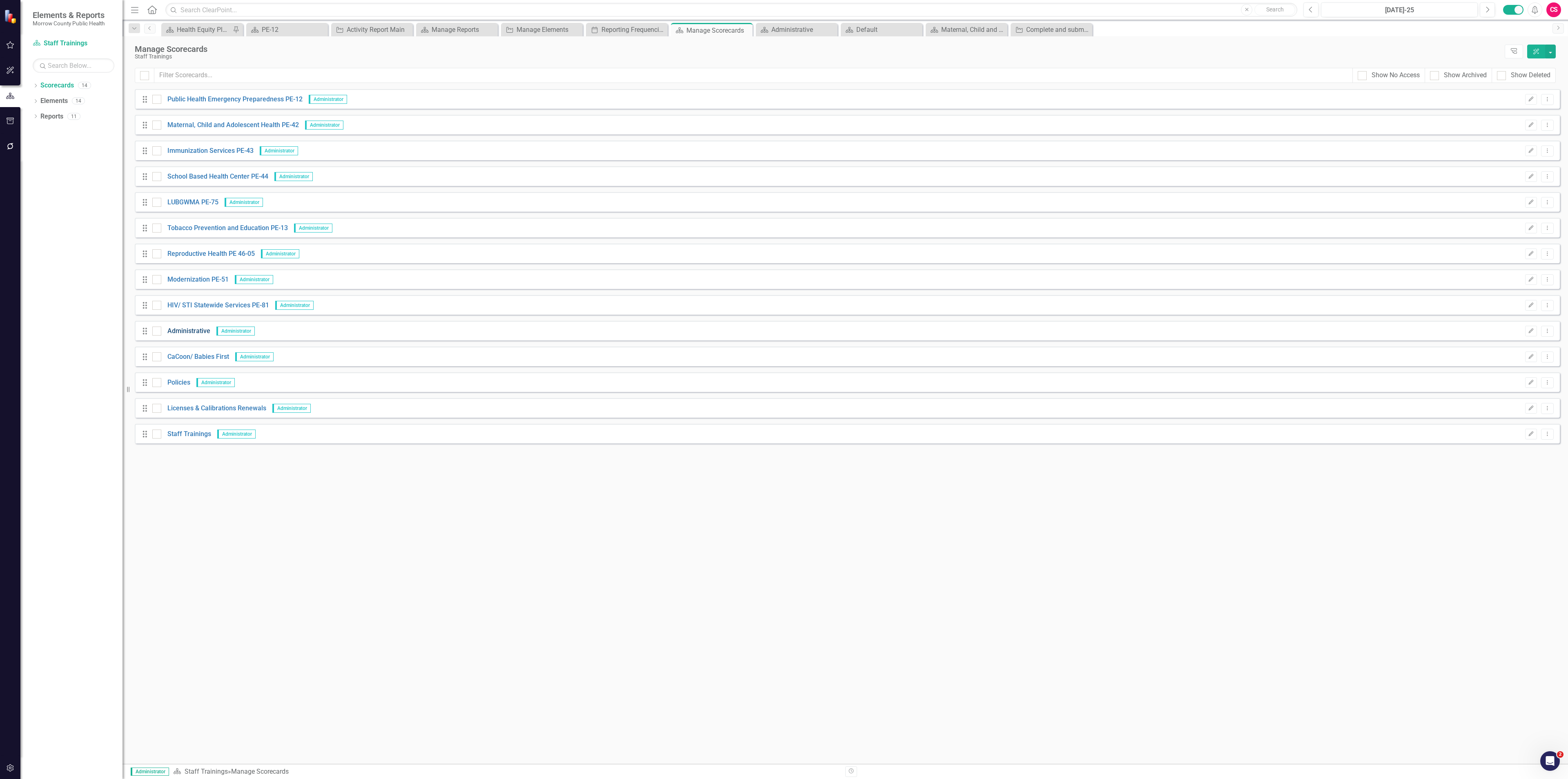
click at [187, 329] on link "Administrative" at bounding box center [186, 331] width 49 height 9
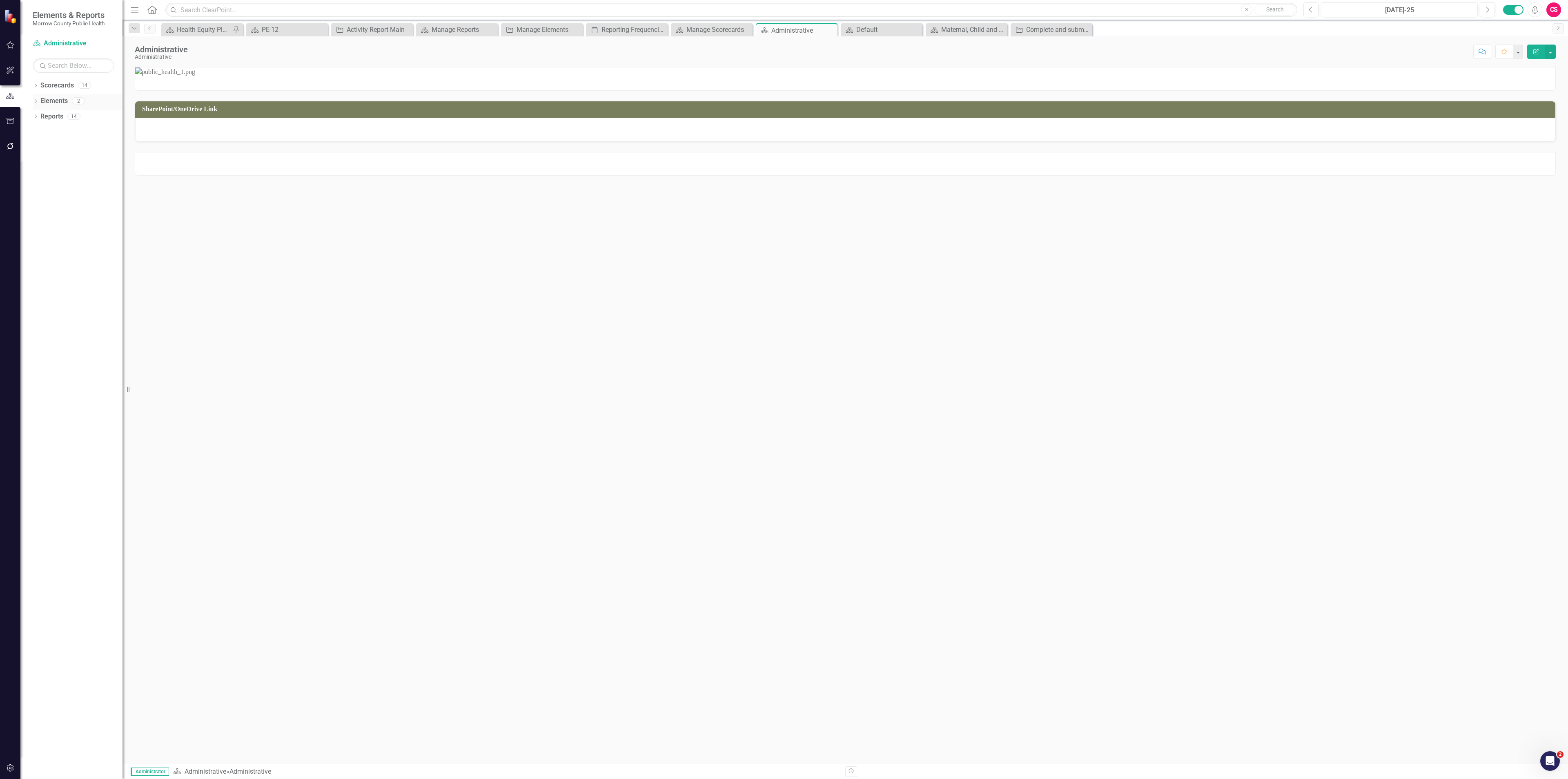
click at [69, 101] on div "Elements 2" at bounding box center [81, 102] width 82 height 15
click at [63, 96] on link "Elements" at bounding box center [54, 100] width 27 height 9
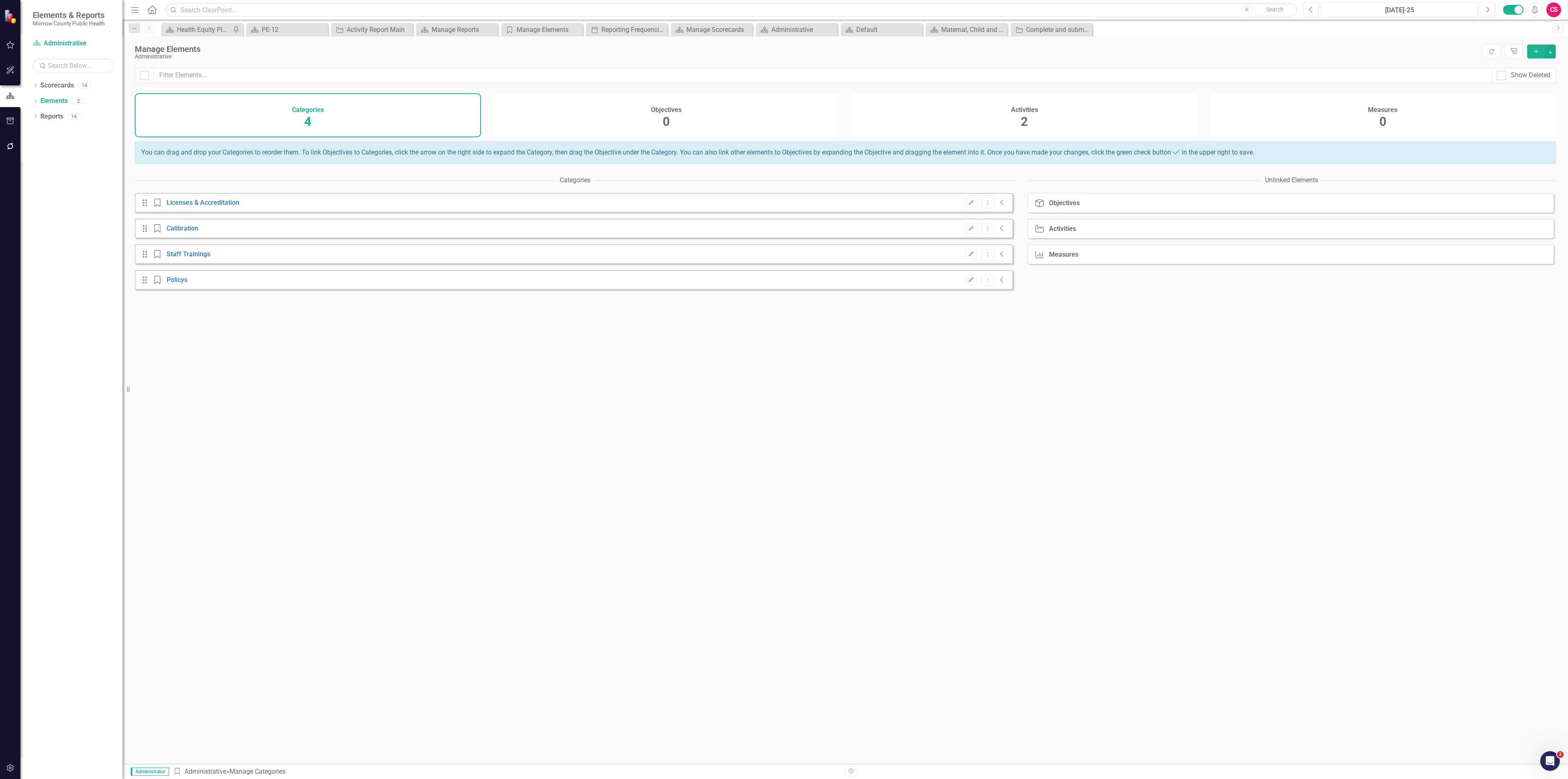
click at [1067, 115] on div "Activities 2" at bounding box center [1024, 115] width 346 height 44
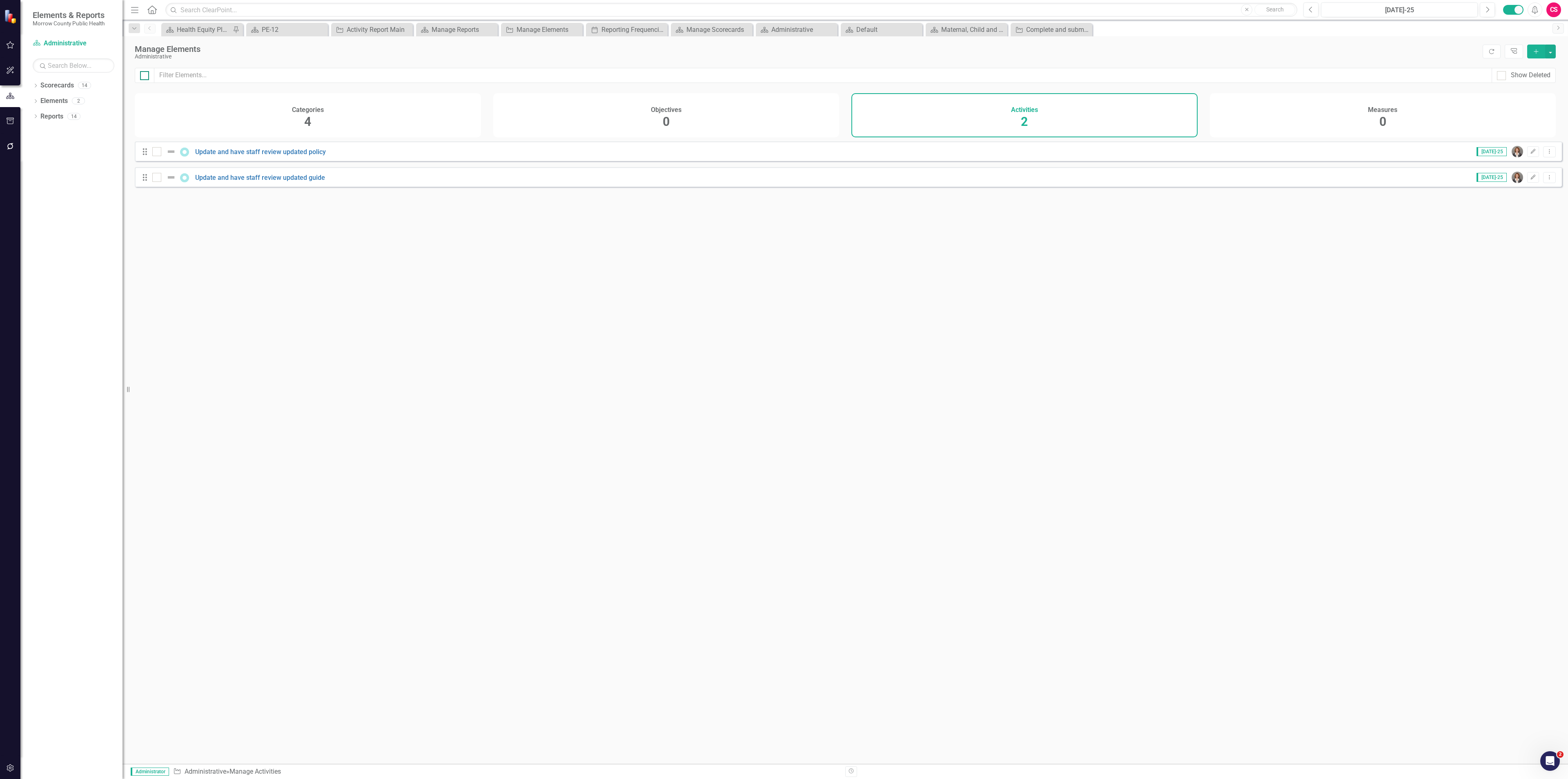
click at [139, 72] on div at bounding box center [144, 75] width 19 height 15
click at [144, 75] on input "checkbox" at bounding box center [142, 74] width 5 height 5
checkbox input "true"
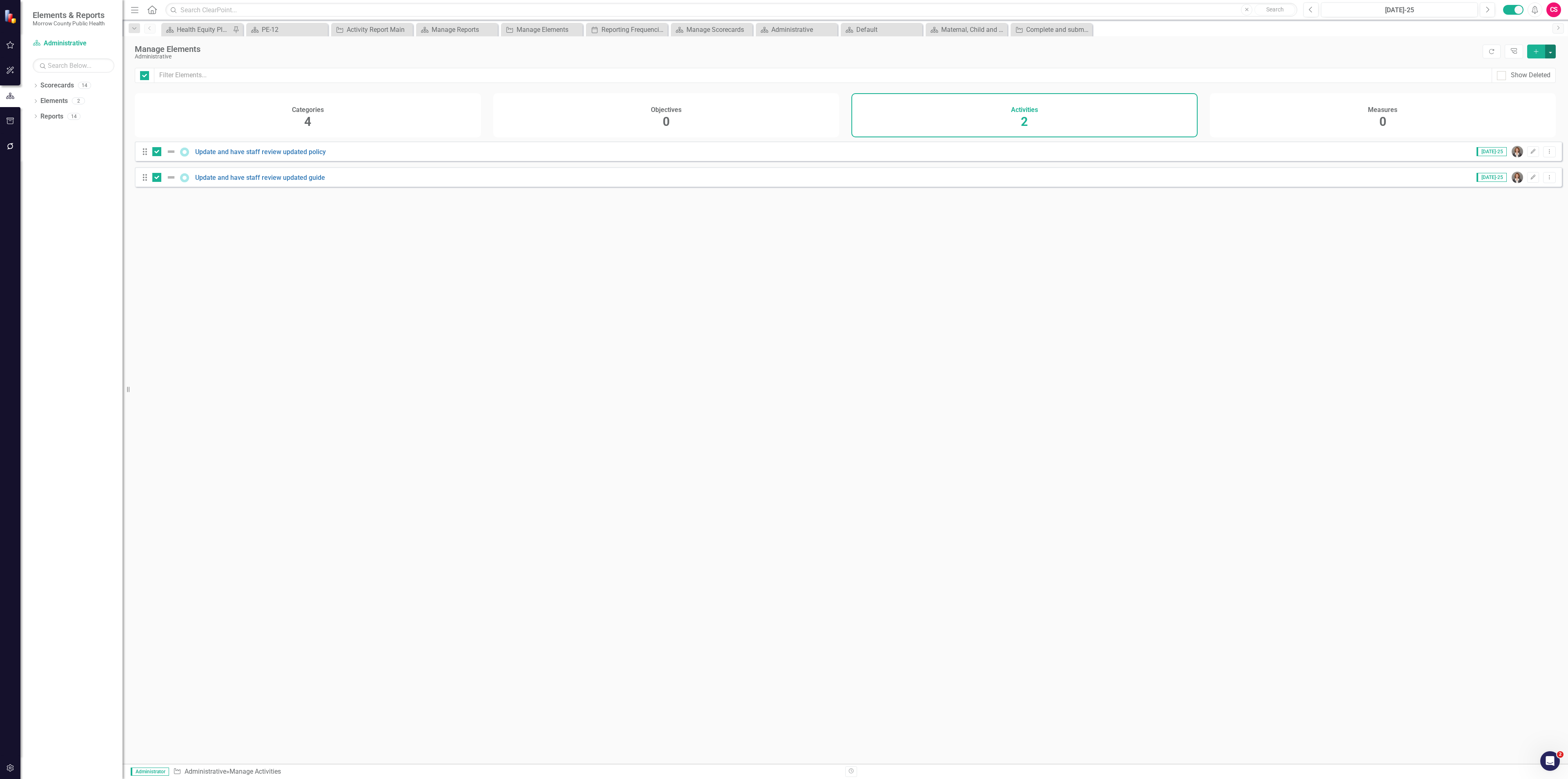
click at [1547, 51] on button "button" at bounding box center [1550, 51] width 10 height 14
click at [1519, 96] on link "Edit Multiple Edit Multiple" at bounding box center [1523, 97] width 65 height 15
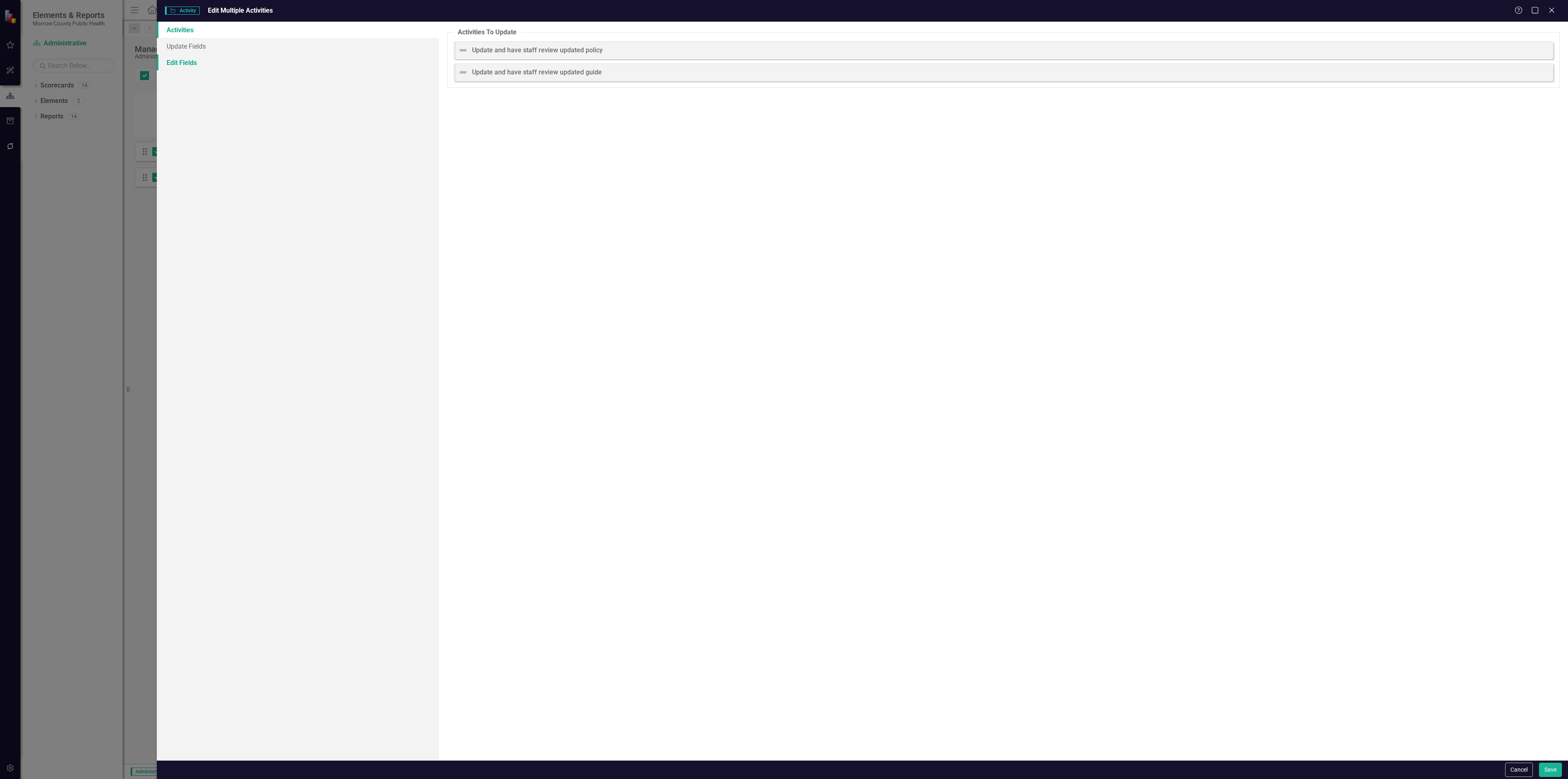
click at [175, 63] on link "Edit Fields" at bounding box center [298, 62] width 282 height 16
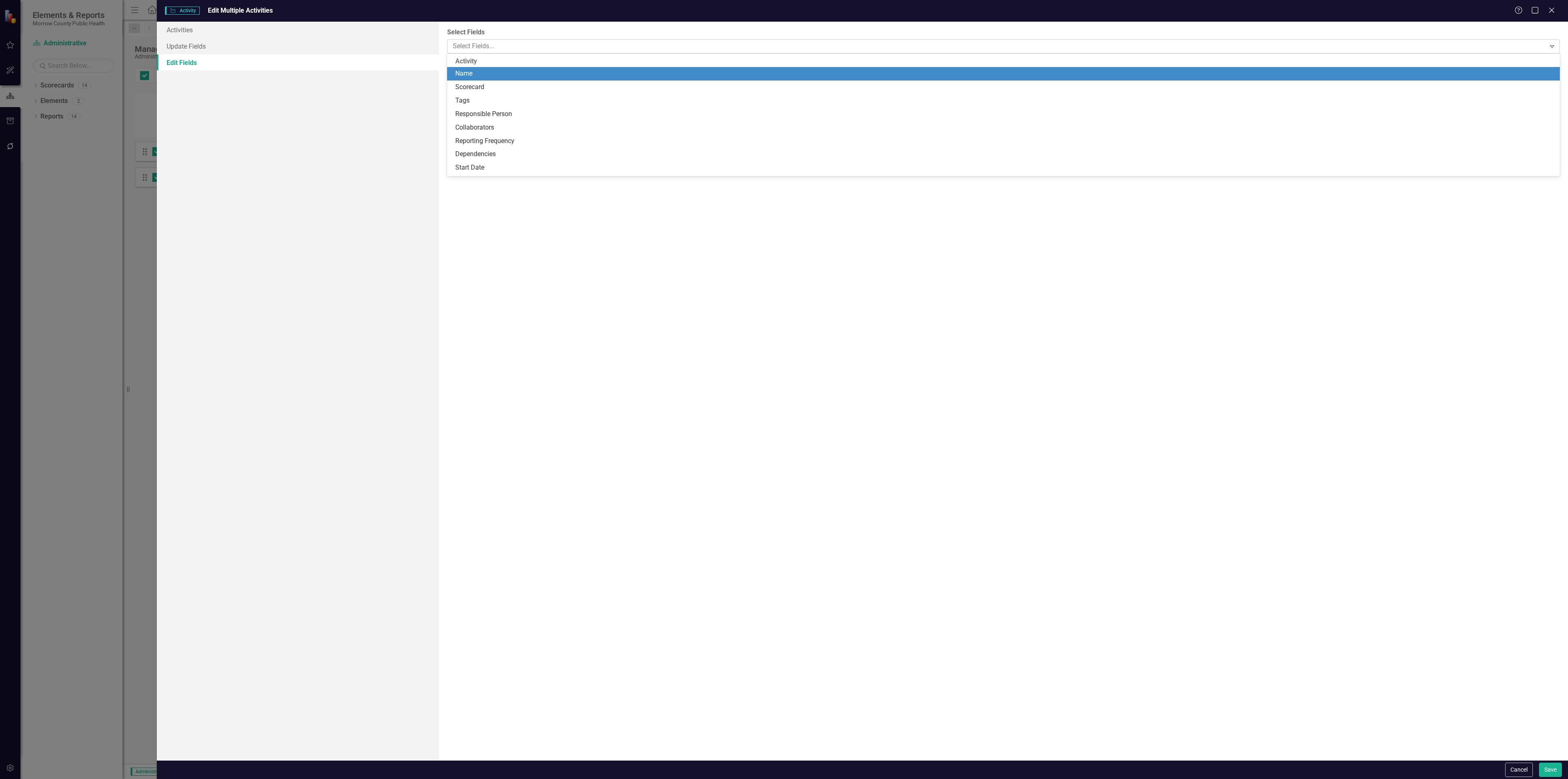
click at [579, 49] on div at bounding box center [998, 46] width 1096 height 11
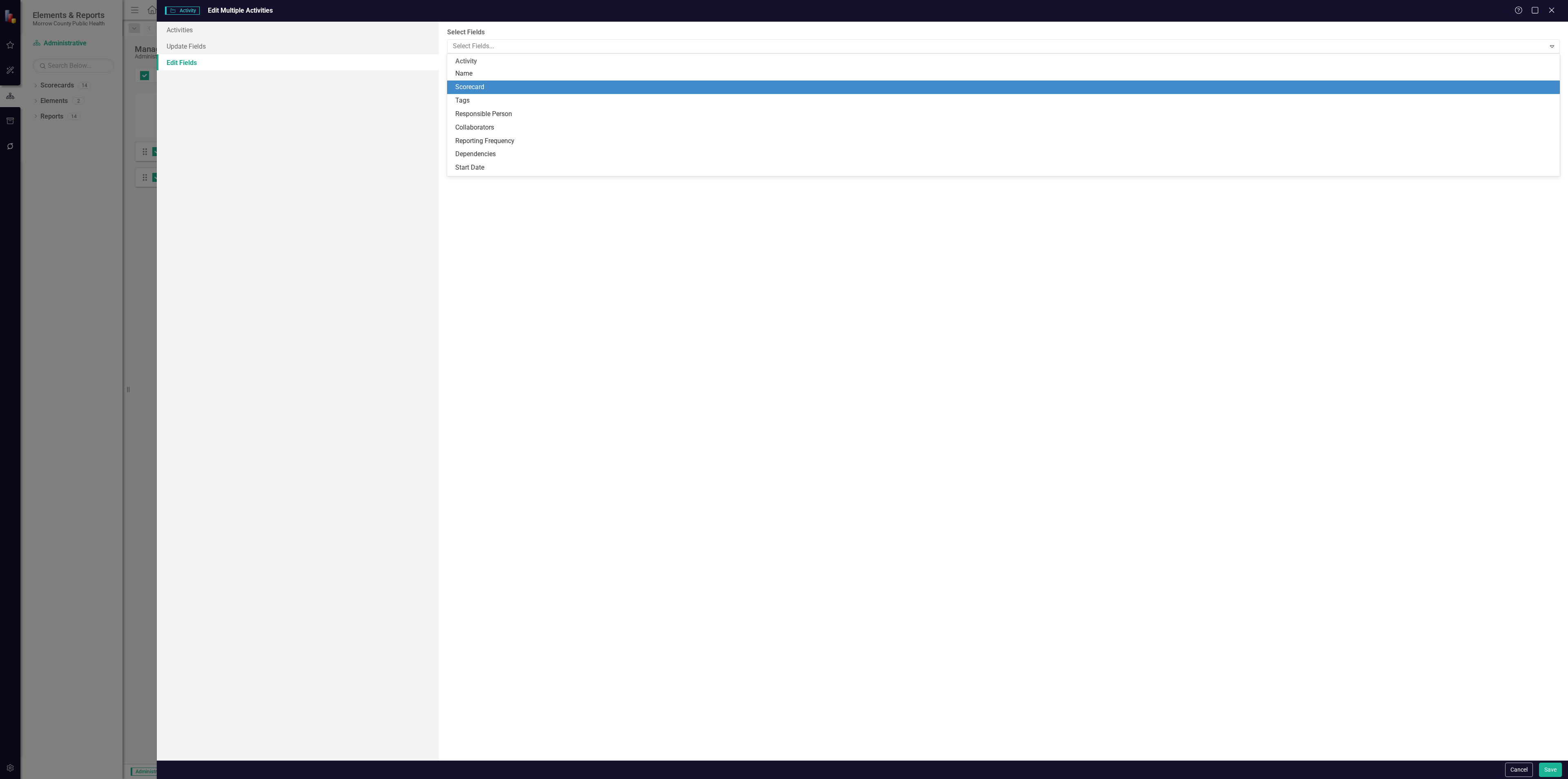
click at [524, 85] on div "Scorecard" at bounding box center [1005, 87] width 1100 height 9
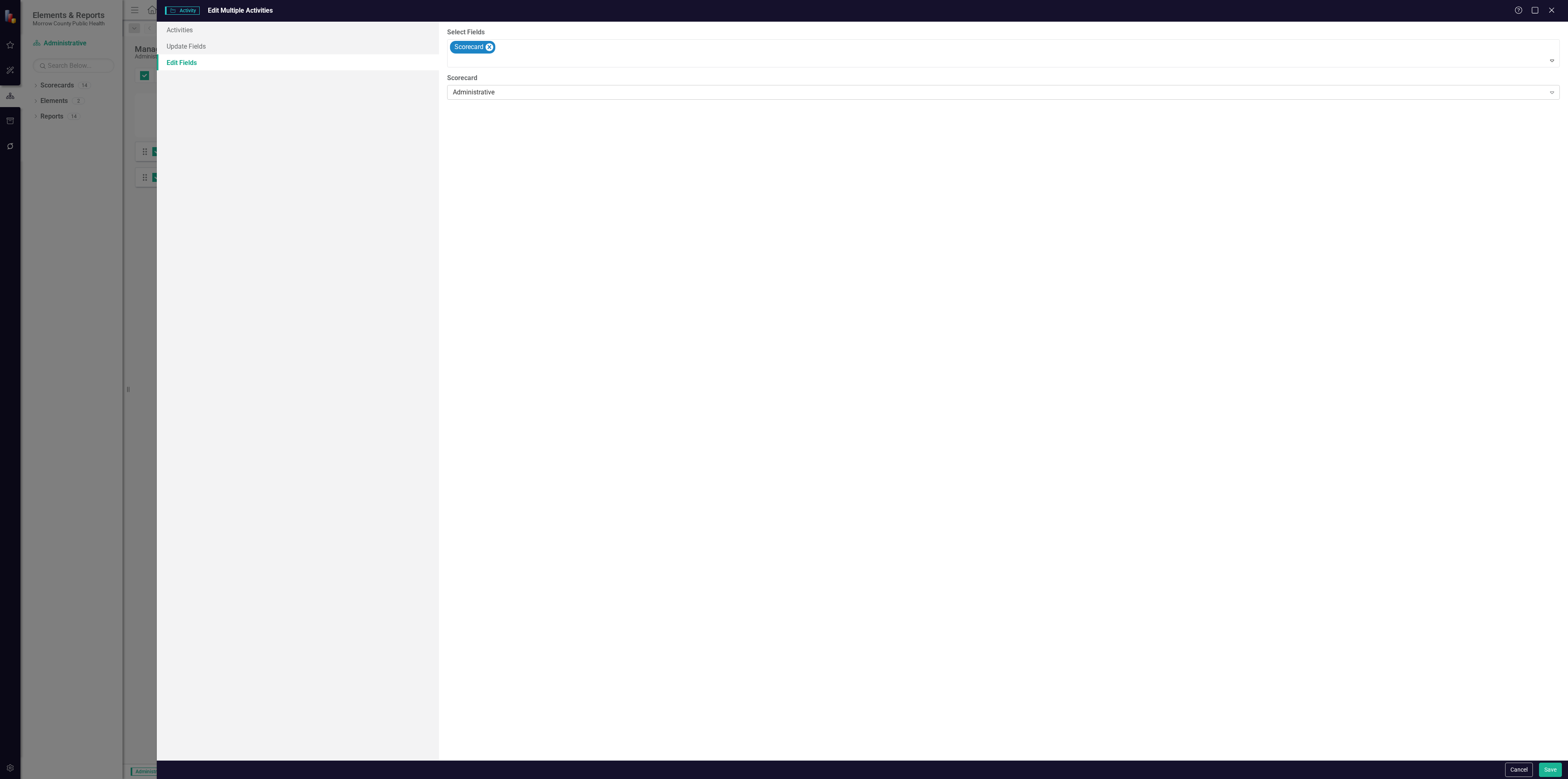
click at [534, 90] on div "Administrative" at bounding box center [999, 92] width 1092 height 9
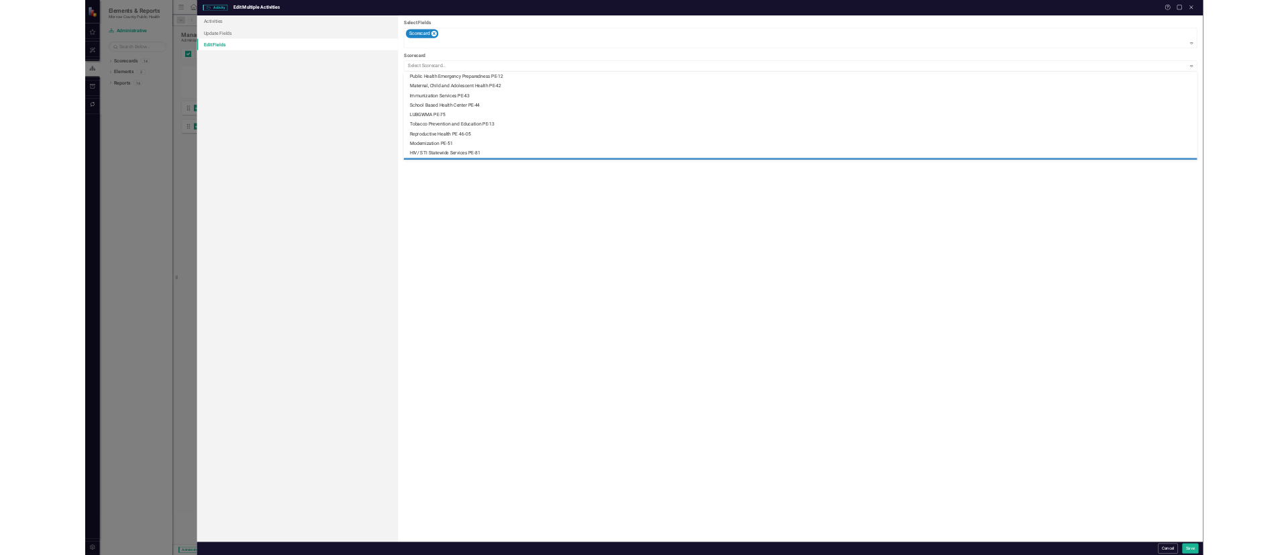
scroll to position [107, 0]
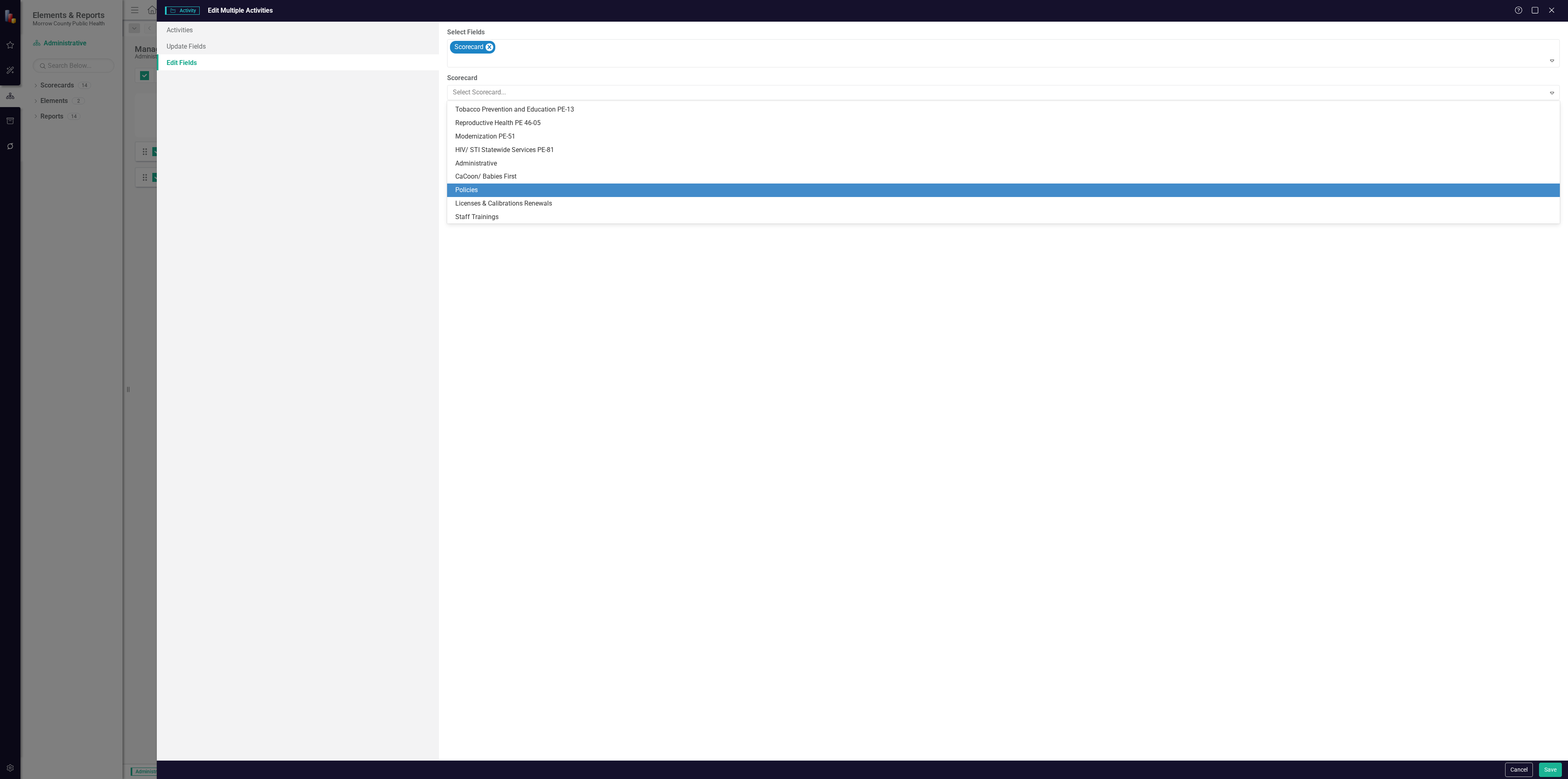
click at [523, 192] on div "Policies" at bounding box center [1005, 190] width 1100 height 9
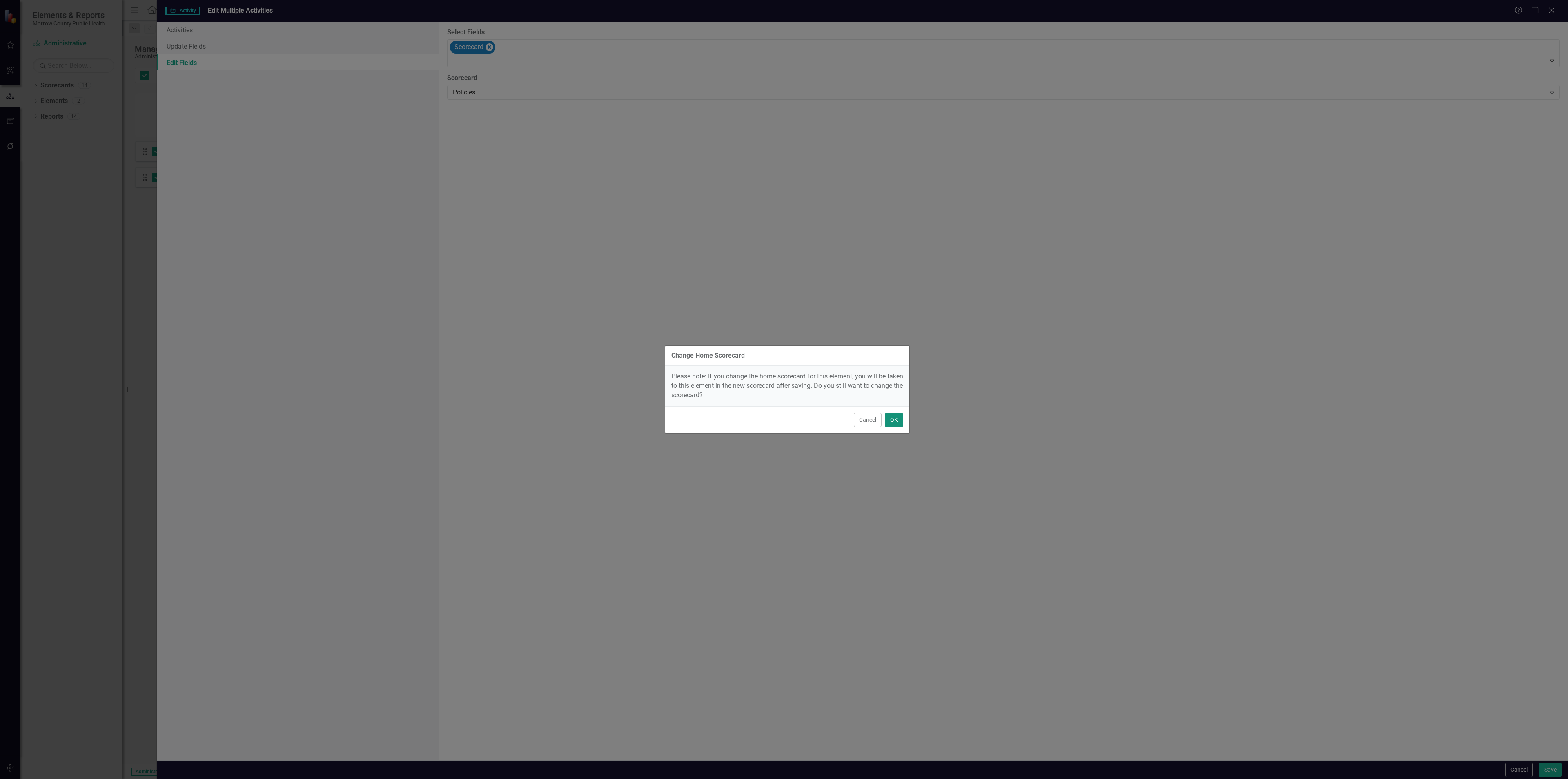
click at [899, 415] on button "OK" at bounding box center [894, 420] width 18 height 14
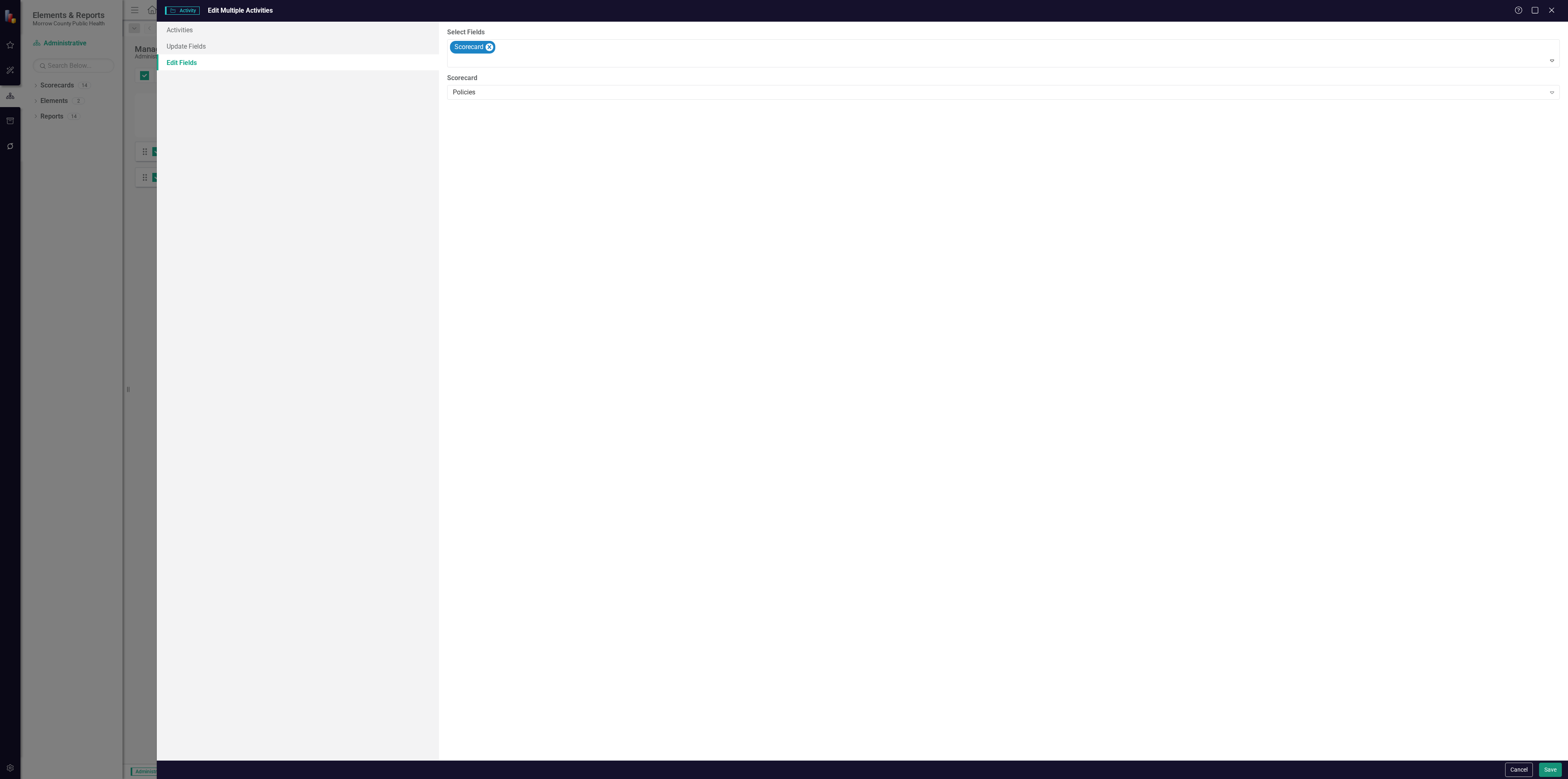
click at [1547, 770] on button "Save" at bounding box center [1550, 769] width 23 height 14
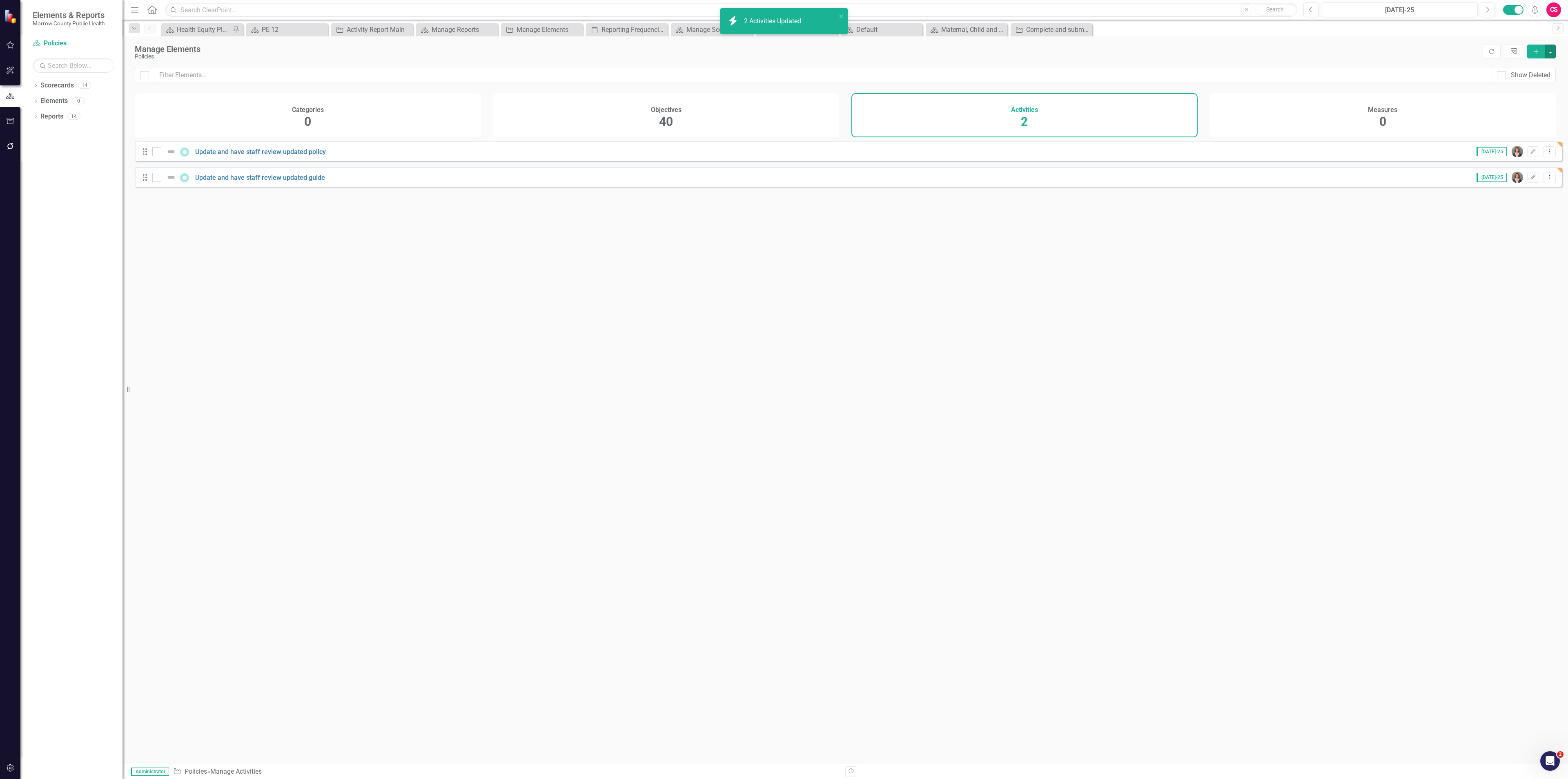
checkbox input "false"
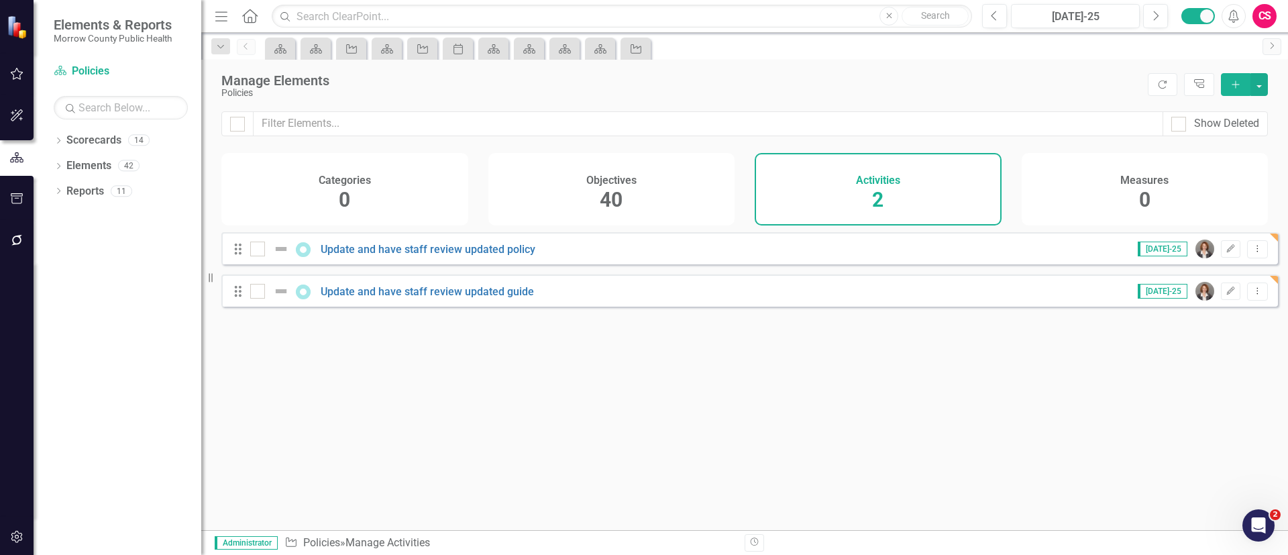
drag, startPoint x: 32, startPoint y: 465, endPoint x: 621, endPoint y: 396, distance: 593.0
click at [619, 402] on div "Looks like you don't have any Activities set up yet. Why don't you add an Activ…" at bounding box center [749, 364] width 1057 height 264
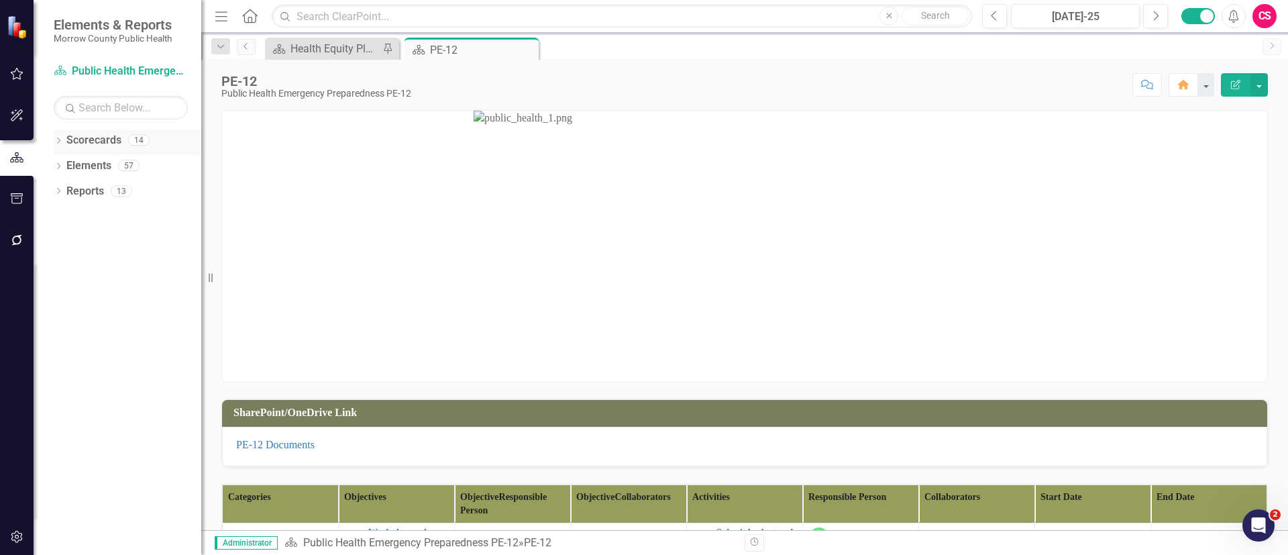
drag, startPoint x: 83, startPoint y: 136, endPoint x: 100, endPoint y: 145, distance: 19.5
click at [83, 136] on link "Scorecards" at bounding box center [93, 140] width 55 height 15
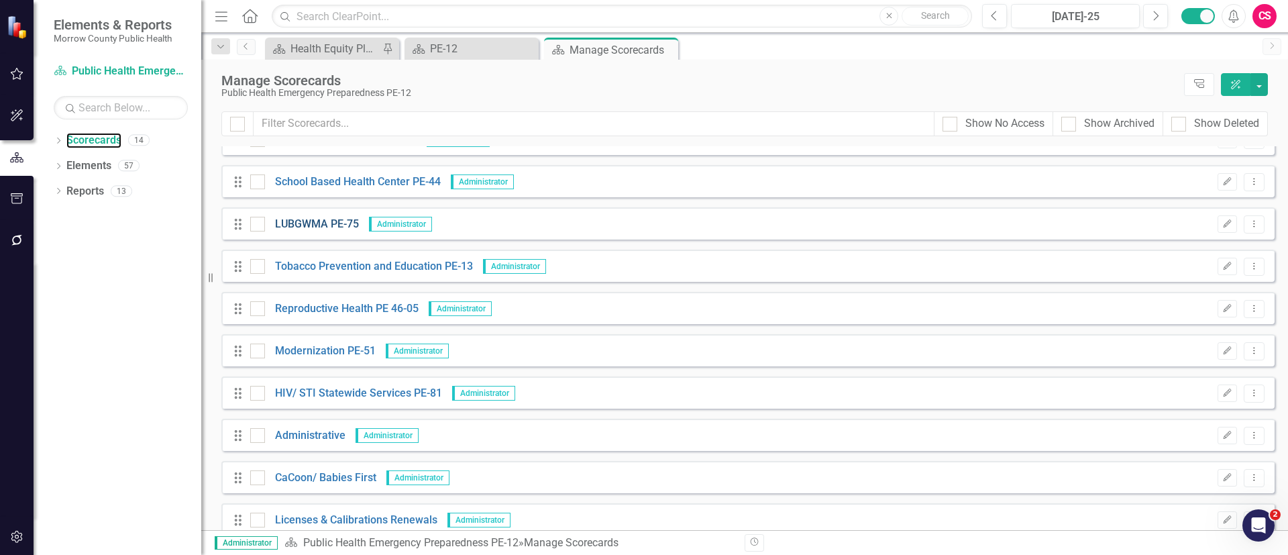
scroll to position [208, 0]
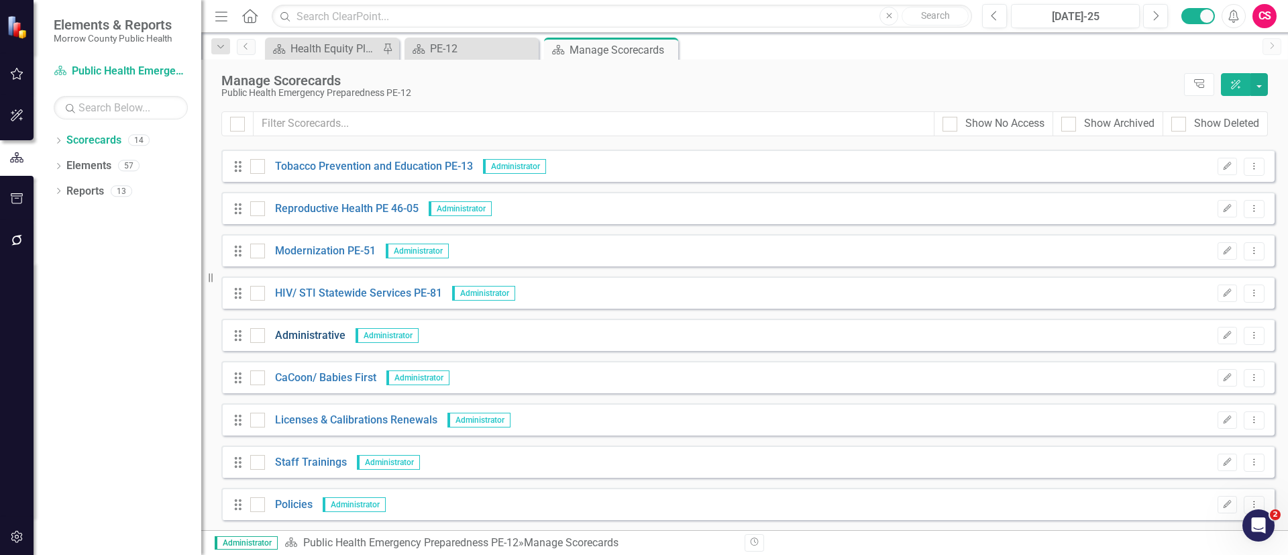
click at [308, 333] on link "Administrative" at bounding box center [305, 335] width 80 height 15
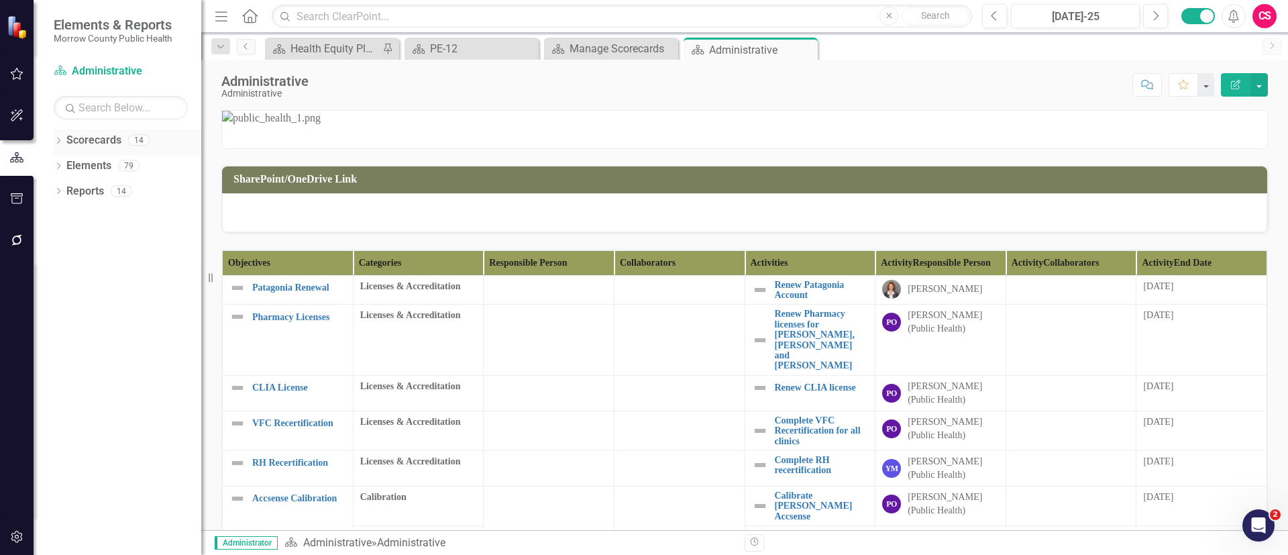
click at [57, 141] on icon "Dropdown" at bounding box center [58, 141] width 9 height 7
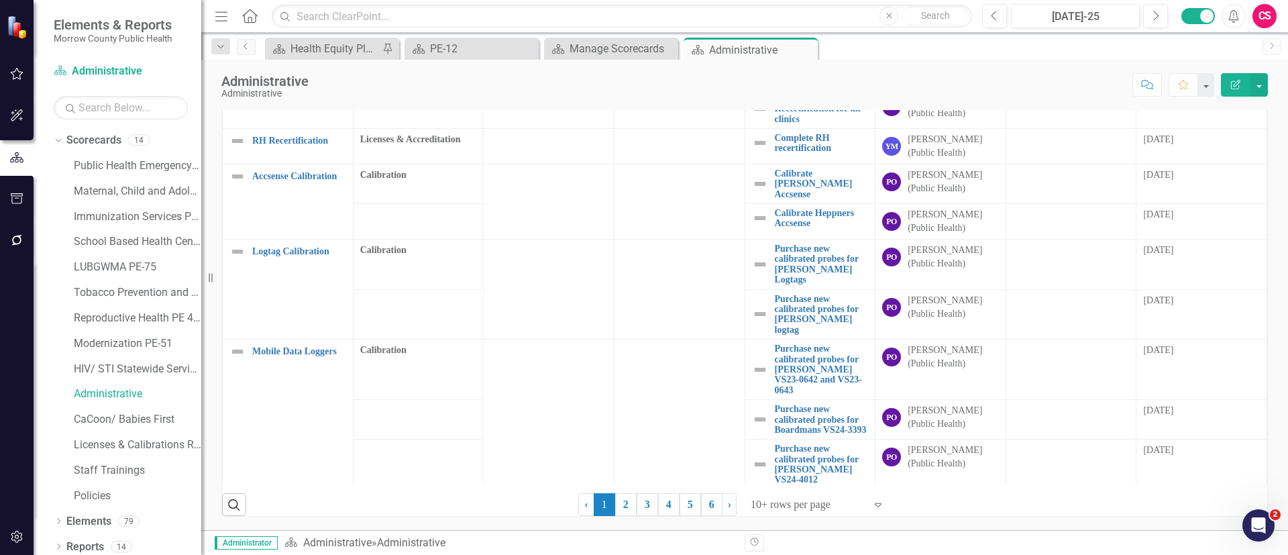
scroll to position [140, 0]
click at [788, 506] on div at bounding box center [808, 505] width 114 height 18
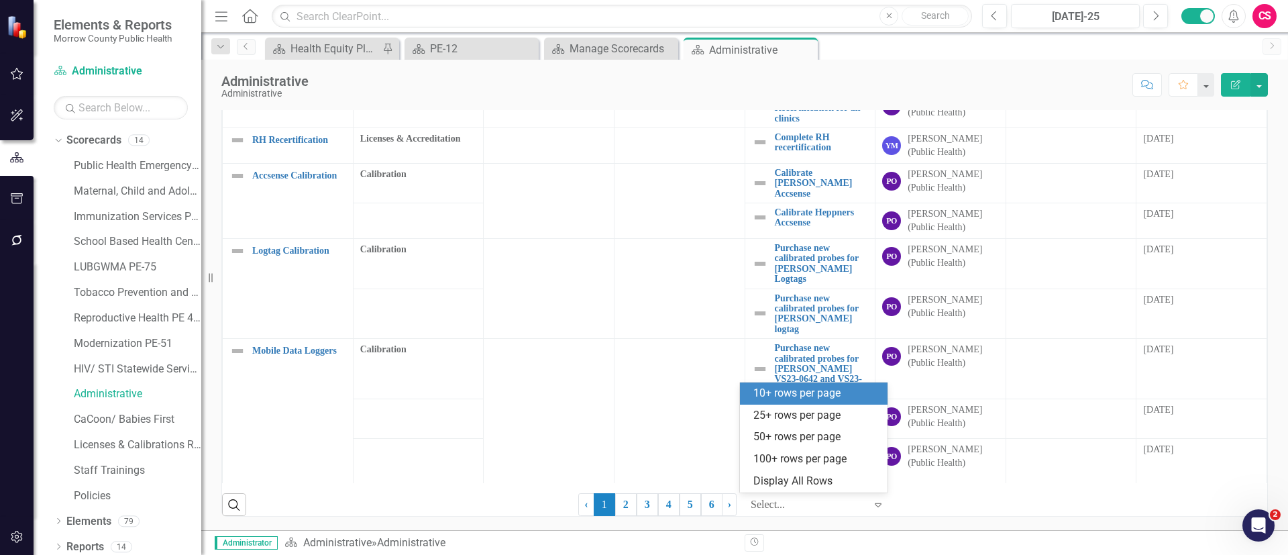
click at [947, 516] on div "Objectives Categories Responsible Person Collaborators Activities Activity Resp…" at bounding box center [744, 291] width 1046 height 451
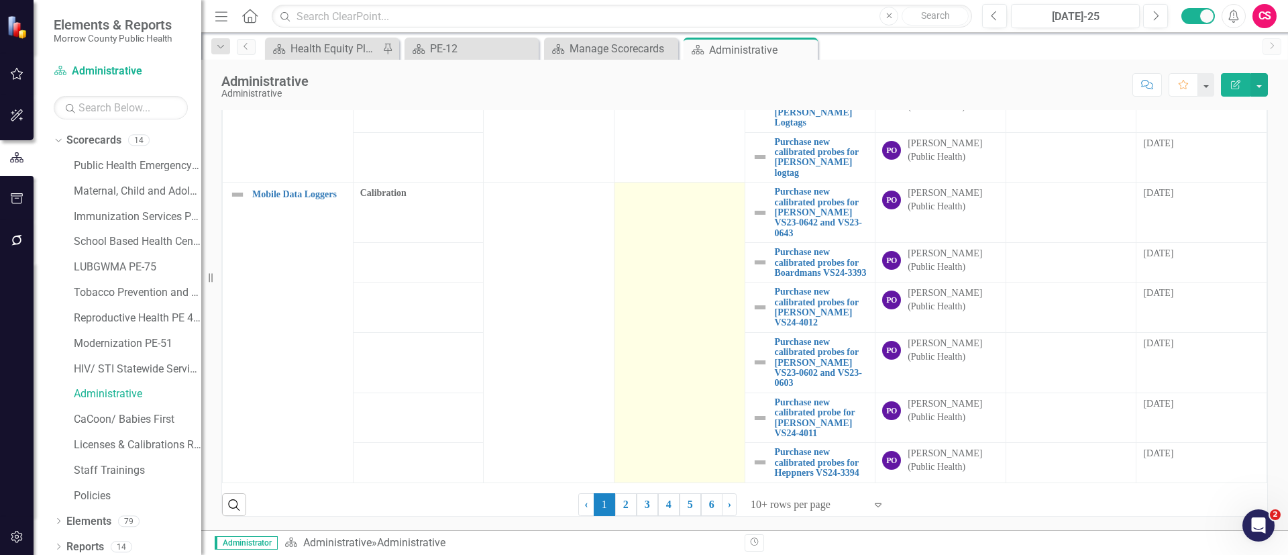
scroll to position [548, 0]
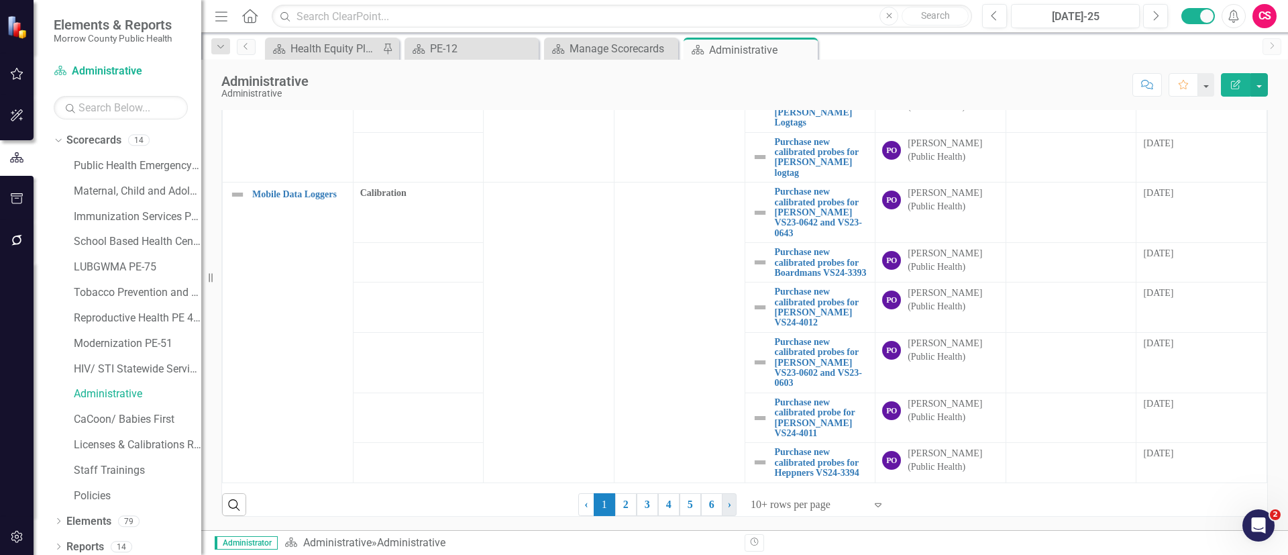
click at [728, 506] on span "›" at bounding box center [729, 503] width 3 height 11
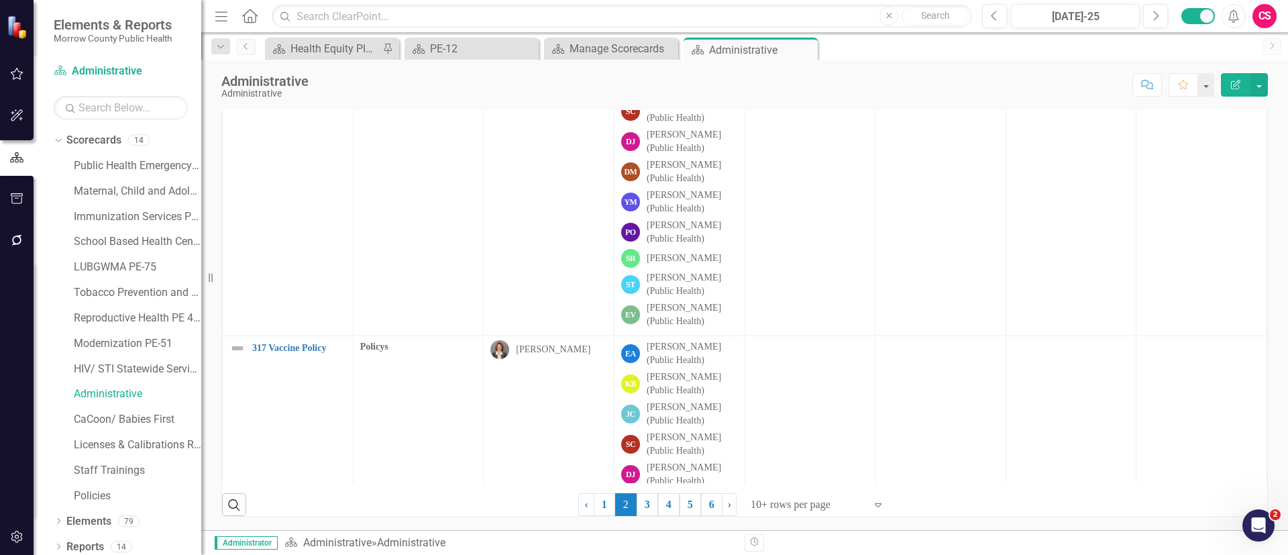
scroll to position [305, 0]
